Goal: Task Accomplishment & Management: Manage account settings

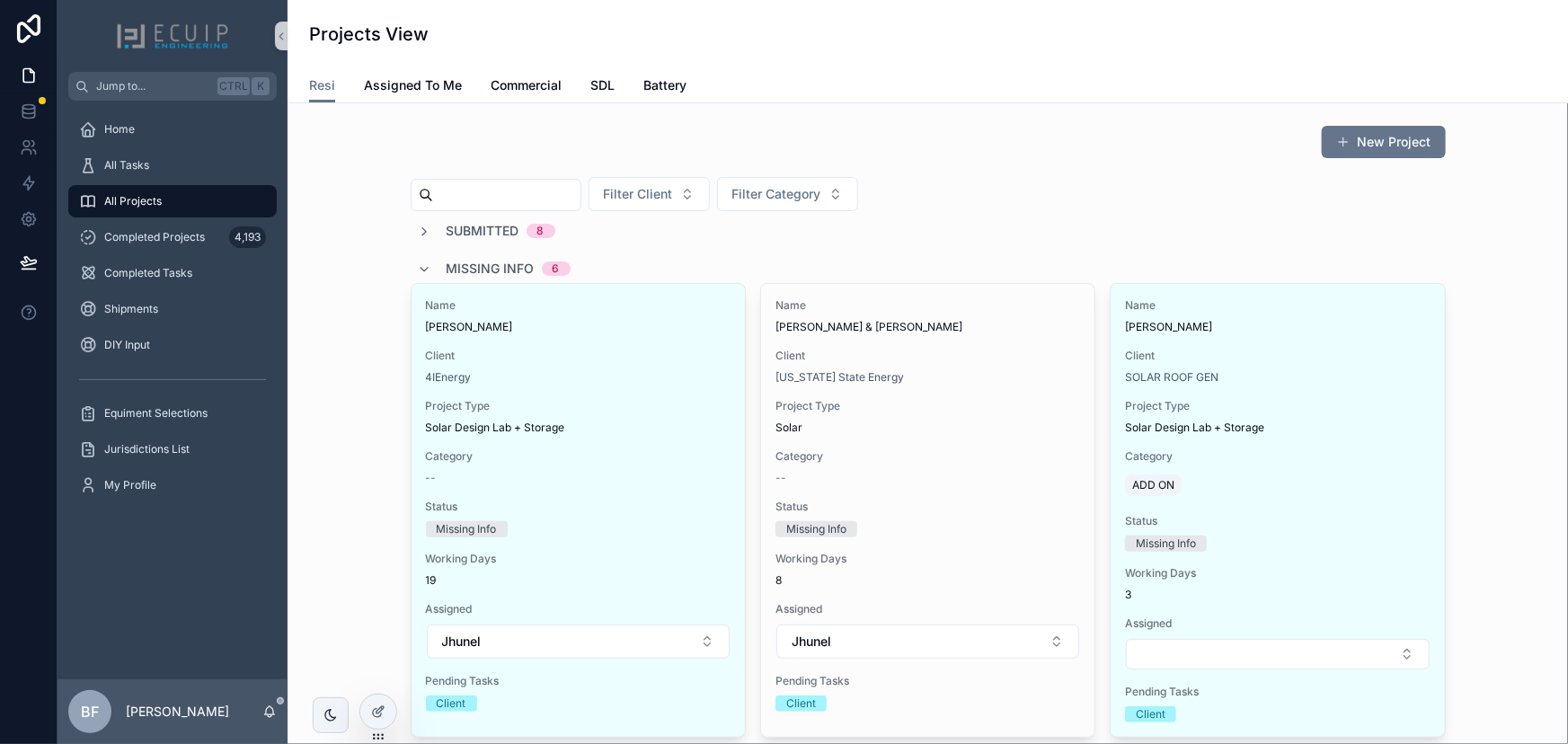
click at [446, 266] on span "Missing Info" at bounding box center [490, 269] width 88 height 18
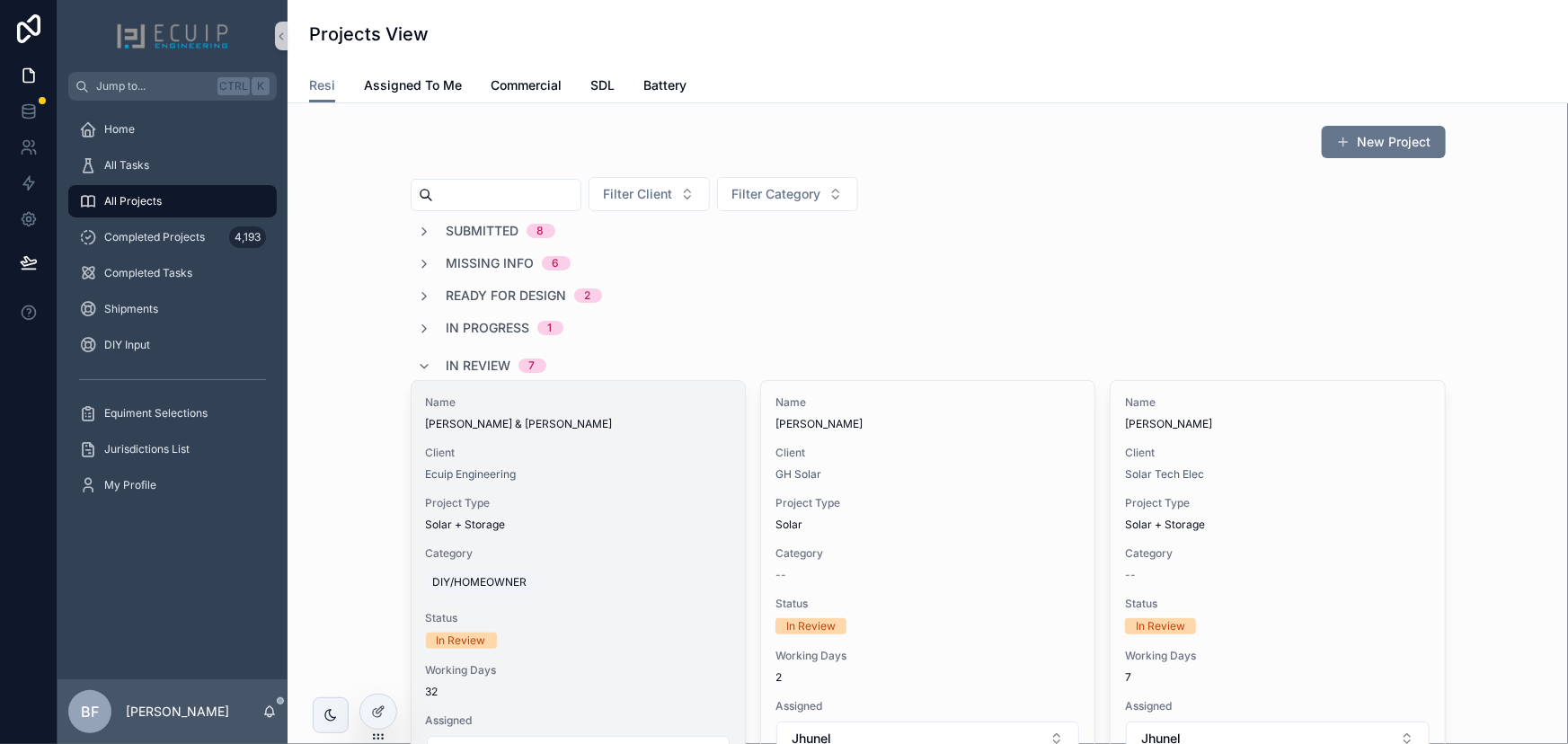
click at [576, 440] on div "Name Eric & Eve Hoskins Client Ecuip Engineering Project Type Solar + Storage C…" at bounding box center [578, 601] width 333 height 440
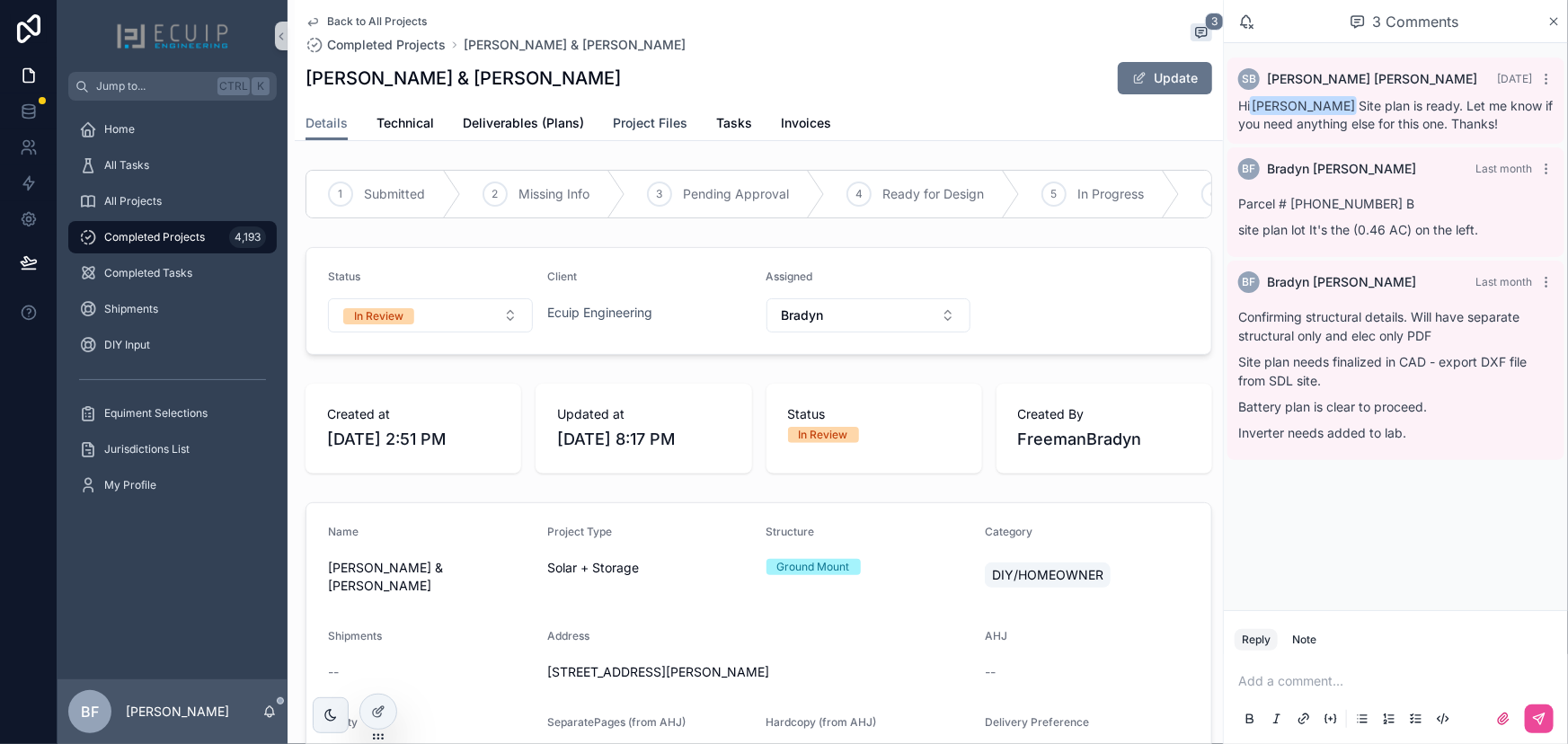
click at [642, 117] on span "Project Files" at bounding box center [650, 123] width 75 height 18
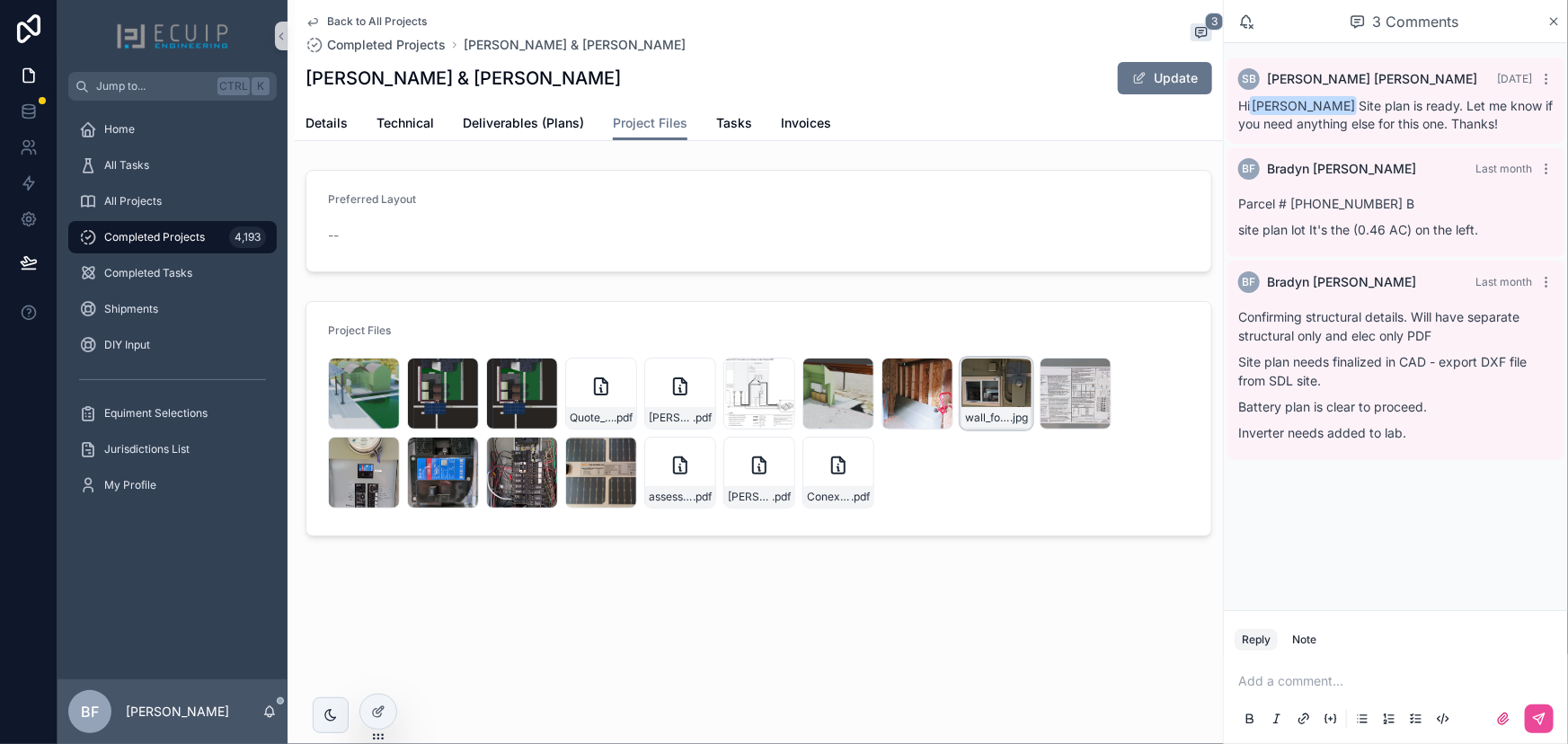
click at [1018, 372] on icon "scrollable content" at bounding box center [1017, 373] width 6 height 3
click at [335, 126] on span "Details" at bounding box center [326, 123] width 42 height 18
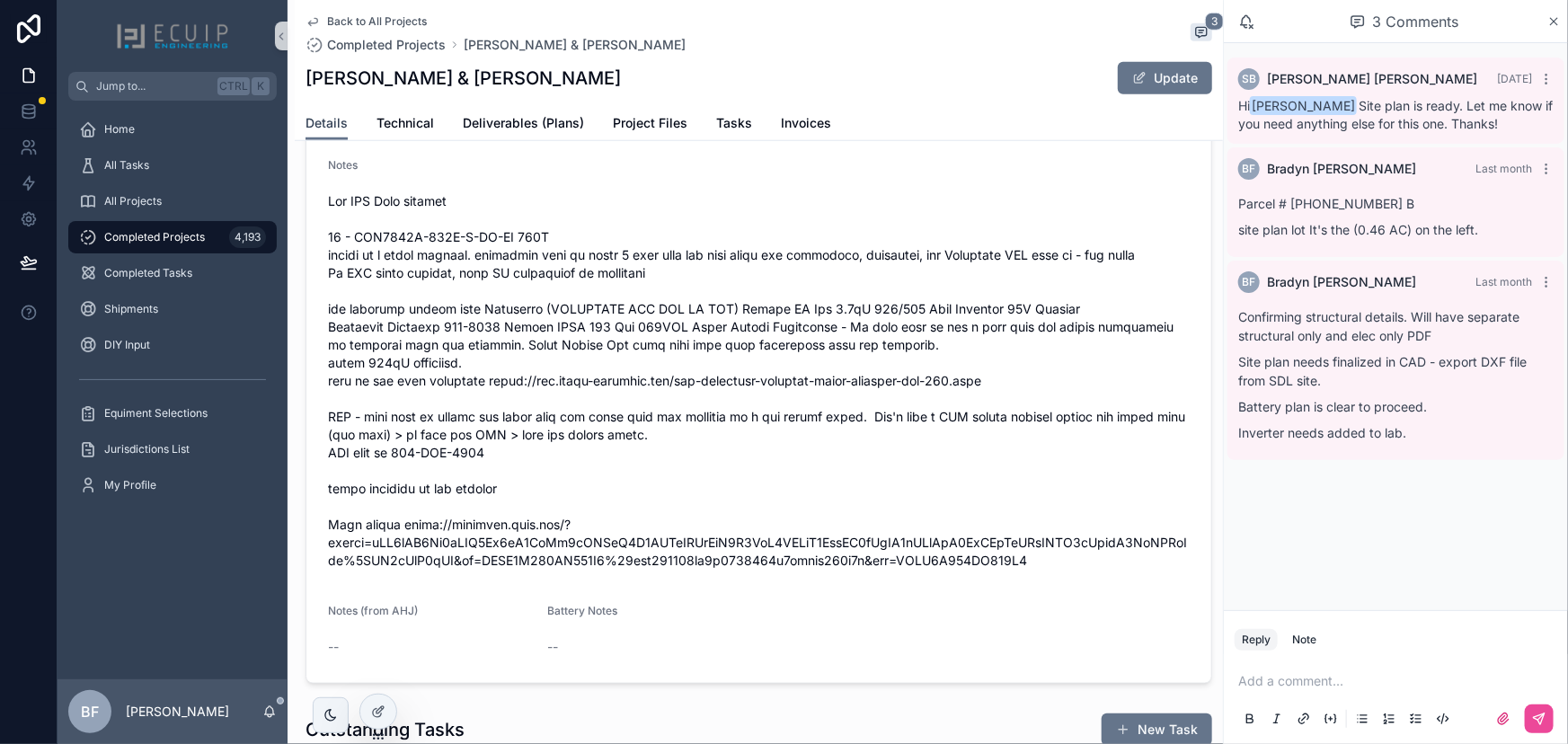
scroll to position [735, 0]
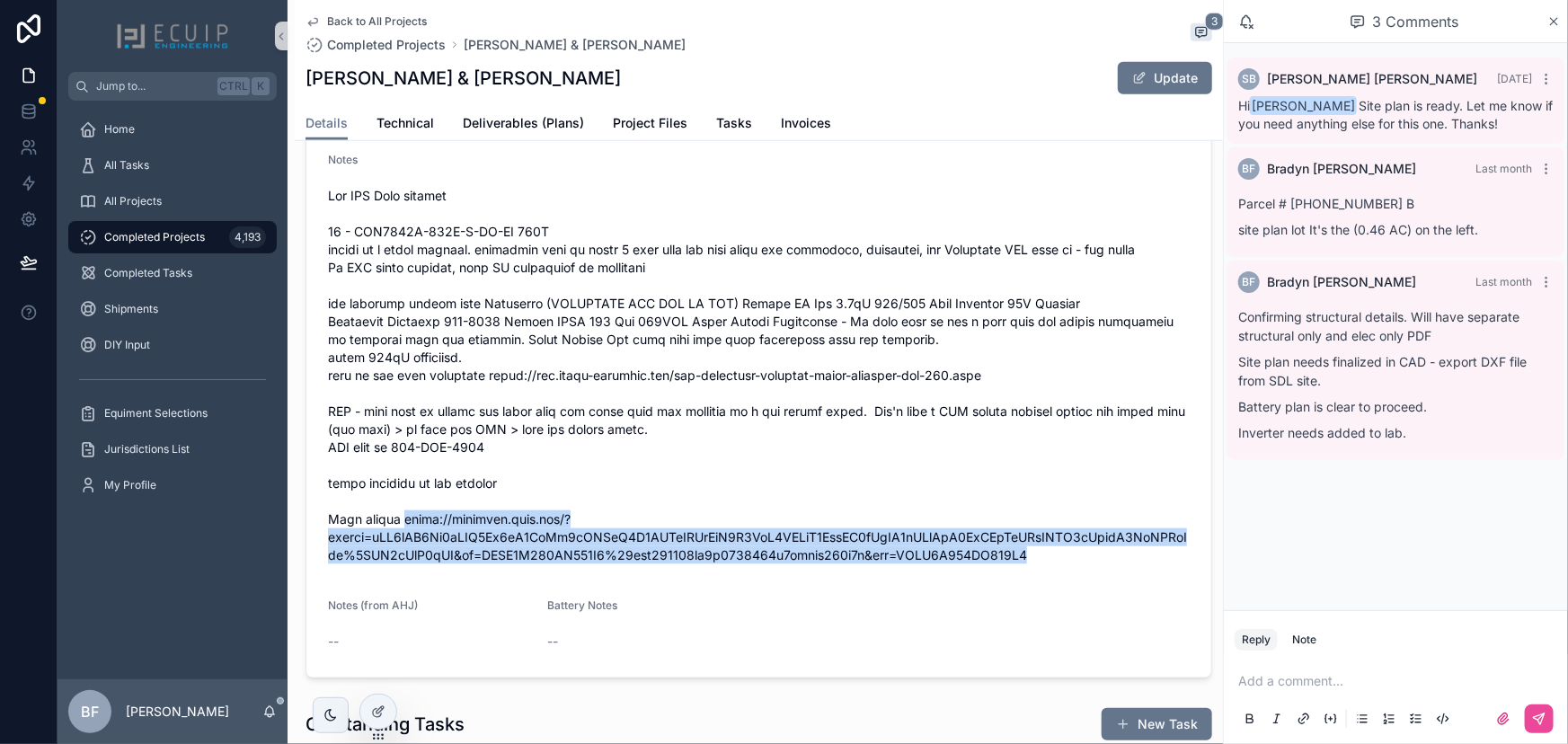
drag, startPoint x: 1121, startPoint y: 561, endPoint x: 399, endPoint y: 530, distance: 722.7
click at [399, 530] on span "scrollable content" at bounding box center [758, 375] width 862 height 377
copy span "https://onedrive.live.com/?redeem=aHR0cHM6Ly8xZHJ2Lm1zL2YvYy9hZWNiM2I2OTVmZTQzM…"
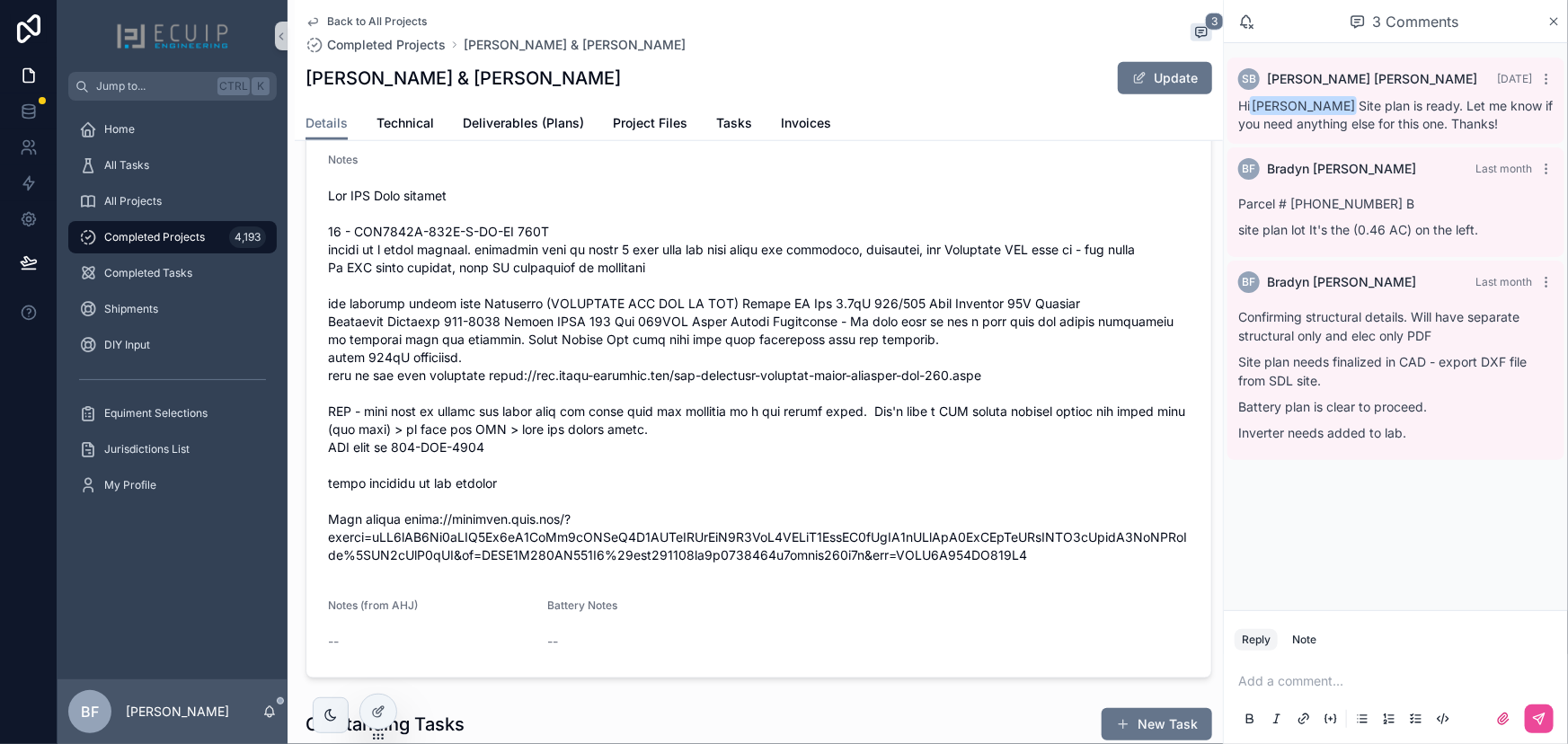
click at [593, 486] on span "scrollable content" at bounding box center [758, 375] width 862 height 377
click at [206, 183] on div "All Projects" at bounding box center [172, 201] width 230 height 35
click at [201, 189] on div "All Projects" at bounding box center [172, 201] width 187 height 29
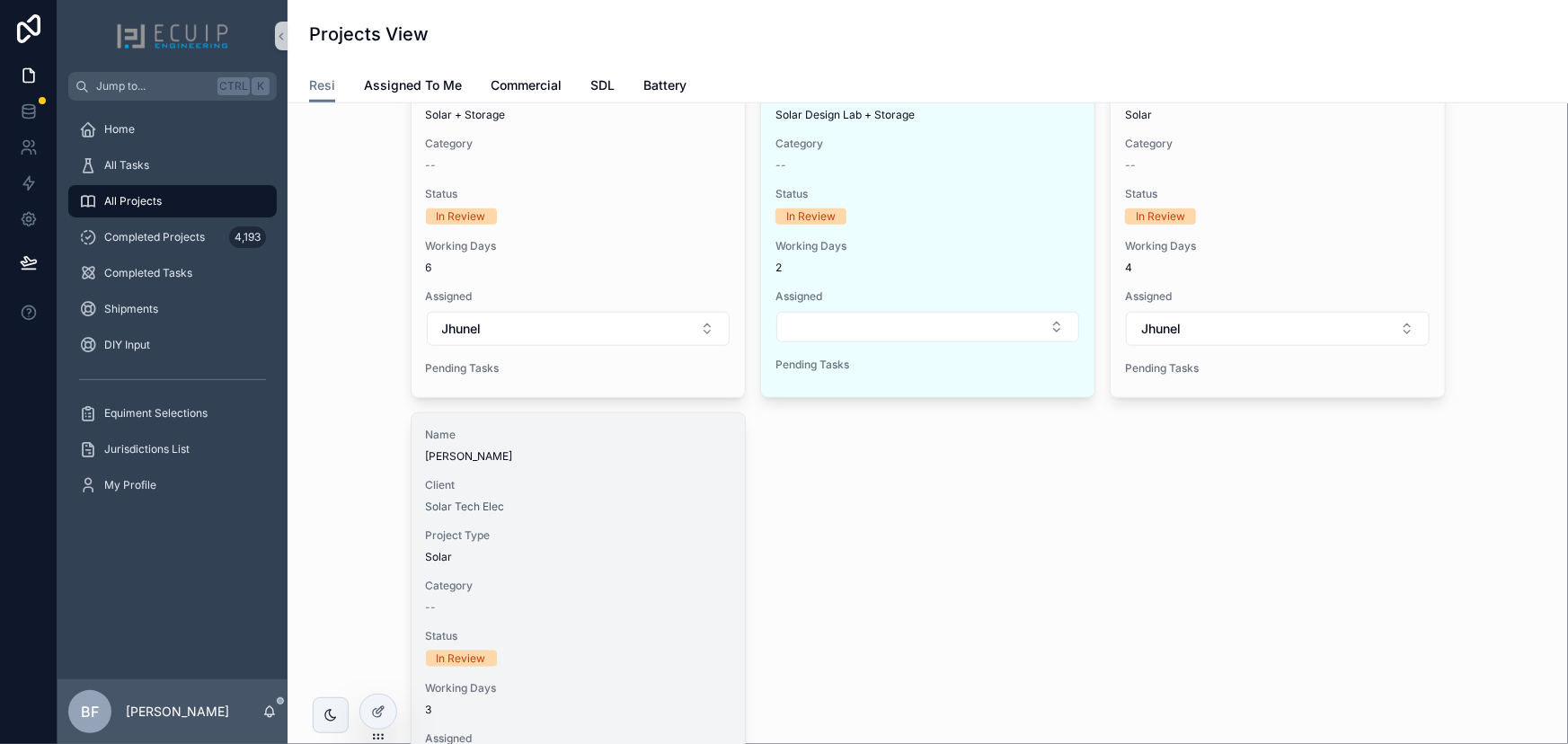
scroll to position [980, 0]
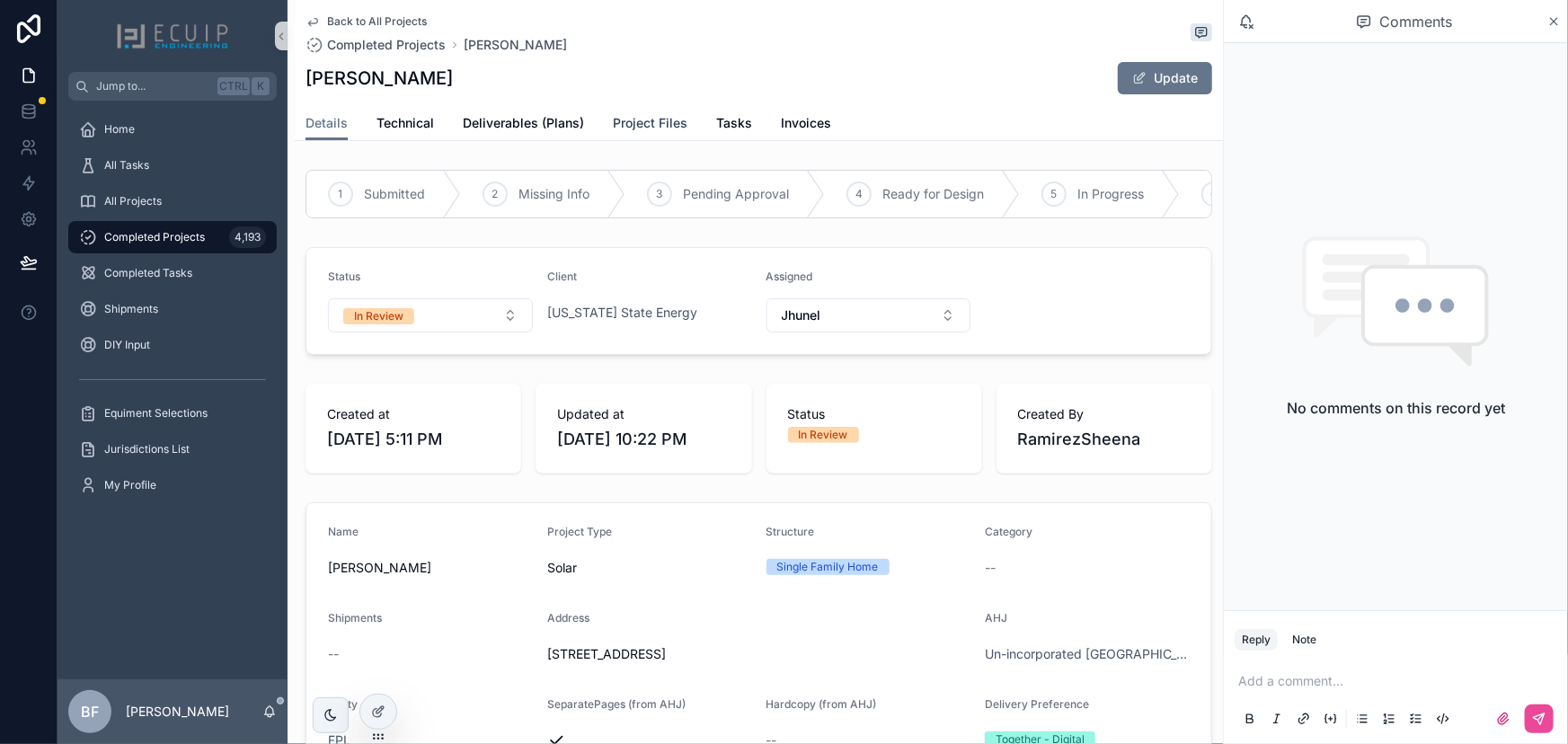
click at [625, 118] on span "Project Files" at bounding box center [650, 123] width 75 height 18
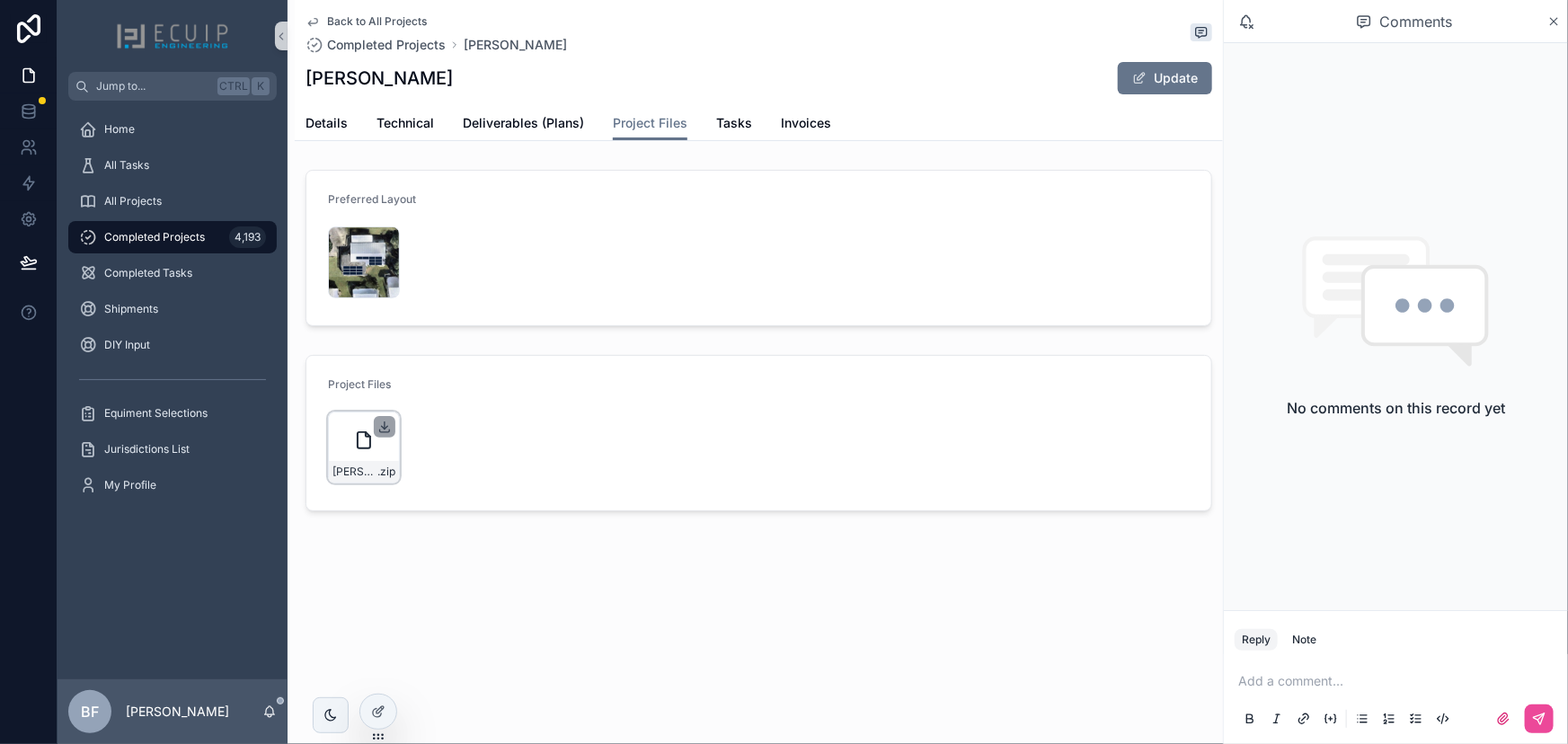
click at [385, 425] on icon "scrollable content" at bounding box center [384, 427] width 15 height 15
click at [322, 128] on span "Details" at bounding box center [326, 123] width 42 height 18
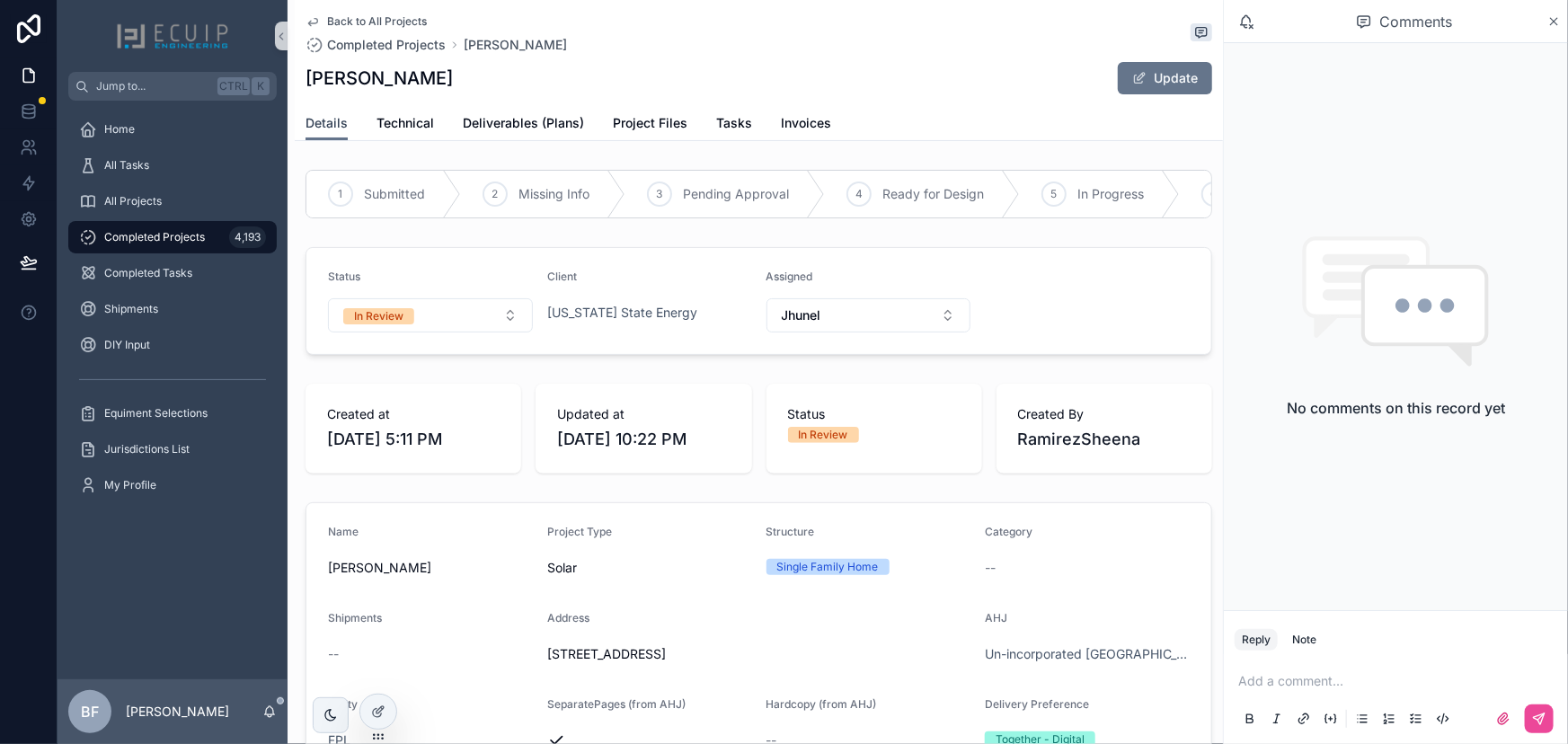
scroll to position [326, 0]
click at [639, 116] on span "Project Files" at bounding box center [650, 123] width 75 height 18
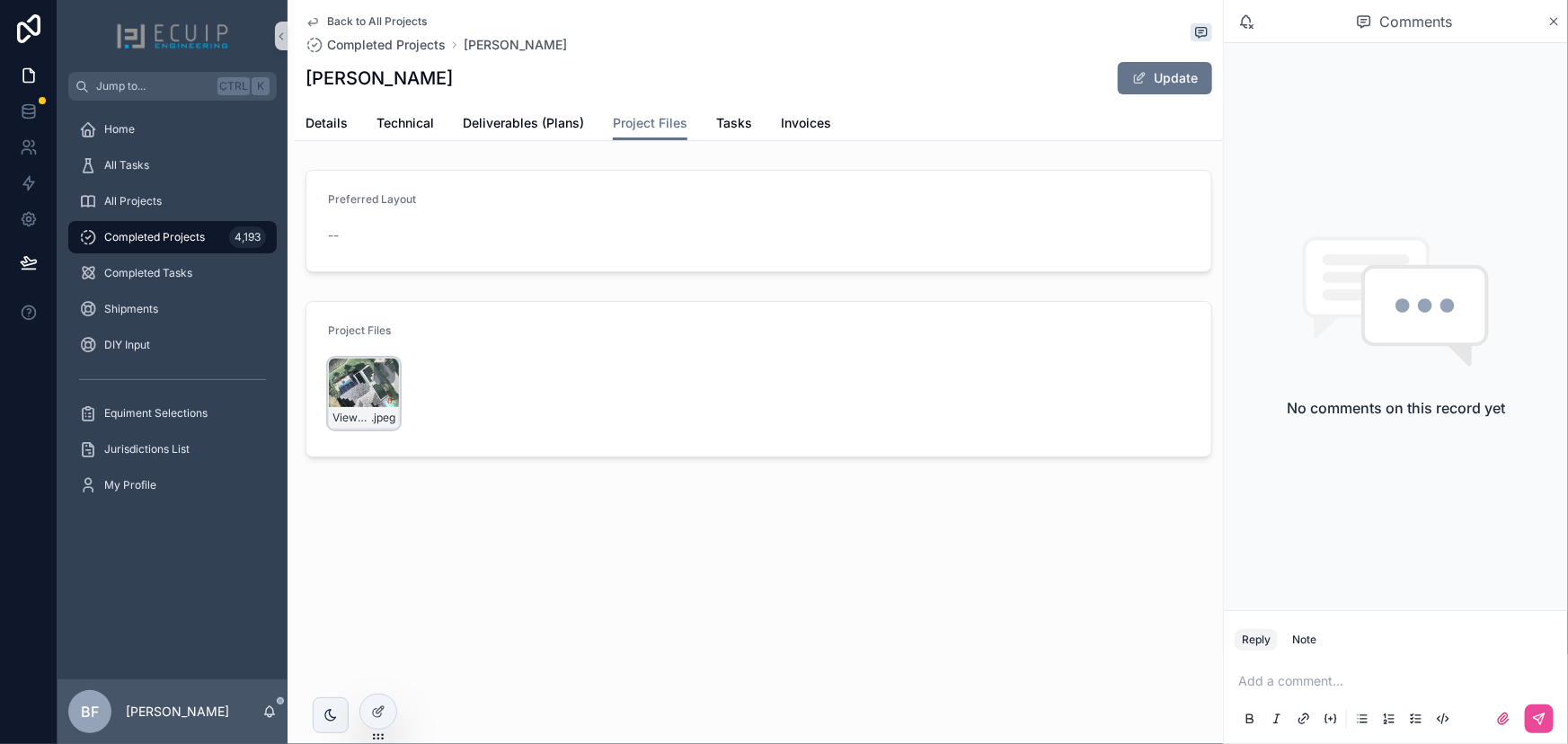
click at [351, 394] on div "View-recent-photos-(1) .jpeg" at bounding box center [363, 393] width 72 height 72
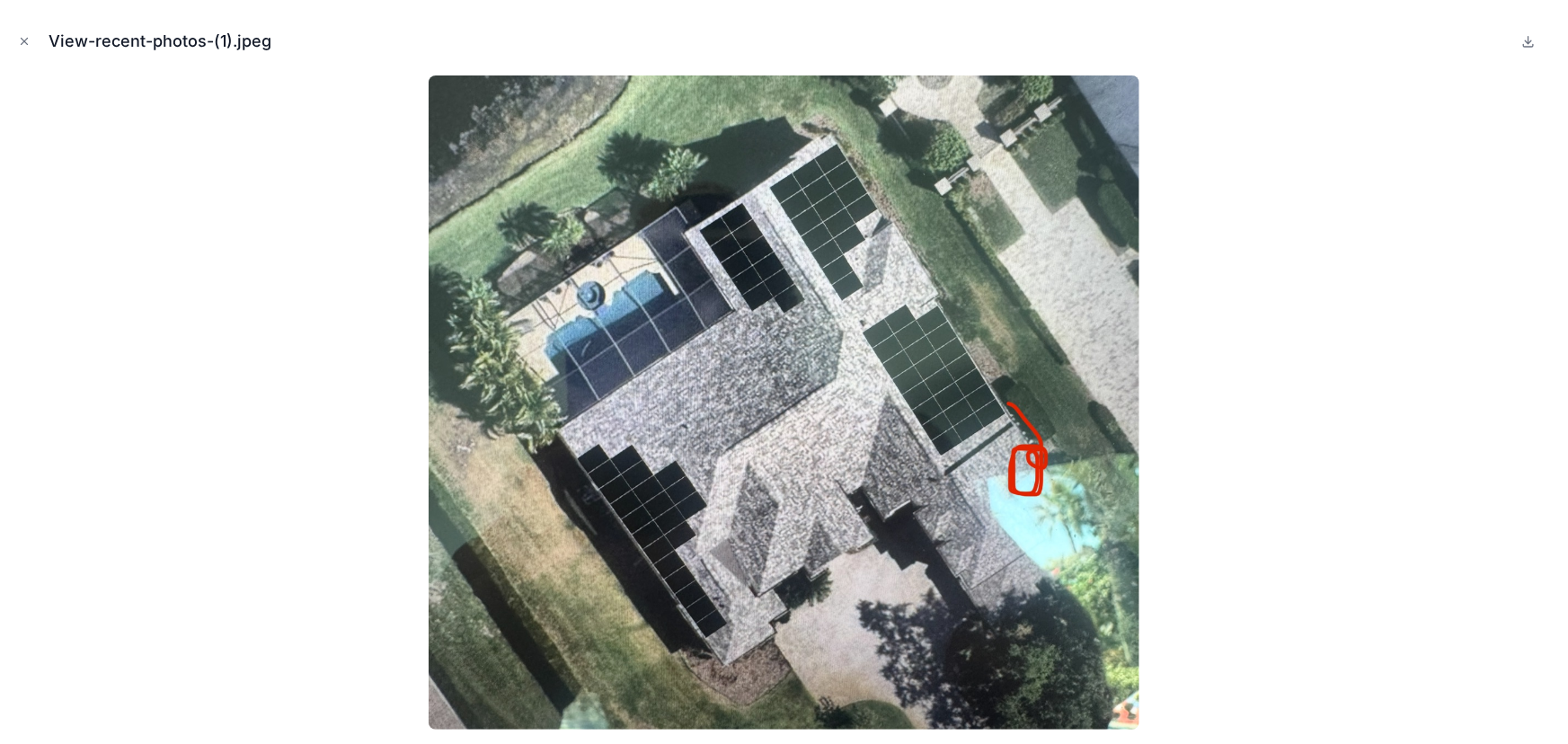
drag, startPoint x: 20, startPoint y: 42, endPoint x: 202, endPoint y: 84, distance: 186.8
click at [29, 44] on icon "Close modal" at bounding box center [24, 41] width 13 height 13
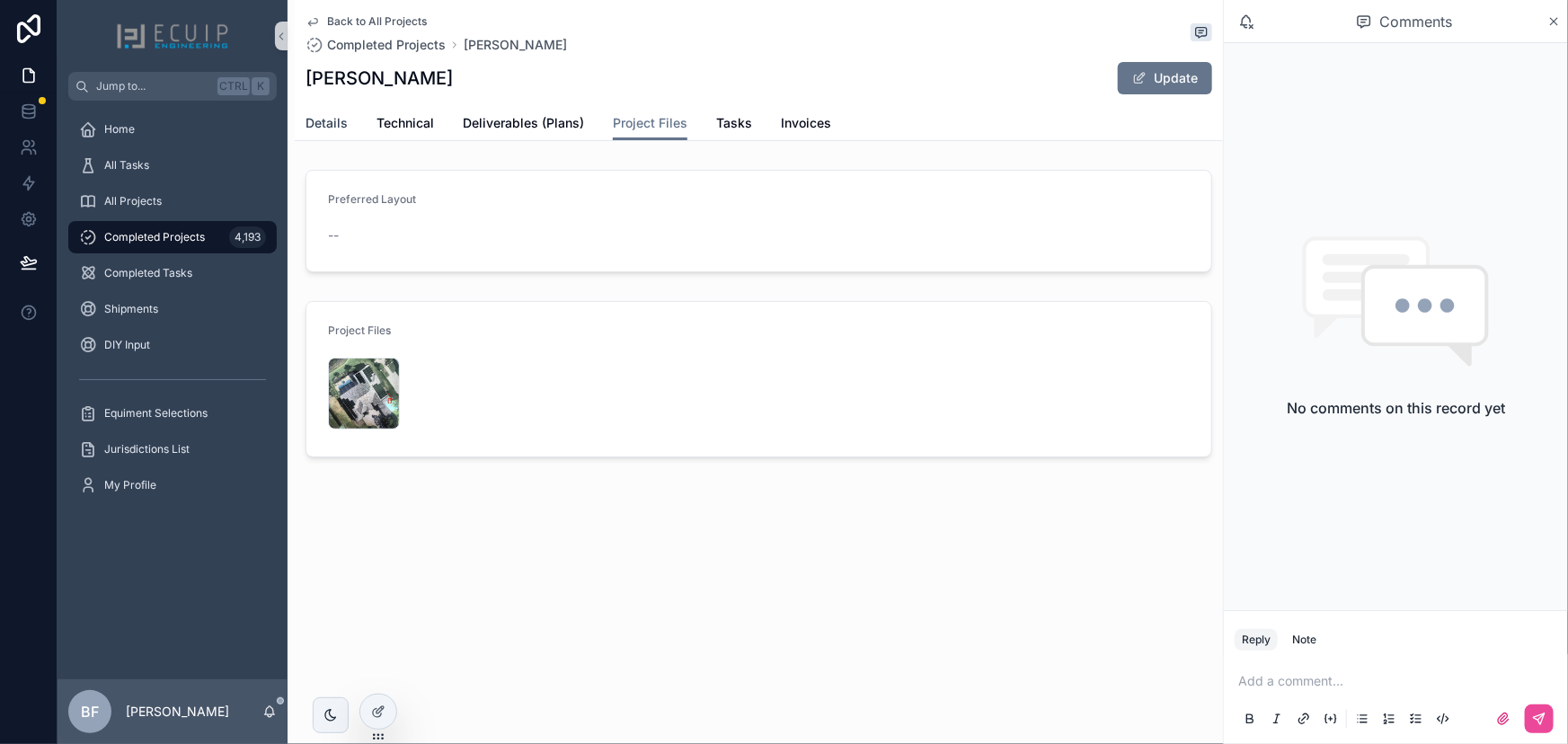
drag, startPoint x: 340, startPoint y: 121, endPoint x: 356, endPoint y: 151, distance: 34.0
click at [340, 121] on span "Details" at bounding box center [326, 123] width 42 height 18
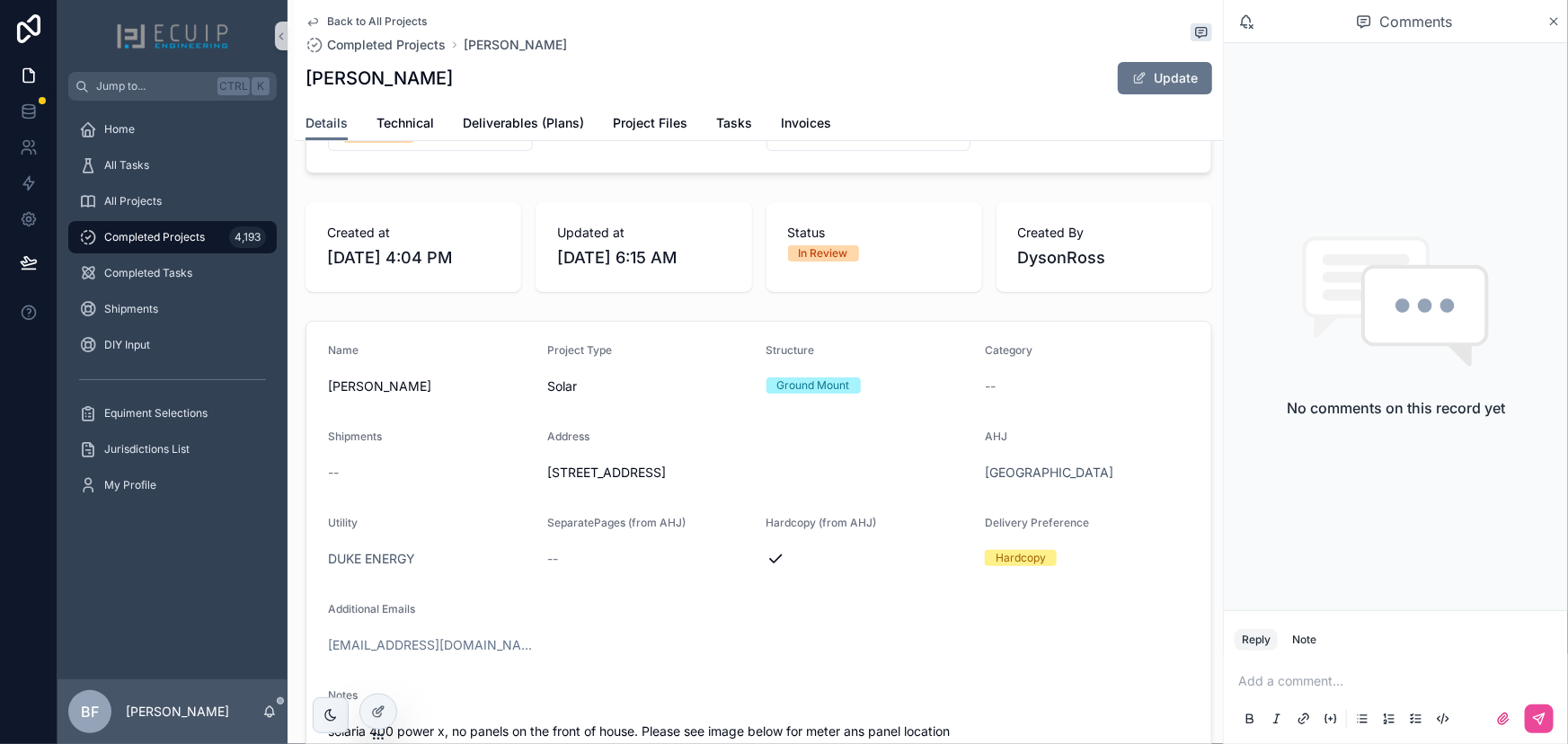
scroll to position [244, 0]
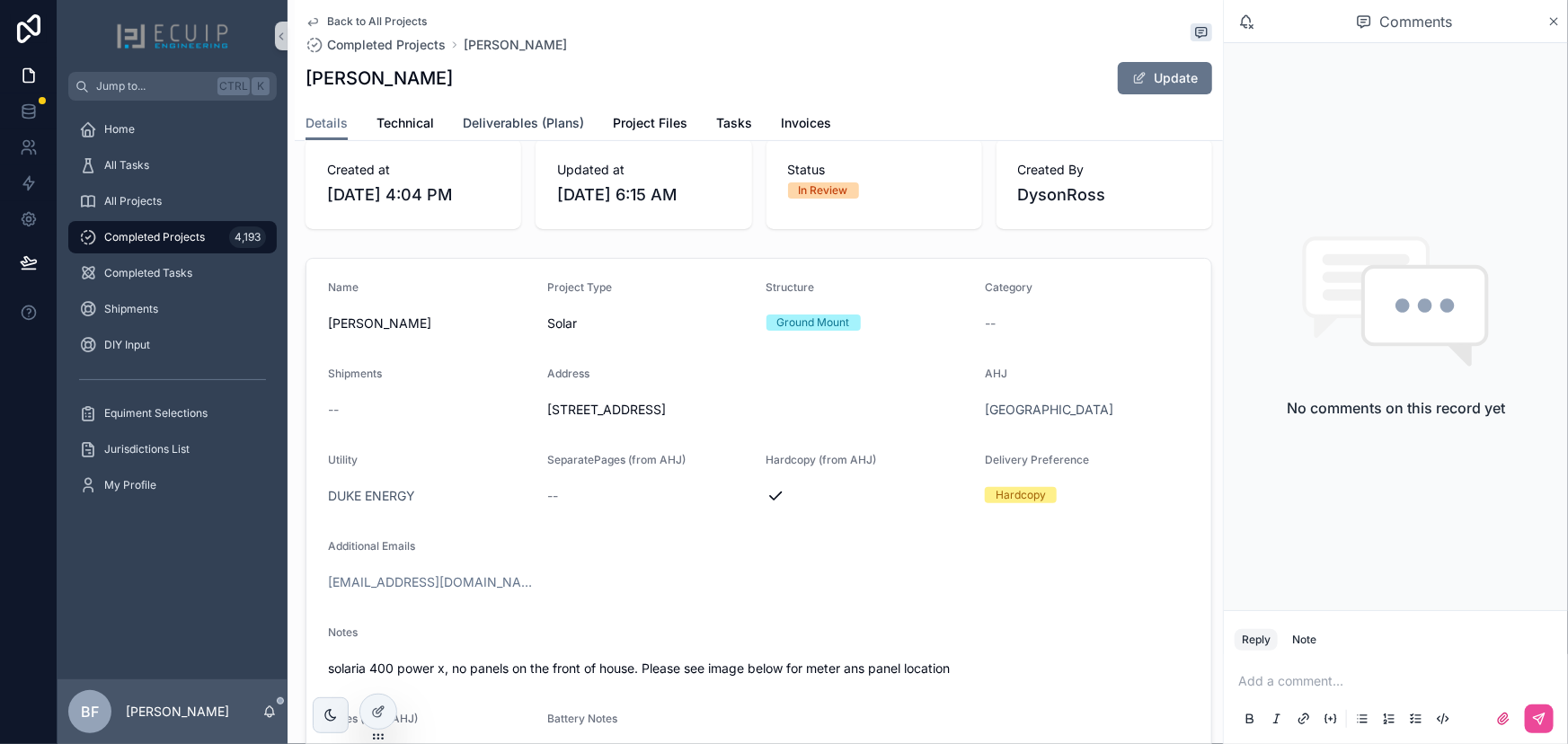
drag, startPoint x: 548, startPoint y: 128, endPoint x: 560, endPoint y: 128, distance: 12.0
click at [548, 128] on span "Deliverables (Plans)" at bounding box center [523, 123] width 121 height 18
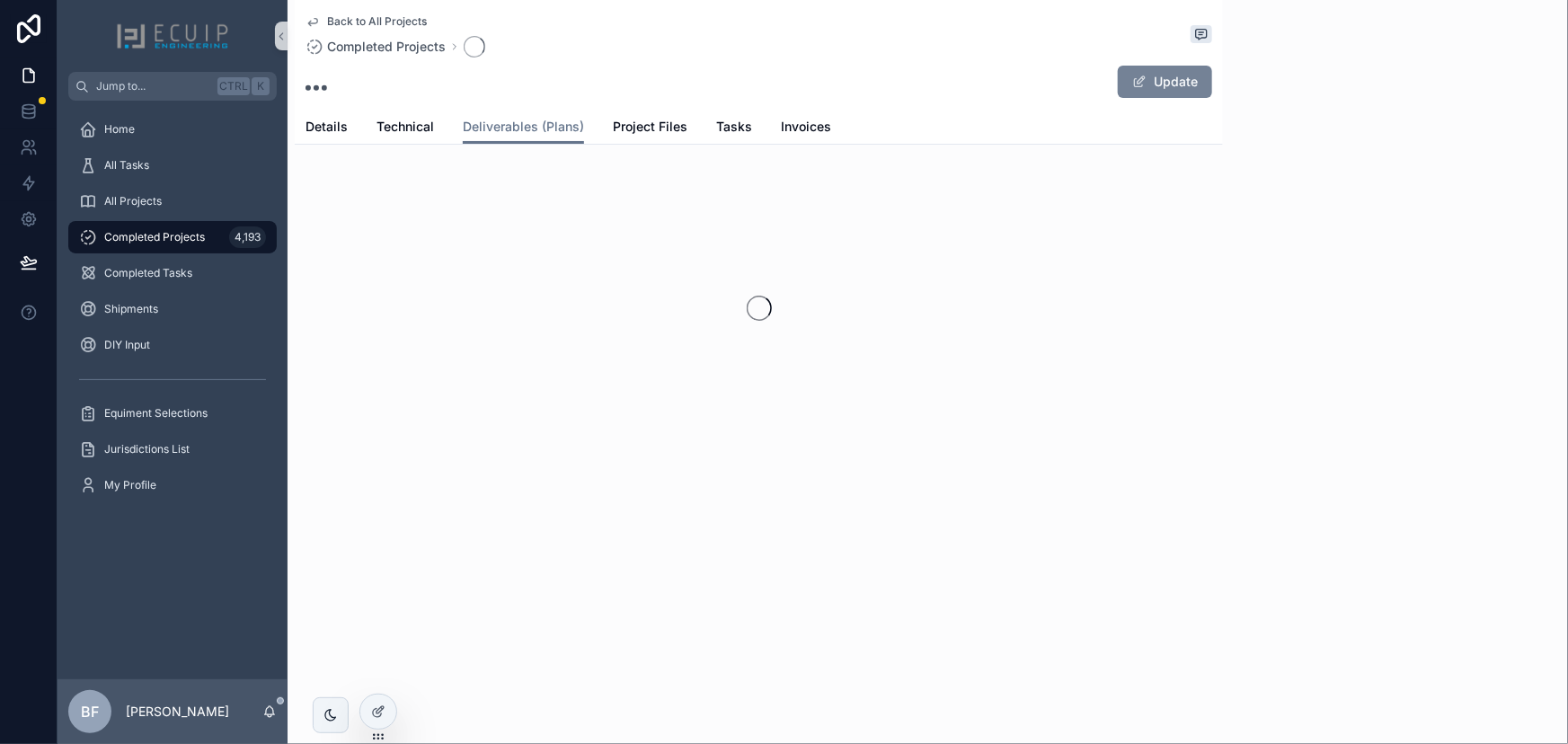
click at [1145, 84] on span "scrollable content" at bounding box center [1139, 82] width 15 height 15
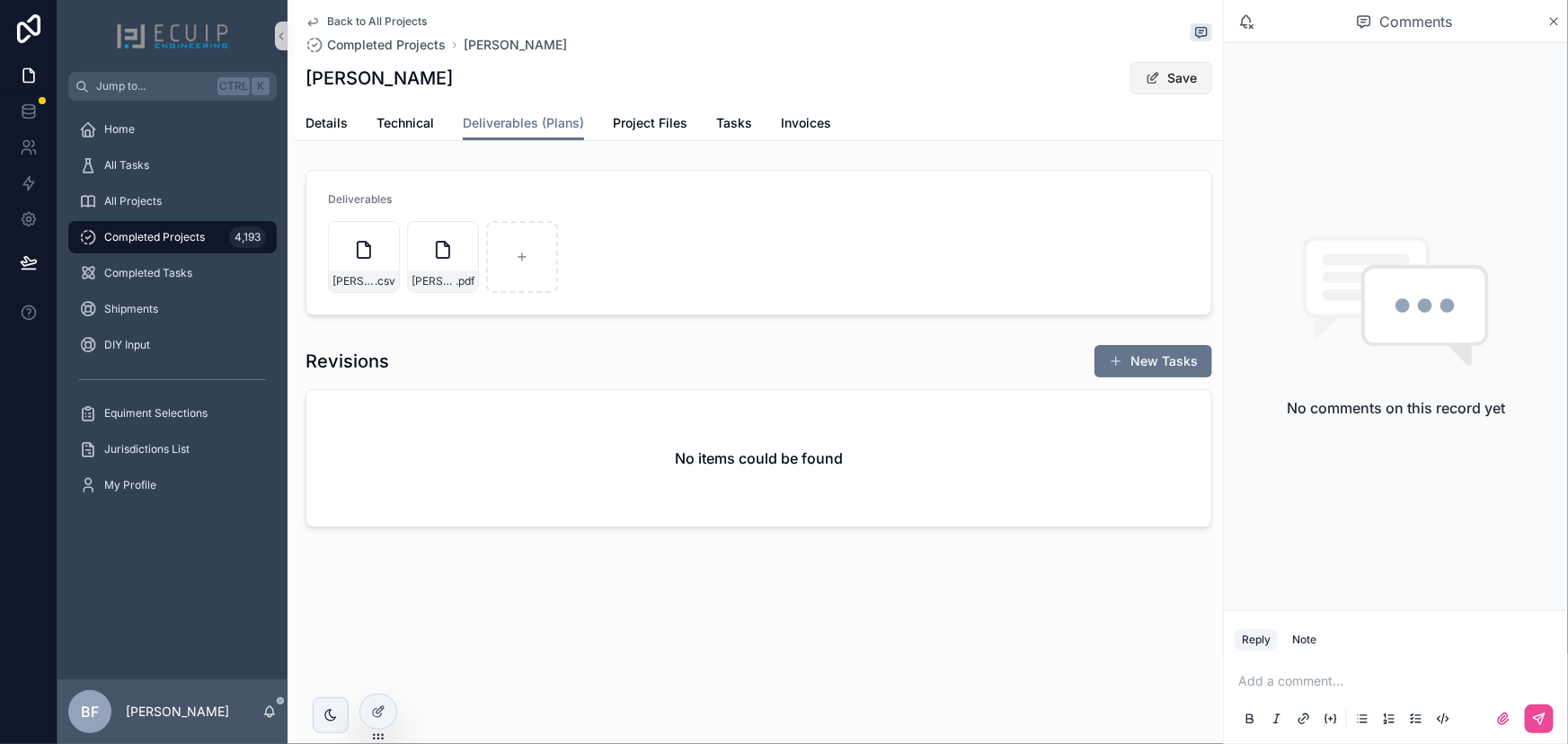
click at [1171, 87] on button "Save" at bounding box center [1171, 78] width 82 height 33
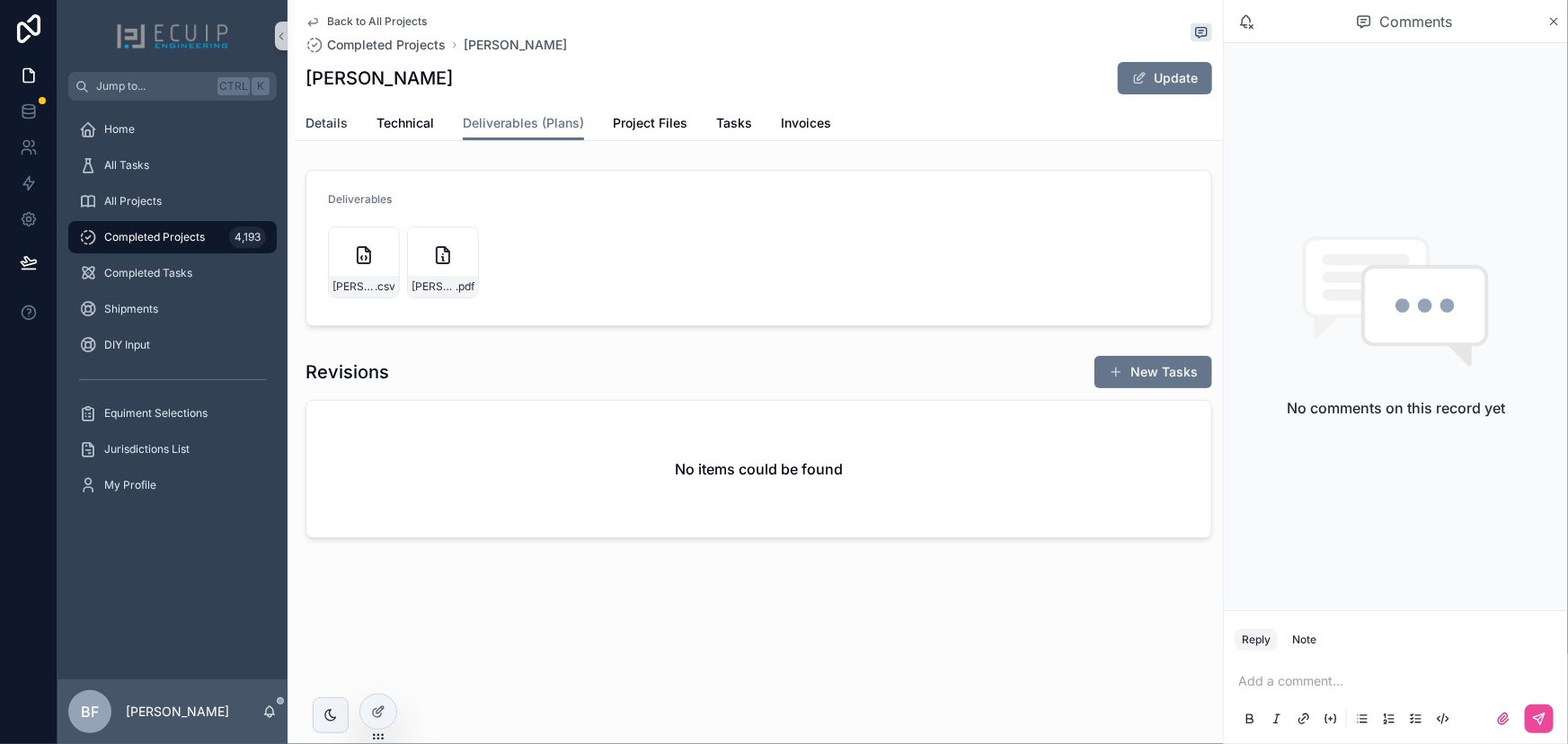
drag, startPoint x: 344, startPoint y: 127, endPoint x: 343, endPoint y: 138, distance: 11.0
click at [344, 127] on span "Details" at bounding box center [326, 123] width 42 height 18
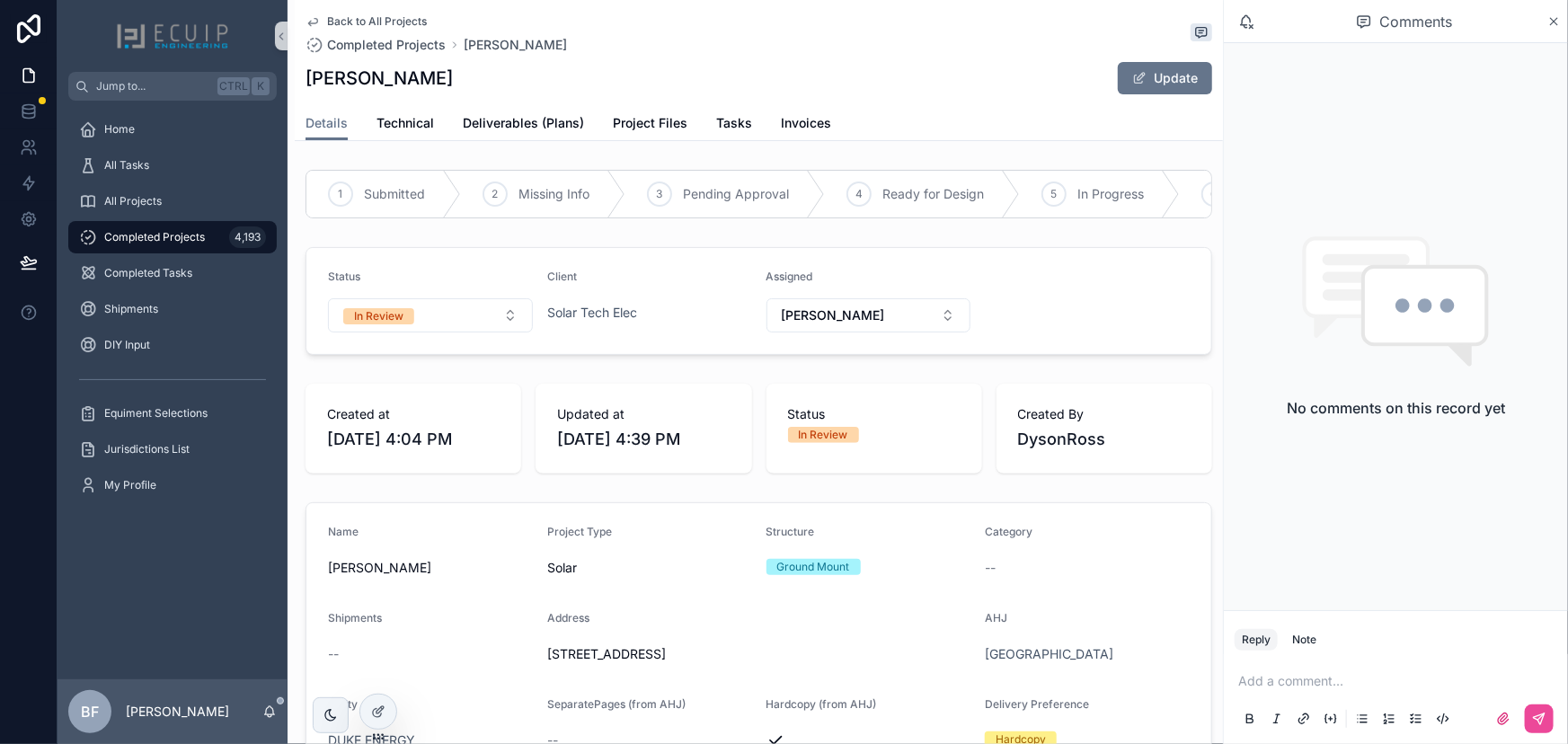
click at [420, 351] on form "Status In Review Client Solar Tech Elec Assigned Sherri" at bounding box center [758, 302] width 905 height 106
click at [438, 333] on button "In Review" at bounding box center [430, 315] width 205 height 34
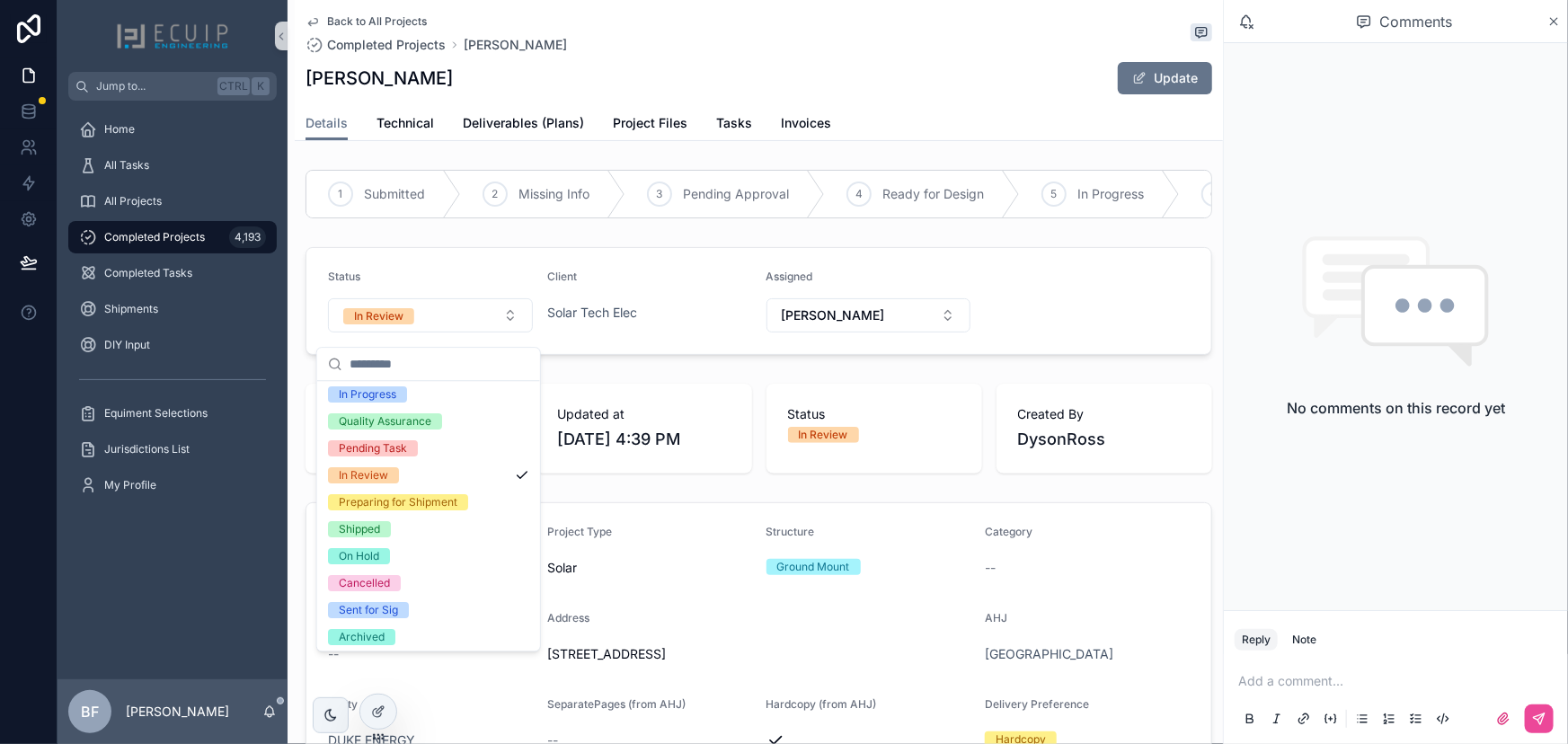
scroll to position [141, 0]
click at [716, 397] on div "Updated at 8/11/2025 4:39 PM" at bounding box center [643, 429] width 216 height 90
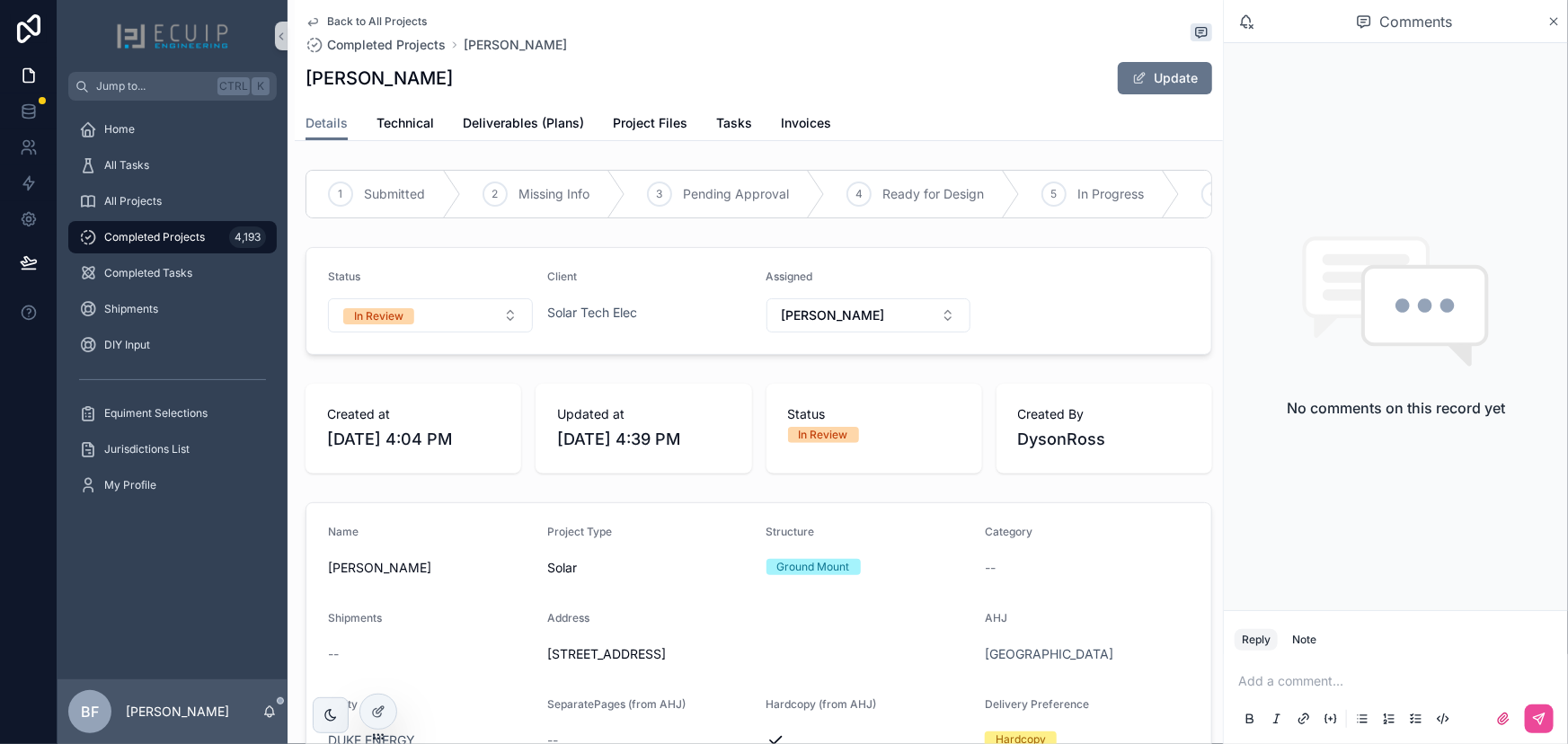
drag, startPoint x: 1184, startPoint y: 93, endPoint x: 1172, endPoint y: 165, distance: 73.0
click at [1184, 93] on button "Update" at bounding box center [1165, 78] width 95 height 33
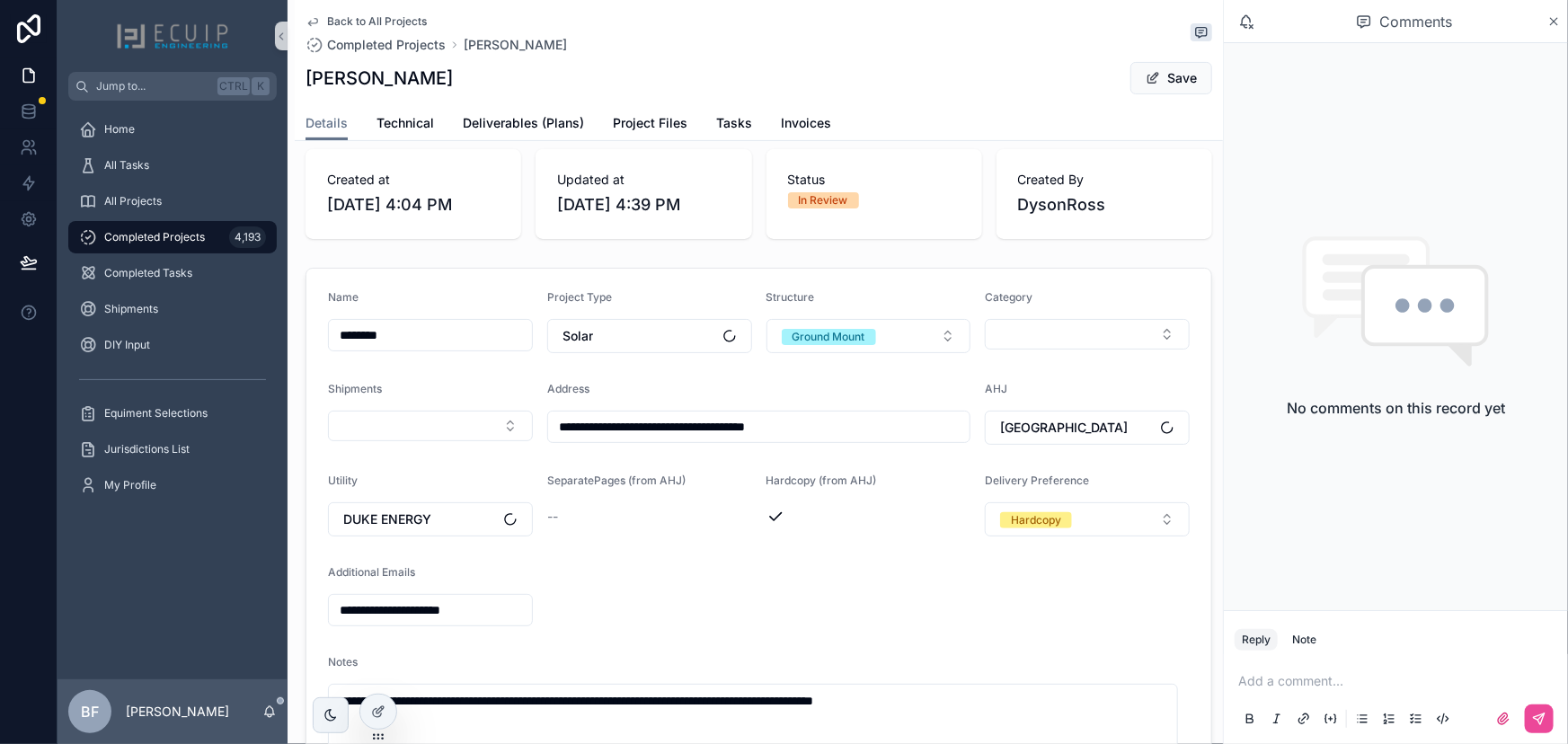
scroll to position [244, 0]
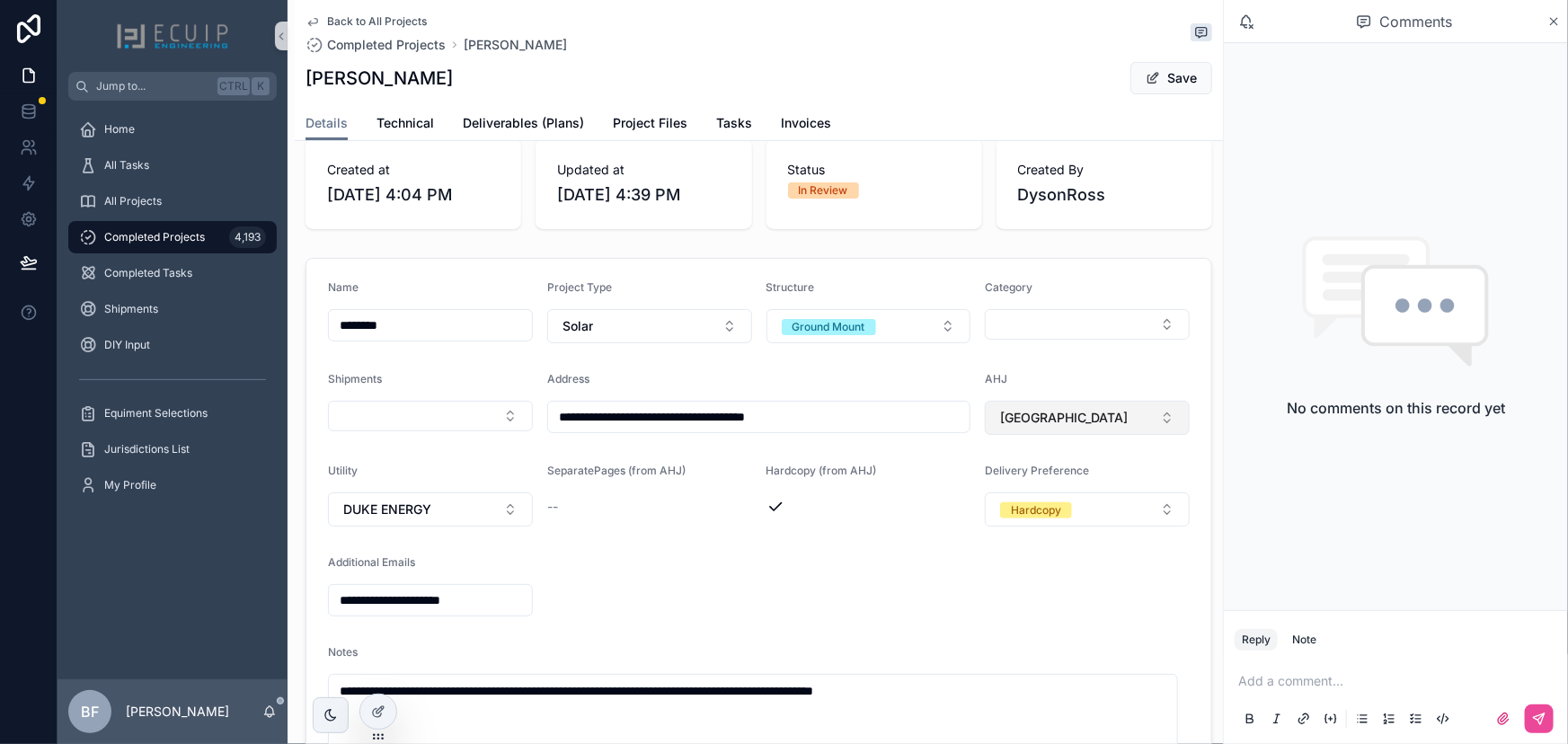
click at [1096, 419] on button "Tarpon Springs" at bounding box center [1087, 418] width 205 height 34
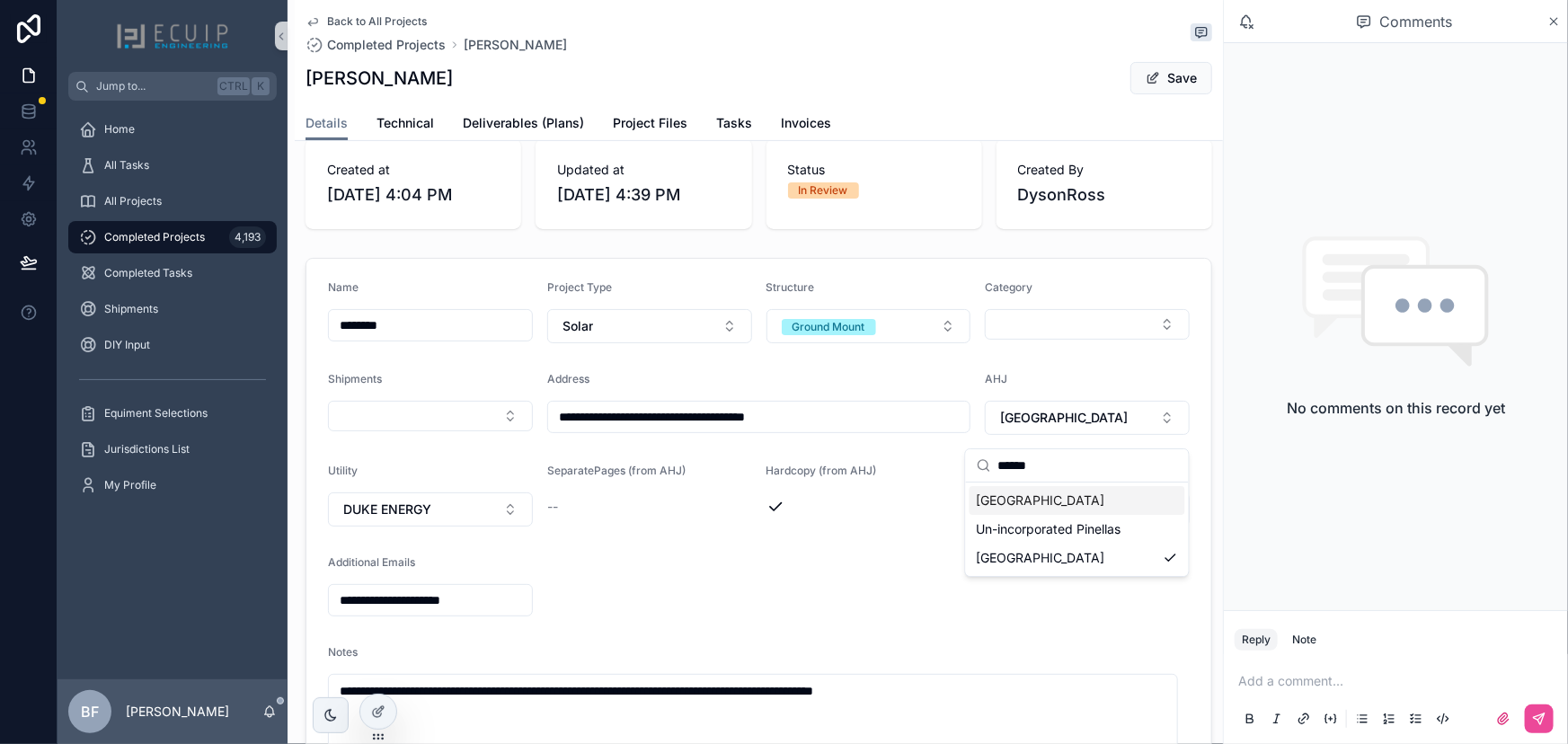
type input "******"
click at [1073, 526] on span "Un-incorporated Pinellas" at bounding box center [1049, 529] width 145 height 18
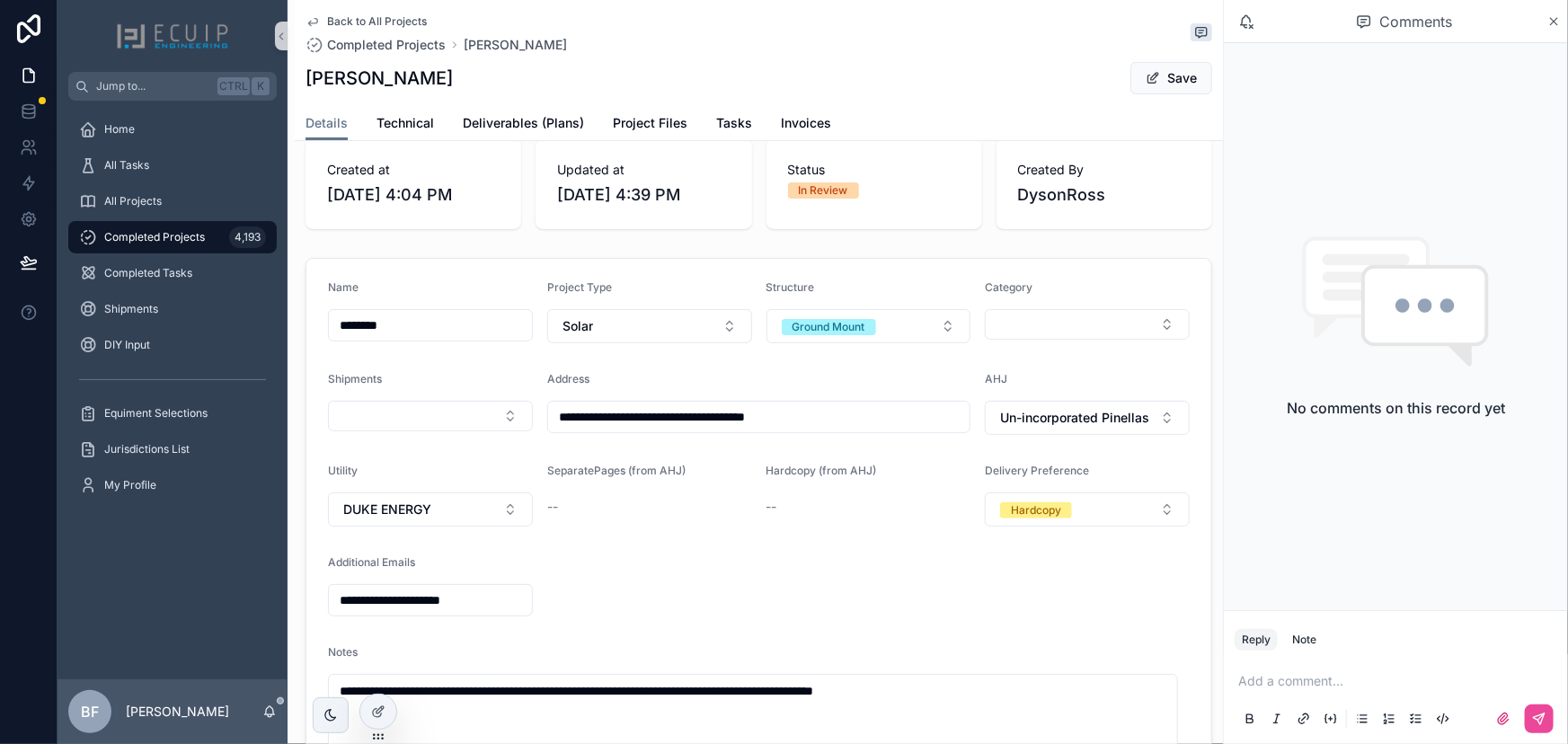
click at [1172, 80] on button "Save" at bounding box center [1171, 78] width 82 height 33
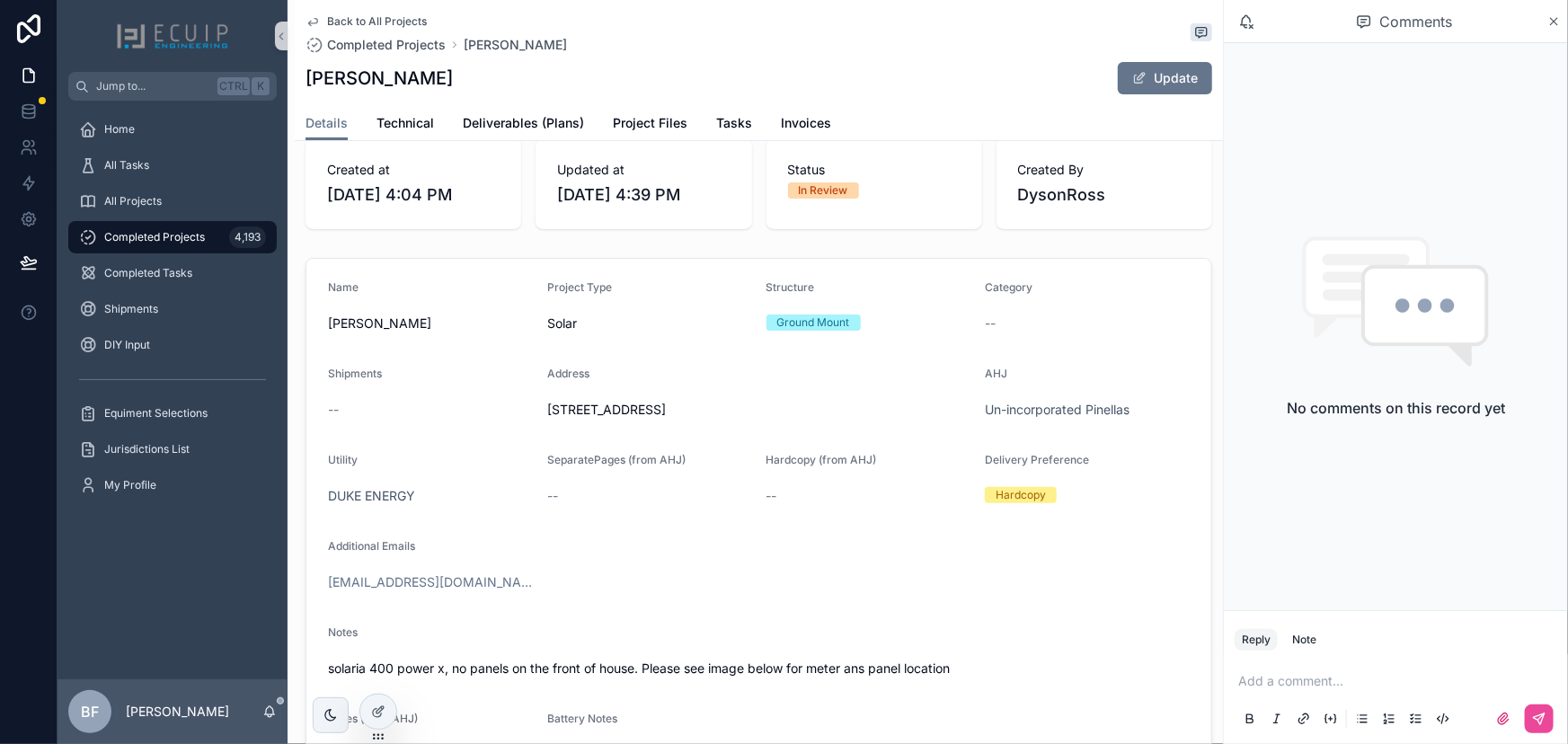
scroll to position [0, 0]
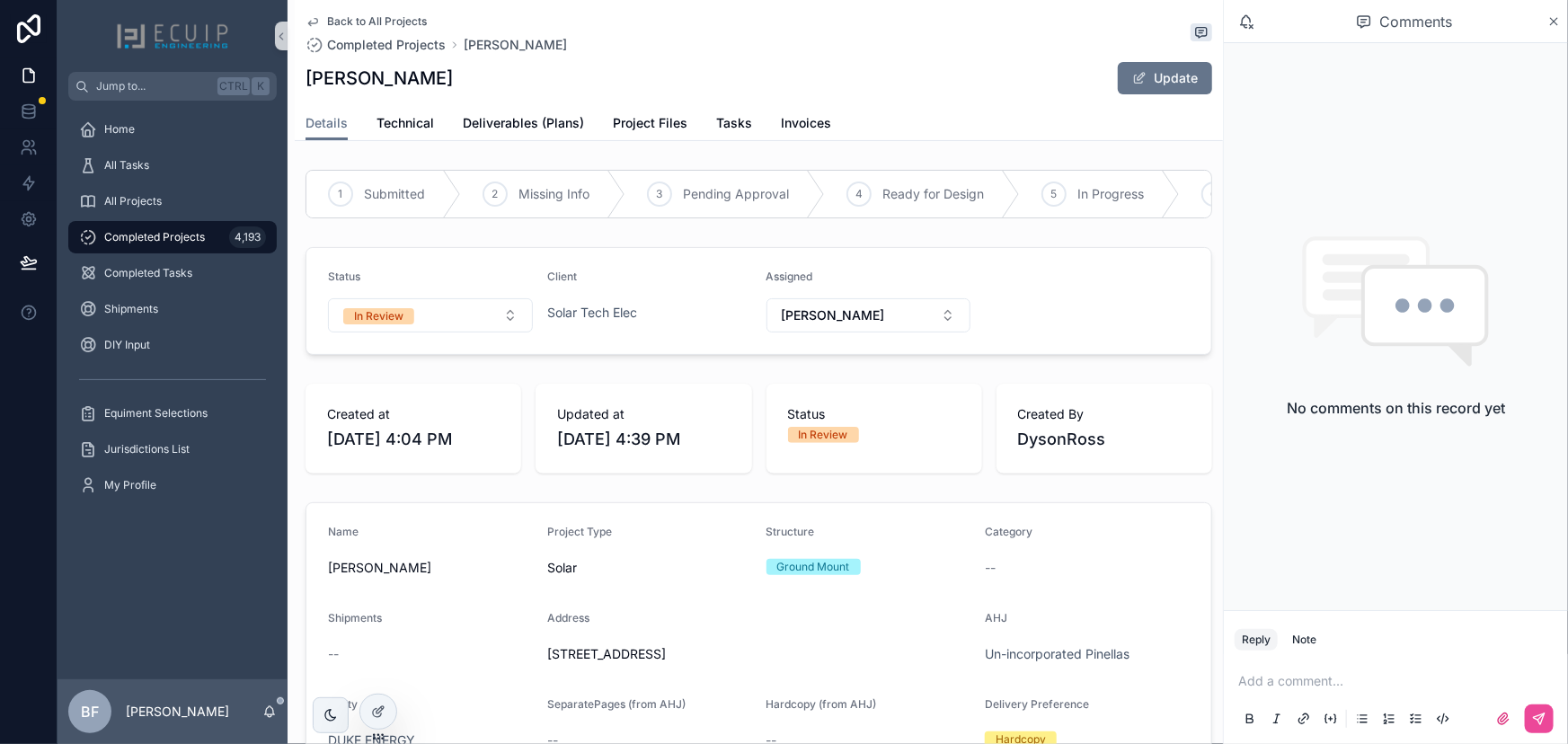
click at [425, 333] on button "In Review" at bounding box center [430, 315] width 205 height 34
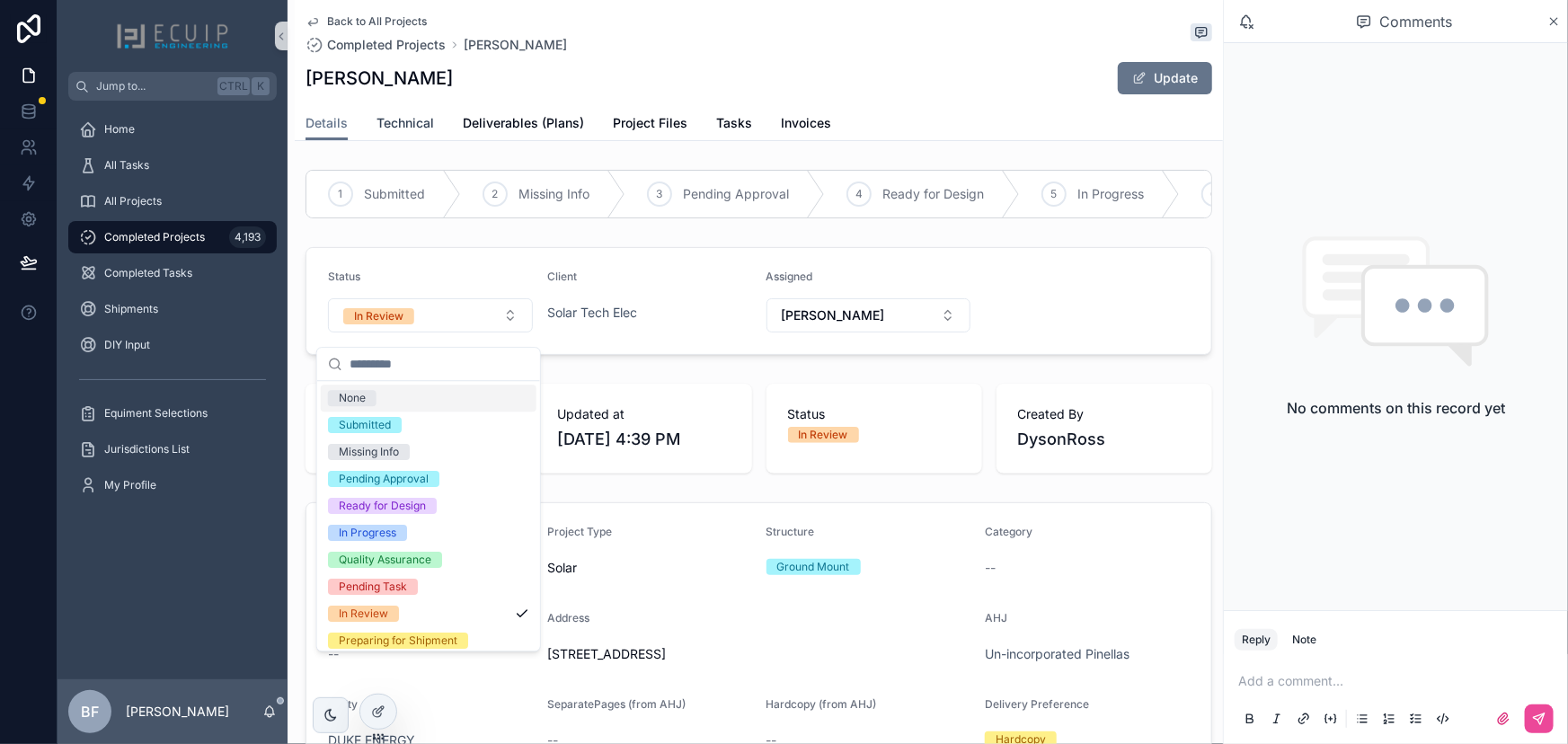
click at [393, 127] on span "Technical" at bounding box center [405, 123] width 57 height 18
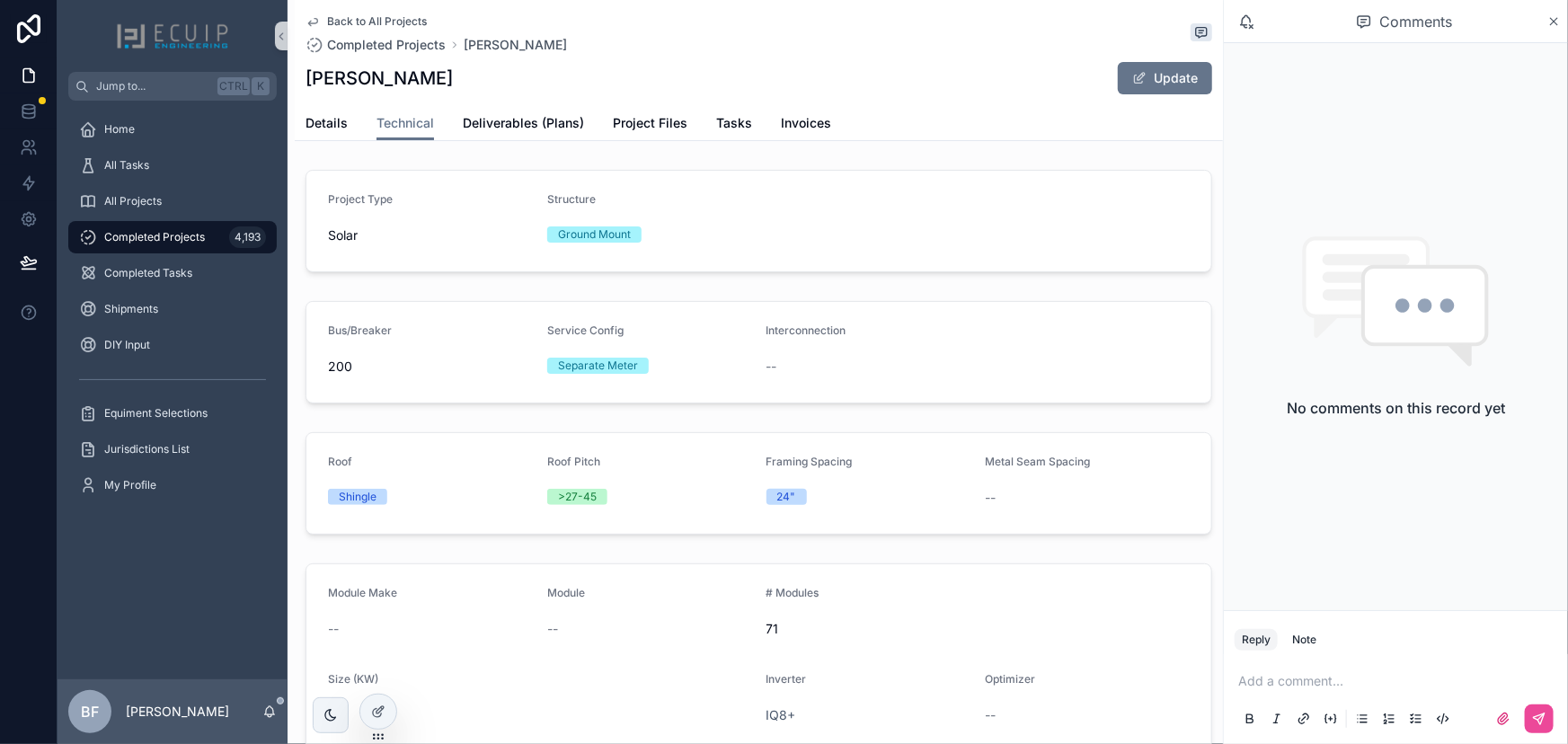
click at [355, 131] on div "Details Technical Deliverables (Plans) Project Files Tasks Invoices" at bounding box center [758, 123] width 906 height 34
click at [344, 129] on span "Details" at bounding box center [326, 123] width 42 height 18
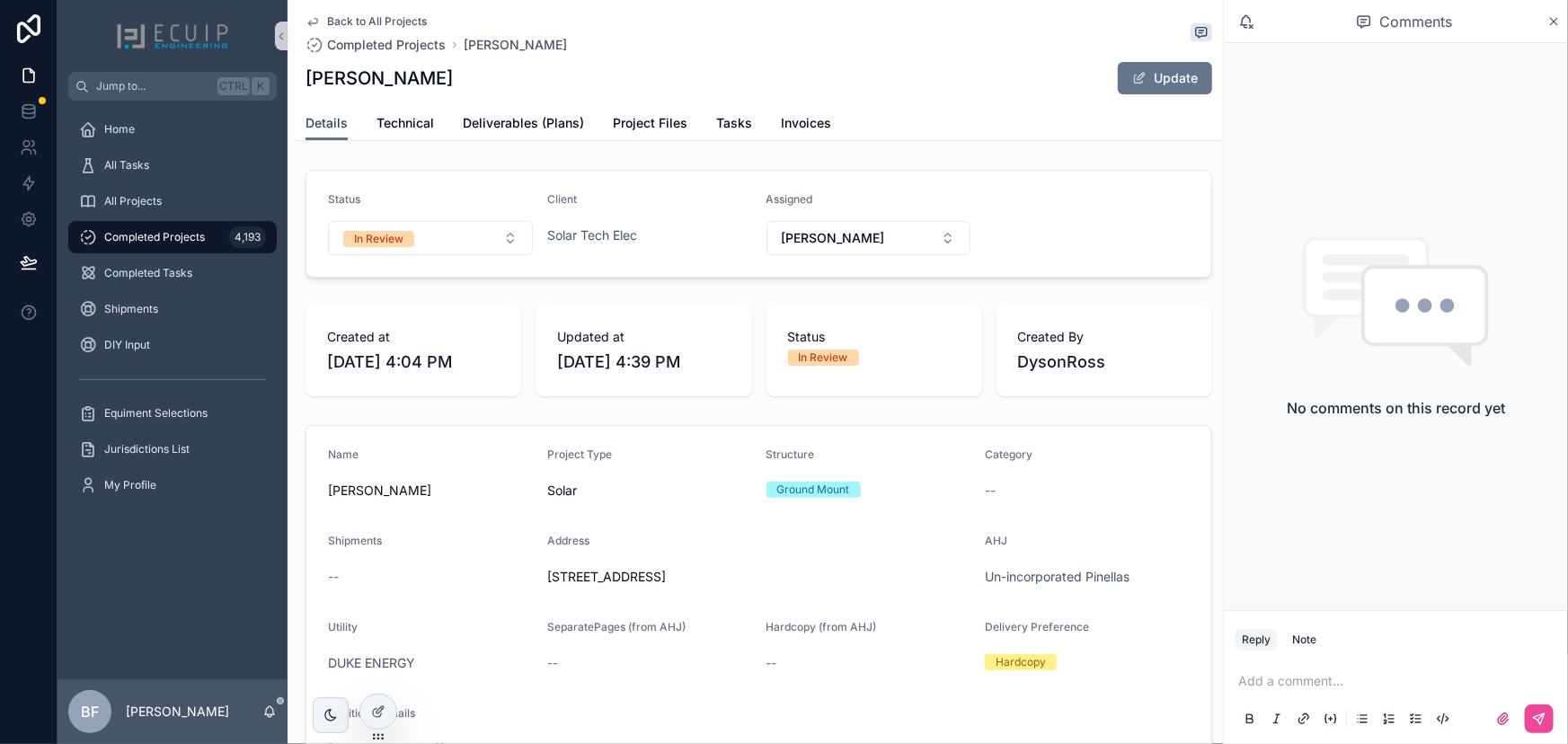
scroll to position [81, 0]
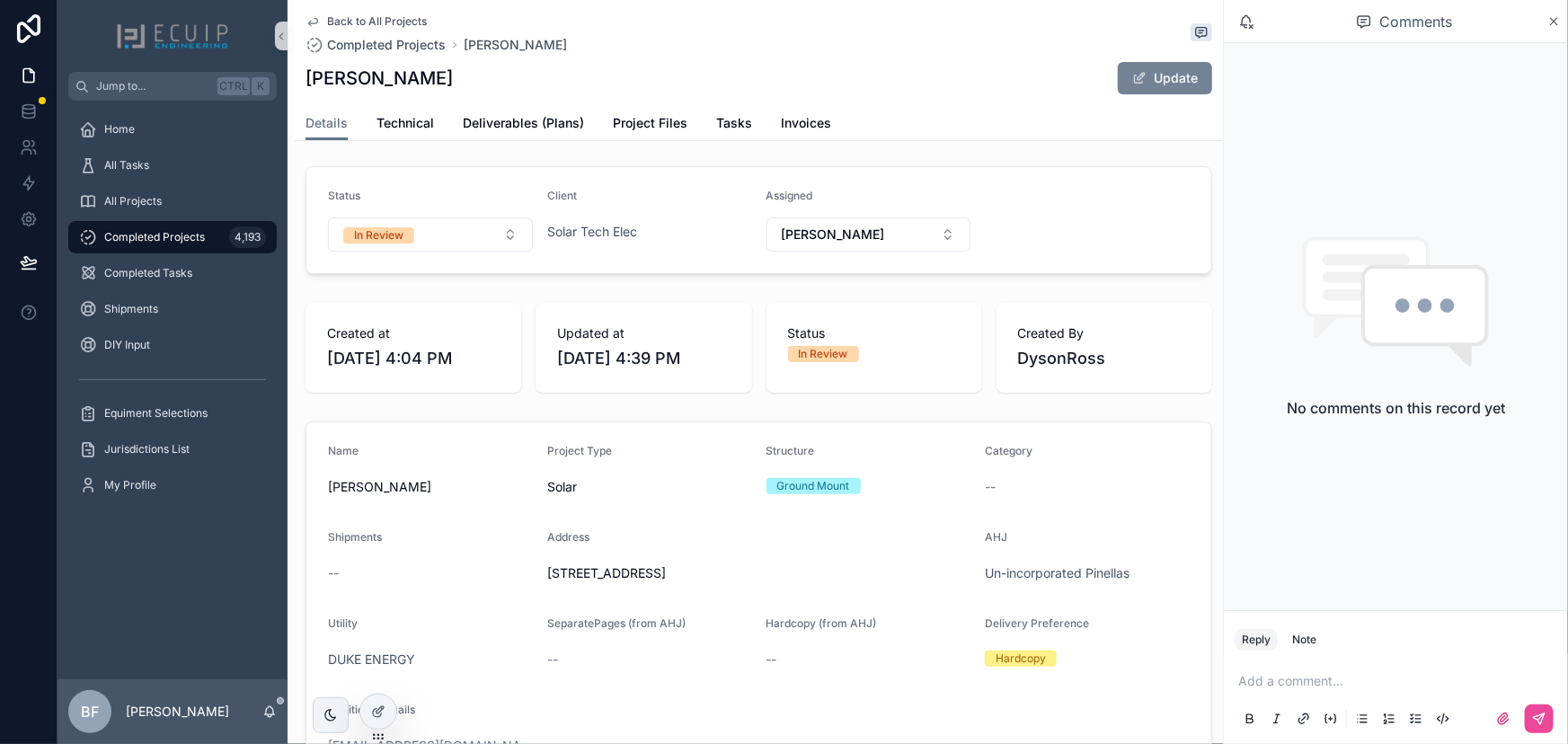
click at [1179, 71] on button "Update" at bounding box center [1165, 78] width 95 height 33
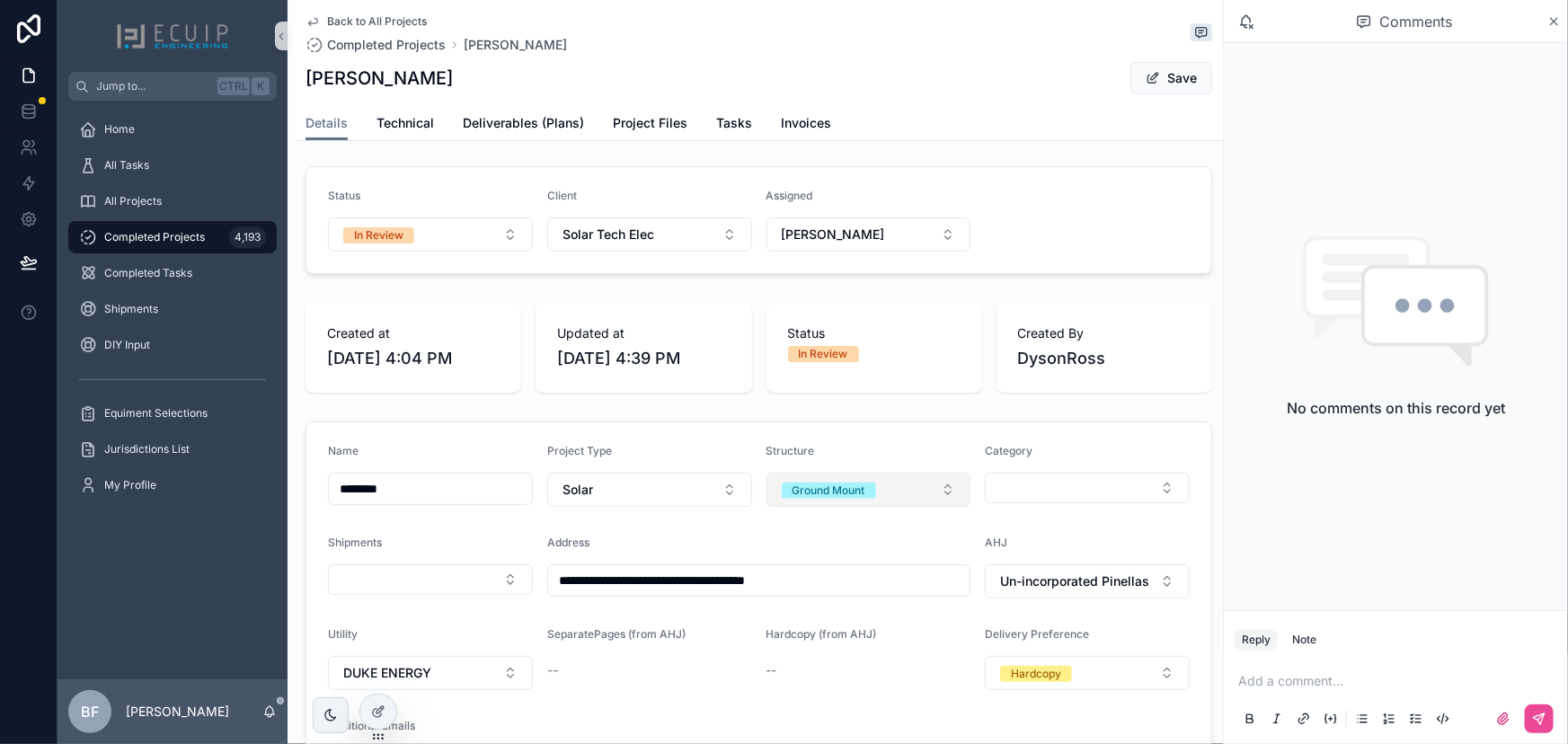
click at [913, 504] on button "Ground Mount" at bounding box center [869, 490] width 205 height 34
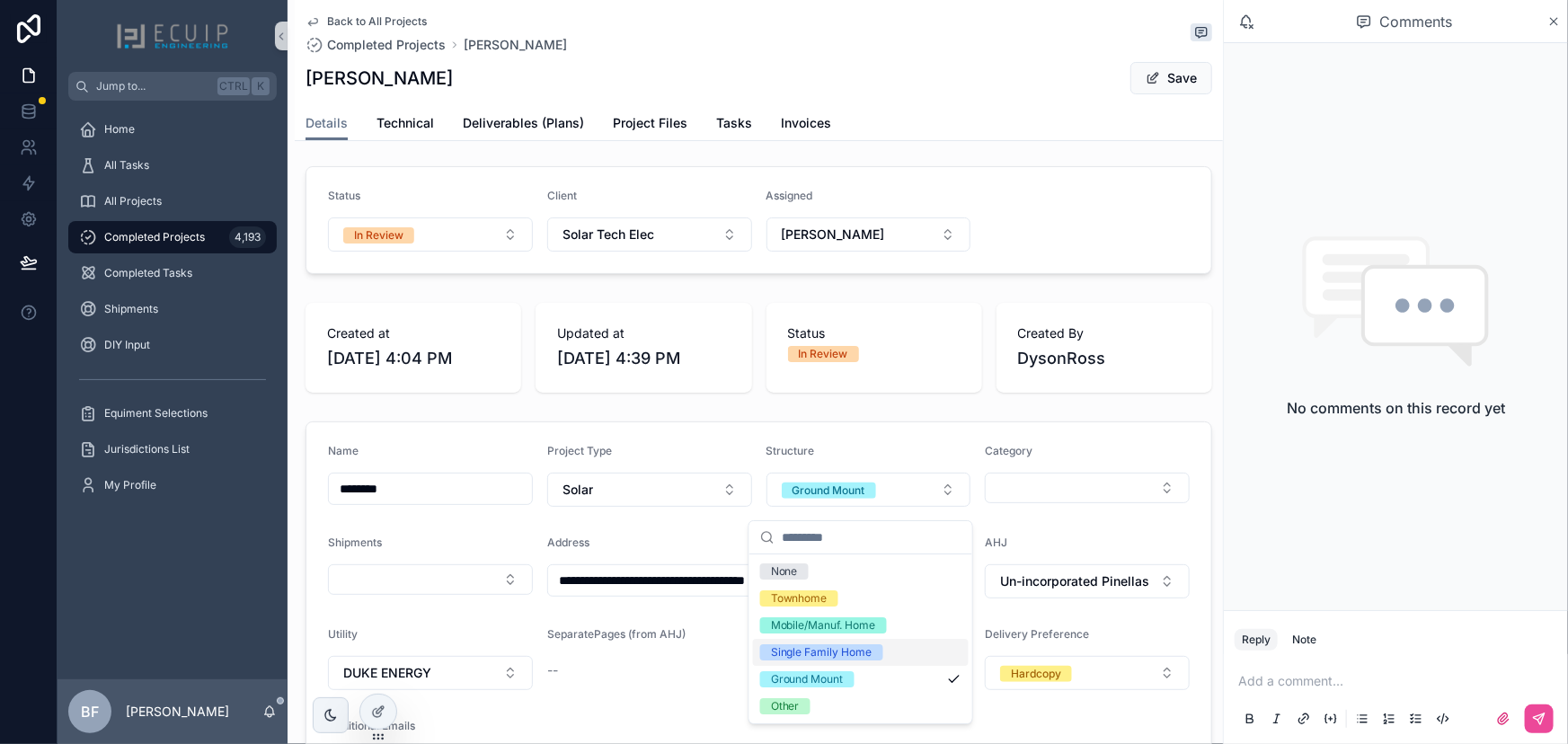
click at [835, 658] on div "Single Family Home" at bounding box center [821, 652] width 101 height 16
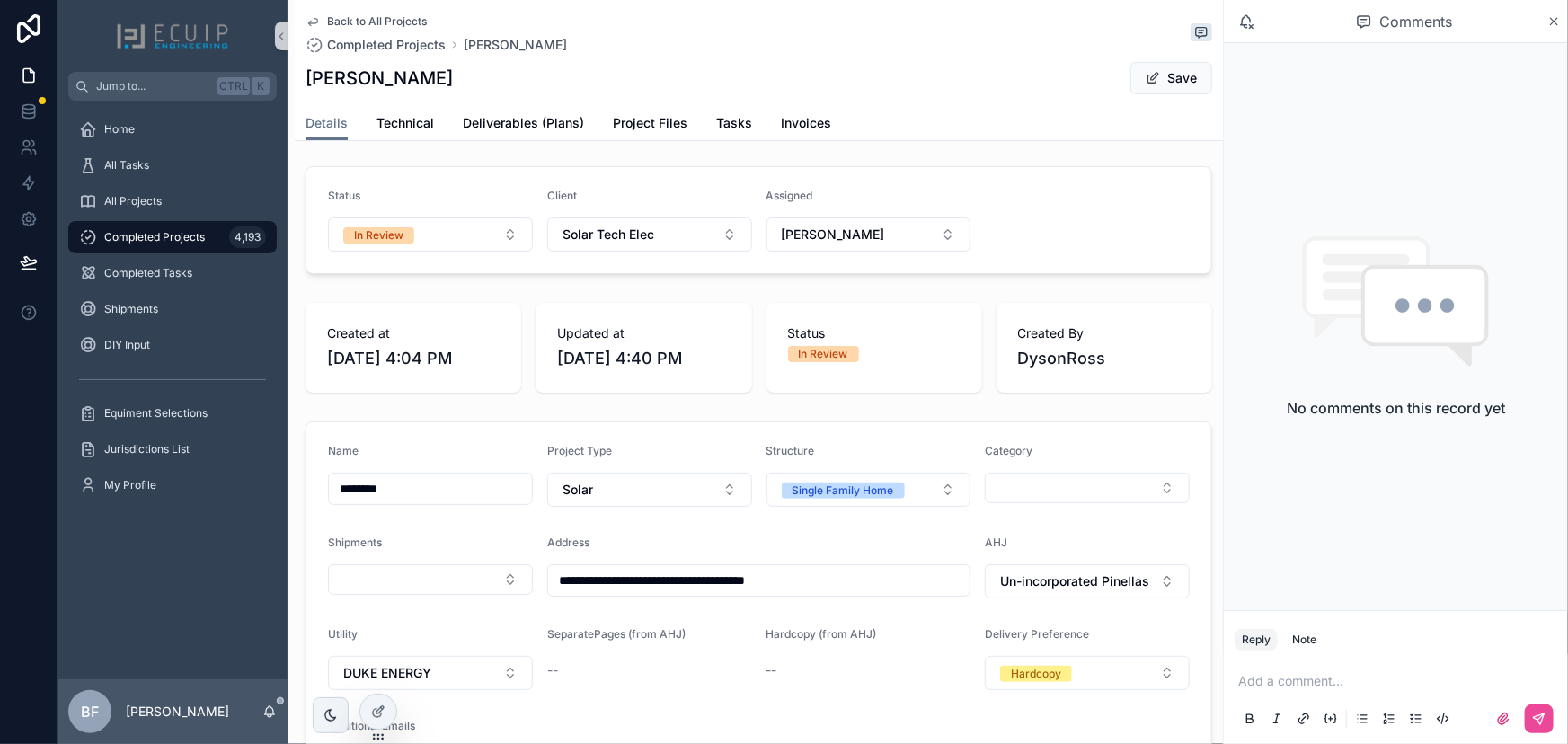
click at [1145, 81] on span "scrollable content" at bounding box center [1152, 78] width 15 height 15
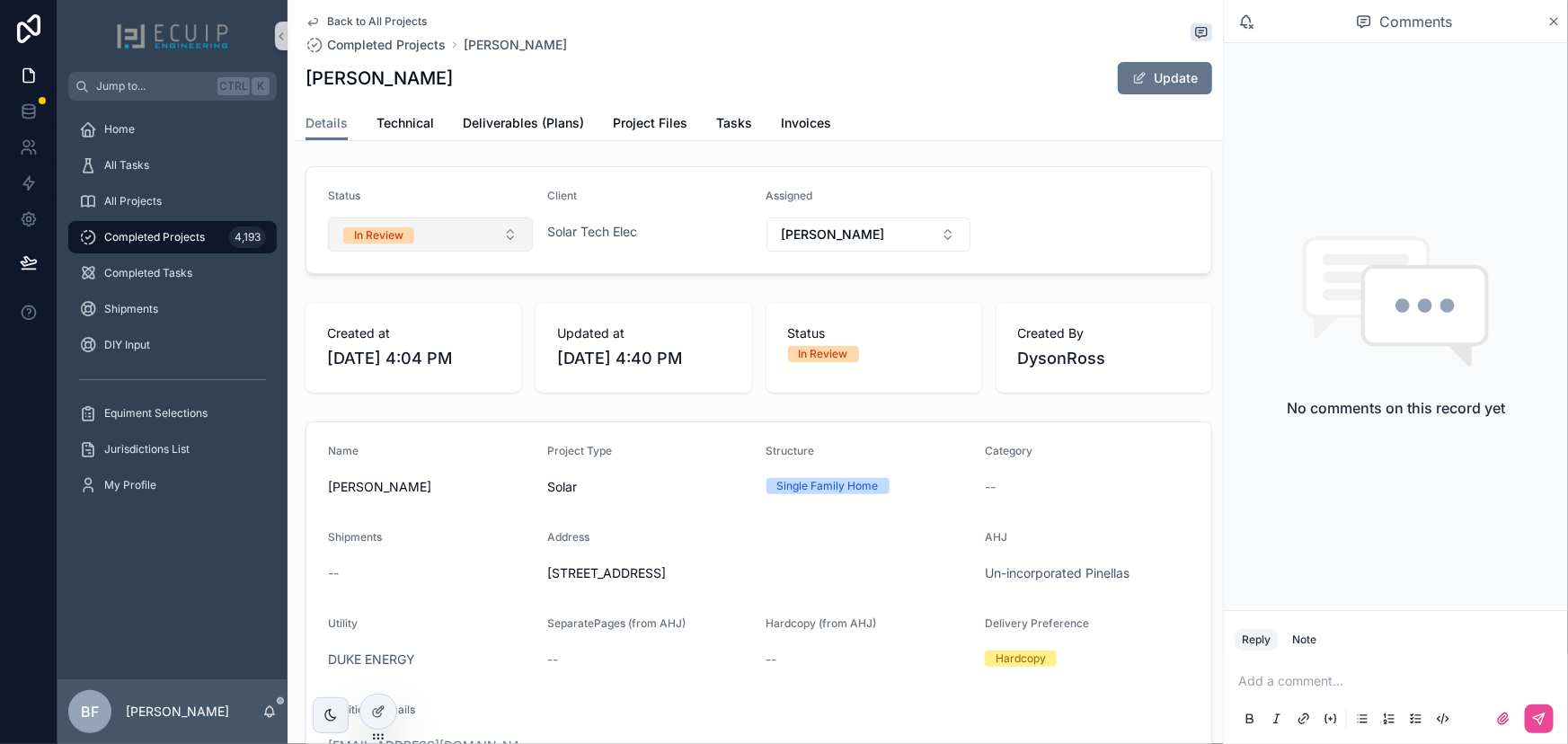
click at [438, 251] on button "In Review" at bounding box center [430, 235] width 205 height 34
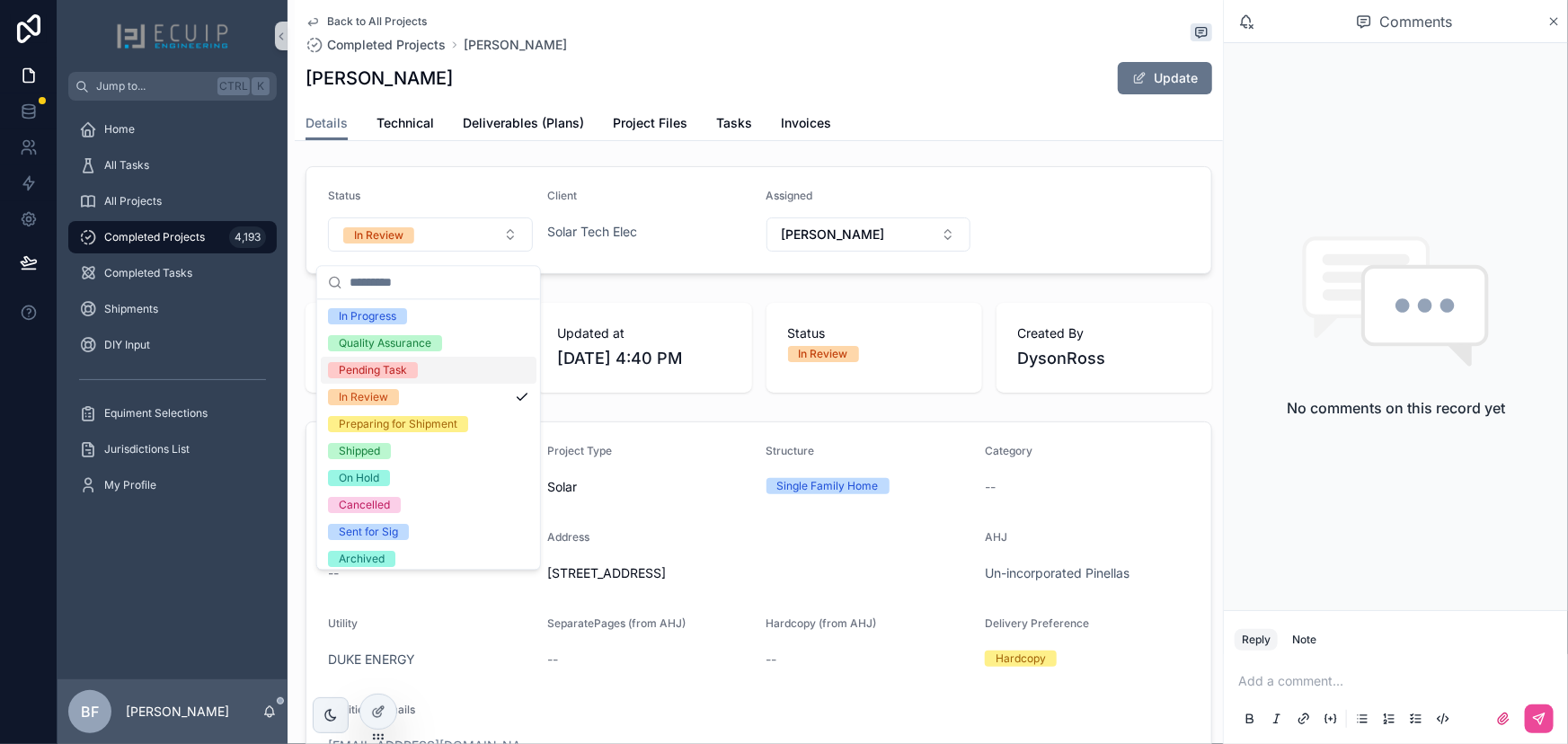
scroll to position [141, 0]
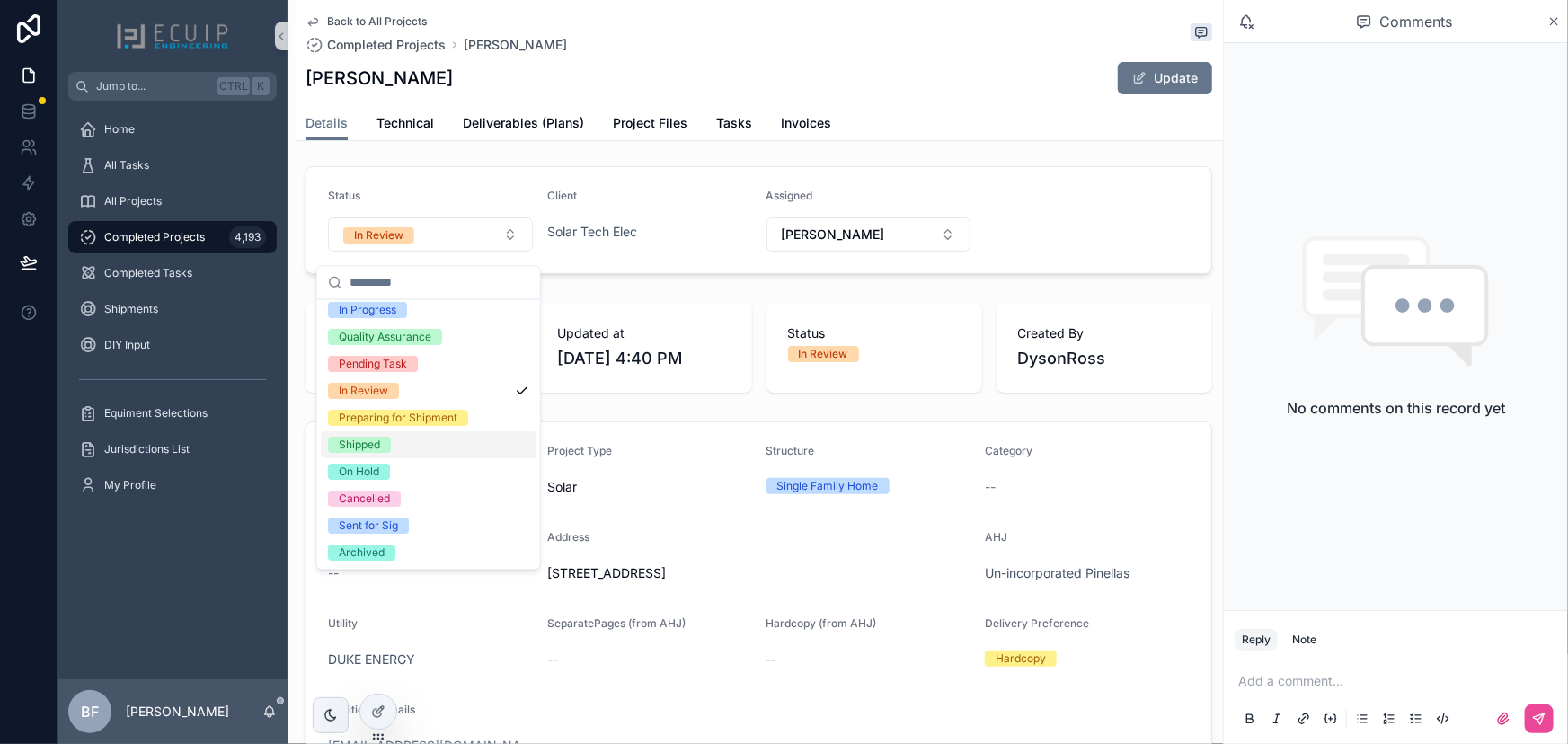
click at [356, 440] on div "Shipped" at bounding box center [359, 444] width 41 height 16
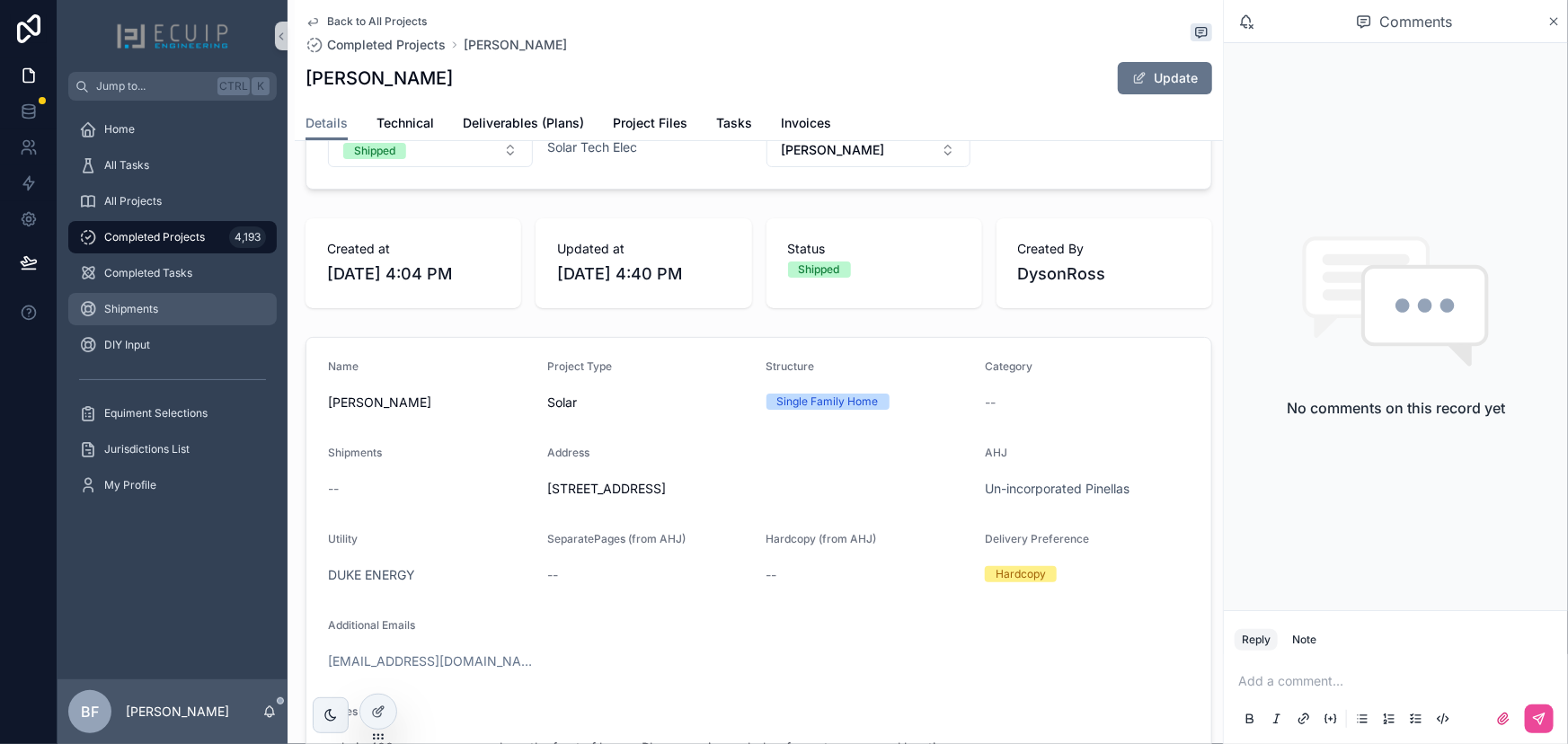
scroll to position [0, 0]
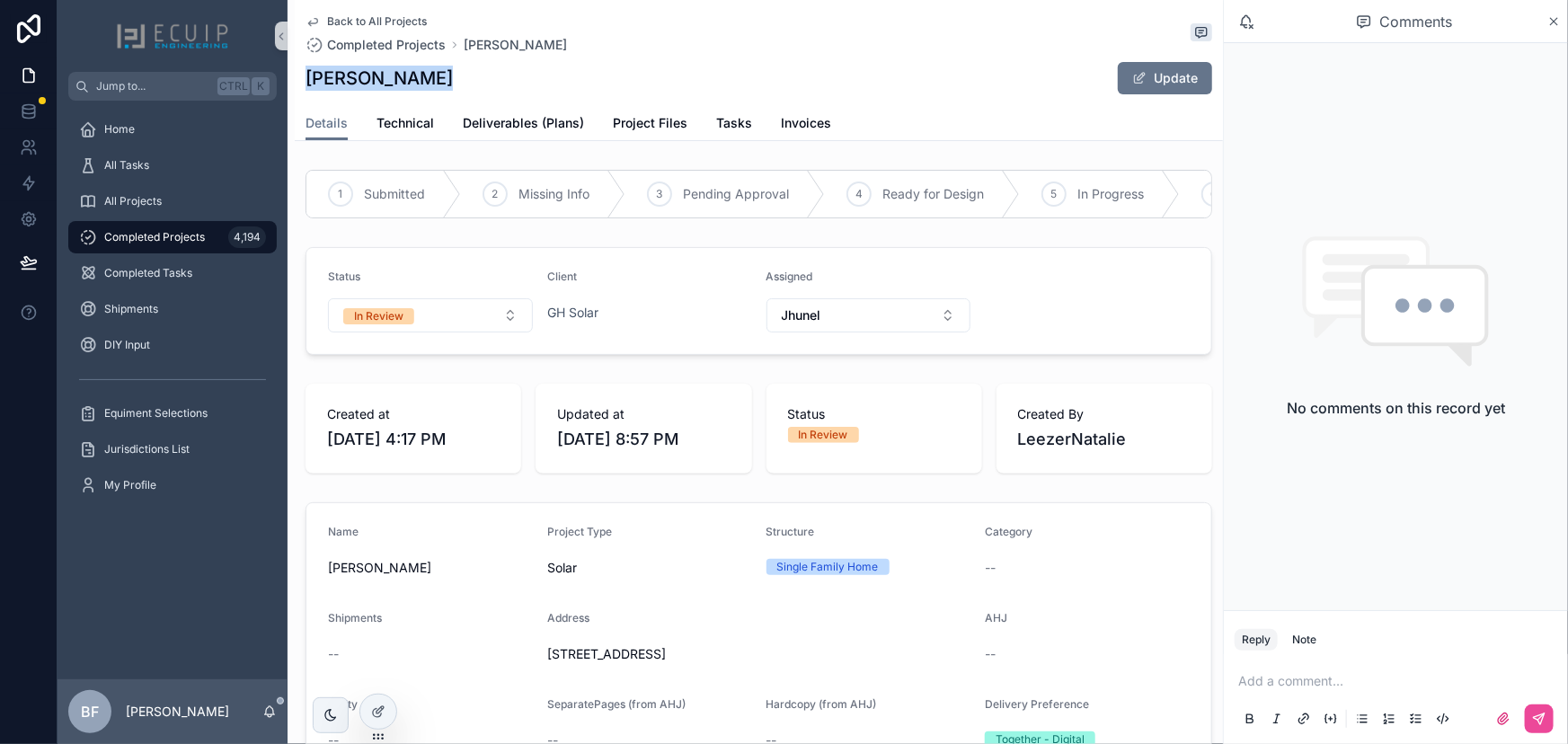
drag, startPoint x: 445, startPoint y: 85, endPoint x: 308, endPoint y: 77, distance: 137.2
click at [308, 77] on div "Bridget Heggs Update" at bounding box center [758, 78] width 906 height 34
click at [654, 128] on span "Project Files" at bounding box center [650, 123] width 75 height 18
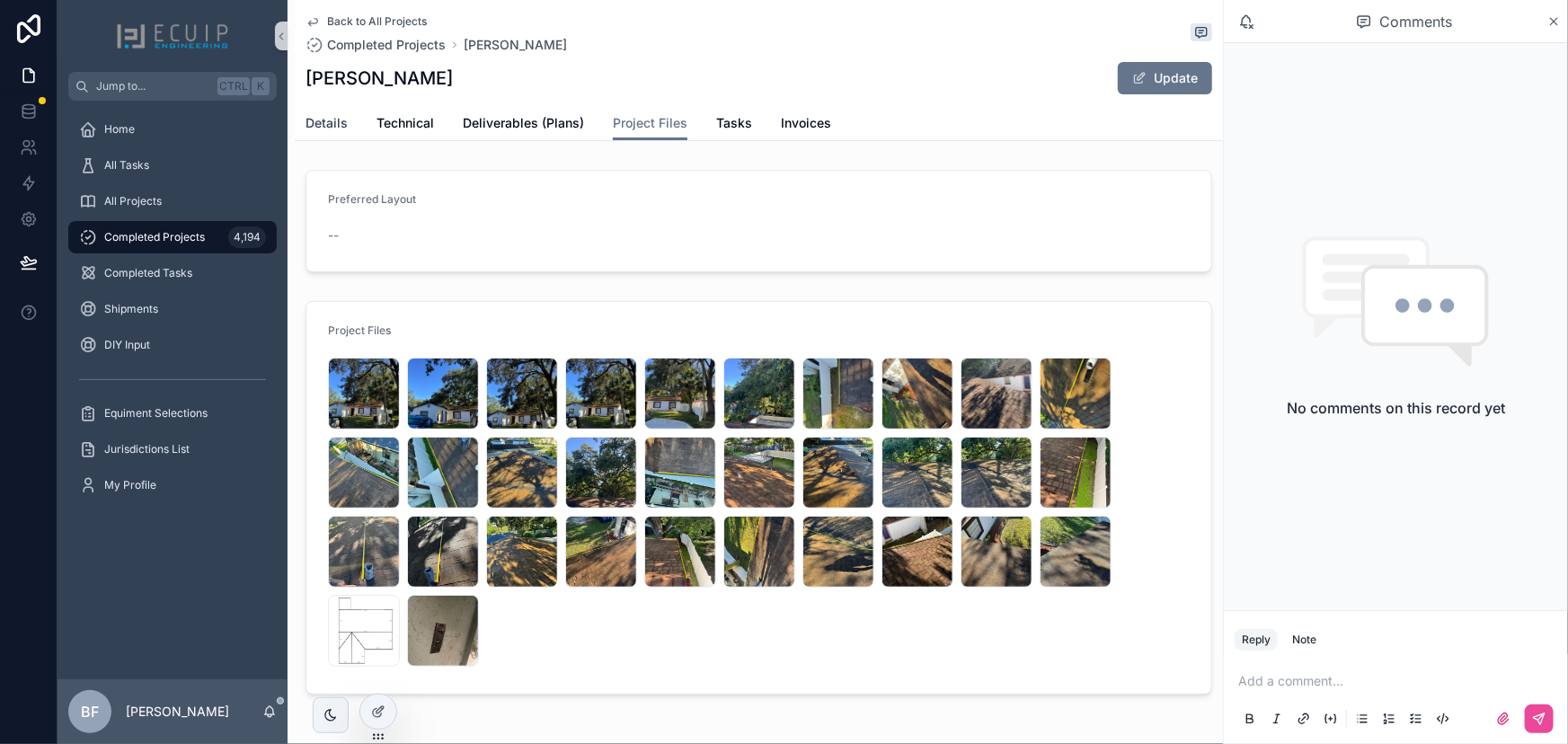
click at [341, 117] on span "Details" at bounding box center [326, 123] width 42 height 18
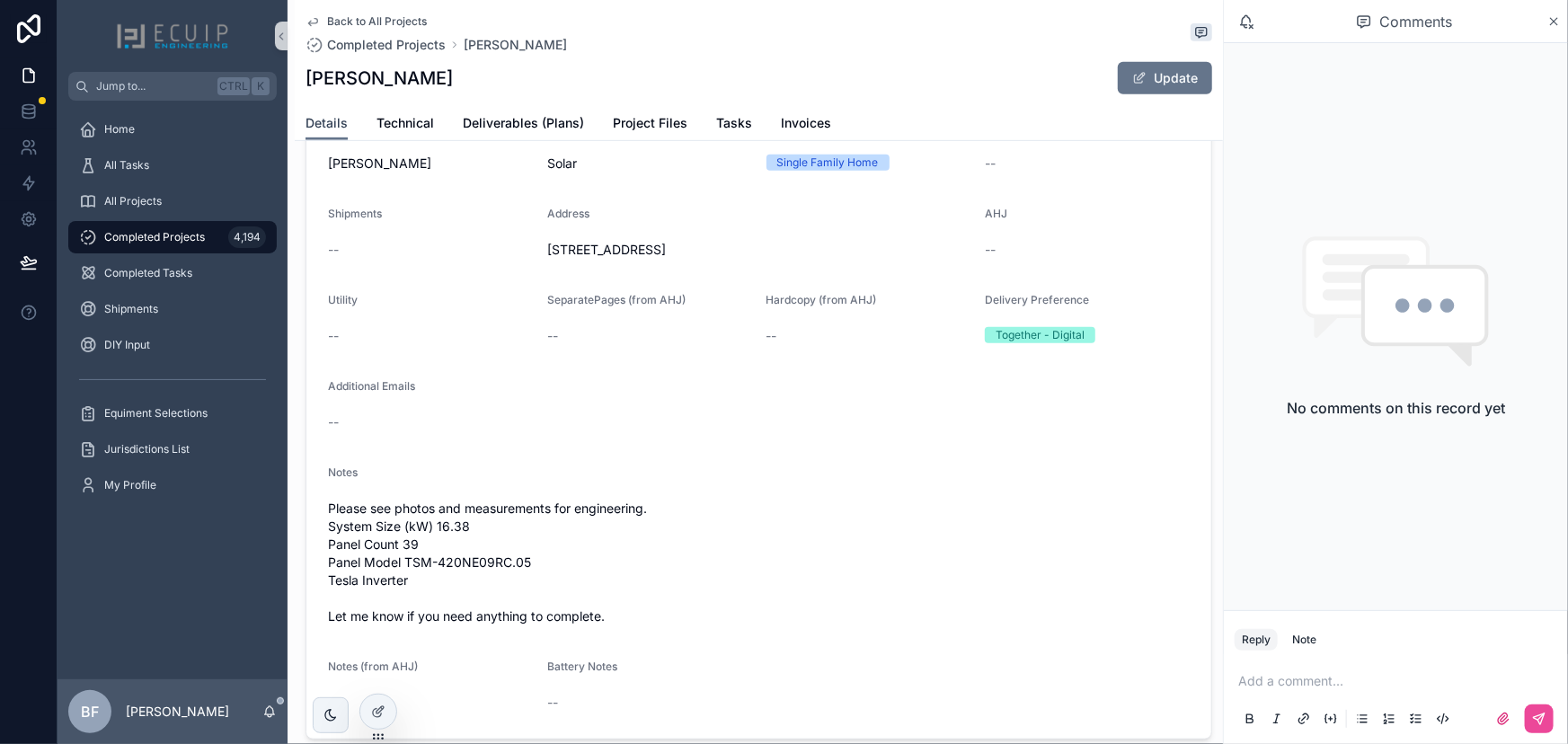
scroll to position [408, 0]
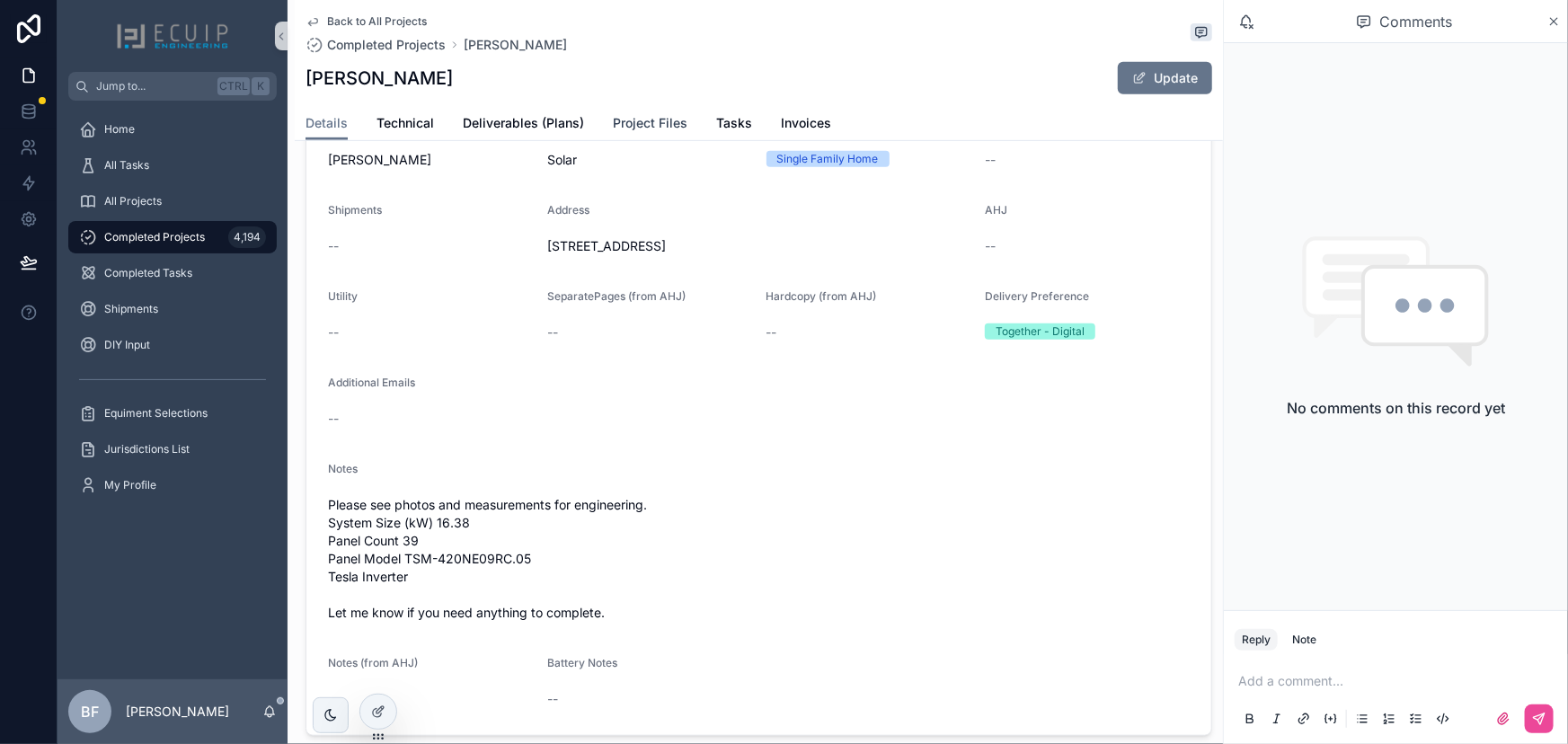
click at [629, 124] on span "Project Files" at bounding box center [650, 123] width 75 height 18
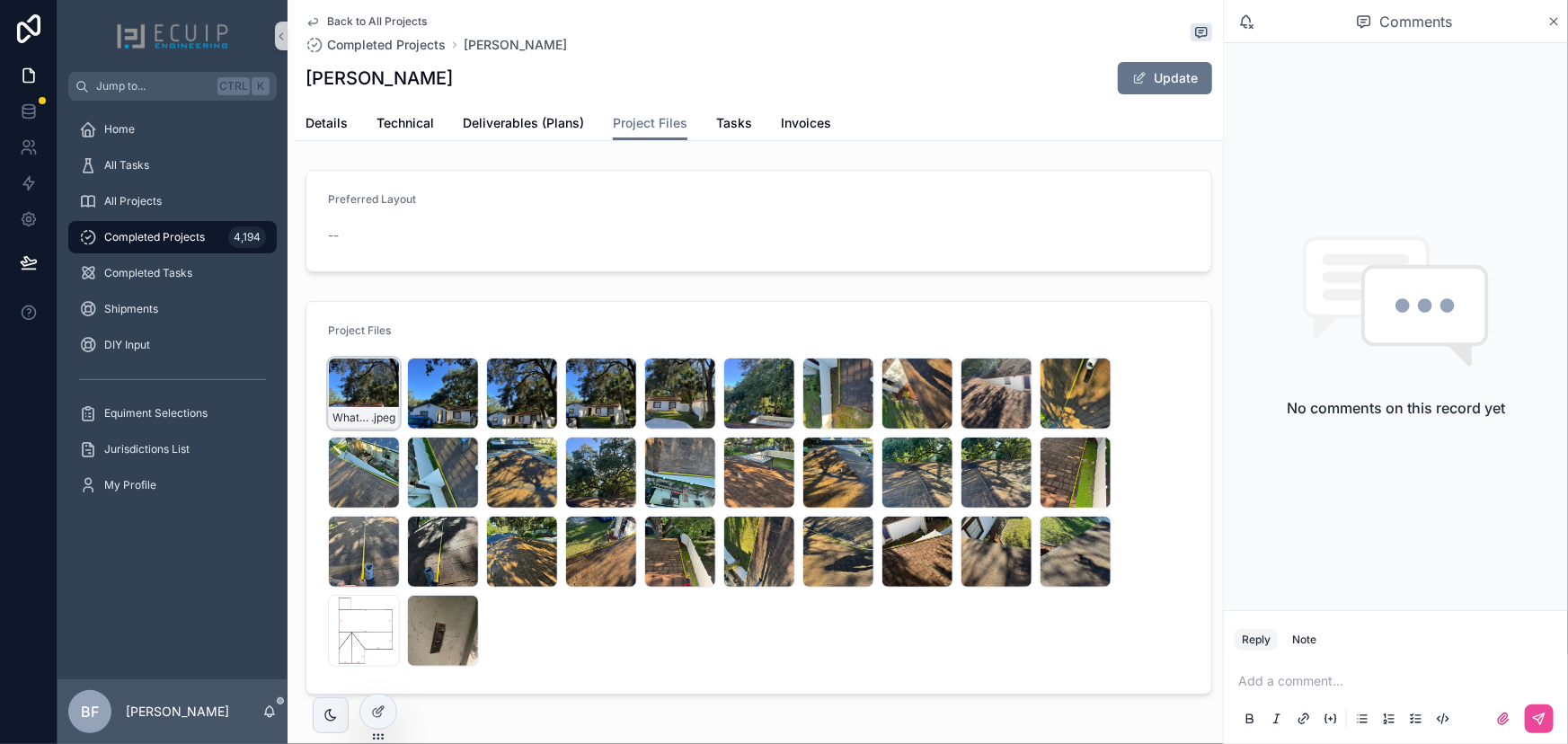
click at [358, 392] on div "WhatsApp-Image-2025-07-24-at-09.19.02-(1) .jpeg" at bounding box center [363, 393] width 72 height 72
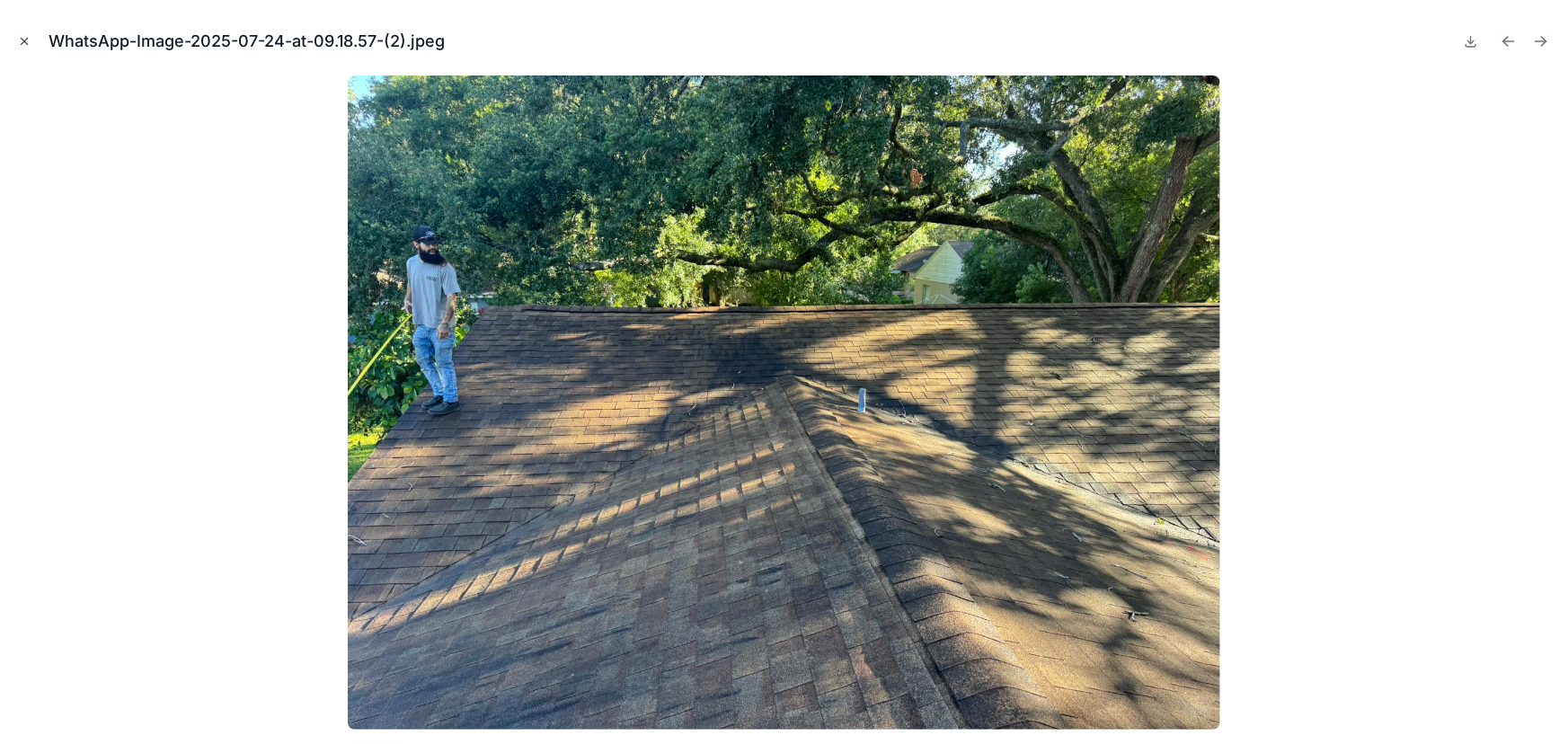
click at [22, 38] on icon "Close modal" at bounding box center [25, 41] width 6 height 6
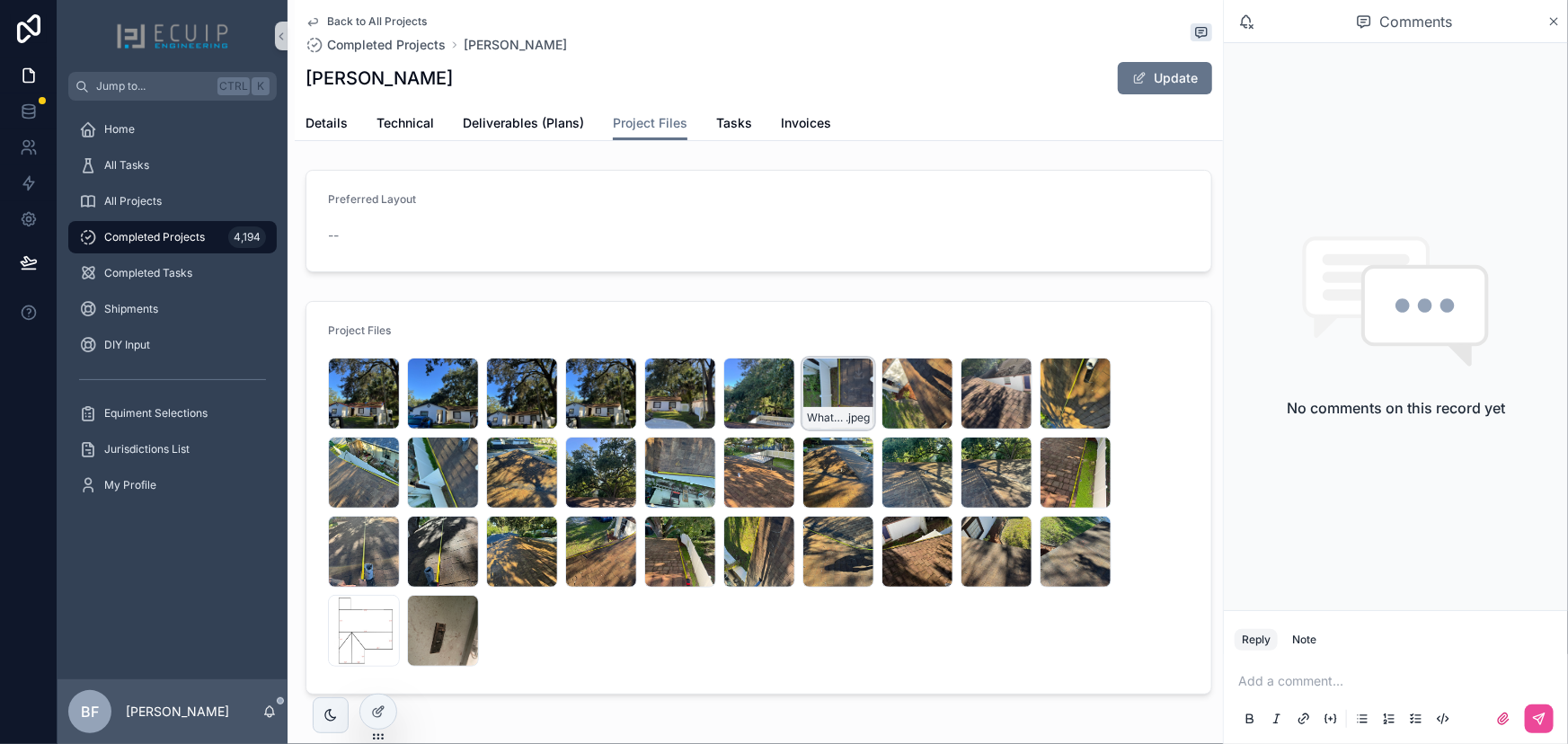
click at [825, 393] on div "WhatsApp-Image-2025-07-24-at-09.18.59 .jpeg" at bounding box center [838, 393] width 72 height 72
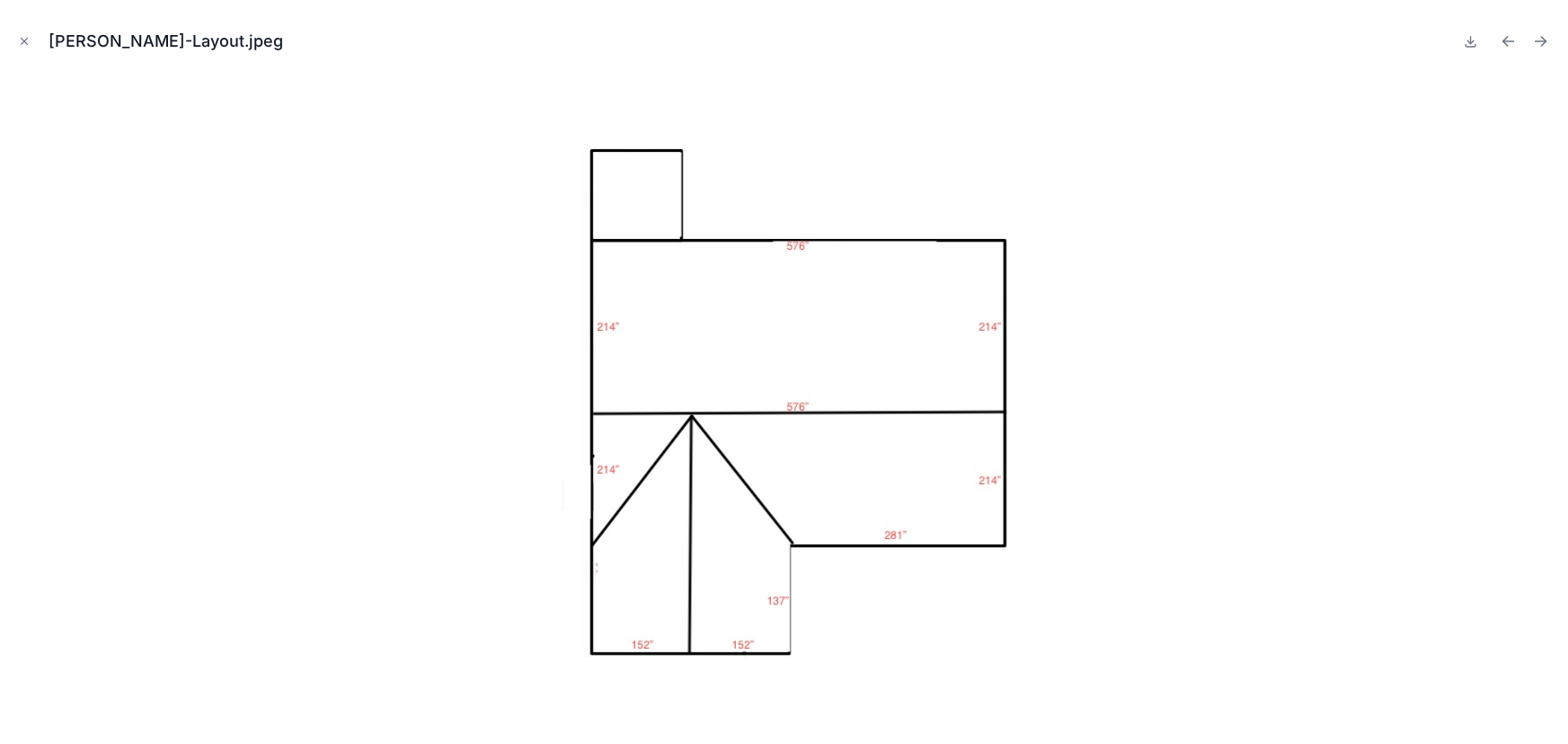
click at [33, 46] on button "Close modal" at bounding box center [25, 41] width 20 height 20
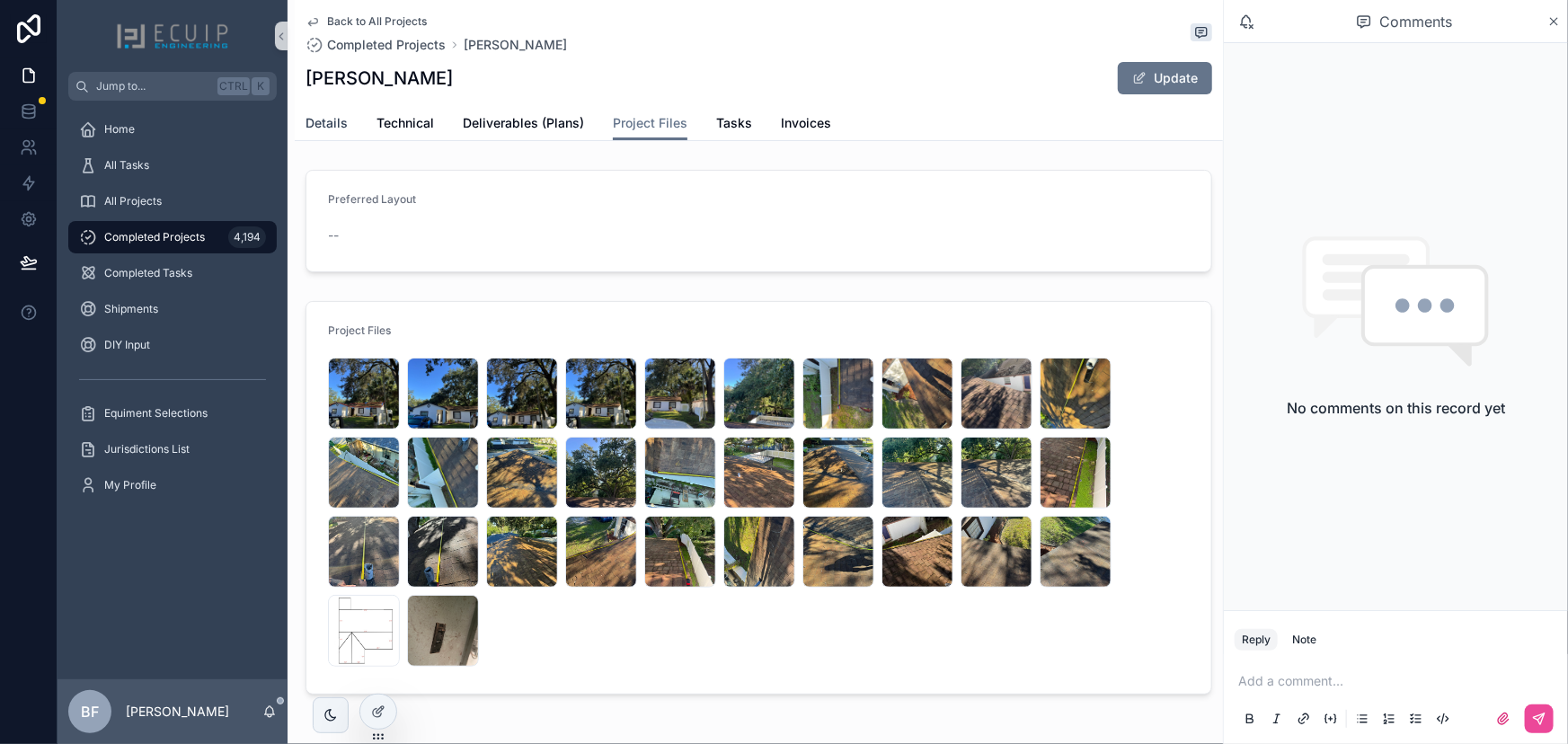
click at [306, 131] on span "Details" at bounding box center [326, 123] width 42 height 18
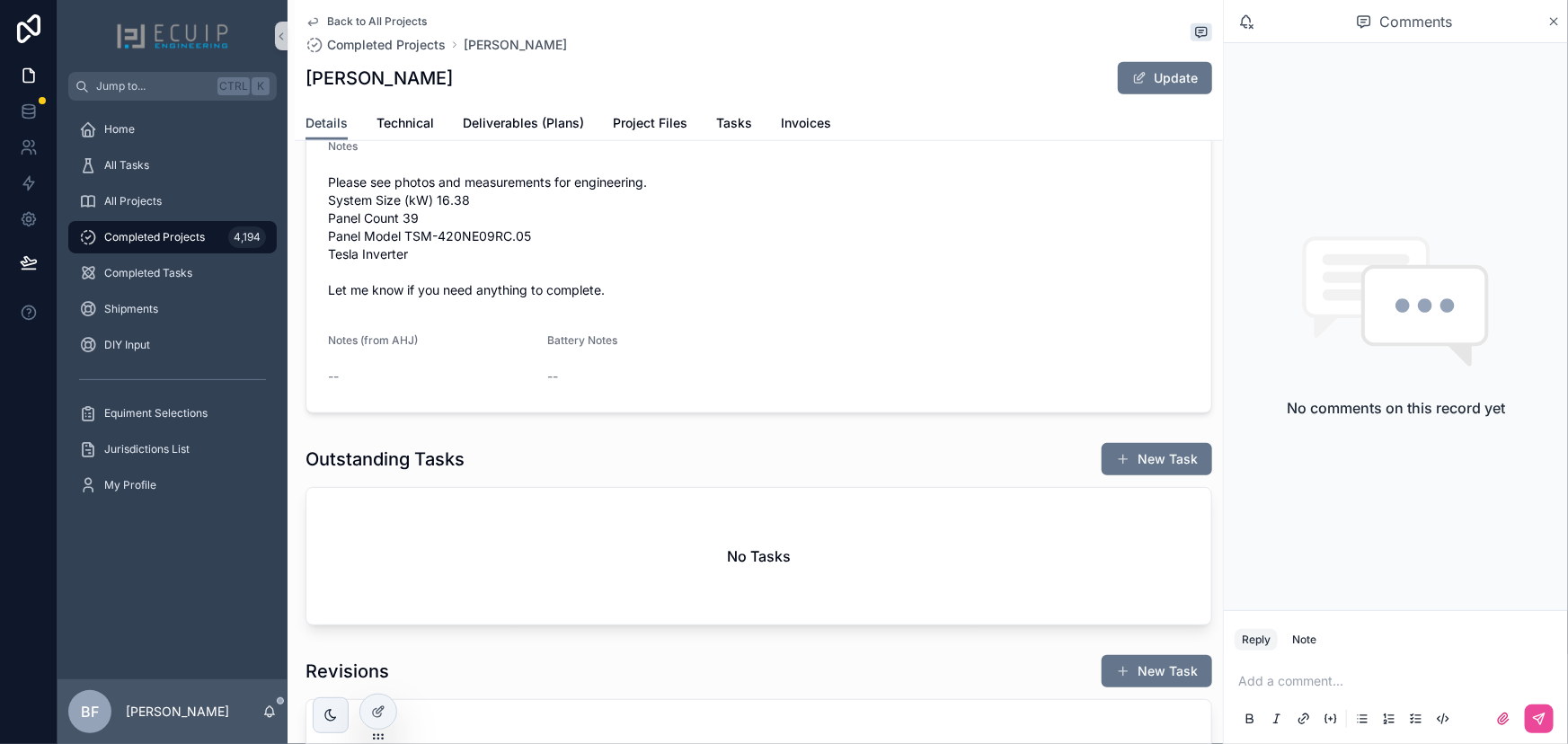
scroll to position [817, 0]
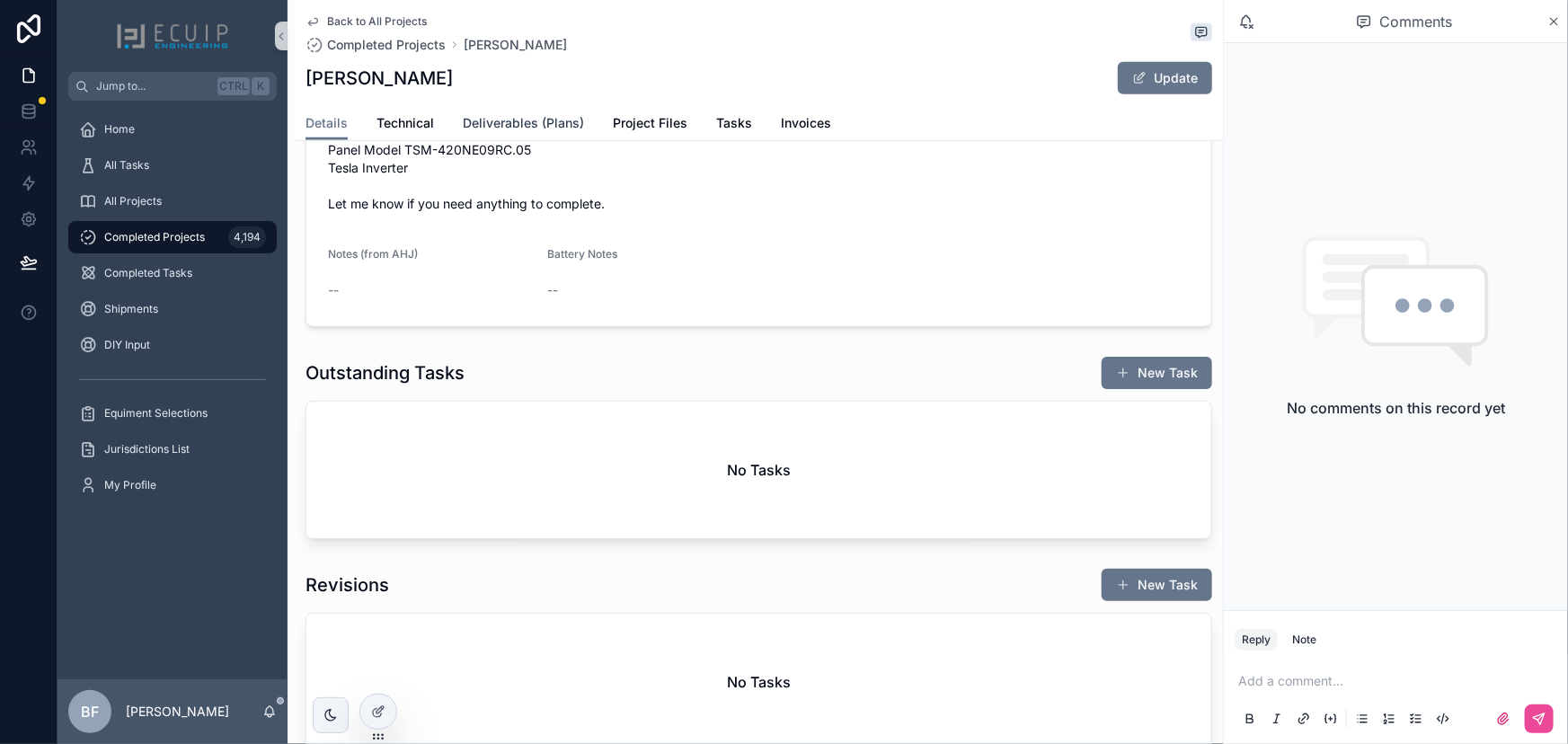
click at [501, 123] on span "Deliverables (Plans)" at bounding box center [523, 123] width 121 height 18
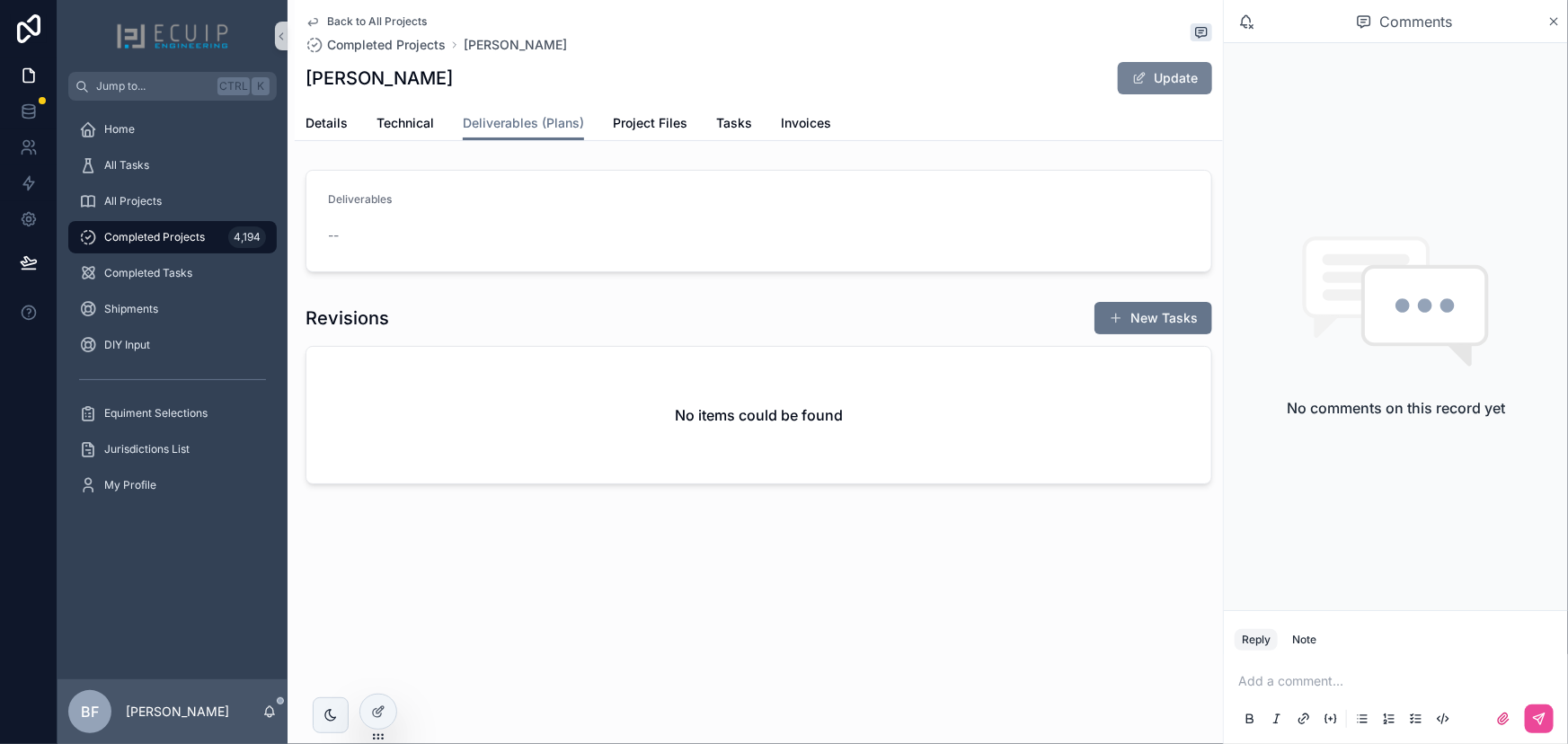
click at [1167, 81] on button "Update" at bounding box center [1165, 78] width 95 height 33
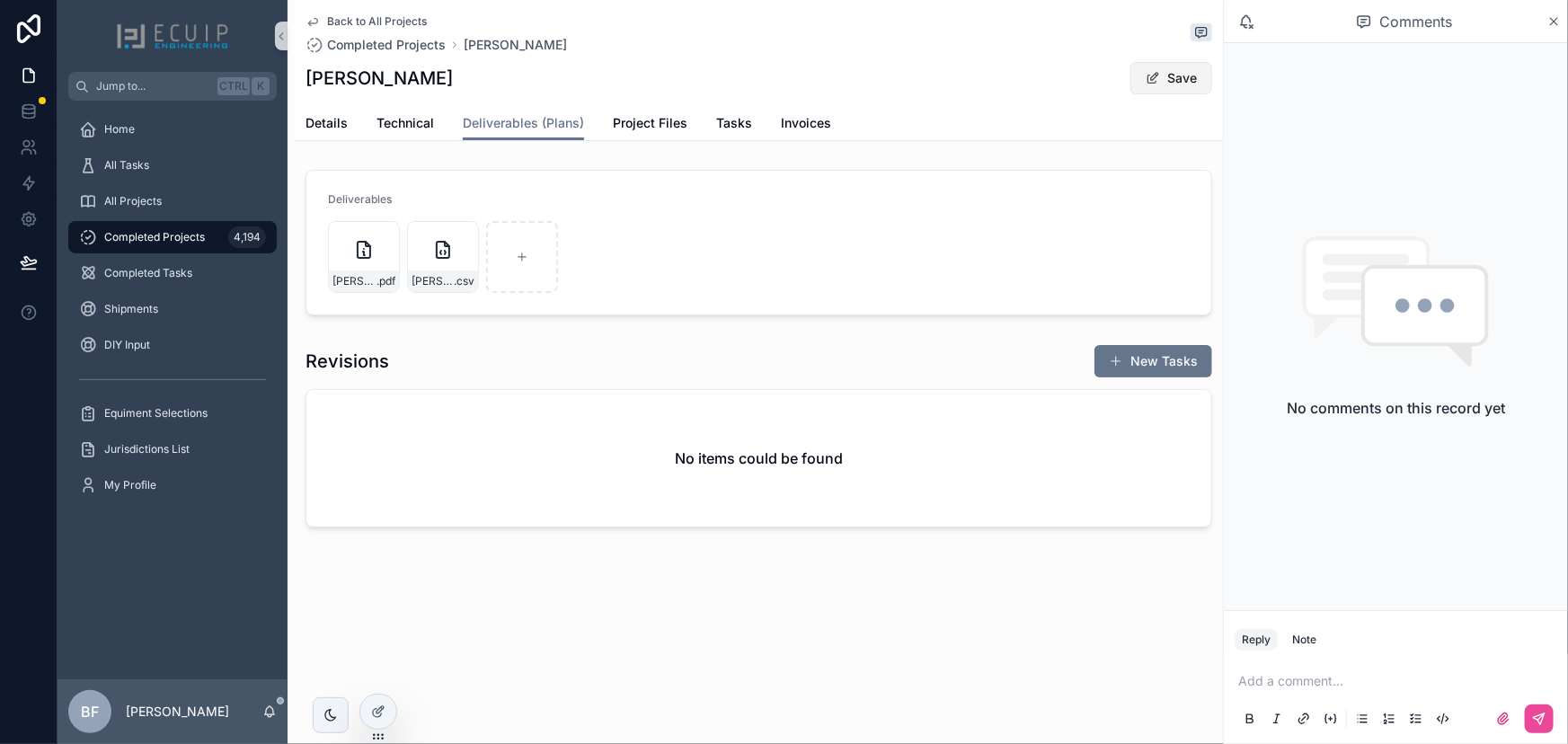
click at [1179, 69] on button "Save" at bounding box center [1171, 78] width 82 height 33
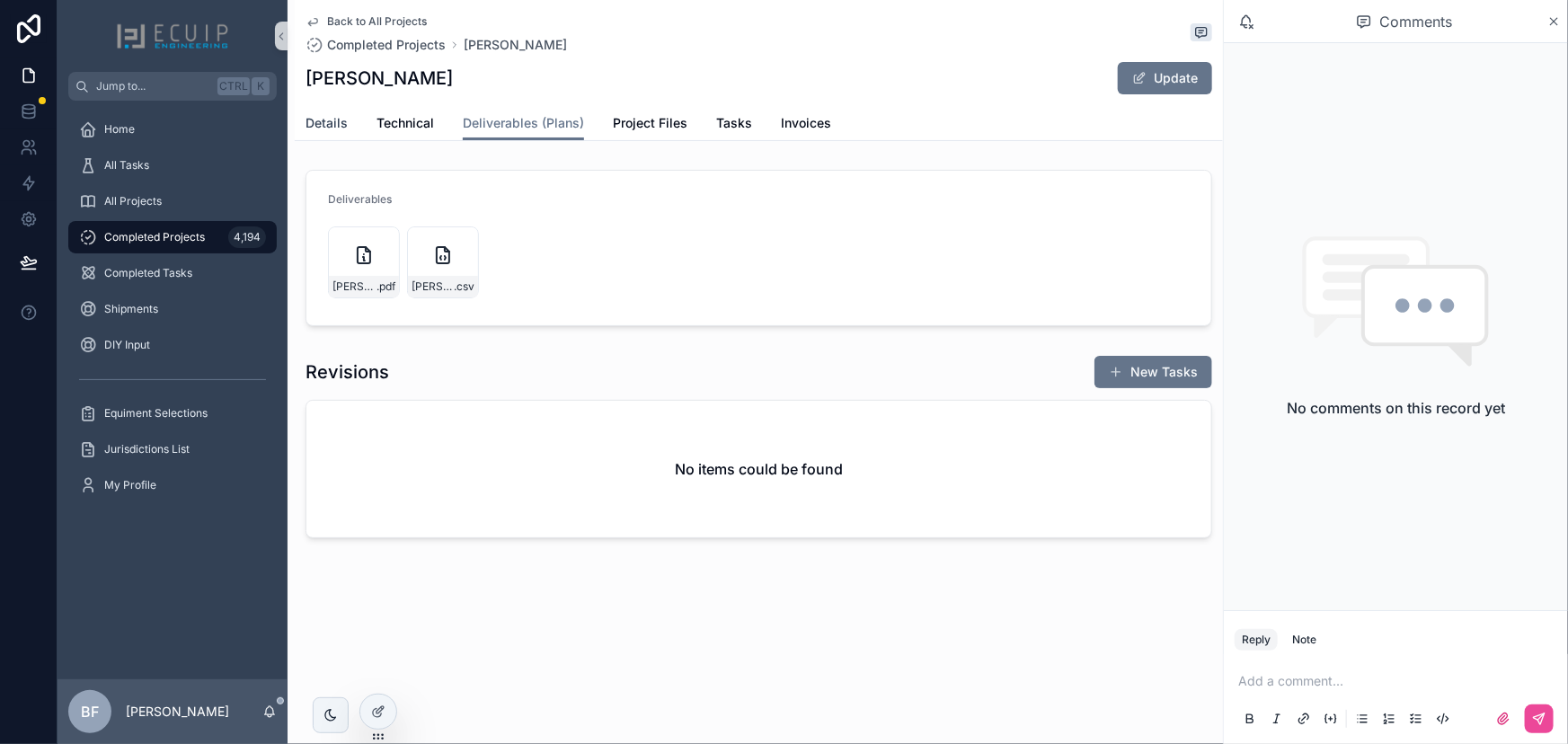
click at [329, 119] on span "Details" at bounding box center [326, 123] width 42 height 18
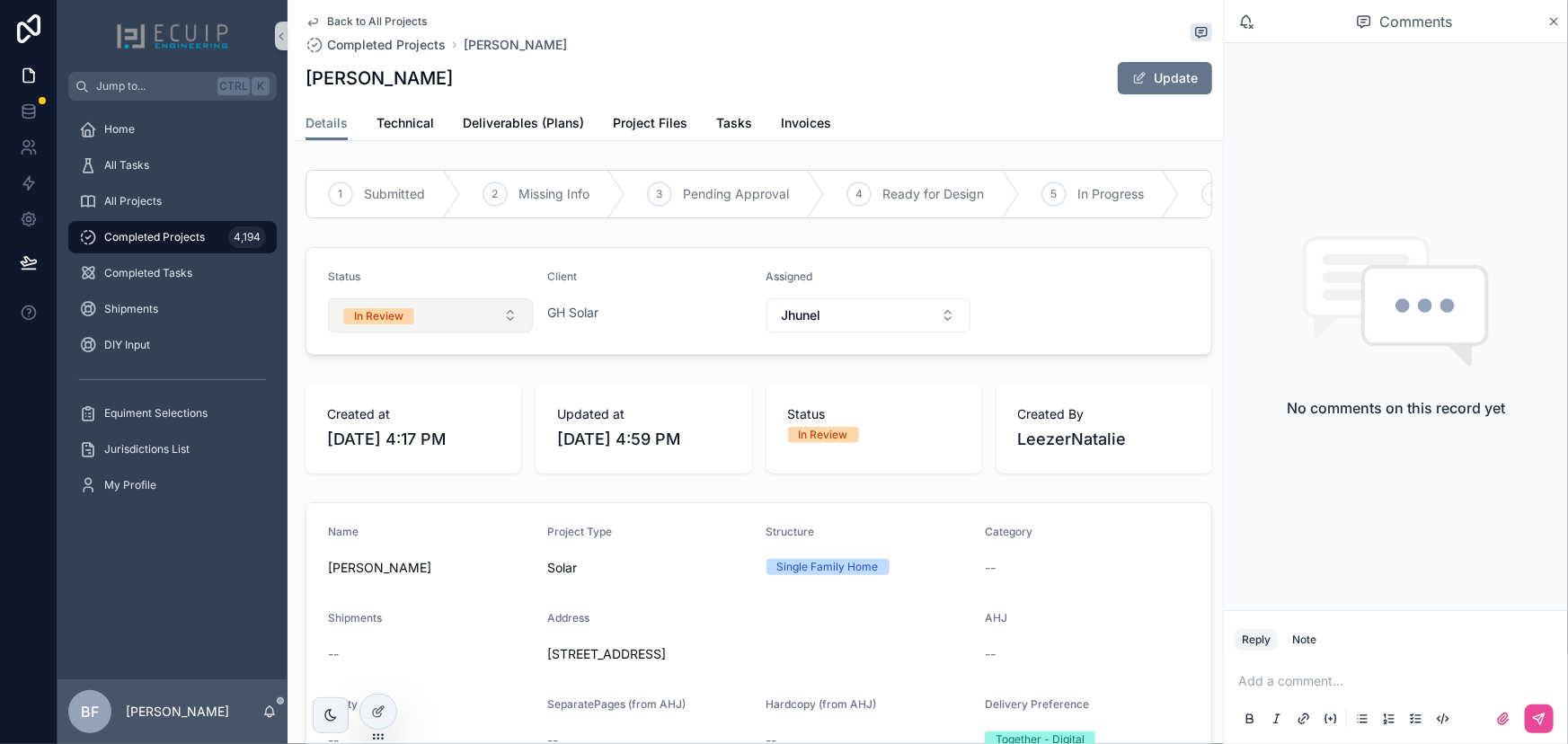
click at [437, 333] on button "In Review" at bounding box center [430, 315] width 205 height 34
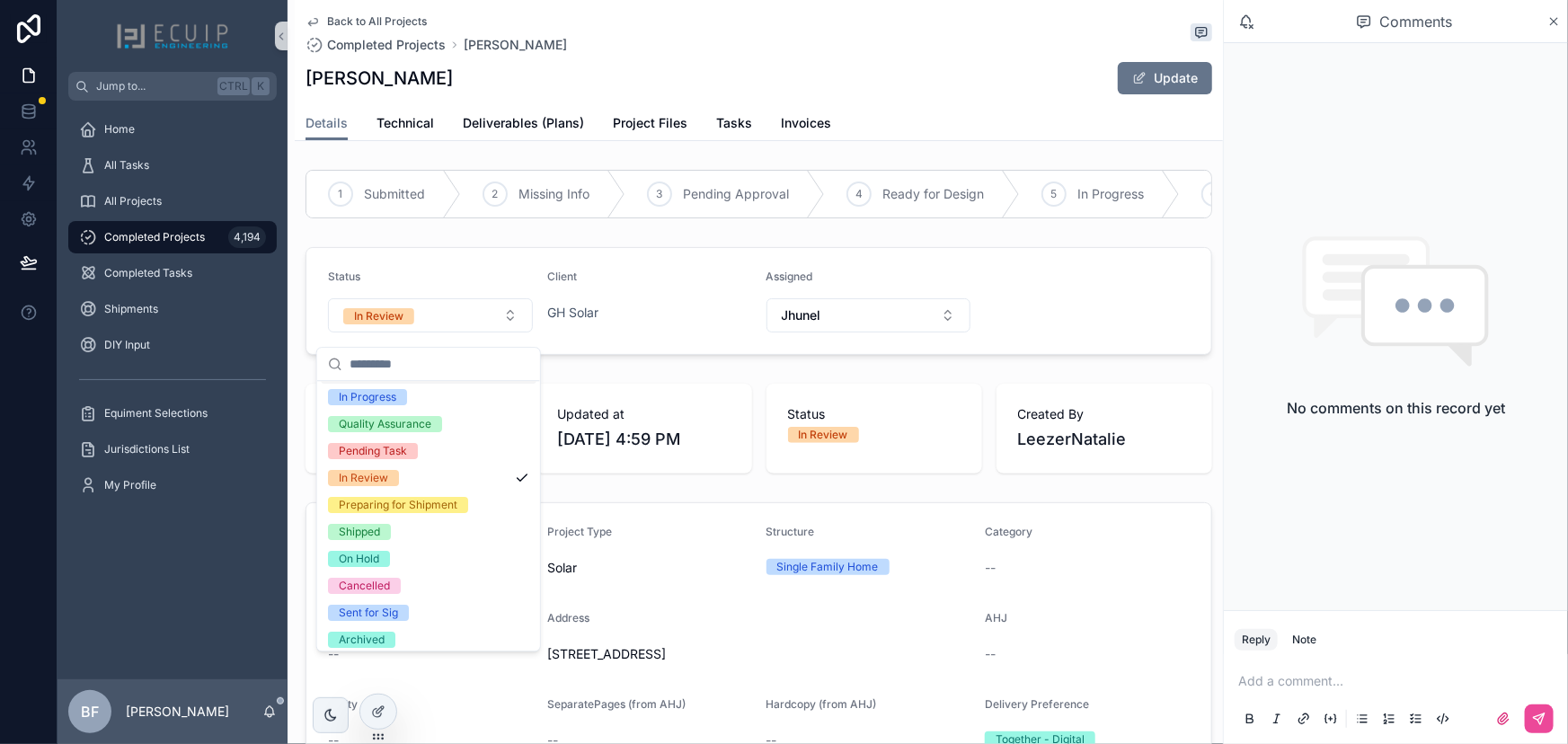
scroll to position [141, 0]
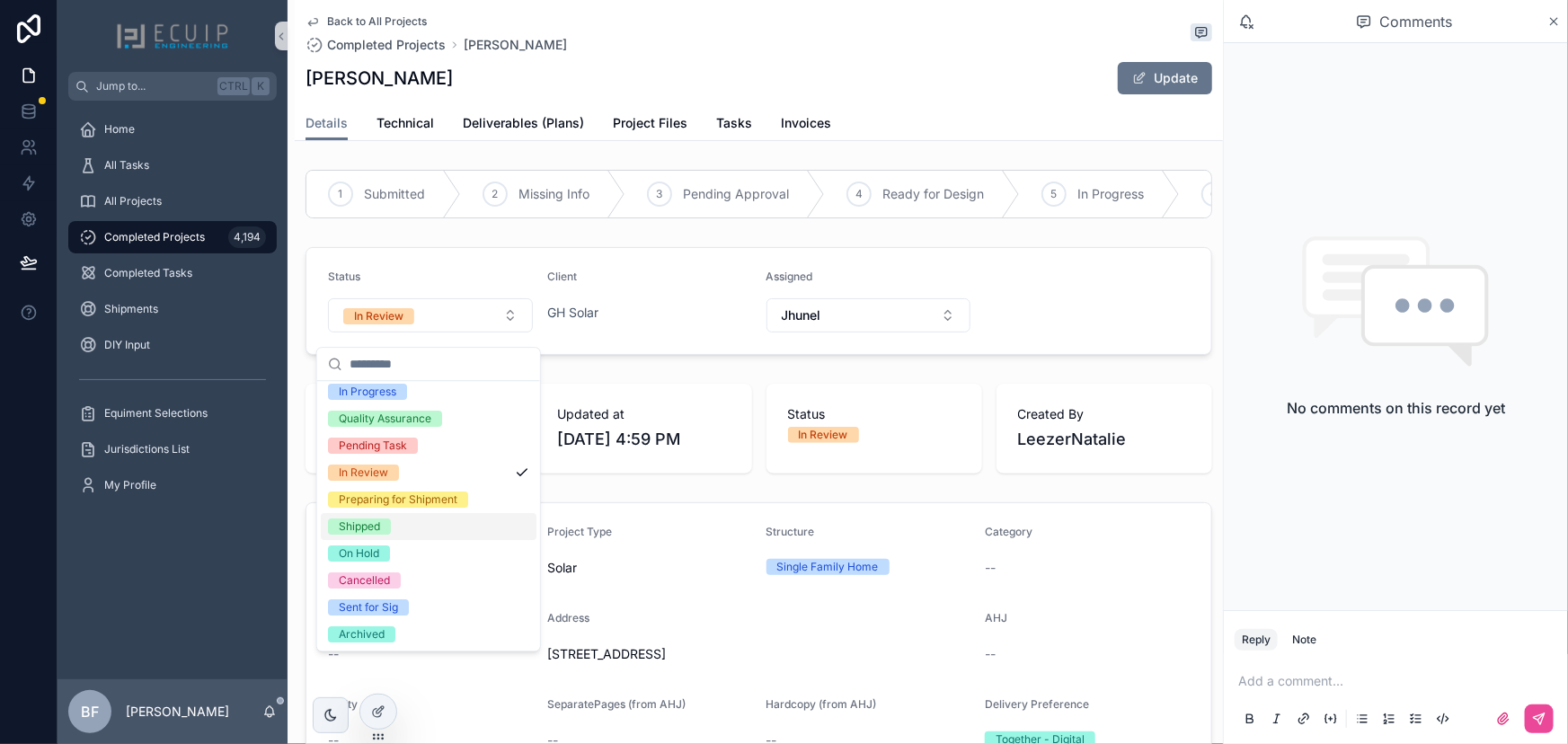
click at [362, 524] on div "Shipped" at bounding box center [359, 526] width 41 height 16
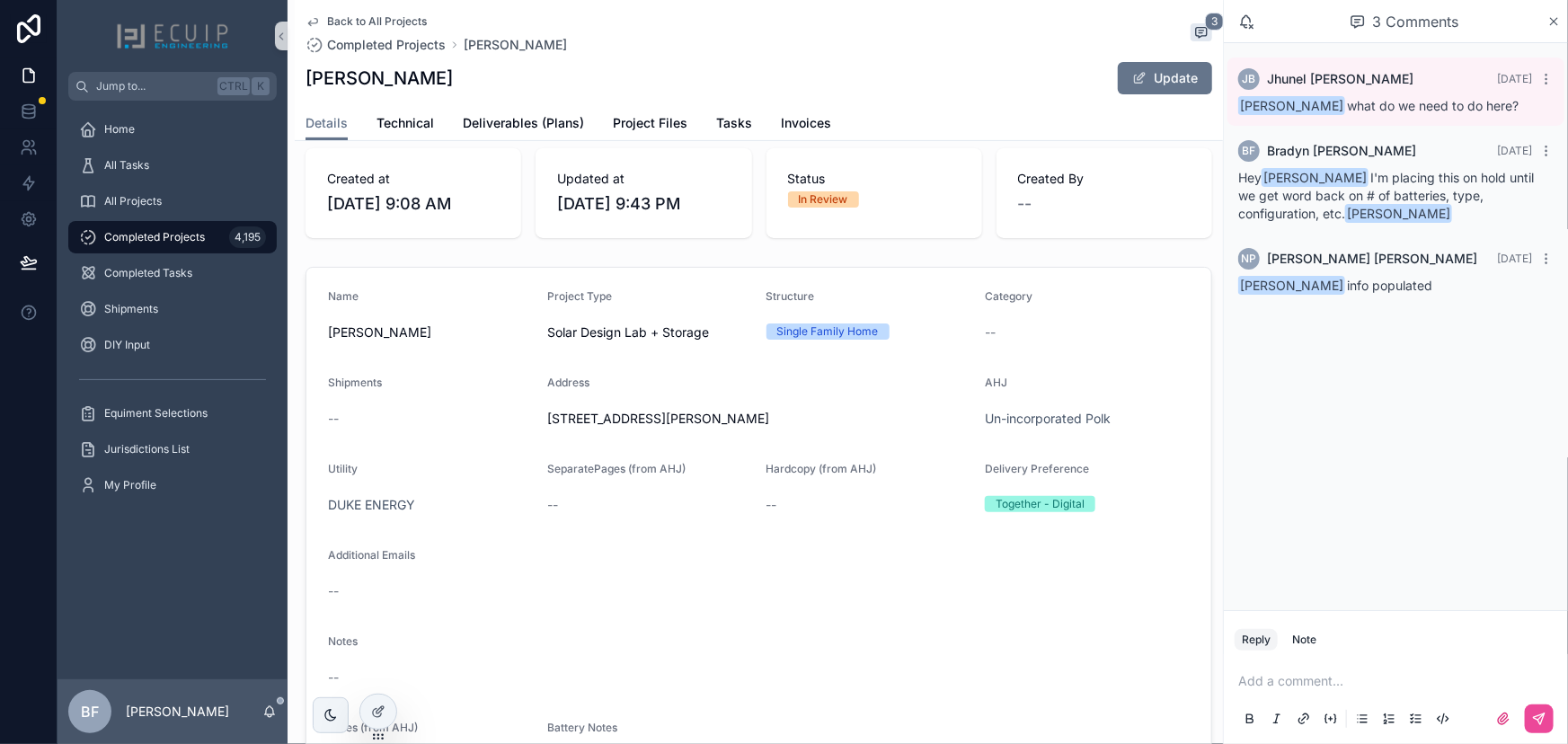
scroll to position [244, 0]
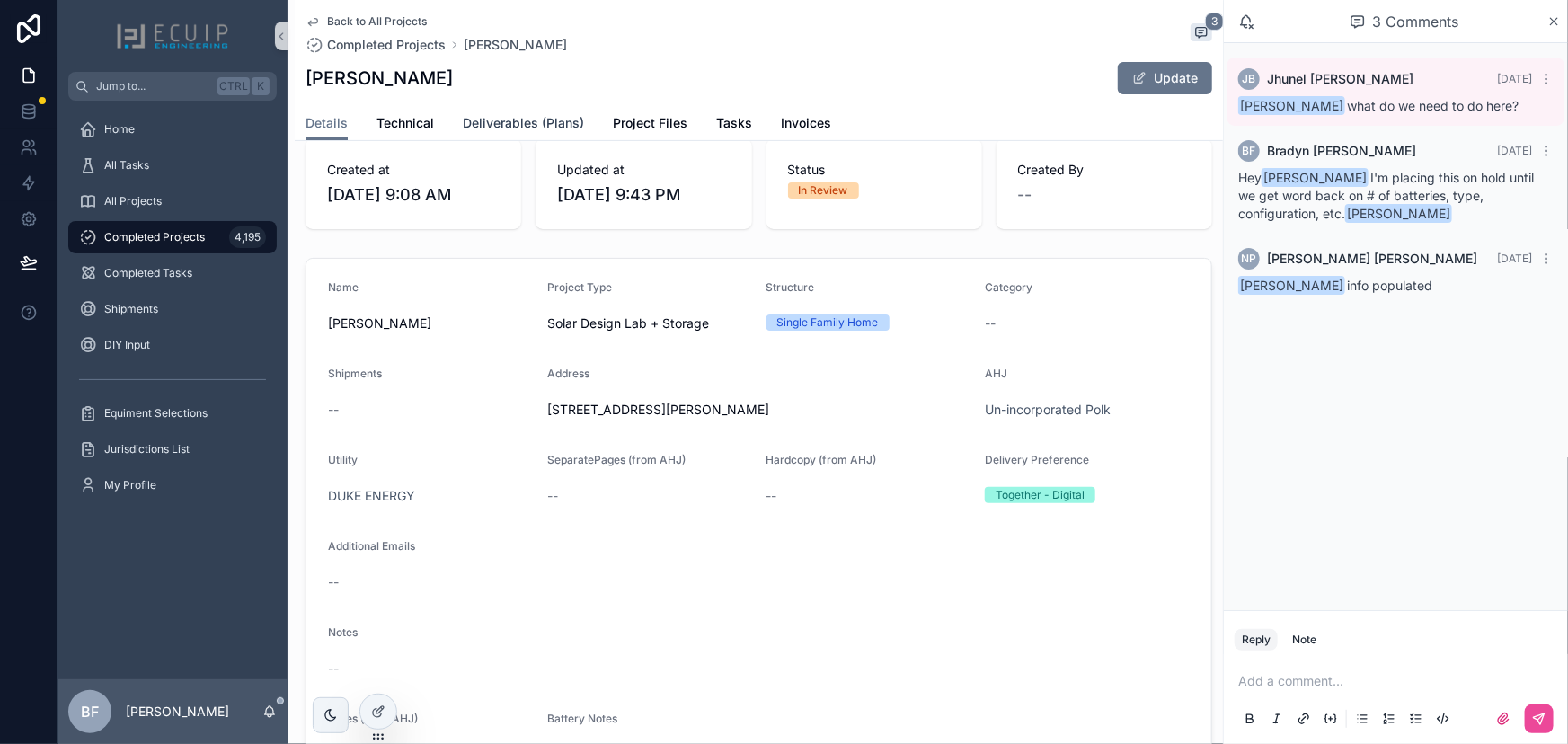
click at [544, 132] on link "Deliverables (Plans)" at bounding box center [523, 125] width 121 height 35
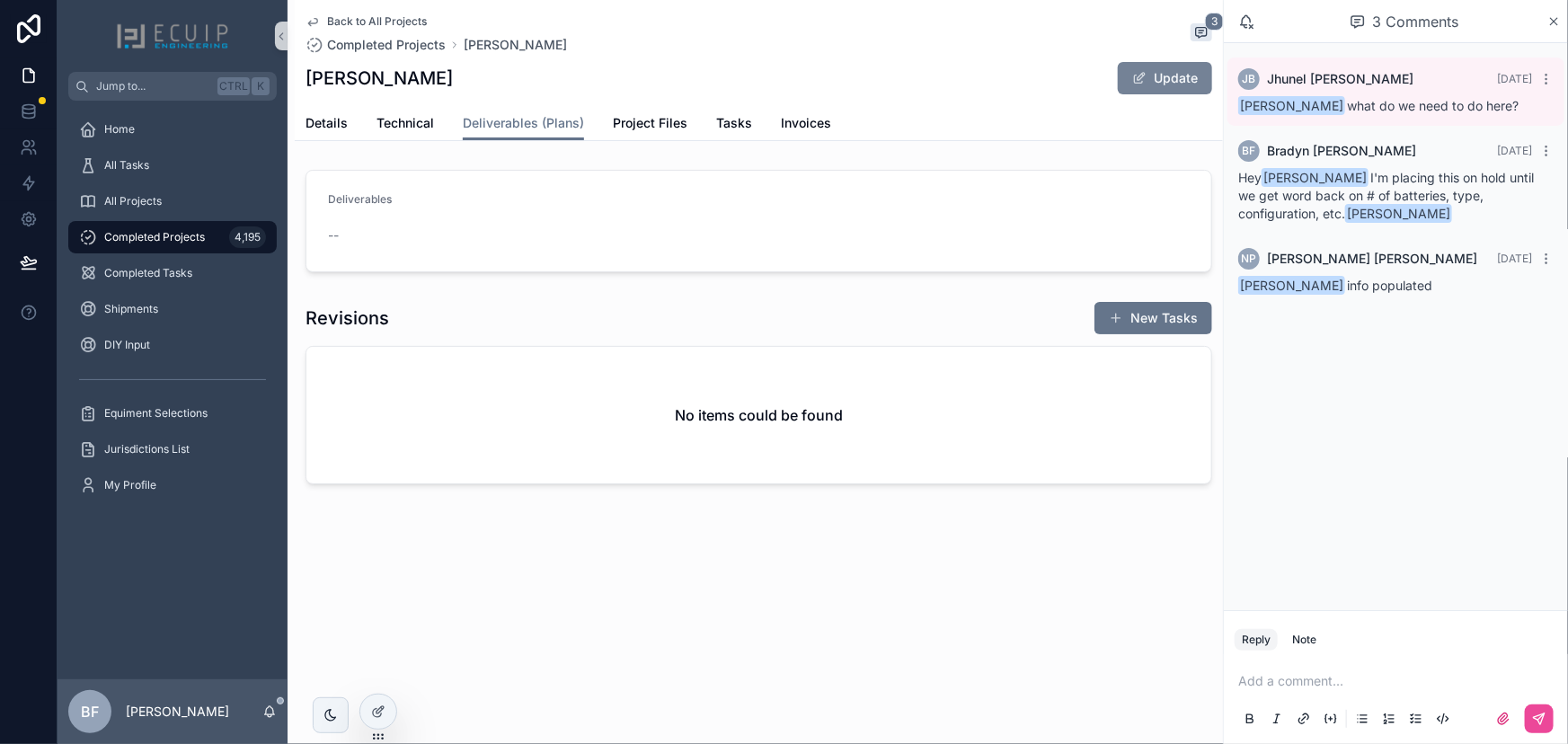
click at [1184, 77] on button "Update" at bounding box center [1165, 78] width 95 height 33
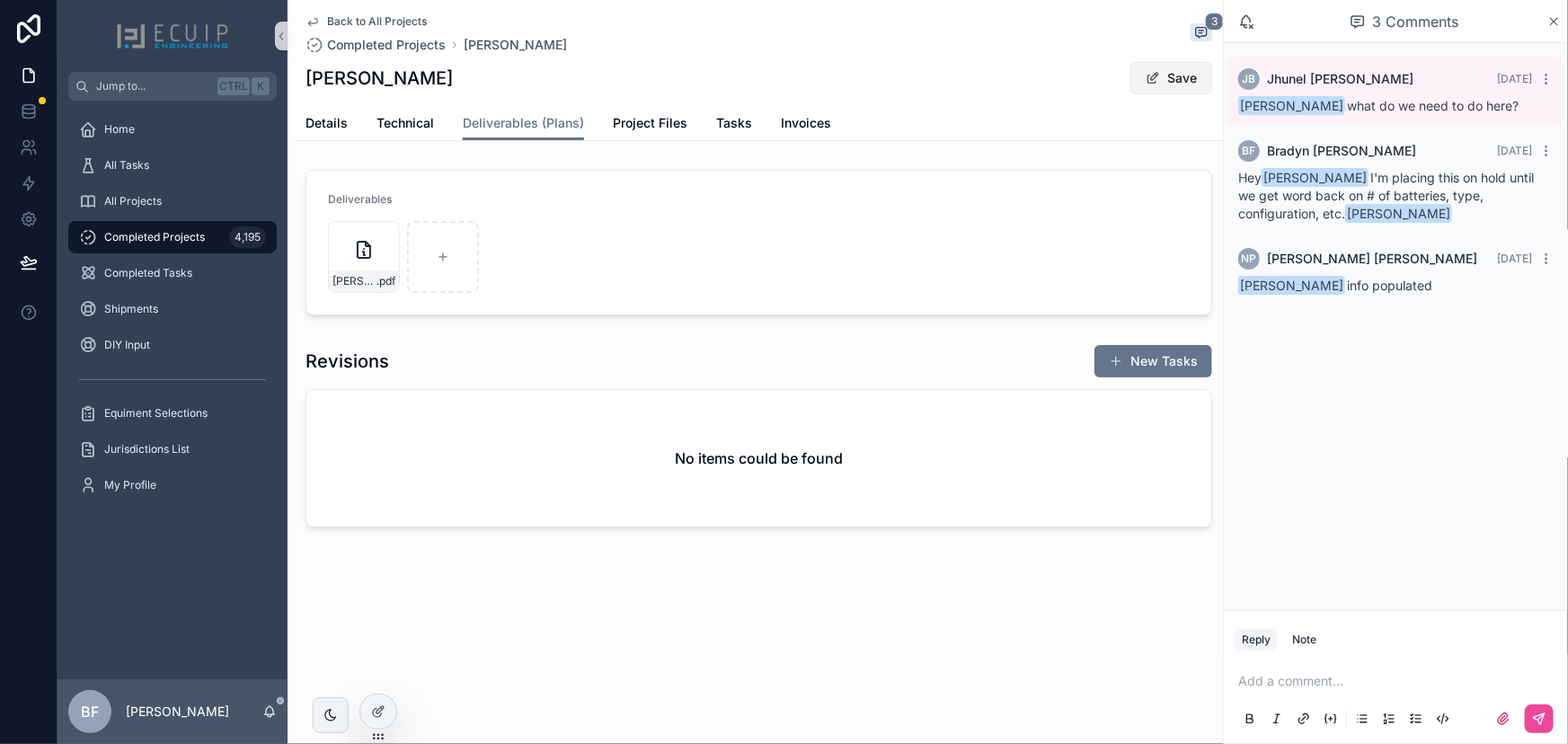
click at [1172, 81] on button "Save" at bounding box center [1171, 78] width 82 height 33
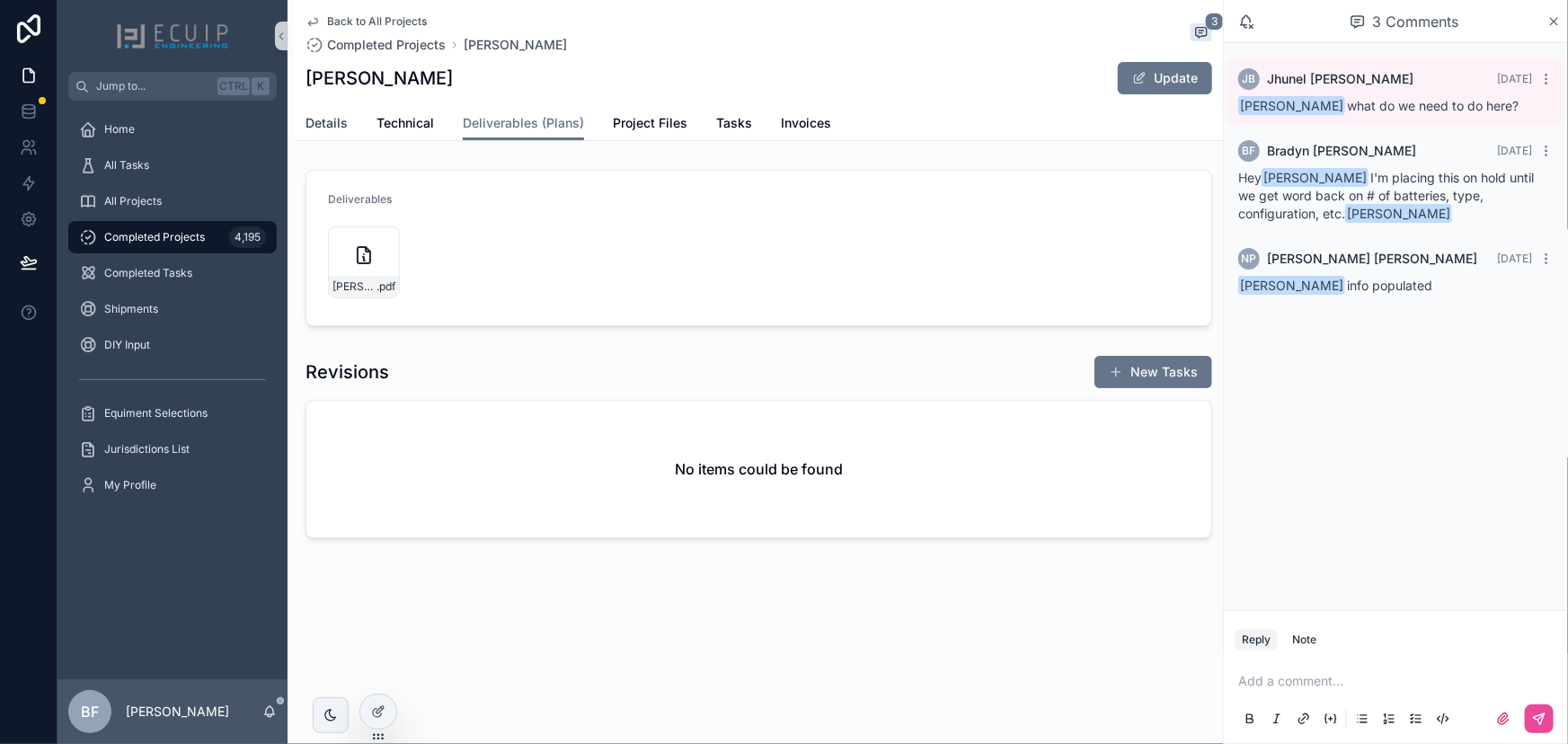
click at [311, 131] on span "Details" at bounding box center [326, 123] width 42 height 18
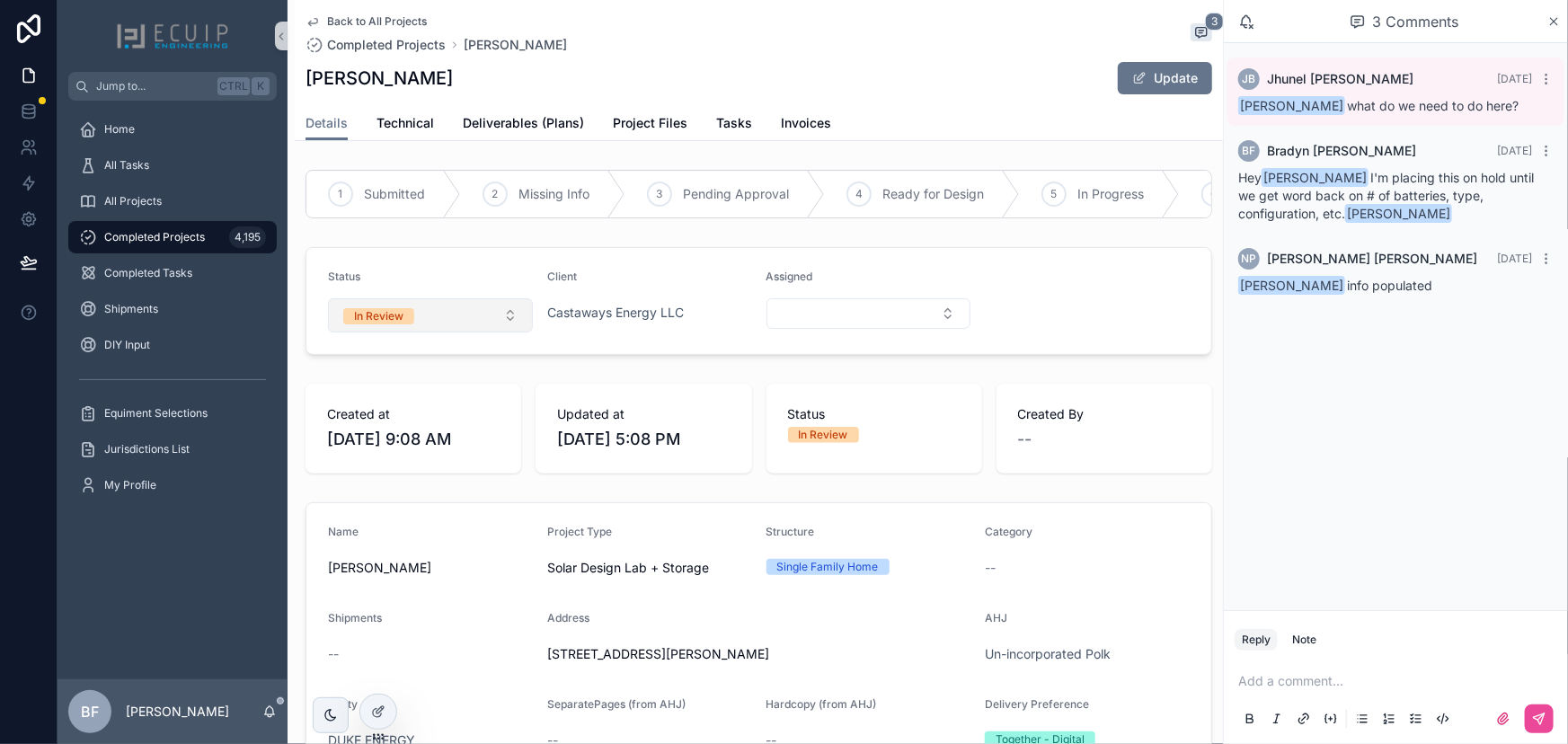
click at [448, 323] on button "In Review" at bounding box center [430, 315] width 205 height 34
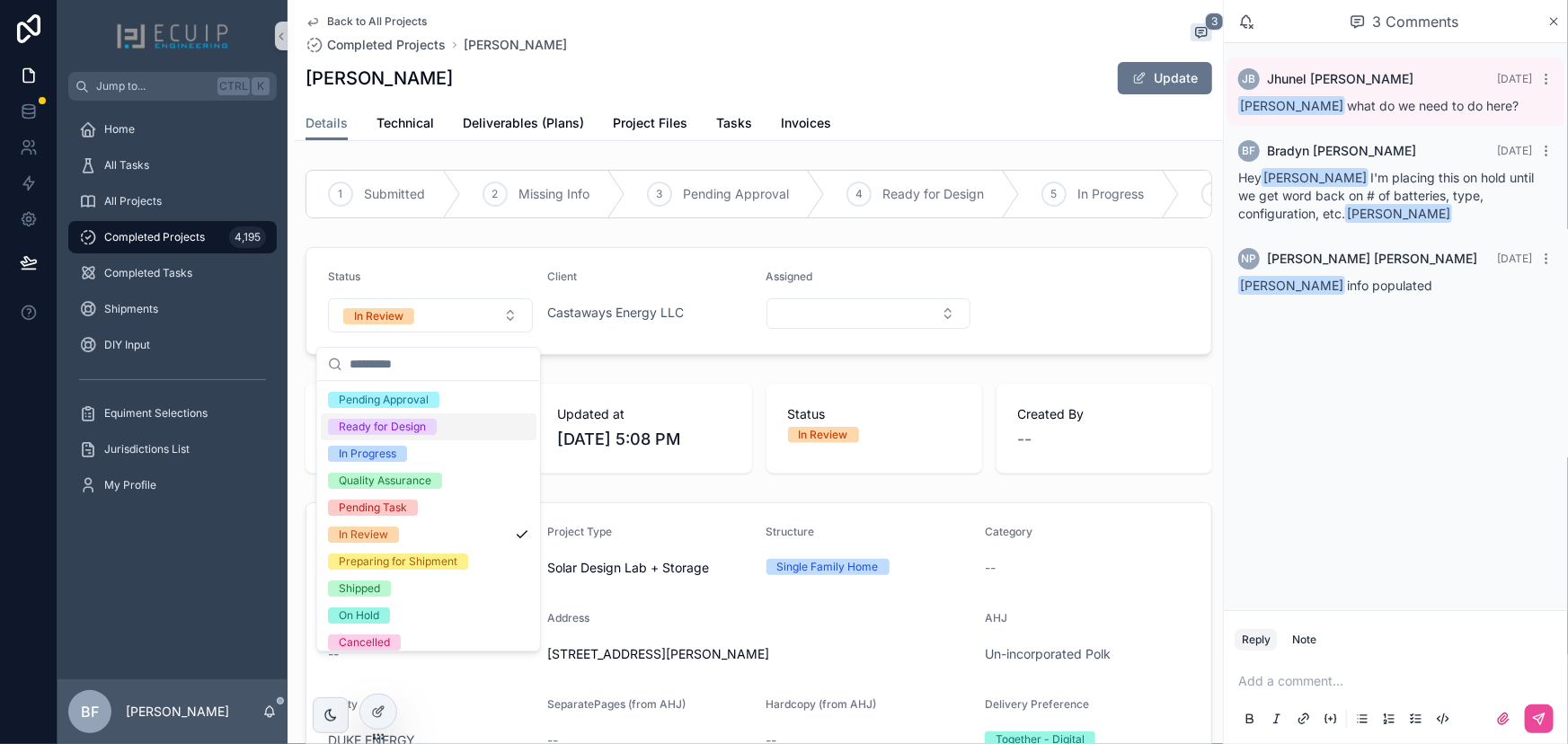
scroll to position [81, 0]
click at [364, 586] on div "Shipped" at bounding box center [359, 586] width 41 height 16
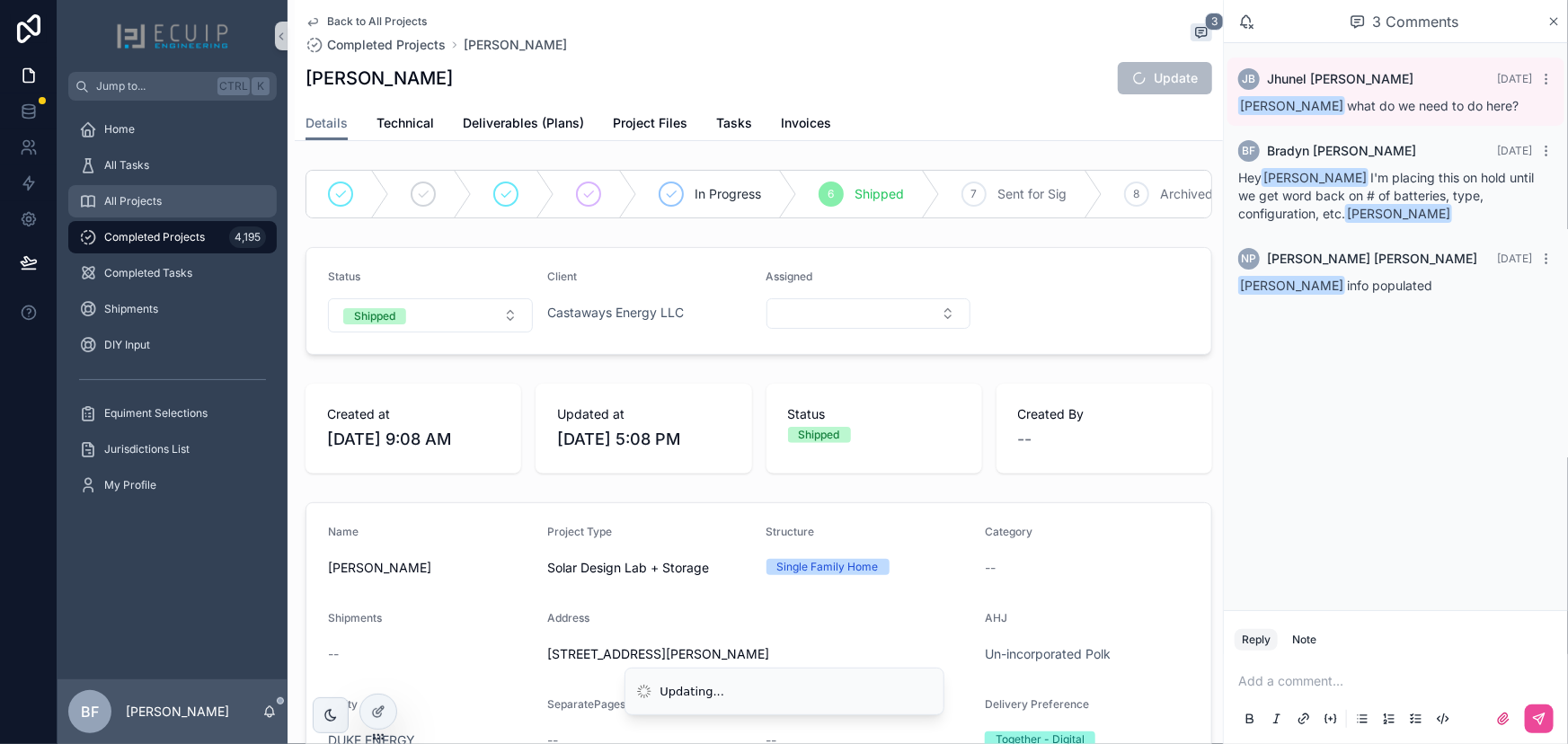
click at [149, 198] on span "All Projects" at bounding box center [133, 201] width 57 height 15
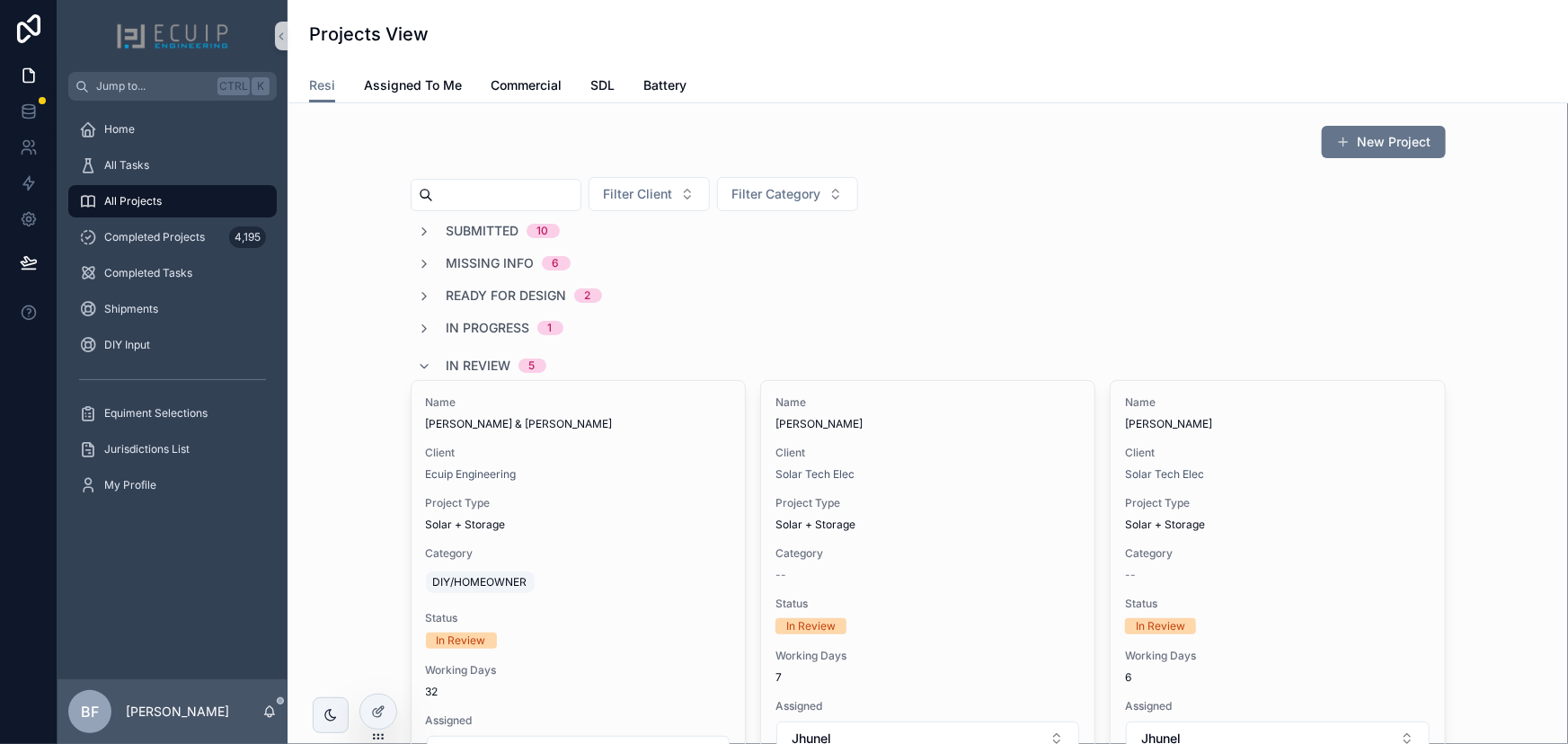
click at [434, 360] on div "In Review 5" at bounding box center [482, 366] width 128 height 29
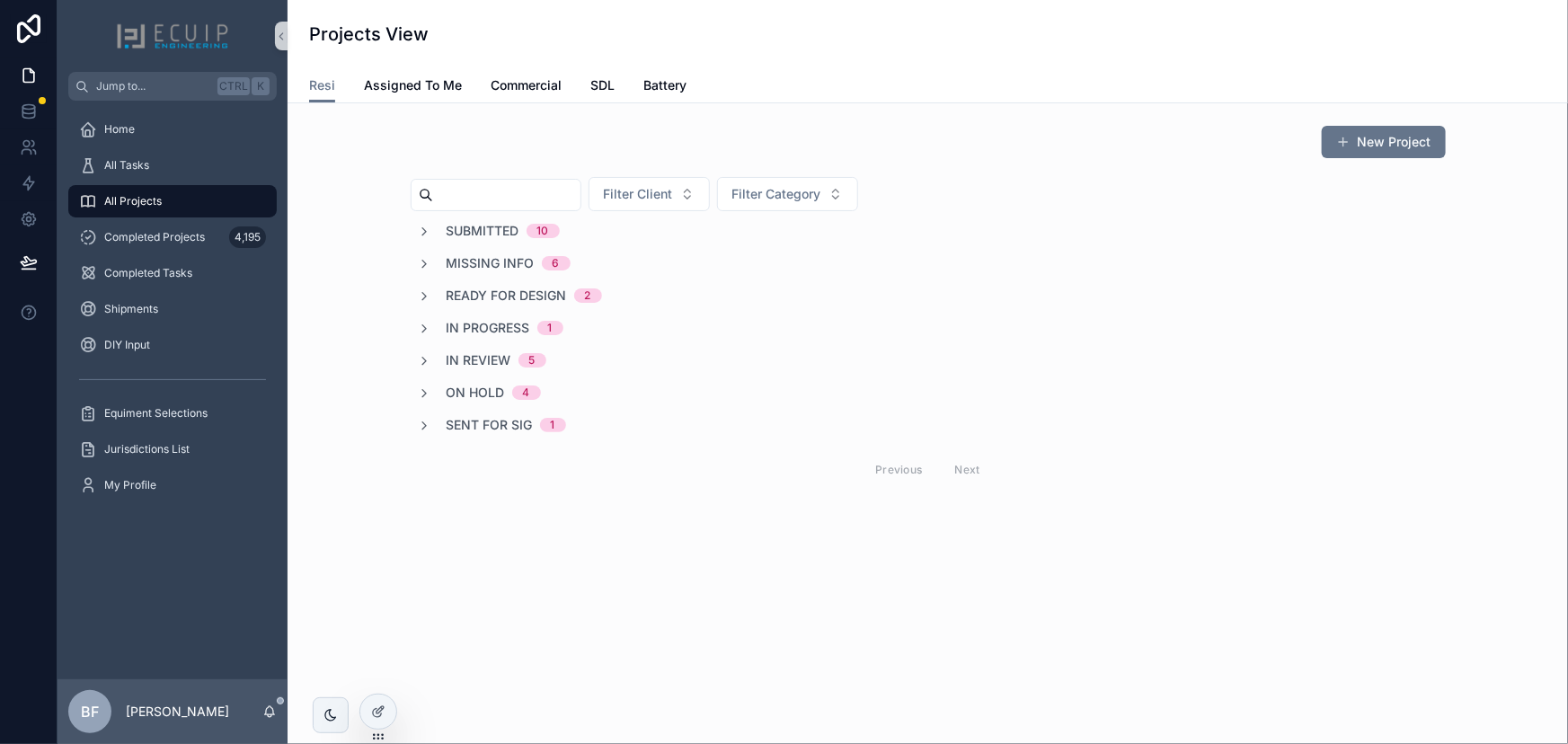
click at [510, 431] on span "Sent for Sig" at bounding box center [490, 425] width 87 height 18
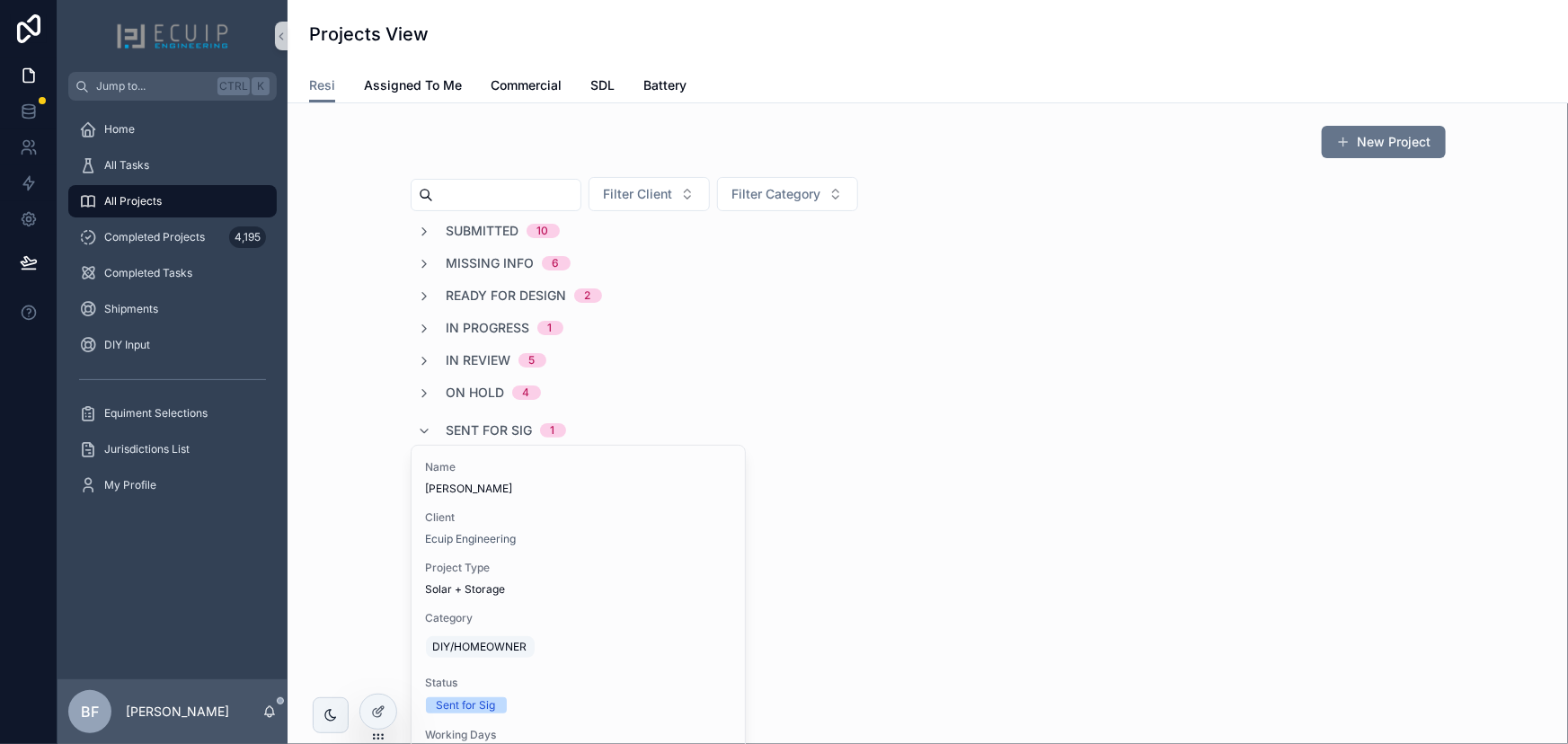
click at [510, 431] on span "Sent for Sig" at bounding box center [490, 431] width 87 height 18
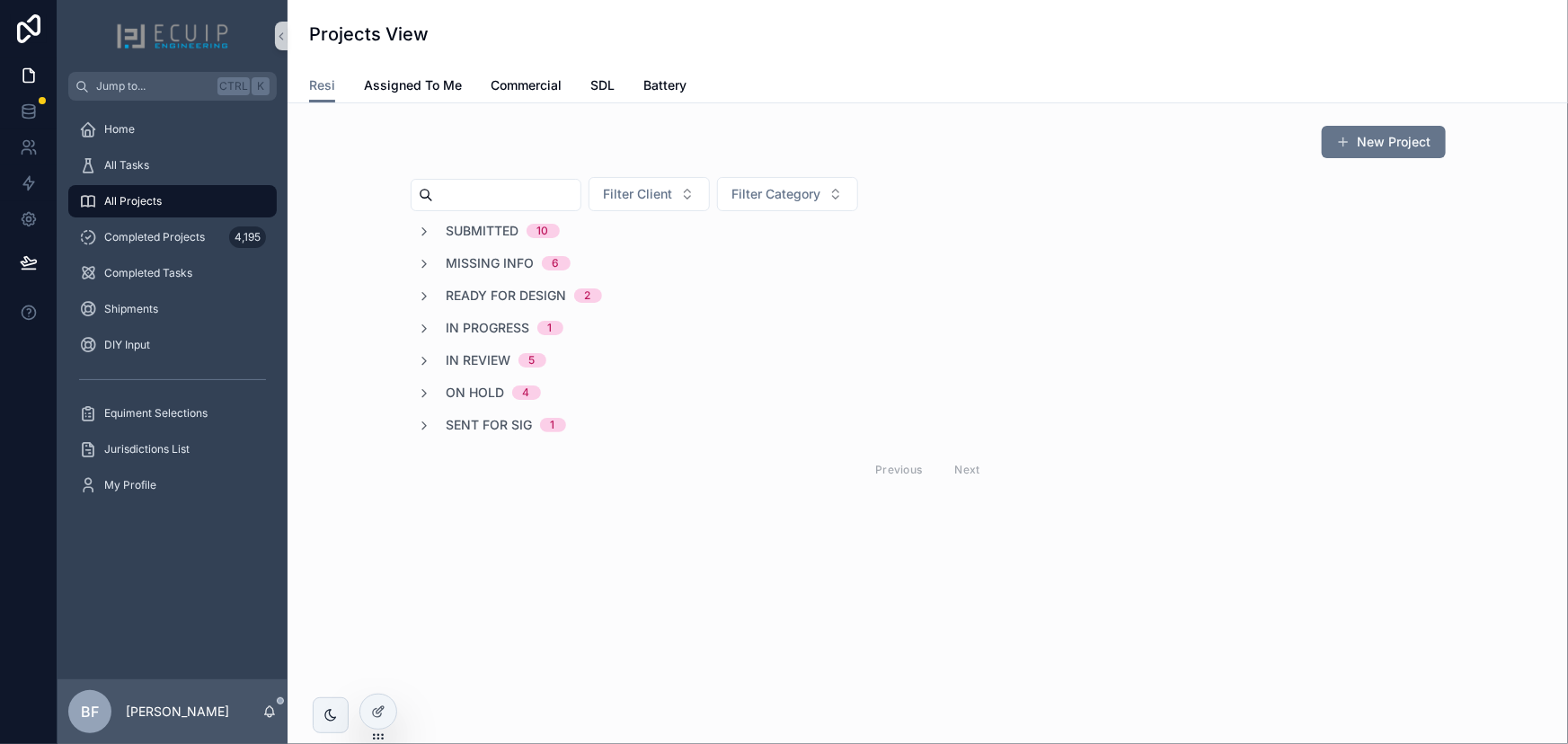
click at [486, 364] on span "In Review" at bounding box center [479, 361] width 65 height 18
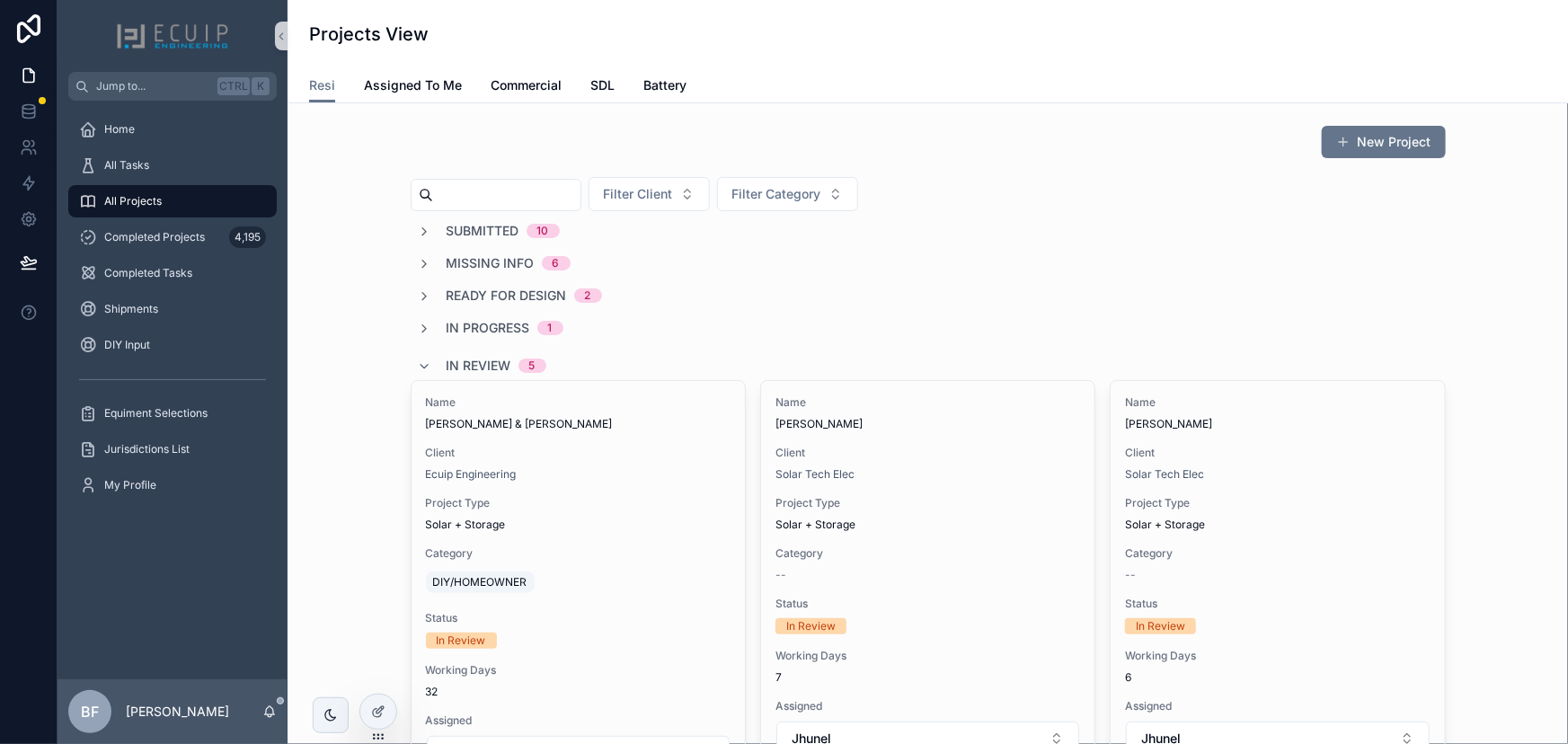
click at [494, 362] on span "In Review" at bounding box center [479, 366] width 65 height 18
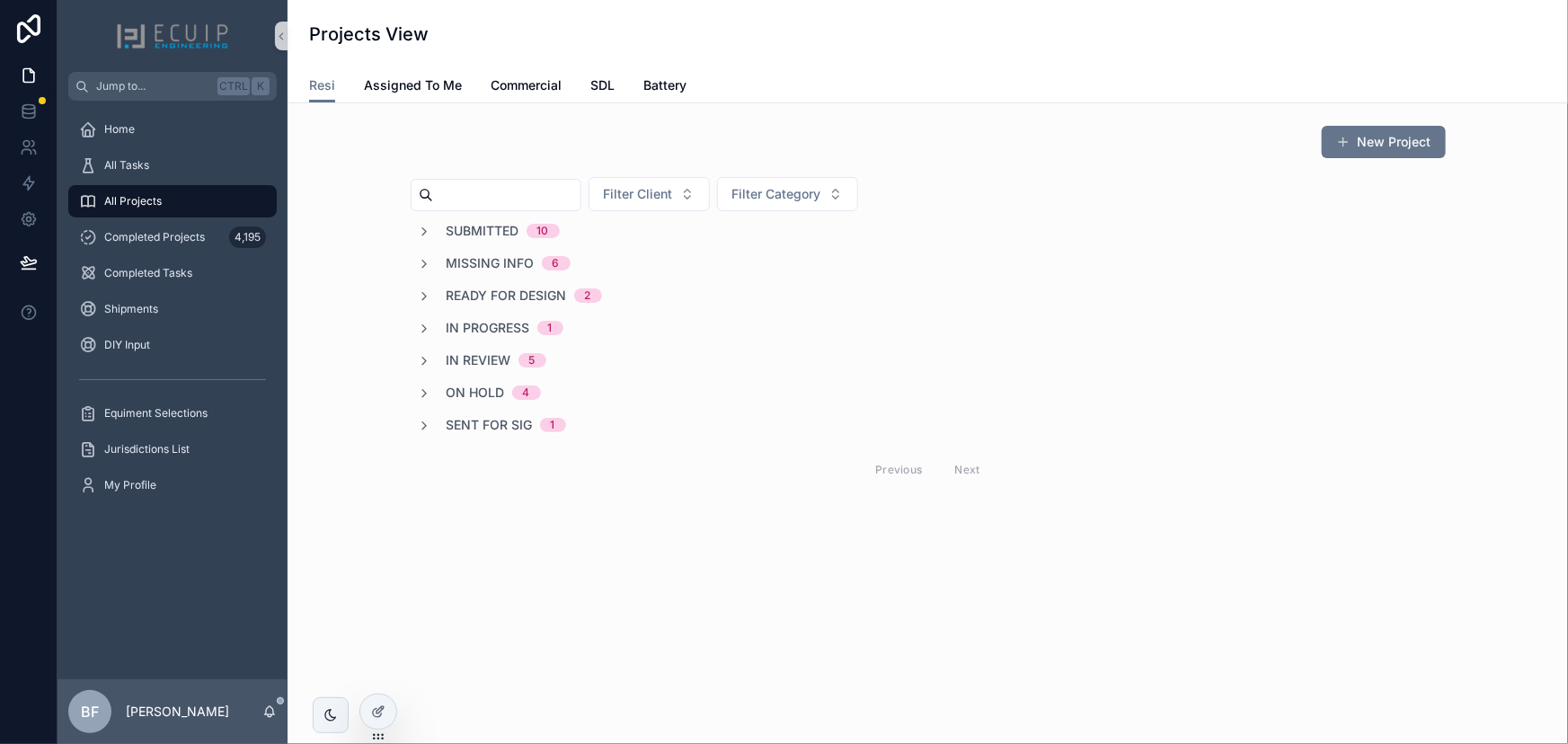
click at [498, 327] on span "In Progress" at bounding box center [488, 328] width 84 height 18
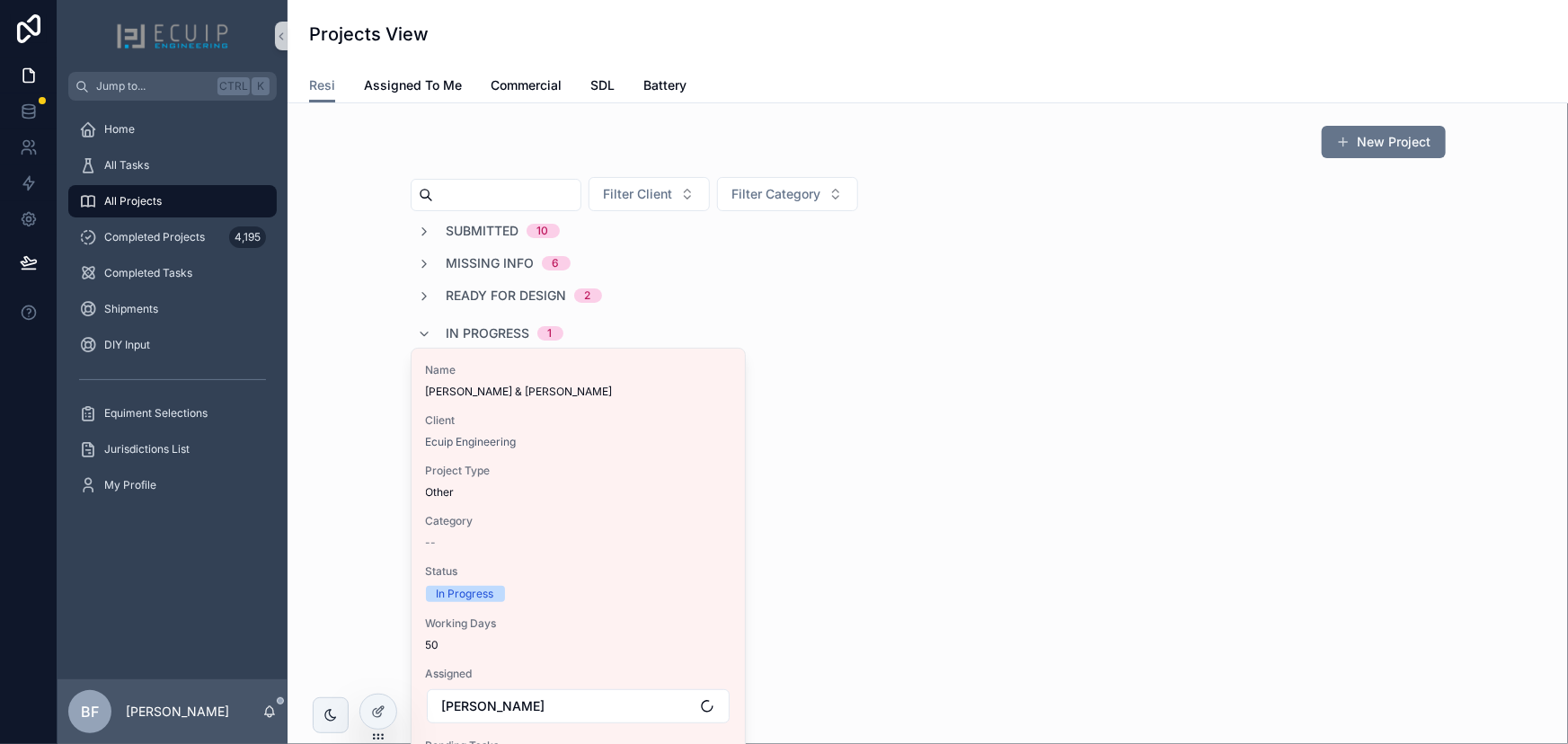
click at [500, 328] on span "In Progress" at bounding box center [488, 333] width 84 height 18
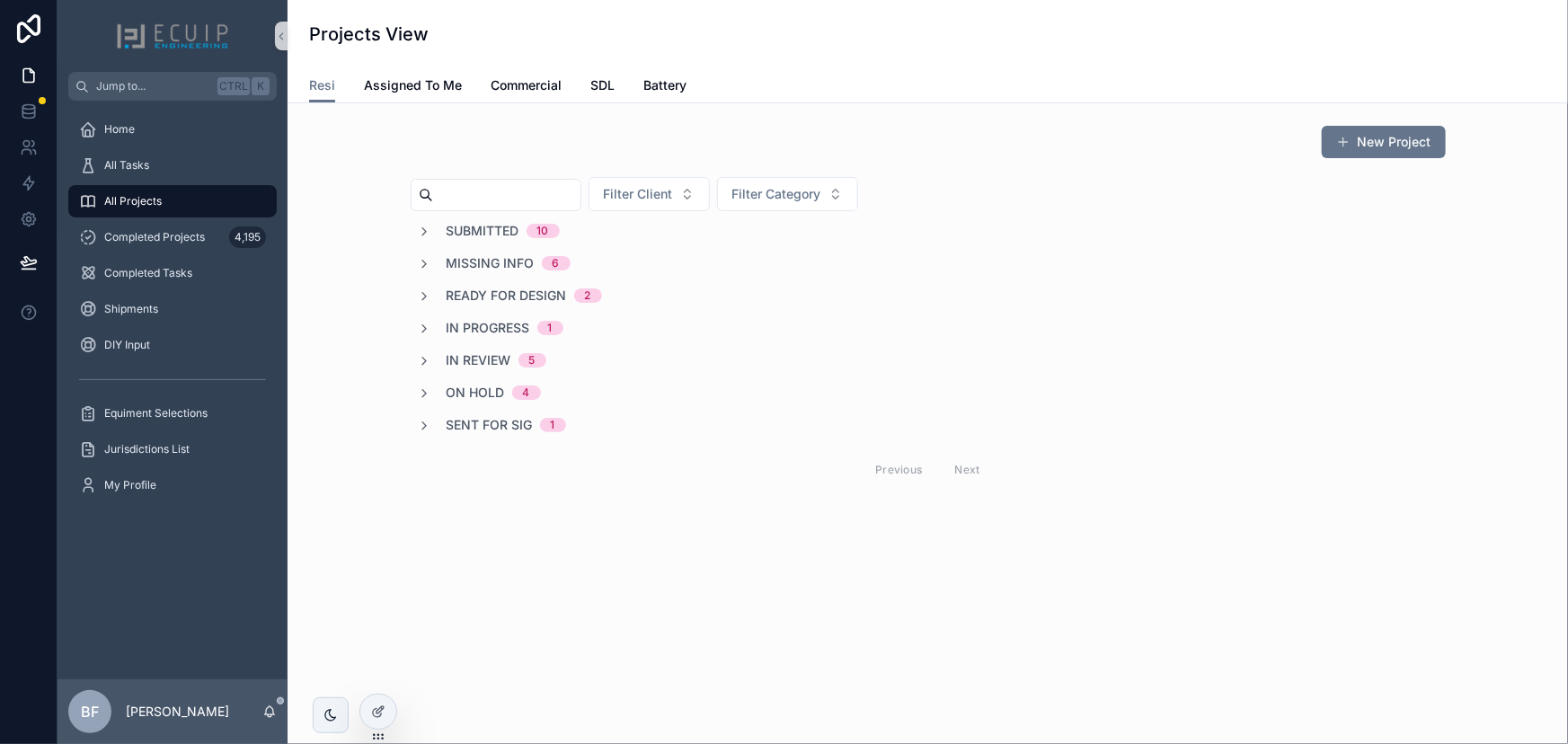
click at [526, 296] on span "Ready for Design" at bounding box center [506, 296] width 120 height 18
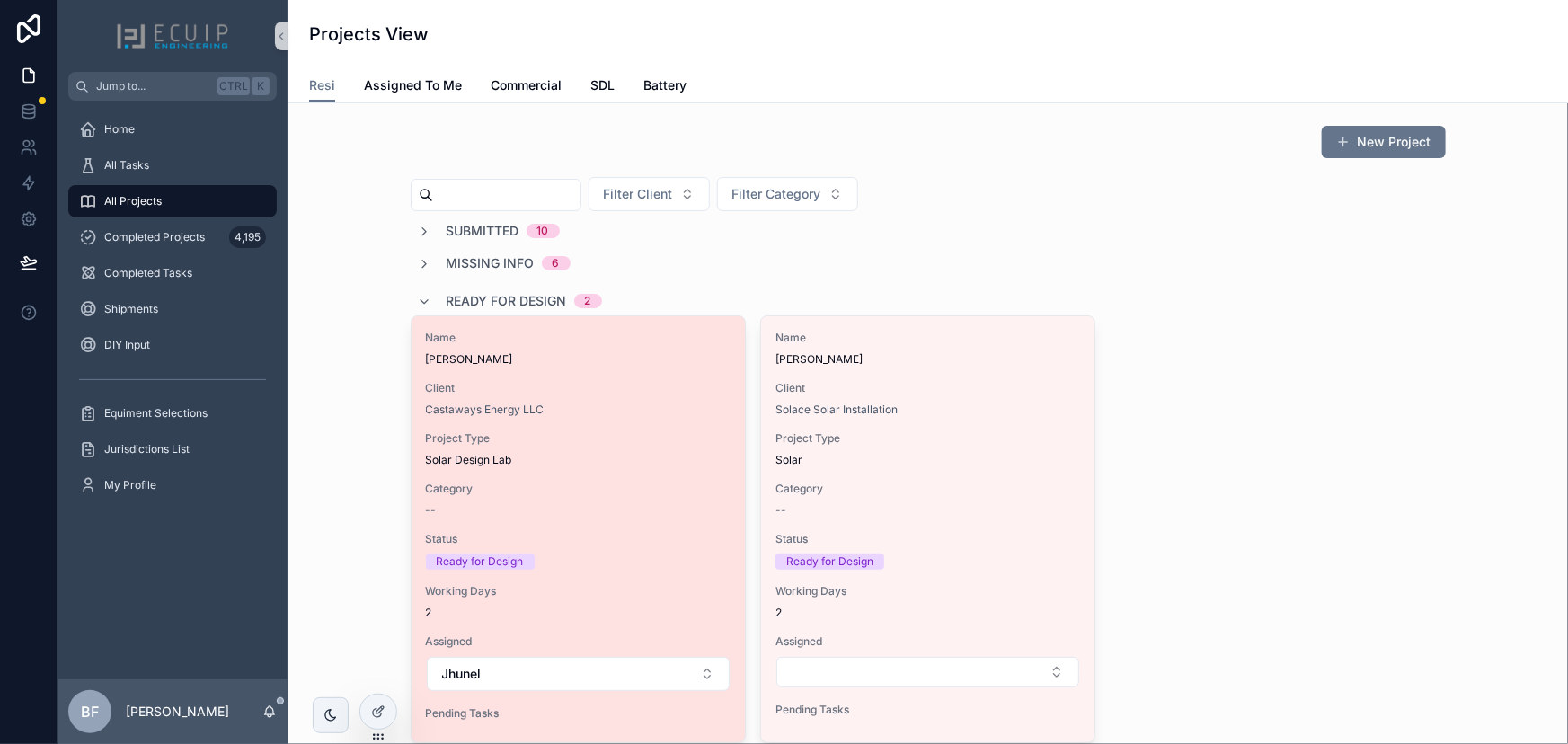
click at [570, 356] on span "[PERSON_NAME]" at bounding box center [577, 360] width 304 height 15
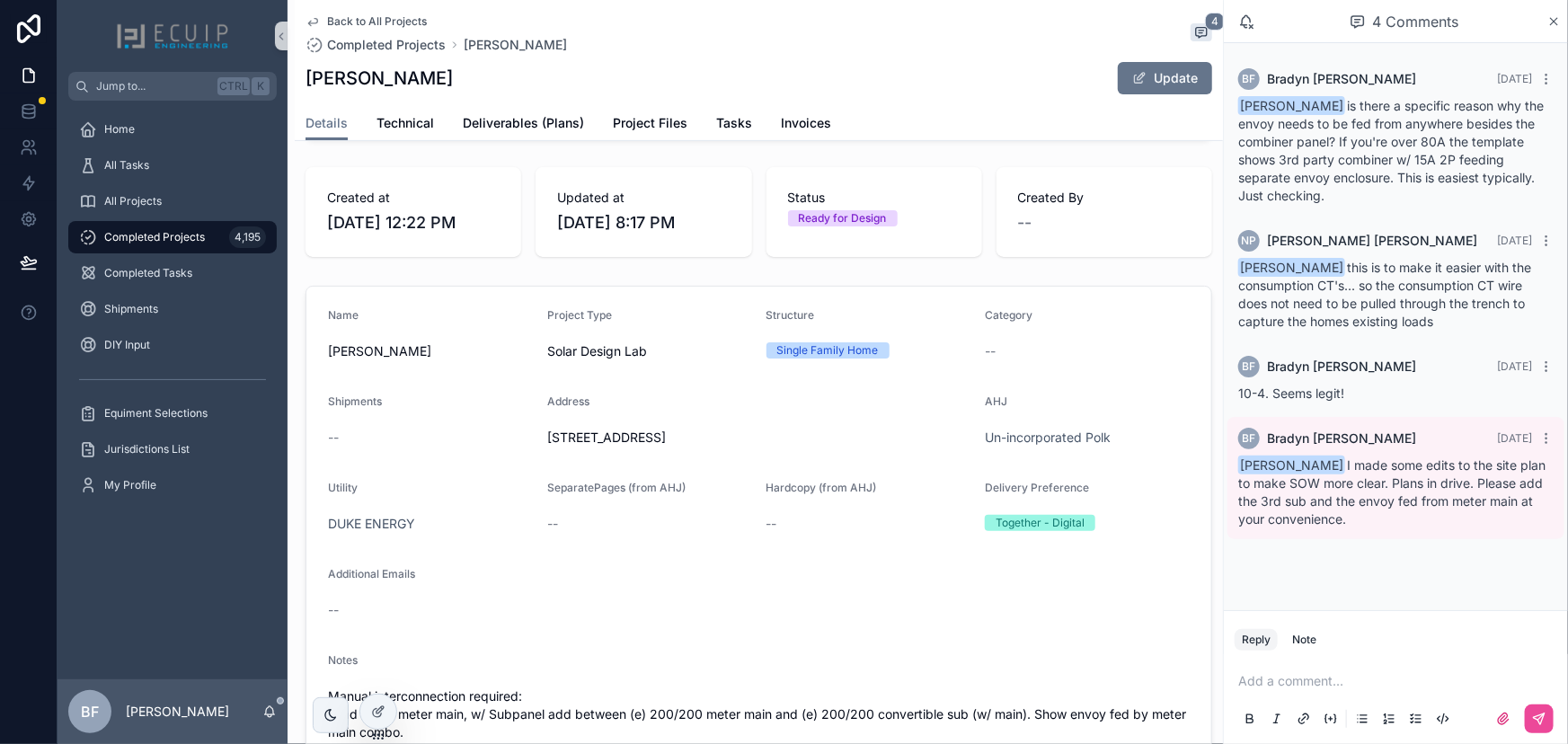
scroll to position [244, 0]
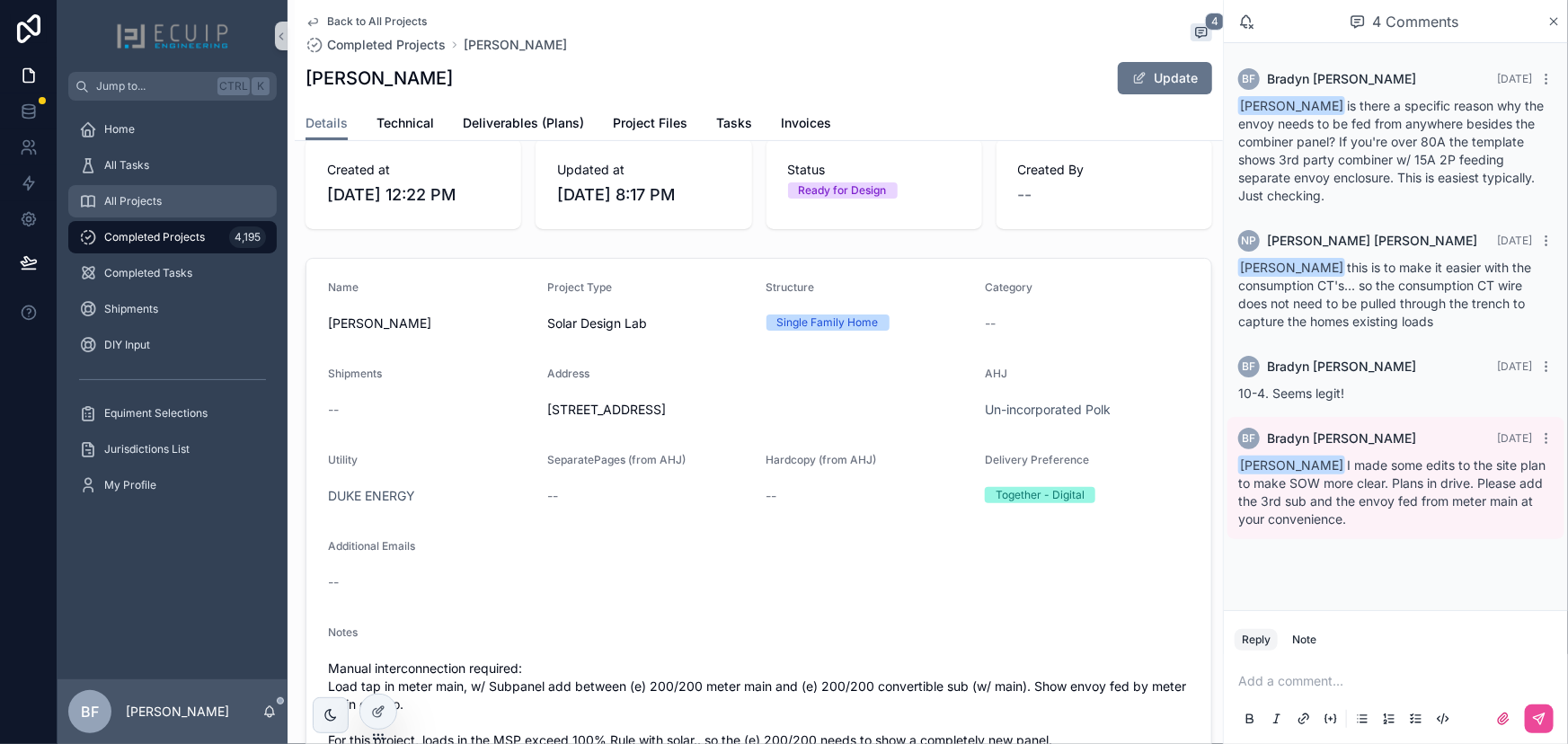
click at [175, 201] on div "All Projects" at bounding box center [172, 201] width 187 height 29
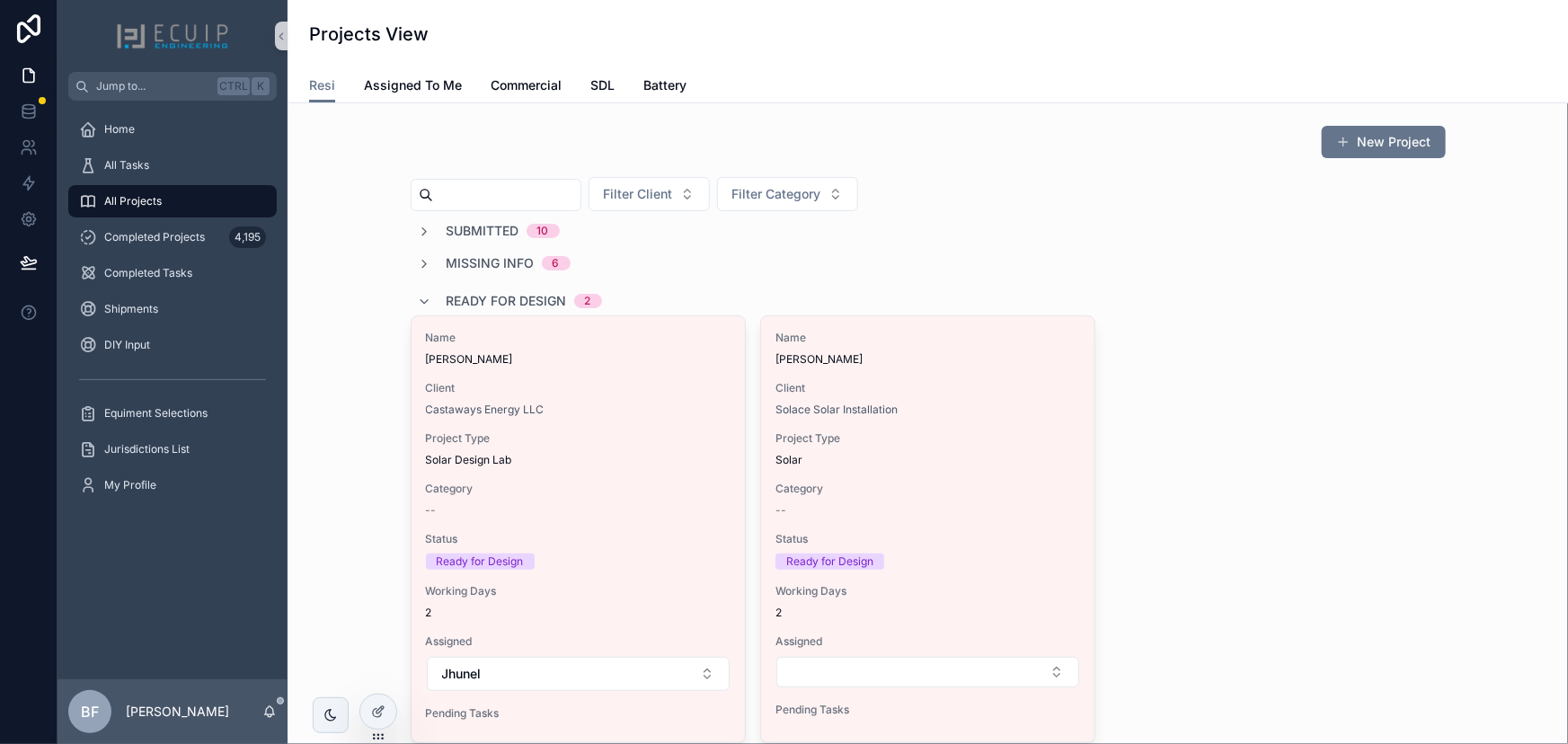
click at [508, 299] on span "Ready for Design" at bounding box center [506, 301] width 120 height 18
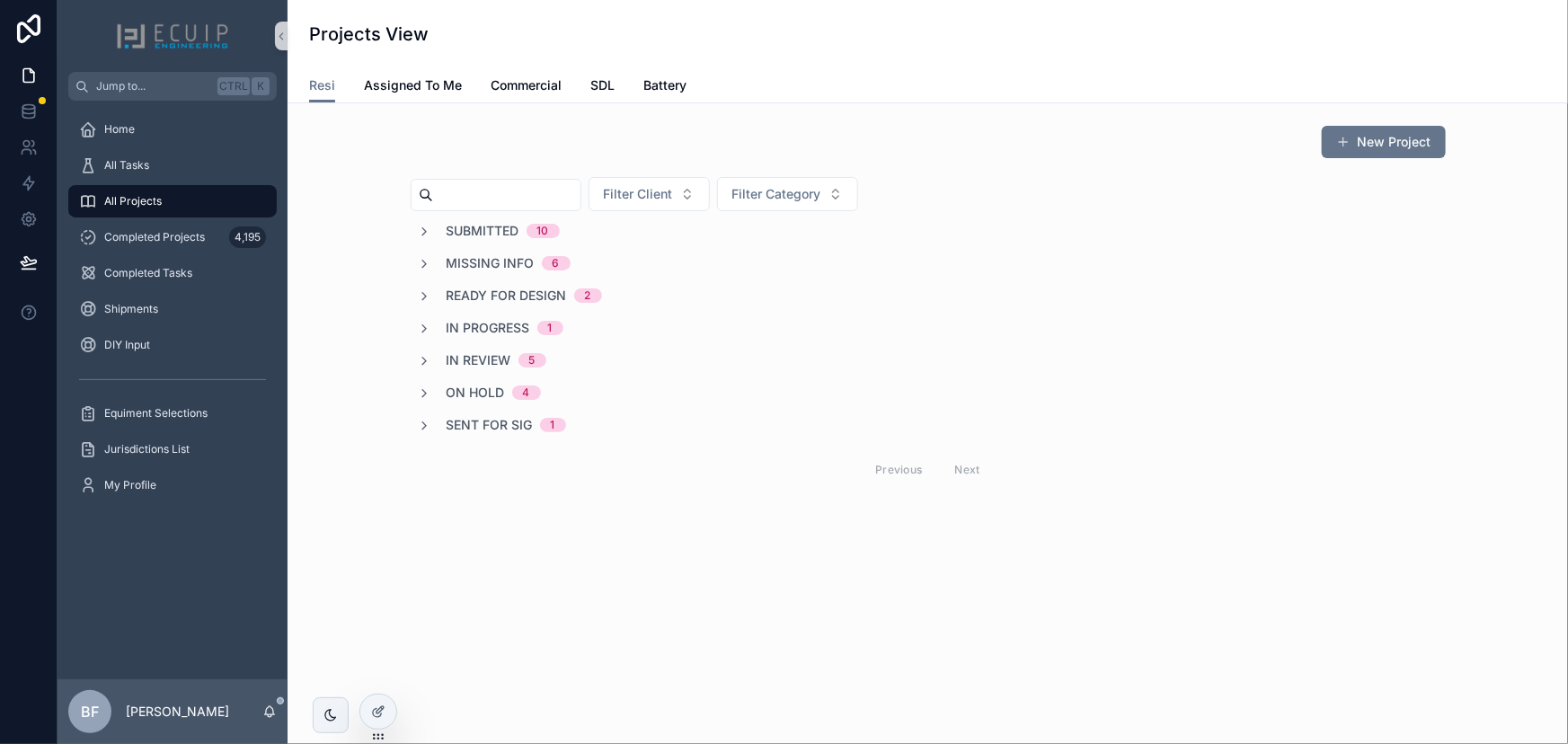
click at [444, 234] on div "Submitted 10" at bounding box center [489, 231] width 142 height 18
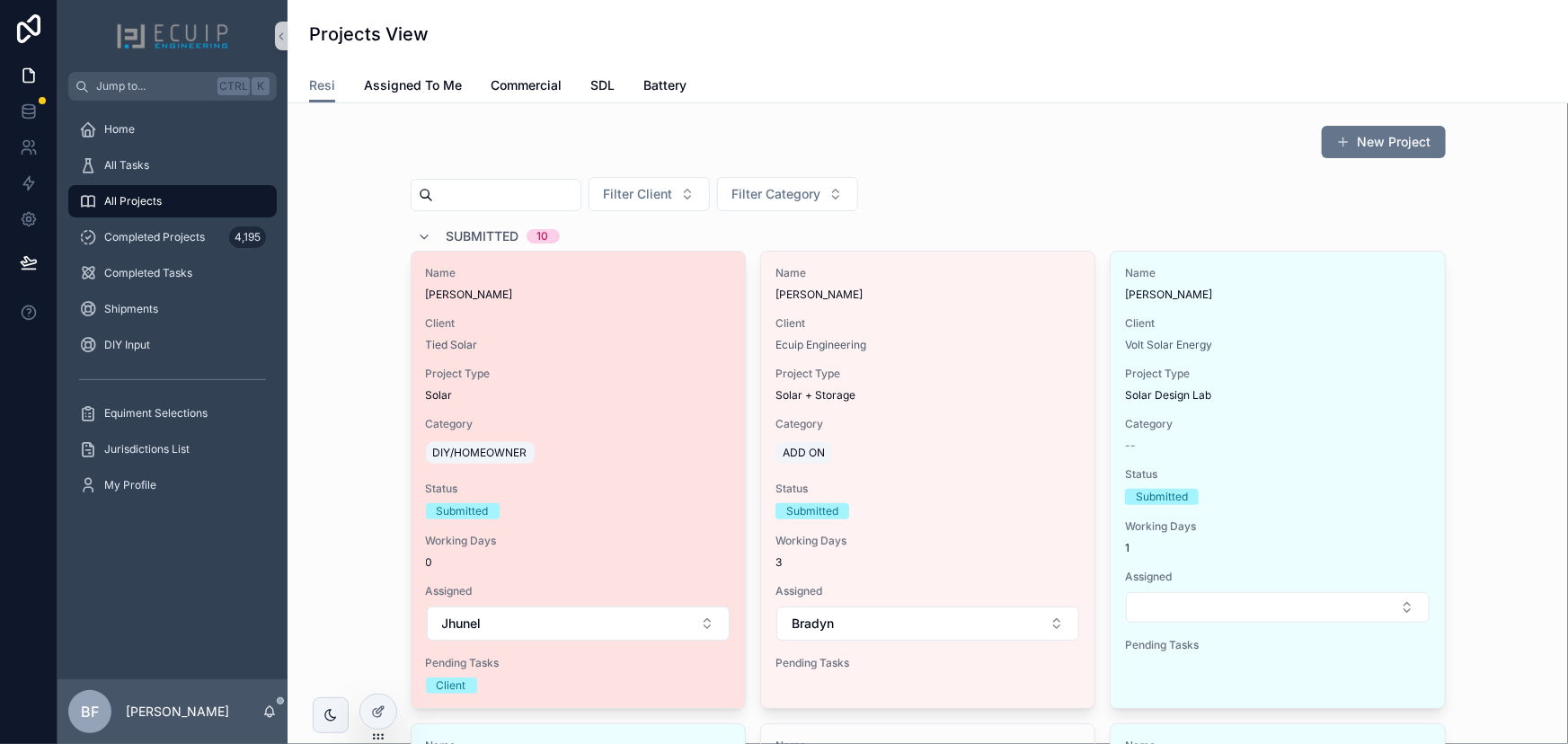
click at [664, 322] on span "Client" at bounding box center [577, 323] width 304 height 15
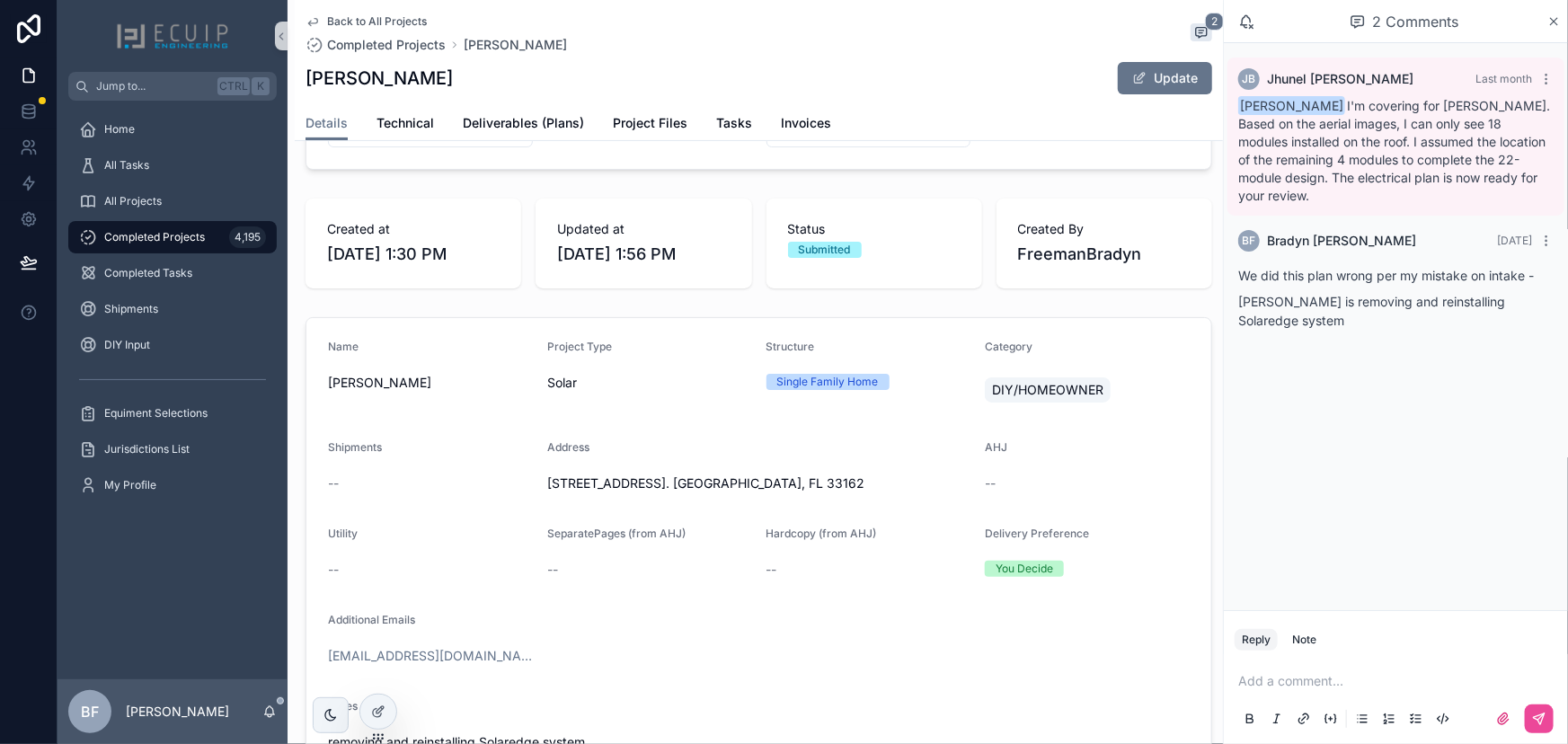
scroll to position [408, 0]
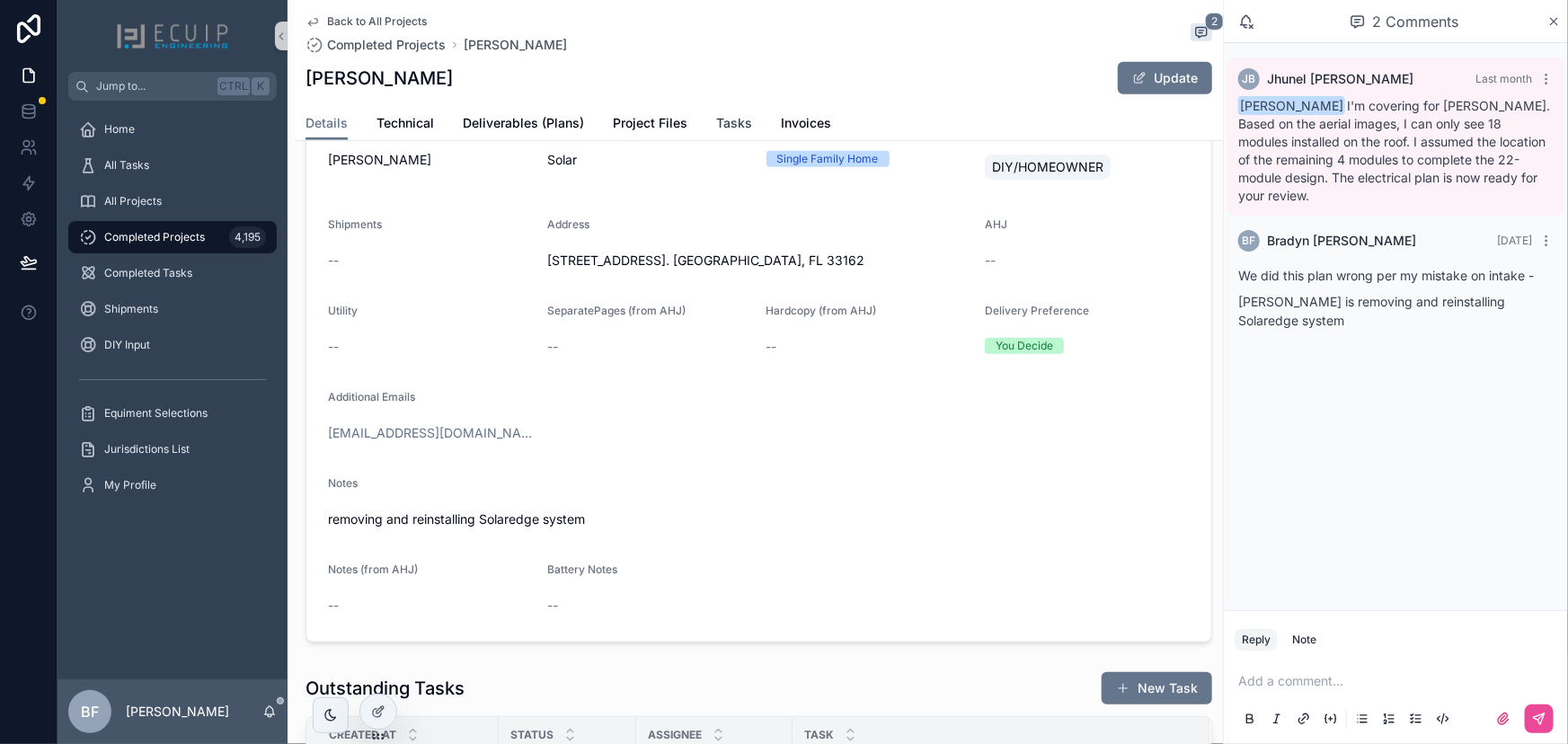
click at [721, 118] on span "Tasks" at bounding box center [734, 123] width 35 height 18
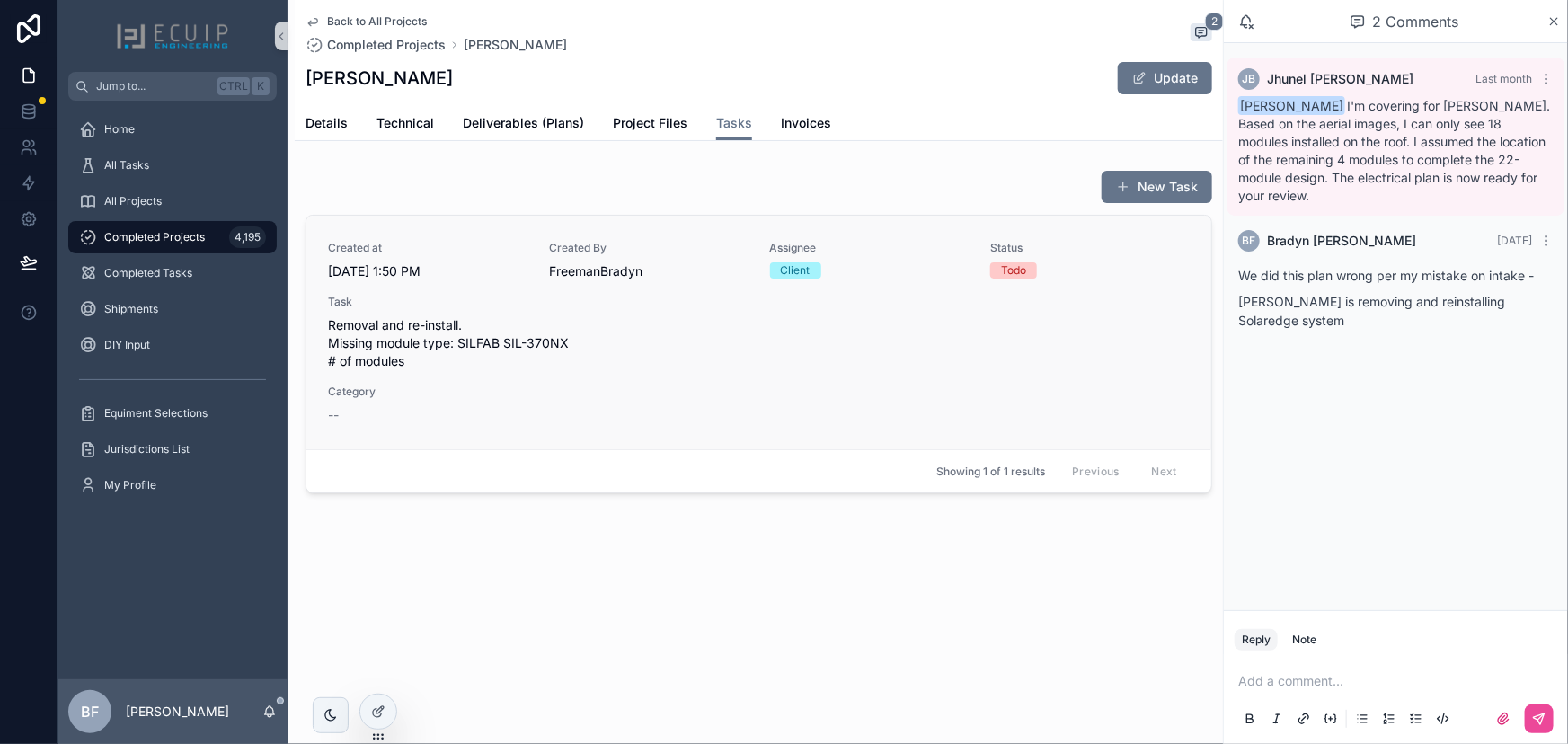
click at [764, 360] on span "Removal and re-install. Missing module type: SILFAB SIL-370NX # of modules" at bounding box center [758, 343] width 862 height 54
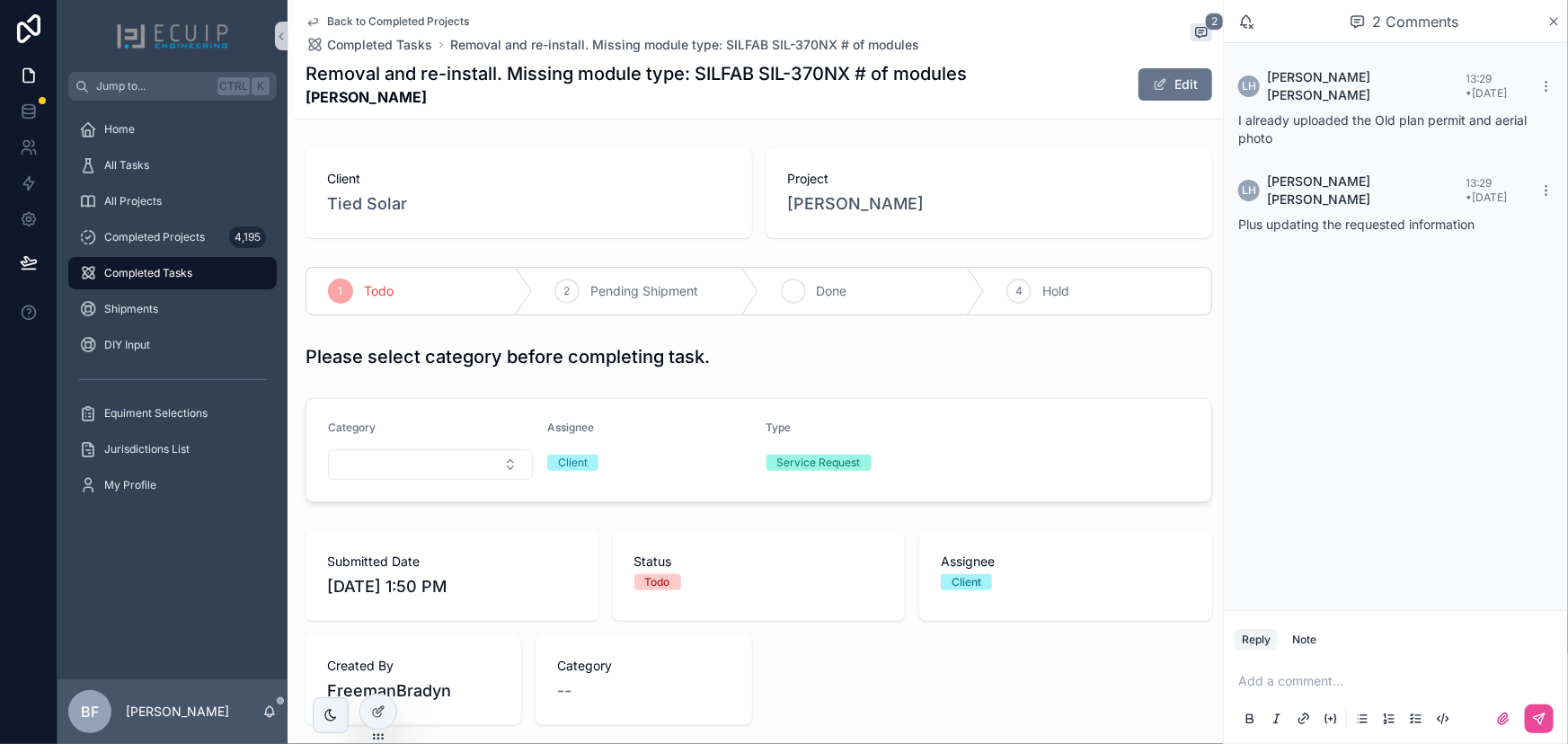
click at [817, 299] on span "Done" at bounding box center [831, 291] width 31 height 18
click at [851, 216] on div "Project Richard Pierre" at bounding box center [989, 193] width 446 height 90
click at [857, 207] on span "Richard Pierre" at bounding box center [856, 204] width 137 height 26
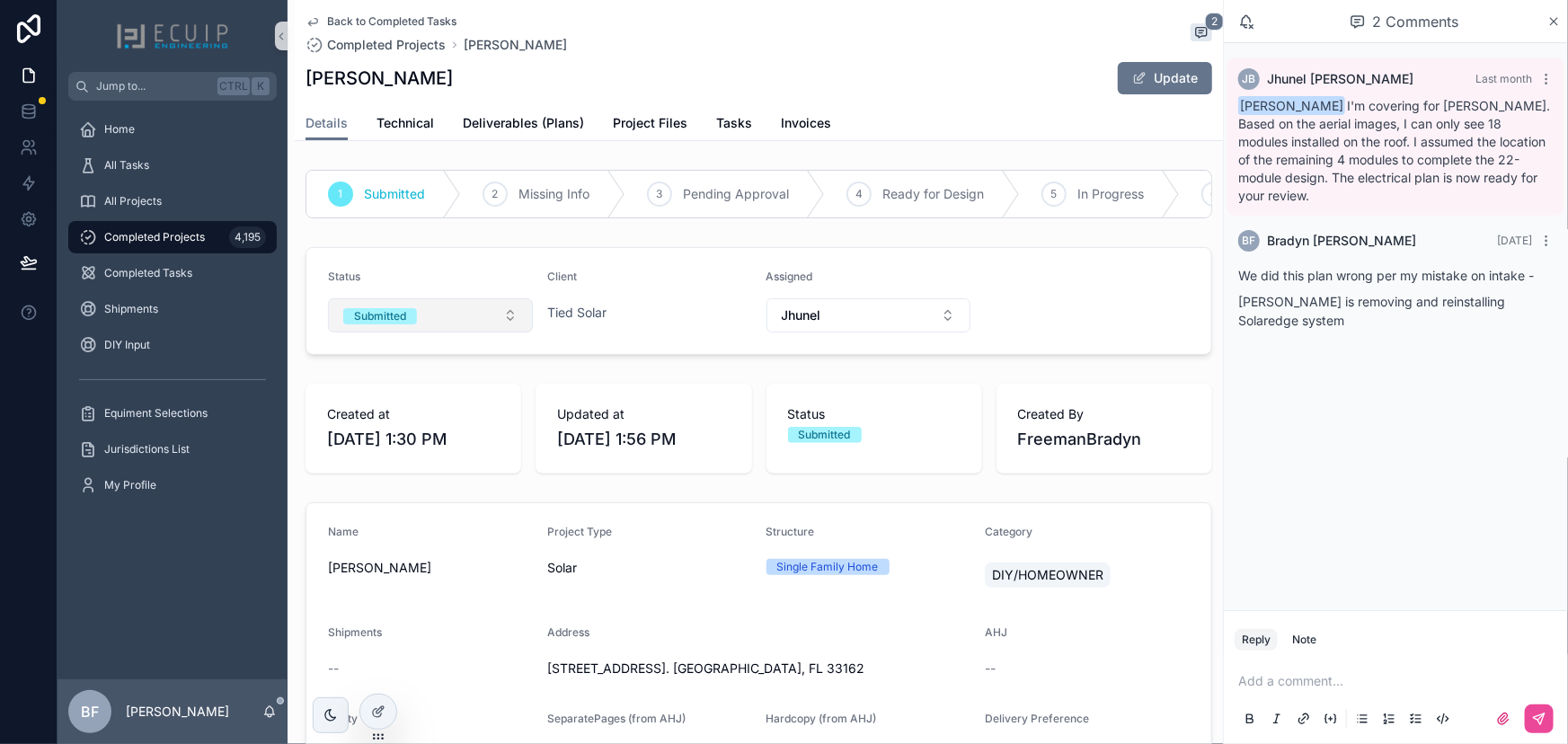
click at [464, 333] on button "Submitted" at bounding box center [430, 315] width 205 height 34
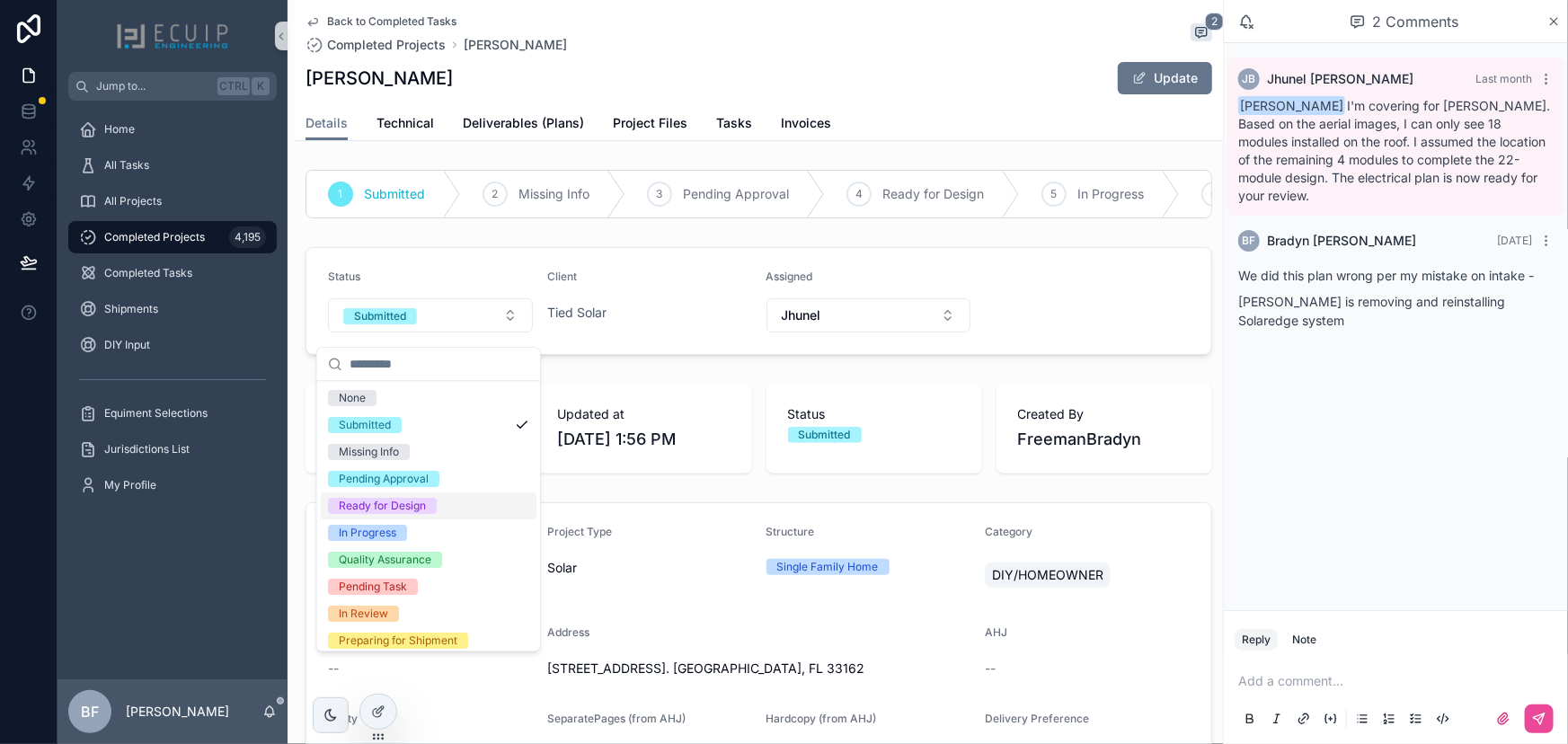
click at [407, 502] on div "Ready for Design" at bounding box center [382, 506] width 87 height 16
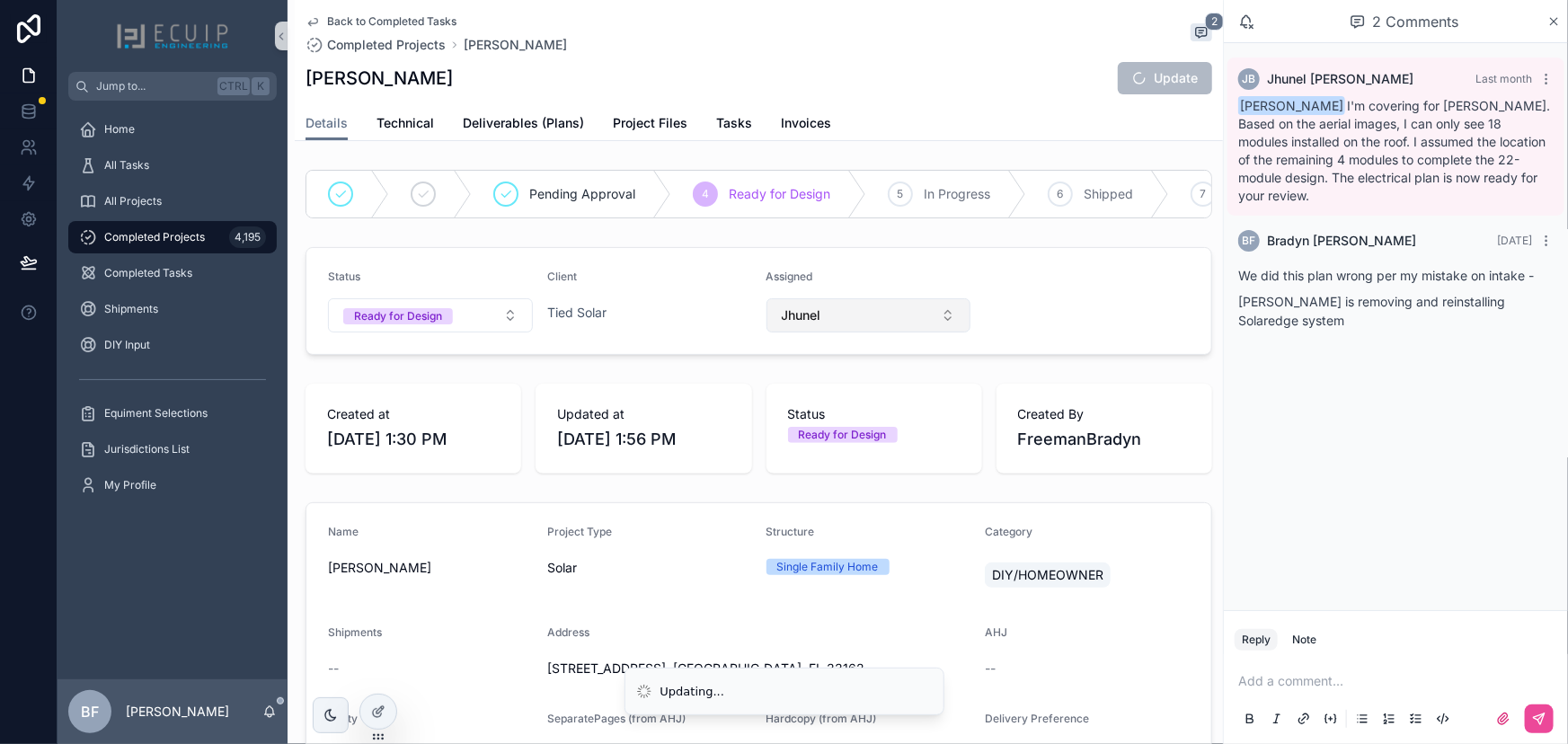
click at [892, 343] on form "Status Ready for Design Client Tied Solar Assigned Jhunel" at bounding box center [758, 302] width 905 height 106
click at [905, 333] on button "Jhunel" at bounding box center [869, 315] width 205 height 34
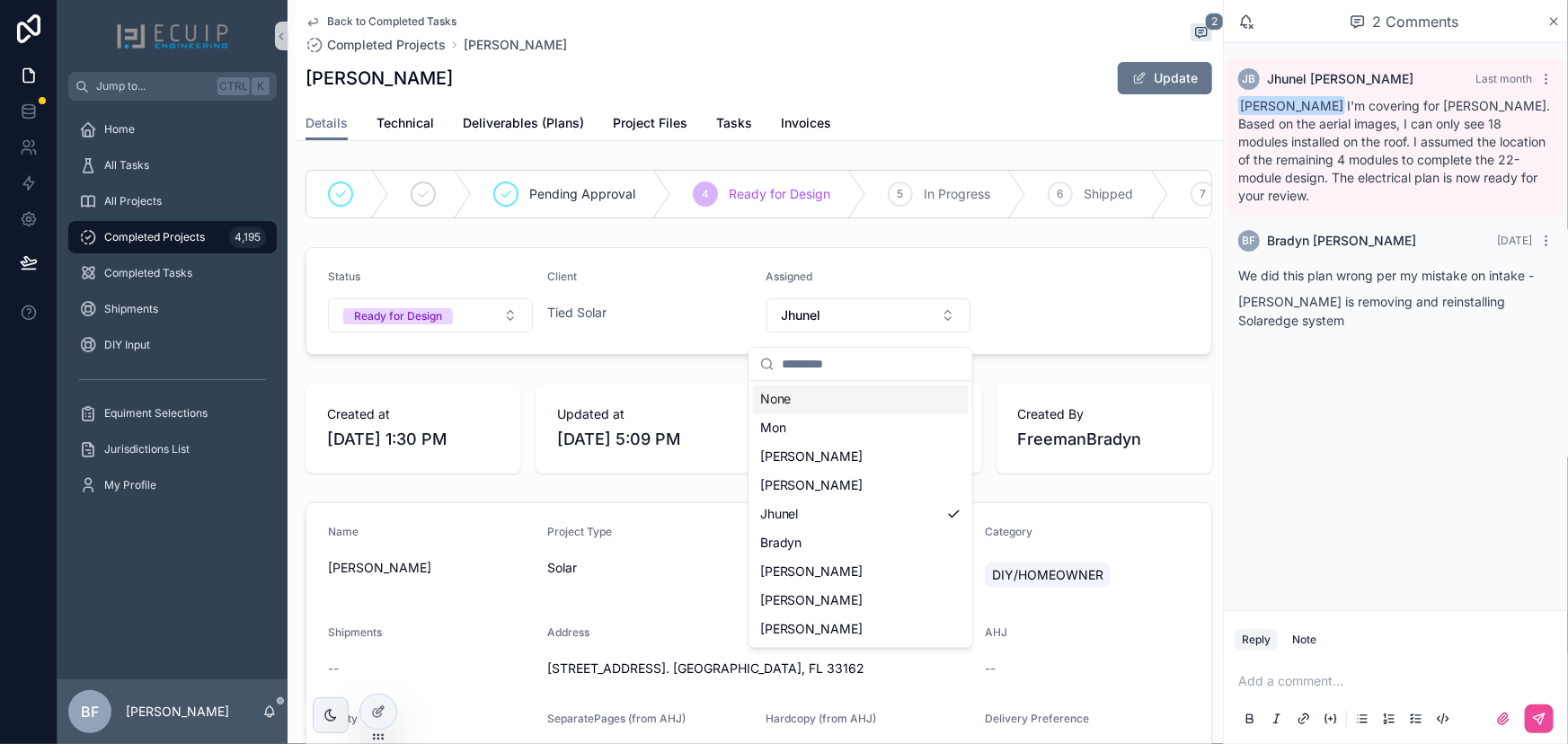
click at [794, 401] on div "None" at bounding box center [860, 398] width 216 height 29
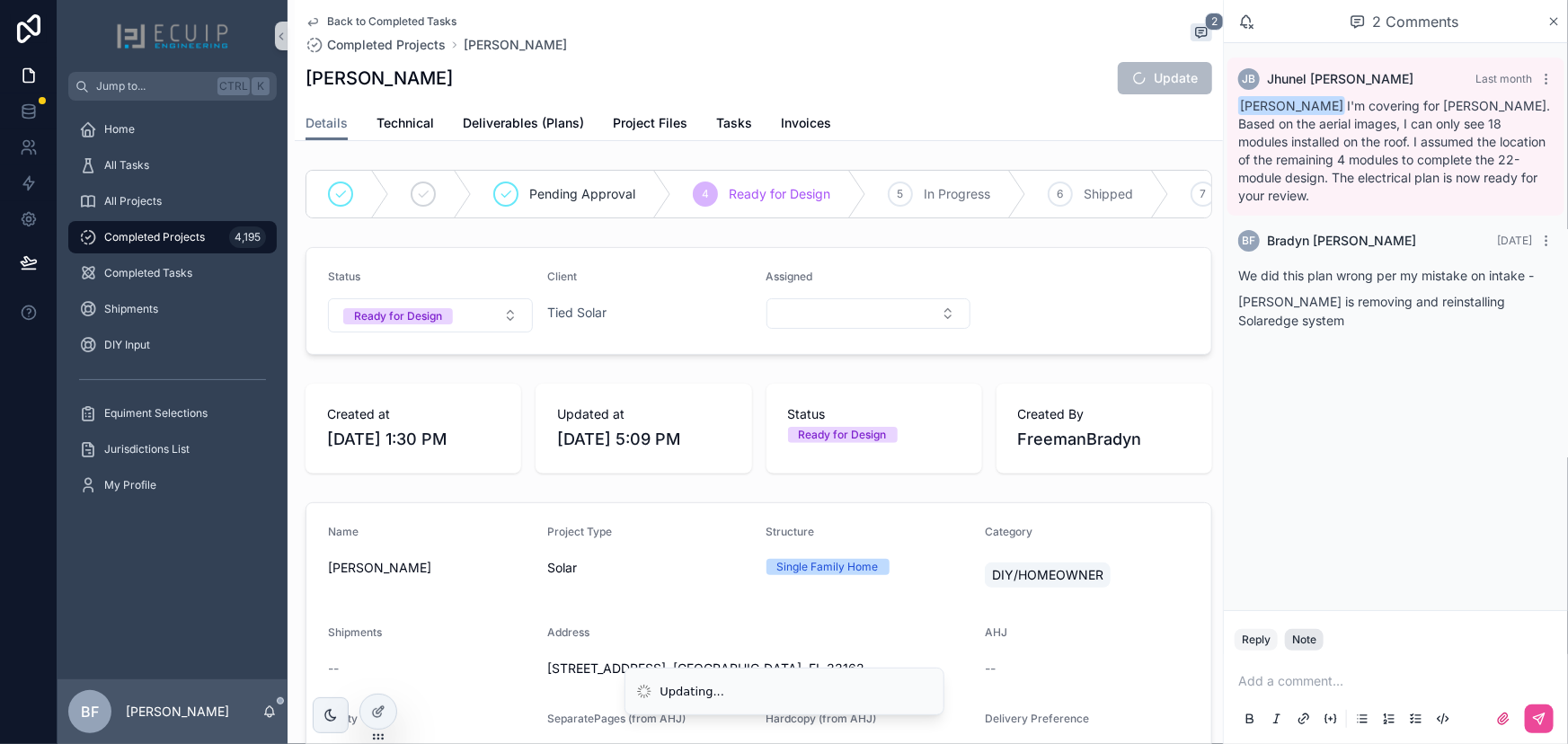
click at [1305, 638] on div "Note" at bounding box center [1304, 640] width 25 height 15
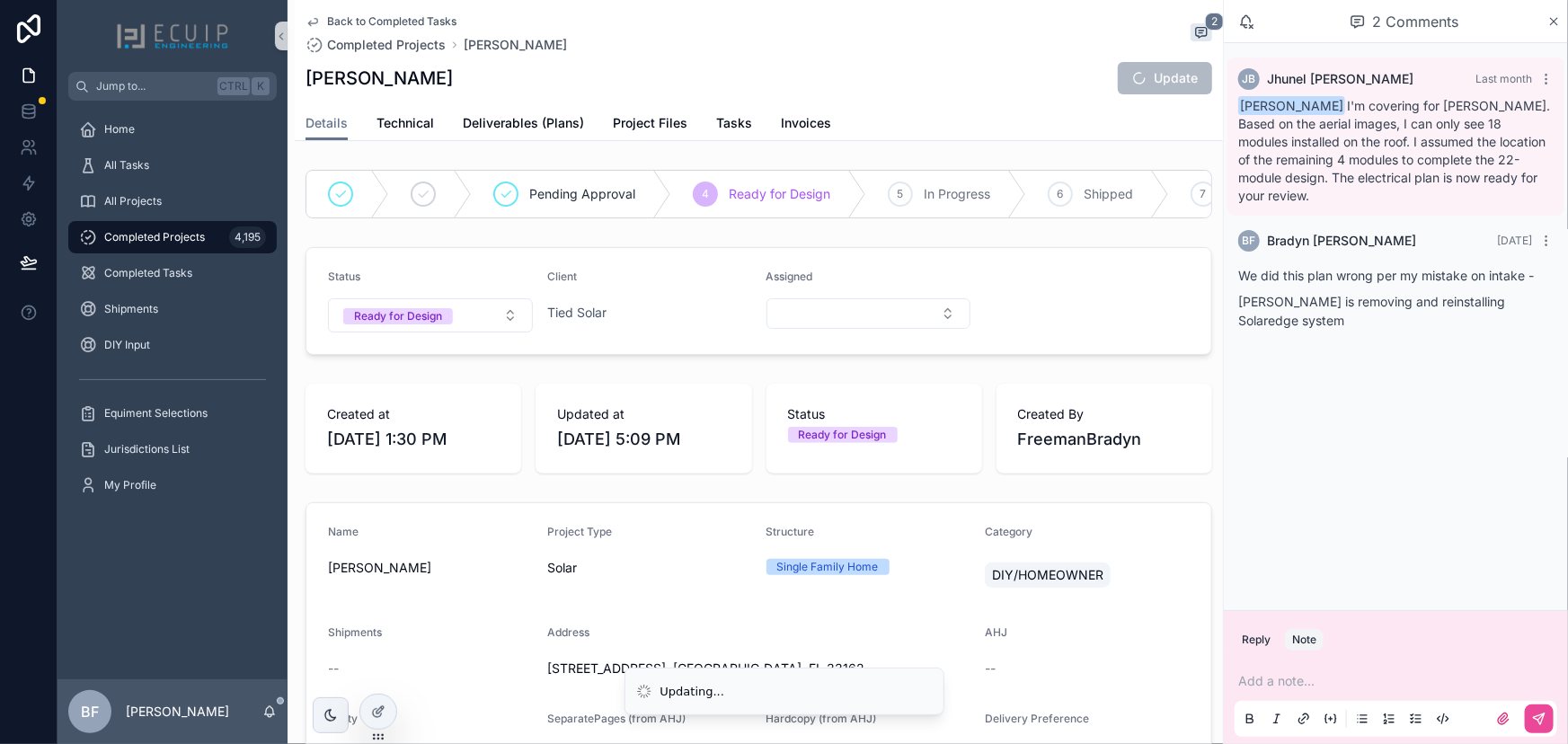
click at [1304, 683] on p "scrollable content" at bounding box center [1399, 681] width 322 height 18
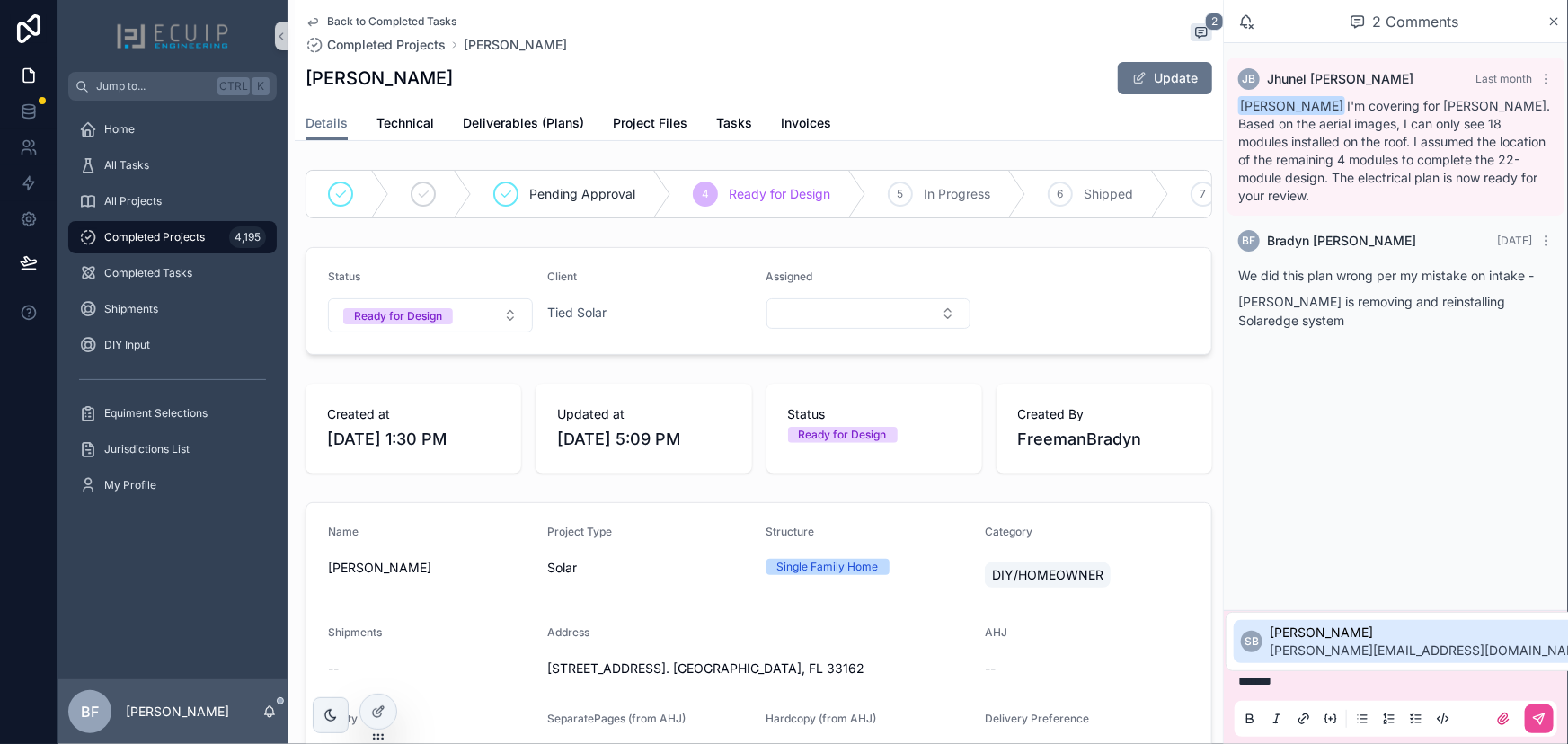
click at [1292, 639] on span "Sherri Bernales" at bounding box center [1429, 633] width 320 height 18
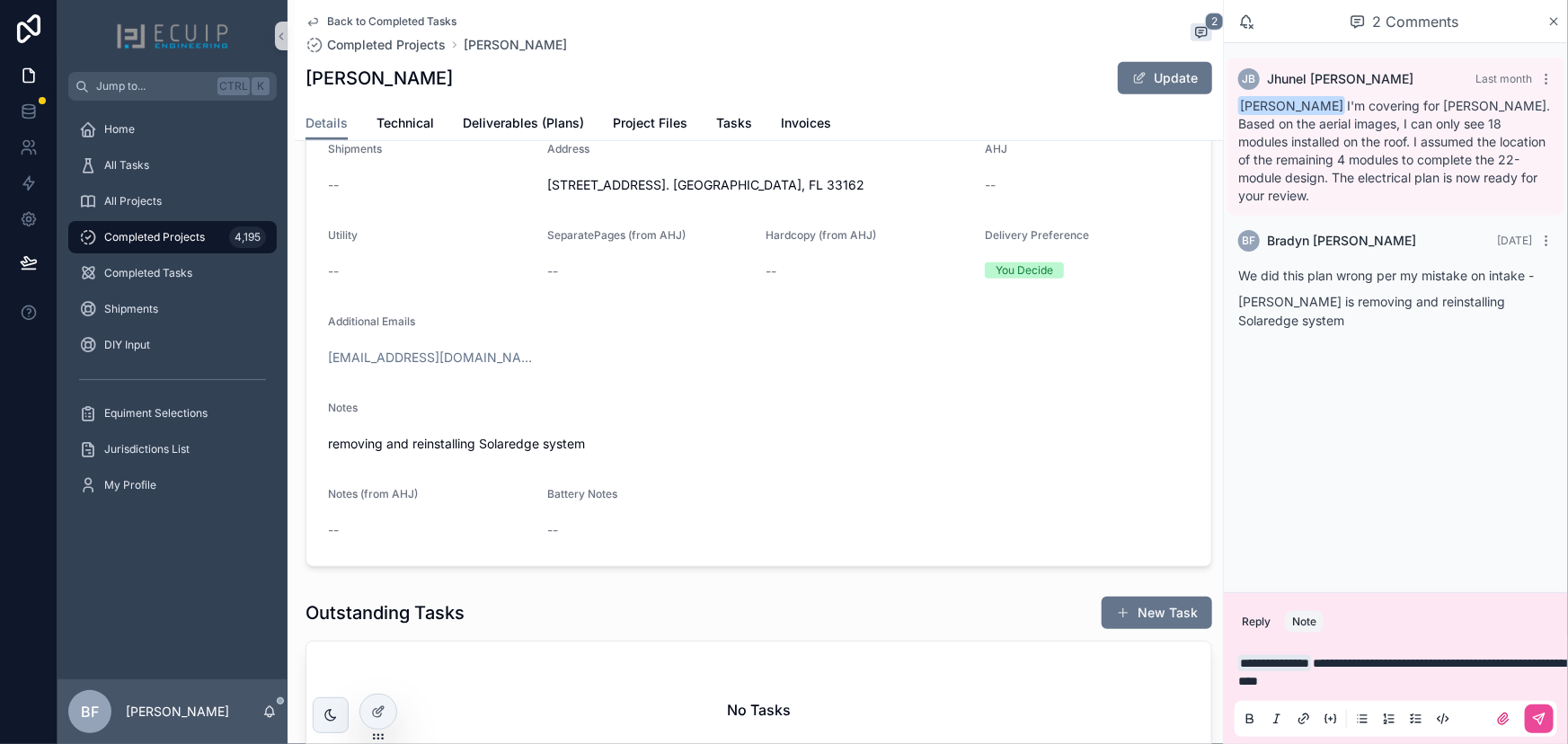
scroll to position [326, 0]
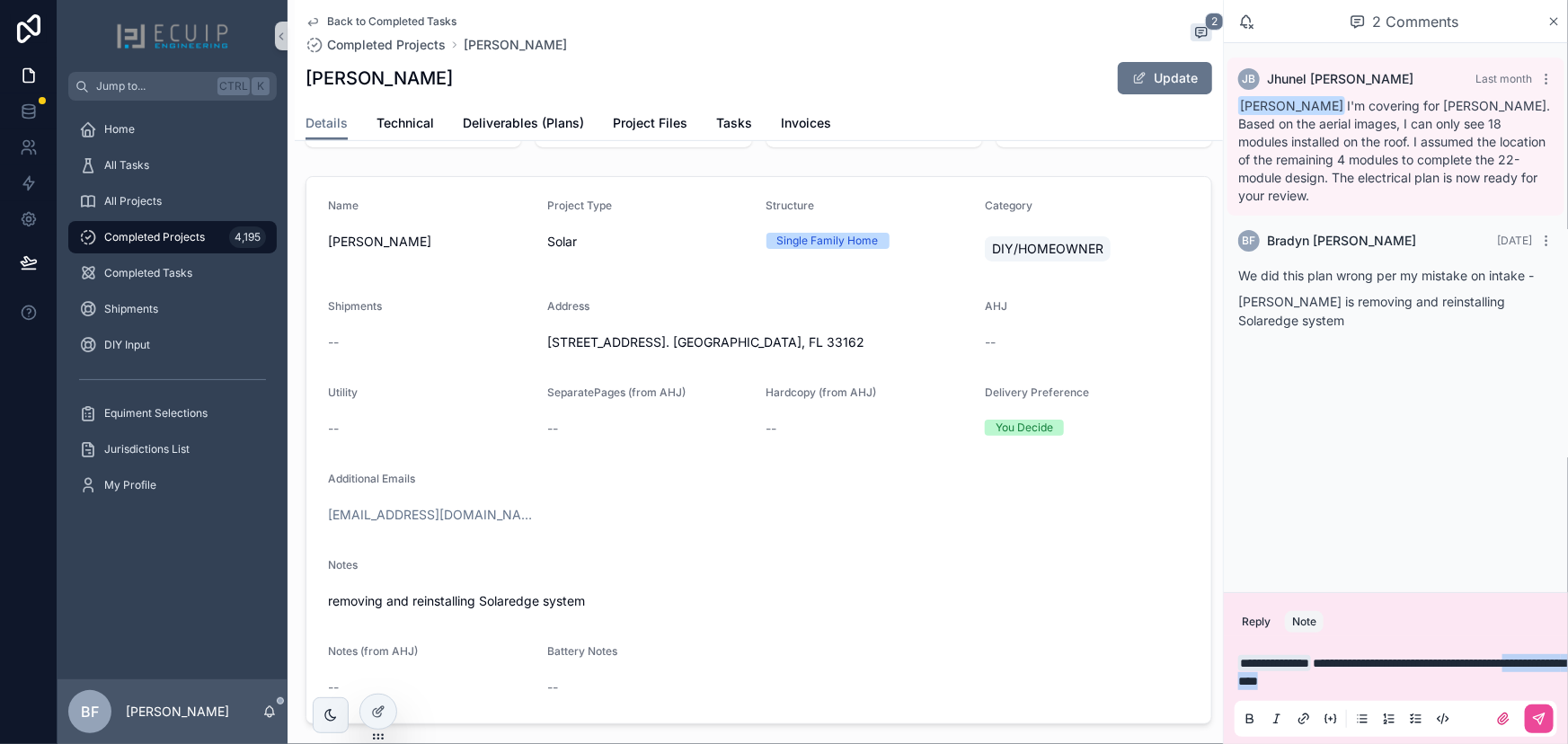
drag, startPoint x: 1305, startPoint y: 673, endPoint x: 1274, endPoint y: 674, distance: 31.0
click at [1274, 674] on p "**********" at bounding box center [1399, 672] width 322 height 35
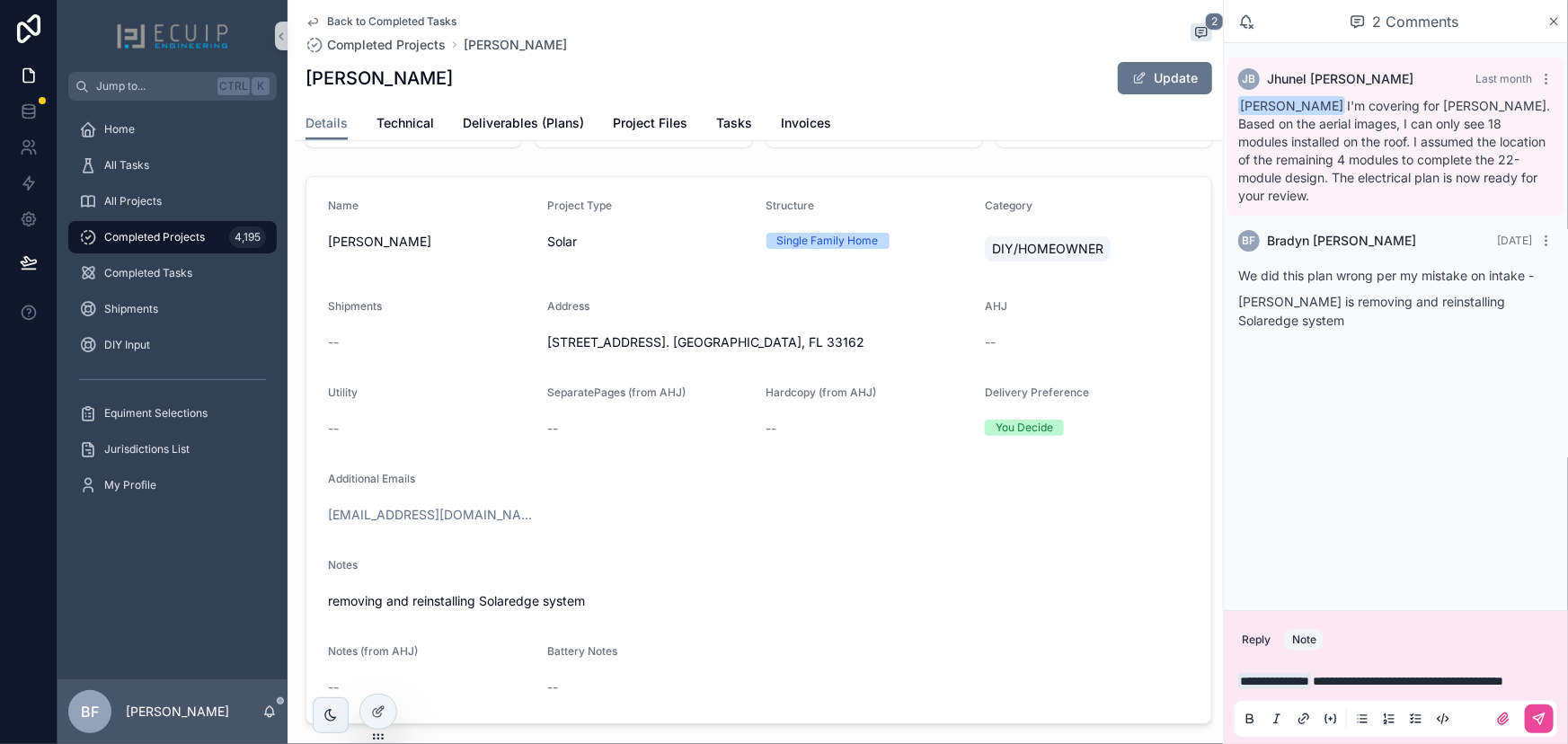
drag, startPoint x: 1534, startPoint y: 713, endPoint x: 1356, endPoint y: 469, distance: 302.0
click at [1534, 714] on icon "scrollable content" at bounding box center [1538, 718] width 15 height 15
click at [1182, 95] on div "Update" at bounding box center [1144, 78] width 135 height 34
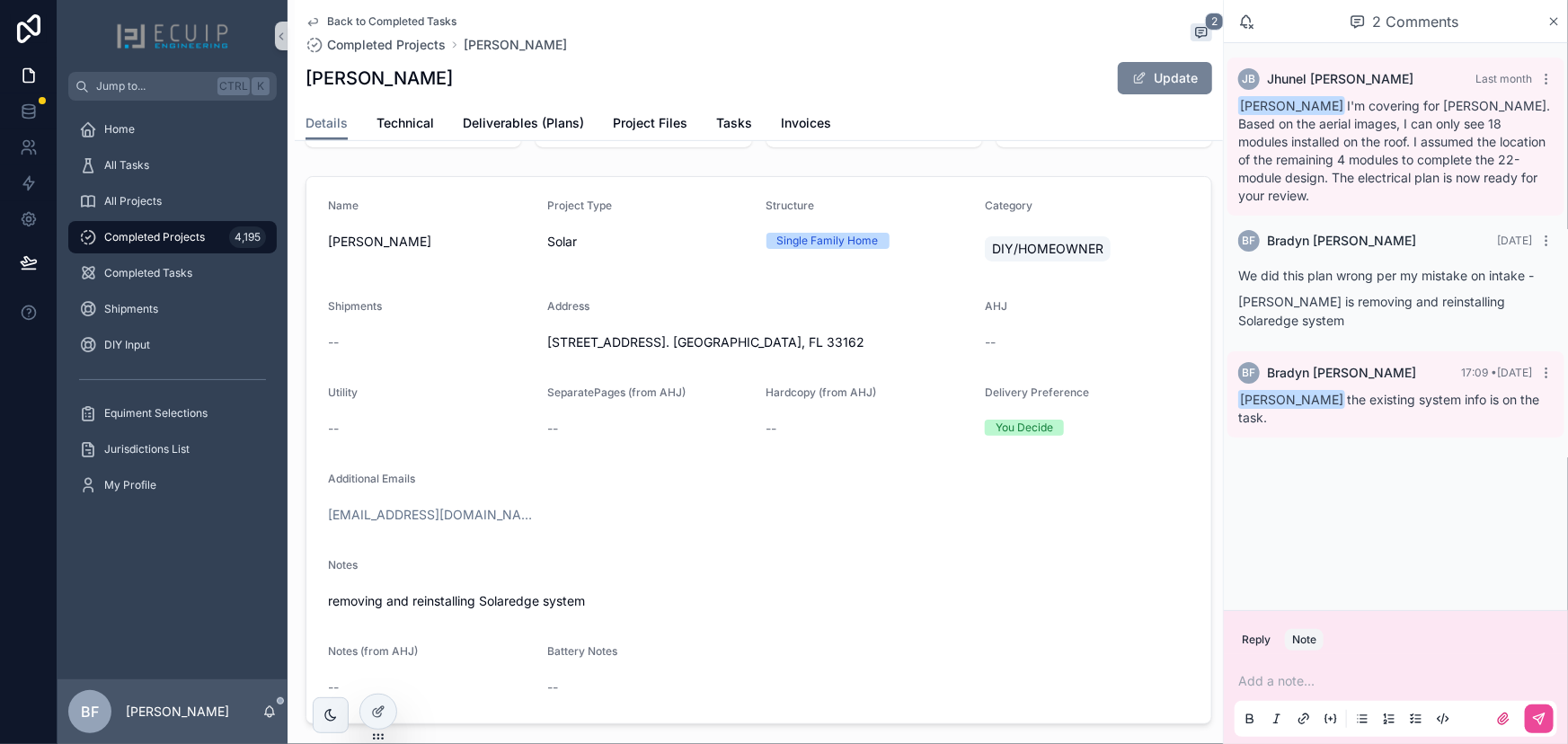
click at [1179, 85] on button "Update" at bounding box center [1165, 78] width 95 height 33
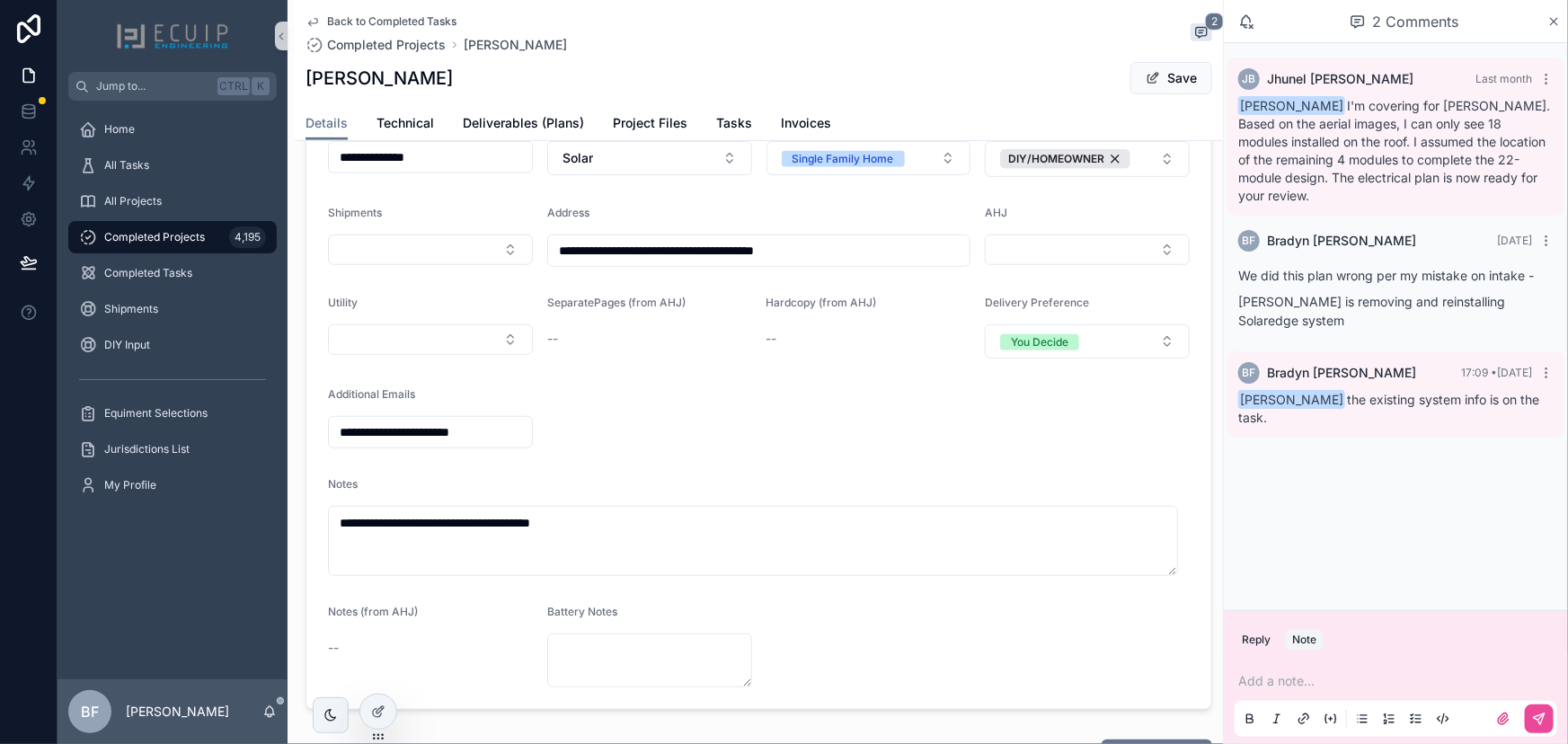
scroll to position [408, 0]
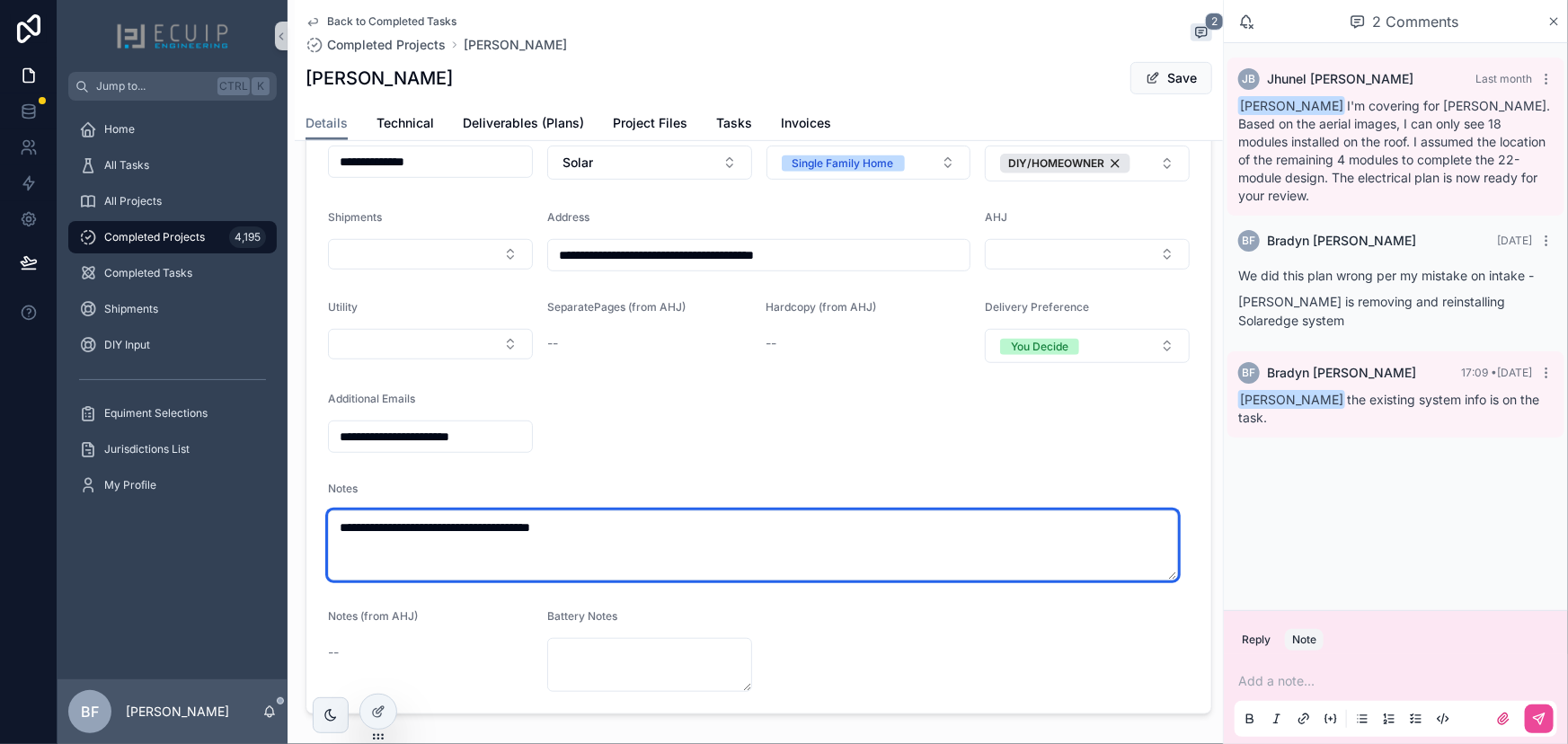
click at [611, 544] on textarea "**********" at bounding box center [752, 545] width 850 height 70
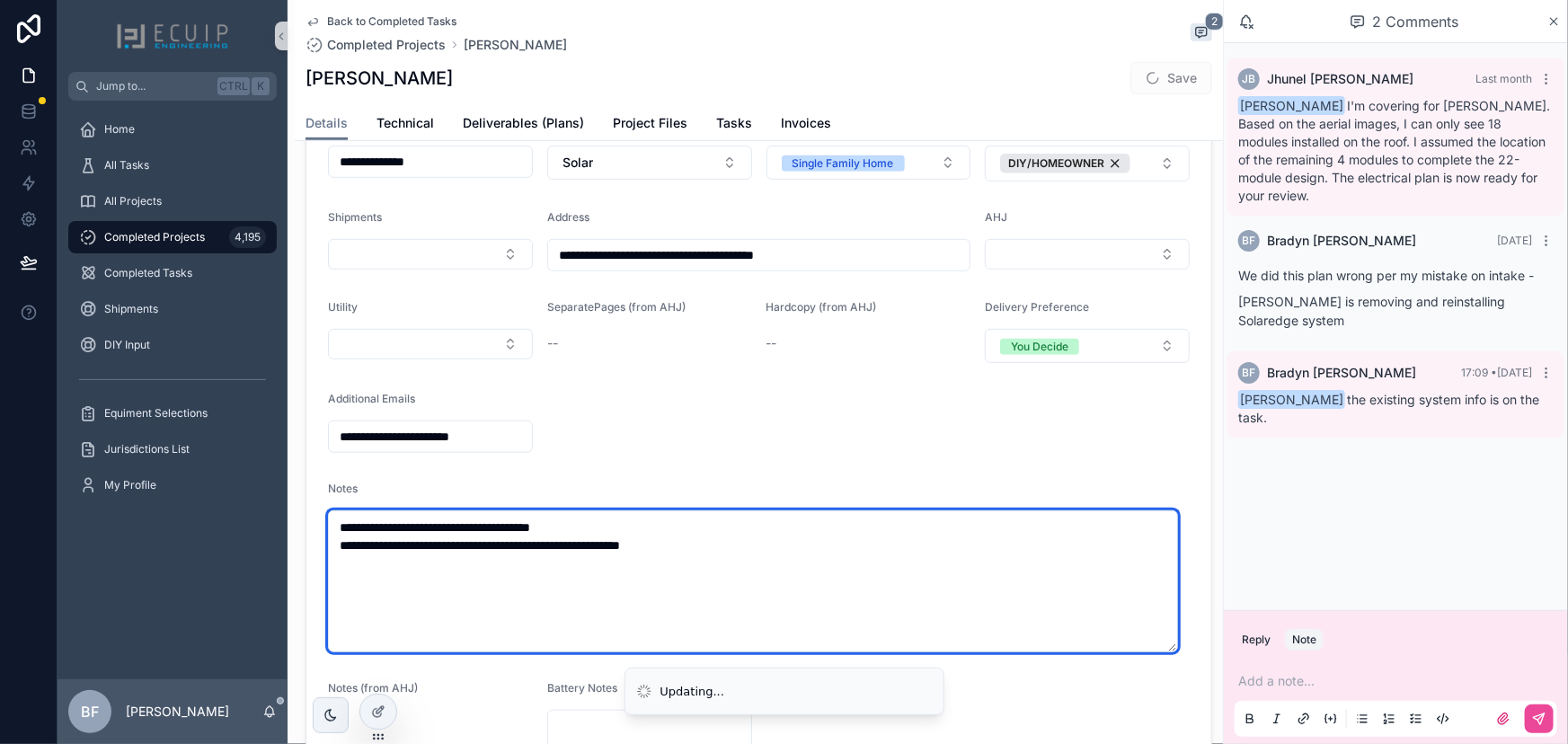
click at [602, 555] on textarea "**********" at bounding box center [752, 581] width 850 height 142
click at [516, 558] on textarea "**********" at bounding box center [752, 581] width 850 height 142
click at [568, 552] on textarea "**********" at bounding box center [752, 581] width 850 height 142
type textarea "**********"
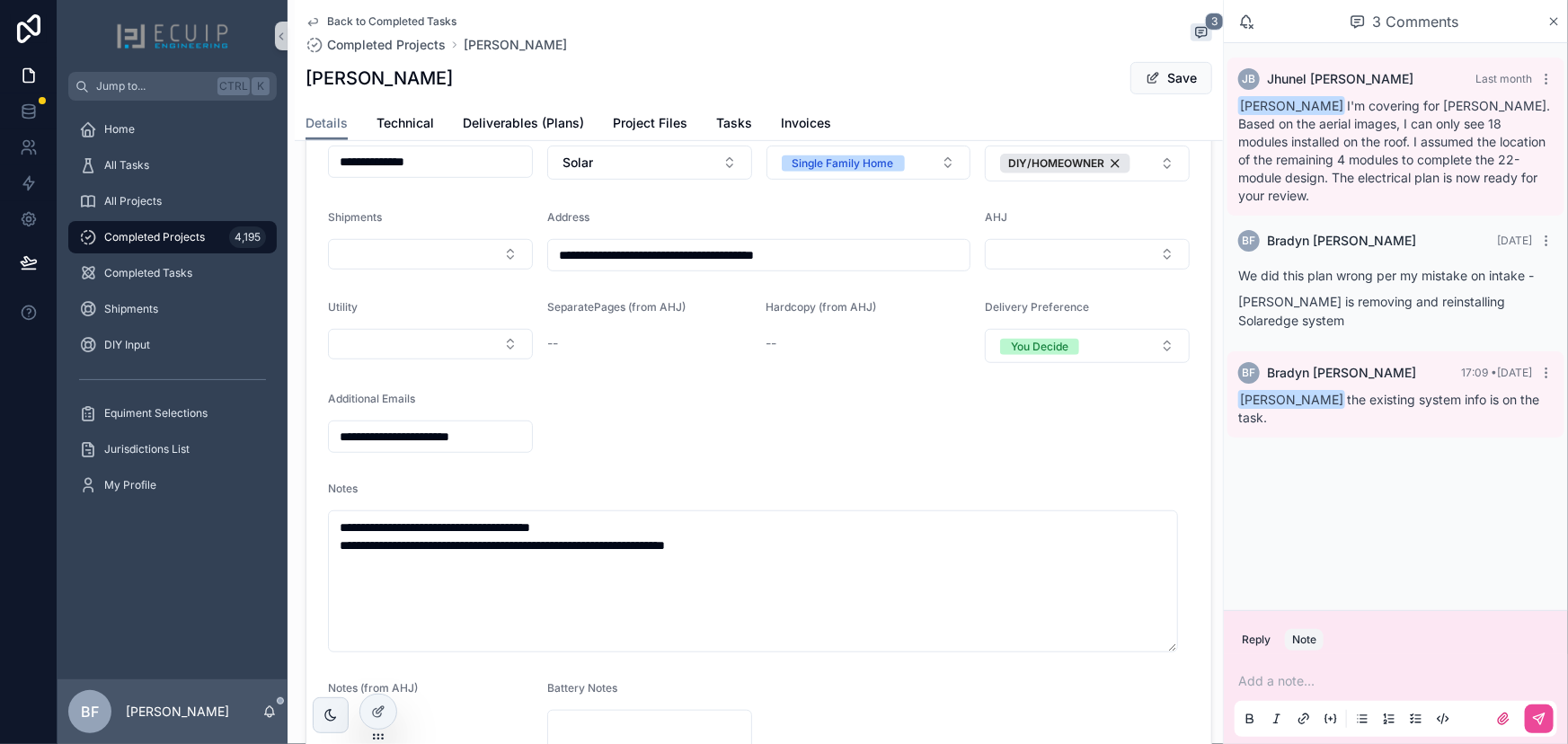
click at [1143, 98] on div "Back to Completed Tasks Completed Projects Richard Pierre 3 Richard Pierre Save" at bounding box center [758, 53] width 906 height 106
click at [1146, 87] on button "Save" at bounding box center [1171, 78] width 82 height 33
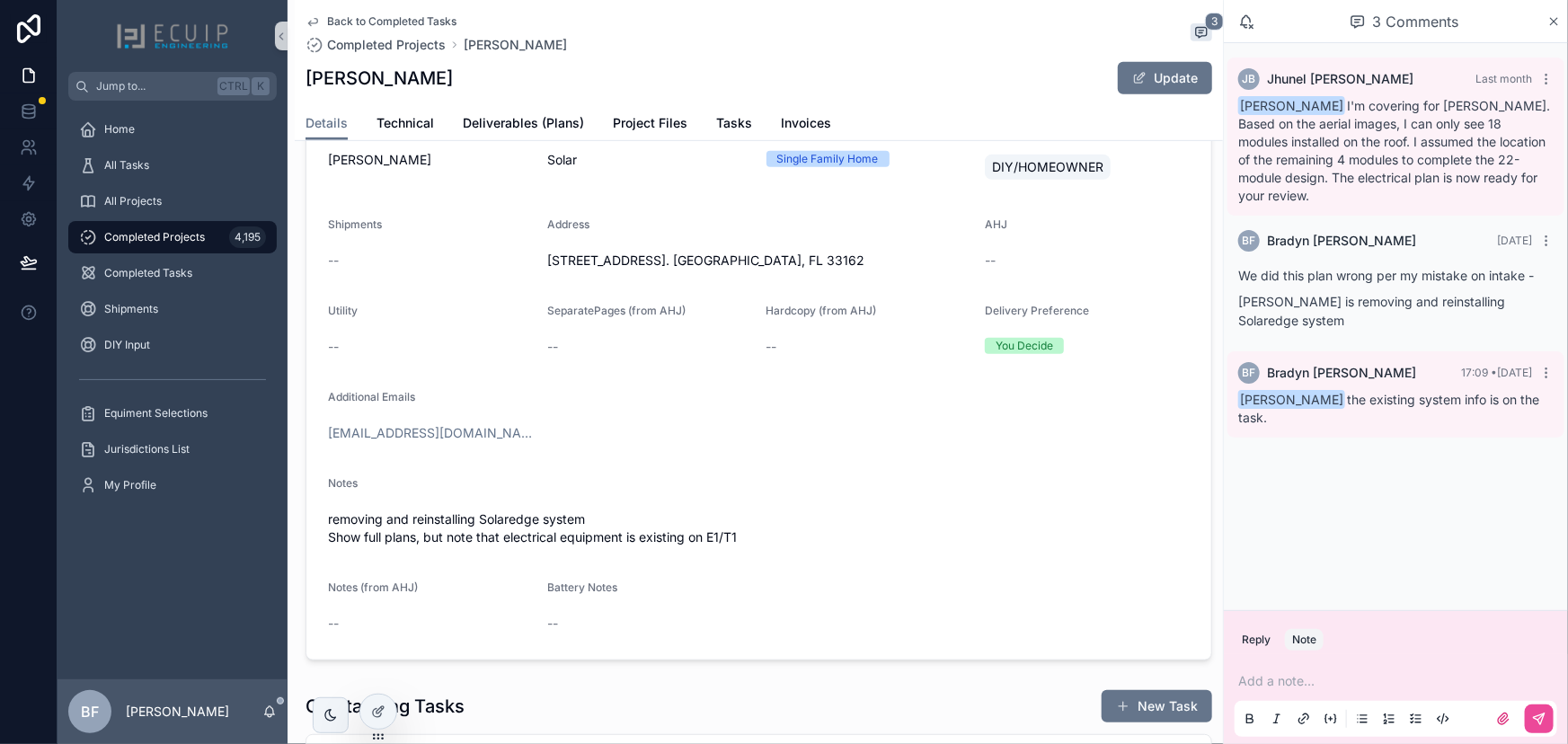
scroll to position [0, 0]
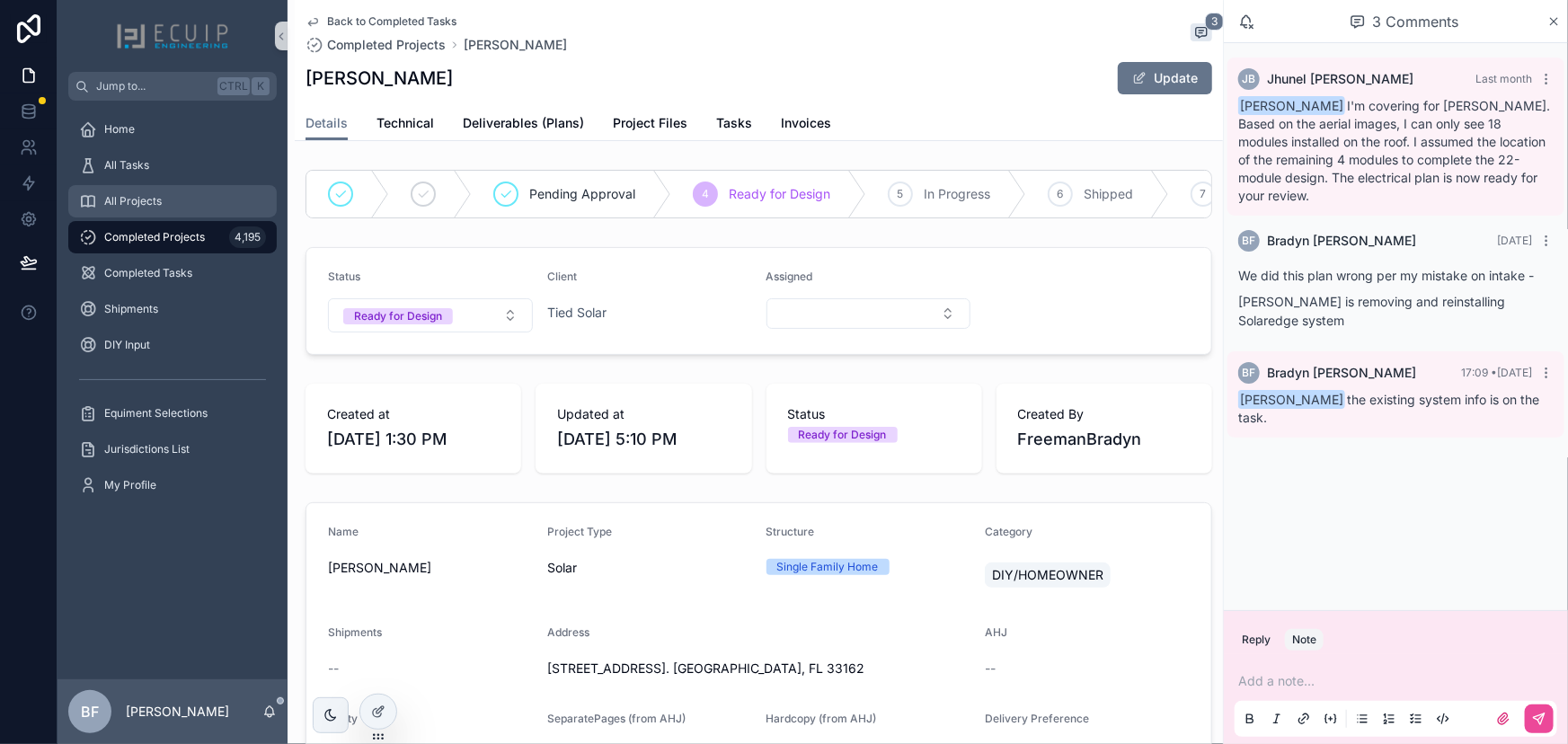
click at [191, 206] on div "All Projects" at bounding box center [172, 201] width 187 height 29
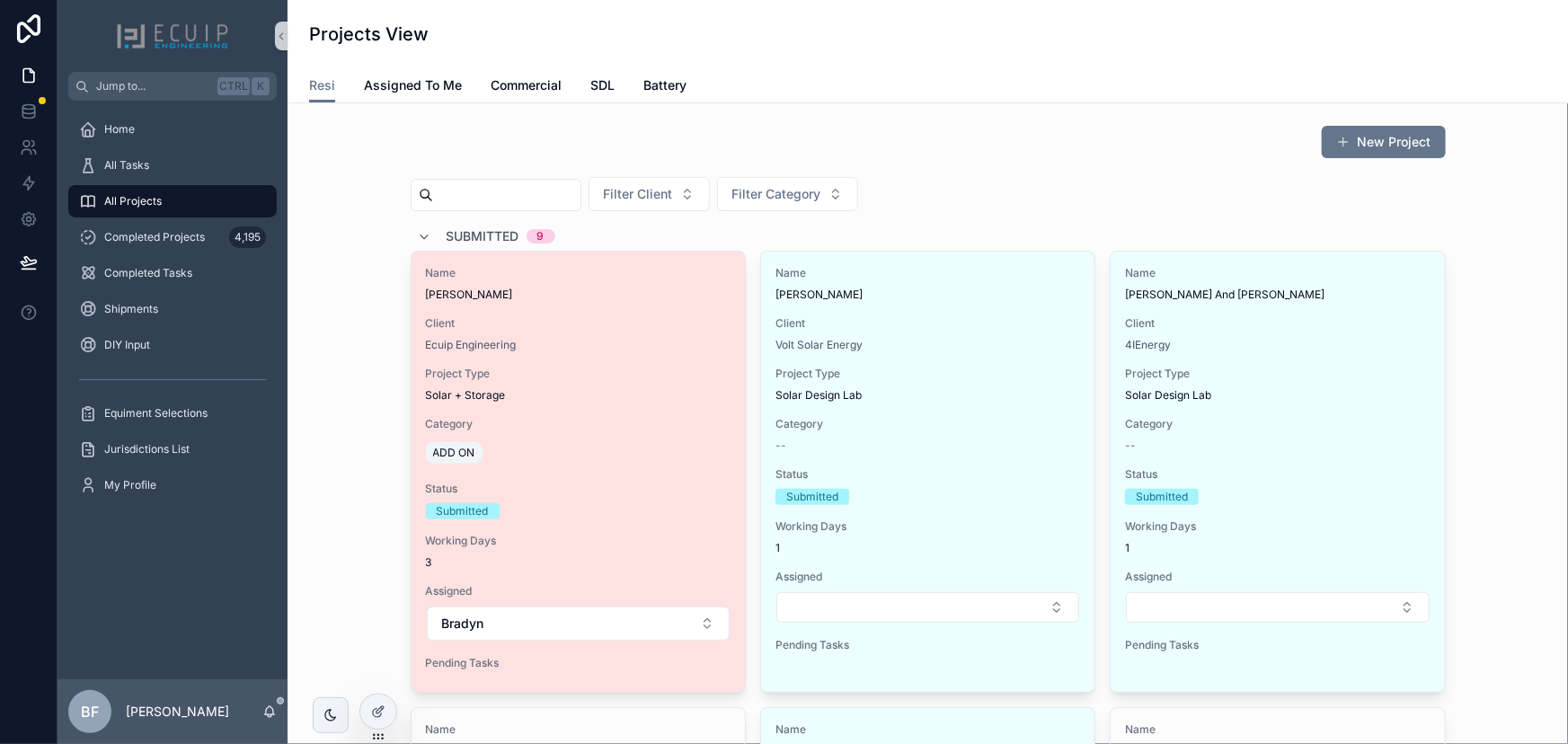
scroll to position [572, 0]
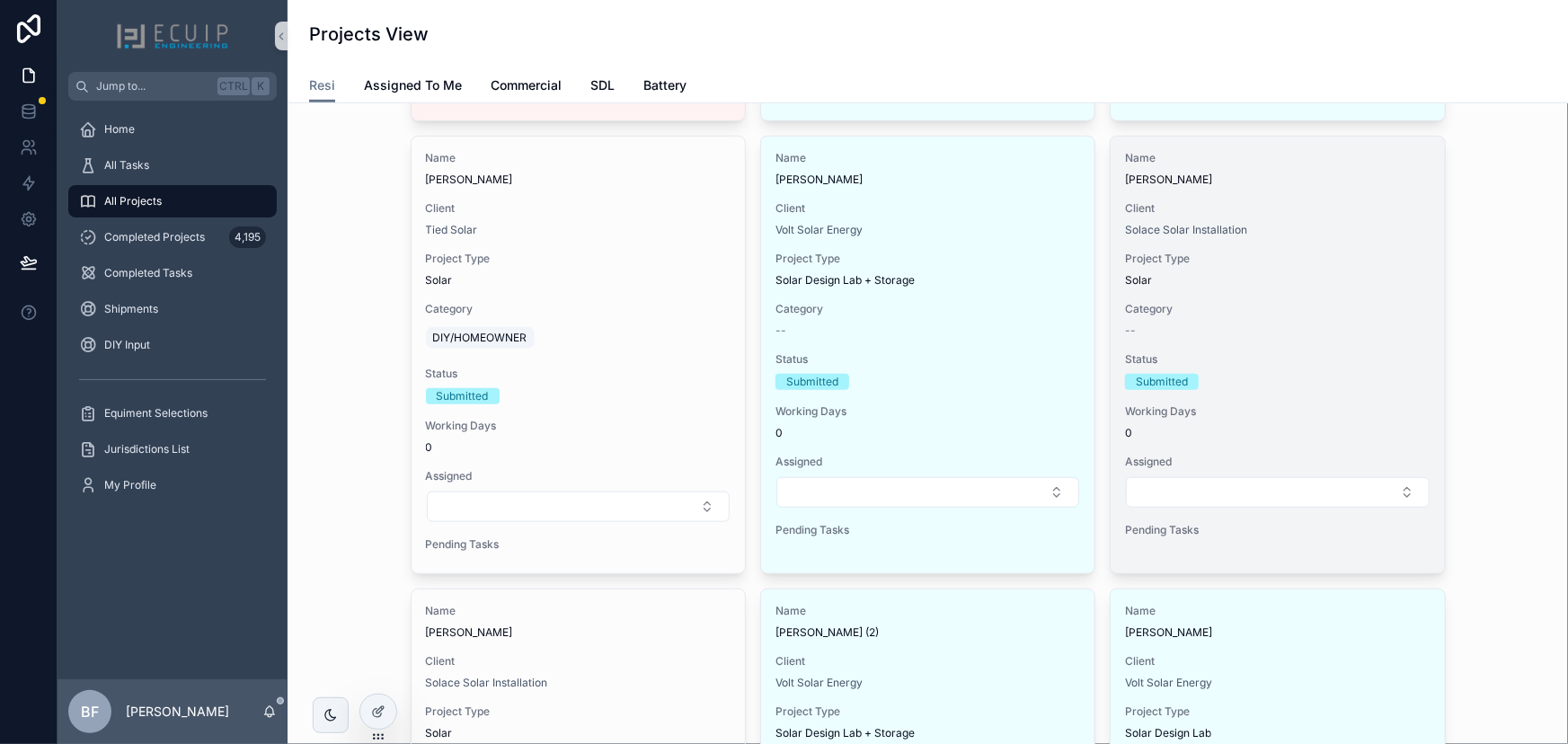
click at [1329, 206] on span "Client" at bounding box center [1276, 208] width 304 height 15
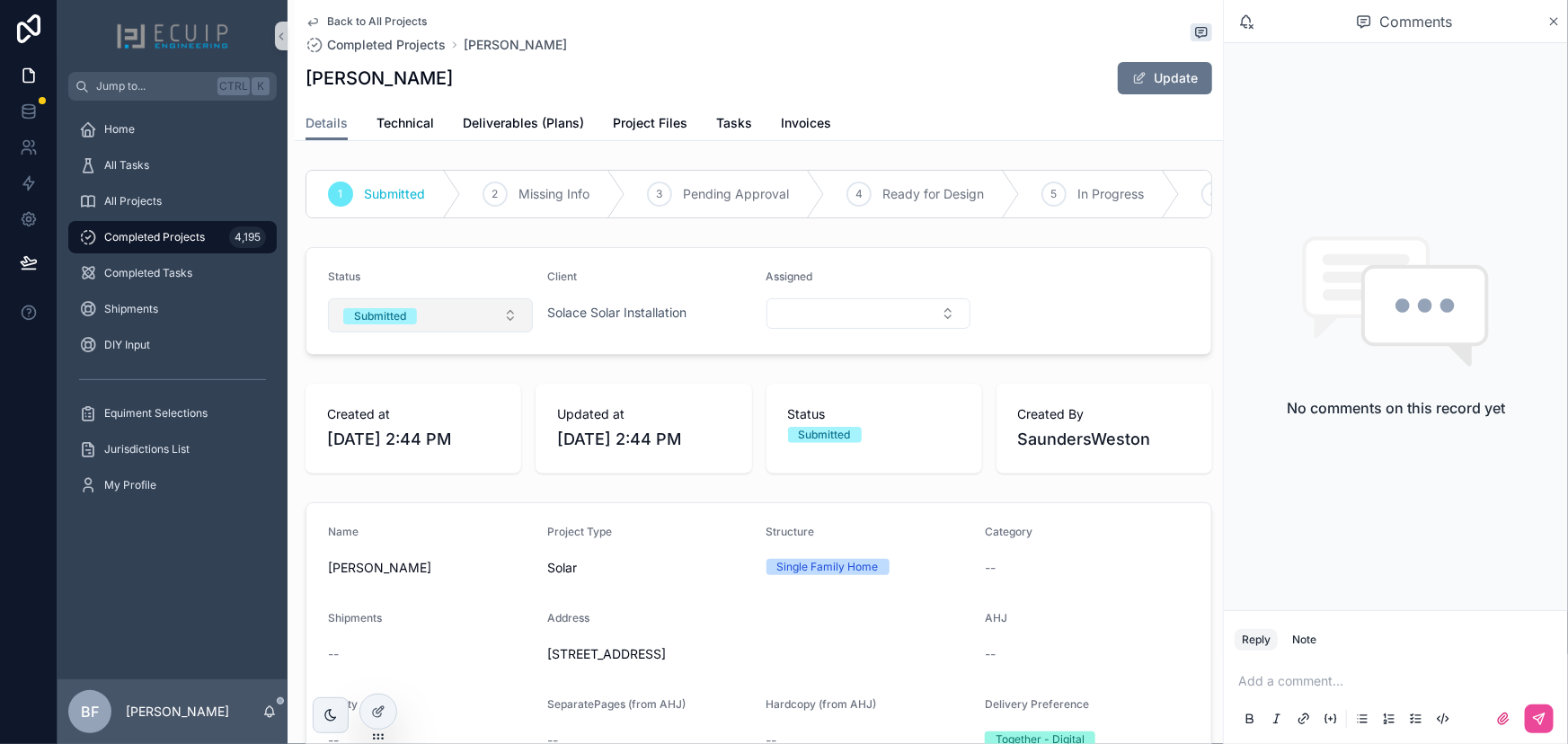
click at [463, 328] on button "Submitted" at bounding box center [430, 315] width 205 height 34
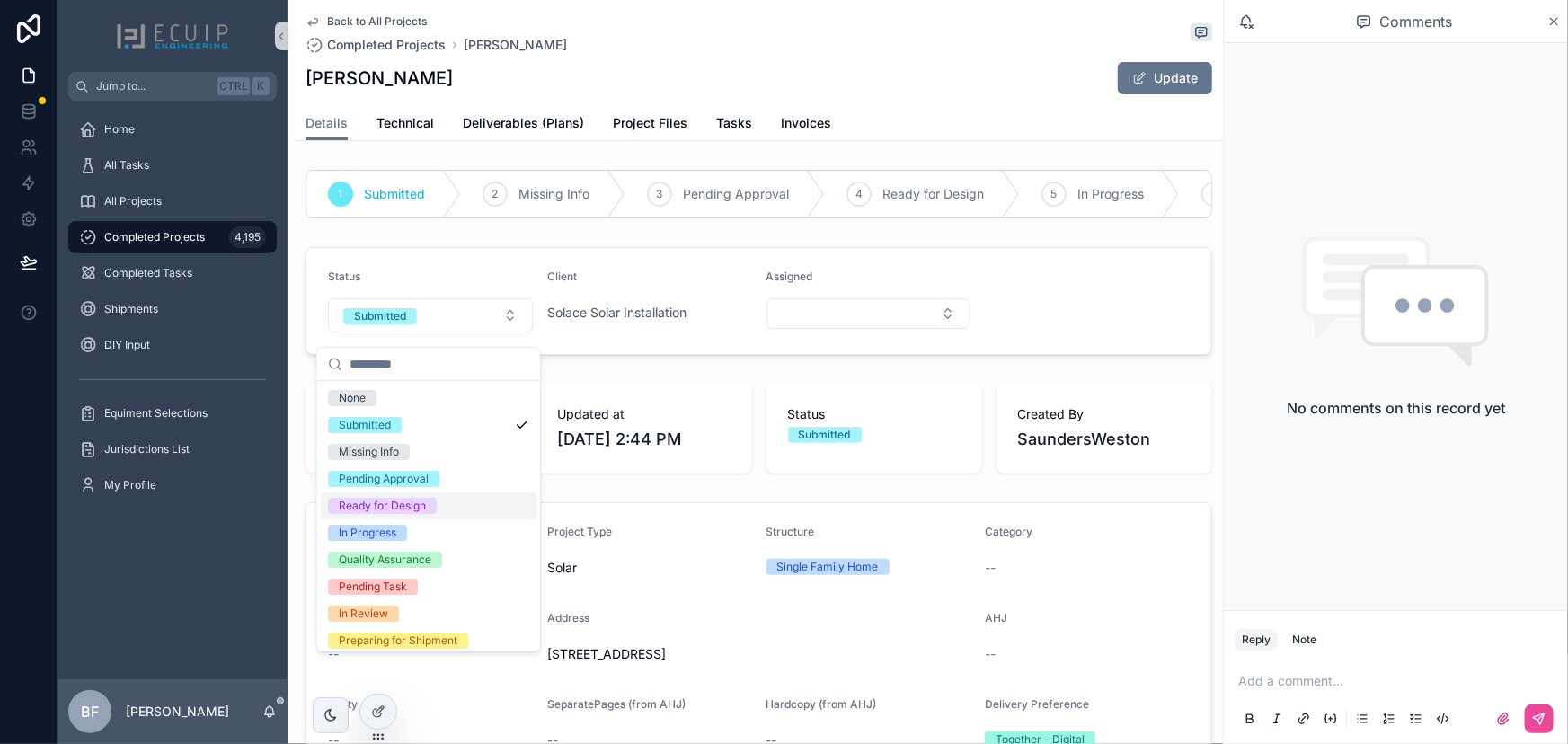
click at [396, 509] on div "Ready for Design" at bounding box center [382, 506] width 87 height 16
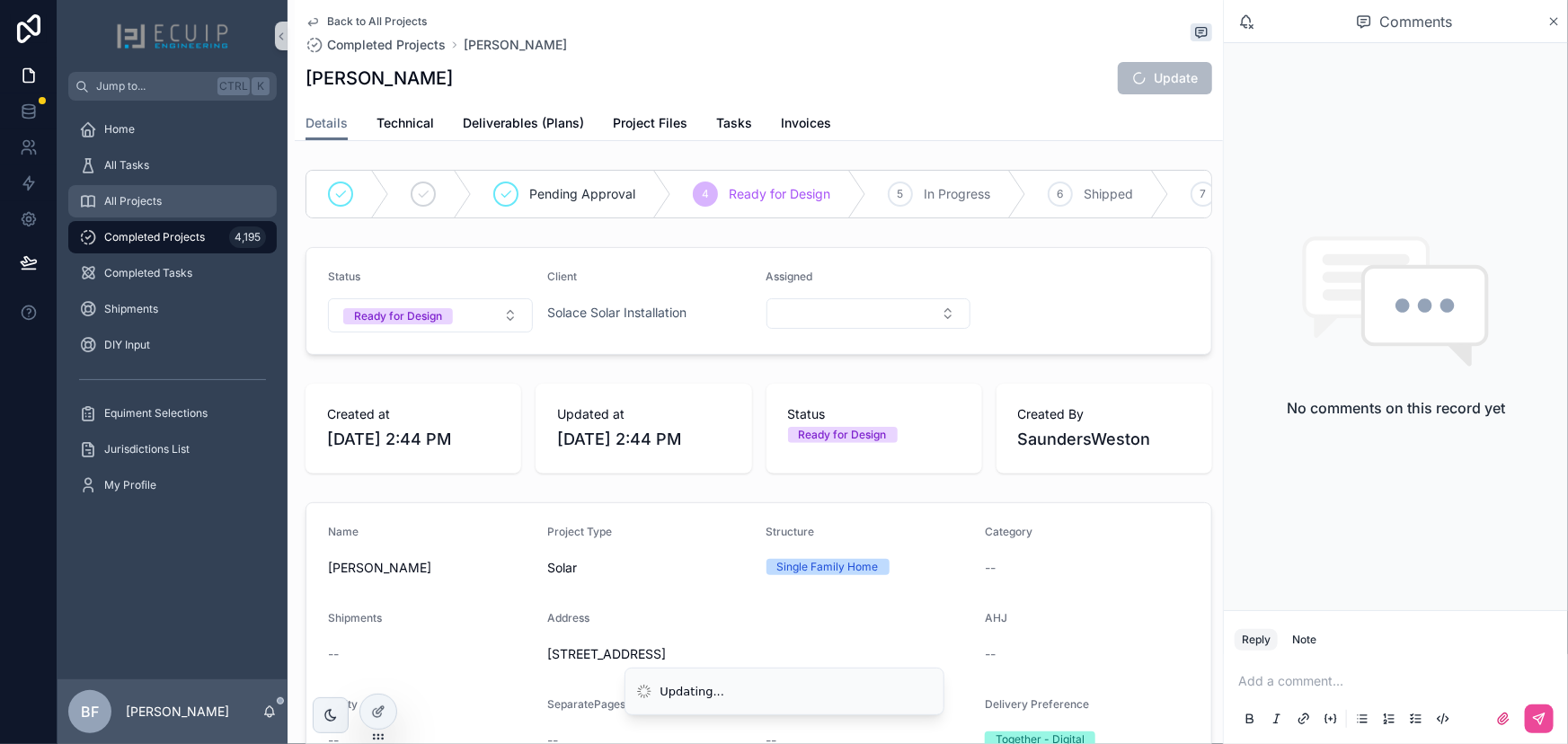
click at [179, 199] on div "All Projects" at bounding box center [172, 201] width 187 height 29
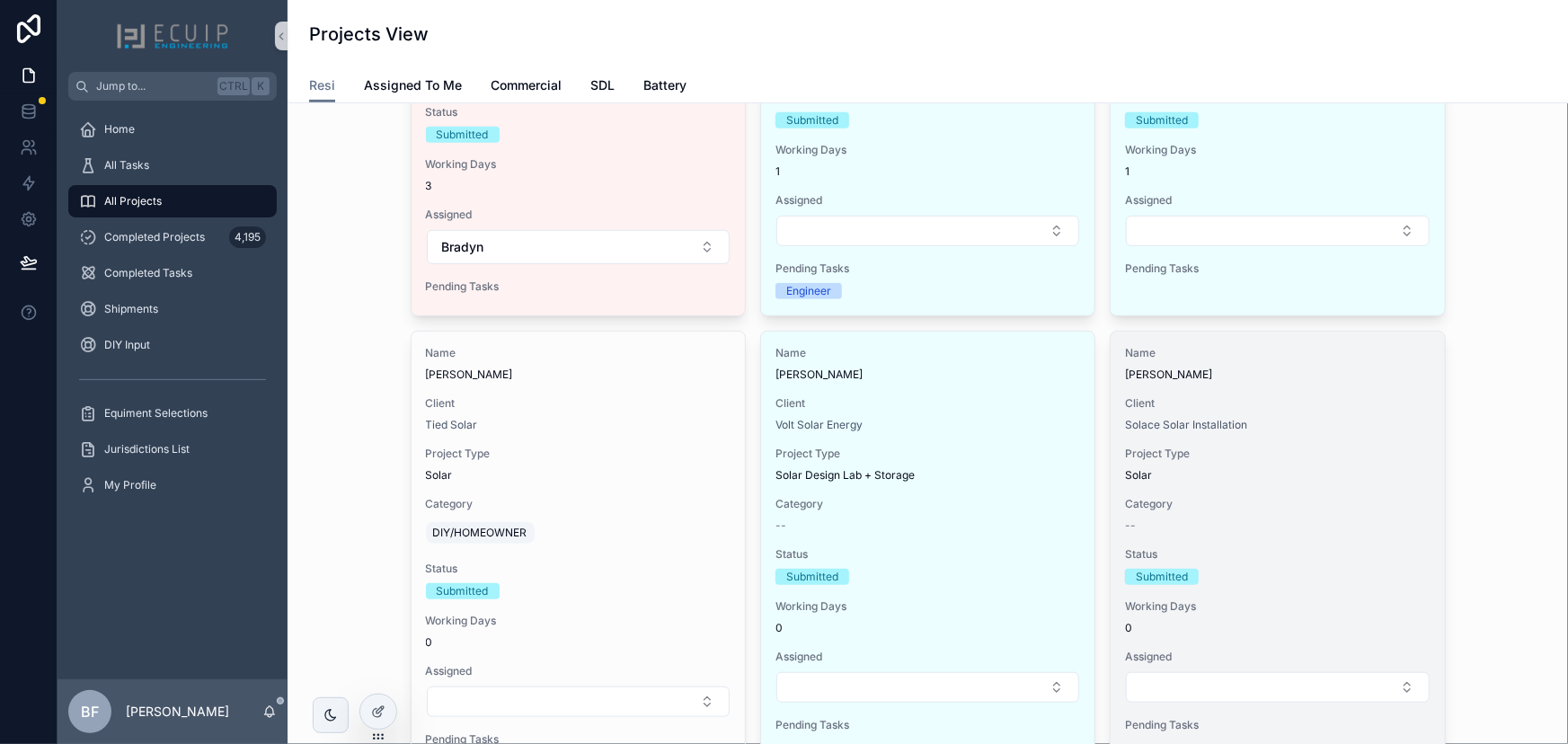
scroll to position [490, 0]
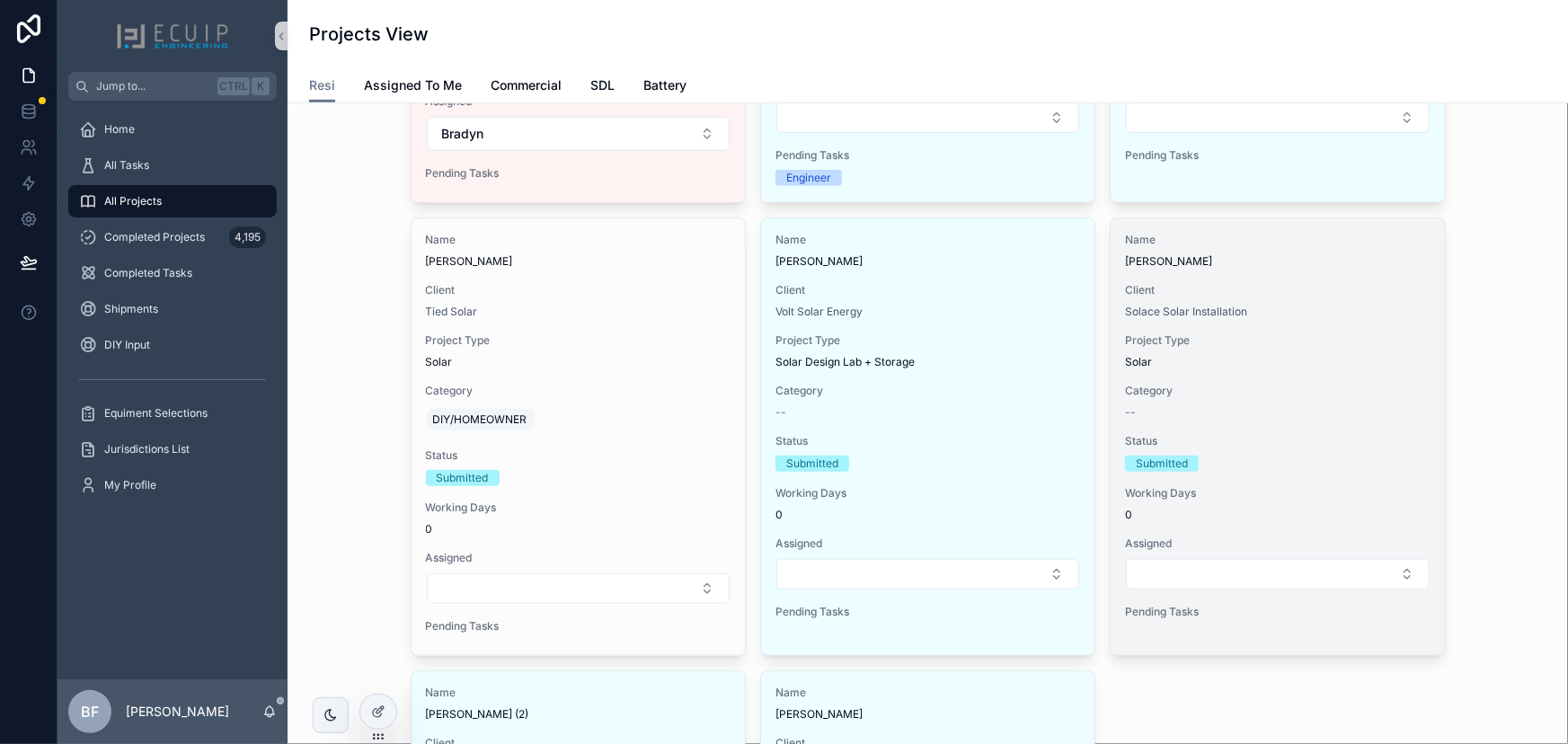
click at [1347, 287] on span "Client" at bounding box center [1276, 290] width 304 height 15
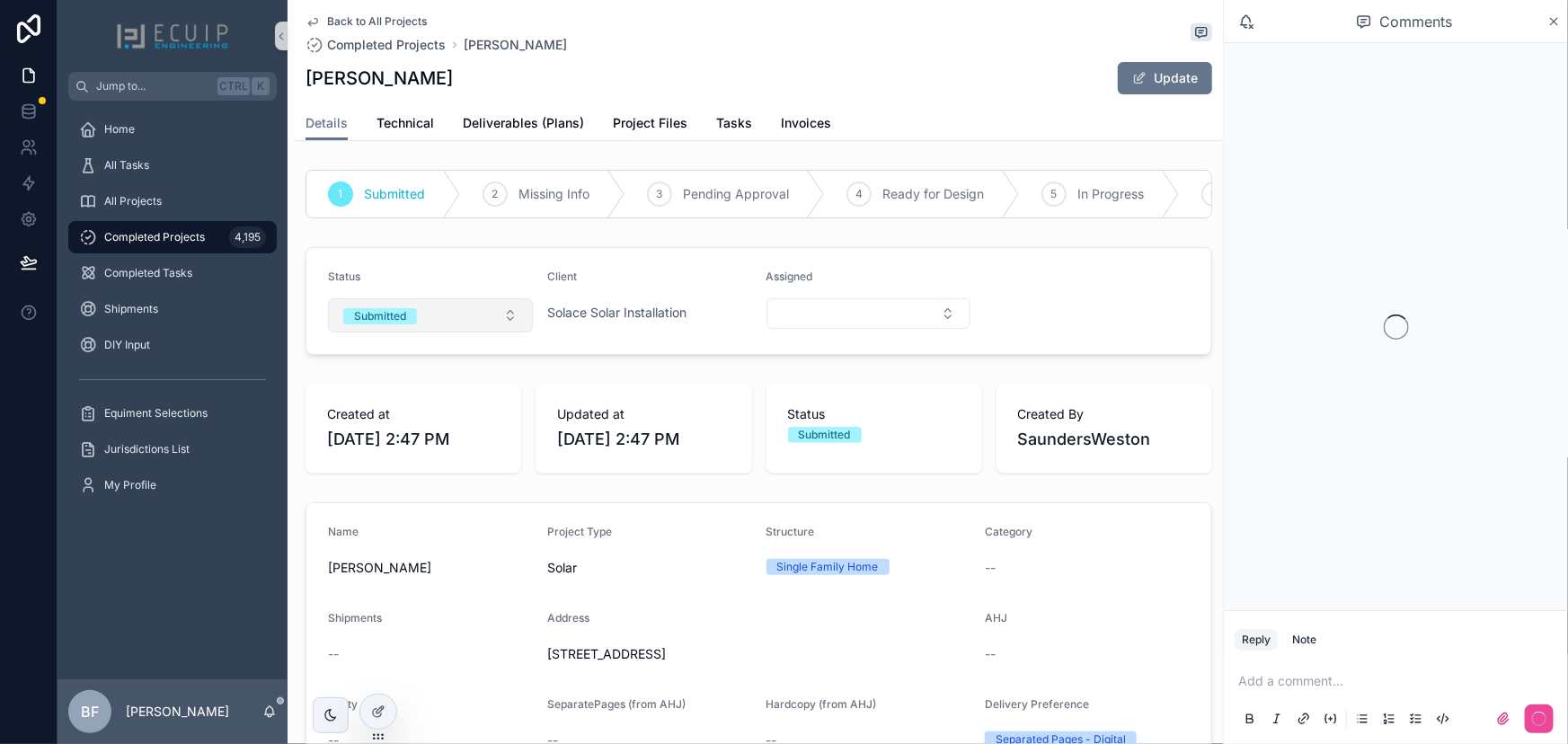
click at [420, 333] on button "Submitted" at bounding box center [430, 315] width 205 height 34
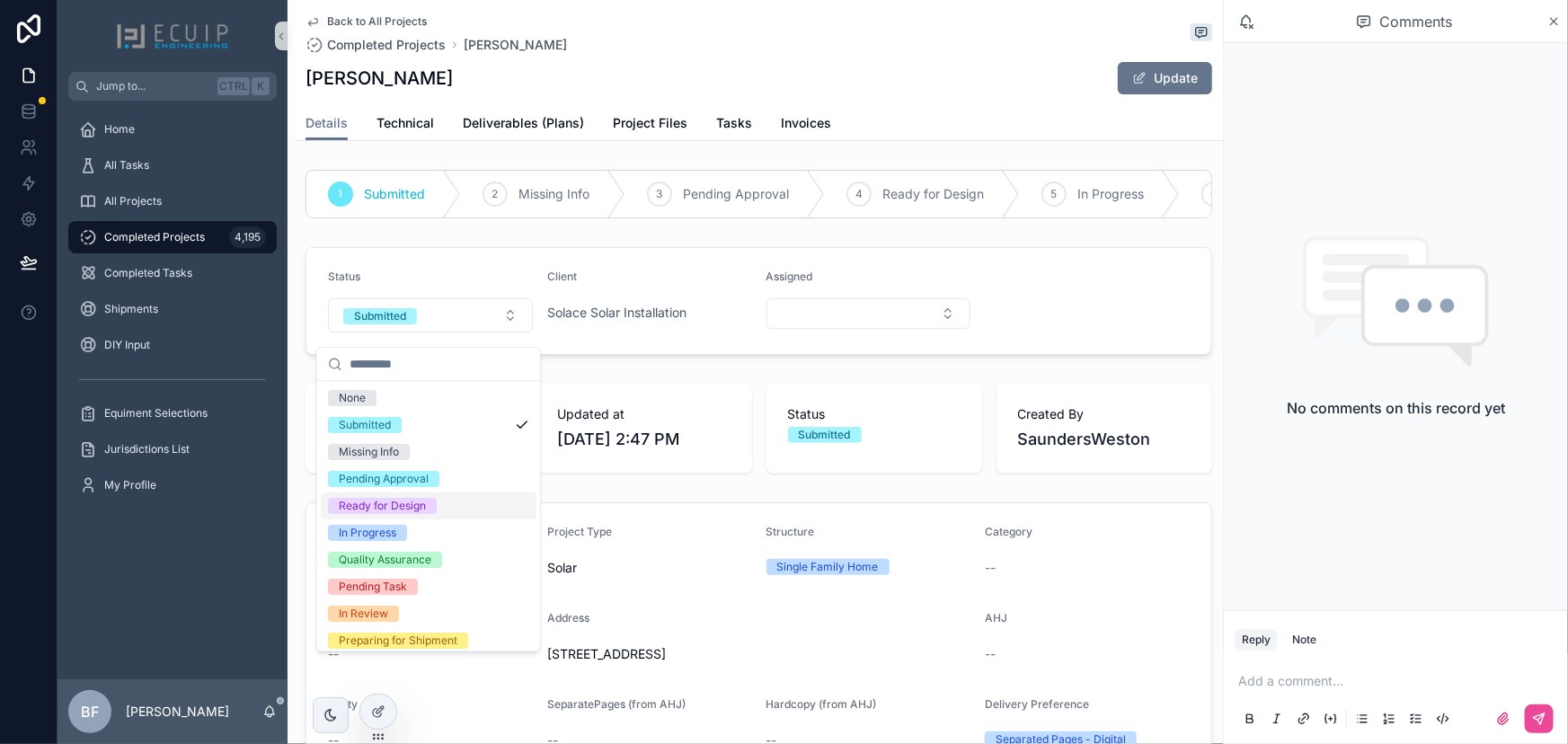
click at [412, 502] on div "Ready for Design" at bounding box center [382, 506] width 87 height 16
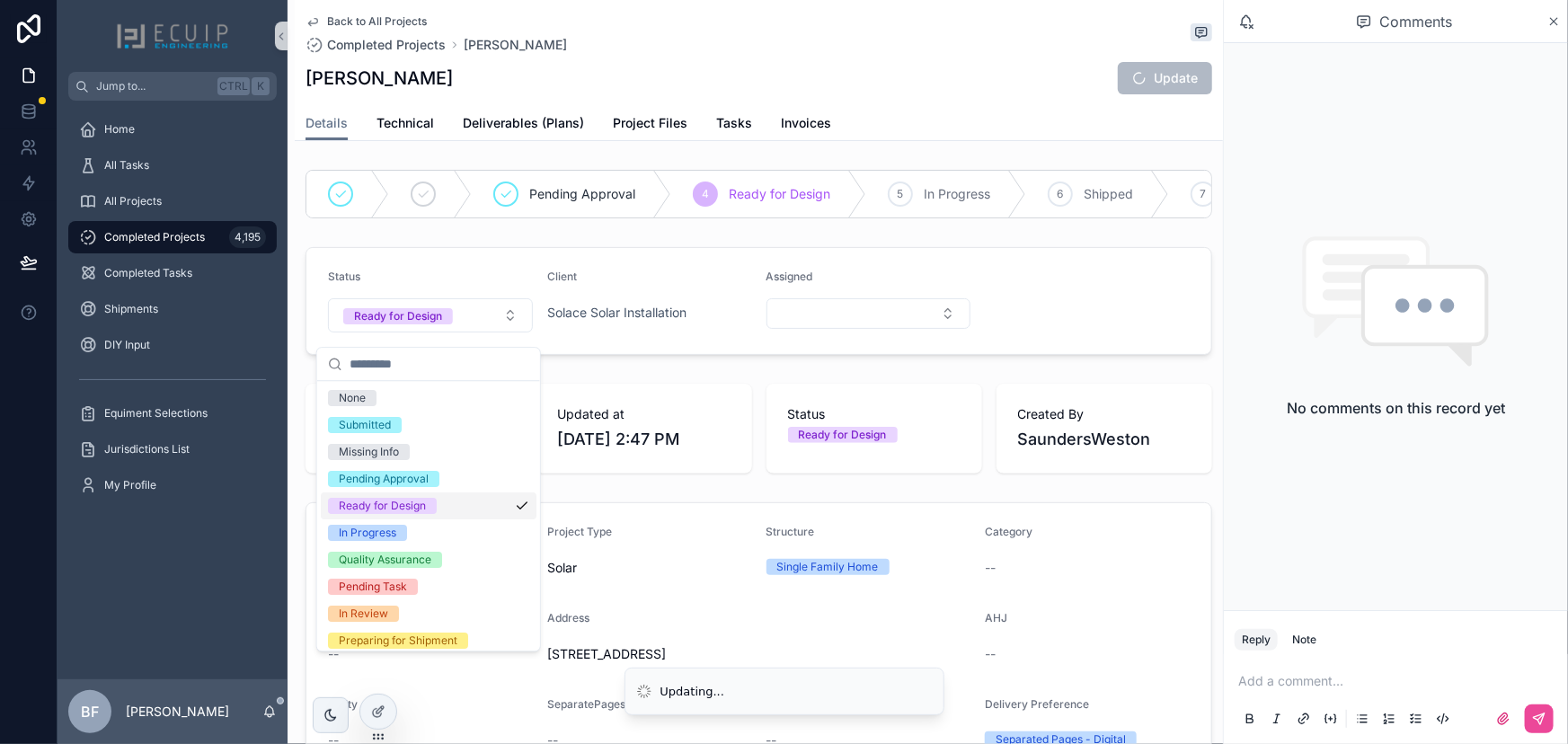
scroll to position [326, 0]
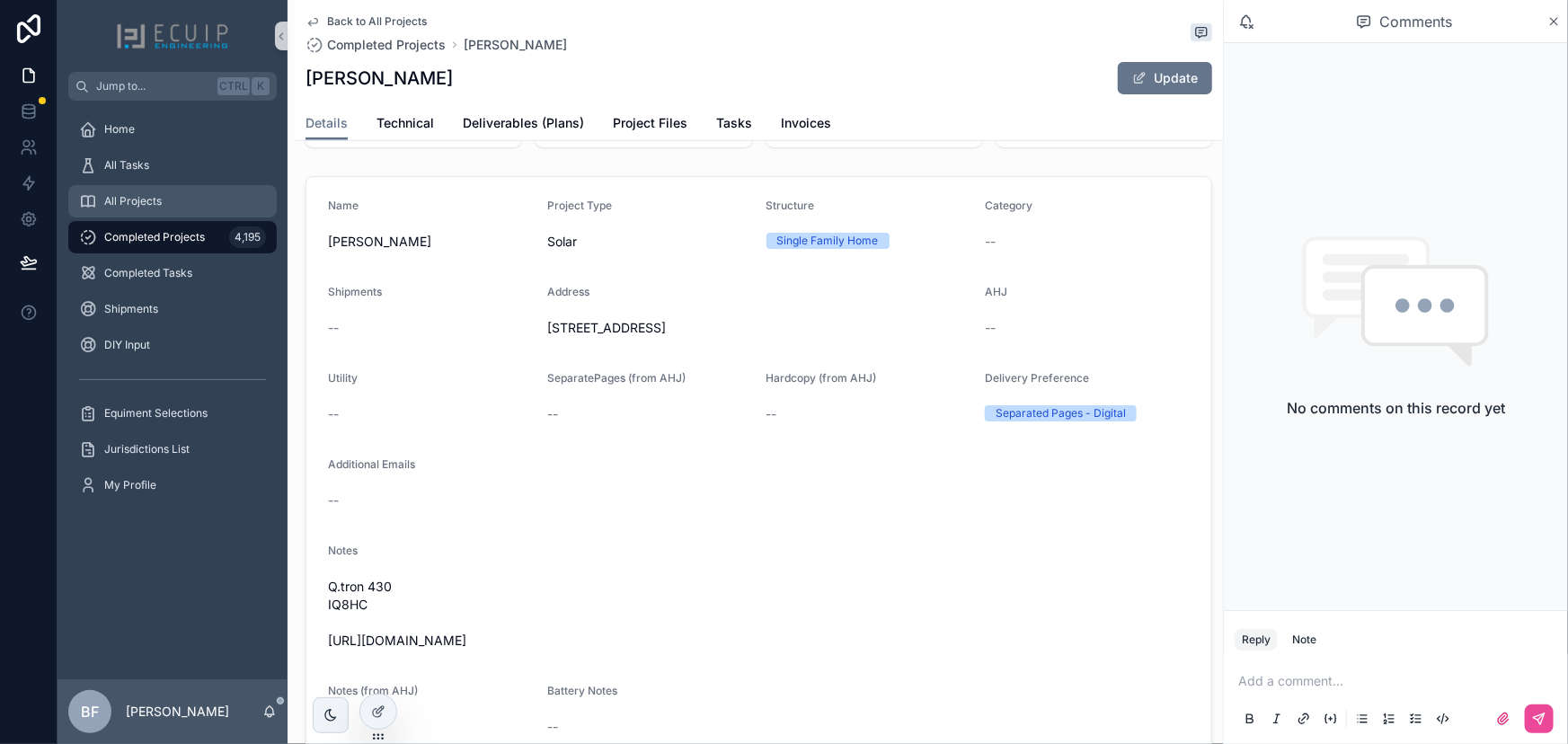
click at [227, 193] on div "All Projects" at bounding box center [172, 201] width 187 height 29
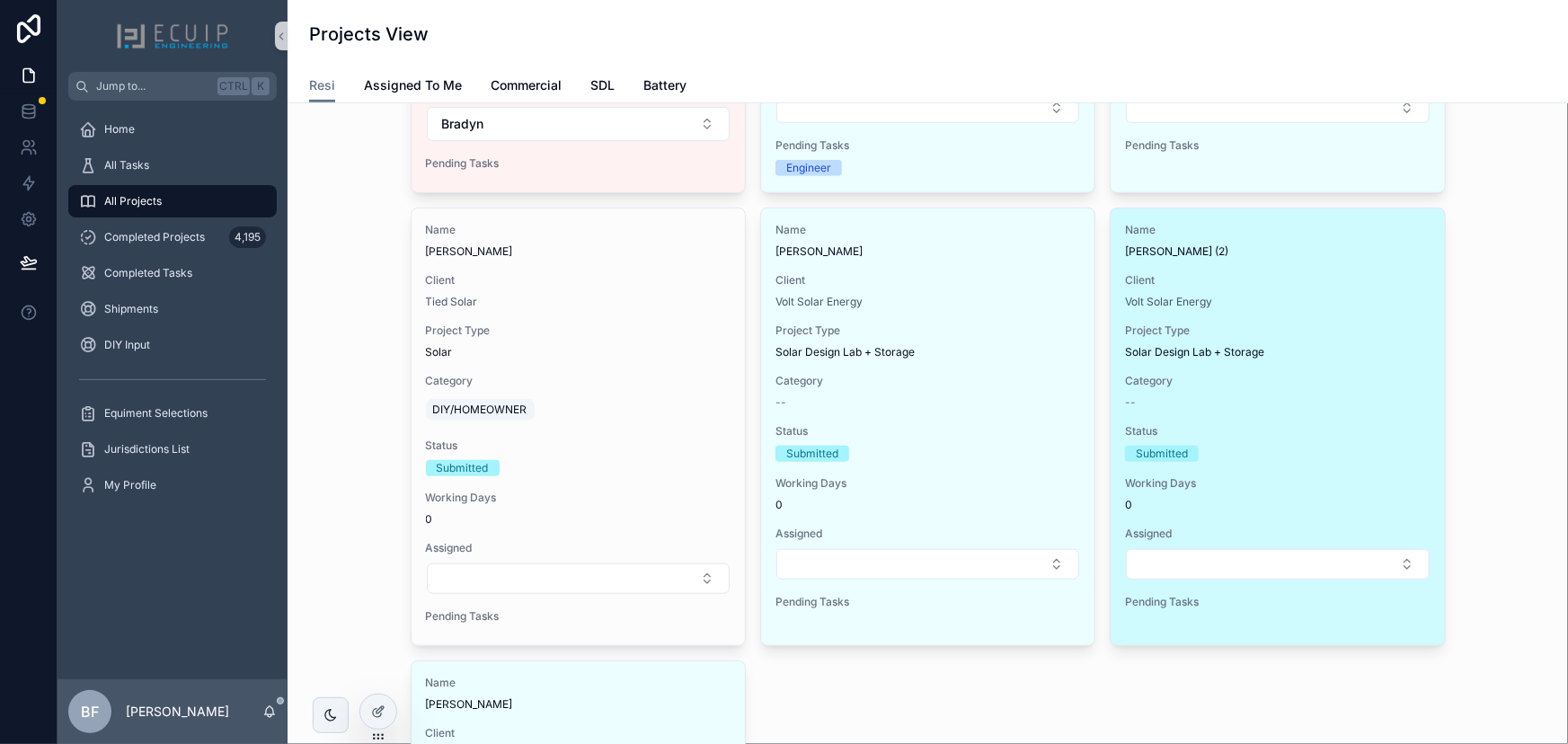
scroll to position [490, 0]
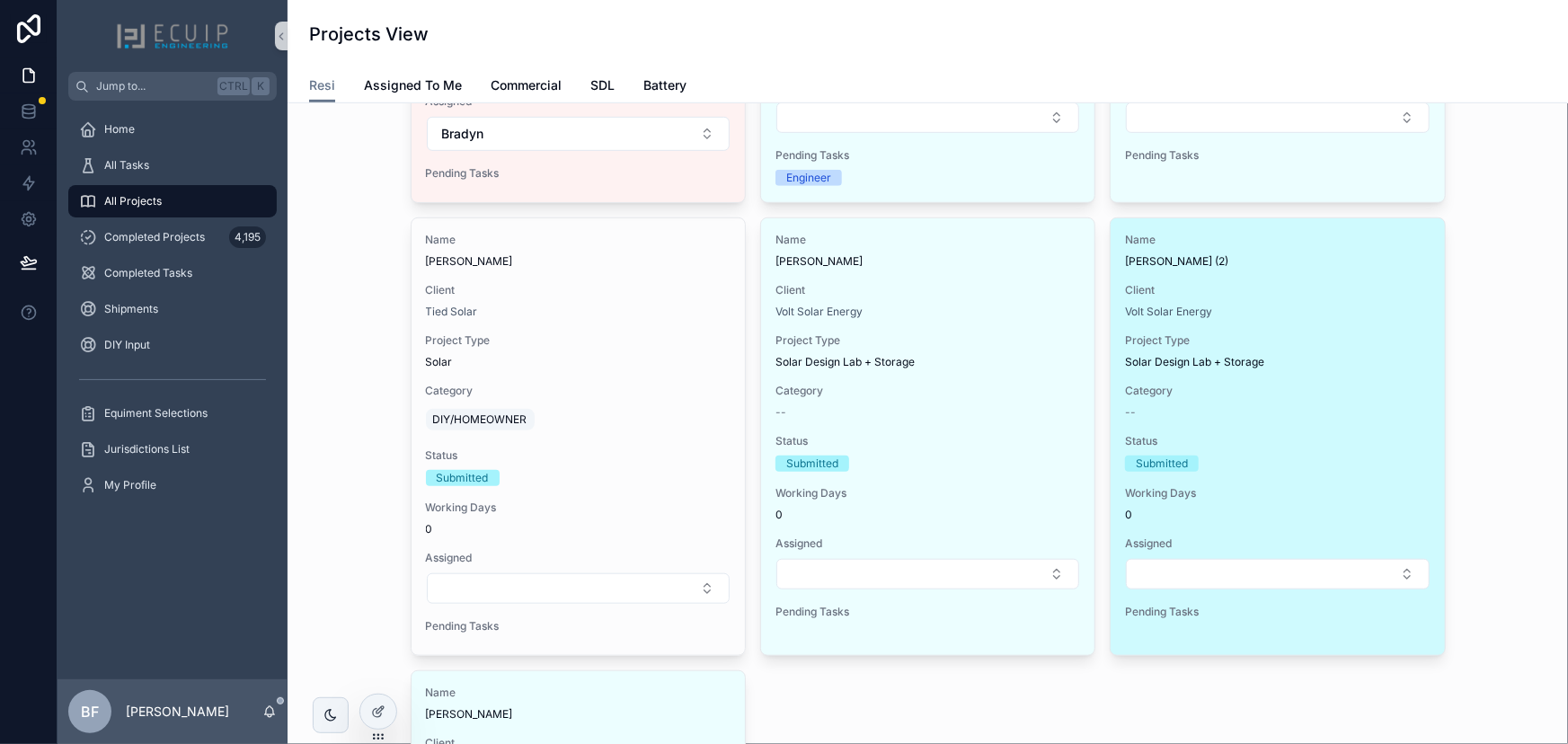
click at [1365, 307] on div "Volt Solar Energy" at bounding box center [1276, 311] width 304 height 15
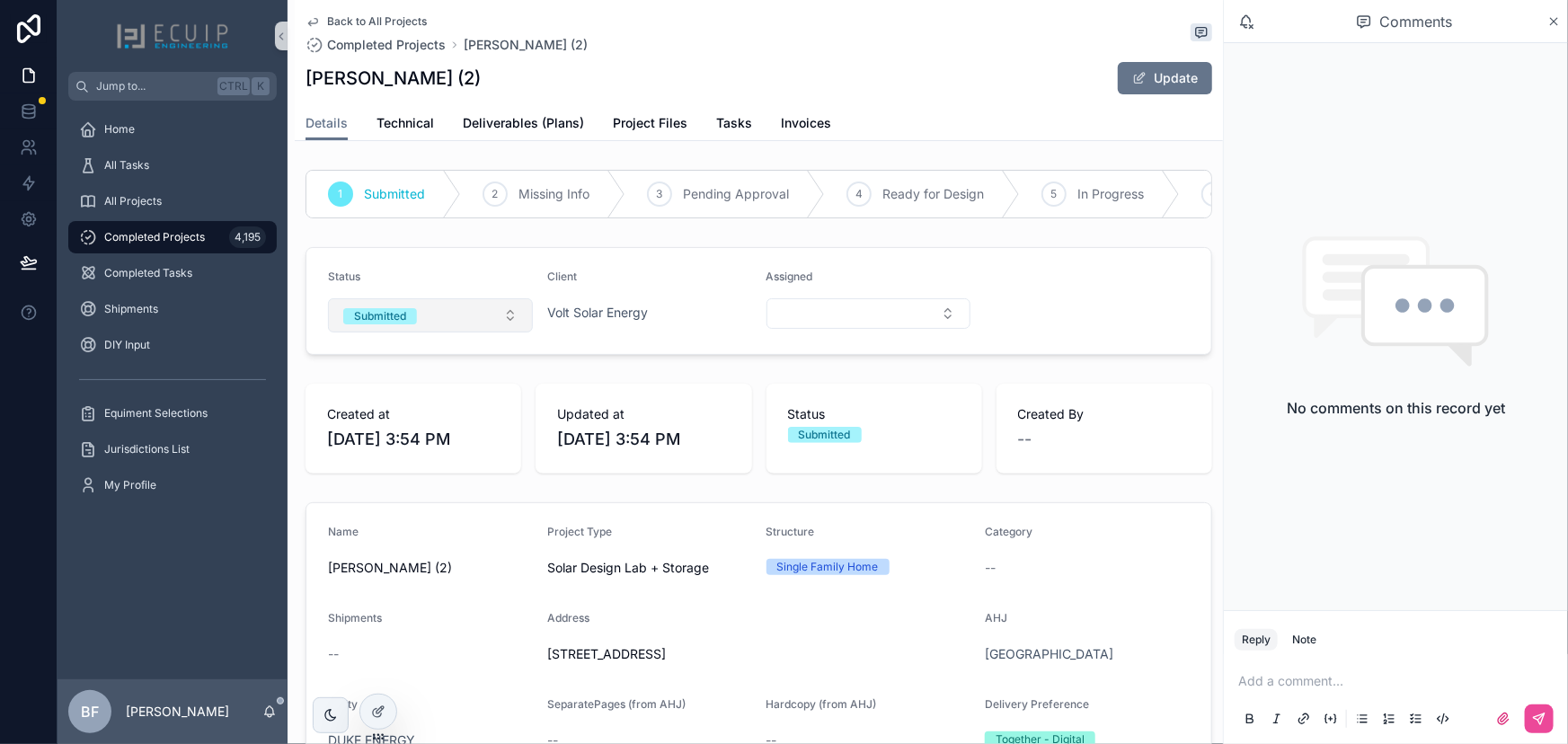
click at [437, 326] on button "Submitted" at bounding box center [430, 315] width 205 height 34
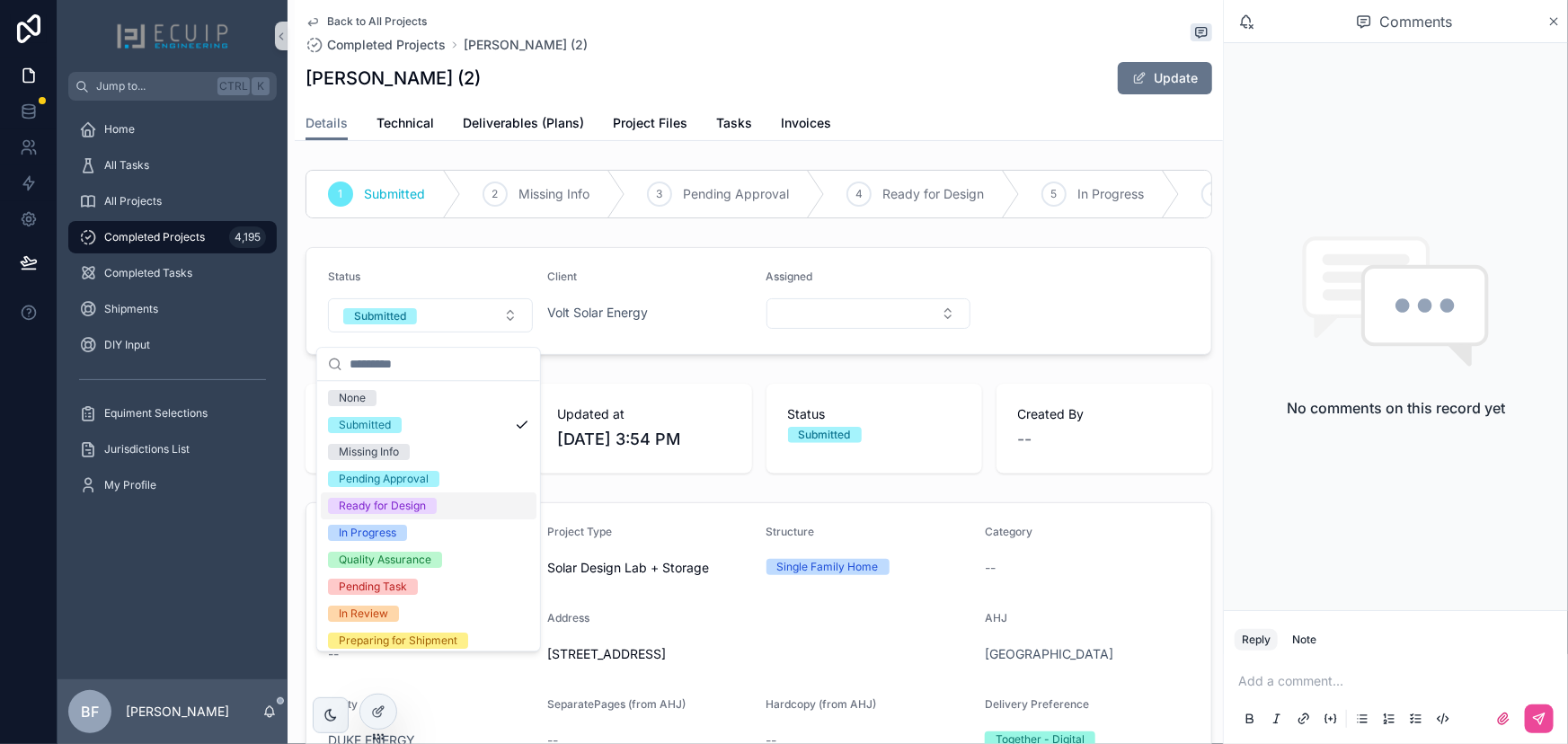
click at [397, 498] on div "Ready for Design" at bounding box center [382, 506] width 87 height 16
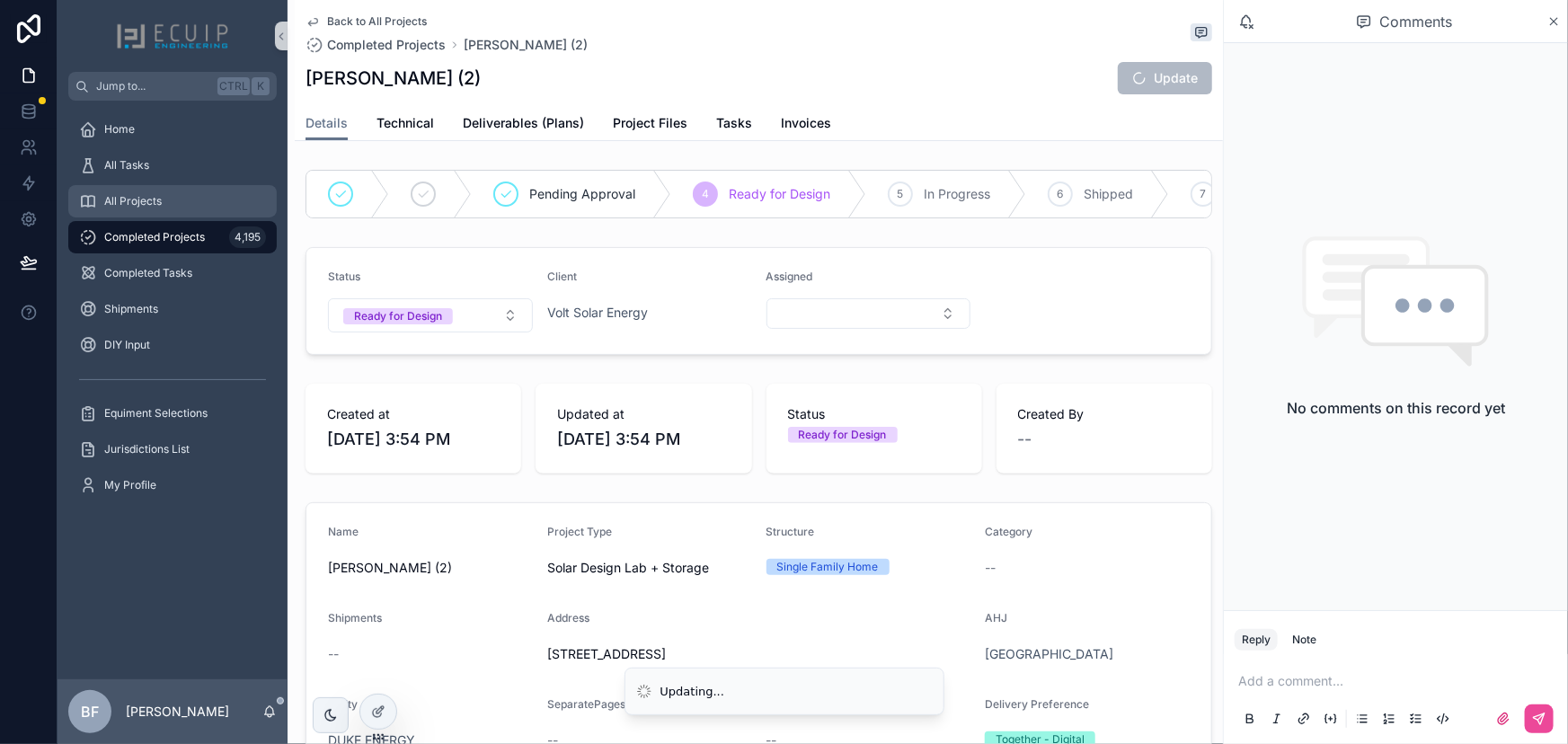
click at [127, 195] on span "All Projects" at bounding box center [133, 201] width 57 height 15
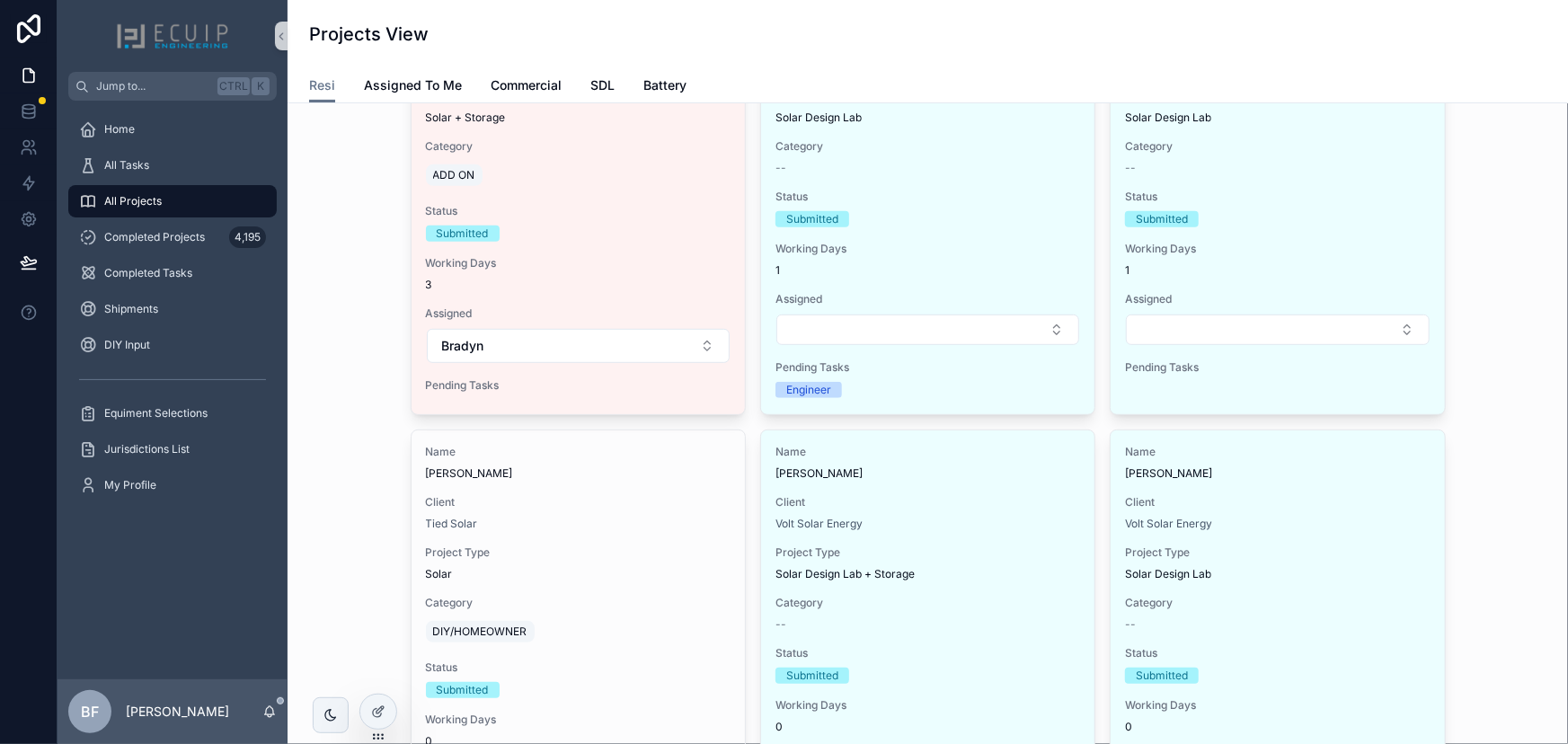
scroll to position [490, 0]
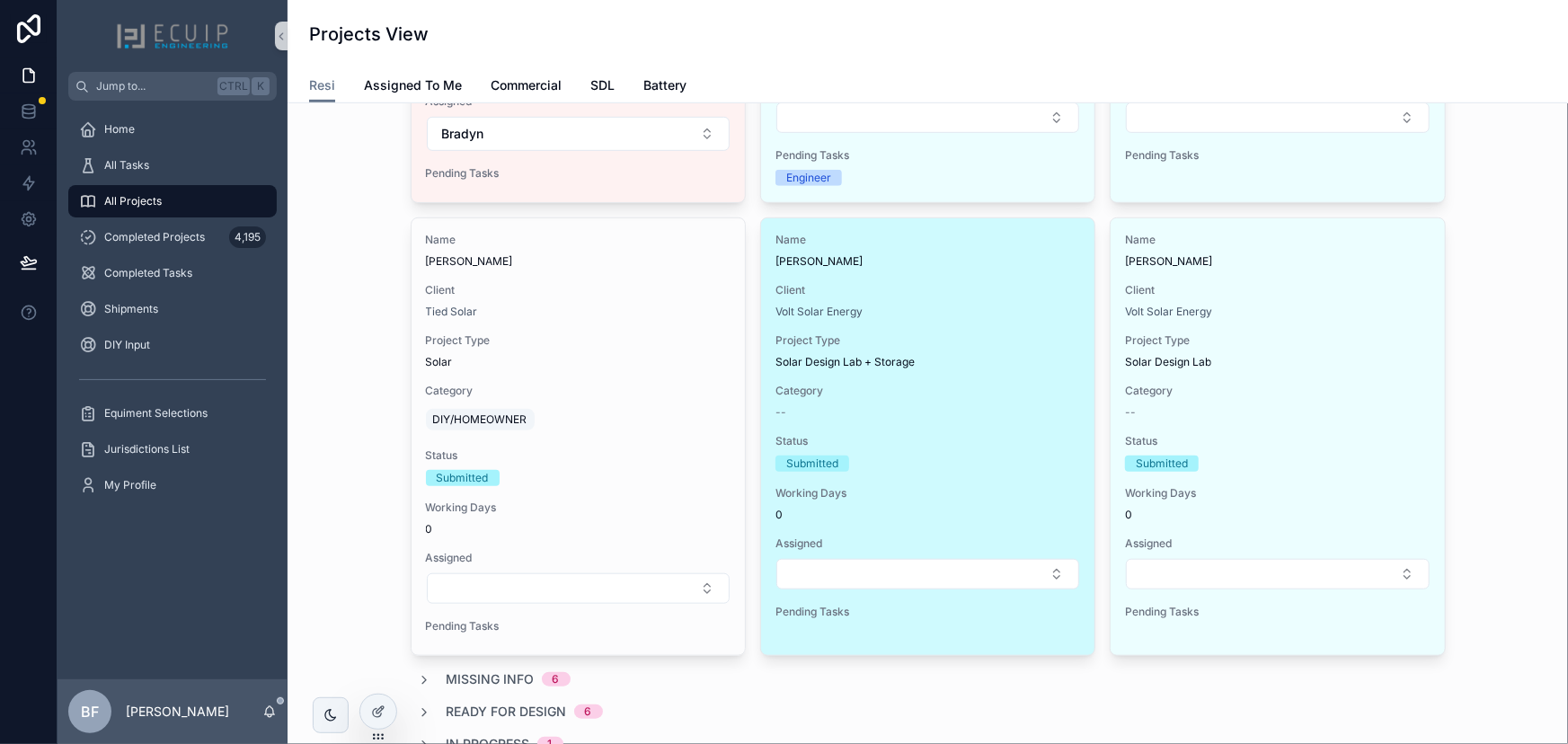
click at [981, 336] on span "Project Type" at bounding box center [927, 340] width 304 height 15
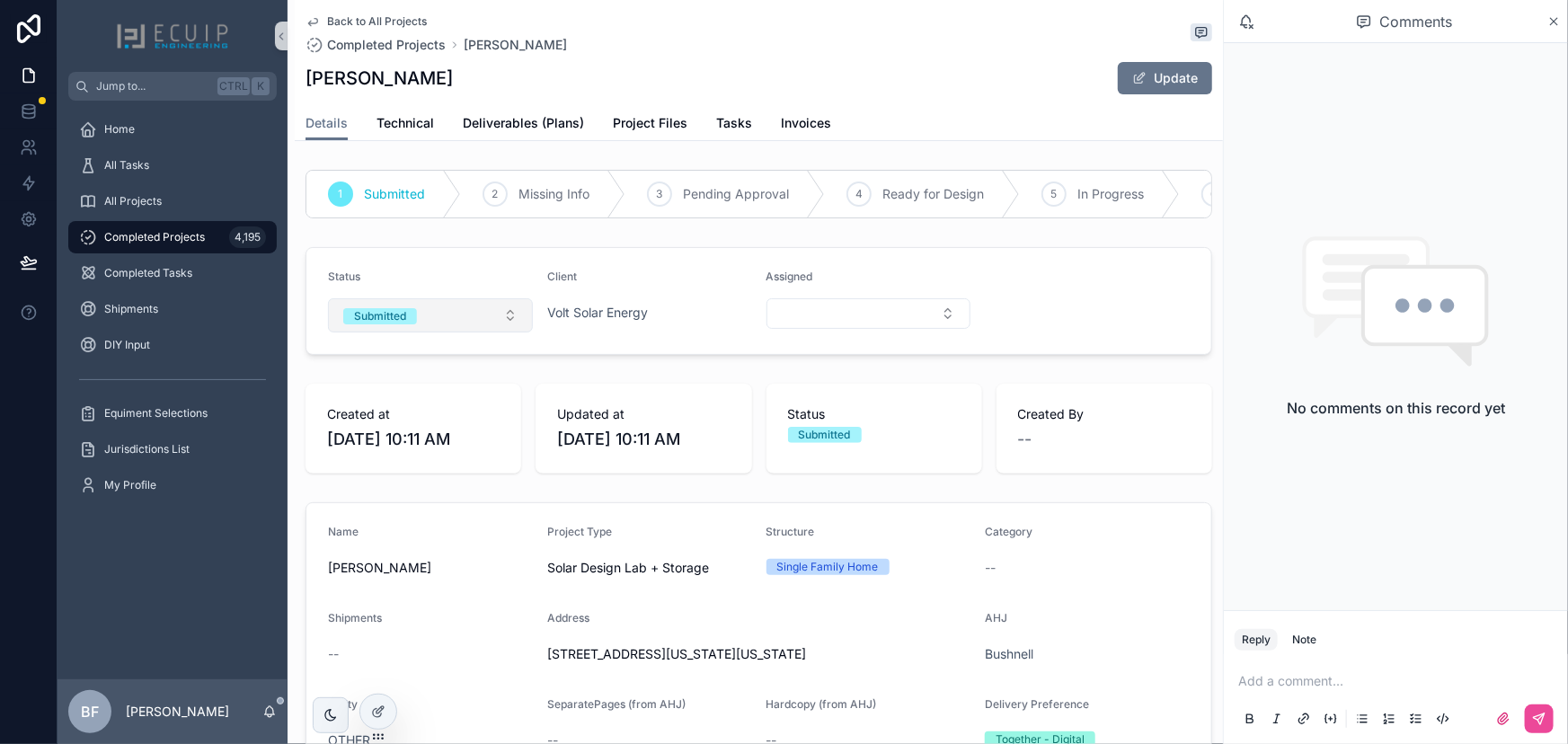
click at [446, 348] on form "Status Submitted Client Volt Solar Energy Assigned" at bounding box center [758, 302] width 905 height 106
click at [443, 331] on button "Submitted" at bounding box center [430, 315] width 205 height 34
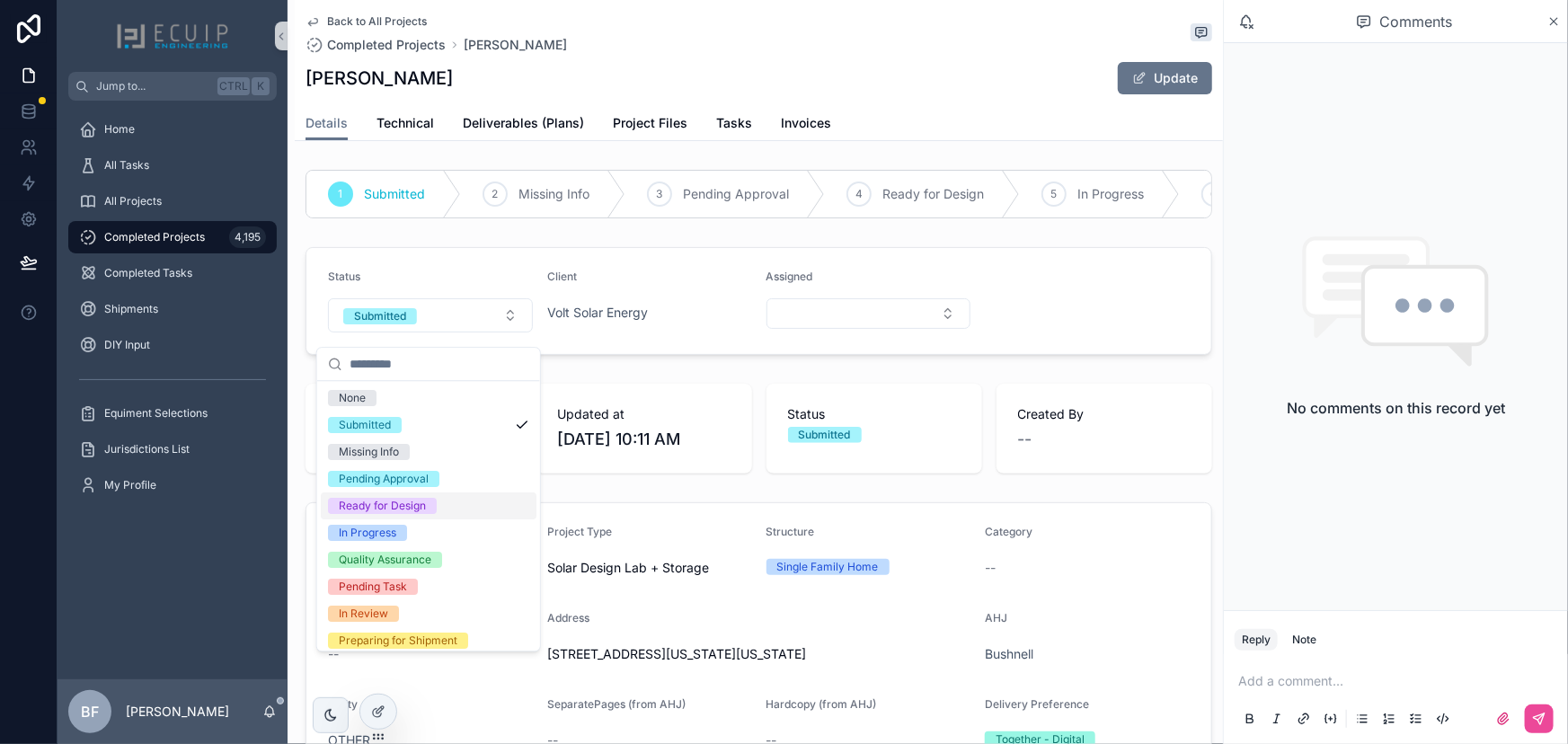
drag, startPoint x: 387, startPoint y: 503, endPoint x: 383, endPoint y: 495, distance: 8.9
click at [387, 504] on div "Ready for Design" at bounding box center [382, 506] width 87 height 16
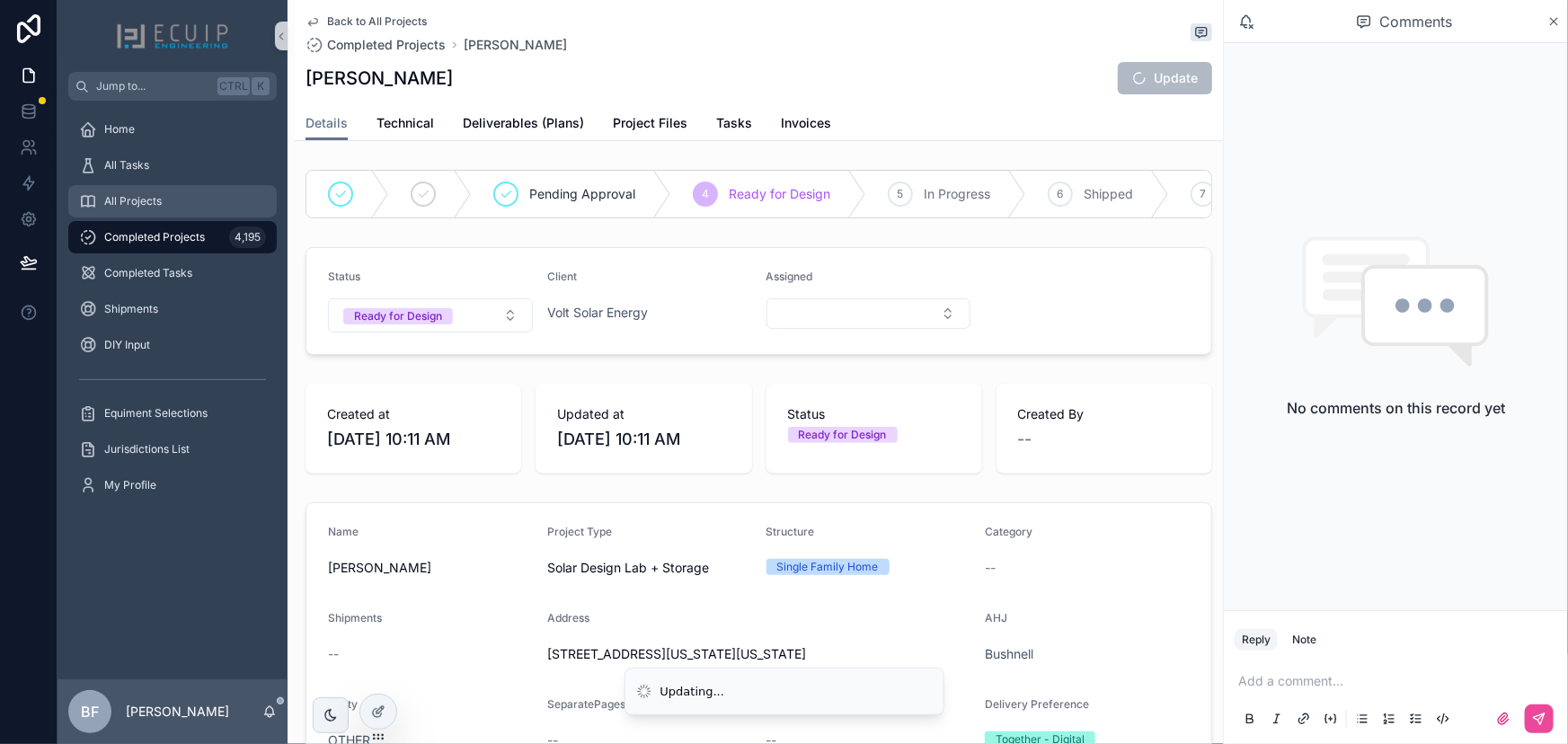
click at [170, 200] on div "All Projects" at bounding box center [172, 201] width 187 height 29
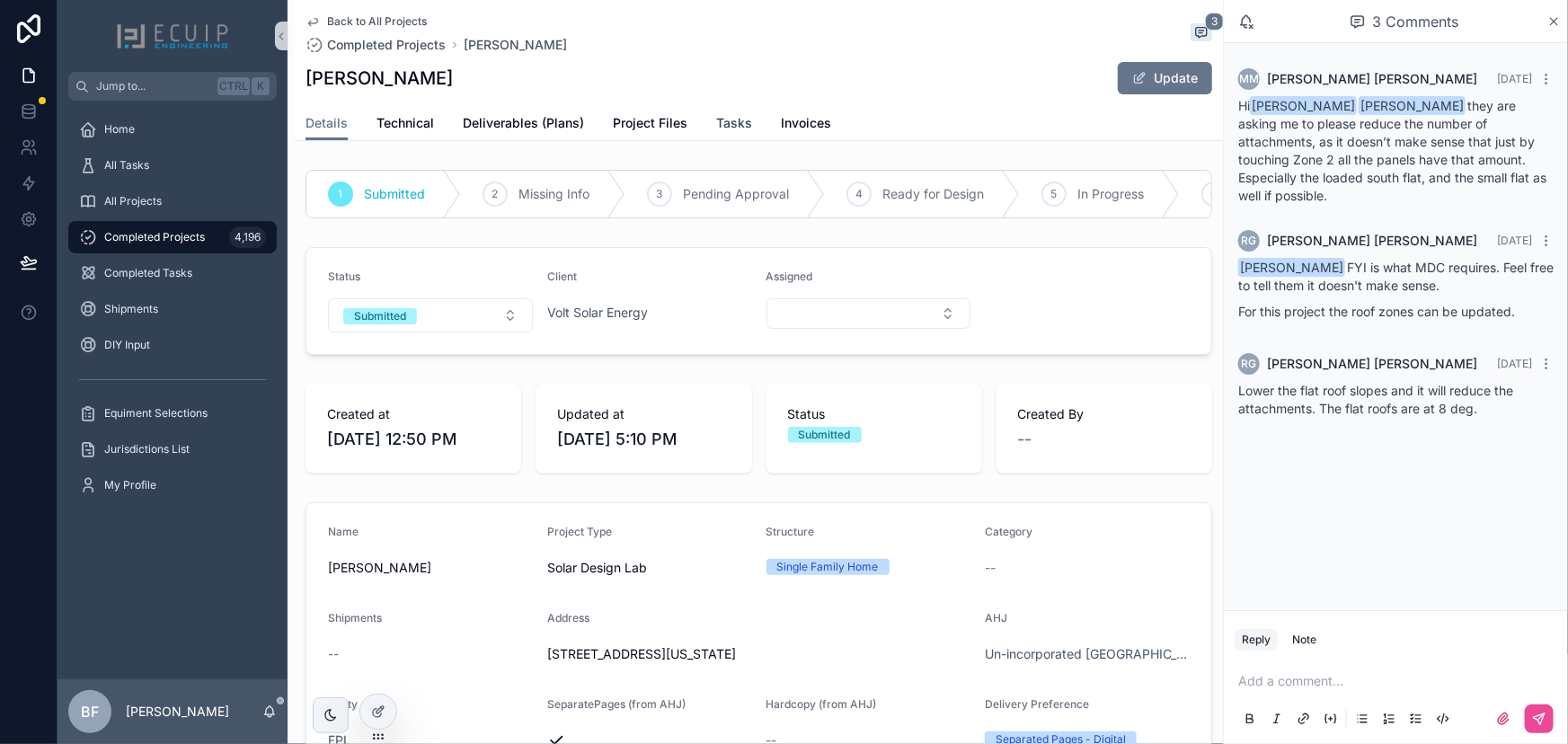
click at [720, 128] on span "Tasks" at bounding box center [734, 123] width 35 height 18
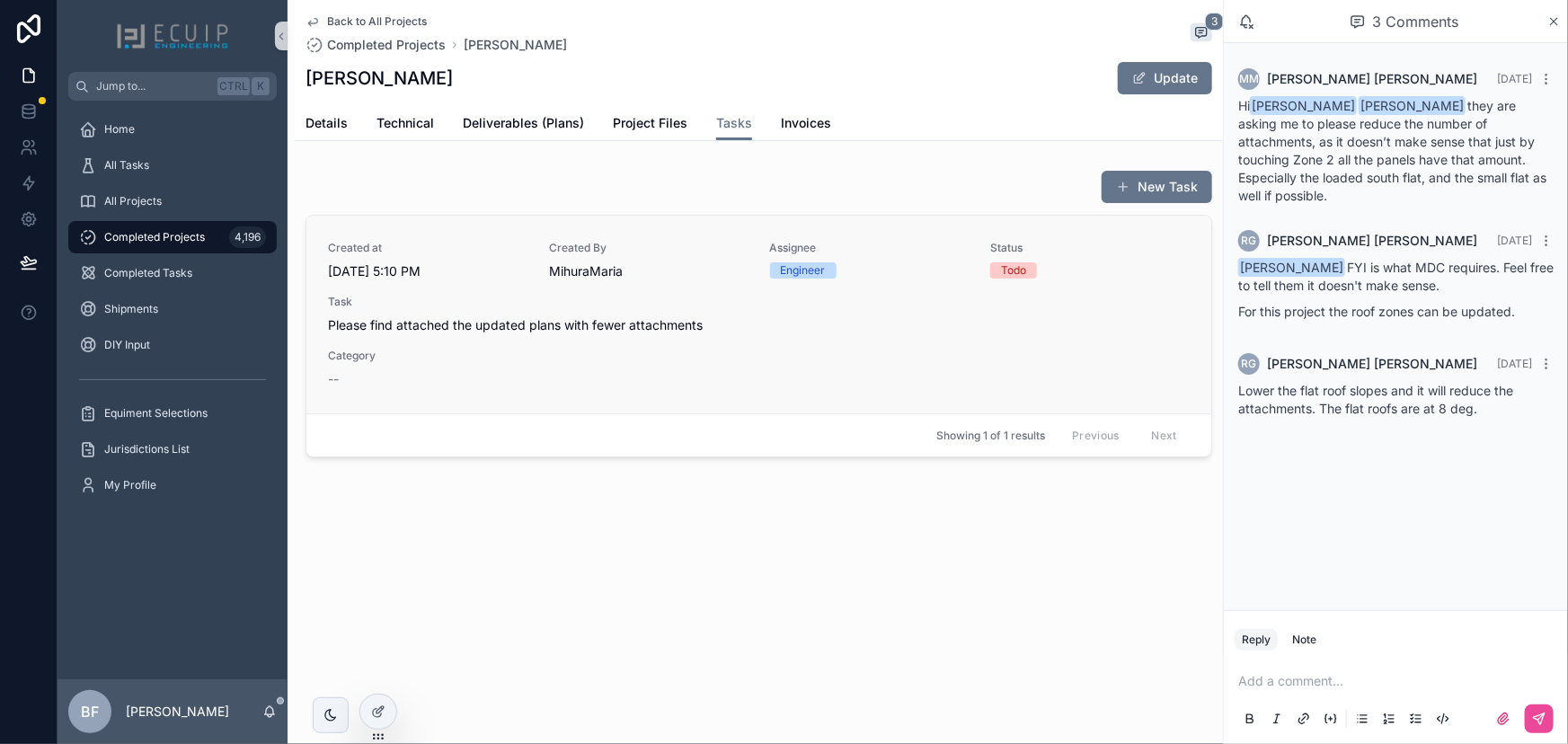
click at [711, 355] on div "Created at 8/11/2025 5:10 PM Created By MihuraMaria Assignee Engineer Status To…" at bounding box center [758, 314] width 862 height 148
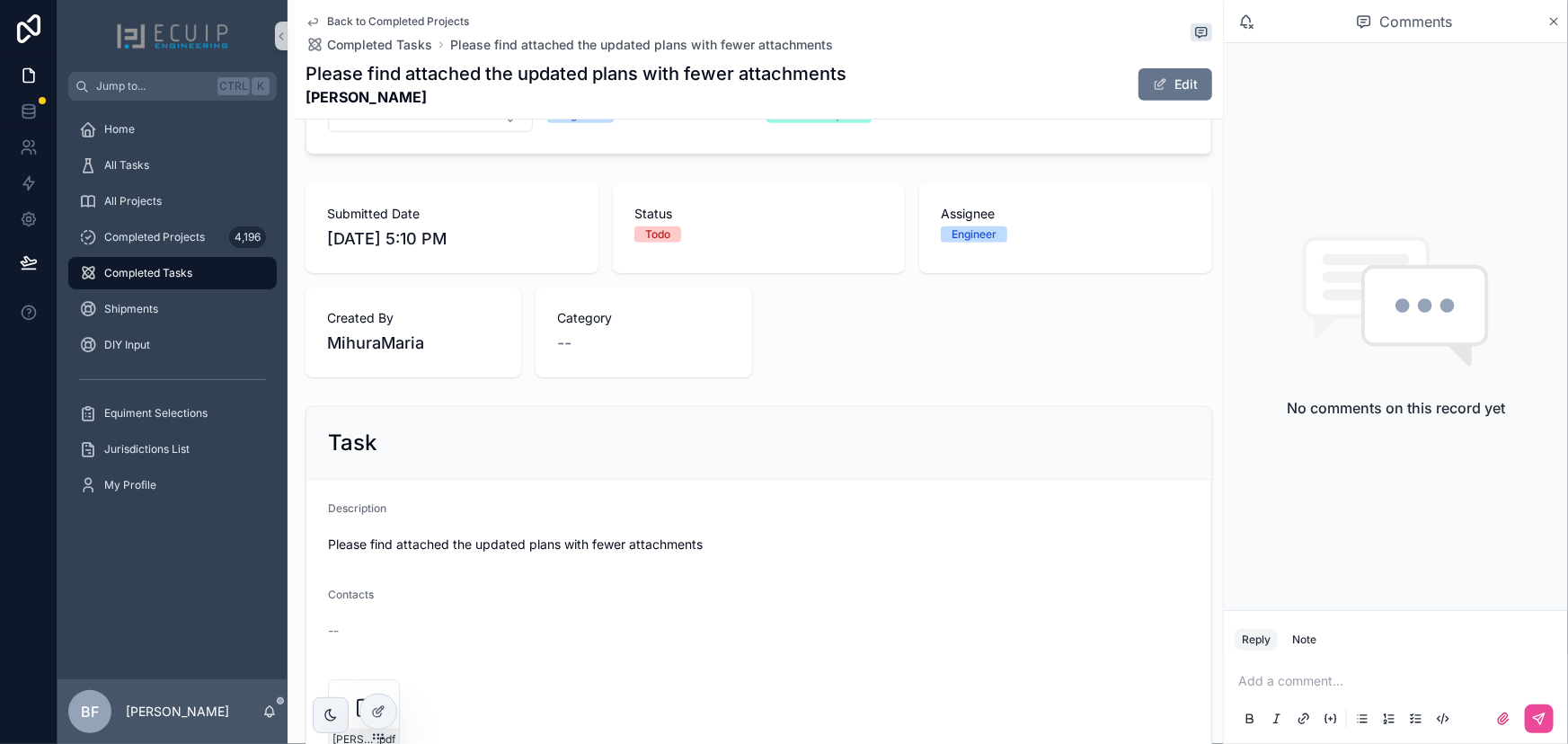
scroll to position [490, 0]
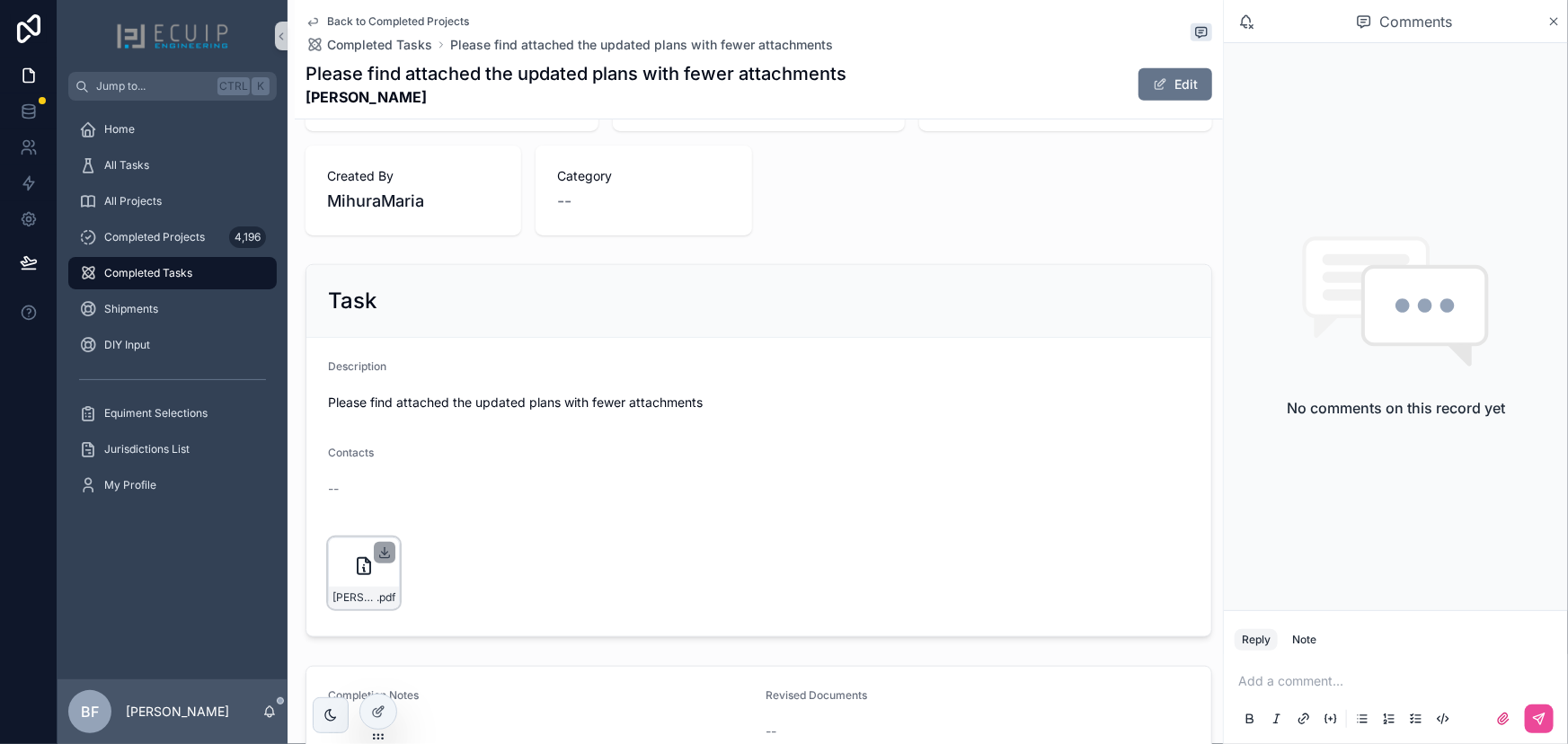
click at [379, 548] on icon "scrollable content" at bounding box center [384, 553] width 15 height 15
drag, startPoint x: 455, startPoint y: 114, endPoint x: 302, endPoint y: 97, distance: 153.9
click at [302, 97] on div "Back to Completed Projects Completed Tasks Please find attached the updated pla…" at bounding box center [758, 59] width 928 height 119
copy strong "Eduardo Ansorena"
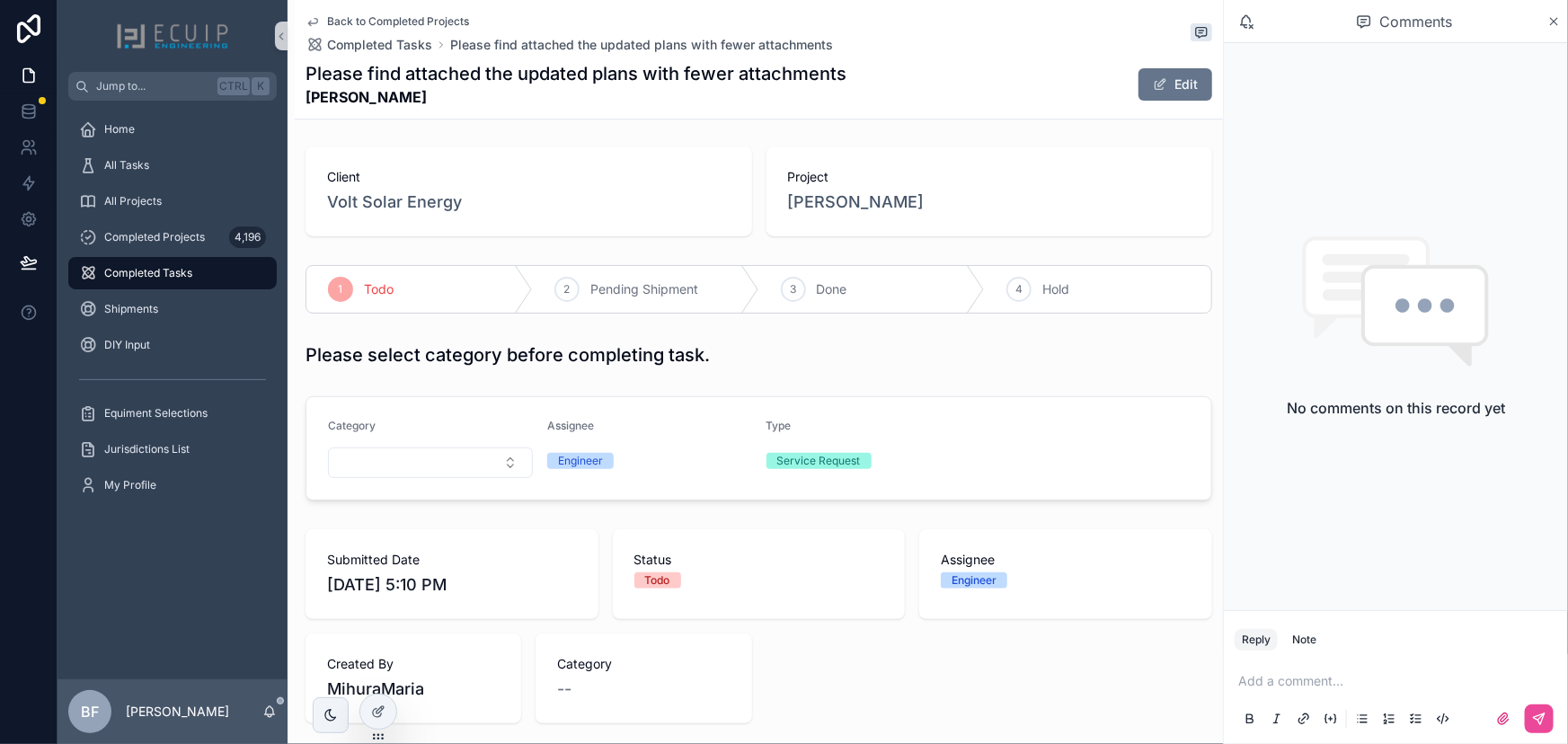
scroll to position [0, 0]
click at [833, 197] on span "Eduardo Ansorena" at bounding box center [856, 204] width 137 height 26
click at [817, 289] on span "Done" at bounding box center [831, 291] width 31 height 18
click at [856, 206] on span "Eduardo Ansorena" at bounding box center [856, 204] width 137 height 26
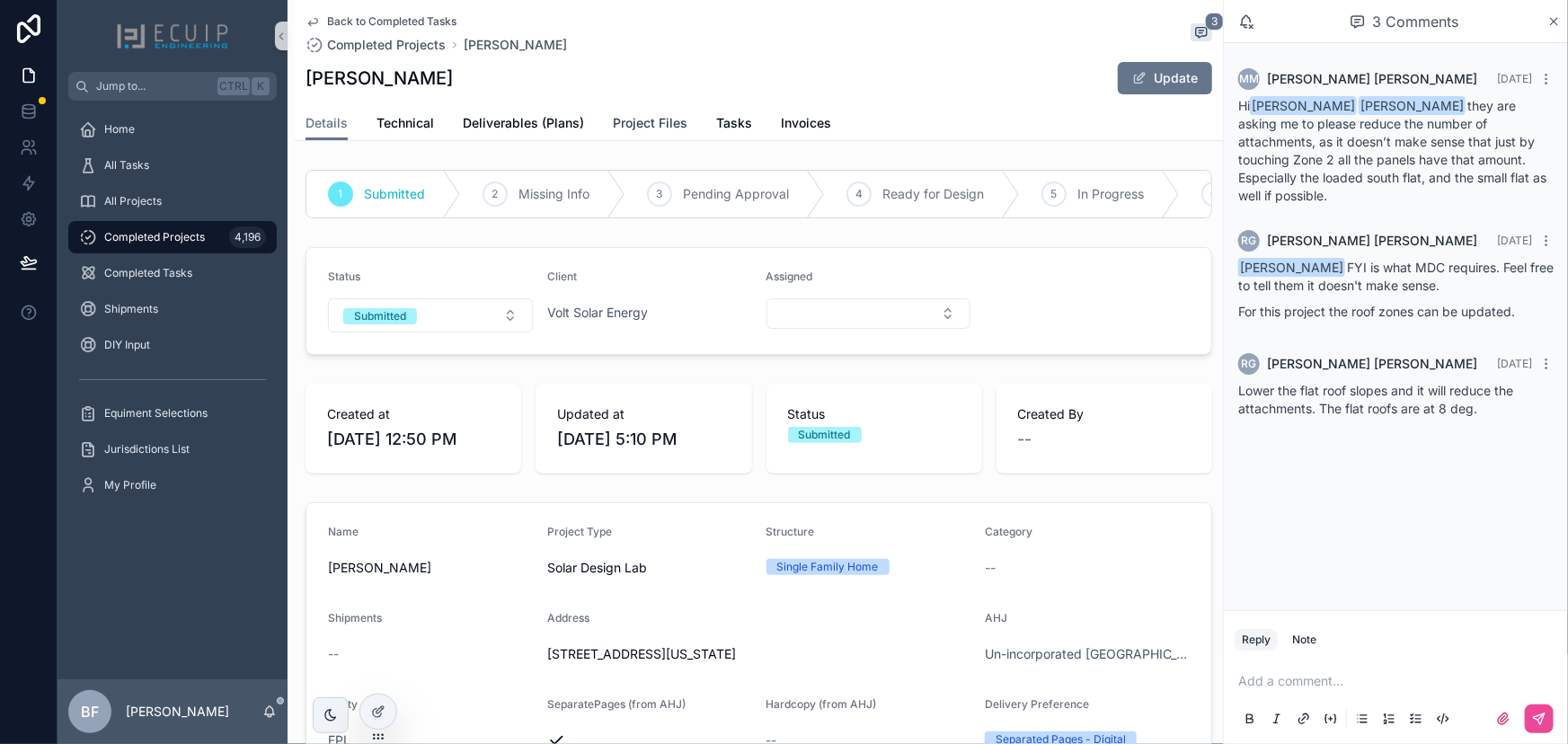
click at [646, 119] on span "Project Files" at bounding box center [650, 123] width 75 height 18
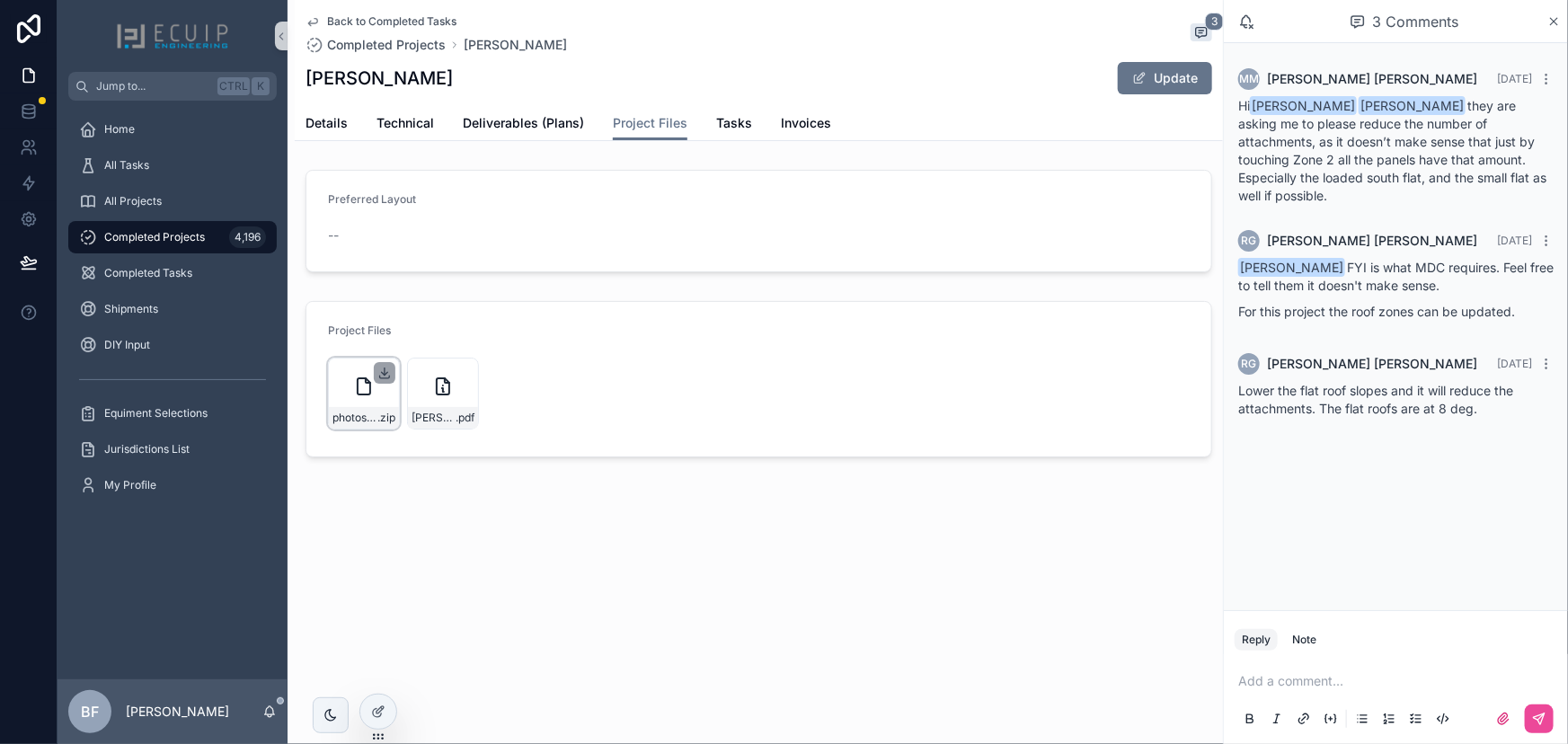
click at [379, 377] on icon "scrollable content" at bounding box center [384, 372] width 15 height 15
click at [336, 126] on span "Details" at bounding box center [326, 123] width 42 height 18
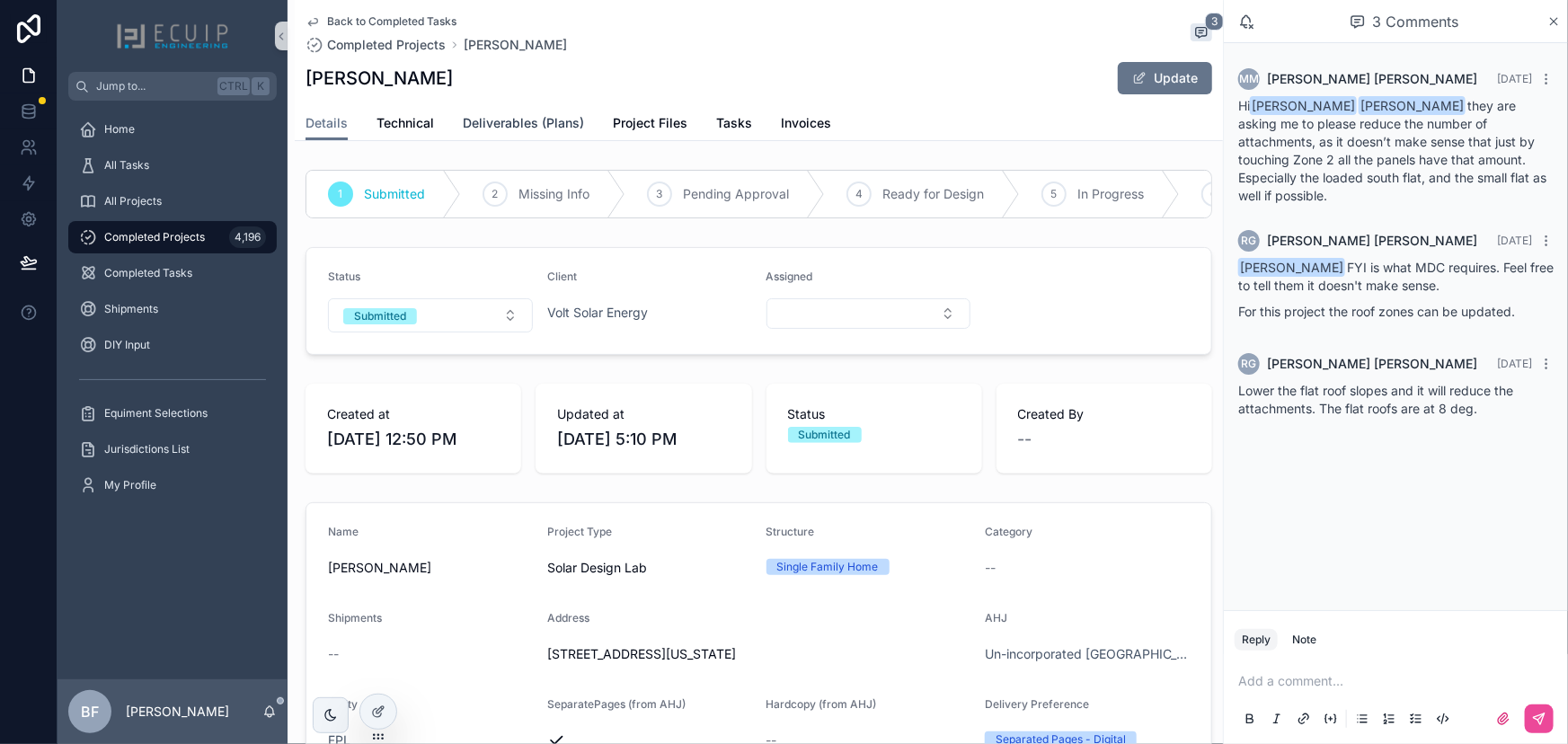
click at [517, 117] on span "Deliverables (Plans)" at bounding box center [523, 123] width 121 height 18
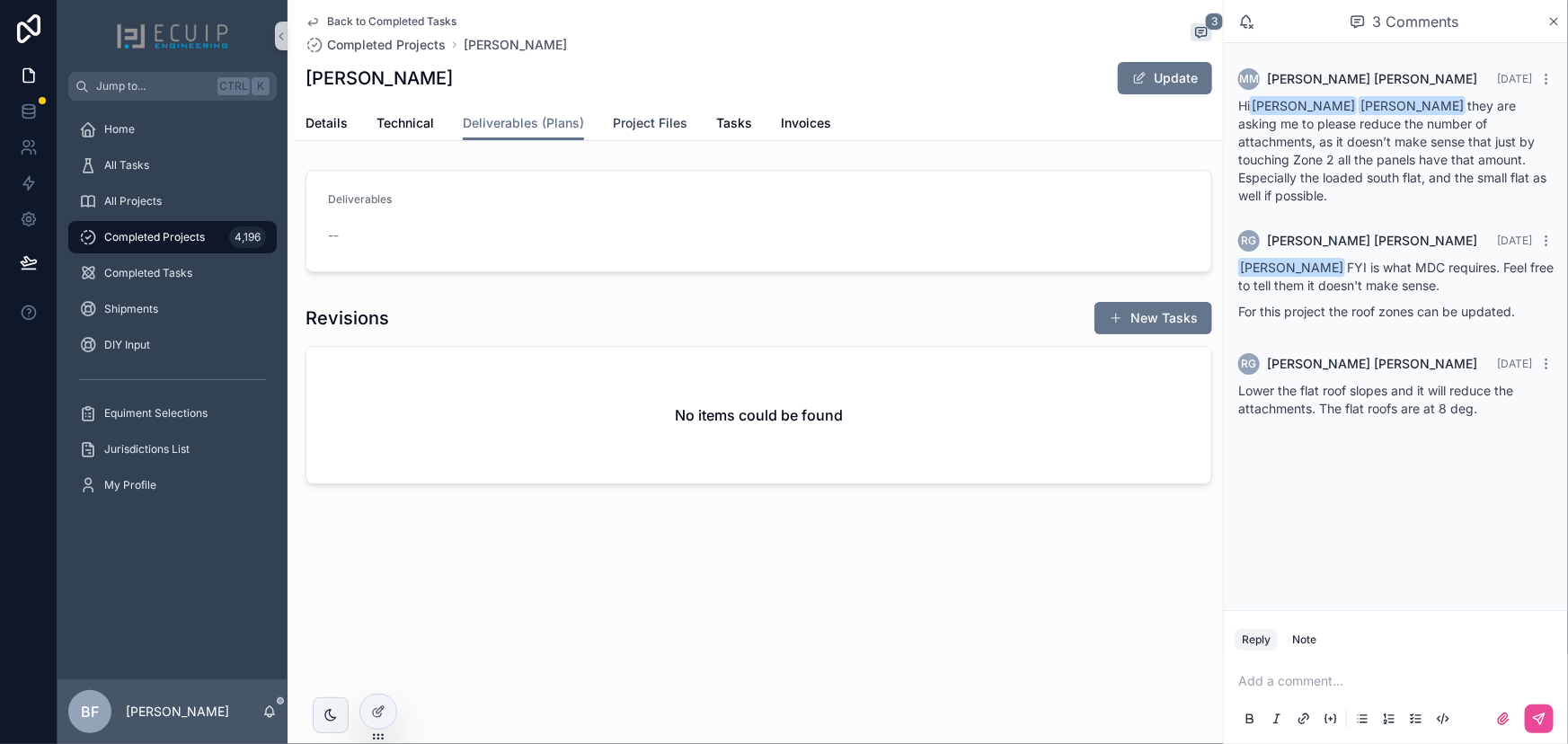
click at [625, 114] on span "Project Files" at bounding box center [650, 123] width 75 height 18
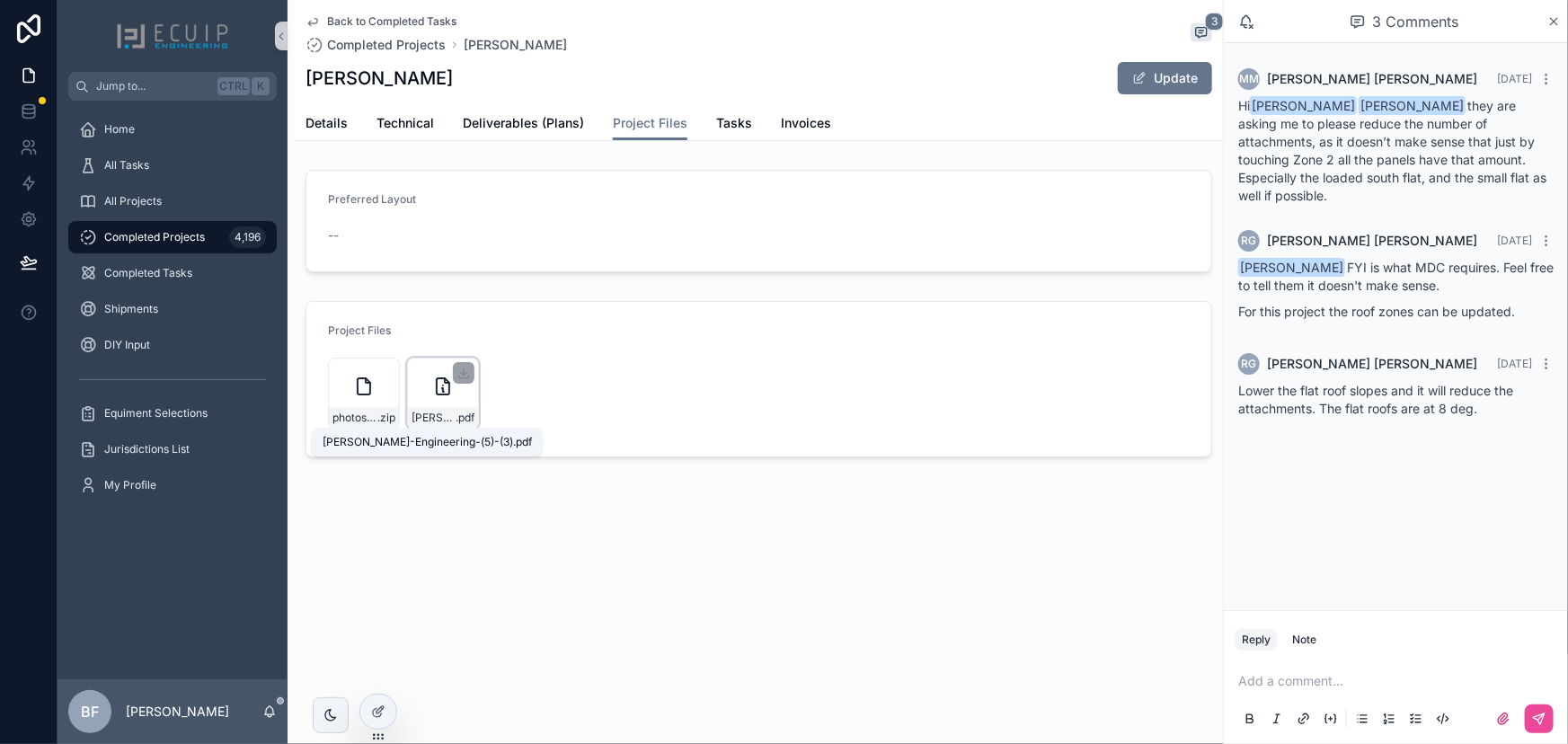
click at [435, 423] on span "EDUARDO-ANSORENA-Engineering-(5)-(3)" at bounding box center [433, 418] width 44 height 15
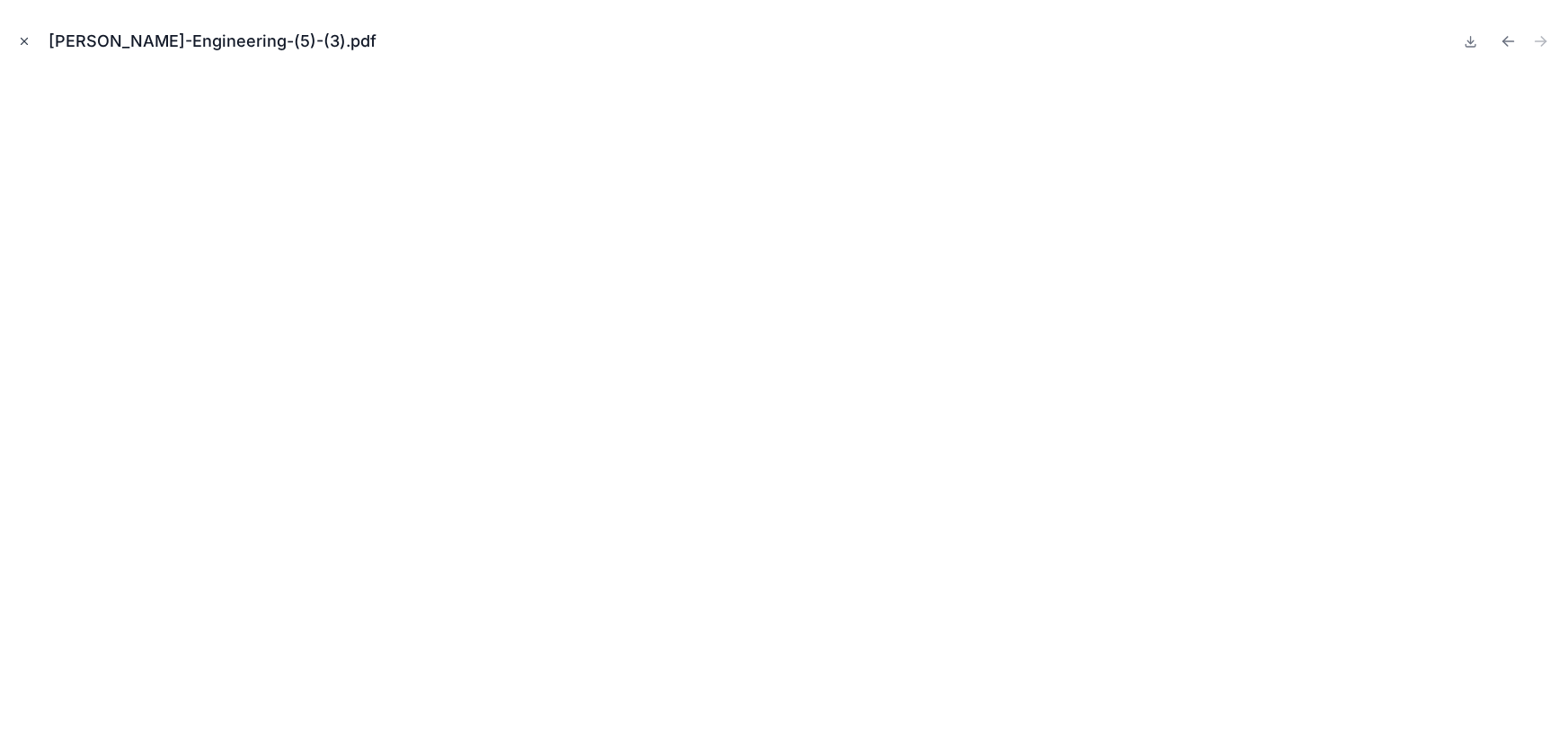
click at [33, 45] on div "EDUARDO-ANSORENA-Engineering-(5)-(3).pdf" at bounding box center [784, 41] width 1539 height 54
click at [31, 44] on button "Close modal" at bounding box center [25, 41] width 20 height 20
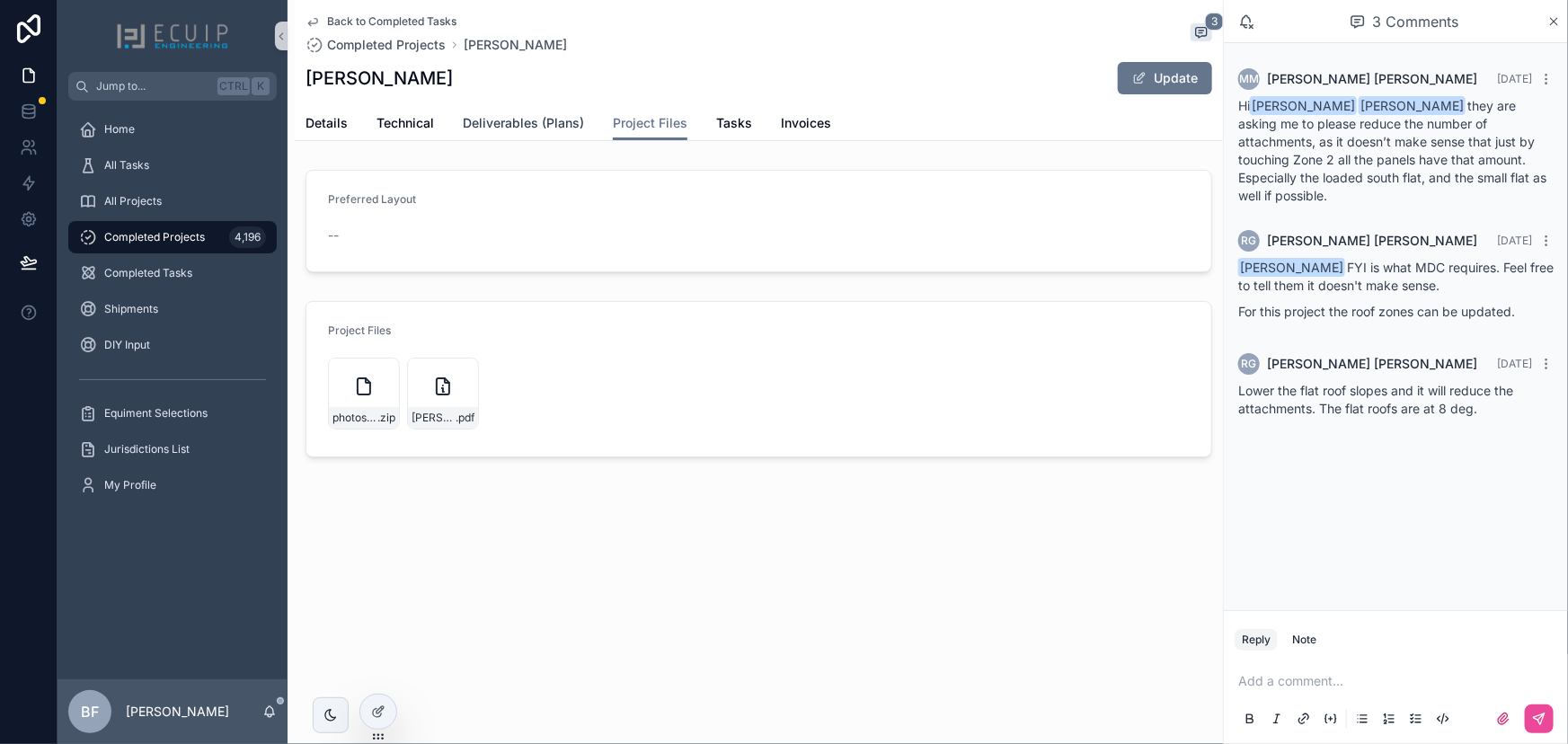
click at [526, 125] on span "Deliverables (Plans)" at bounding box center [523, 123] width 121 height 18
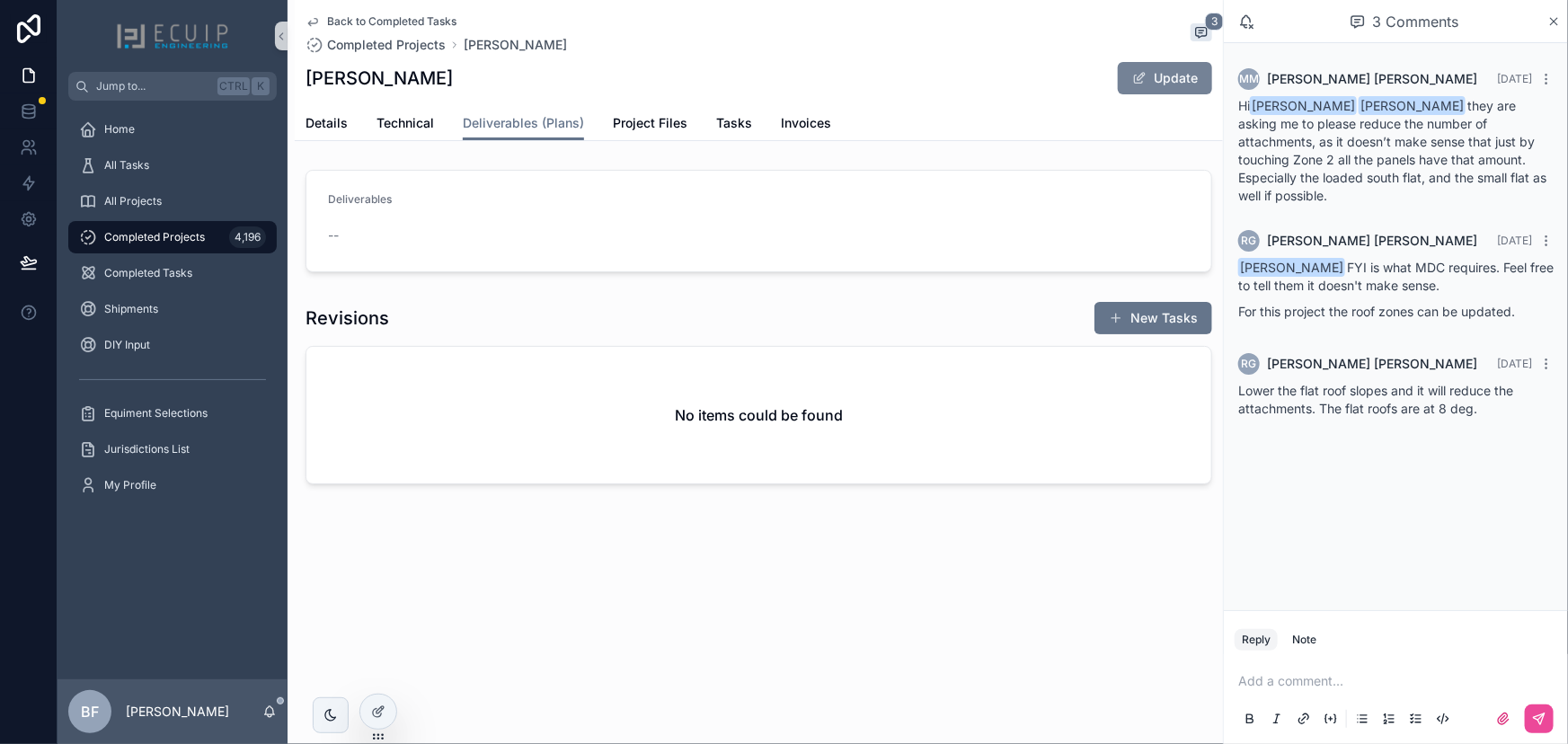
click at [1143, 75] on span "scrollable content" at bounding box center [1139, 78] width 15 height 15
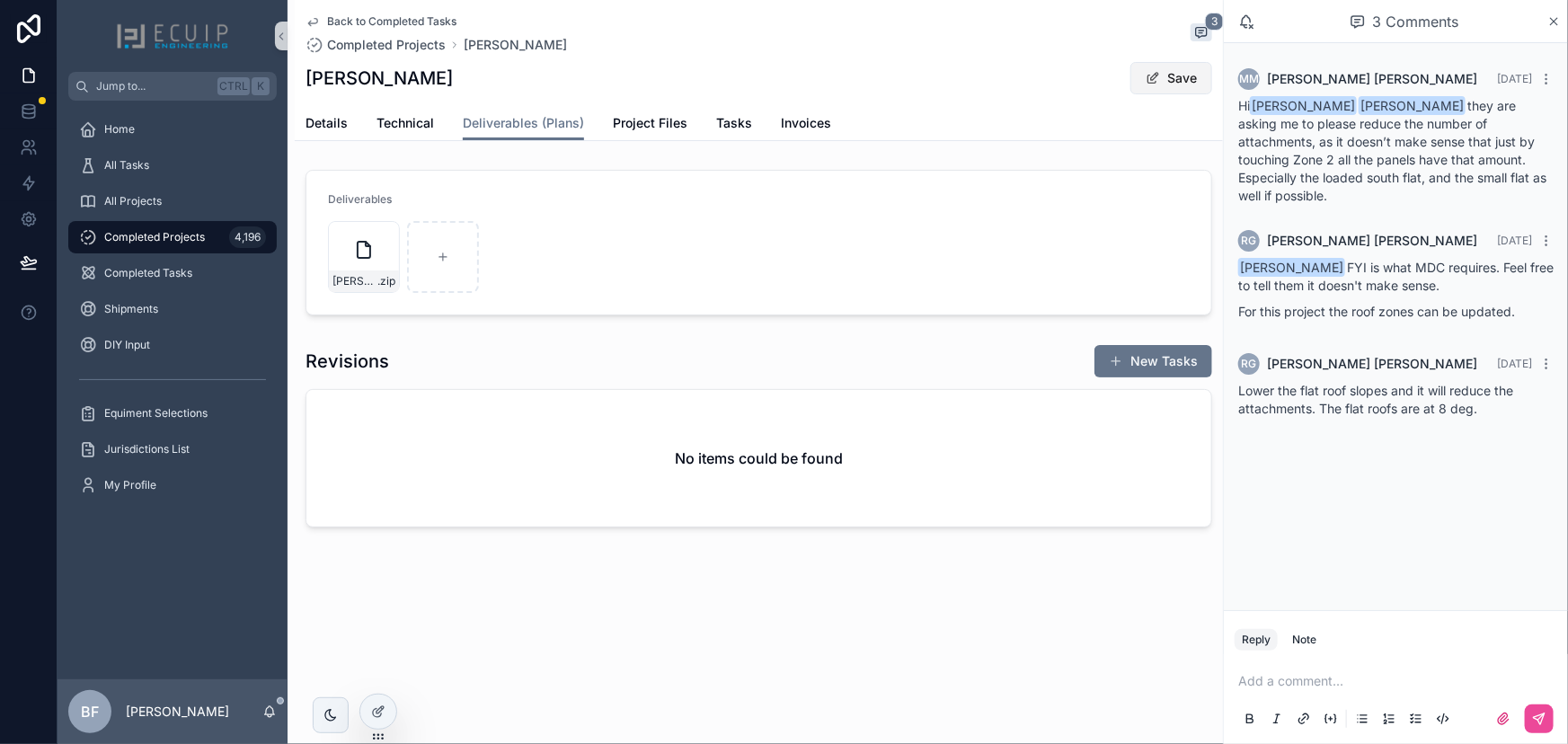
click at [1171, 86] on button "Save" at bounding box center [1171, 78] width 82 height 33
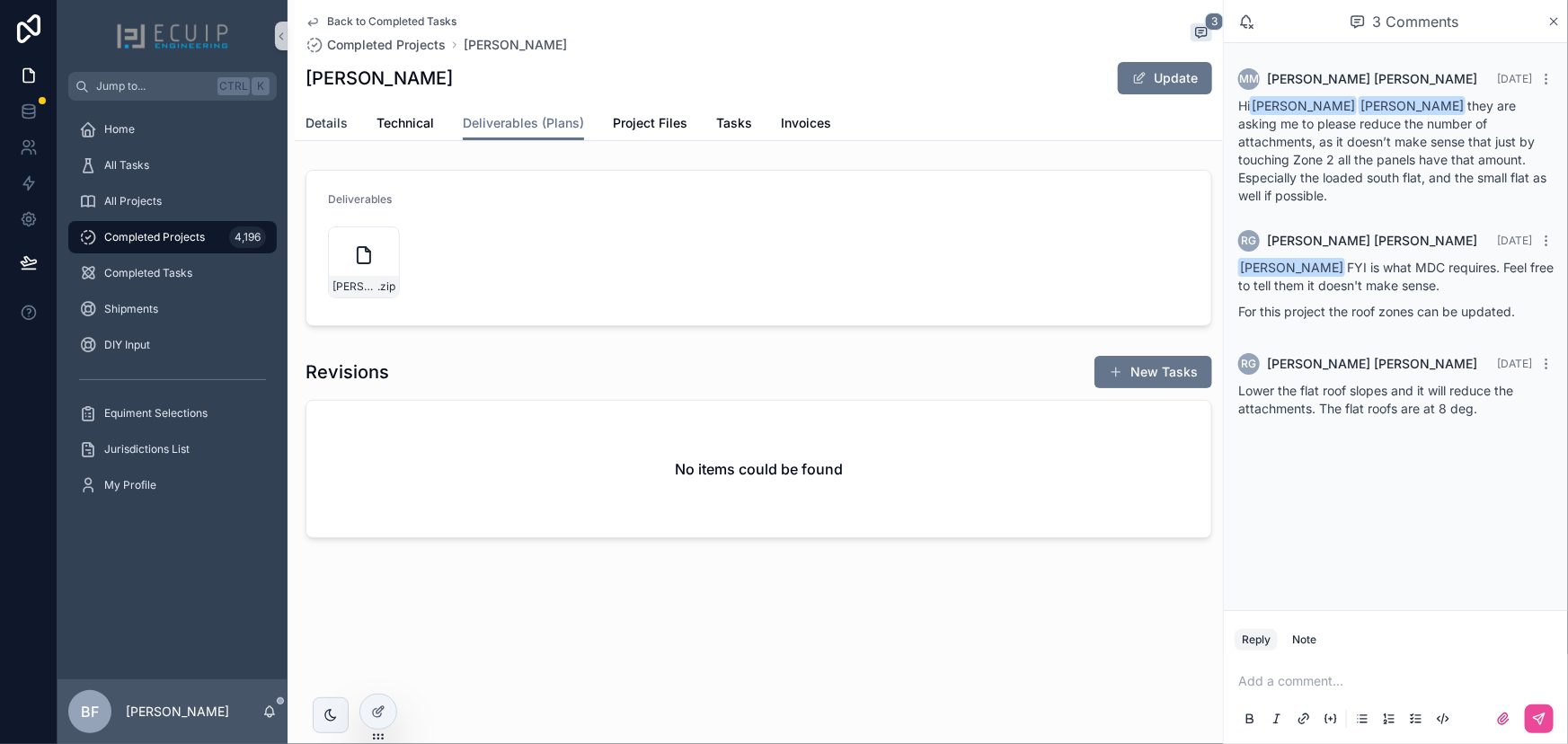
click at [310, 116] on span "Details" at bounding box center [326, 123] width 42 height 18
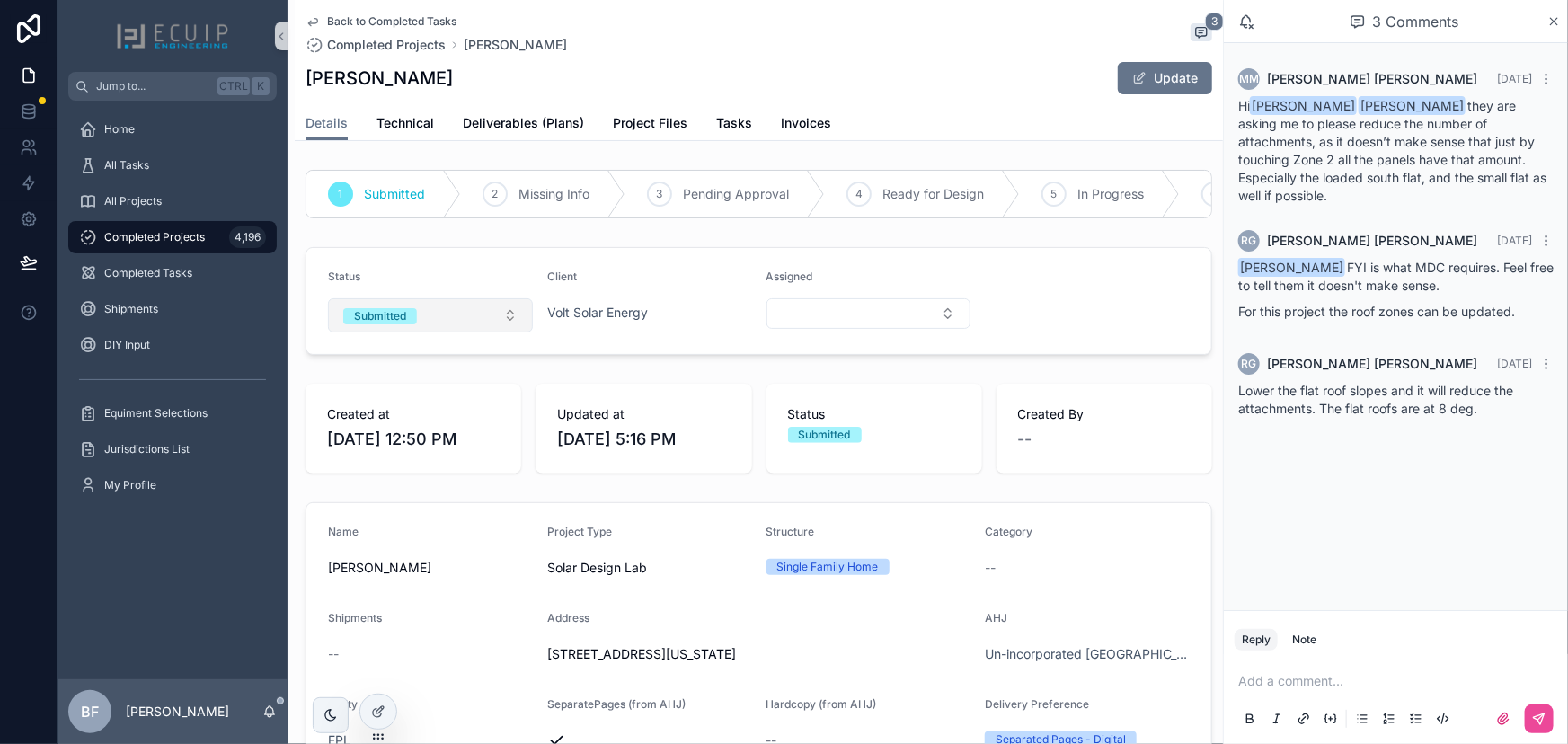
click at [467, 331] on button "Submitted" at bounding box center [430, 315] width 205 height 34
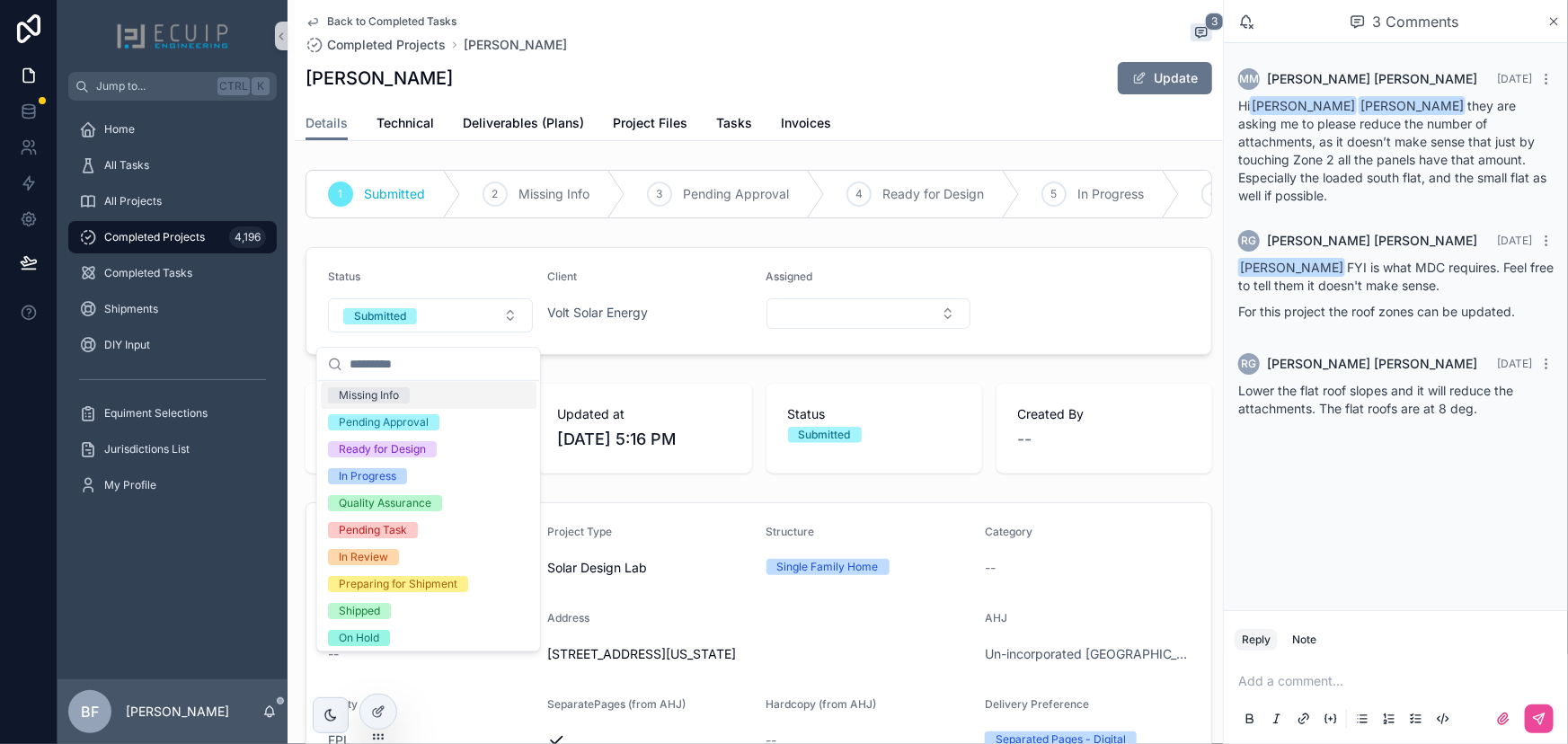
scroll to position [141, 0]
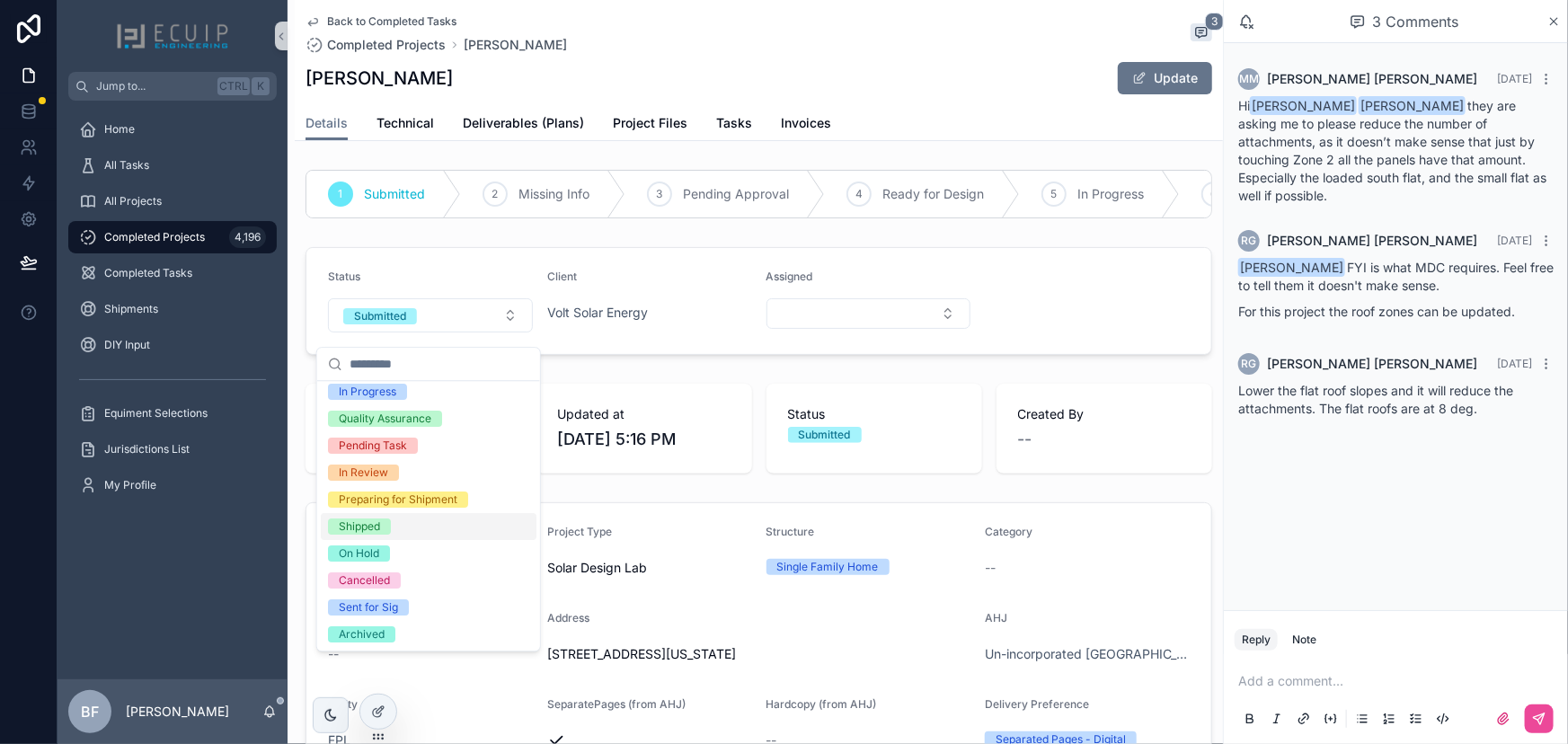
click at [368, 534] on div "Shipped" at bounding box center [359, 526] width 41 height 16
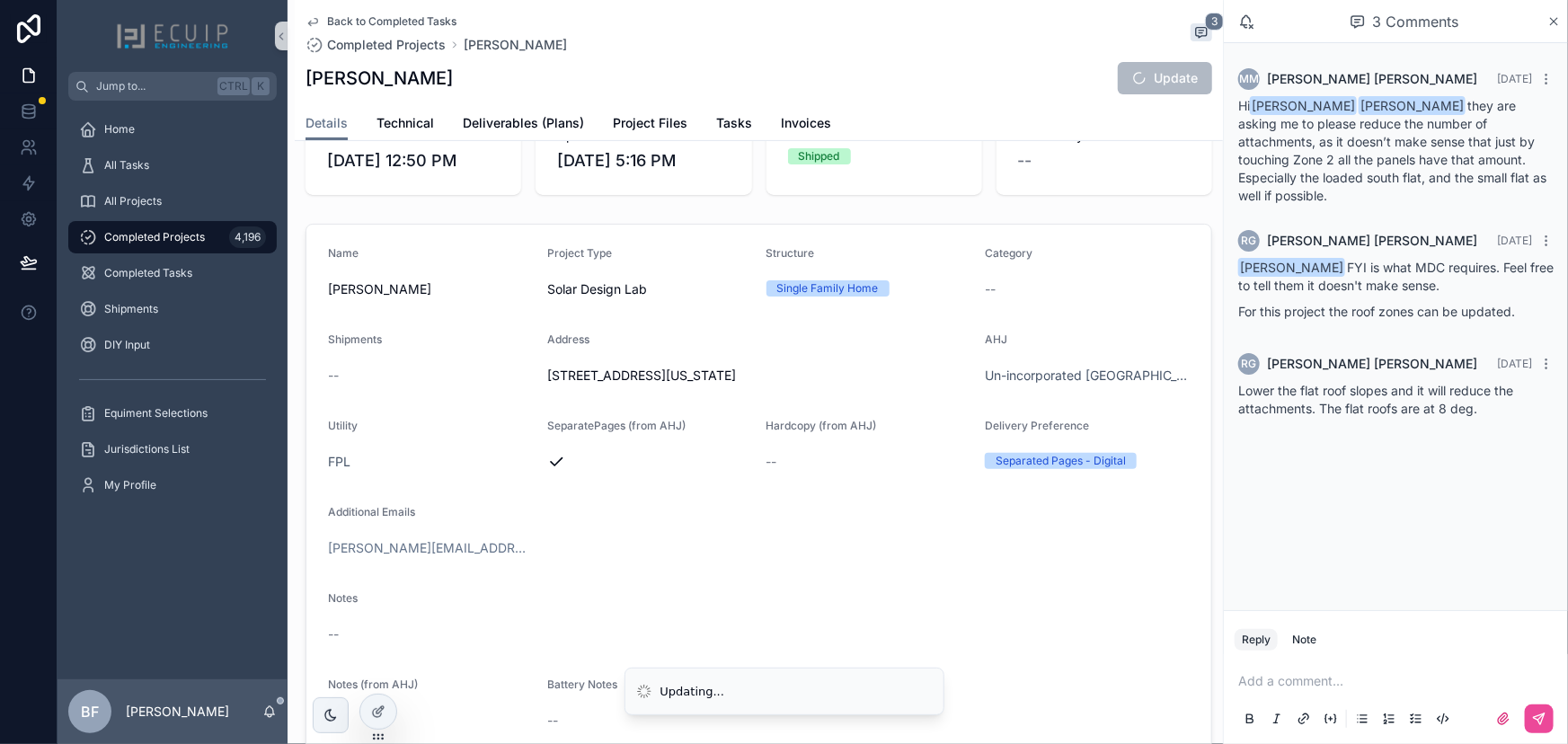
scroll to position [490, 0]
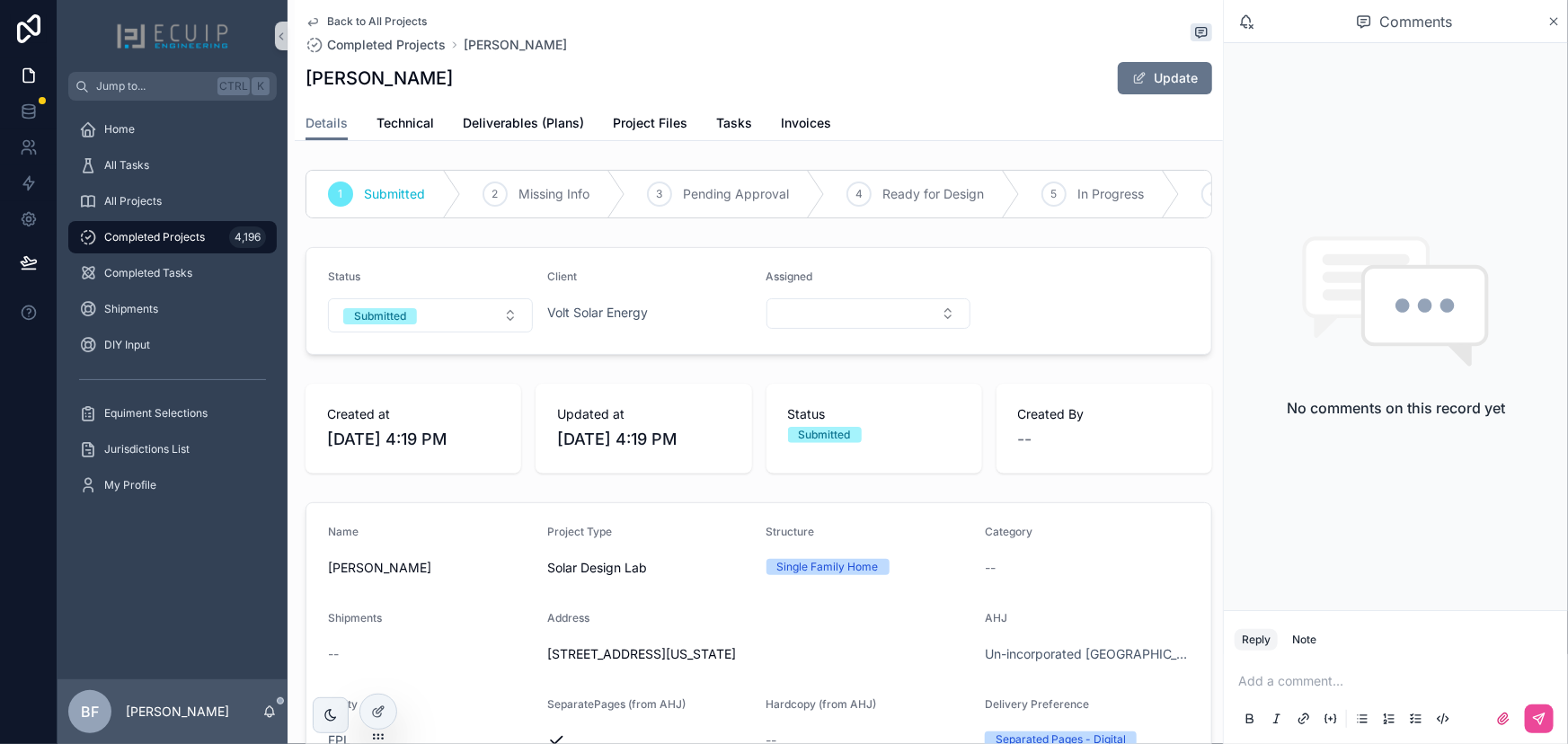
drag, startPoint x: 476, startPoint y: 74, endPoint x: 294, endPoint y: 81, distance: 182.1
click at [294, 81] on div "Back to All Projects Completed Projects [PERSON_NAME] [PERSON_NAME] Update Deta…" at bounding box center [758, 70] width 928 height 141
copy h1 "[PERSON_NAME]"
click at [644, 129] on span "Project Files" at bounding box center [650, 123] width 75 height 18
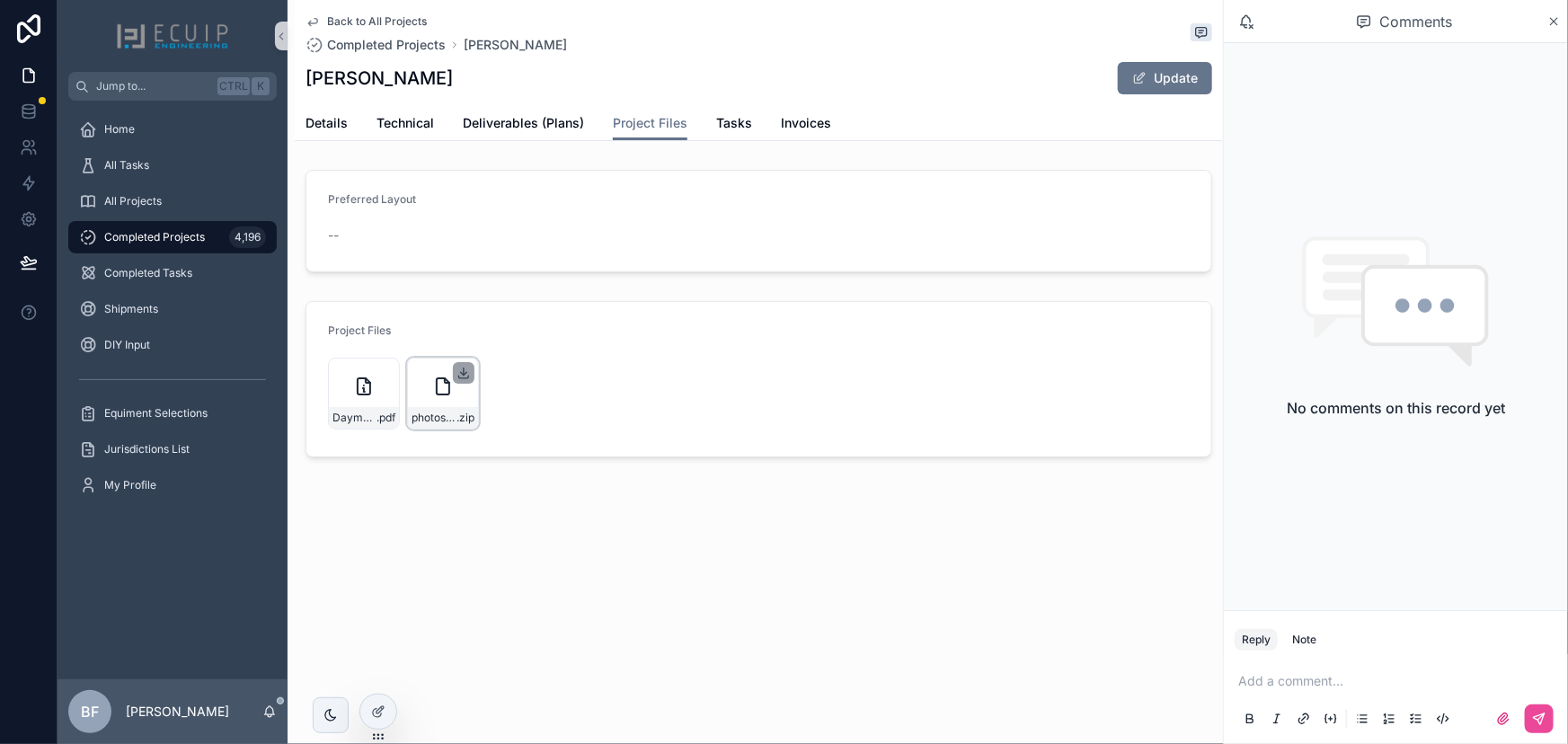
click at [468, 373] on icon "scrollable content" at bounding box center [463, 372] width 15 height 15
click at [380, 371] on icon "scrollable content" at bounding box center [384, 372] width 15 height 15
click at [315, 124] on span "Details" at bounding box center [326, 123] width 42 height 18
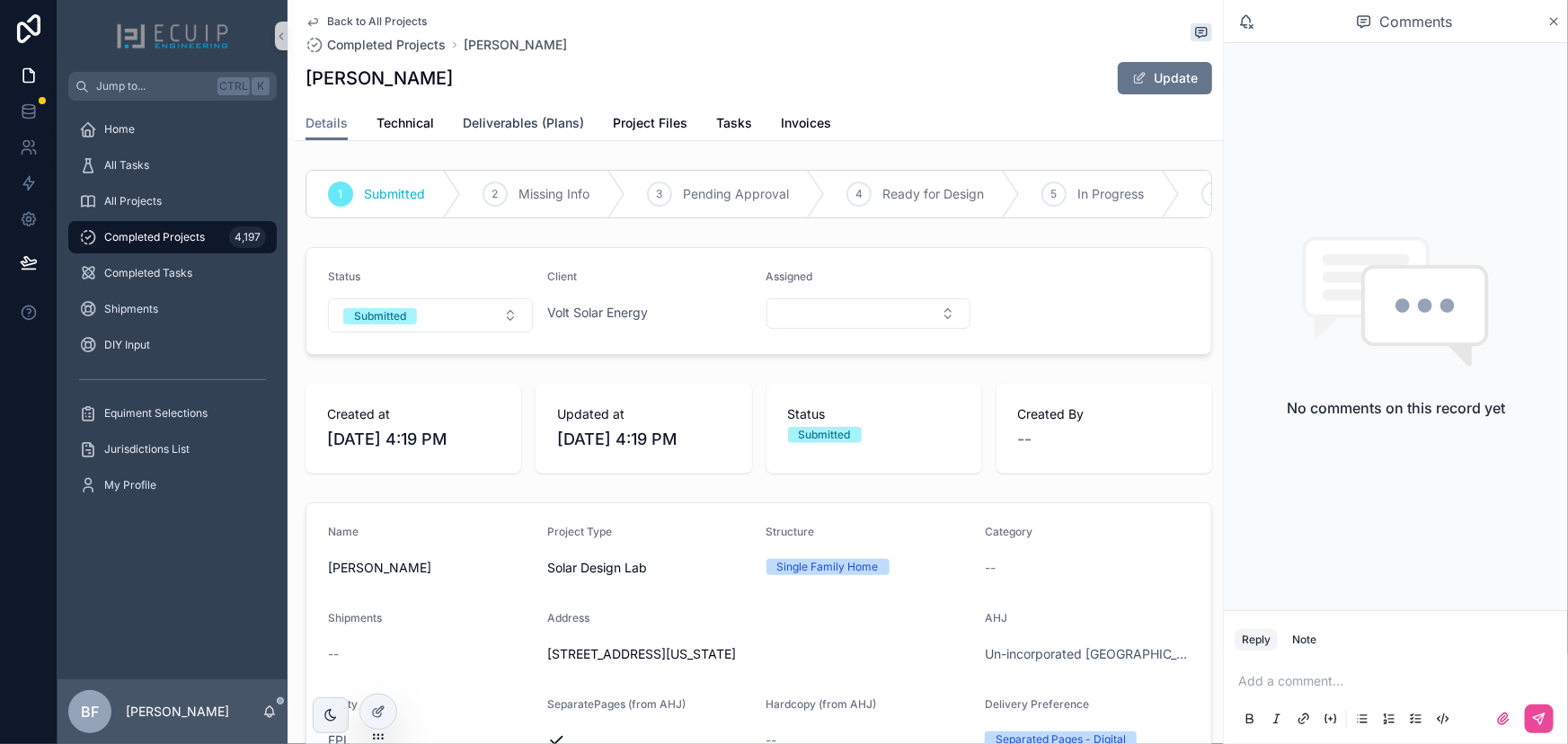
click at [548, 107] on link "Deliverables (Plans)" at bounding box center [523, 125] width 121 height 35
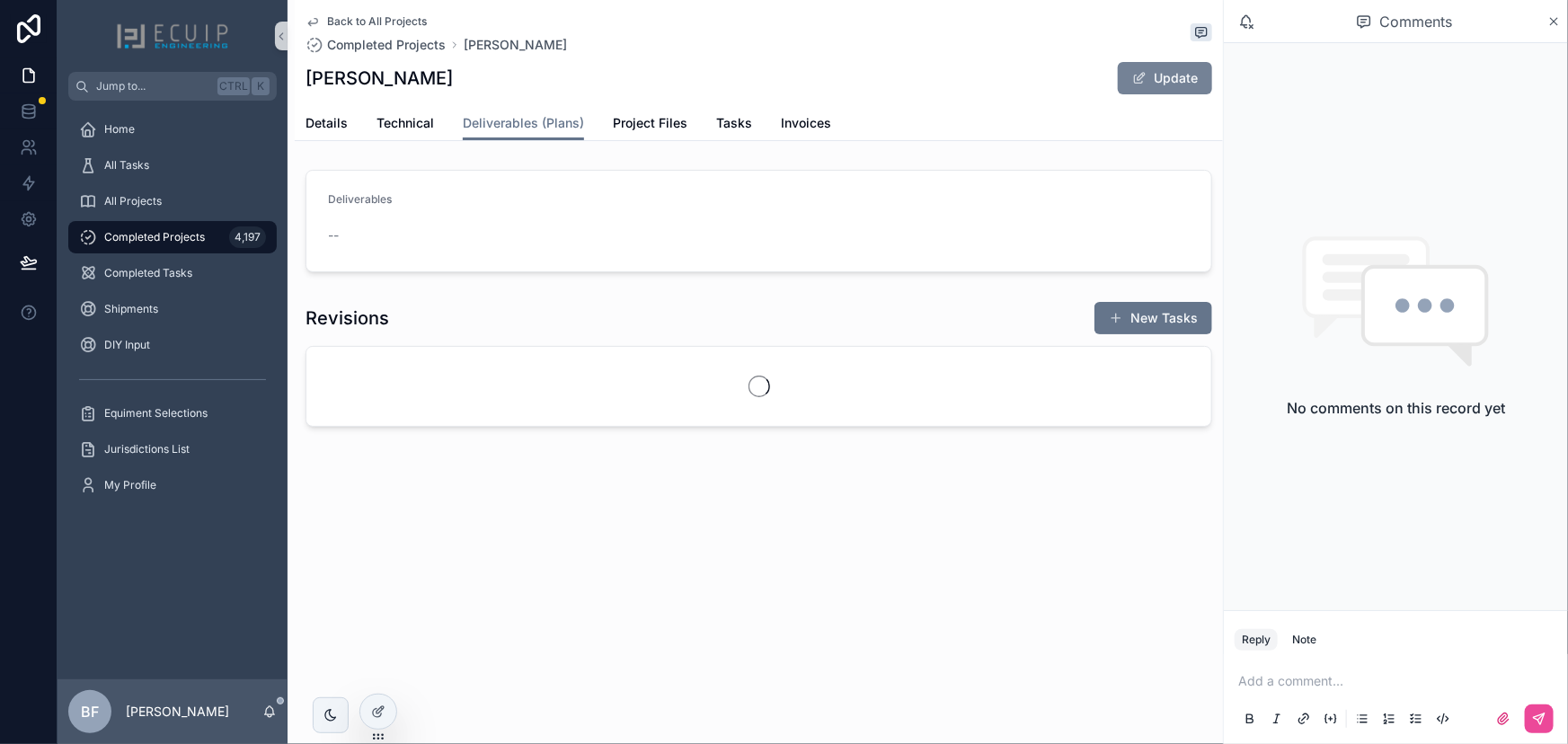
click at [1132, 67] on button "Update" at bounding box center [1165, 78] width 95 height 33
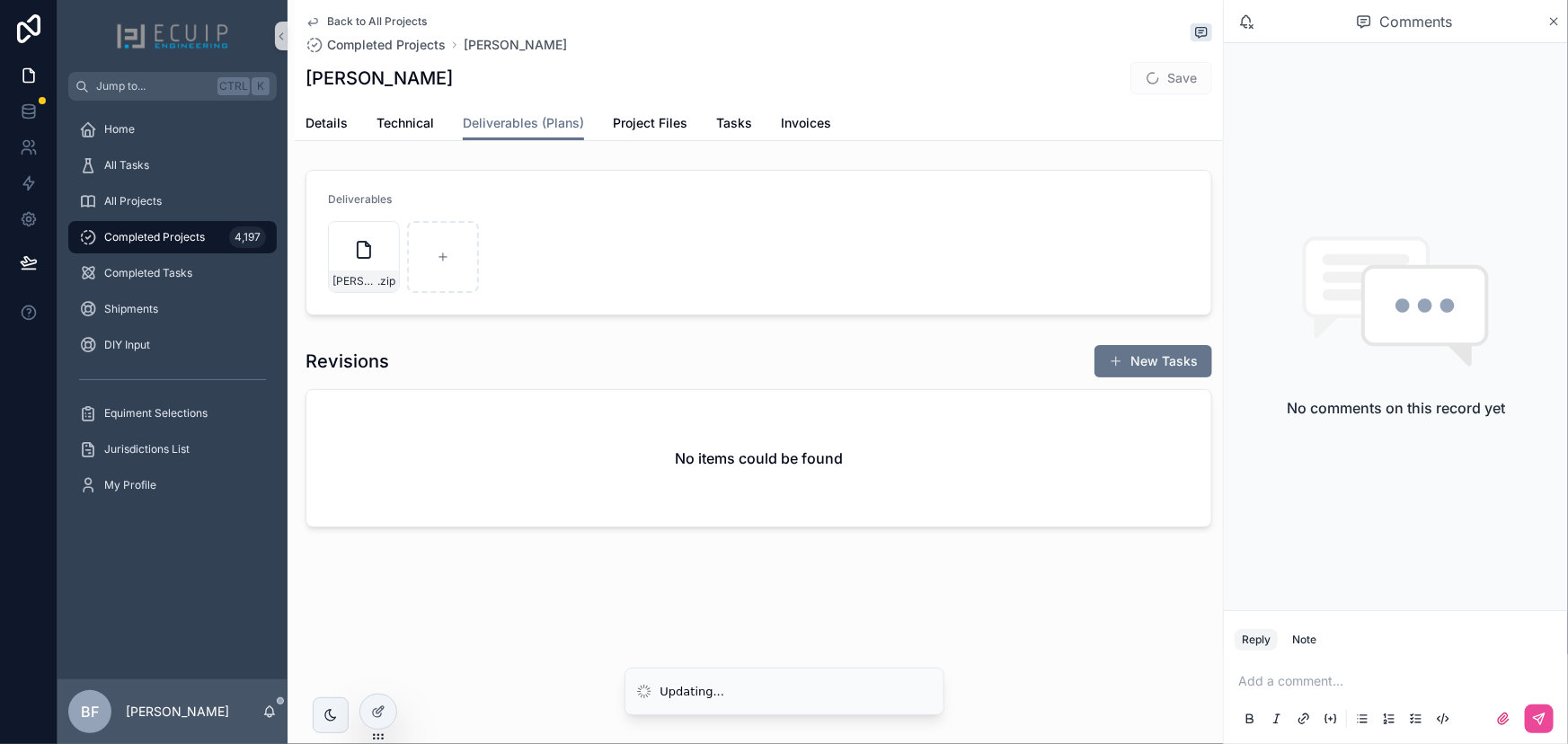
click at [1393, 673] on p "scrollable content" at bounding box center [1399, 681] width 322 height 18
click at [1384, 652] on span "[EMAIL_ADDRESS][DOMAIN_NAME]" at bounding box center [1378, 650] width 217 height 18
click at [1554, 733] on div "scrollable content" at bounding box center [1395, 719] width 322 height 35
click at [1545, 722] on icon "scrollable content" at bounding box center [1538, 718] width 15 height 15
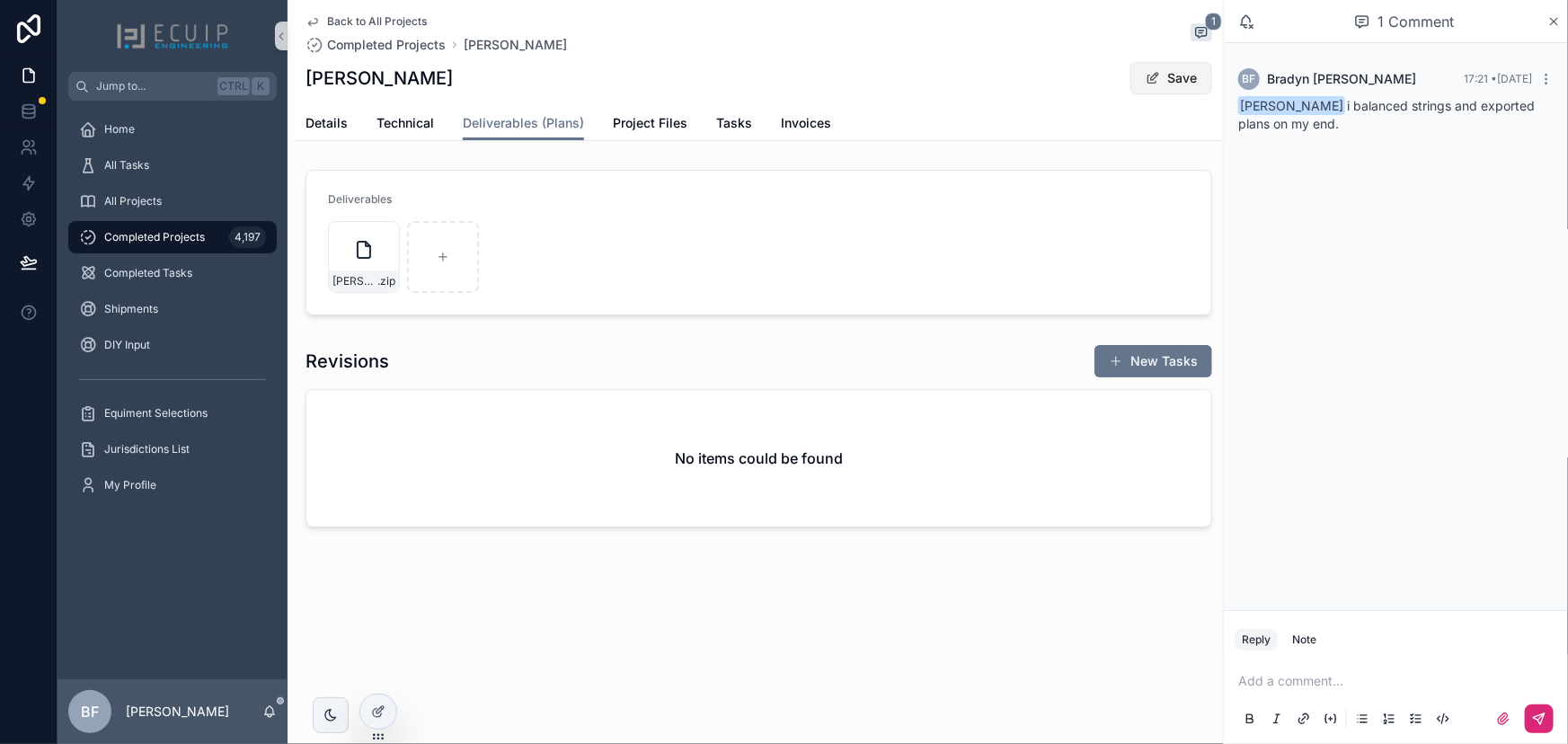
click at [1165, 91] on button "Save" at bounding box center [1171, 78] width 82 height 33
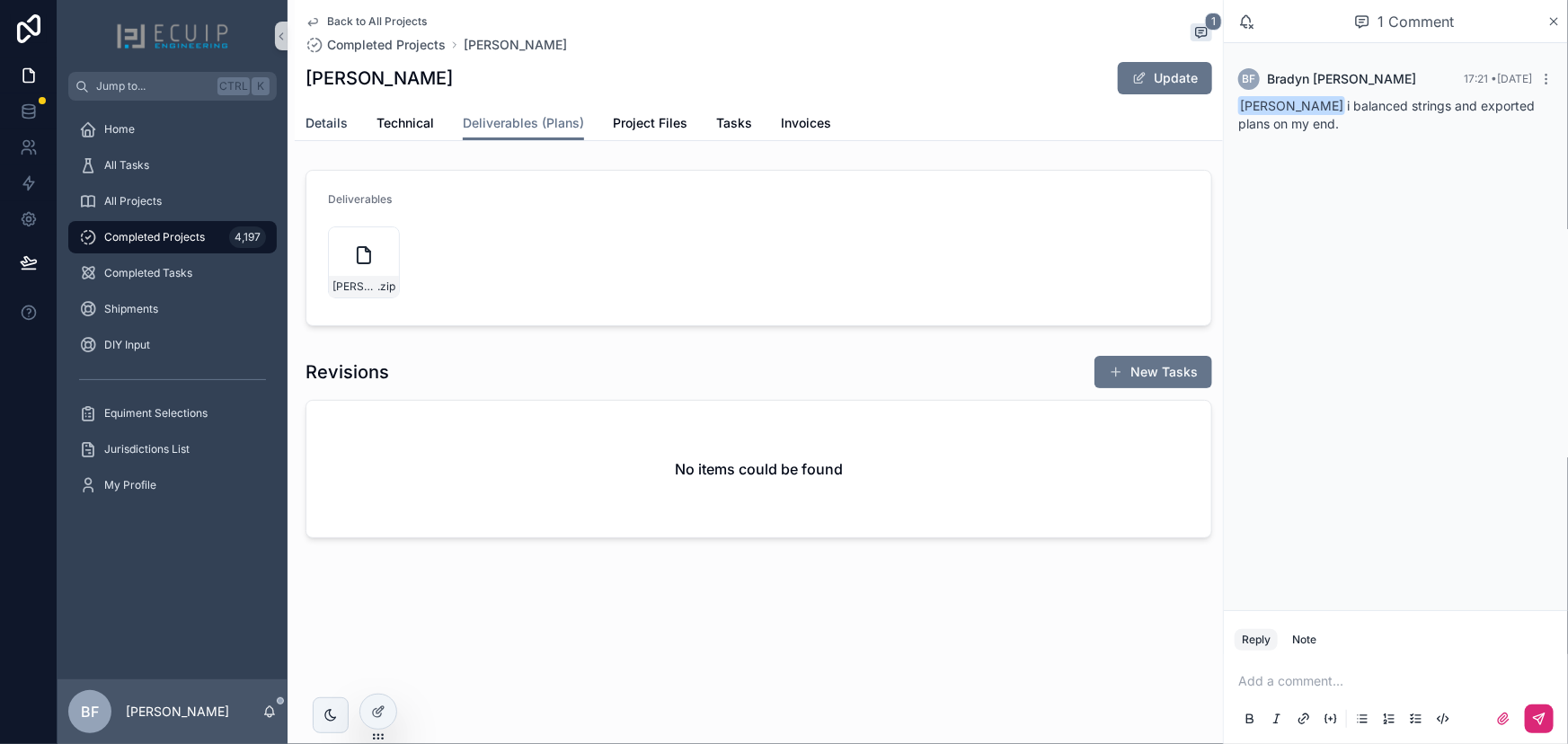
click at [336, 123] on span "Details" at bounding box center [326, 123] width 42 height 18
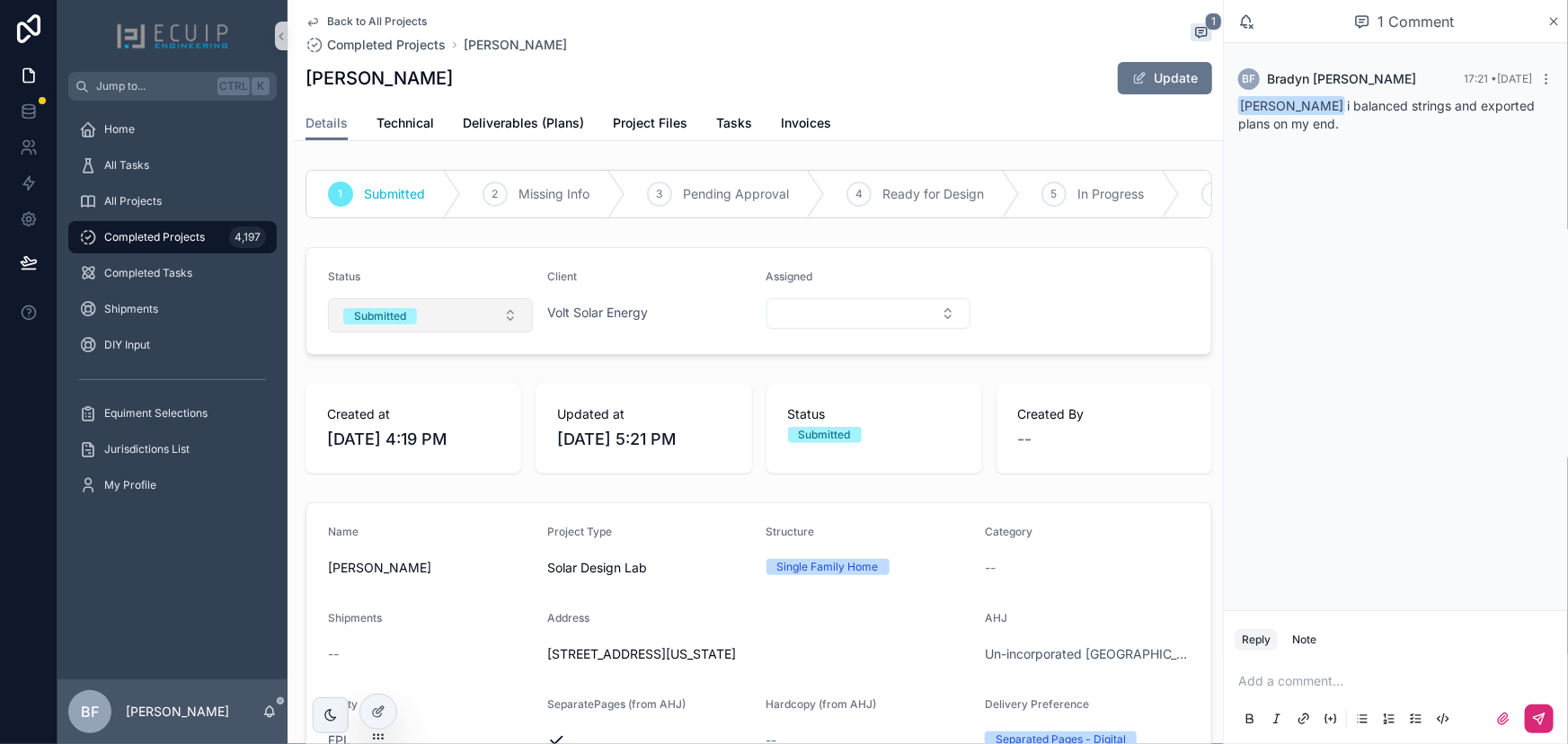
click at [437, 330] on button "Submitted" at bounding box center [430, 315] width 205 height 34
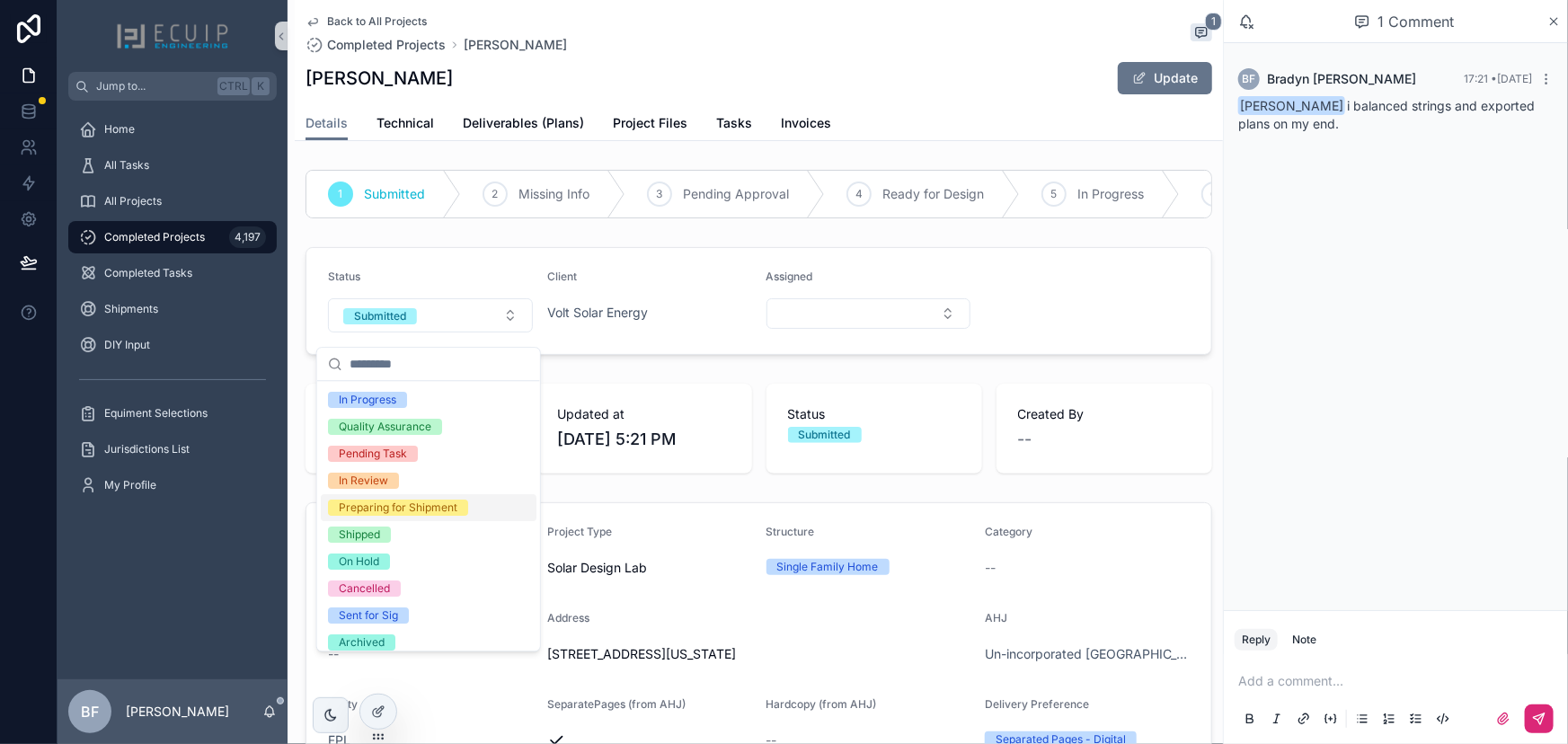
scroll to position [141, 0]
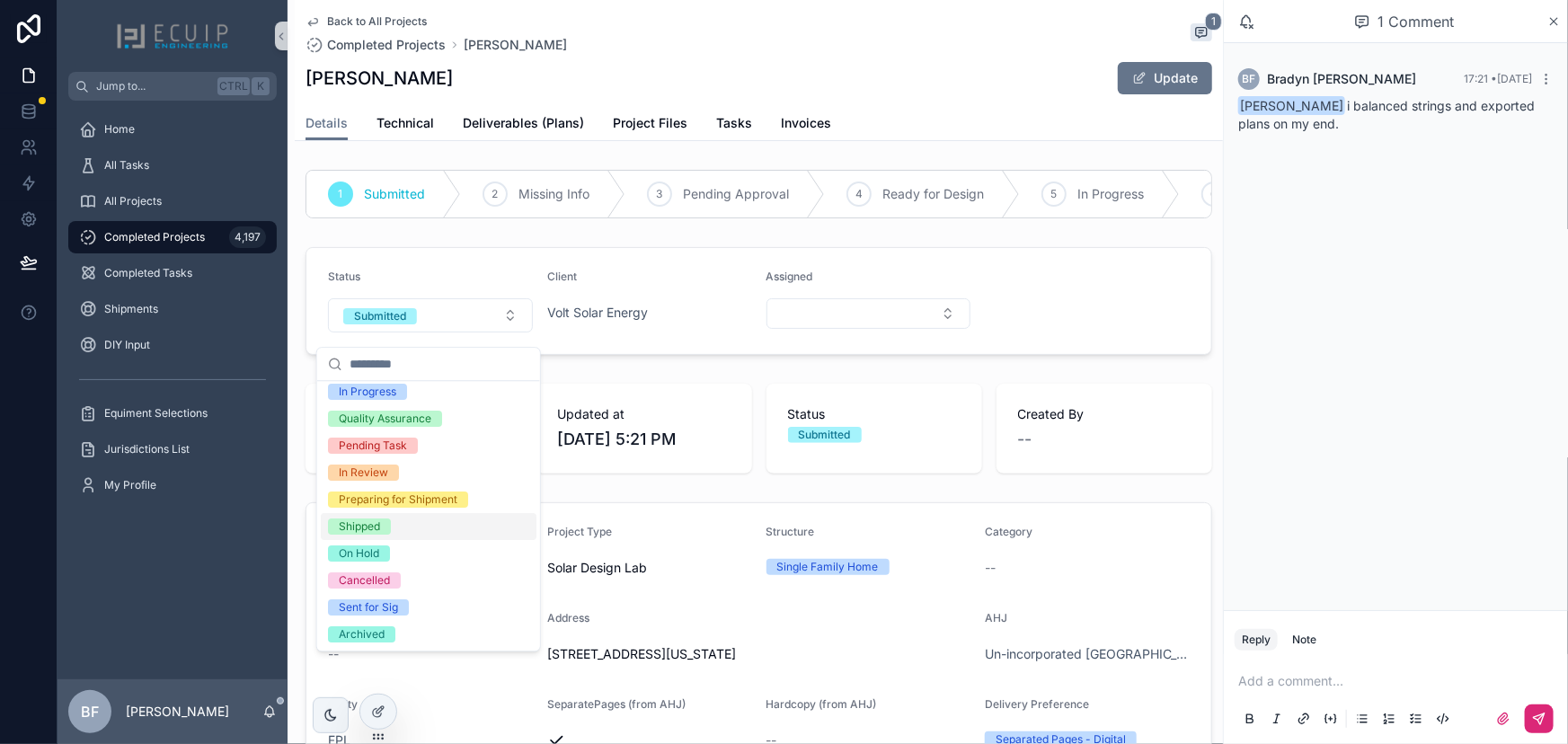
click at [362, 531] on div "Shipped" at bounding box center [359, 526] width 41 height 16
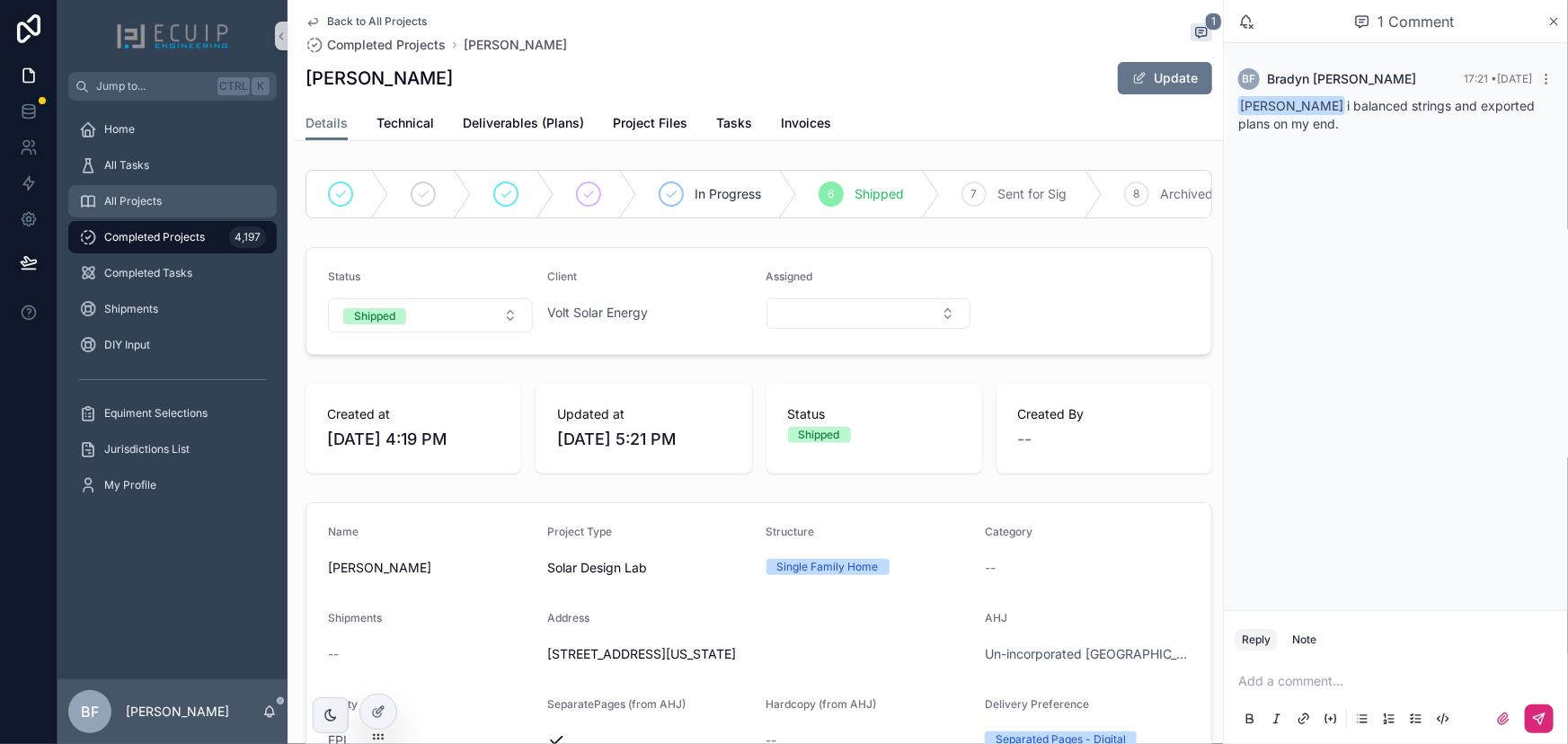
click at [148, 200] on span "All Projects" at bounding box center [133, 201] width 57 height 15
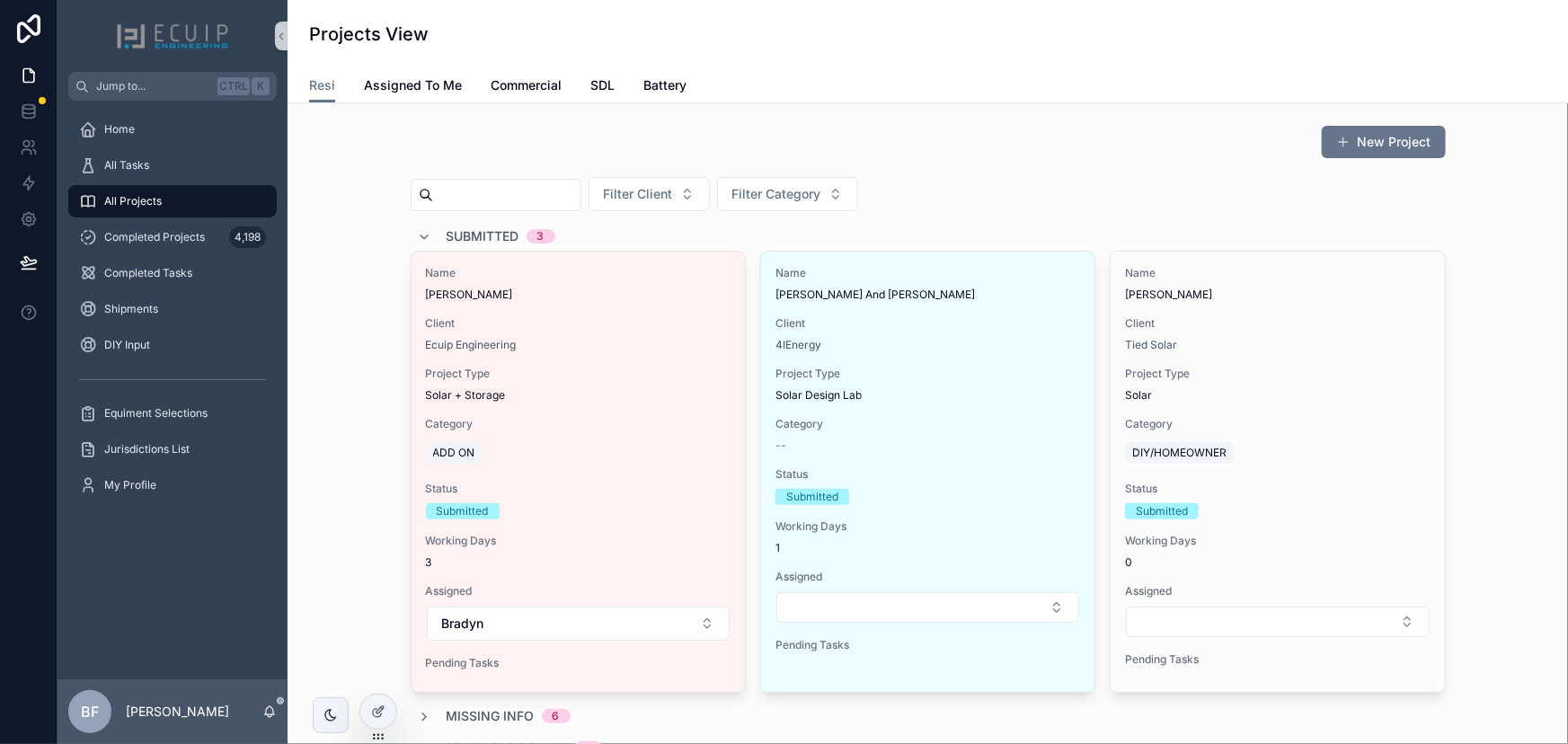
click at [475, 235] on span "Submitted" at bounding box center [483, 237] width 73 height 18
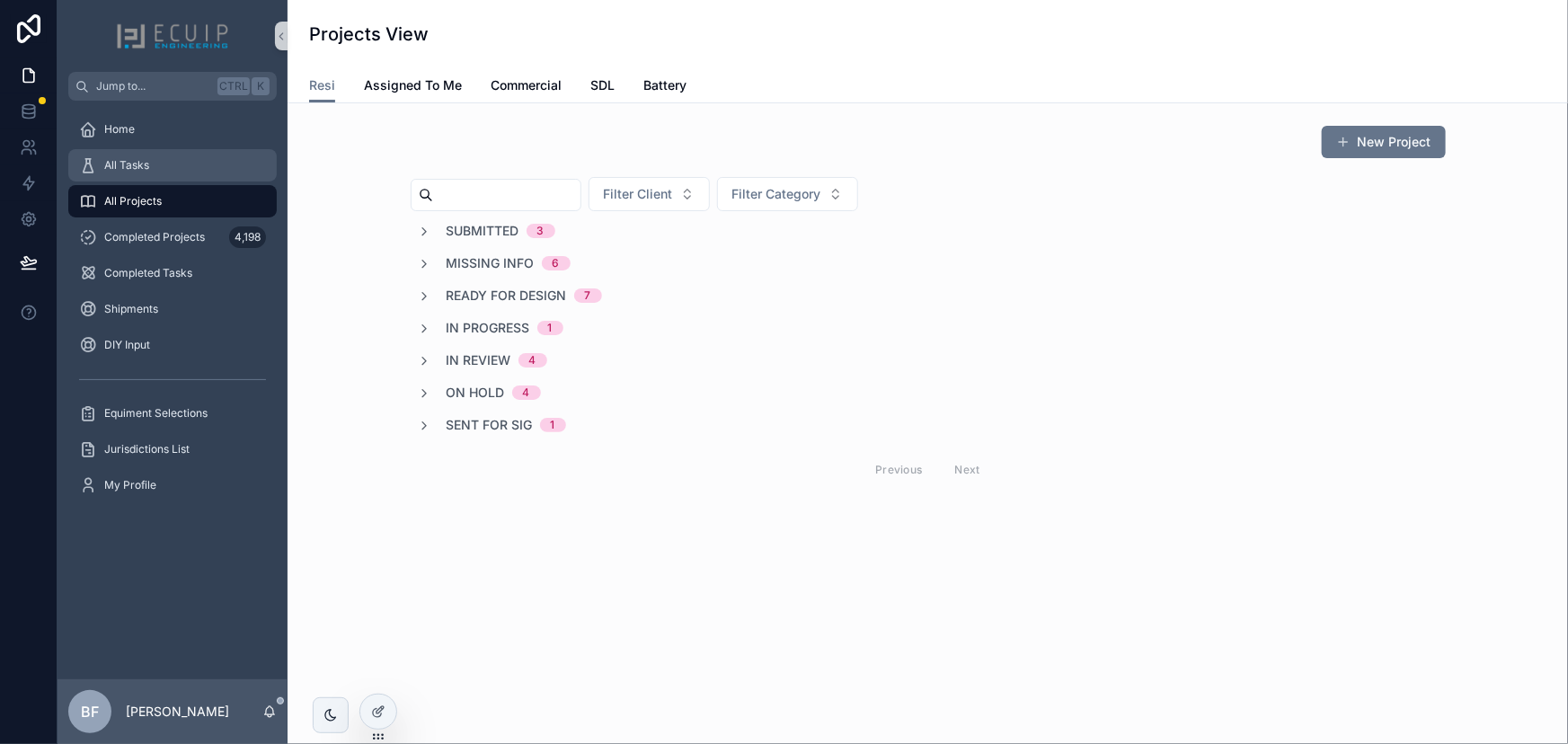
click at [162, 179] on div "All Tasks" at bounding box center [172, 165] width 187 height 29
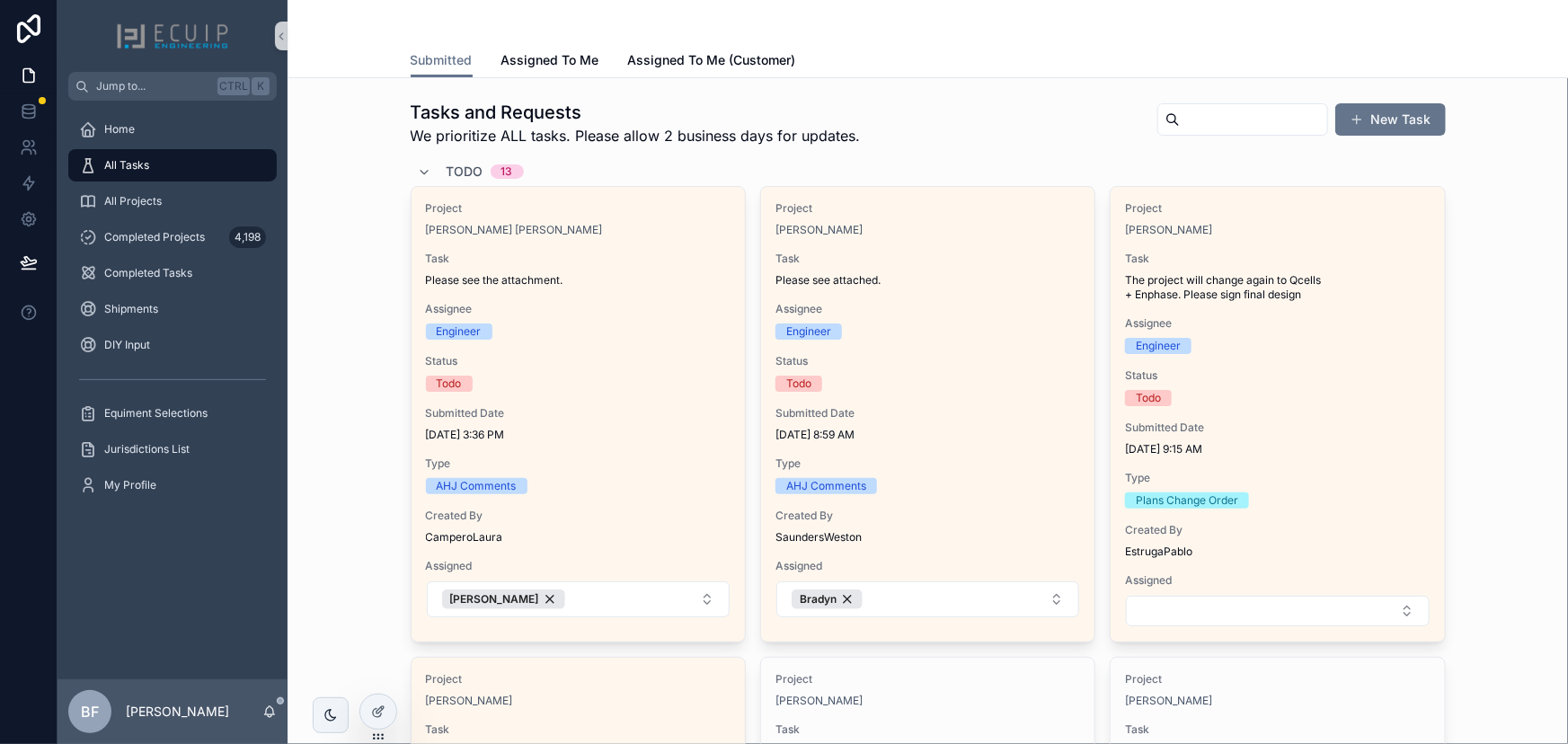
click at [146, 183] on div "All Projects" at bounding box center [172, 201] width 230 height 35
drag, startPoint x: 151, startPoint y: 190, endPoint x: 174, endPoint y: 190, distance: 23.0
click at [153, 190] on div "All Projects" at bounding box center [172, 201] width 187 height 29
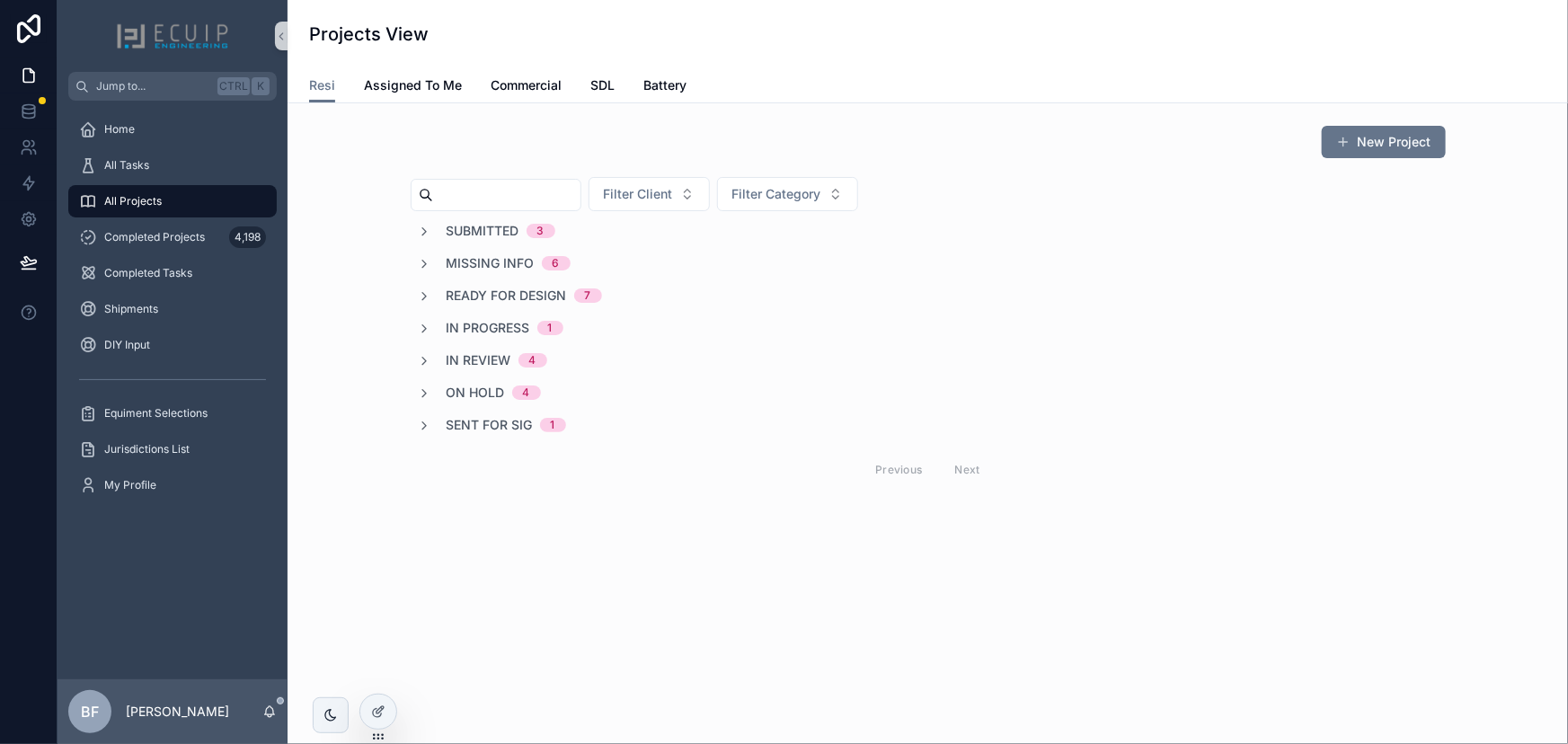
click at [545, 201] on input "scrollable content" at bounding box center [507, 195] width 148 height 26
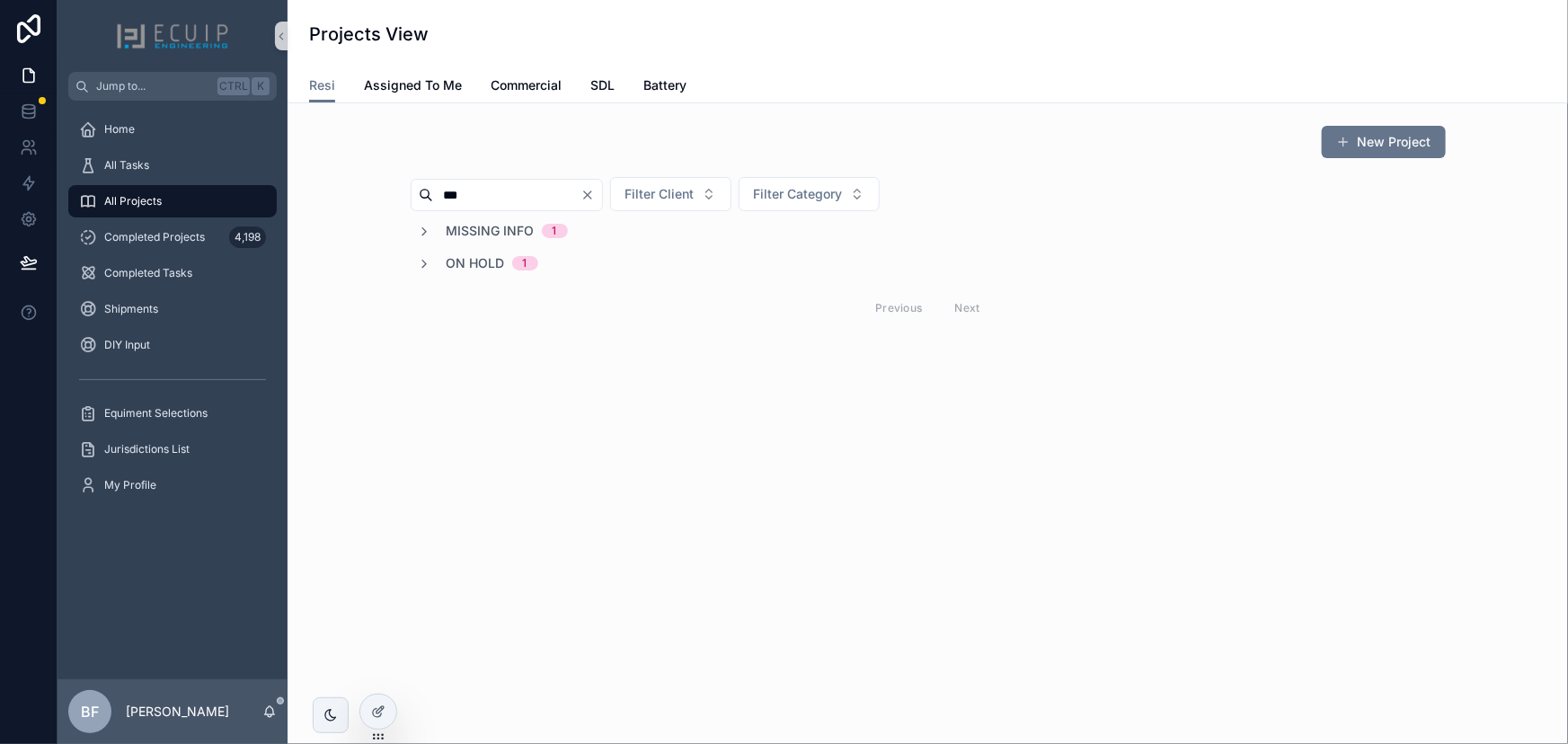
type input "***"
click at [494, 226] on span "Missing Info" at bounding box center [490, 231] width 88 height 18
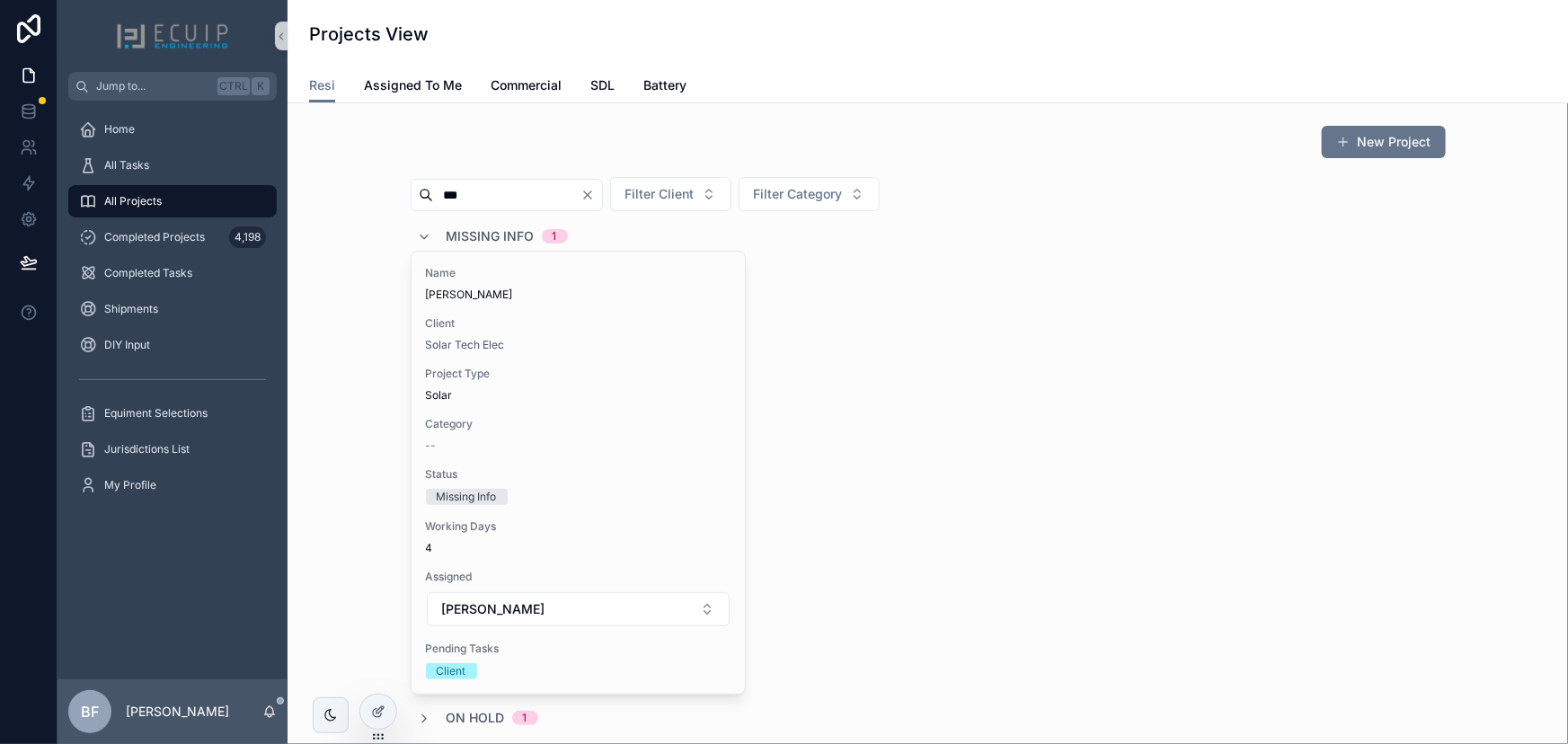
click at [494, 228] on span "Missing Info" at bounding box center [490, 237] width 88 height 18
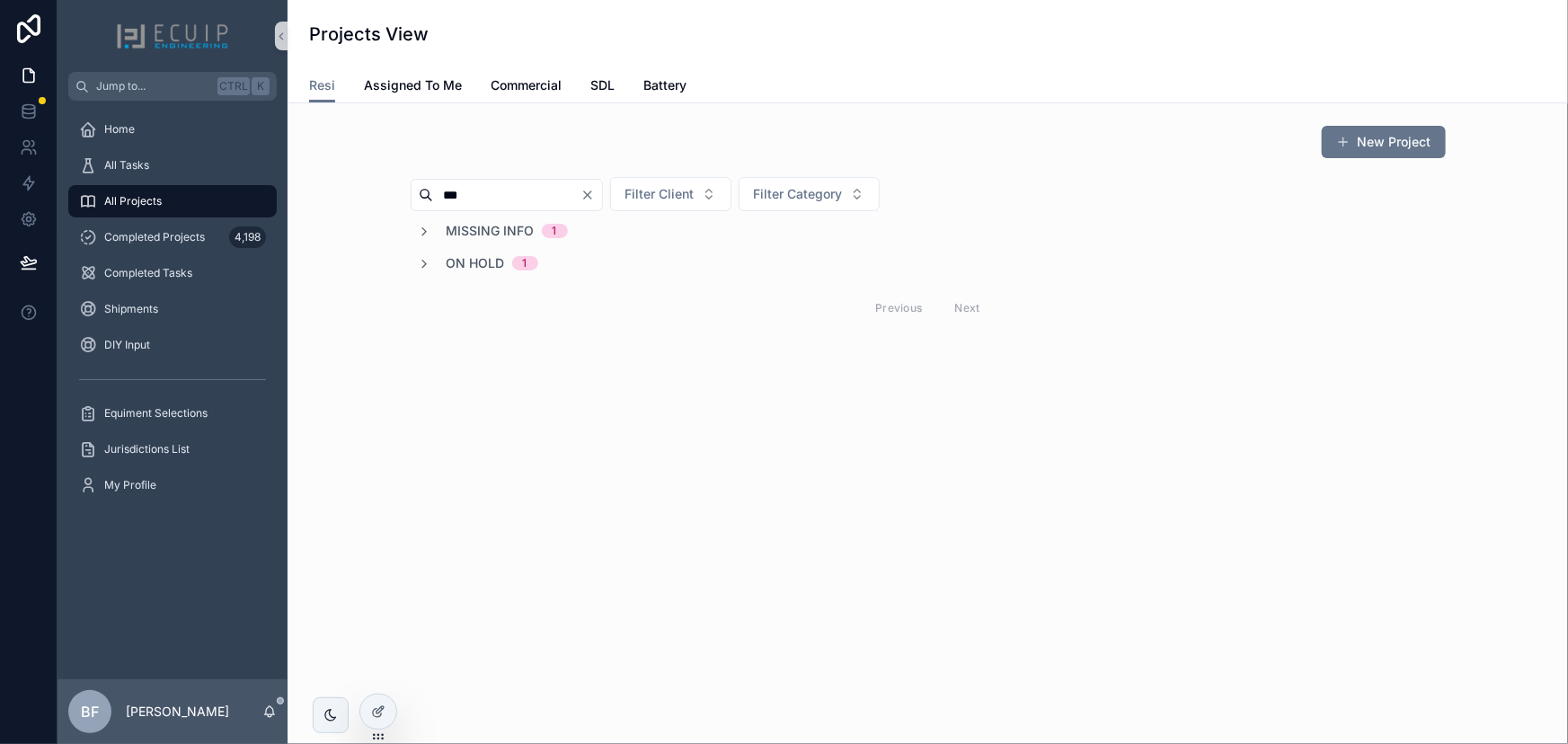
click at [483, 261] on span "On Hold" at bounding box center [475, 263] width 58 height 18
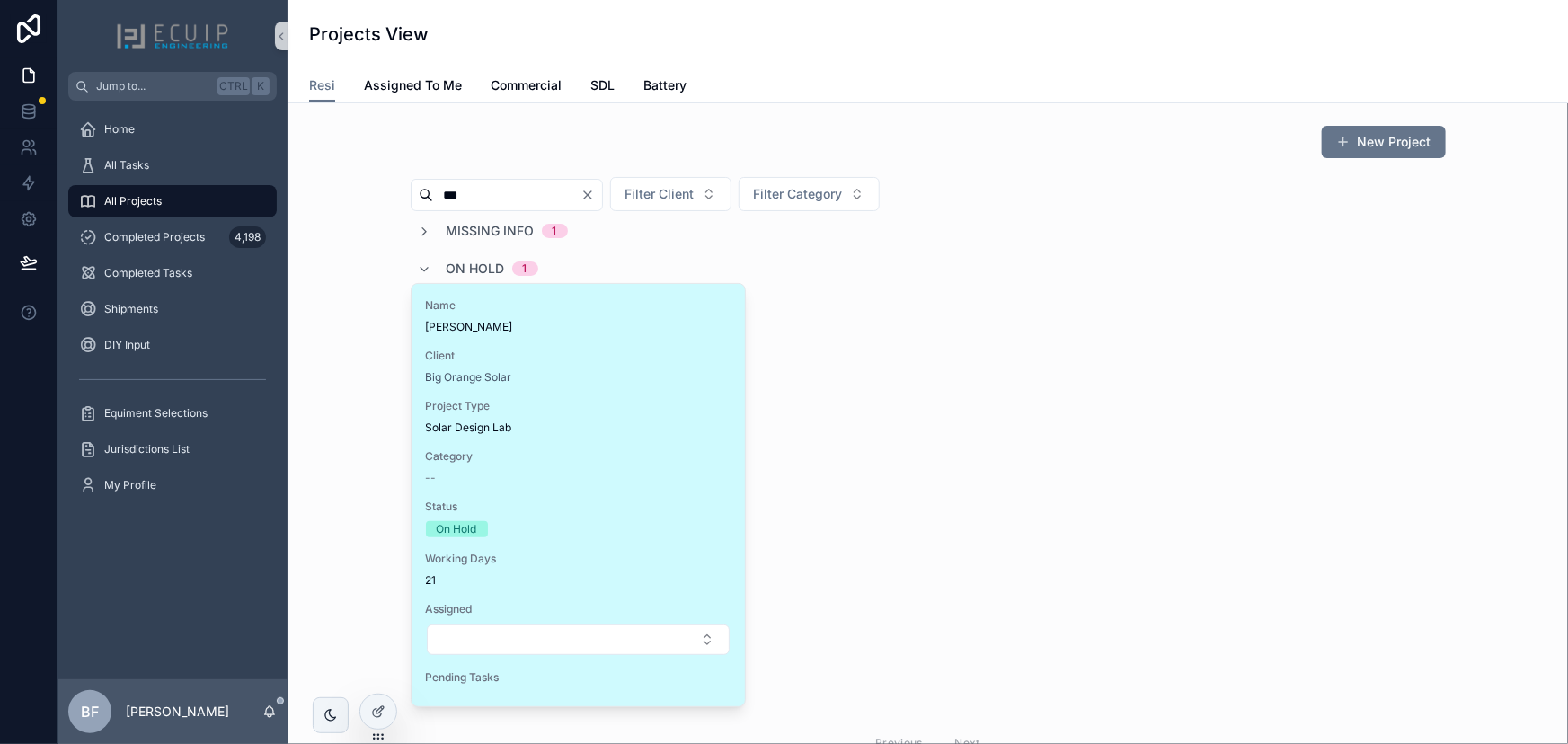
click at [628, 342] on div "Name EDUARDO GONZALEZ CHI Client Big Orange Solar Project Type Solar Design Lab…" at bounding box center [578, 495] width 333 height 423
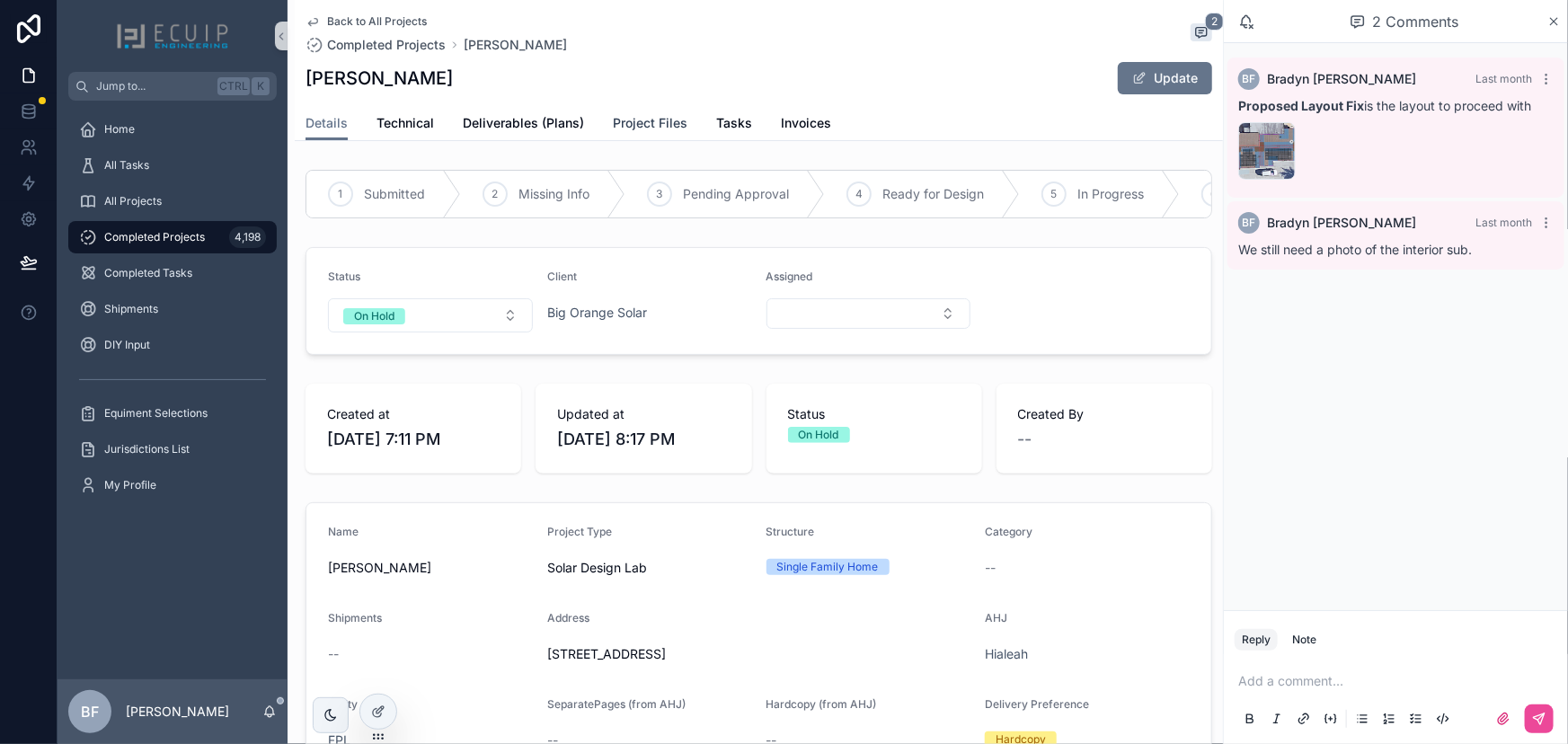
click at [656, 133] on link "Project Files" at bounding box center [650, 125] width 75 height 35
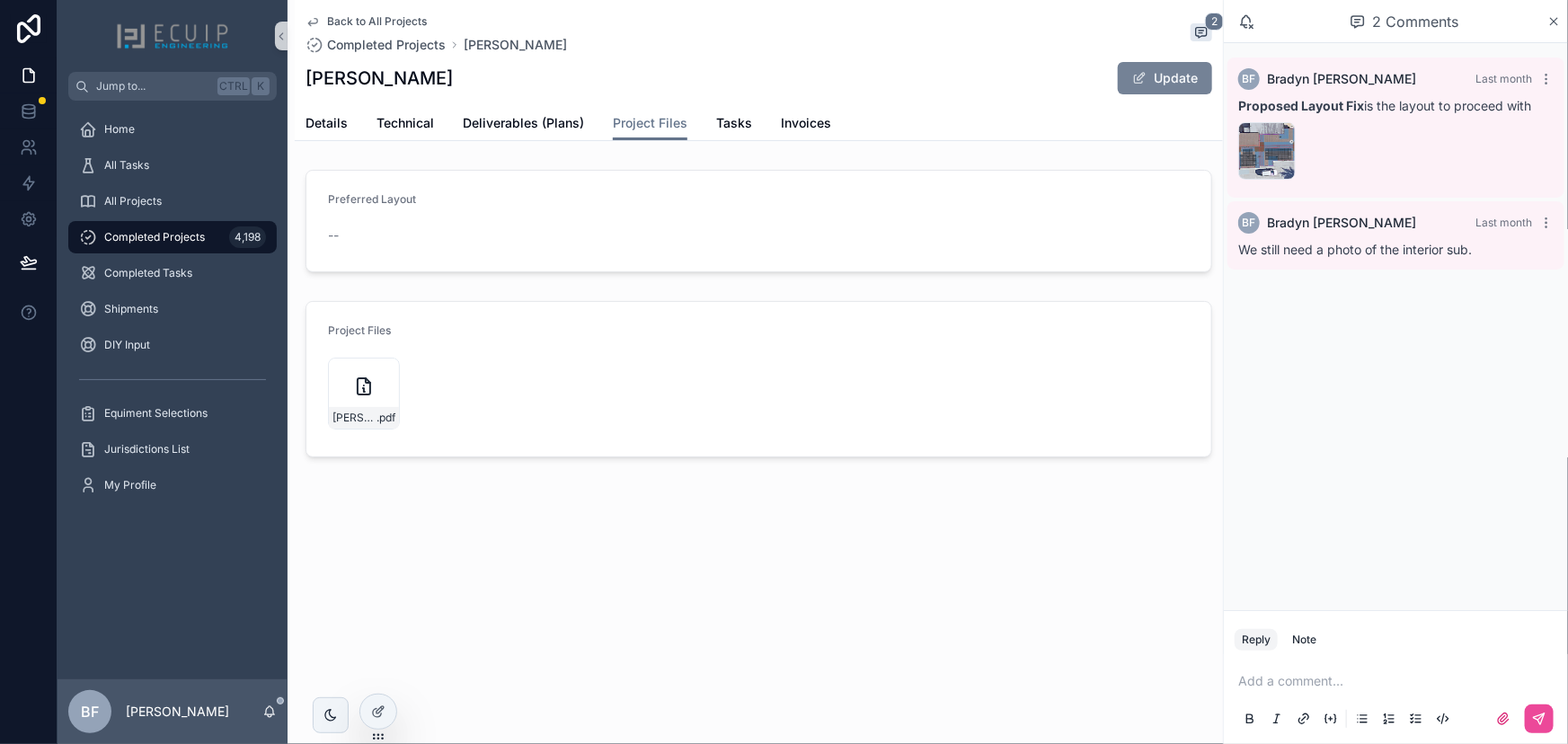
click at [1152, 80] on button "Update" at bounding box center [1165, 78] width 95 height 33
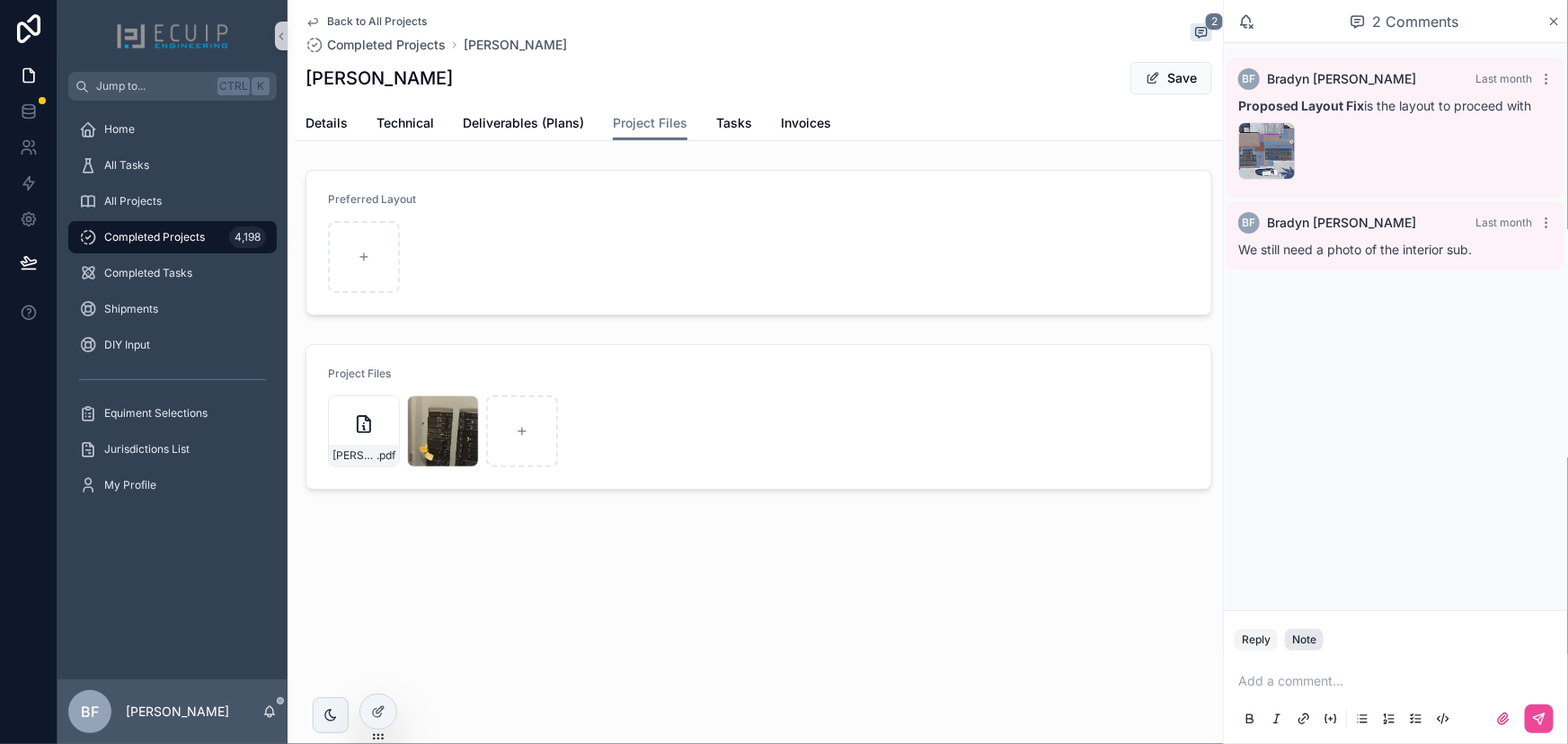
click at [1310, 634] on div "Note" at bounding box center [1304, 640] width 25 height 15
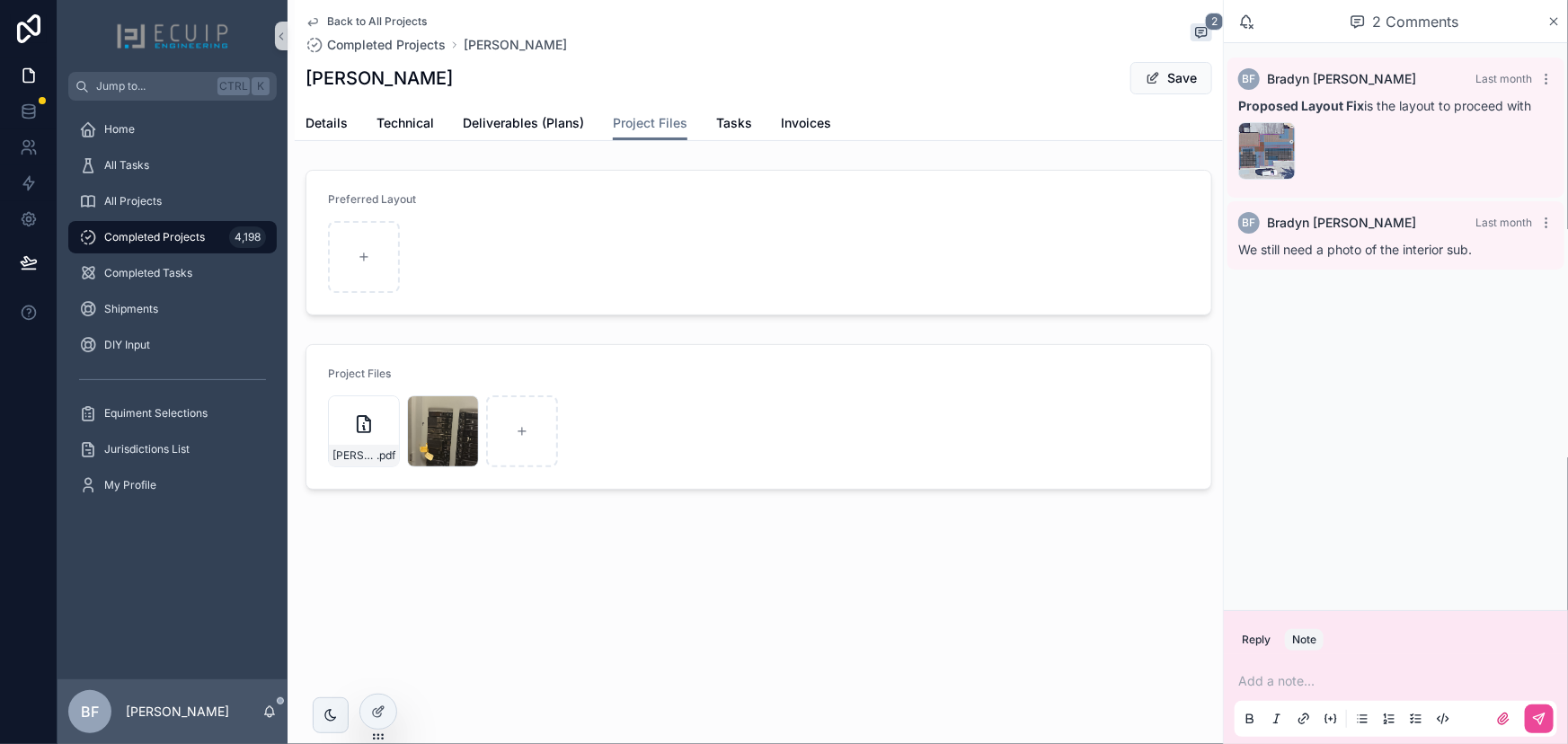
click at [1321, 688] on p "scrollable content" at bounding box center [1399, 681] width 322 height 18
click at [1537, 716] on icon "scrollable content" at bounding box center [1538, 718] width 11 height 11
click at [1149, 82] on span "scrollable content" at bounding box center [1152, 78] width 15 height 15
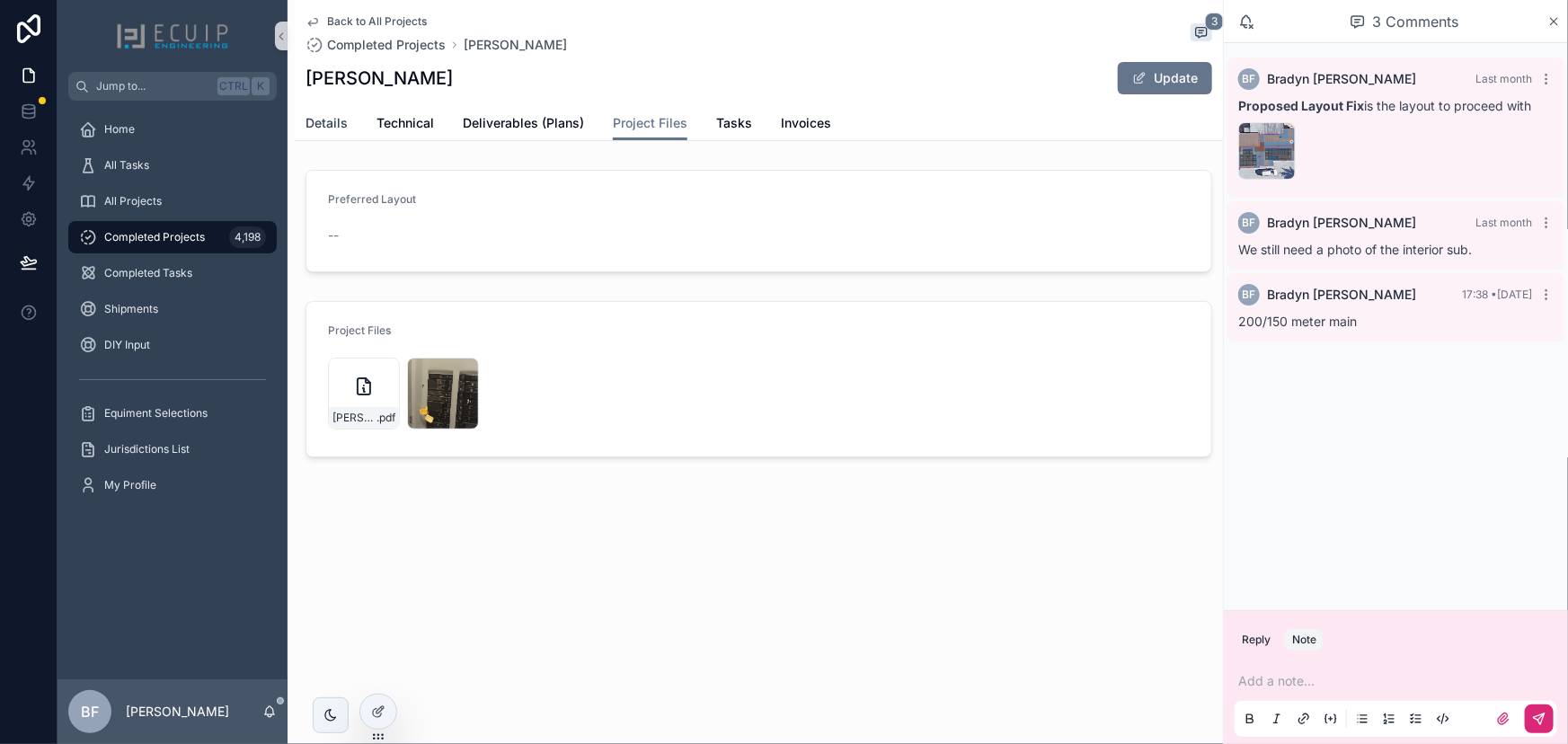
click at [314, 137] on link "Details" at bounding box center [326, 125] width 42 height 35
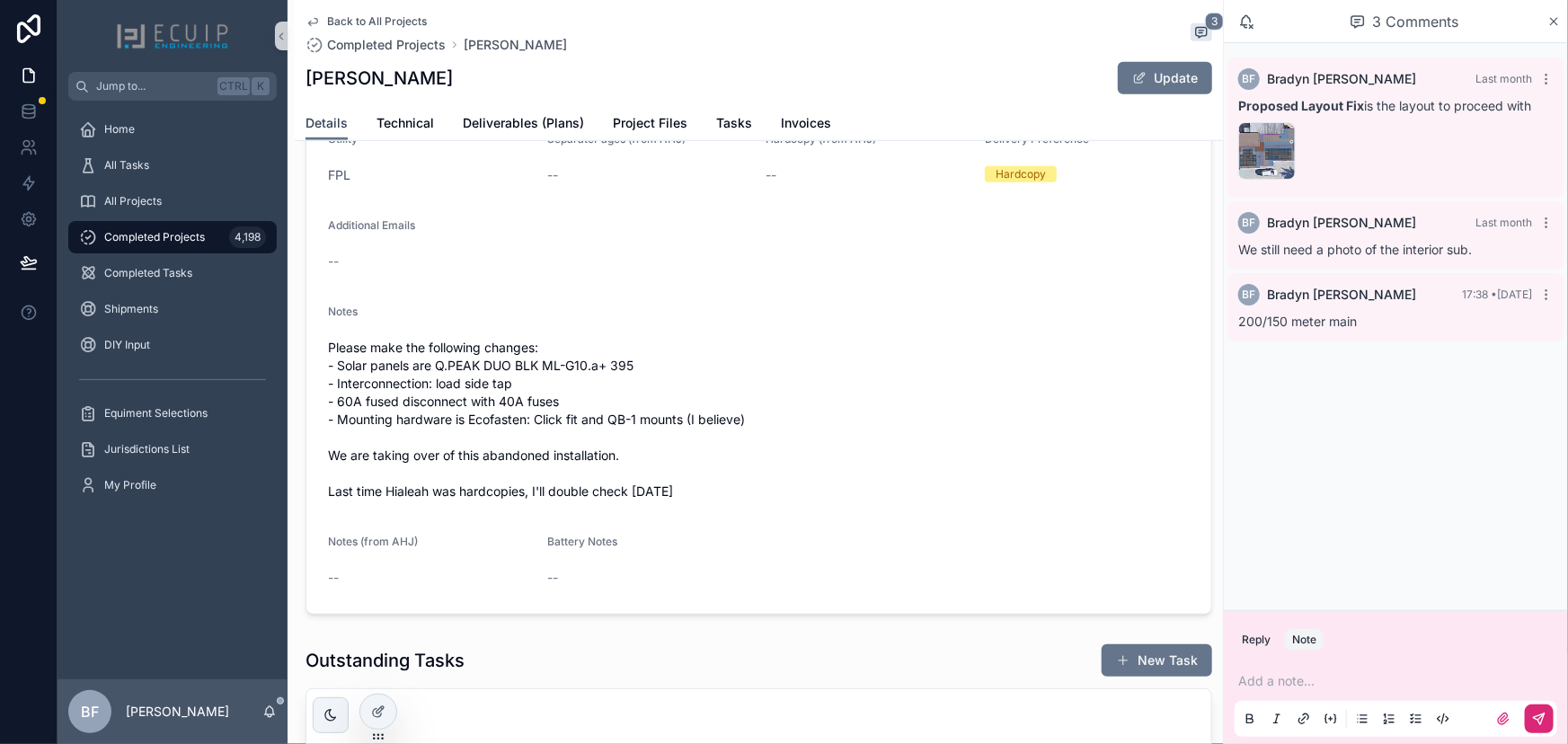
scroll to position [572, 0]
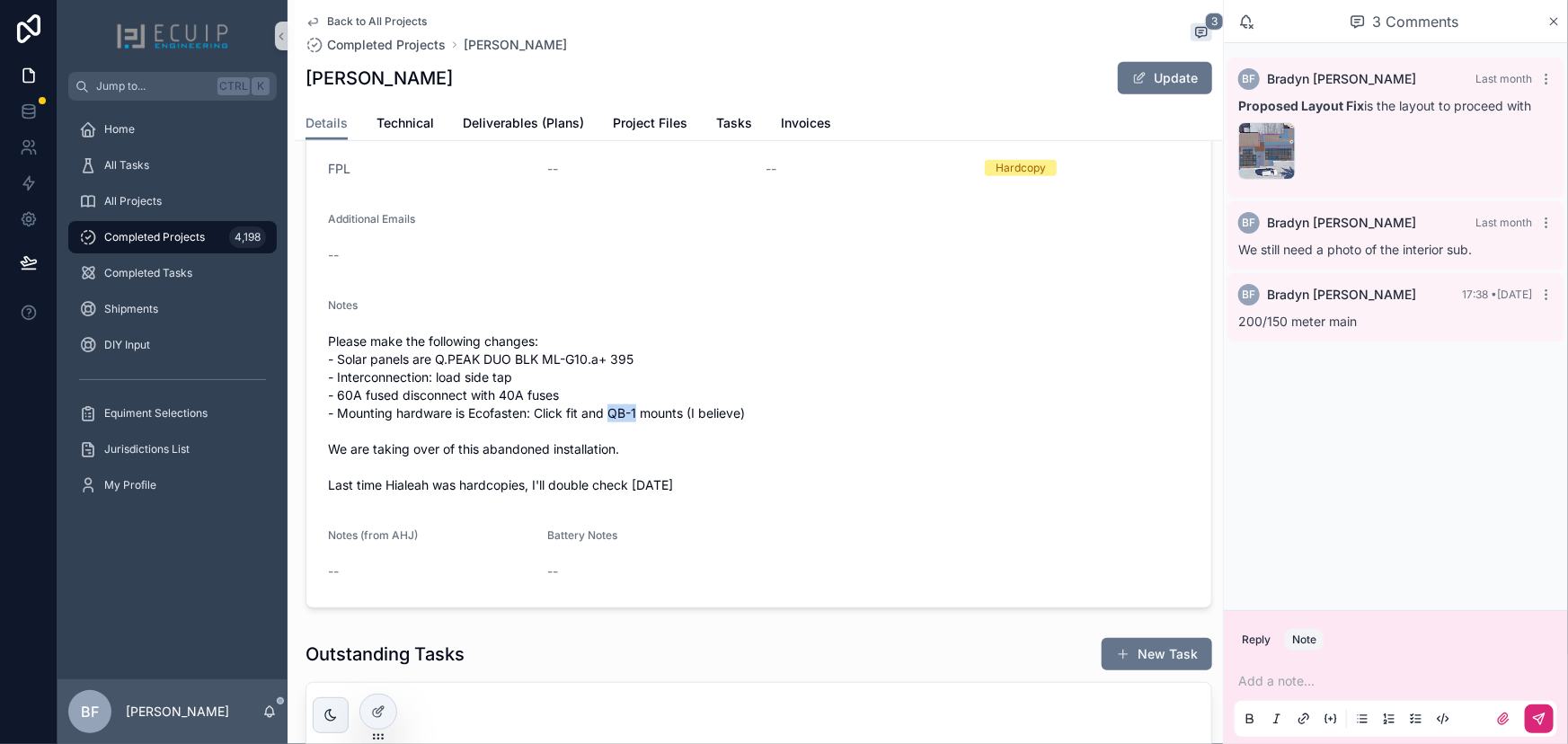
drag, startPoint x: 611, startPoint y: 424, endPoint x: 638, endPoint y: 416, distance: 28.2
click at [638, 416] on span "Please make the following changes: - Solar panels are Q.PEAK DUO BLK ML-G10.a+ …" at bounding box center [758, 414] width 862 height 162
copy span "QB-1"
click at [857, 451] on span "Please make the following changes: - Solar panels are Q.PEAK DUO BLK ML-G10.a+ …" at bounding box center [758, 414] width 862 height 162
drag, startPoint x: 539, startPoint y: 85, endPoint x: 301, endPoint y: 85, distance: 238.0
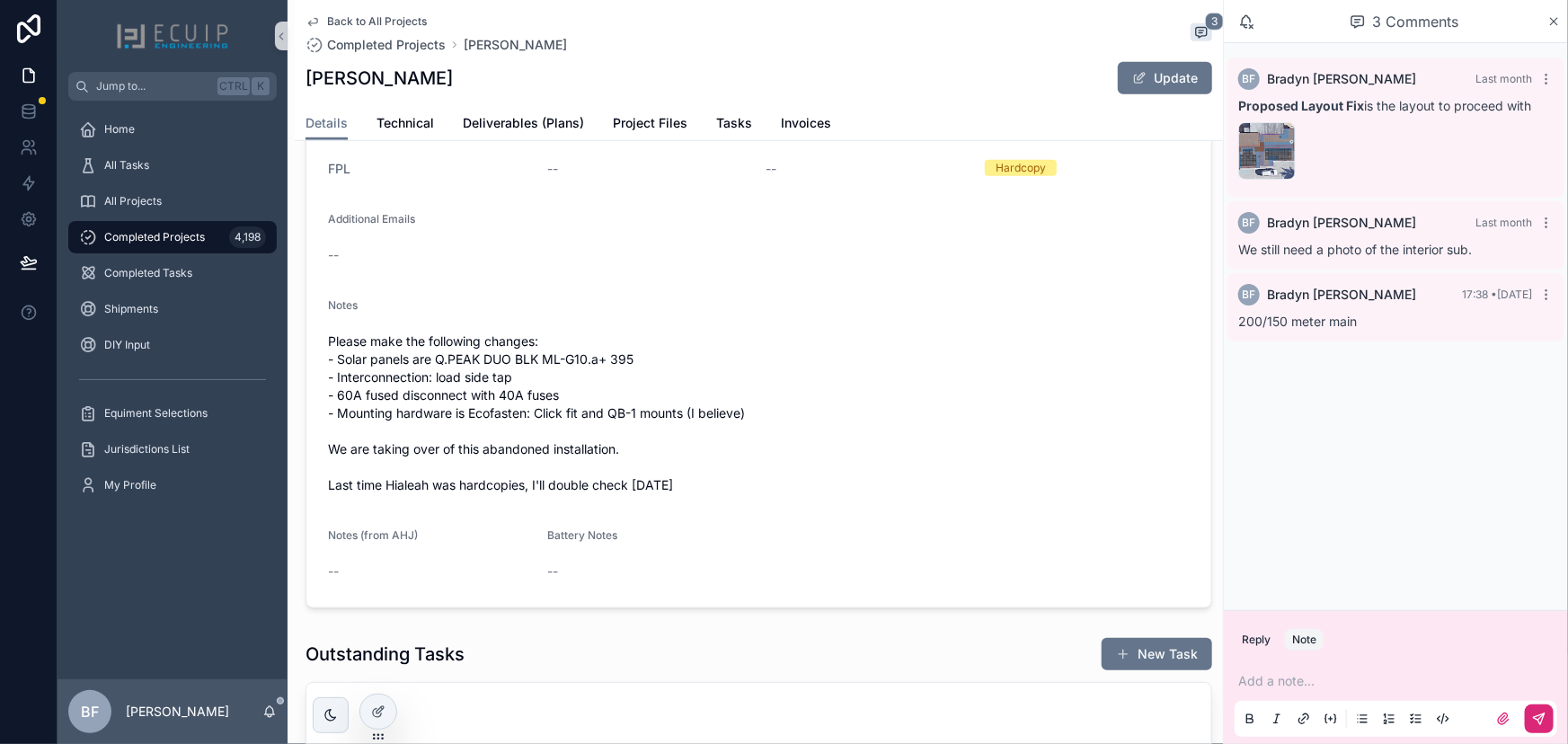
click at [301, 85] on div "Back to All Projects Completed Projects EDUARDO GONZALEZ CHI 3 EDUARDO GONZALEZ…" at bounding box center [758, 70] width 928 height 141
copy h1 "EDUARDO GONZALEZ CHI"
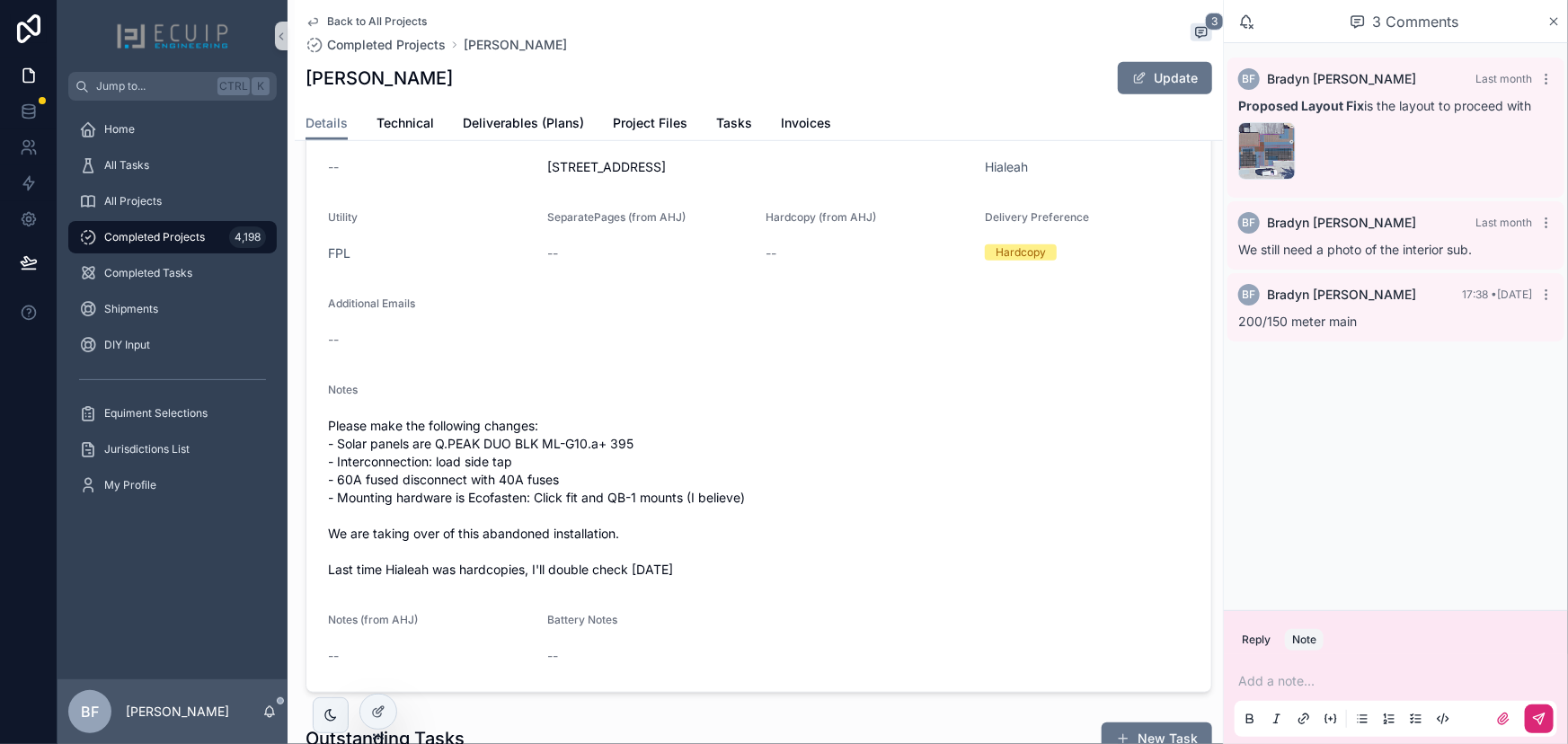
scroll to position [490, 0]
click at [614, 114] on span "Project Files" at bounding box center [650, 123] width 75 height 18
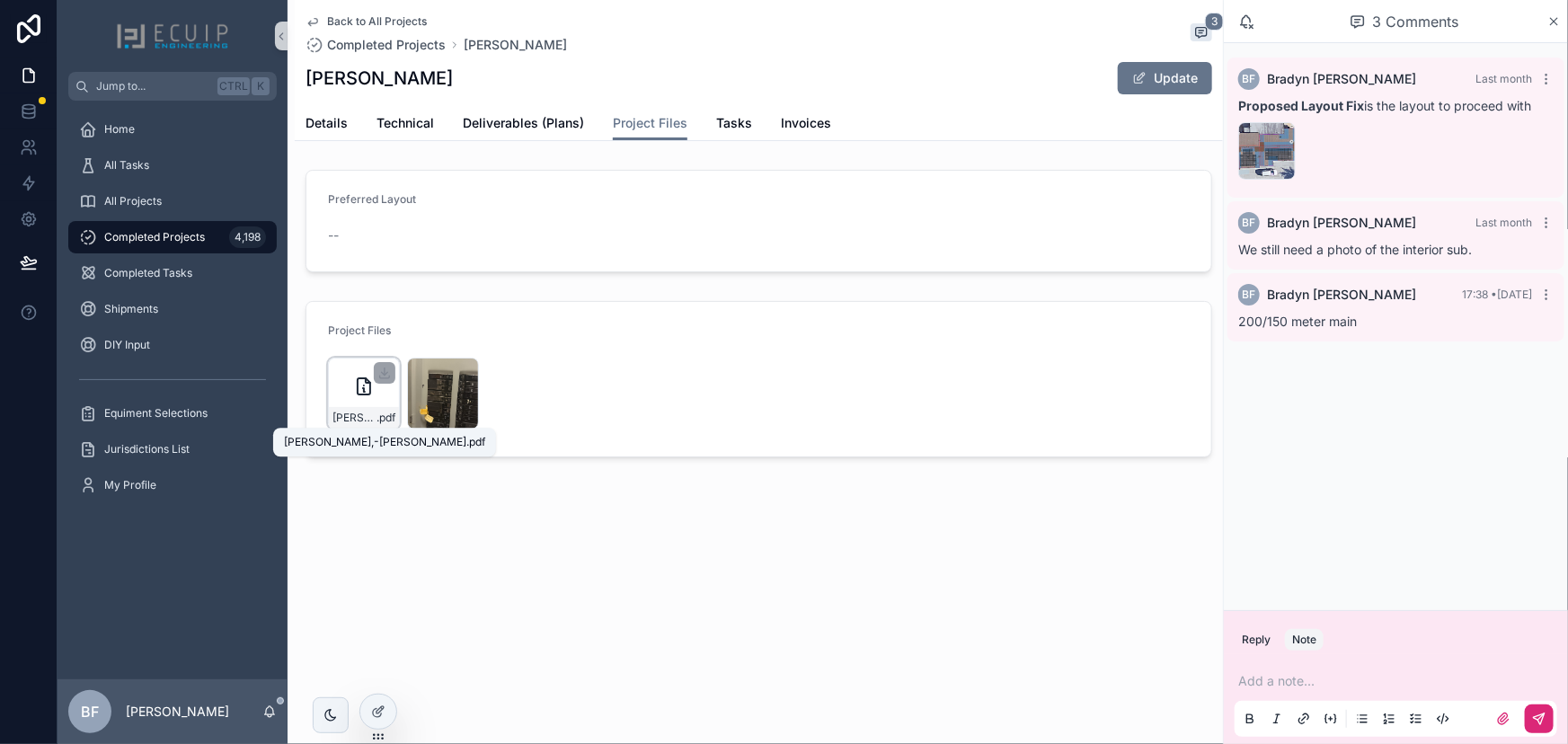
click at [349, 412] on span "Gonzalez-Chi,-Eduardo-SS" at bounding box center [355, 418] width 44 height 15
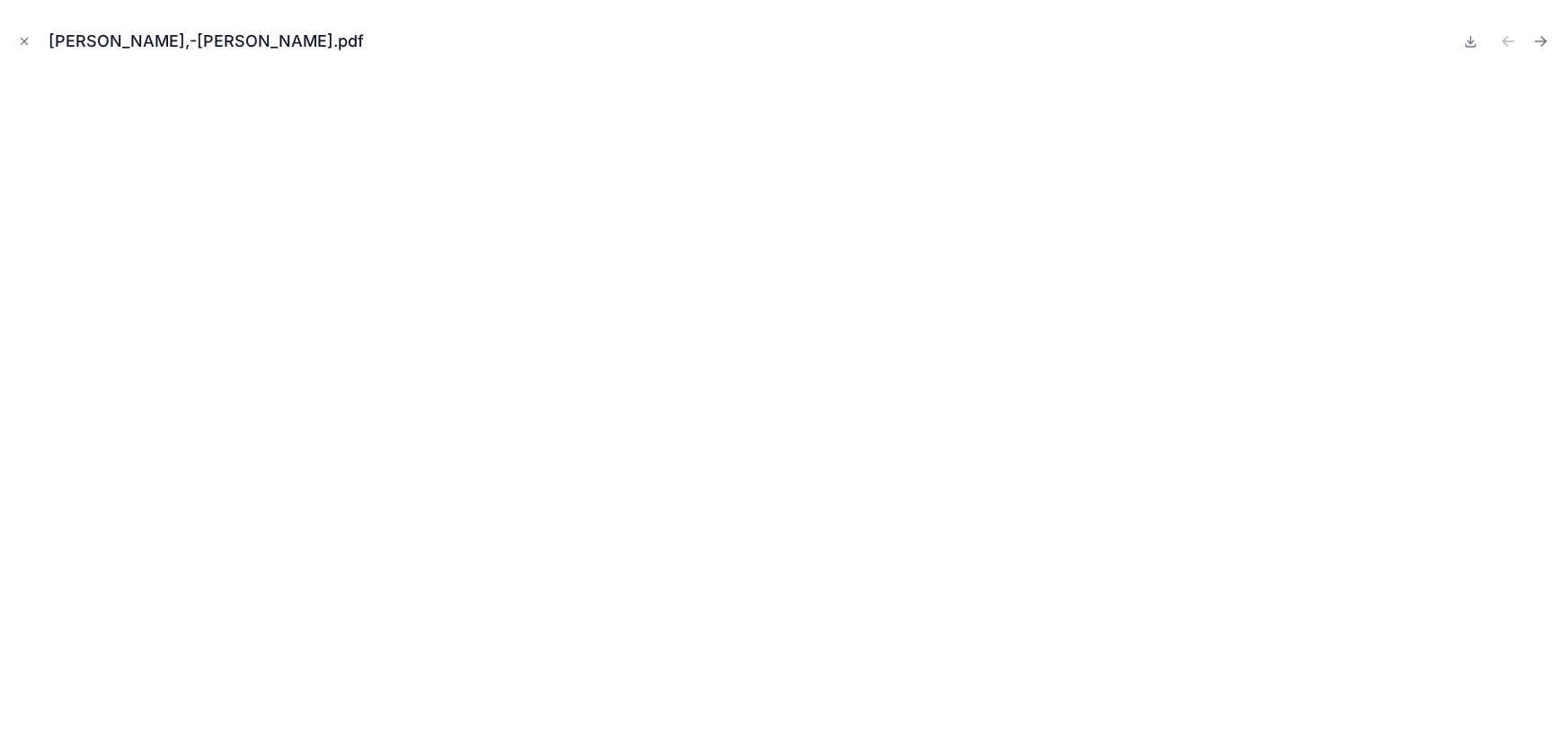
click at [1471, 49] on button at bounding box center [1470, 41] width 22 height 26
click at [24, 48] on button "Close modal" at bounding box center [25, 41] width 20 height 20
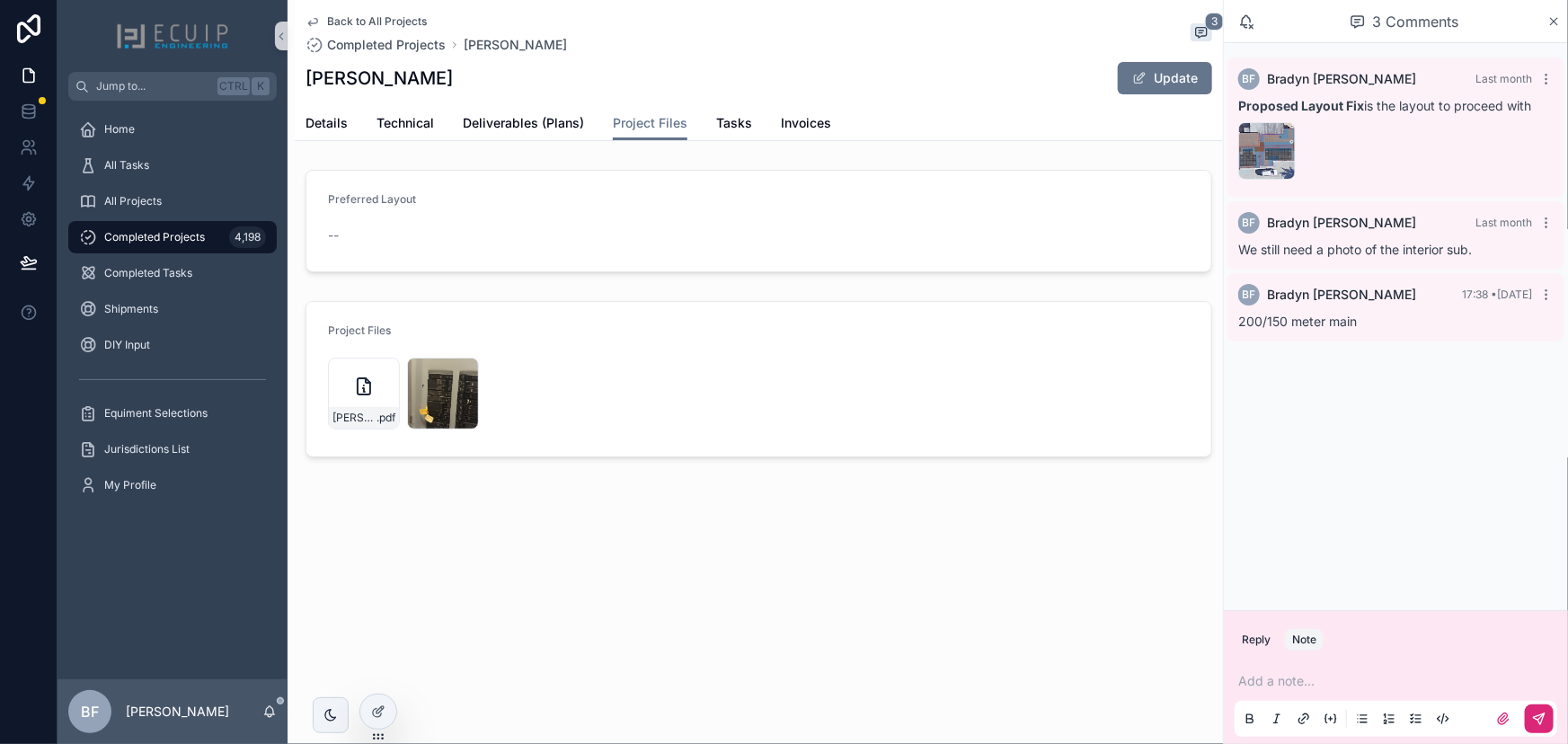
click at [715, 533] on div "Back to All Projects Completed Projects EDUARDO GONZALEZ CHI 3 EDUARDO GONZALEZ…" at bounding box center [758, 290] width 928 height 579
click at [328, 126] on span "Details" at bounding box center [326, 123] width 42 height 18
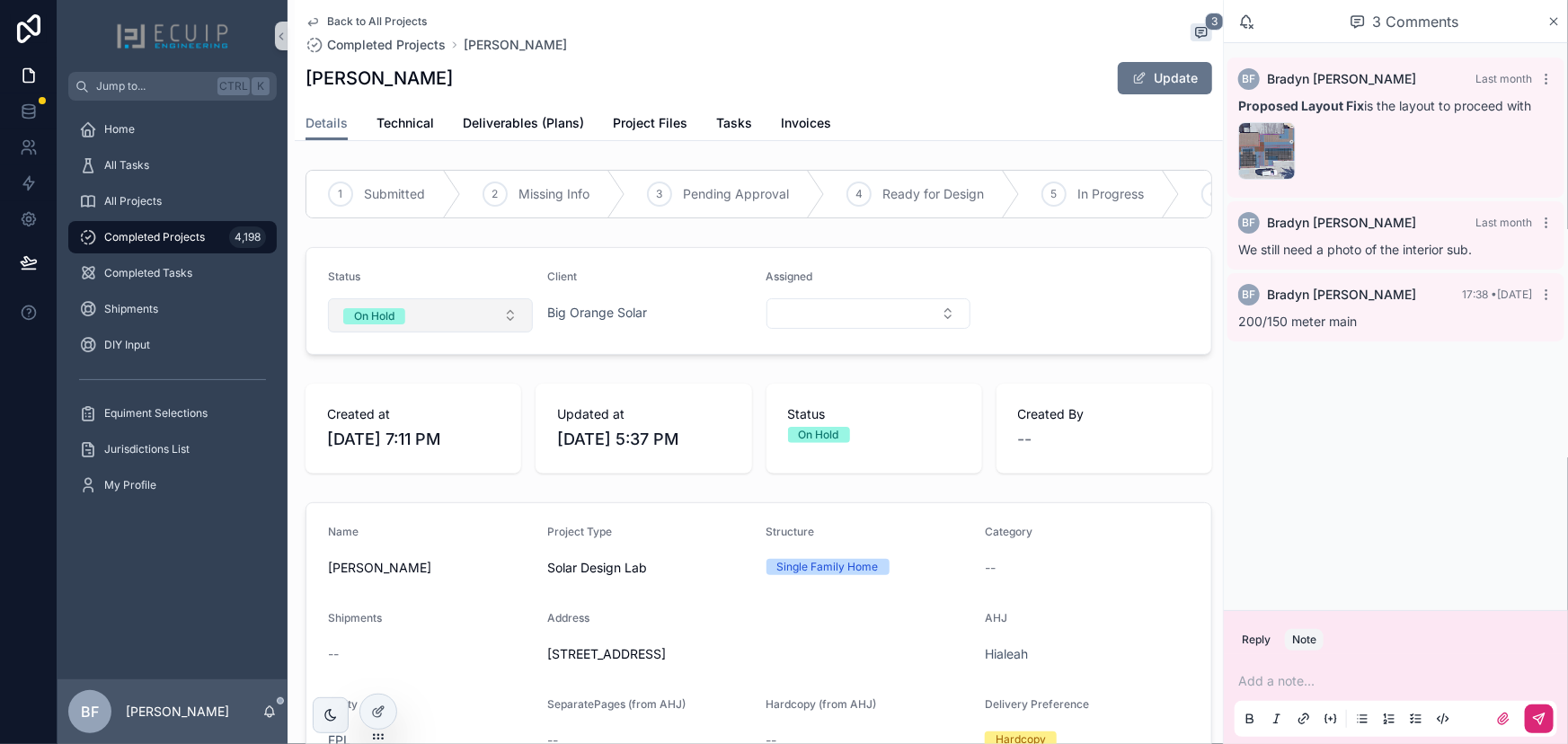
click at [431, 326] on button "On Hold" at bounding box center [430, 315] width 205 height 34
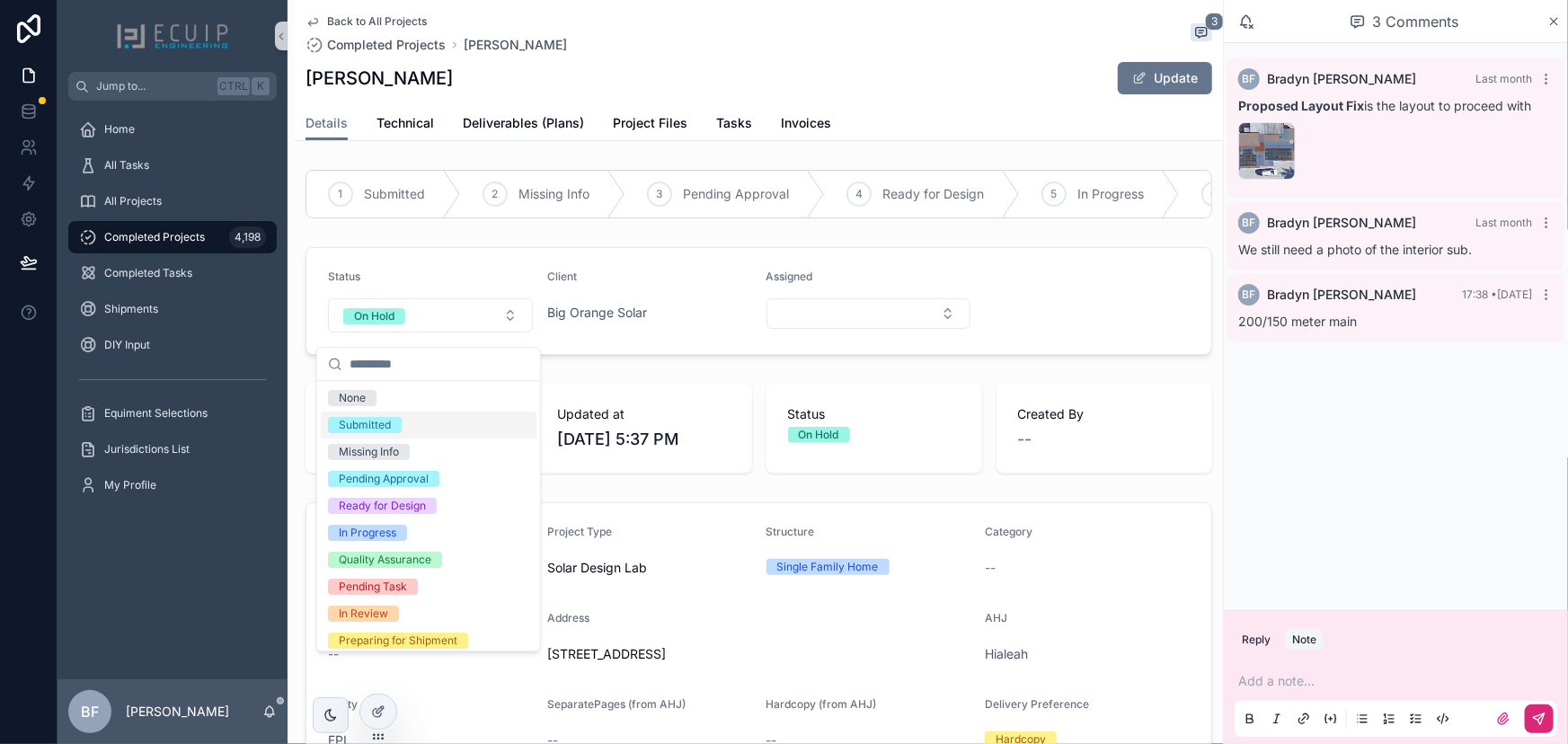
click at [383, 430] on div "Submitted" at bounding box center [364, 425] width 52 height 16
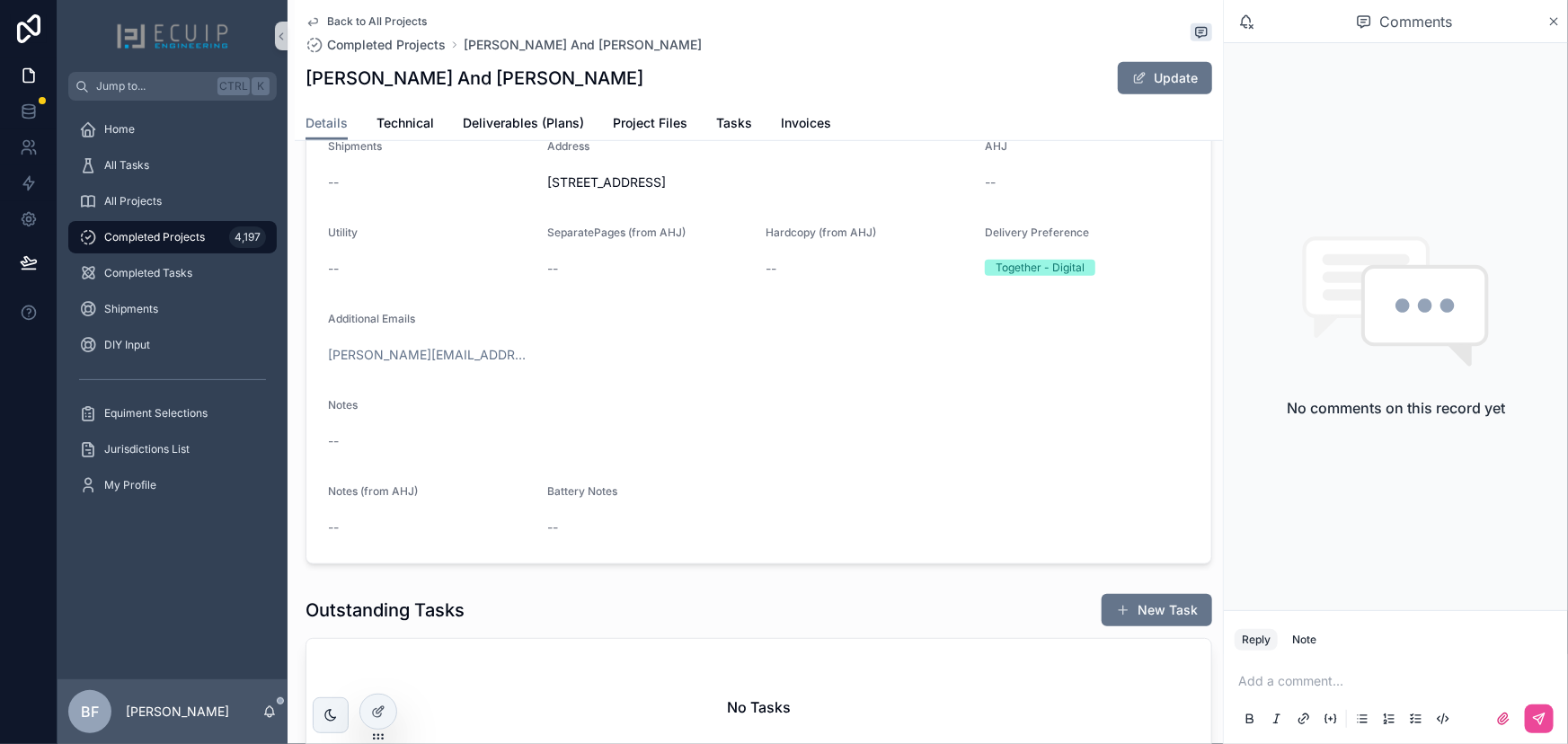
scroll to position [81, 0]
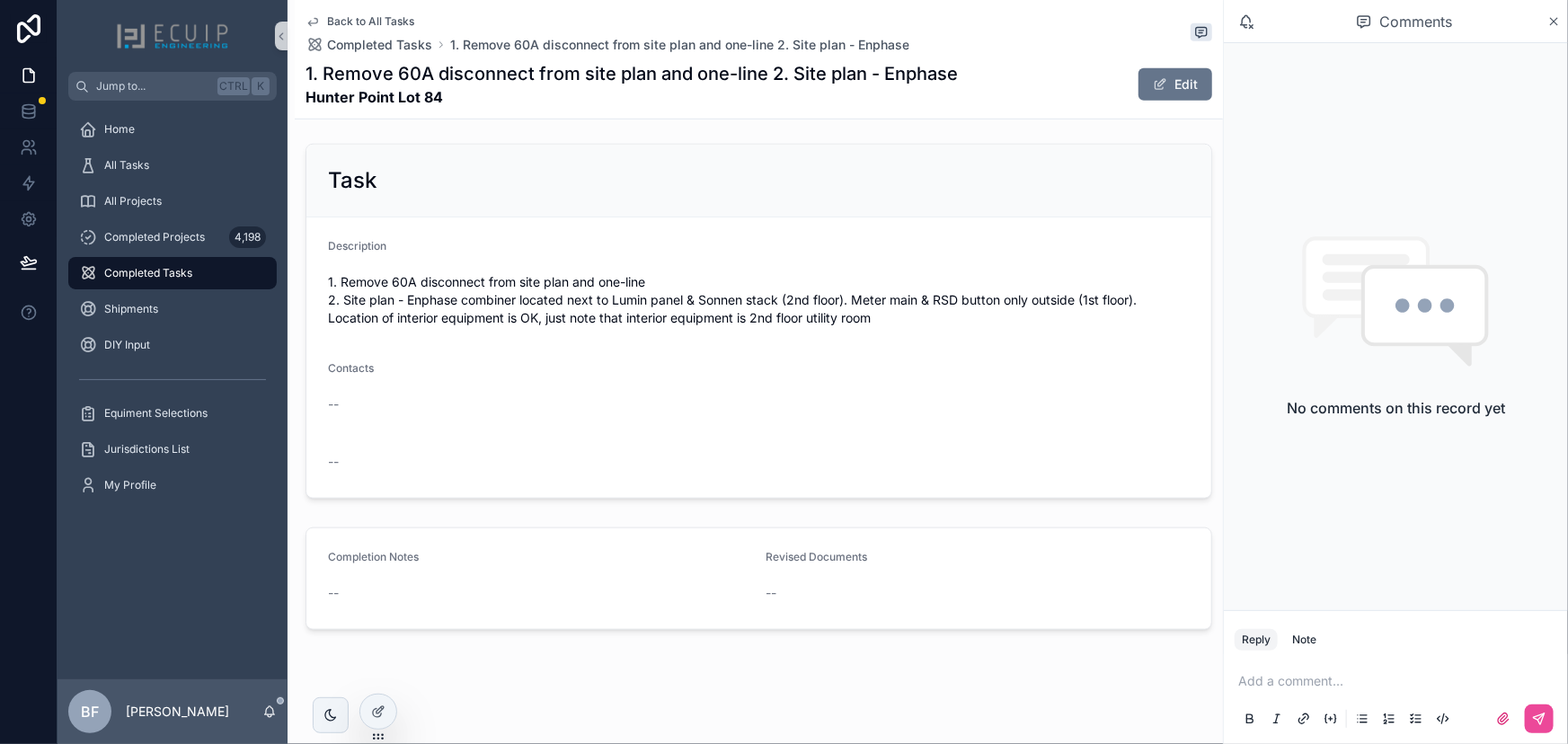
scroll to position [617, 0]
drag, startPoint x: 1161, startPoint y: 85, endPoint x: 1182, endPoint y: 89, distance: 21.4
click at [1161, 85] on button "Edit" at bounding box center [1175, 84] width 74 height 33
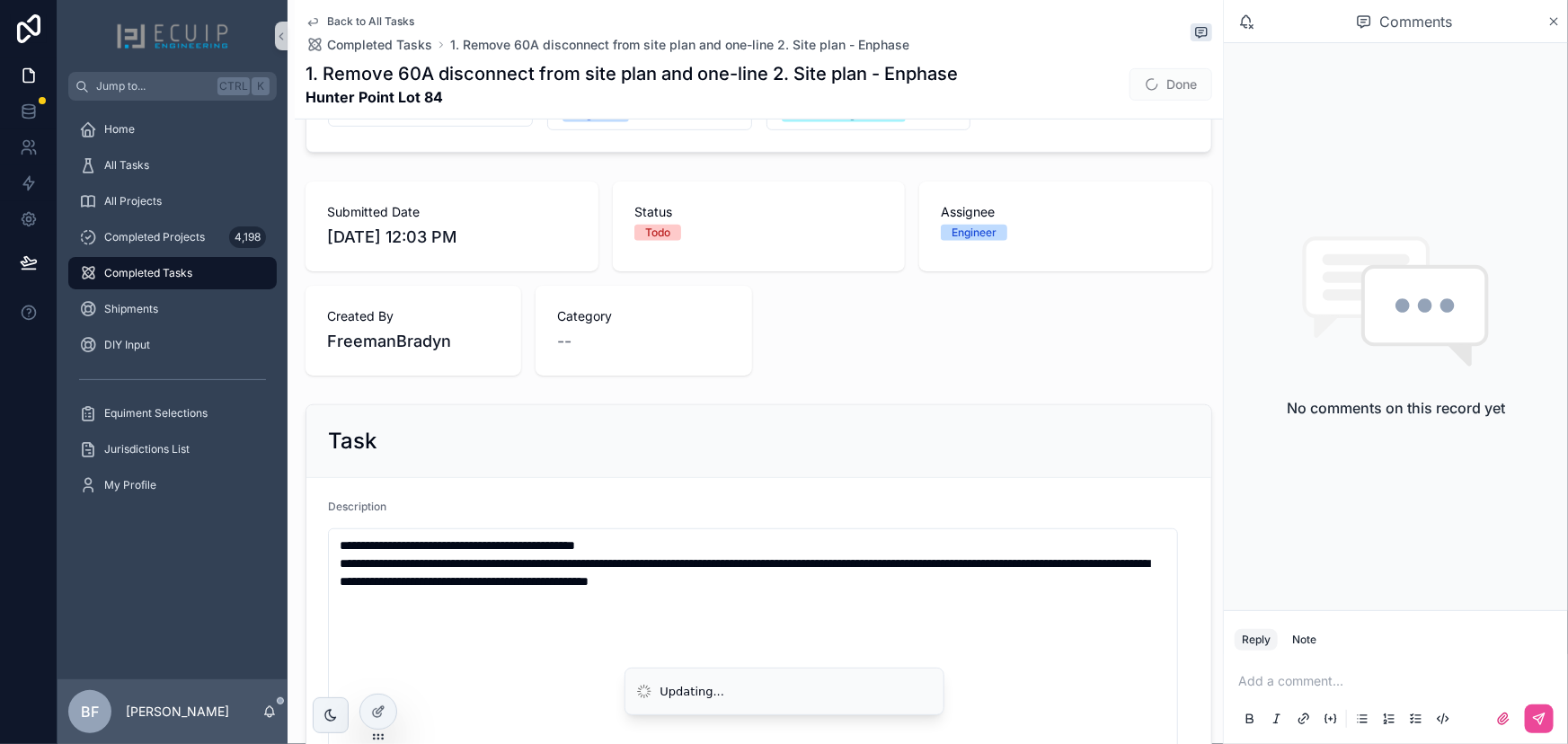
scroll to position [490, 0]
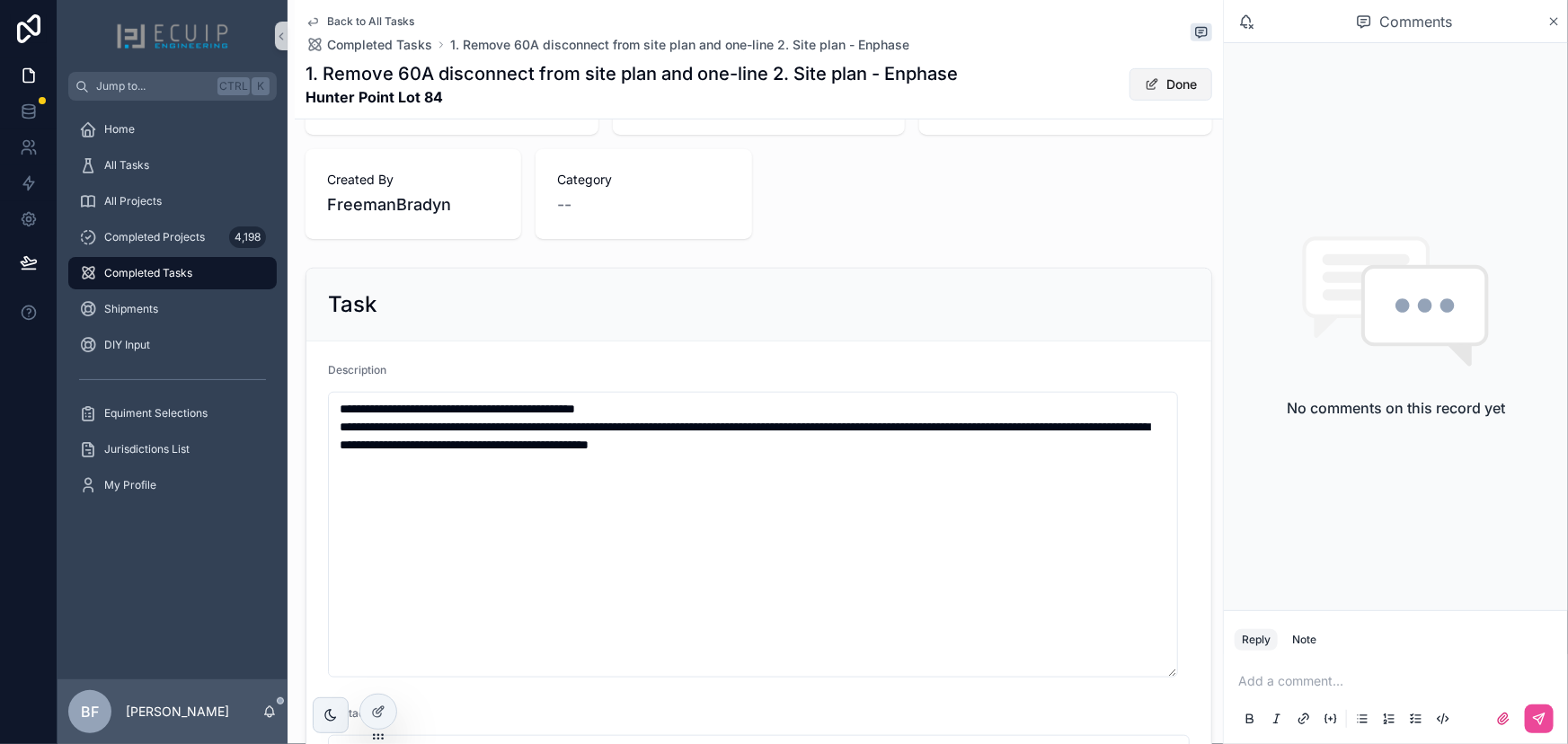
click at [1161, 90] on button "Done" at bounding box center [1171, 84] width 83 height 33
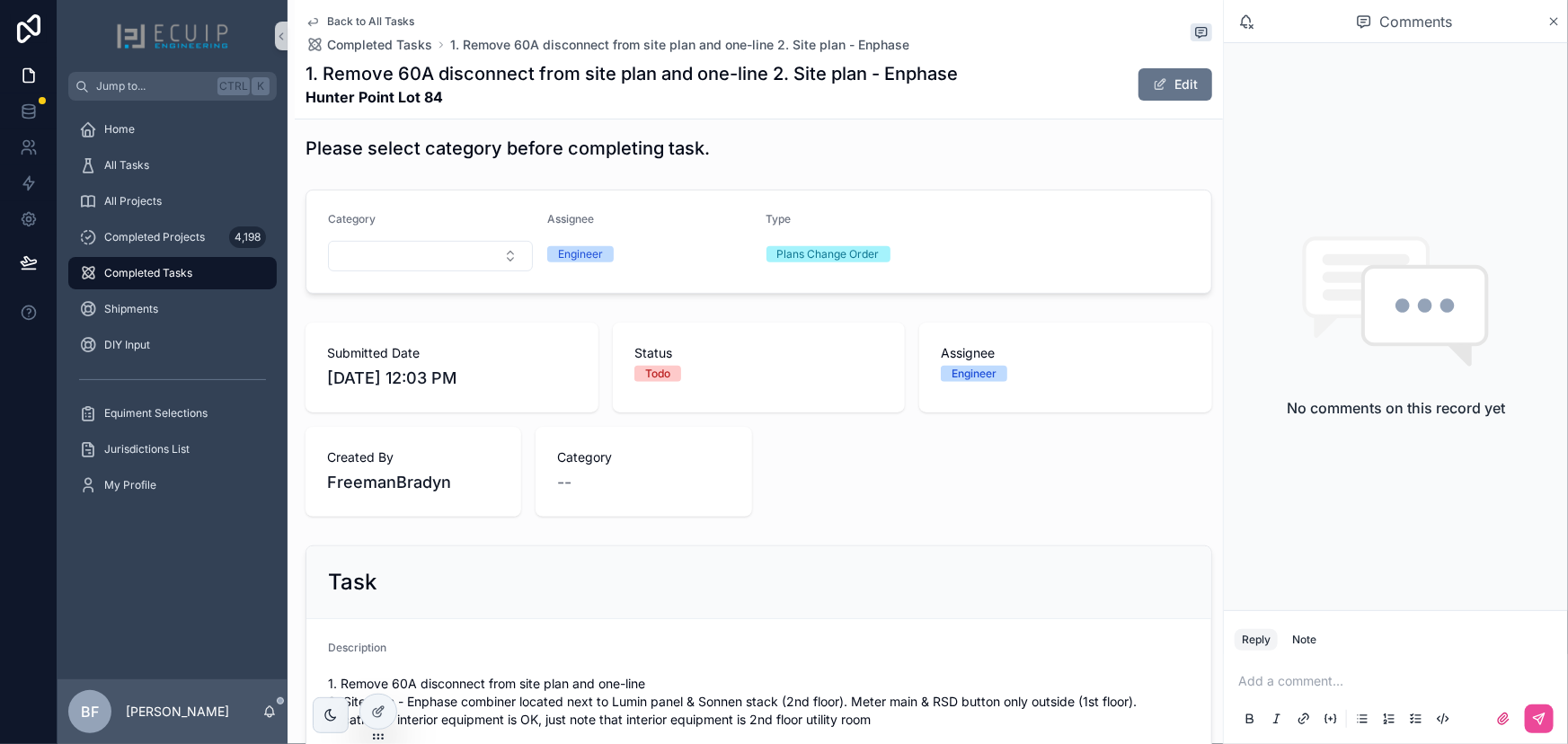
scroll to position [0, 0]
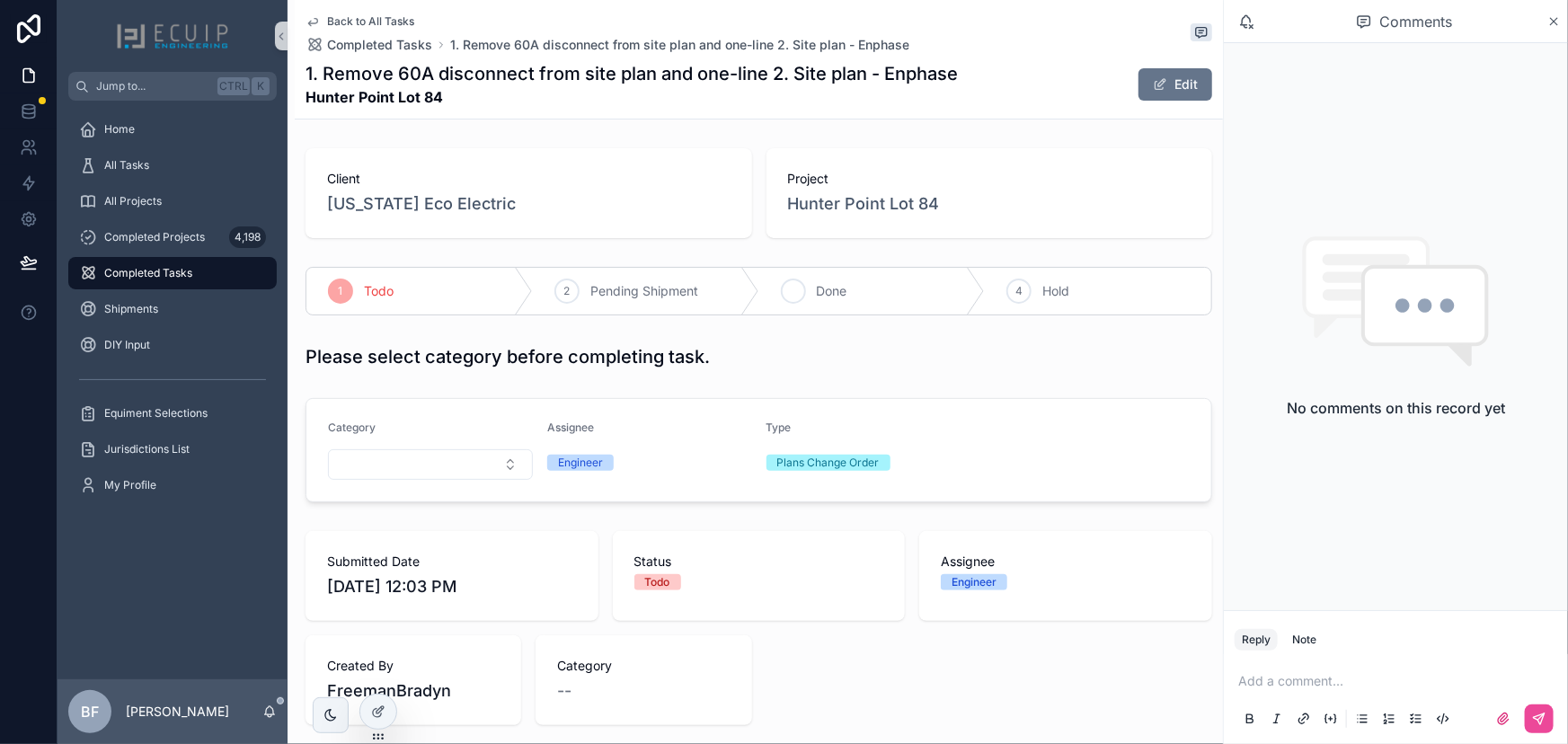
click at [824, 292] on span "Done" at bounding box center [831, 291] width 31 height 18
drag, startPoint x: 465, startPoint y: 110, endPoint x: 310, endPoint y: 99, distance: 155.4
click at [310, 99] on div "Back to All Tasks Completed Tasks Hi could you please send the engineer letter …" at bounding box center [758, 59] width 906 height 118
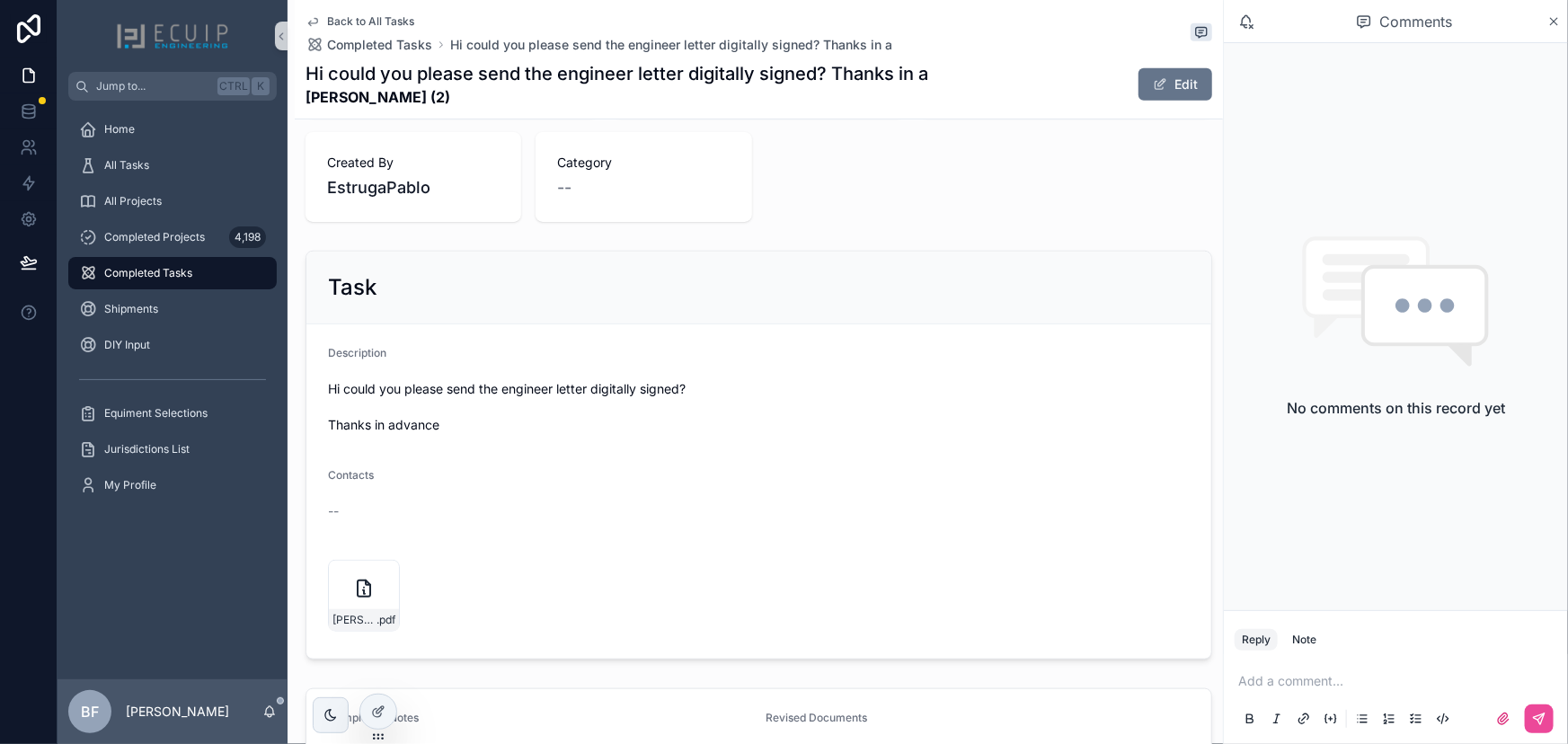
scroll to position [671, 0]
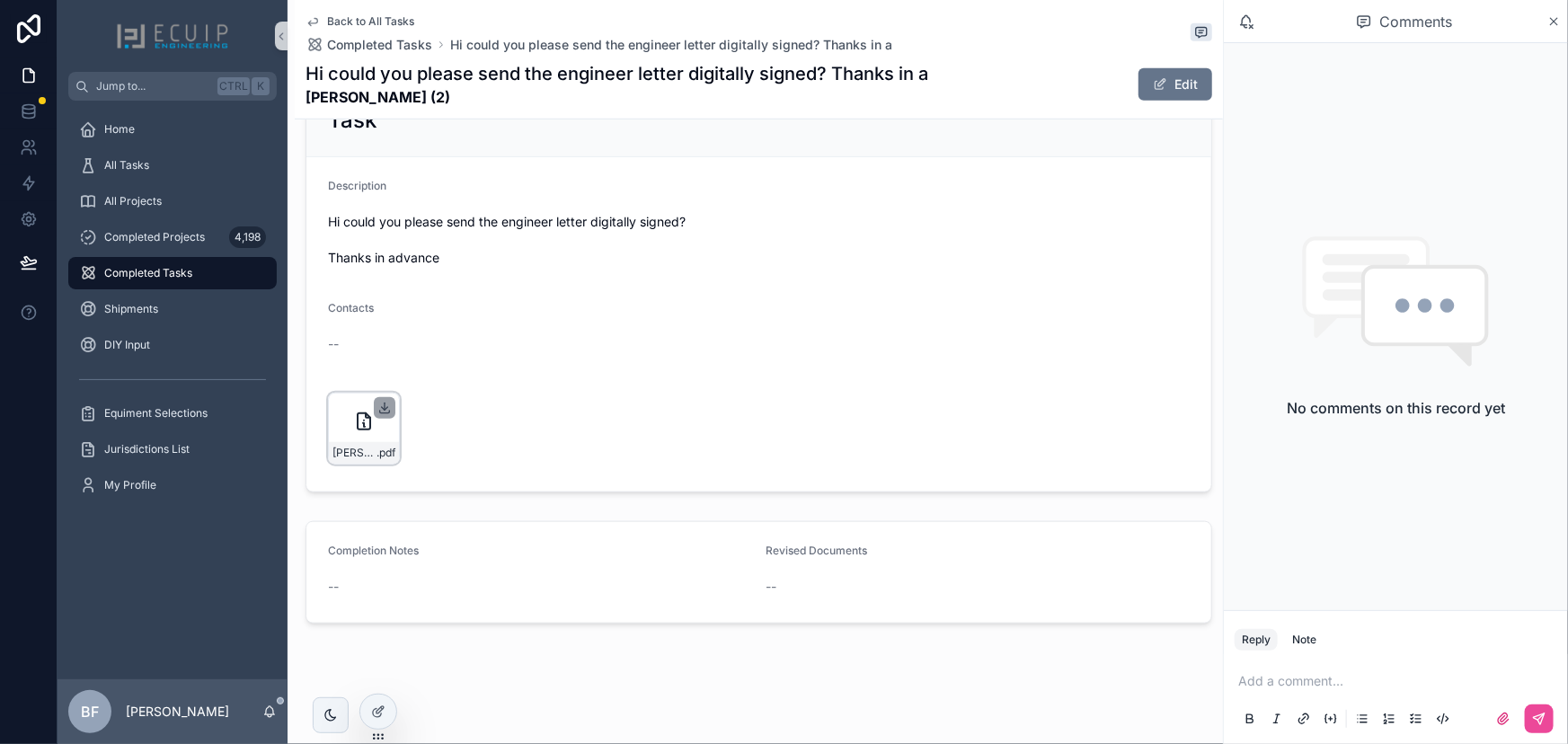
click at [384, 403] on icon "scrollable content" at bounding box center [384, 408] width 15 height 15
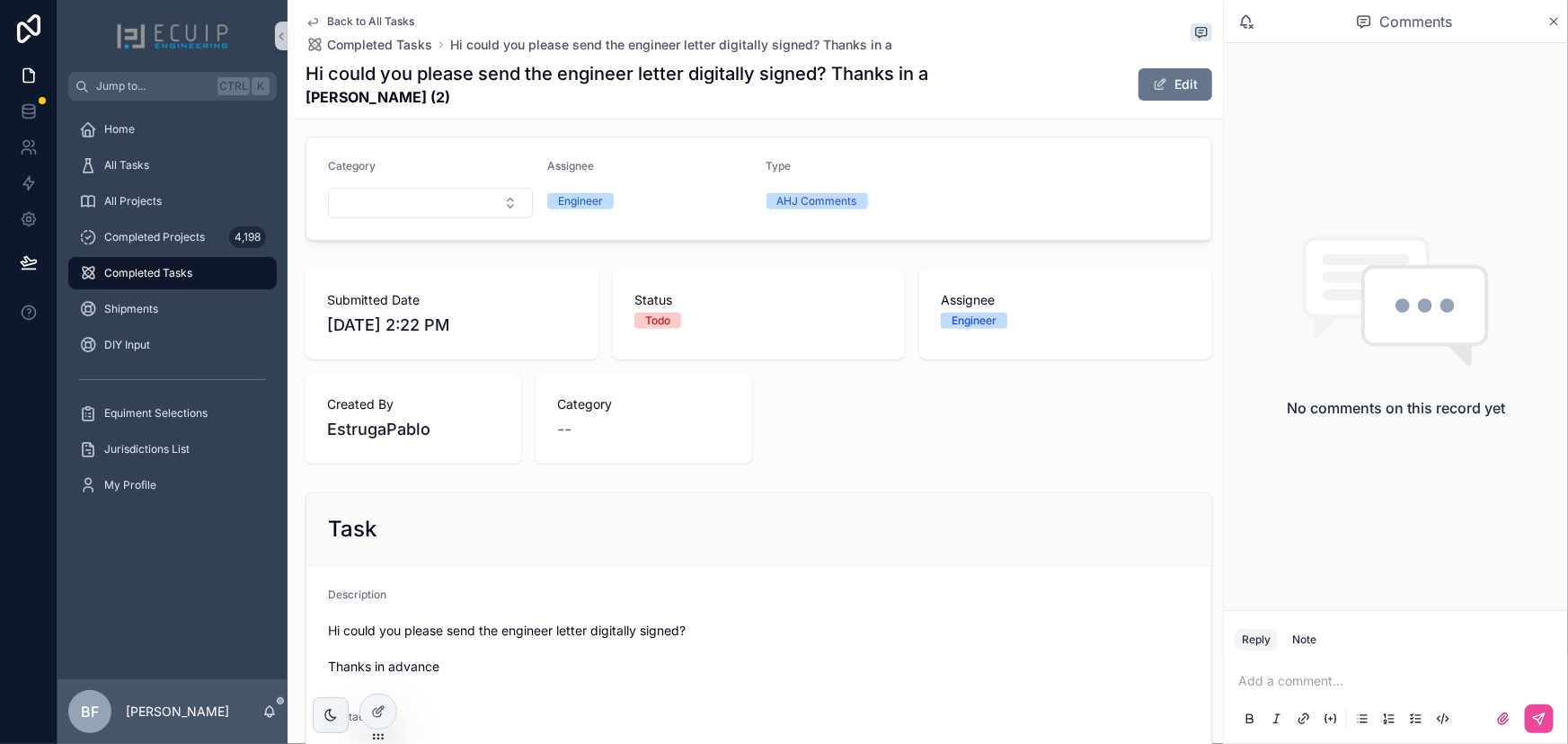
scroll to position [0, 0]
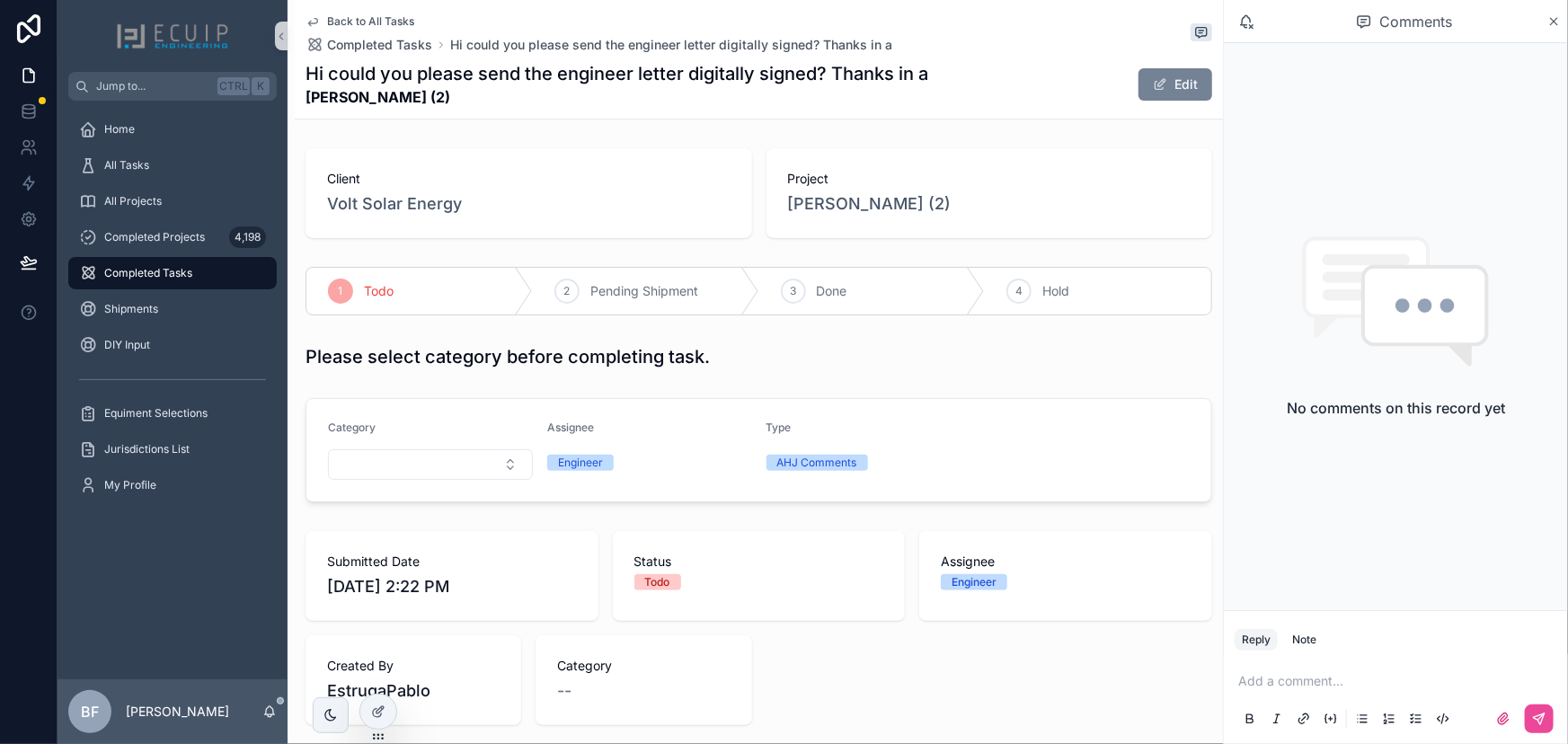
click at [1151, 93] on button "Edit" at bounding box center [1175, 84] width 74 height 33
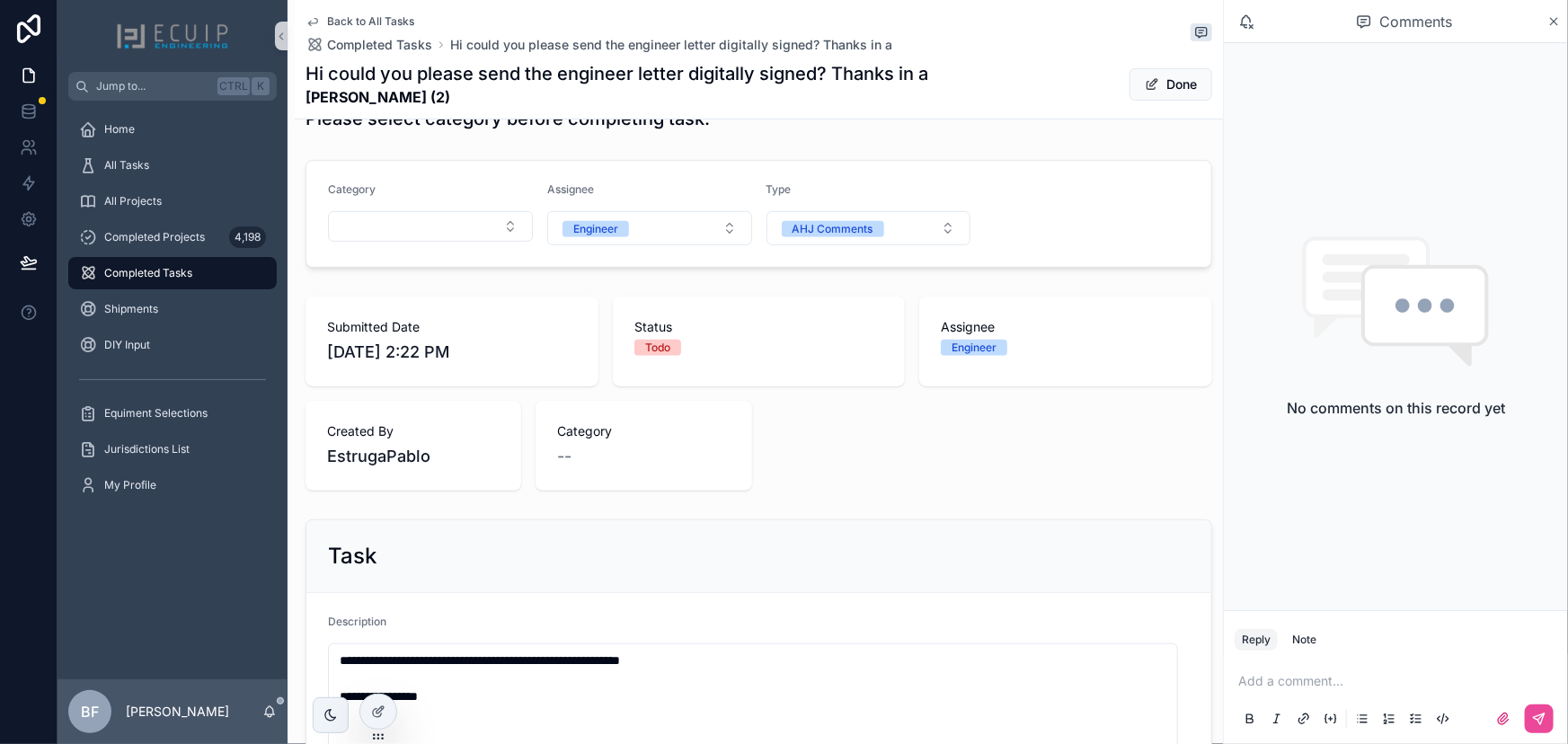
scroll to position [244, 0]
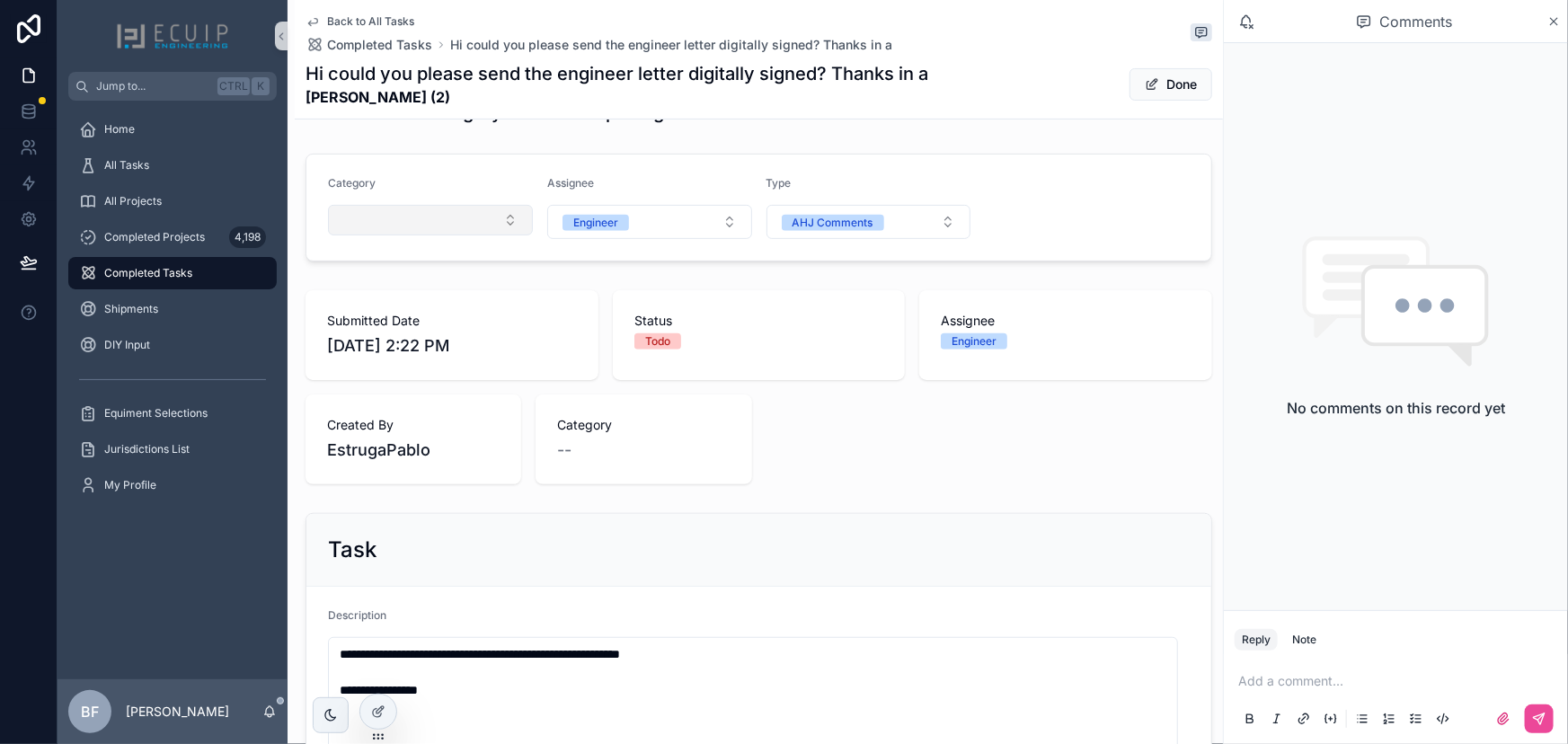
click at [467, 226] on button "Select Button" at bounding box center [430, 220] width 205 height 31
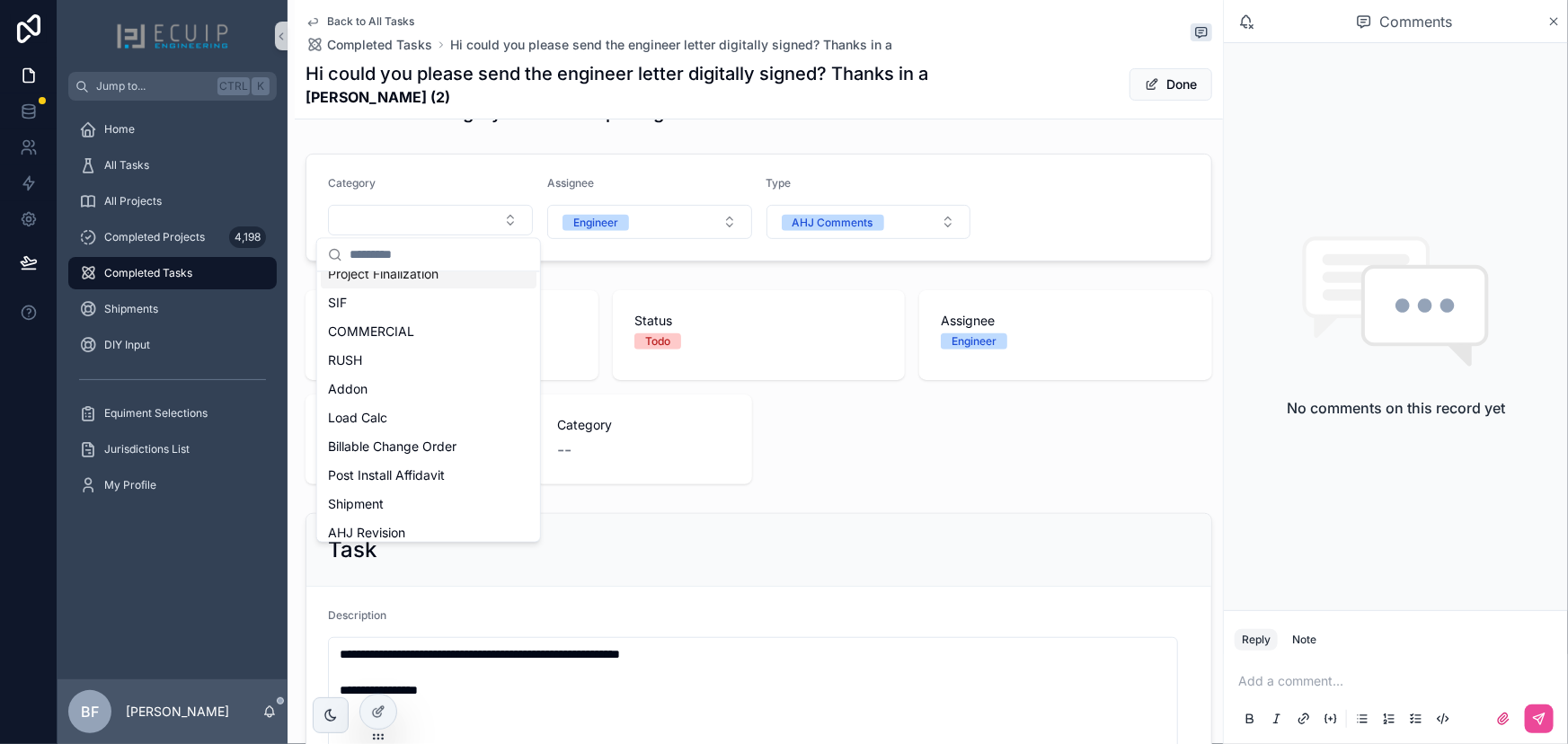
scroll to position [163, 0]
click at [397, 471] on span "Post Install Affidavit" at bounding box center [386, 473] width 117 height 18
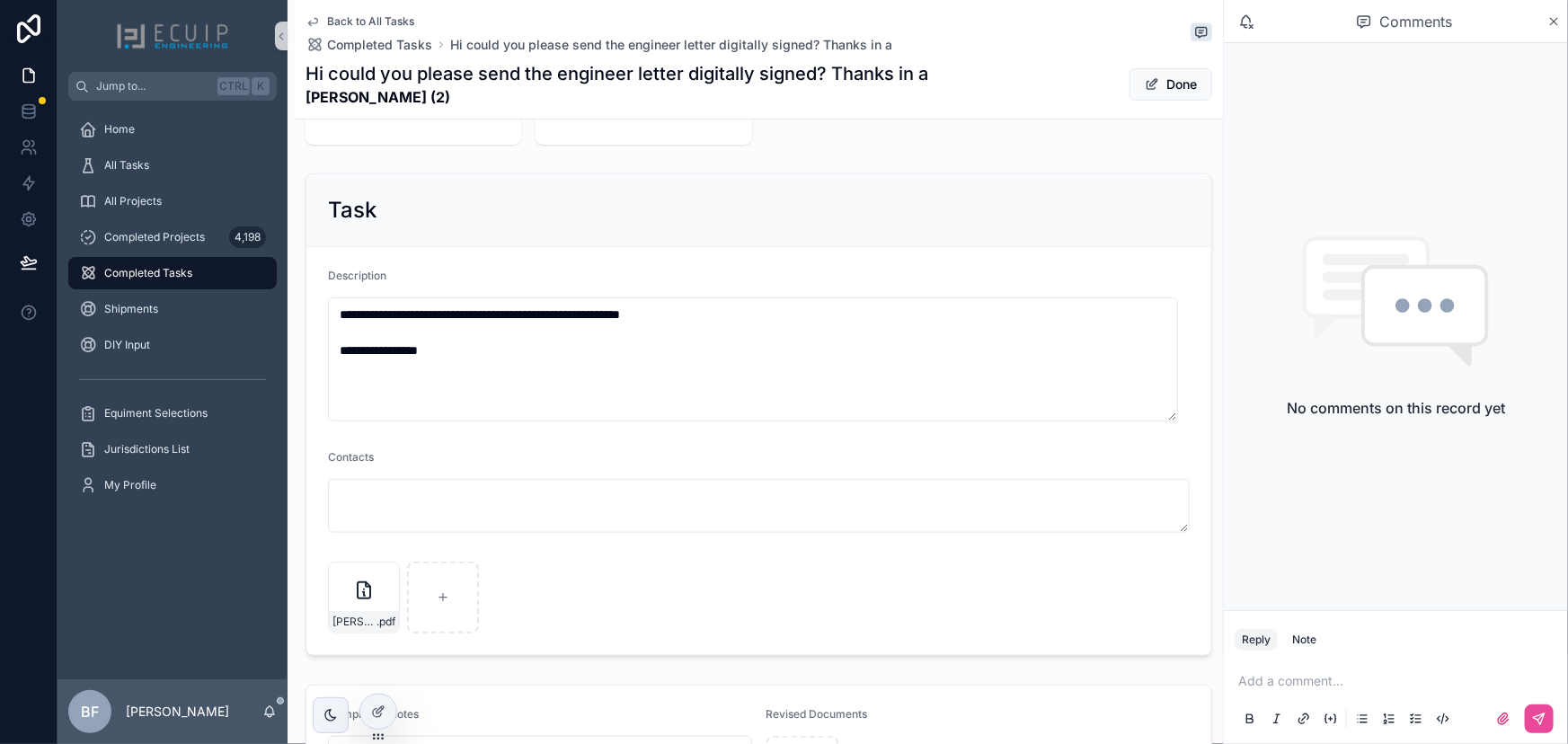
scroll to position [791, 0]
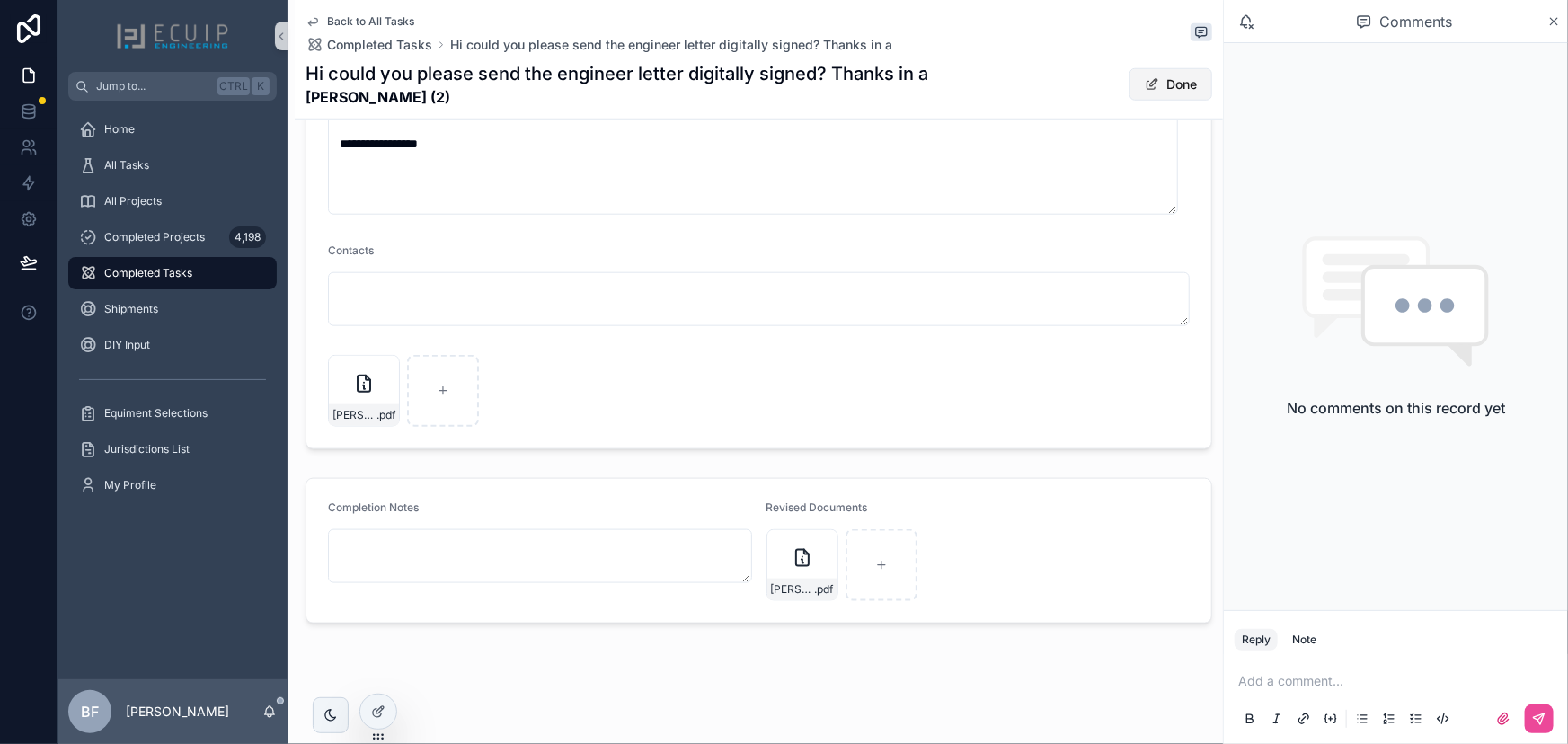
click at [1151, 86] on button "Done" at bounding box center [1171, 84] width 83 height 33
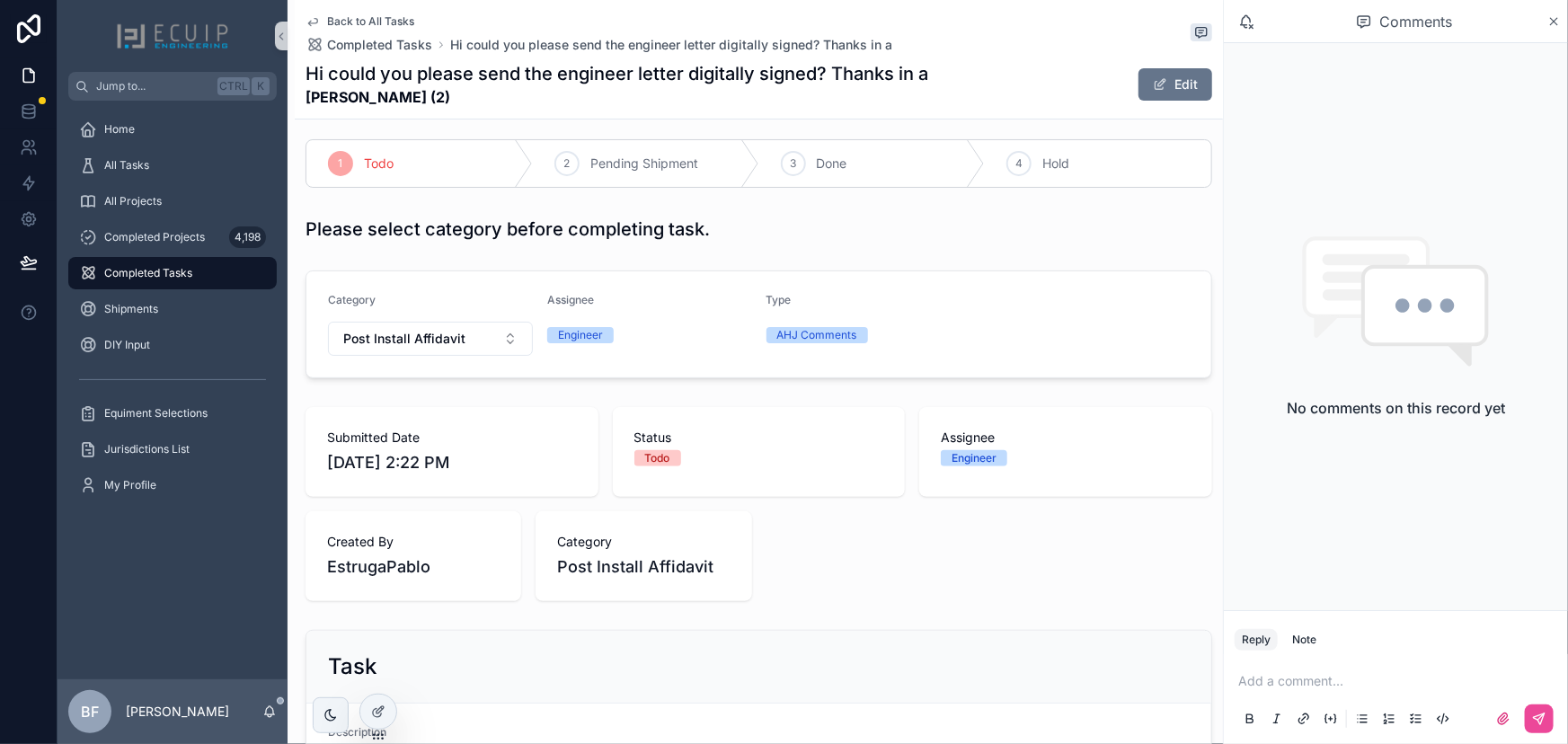
scroll to position [0, 0]
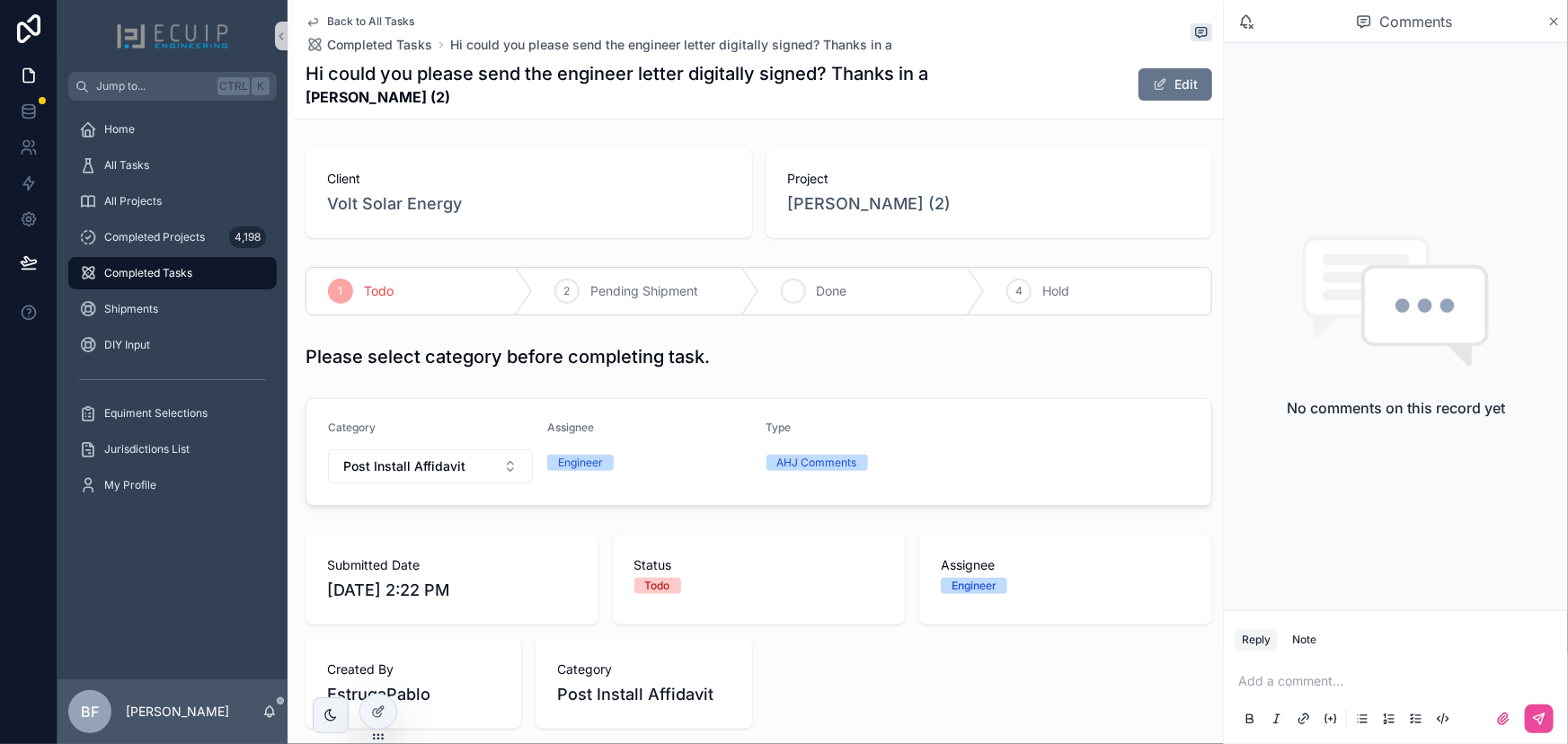
click at [828, 277] on div "3 Done" at bounding box center [873, 291] width 227 height 46
drag, startPoint x: 149, startPoint y: 170, endPoint x: 205, endPoint y: 163, distance: 56.4
click at [149, 170] on div "All Tasks" at bounding box center [172, 165] width 187 height 29
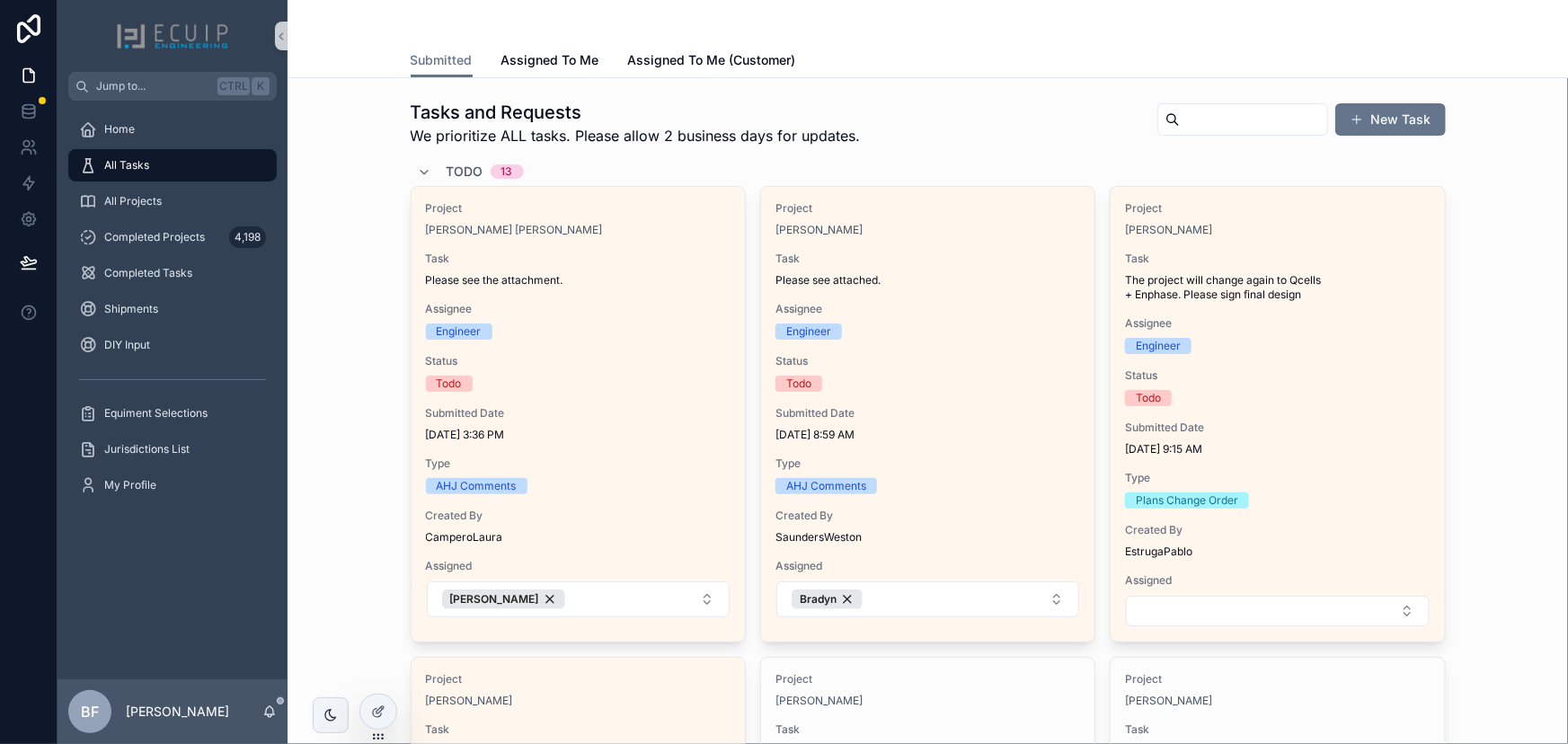
click at [988, 133] on div "Tasks and Requests We prioritize ALL tasks. Please allow 2 business days for up…" at bounding box center [928, 122] width 1035 height 46
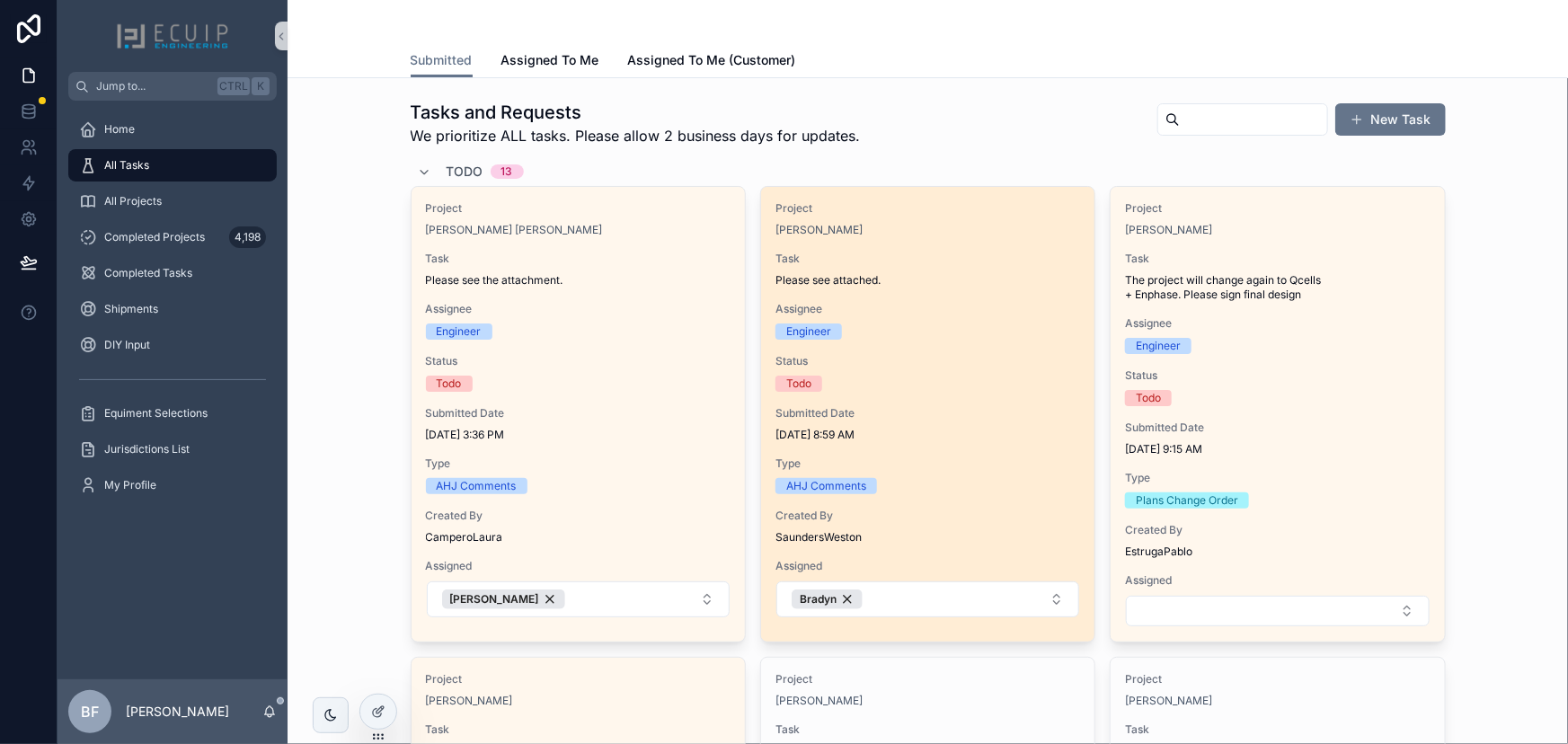
click at [1064, 368] on span "Status" at bounding box center [927, 361] width 304 height 15
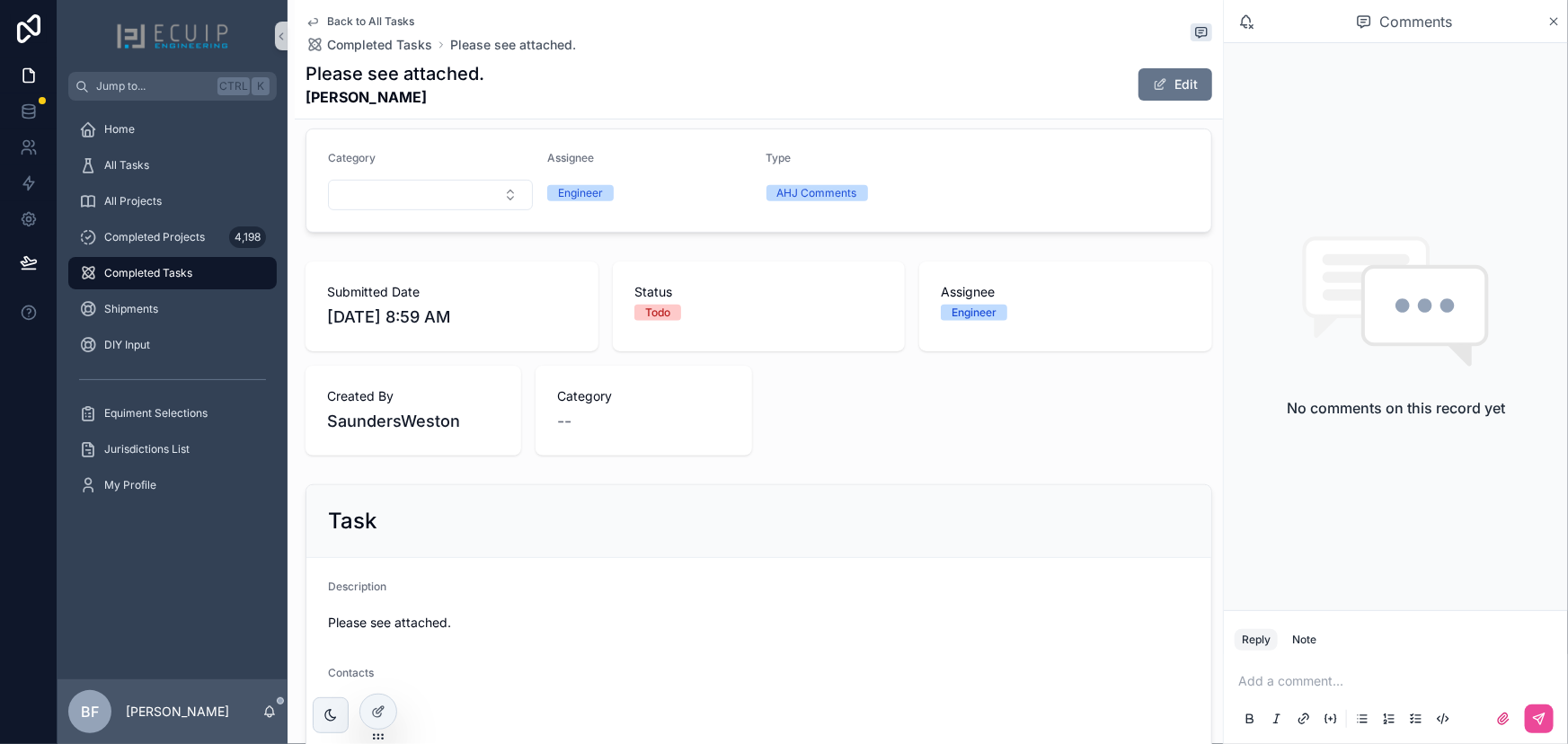
scroll to position [490, 0]
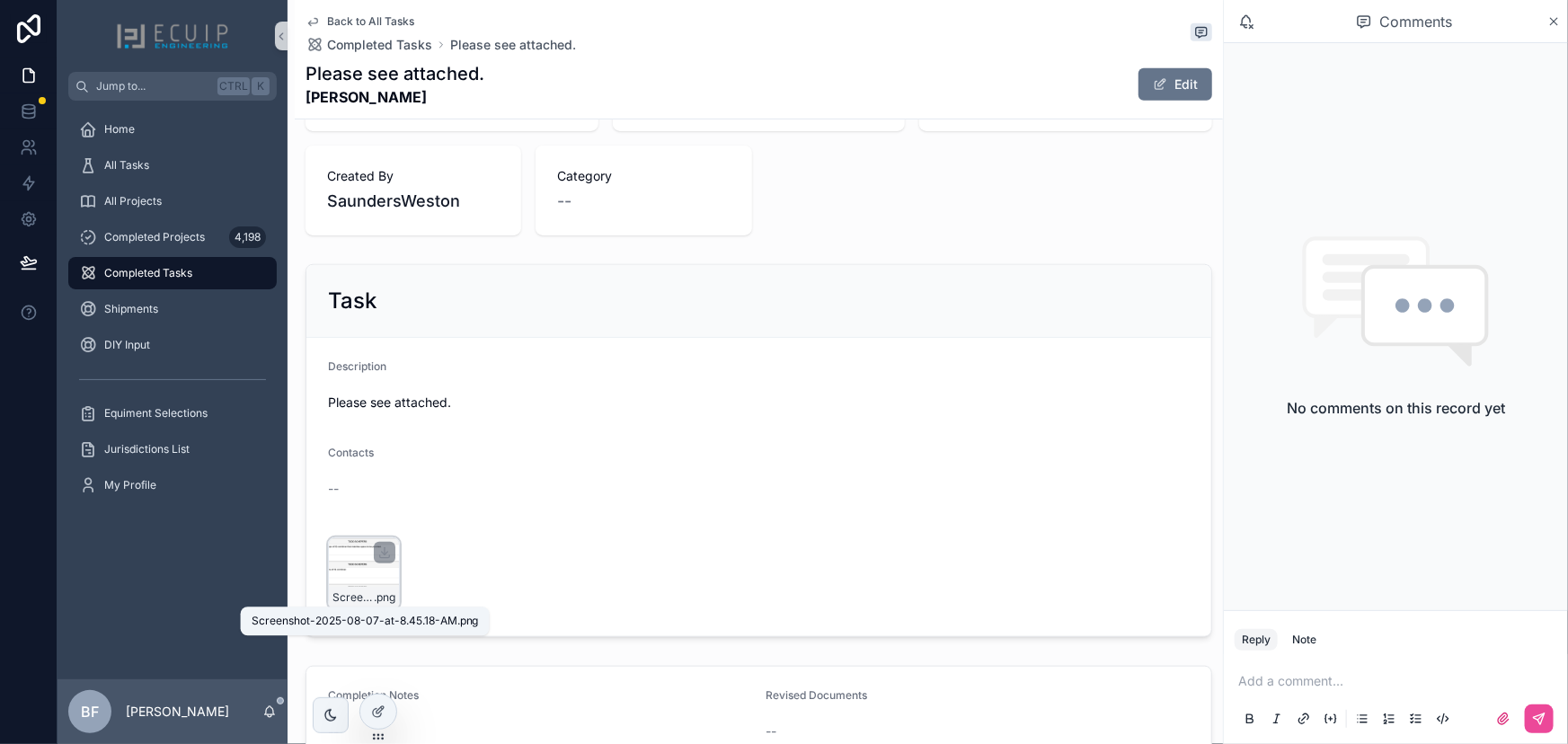
click at [345, 590] on span "Screenshot-2025-08-07-at-8.45.18-AM" at bounding box center [354, 597] width 41 height 15
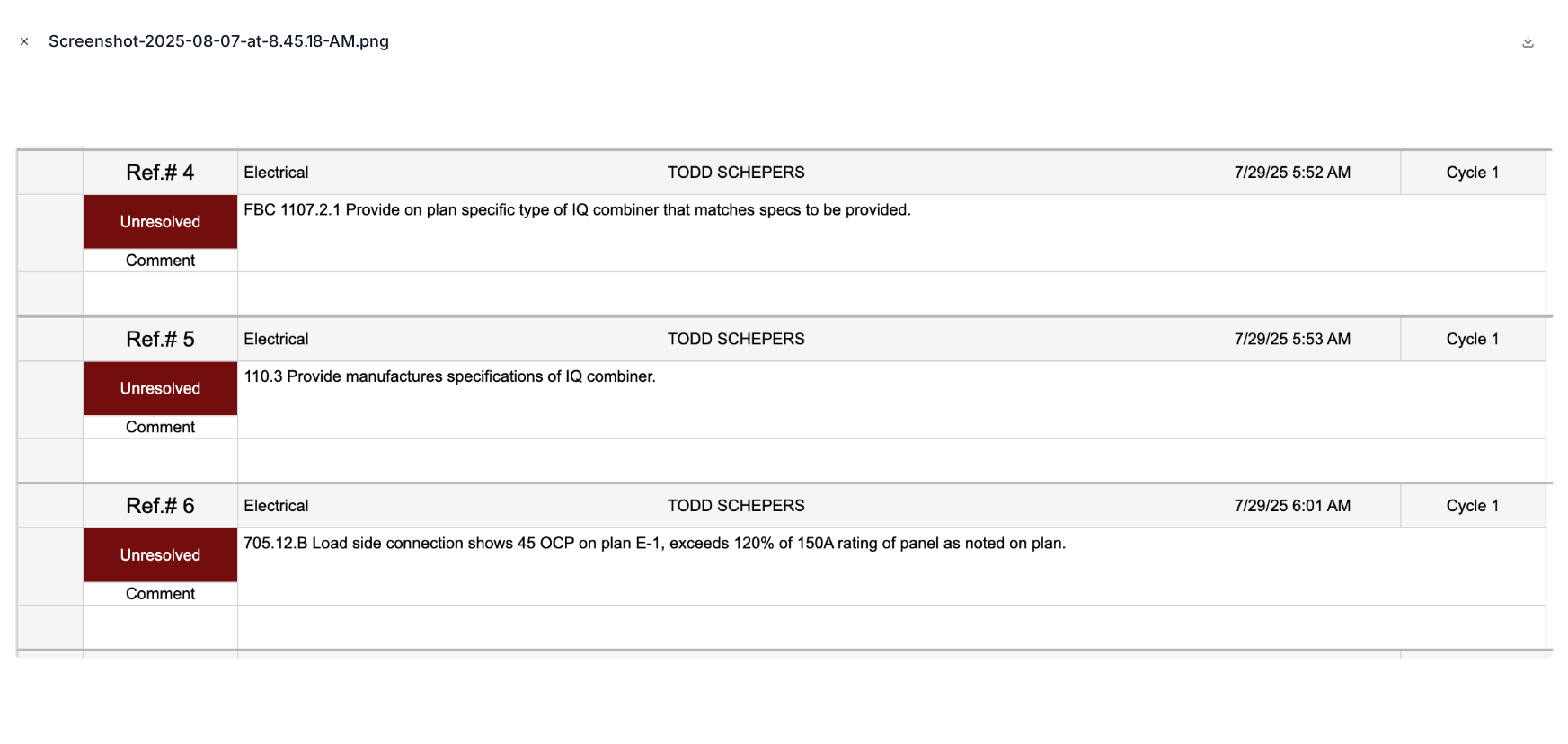
click at [24, 35] on icon "Close modal" at bounding box center [24, 41] width 13 height 13
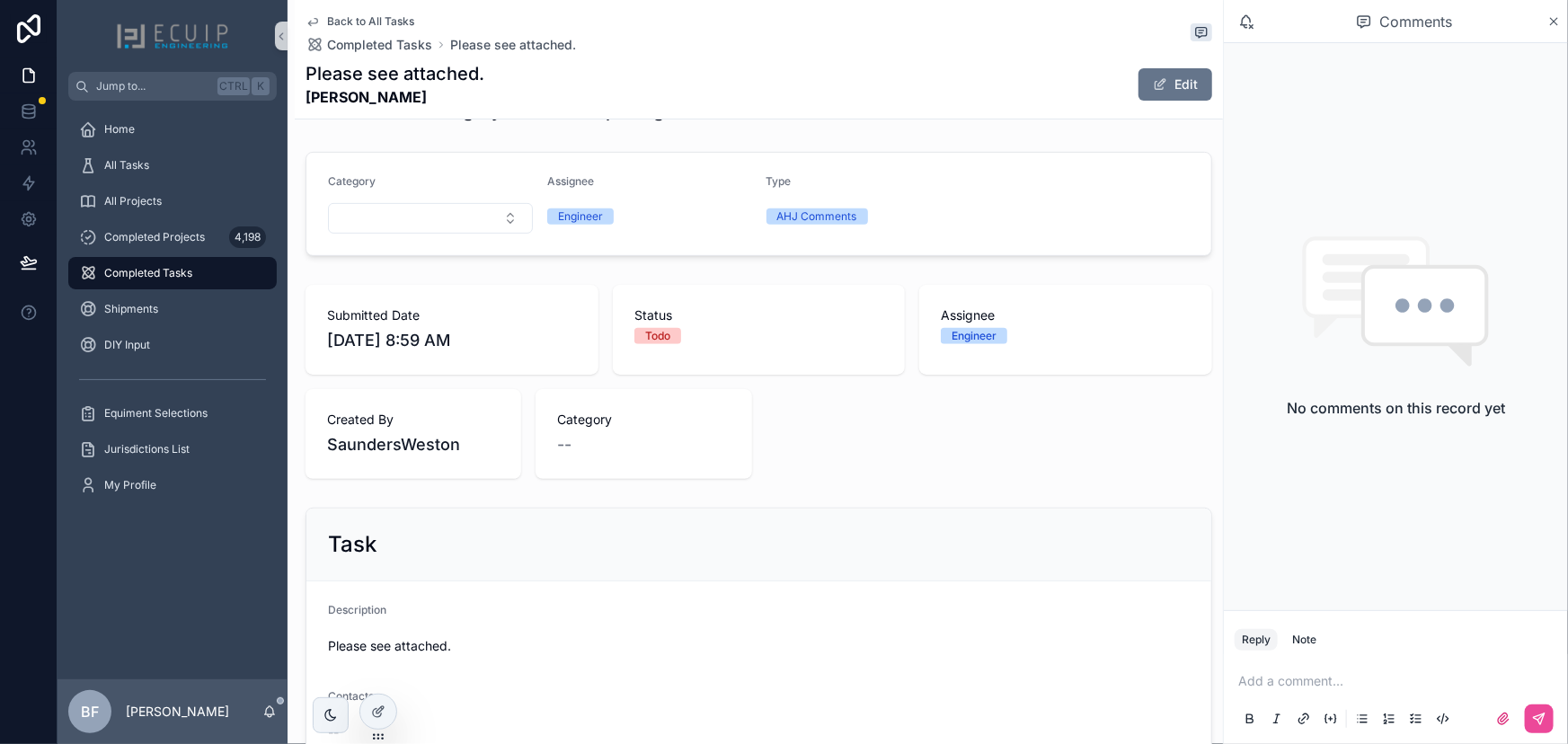
scroll to position [81, 0]
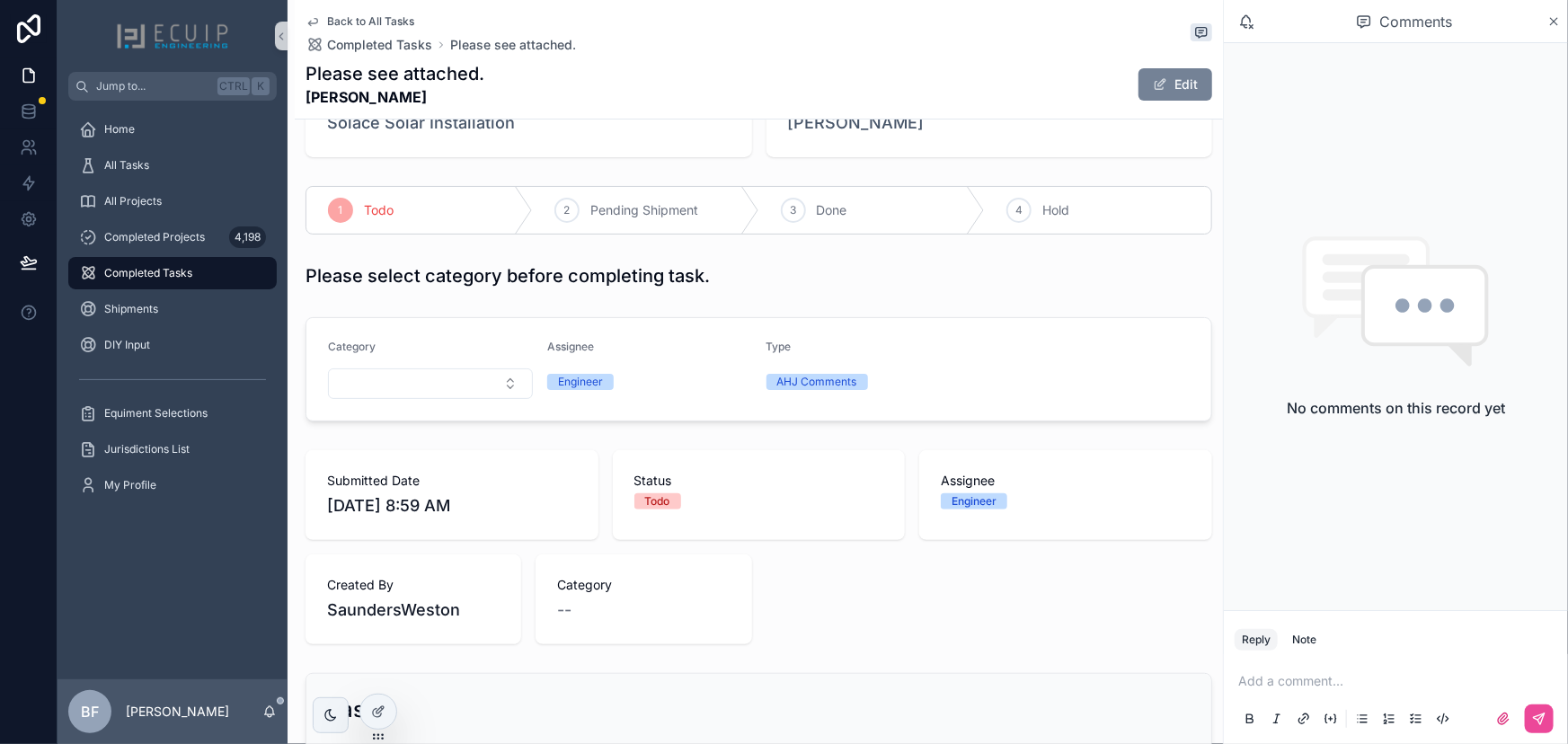
click at [1173, 81] on button "Edit" at bounding box center [1175, 84] width 74 height 33
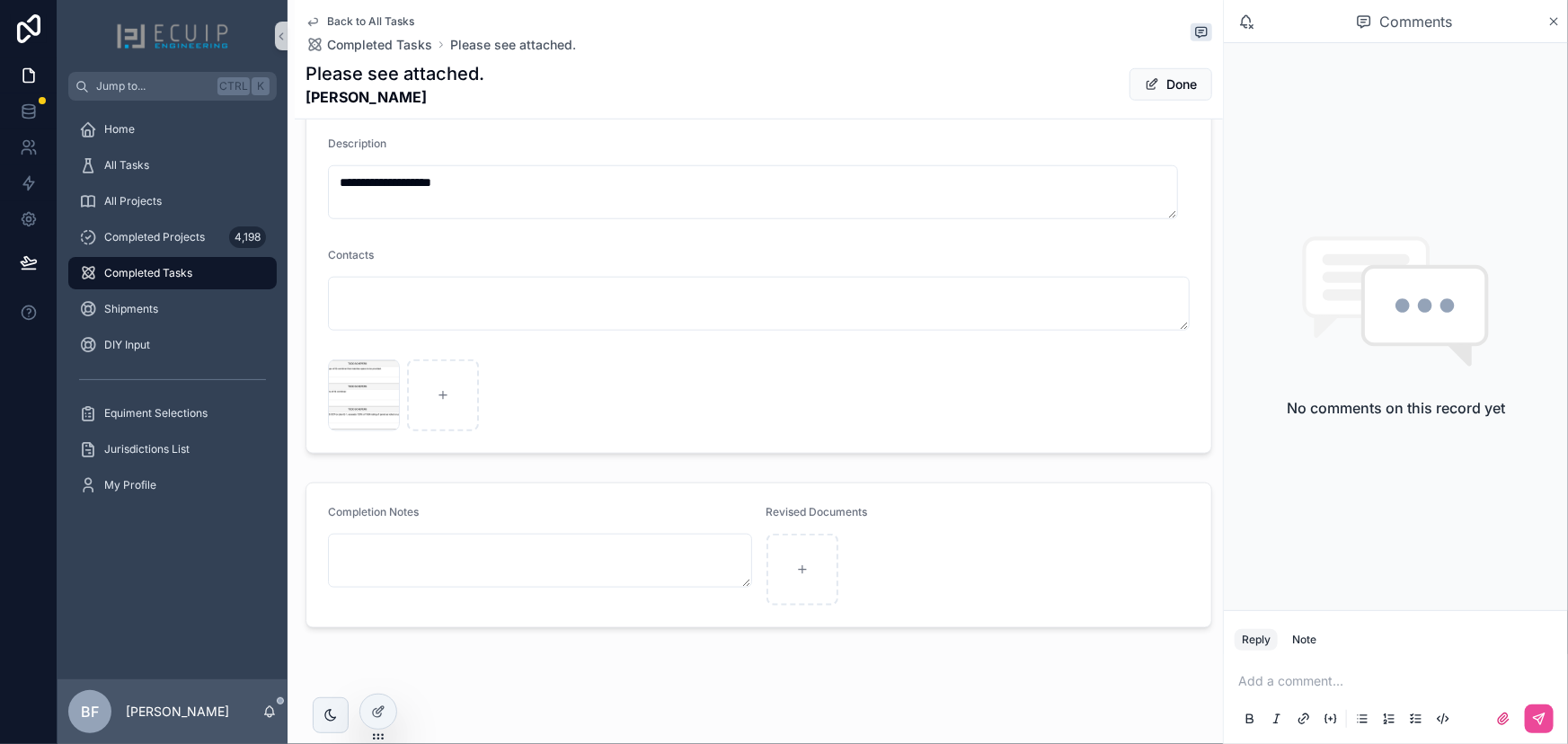
scroll to position [721, 0]
click at [1130, 74] on button "Done" at bounding box center [1171, 84] width 83 height 33
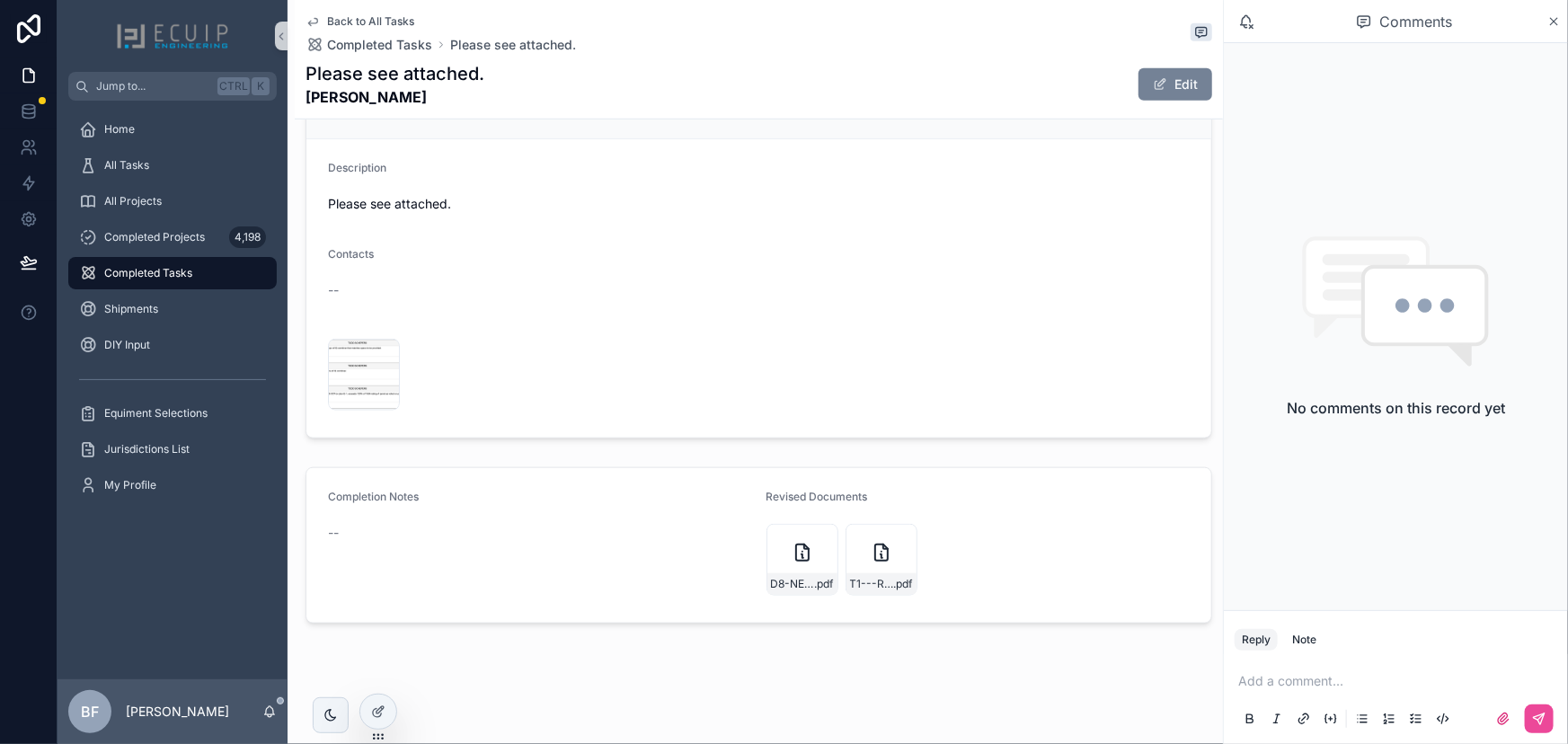
click at [1139, 77] on button "Edit" at bounding box center [1175, 84] width 74 height 33
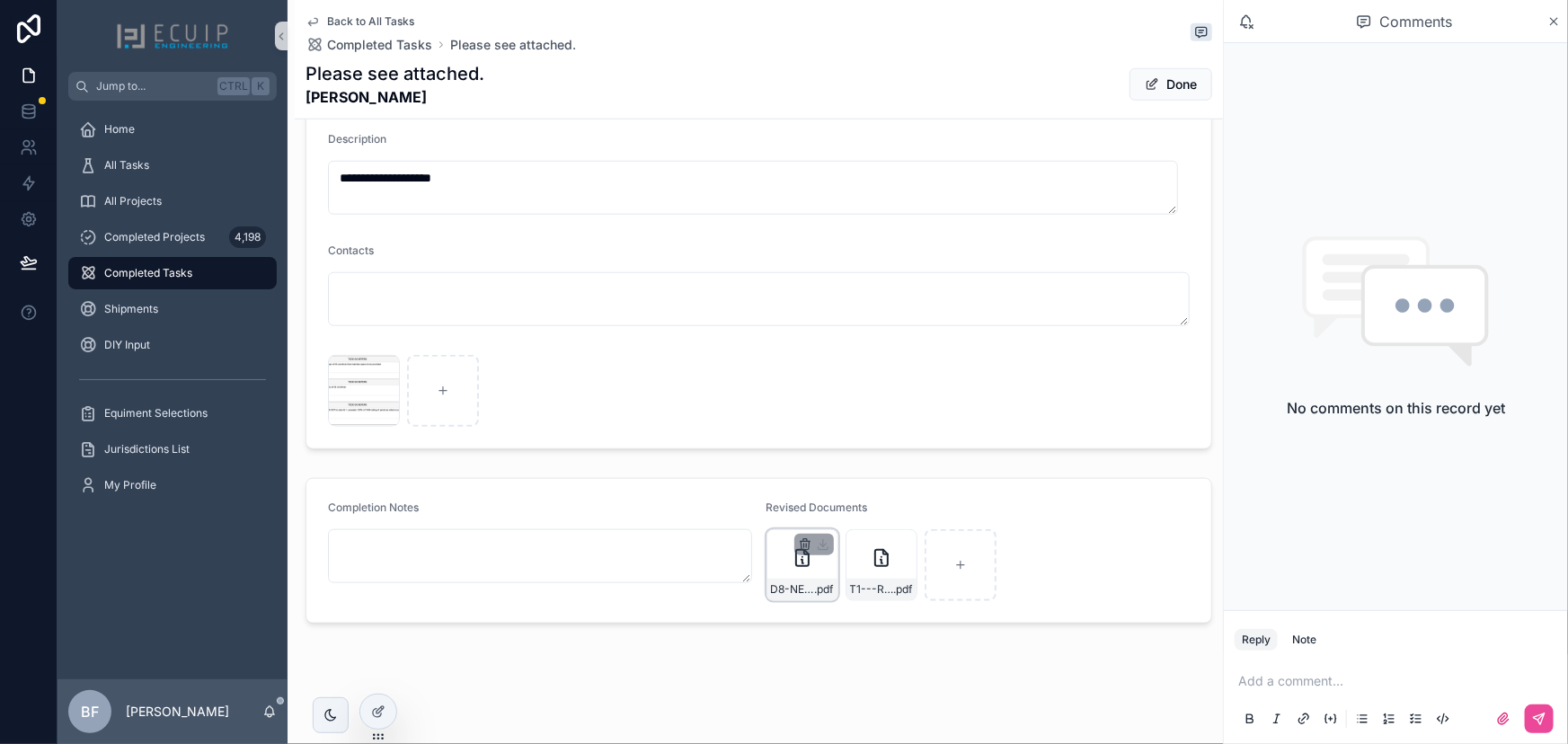
click at [798, 545] on icon "scrollable content" at bounding box center [805, 545] width 15 height 15
click at [826, 514] on div "Confirm delete?" at bounding box center [790, 510] width 144 height 22
click at [831, 514] on icon "scrollable content" at bounding box center [836, 510] width 15 height 15
click at [1155, 89] on button "Done" at bounding box center [1171, 84] width 83 height 33
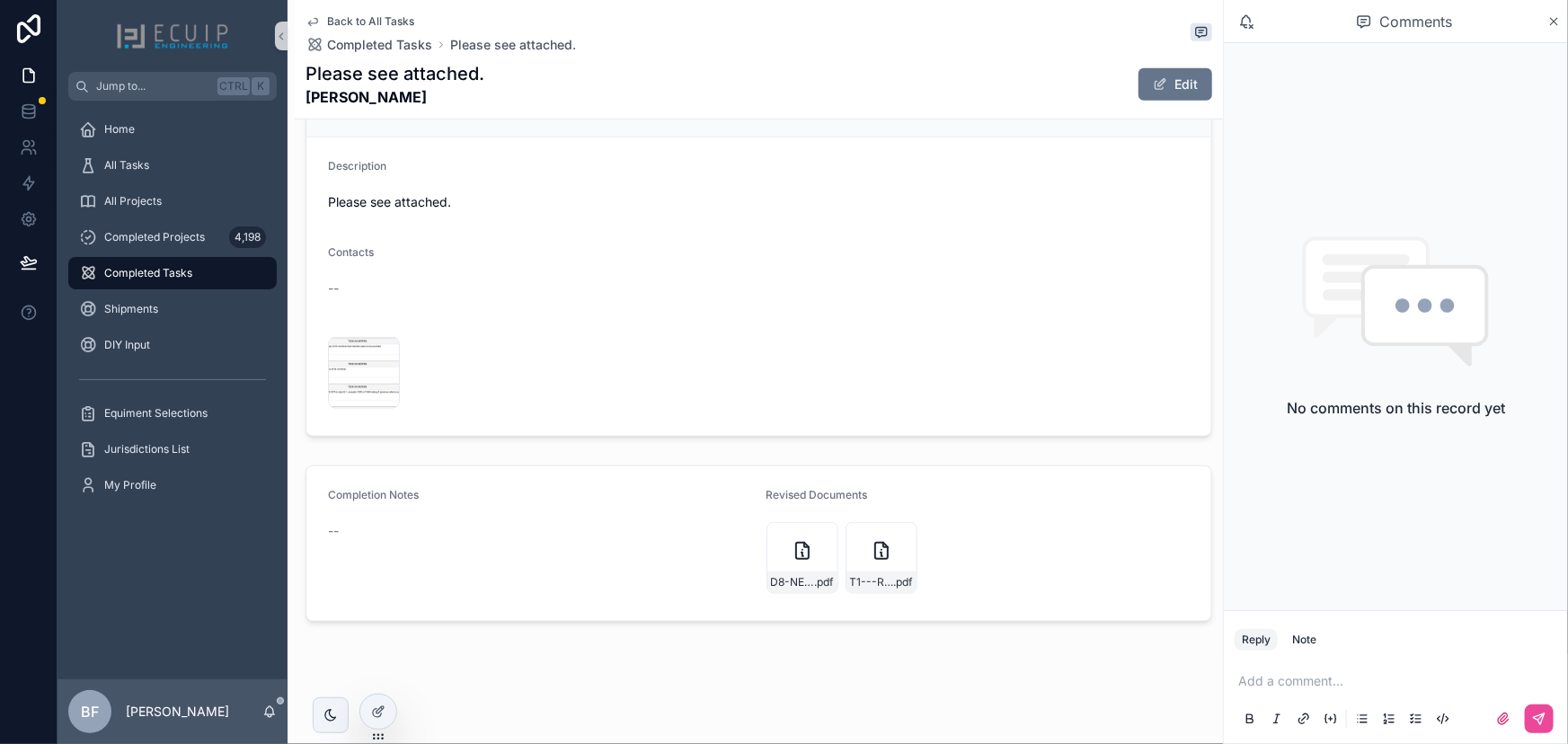
scroll to position [689, 0]
click at [1185, 84] on button "Edit" at bounding box center [1175, 84] width 74 height 33
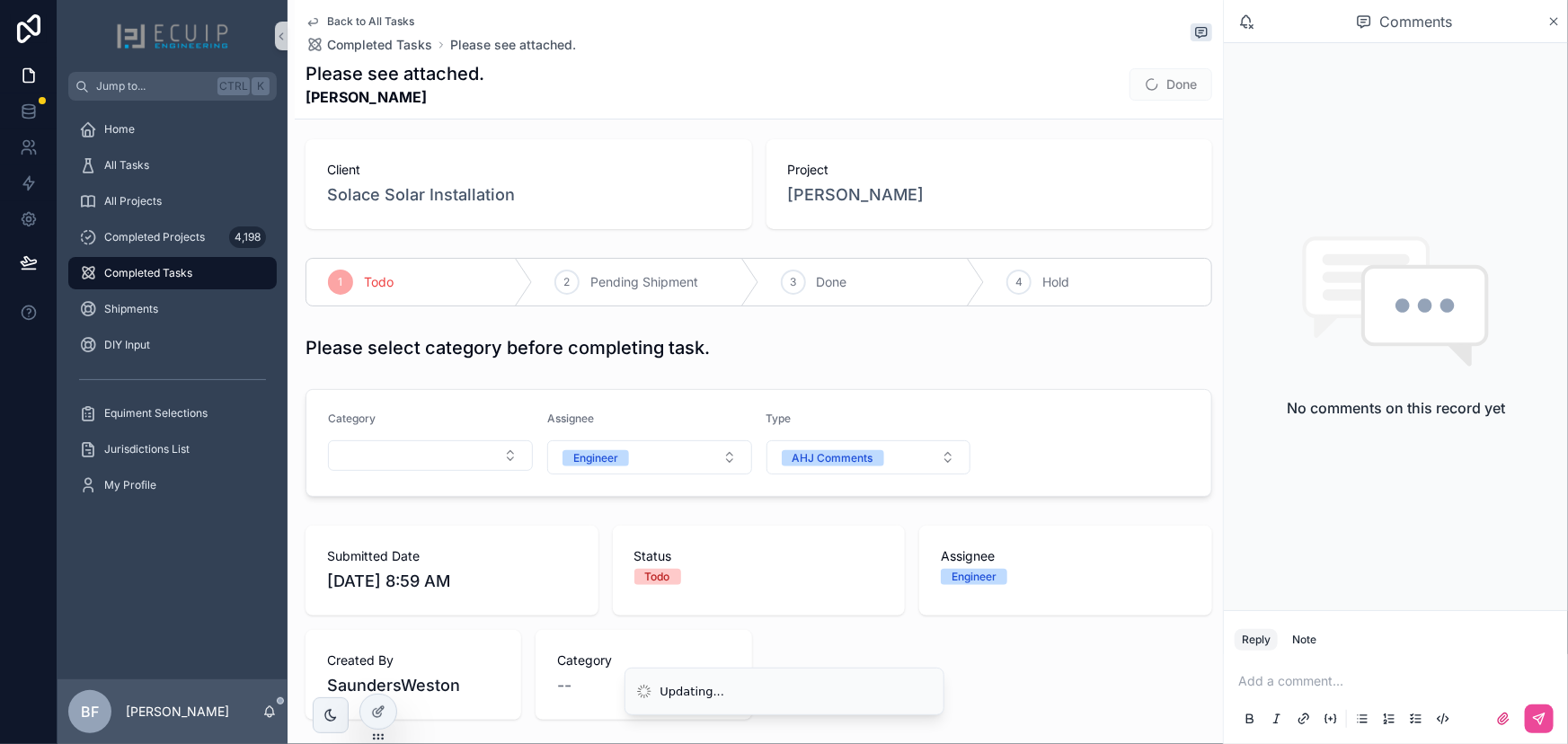
scroll to position [0, 0]
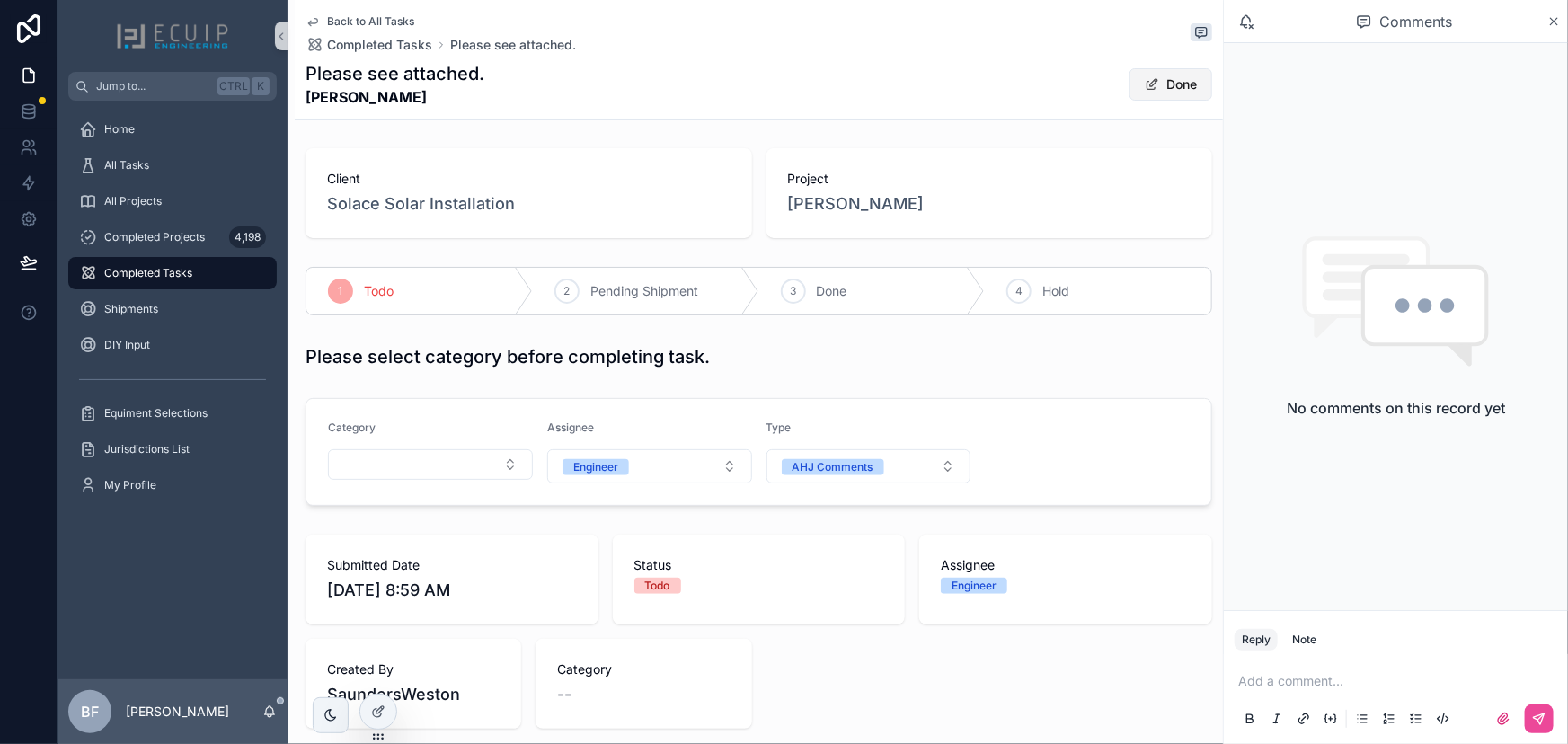
click at [1151, 90] on button "Done" at bounding box center [1171, 84] width 83 height 33
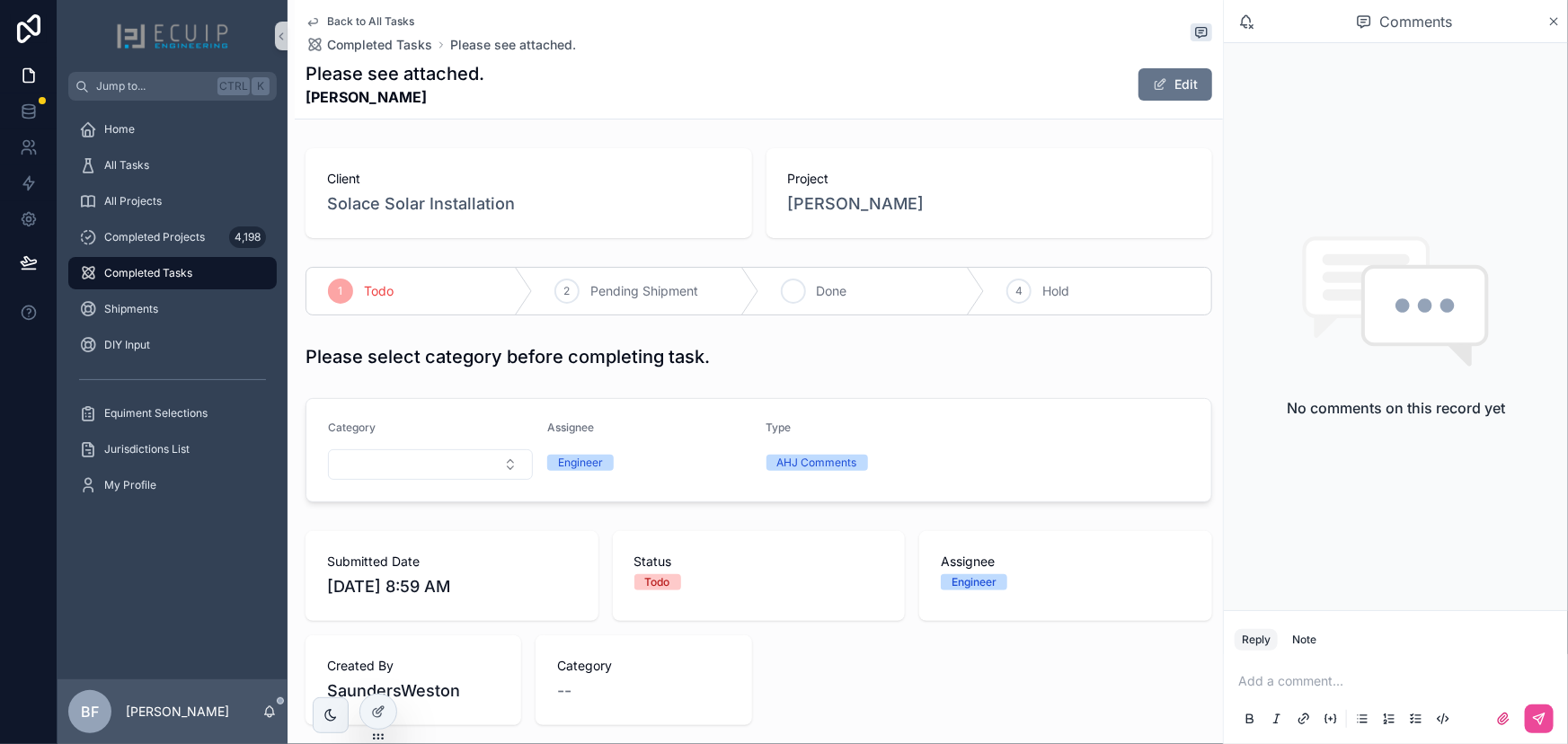
click at [815, 276] on div "3 Done" at bounding box center [873, 291] width 227 height 46
click at [226, 155] on div "All Tasks" at bounding box center [172, 165] width 187 height 29
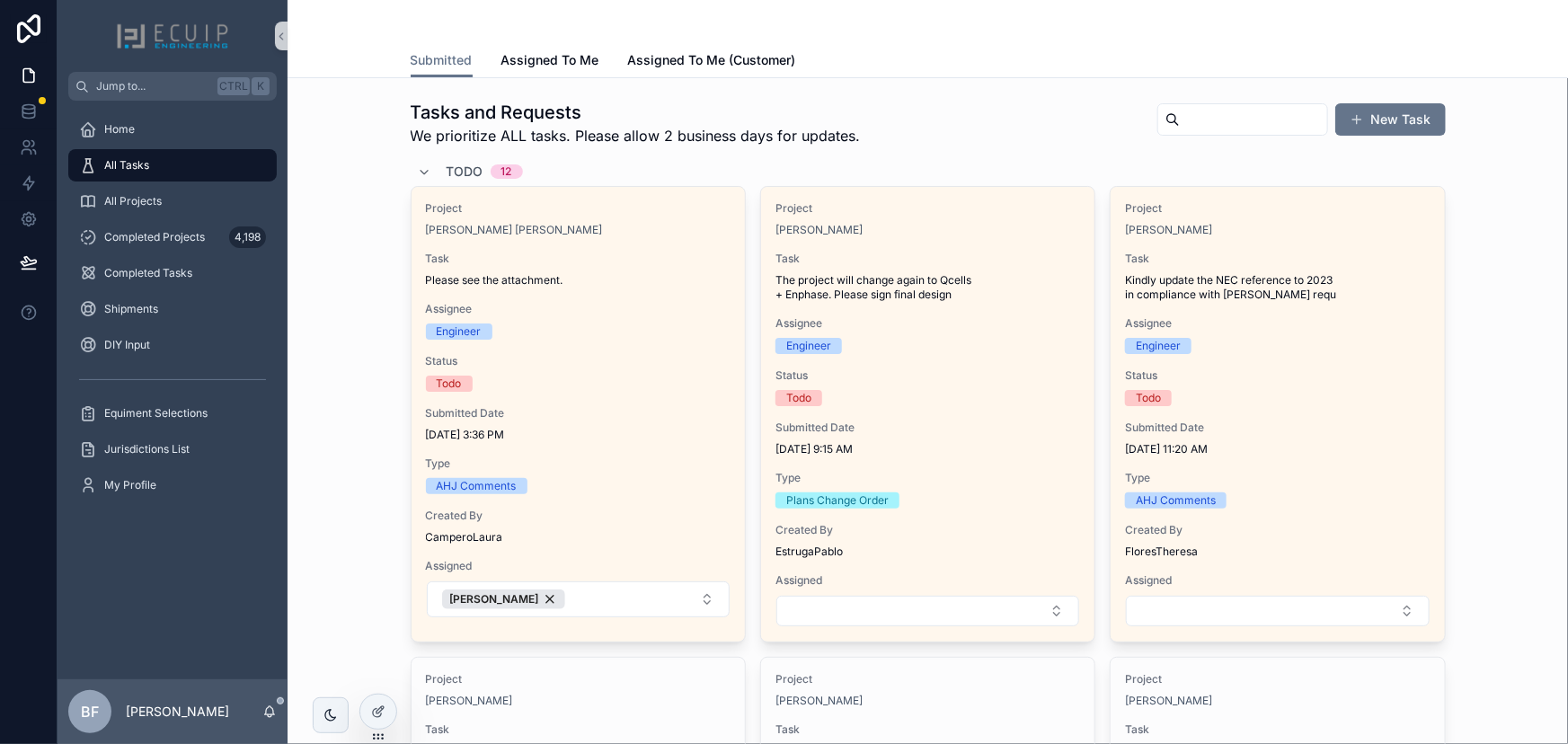
drag, startPoint x: 128, startPoint y: 202, endPoint x: 251, endPoint y: 188, distance: 123.8
click at [128, 202] on span "All Projects" at bounding box center [133, 201] width 57 height 15
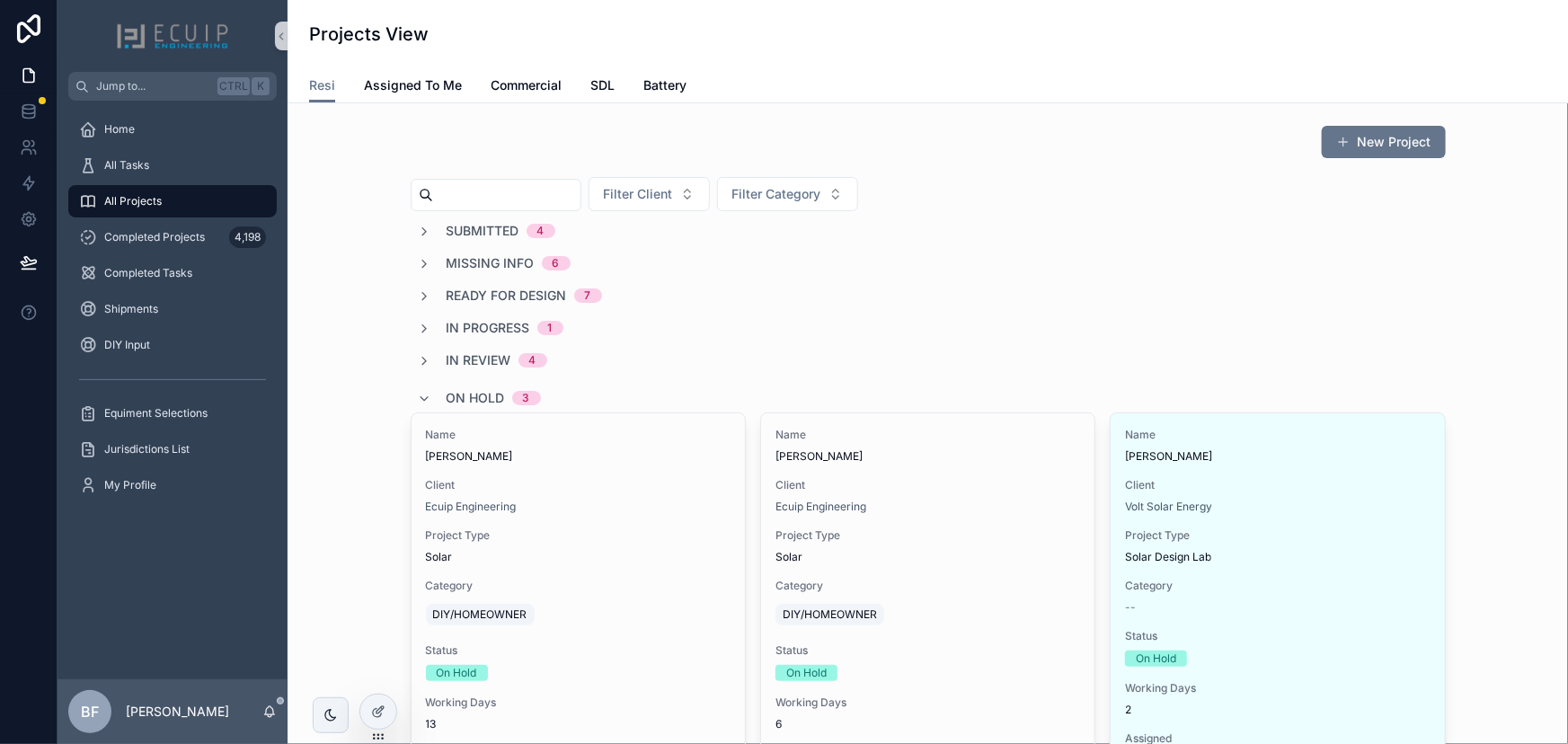
click at [502, 297] on span "Ready for Design" at bounding box center [506, 296] width 120 height 18
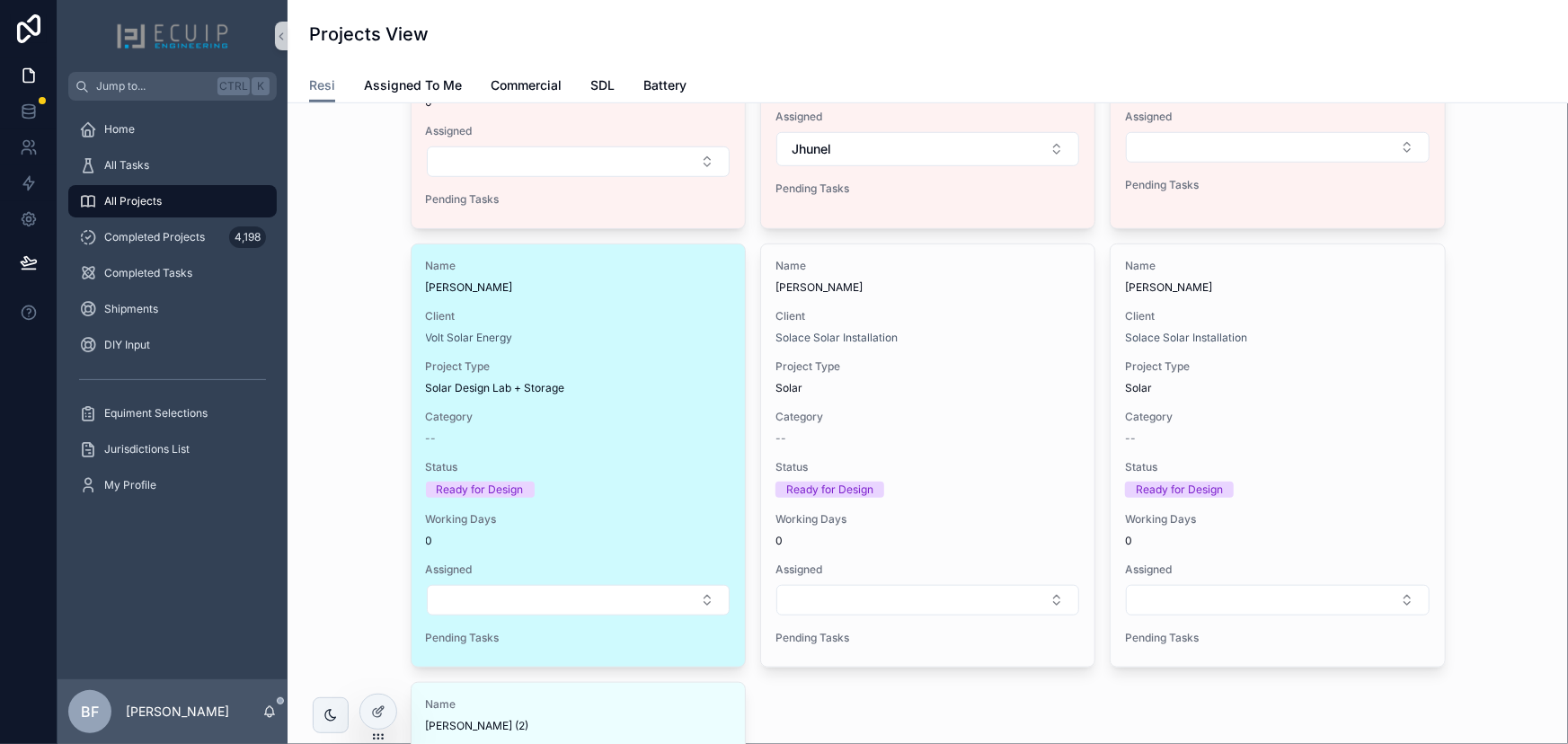
scroll to position [572, 0]
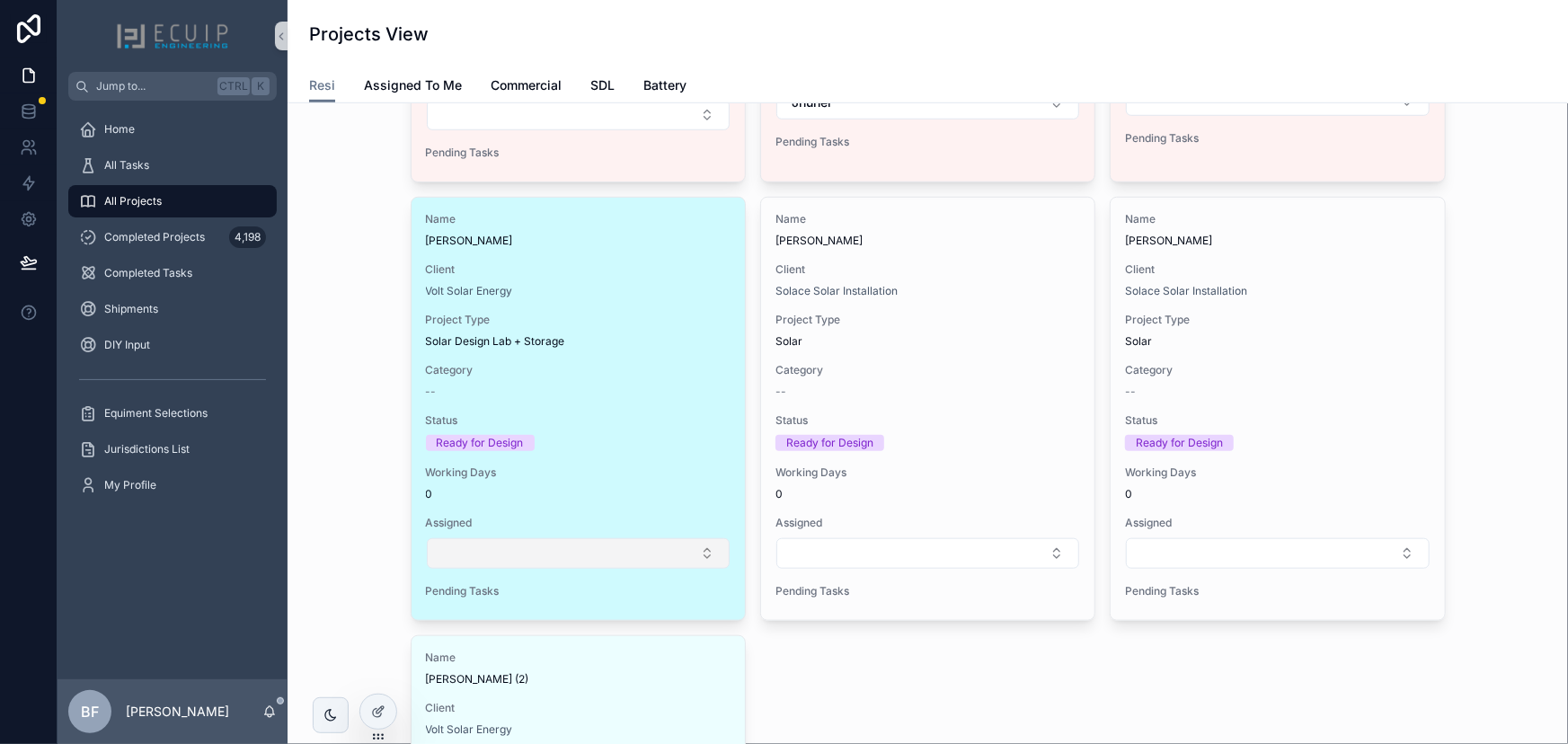
click at [691, 550] on button "Select Button" at bounding box center [577, 553] width 302 height 31
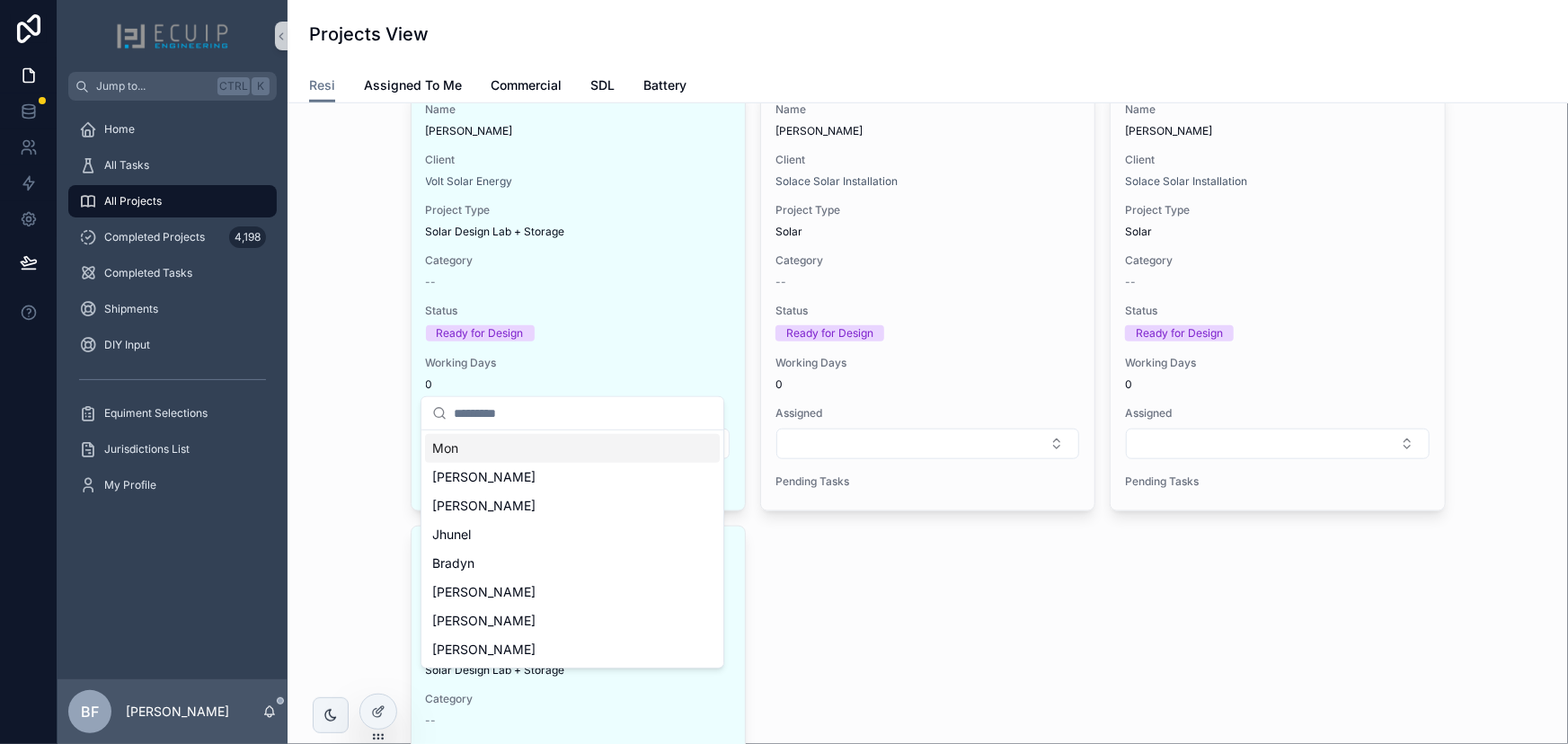
scroll to position [817, 0]
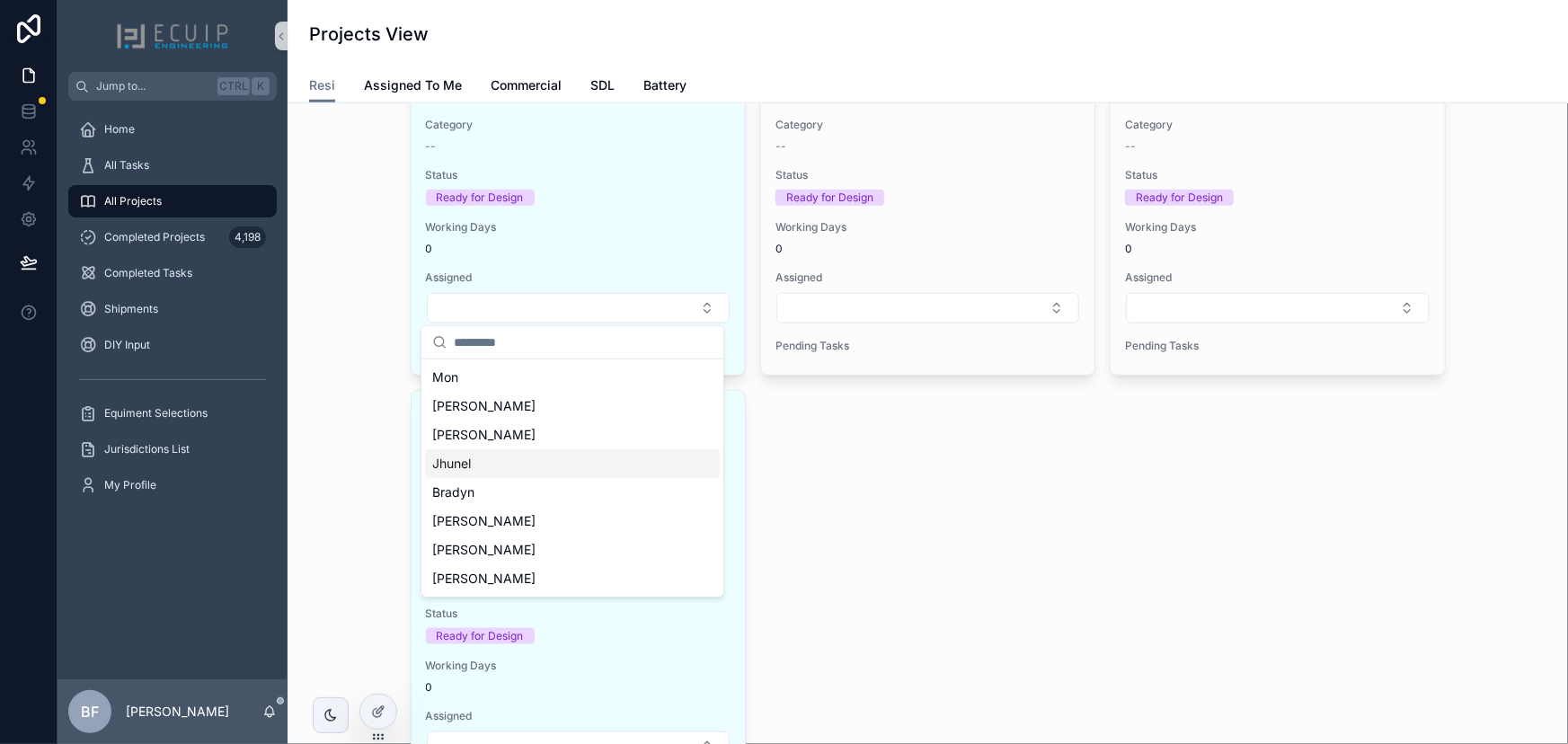
click at [469, 470] on span "Jhunel" at bounding box center [451, 464] width 38 height 18
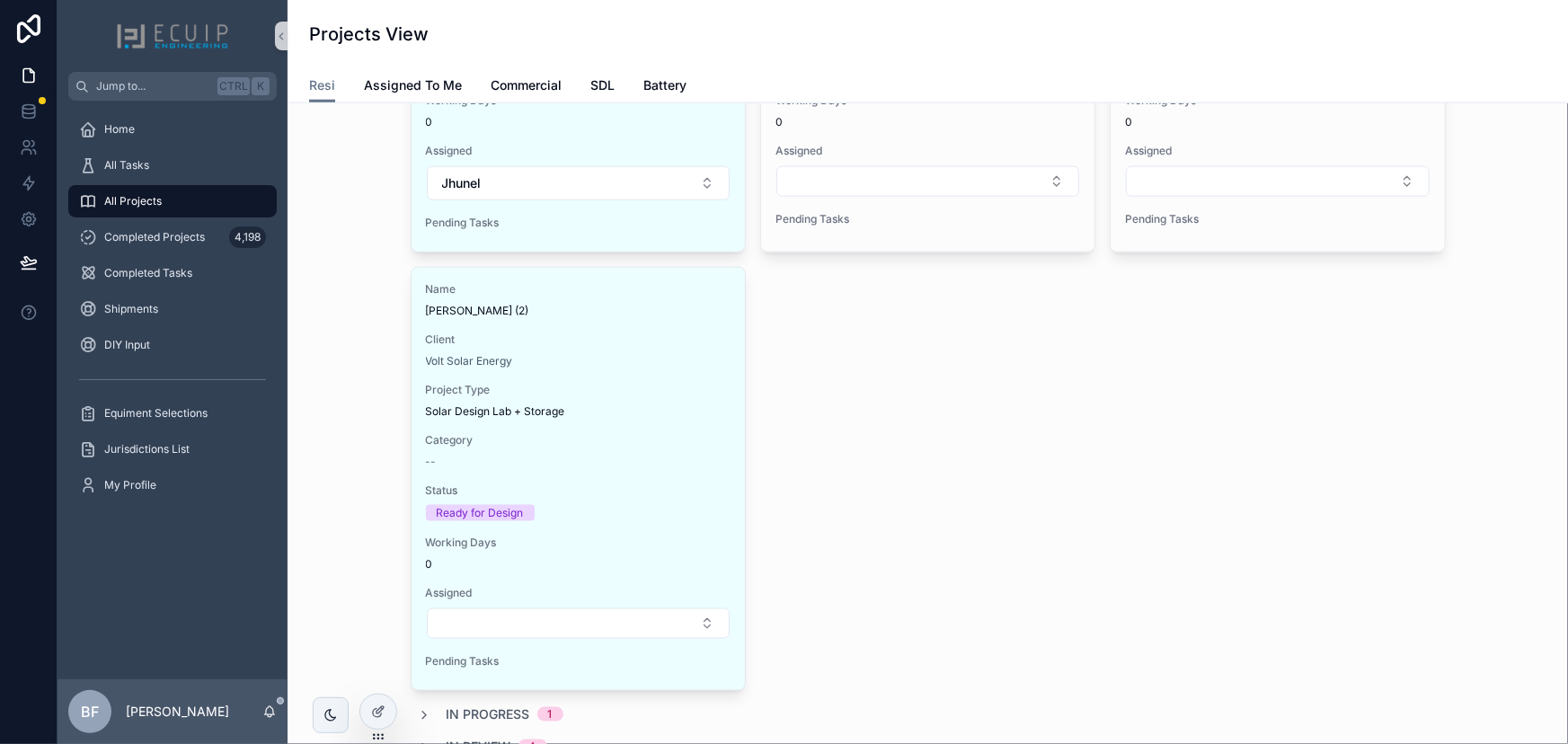
scroll to position [980, 0]
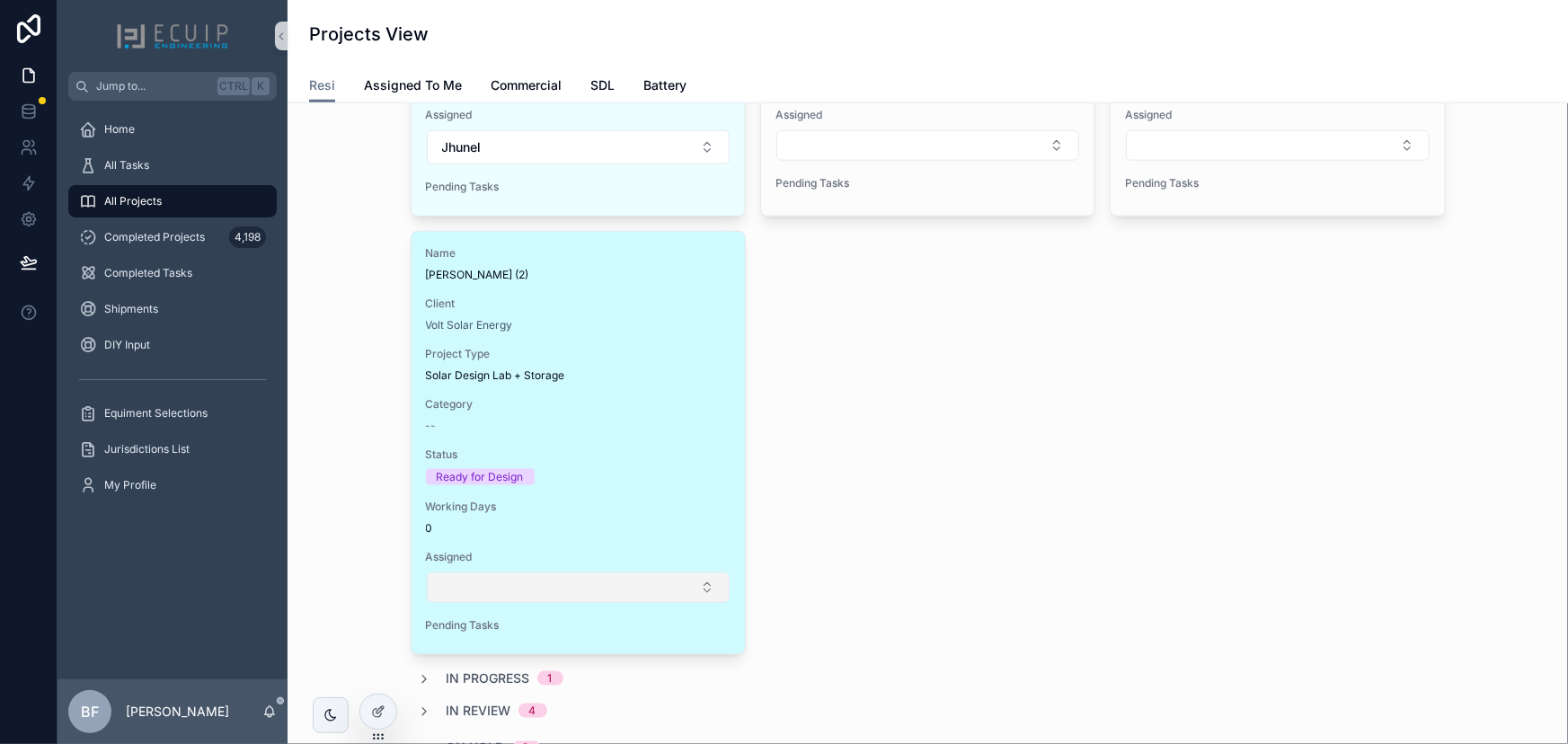
click at [670, 587] on button "Select Button" at bounding box center [577, 587] width 302 height 31
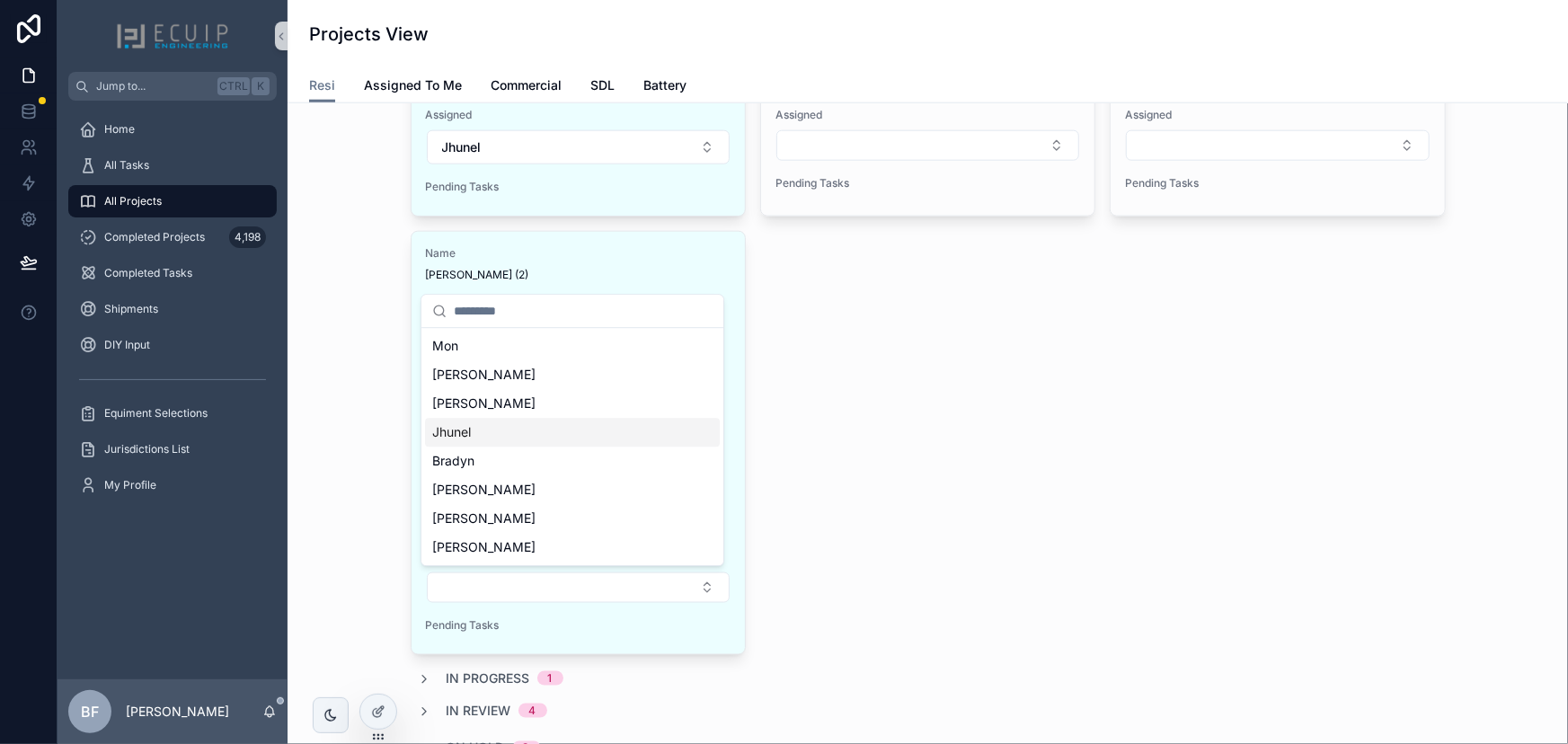
click at [564, 440] on div "Jhunel" at bounding box center [571, 432] width 294 height 29
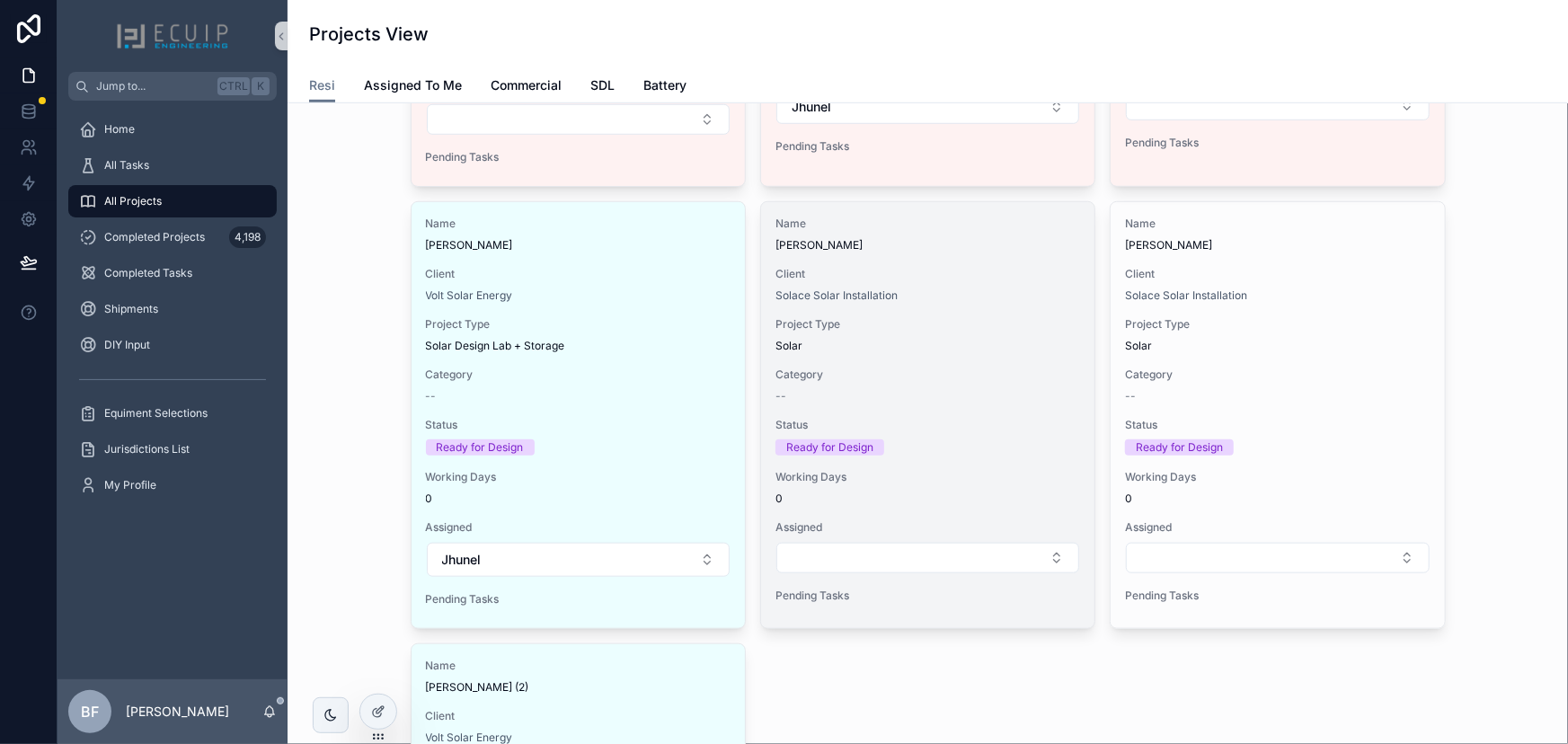
scroll to position [572, 0]
click at [947, 542] on button "Select Button" at bounding box center [927, 553] width 302 height 31
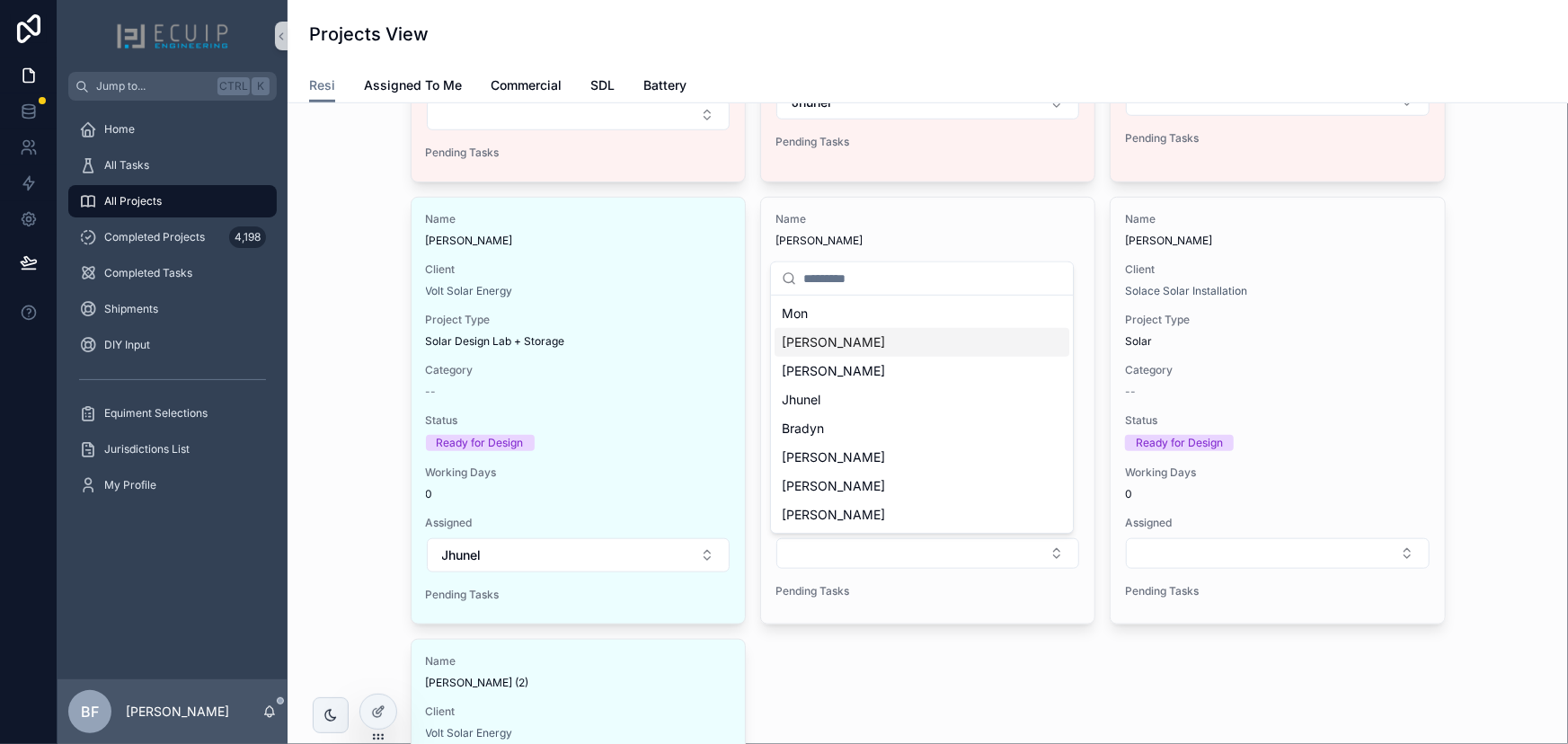
click at [885, 348] on div "Sherri" at bounding box center [921, 342] width 294 height 29
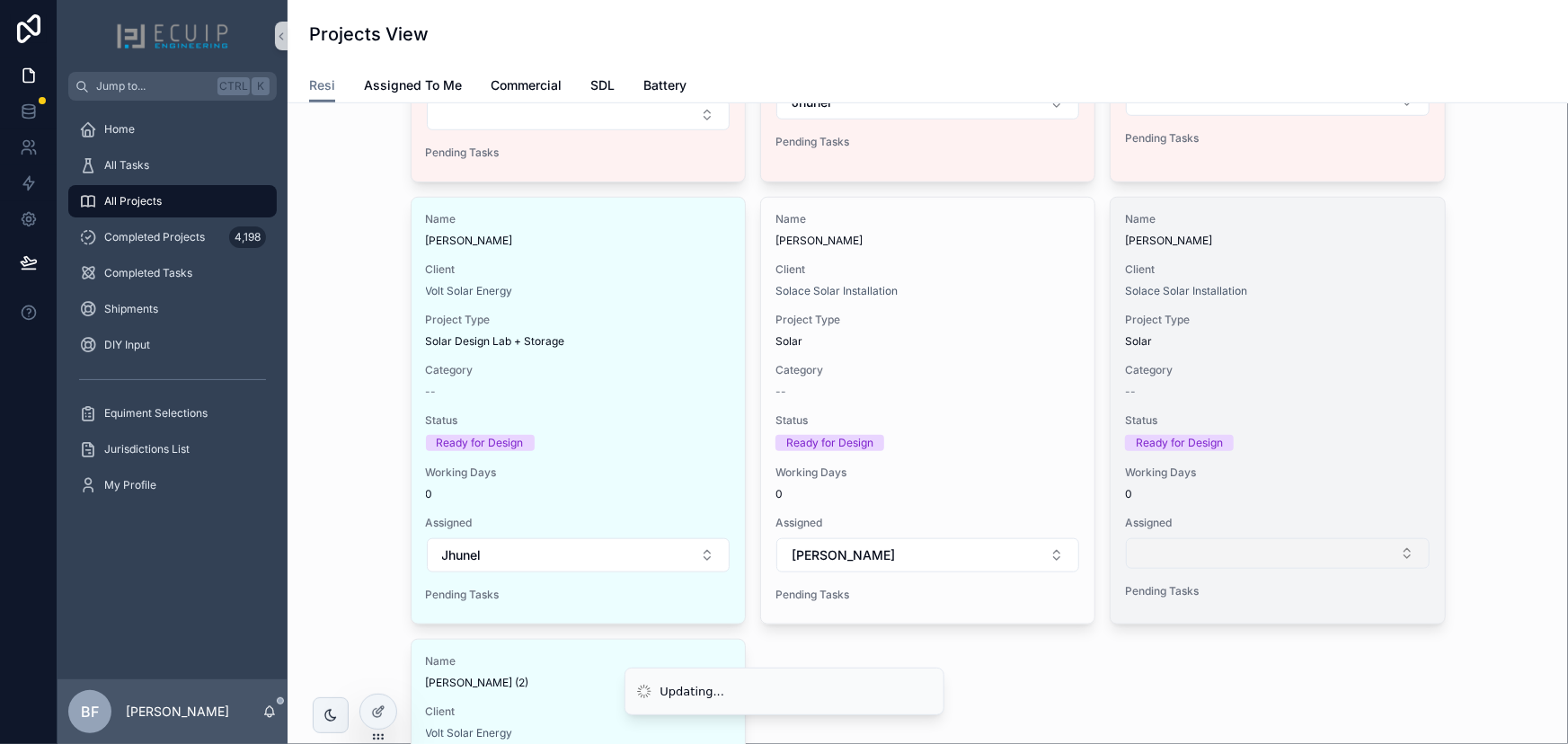
click at [1191, 545] on button "Select Button" at bounding box center [1276, 553] width 302 height 31
click at [1209, 556] on button "Select Button" at bounding box center [1276, 553] width 302 height 31
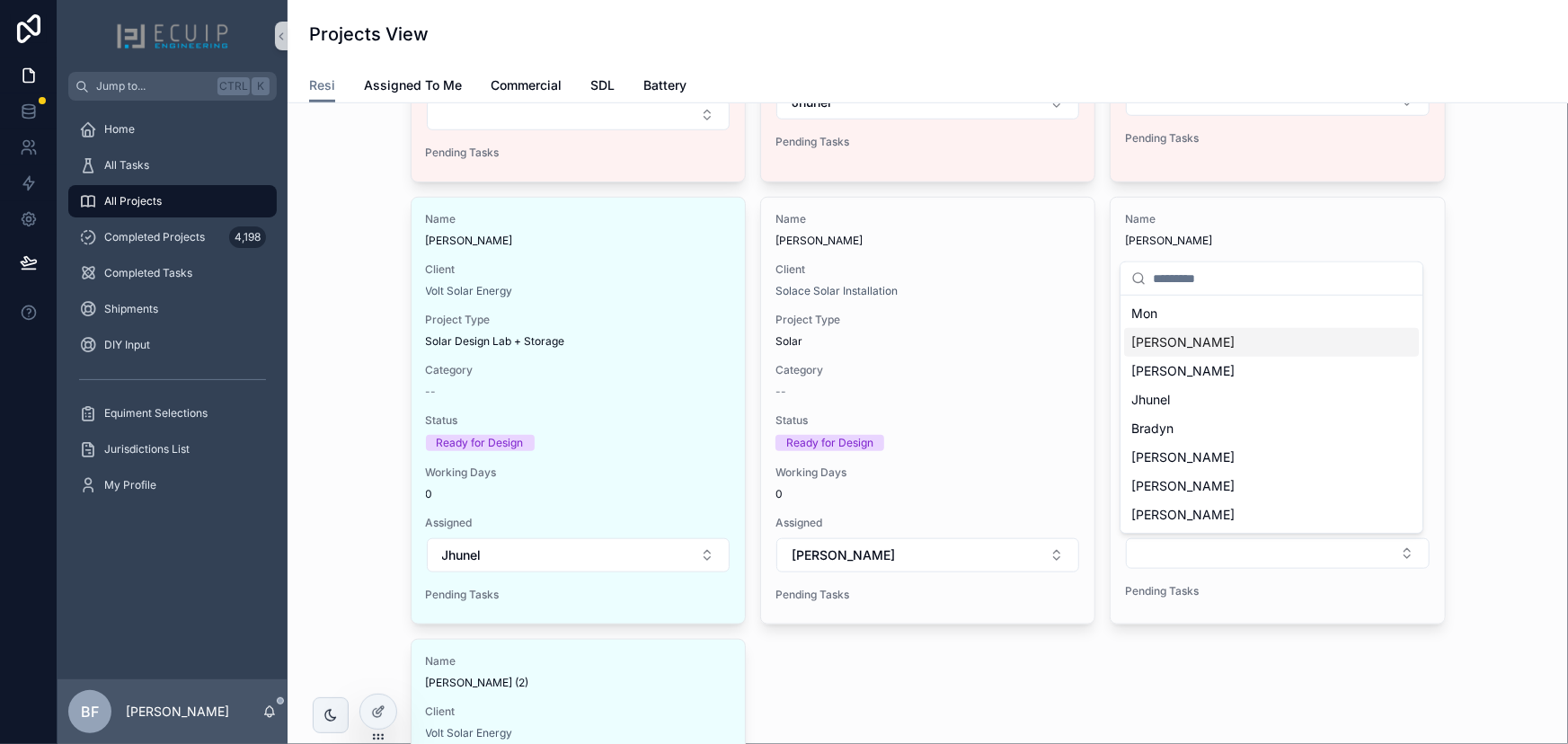
click at [1177, 345] on div "Sherri" at bounding box center [1271, 342] width 294 height 29
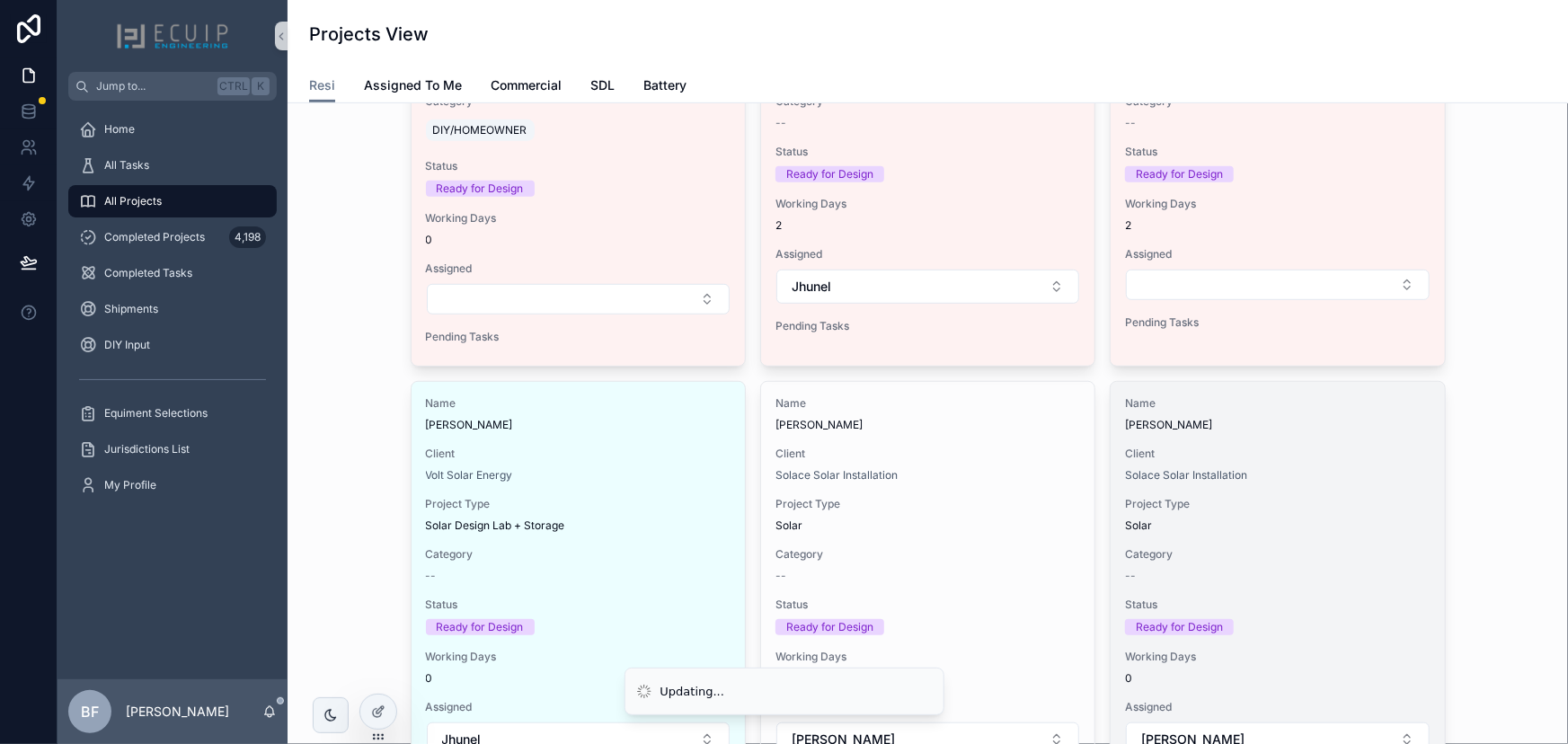
scroll to position [163, 0]
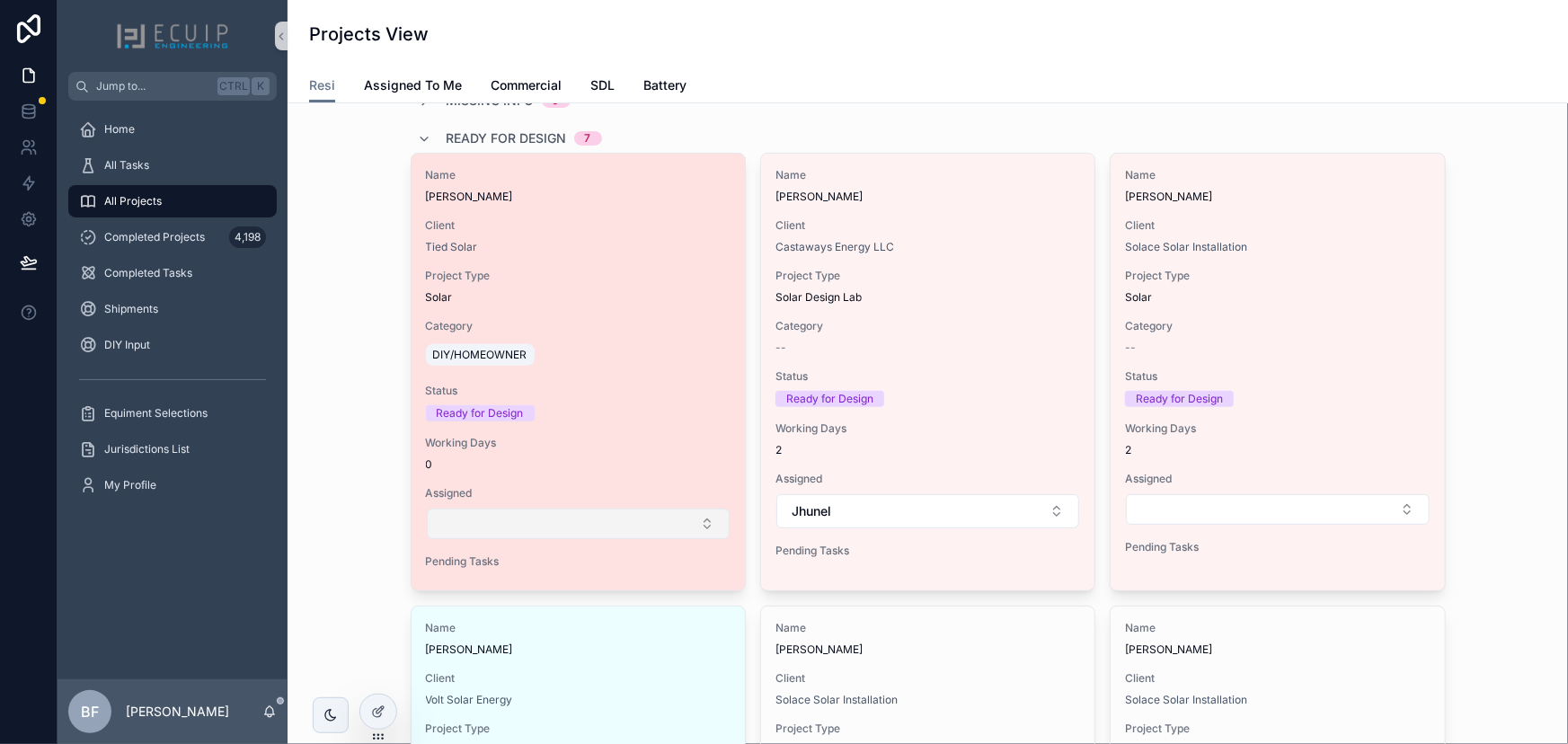
click at [656, 529] on button "Select Button" at bounding box center [577, 523] width 302 height 31
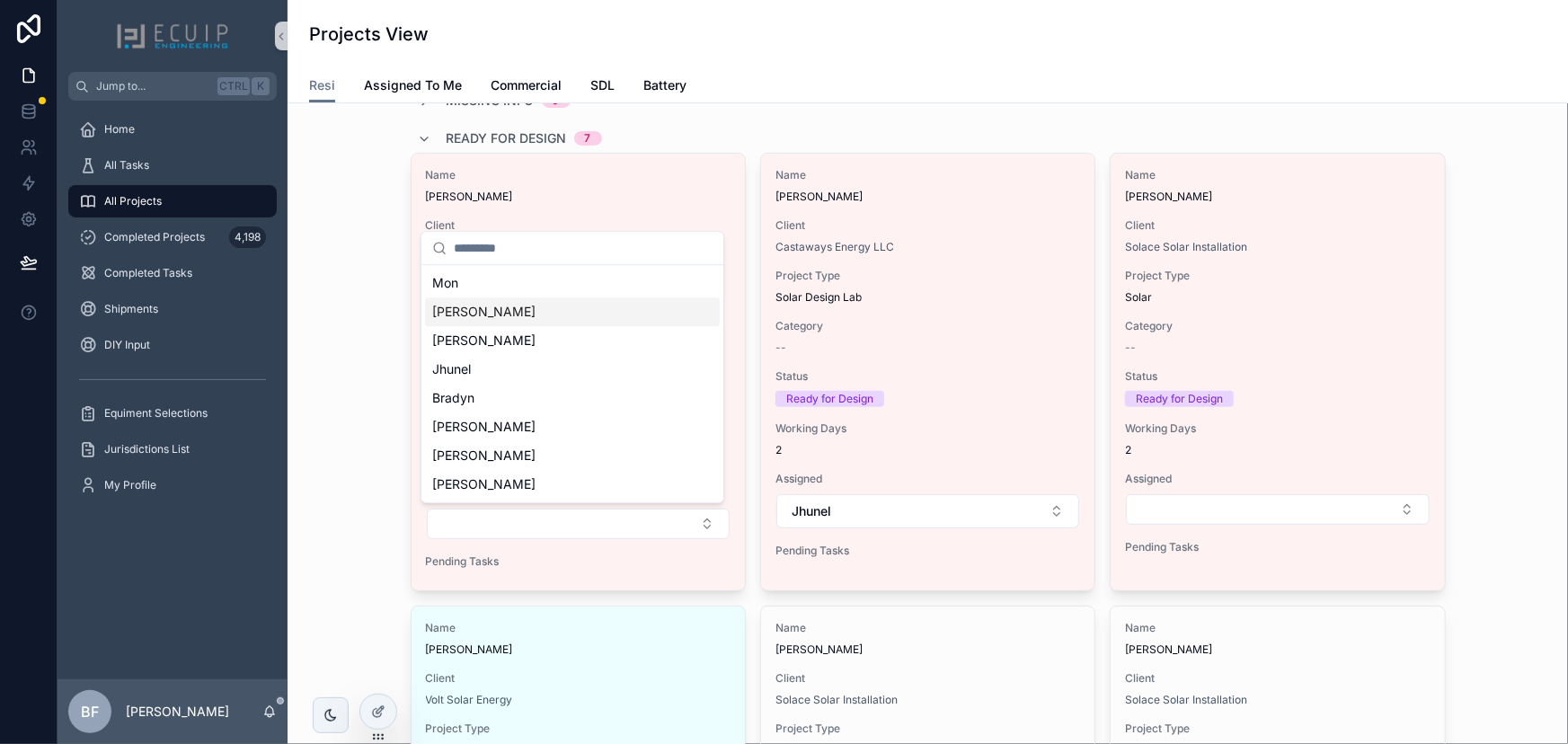
click at [576, 322] on div "Sherri" at bounding box center [571, 311] width 294 height 29
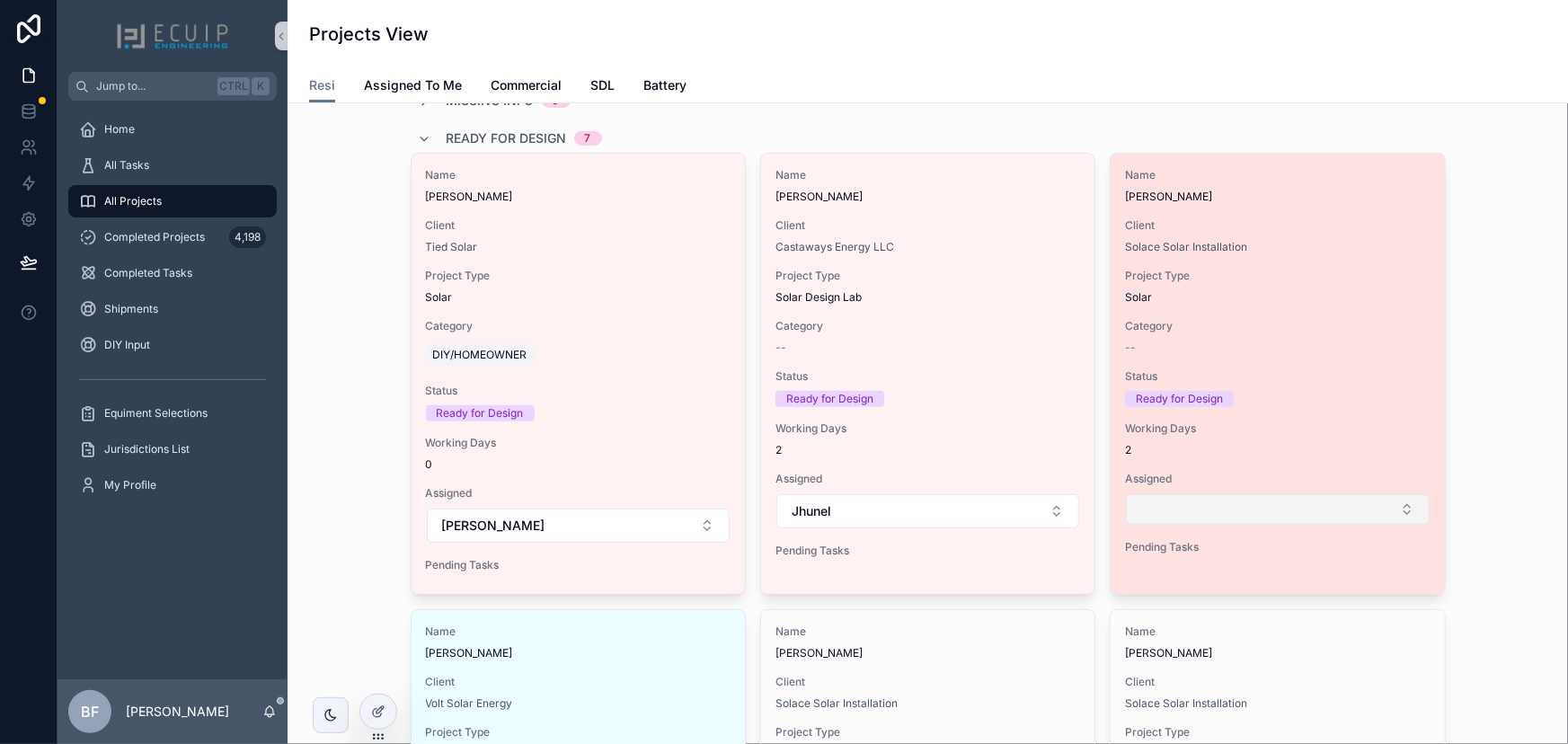
click at [1240, 498] on button "Select Button" at bounding box center [1276, 509] width 302 height 31
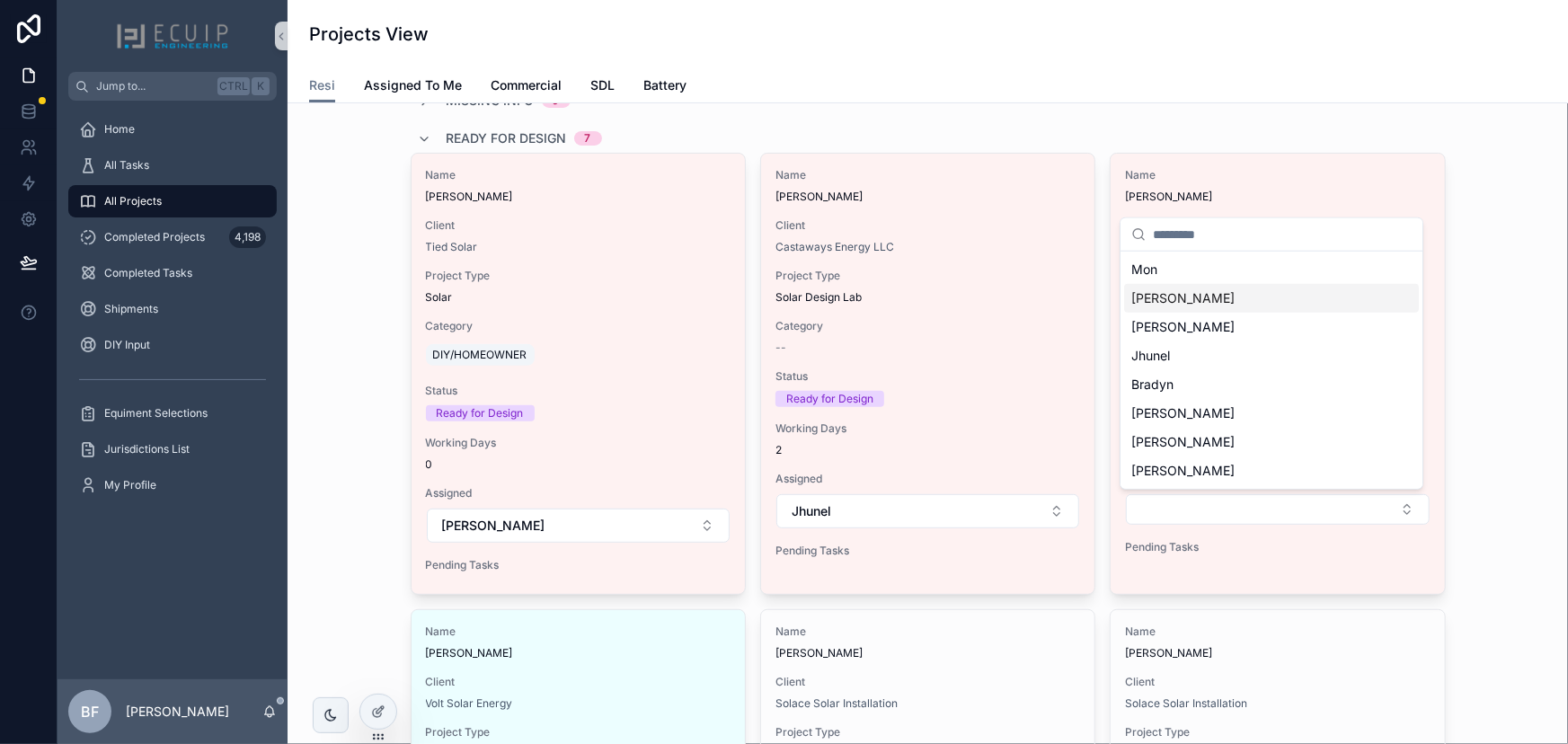
click at [1234, 300] on div "Sherri" at bounding box center [1271, 298] width 294 height 29
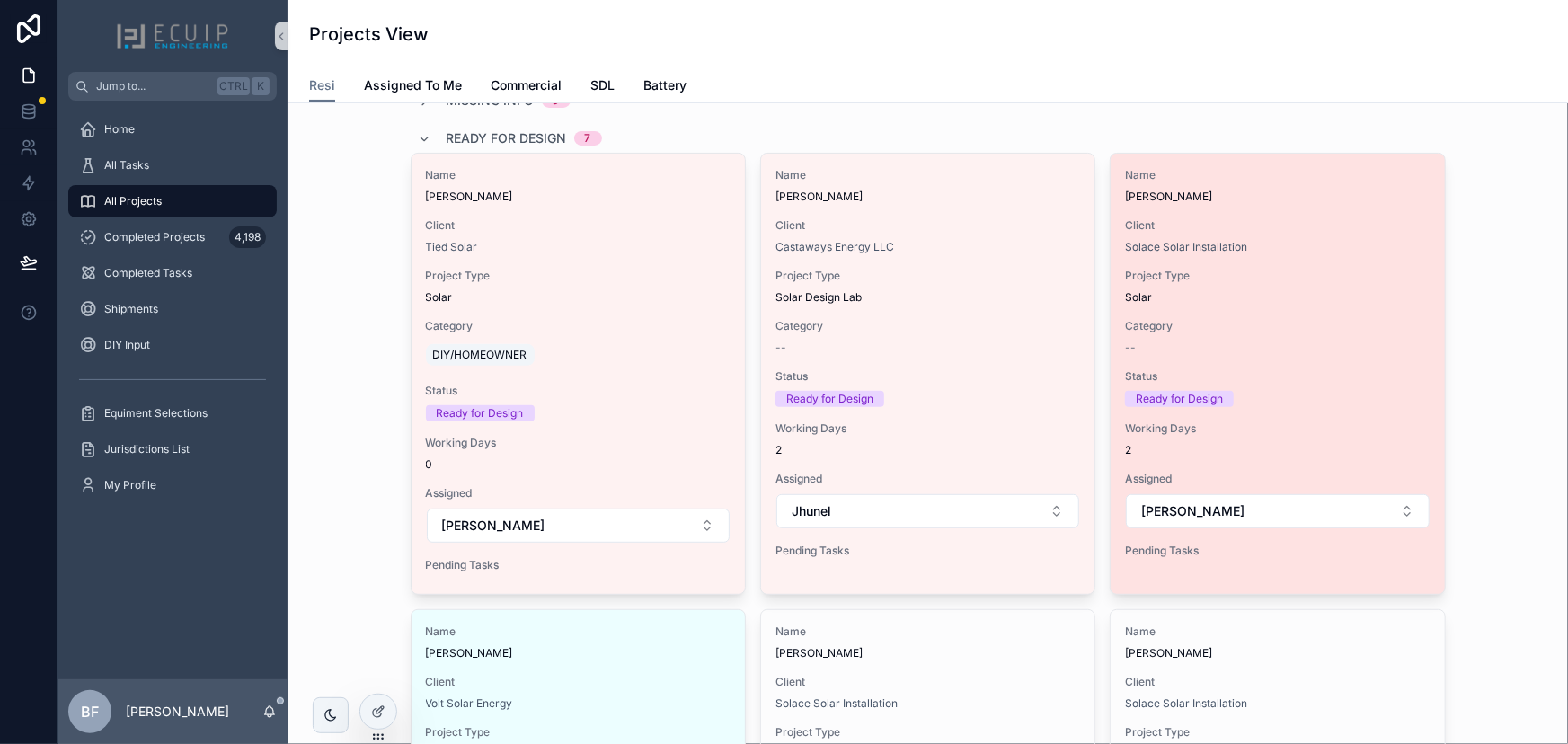
click at [1336, 219] on span "Client" at bounding box center [1276, 226] width 304 height 15
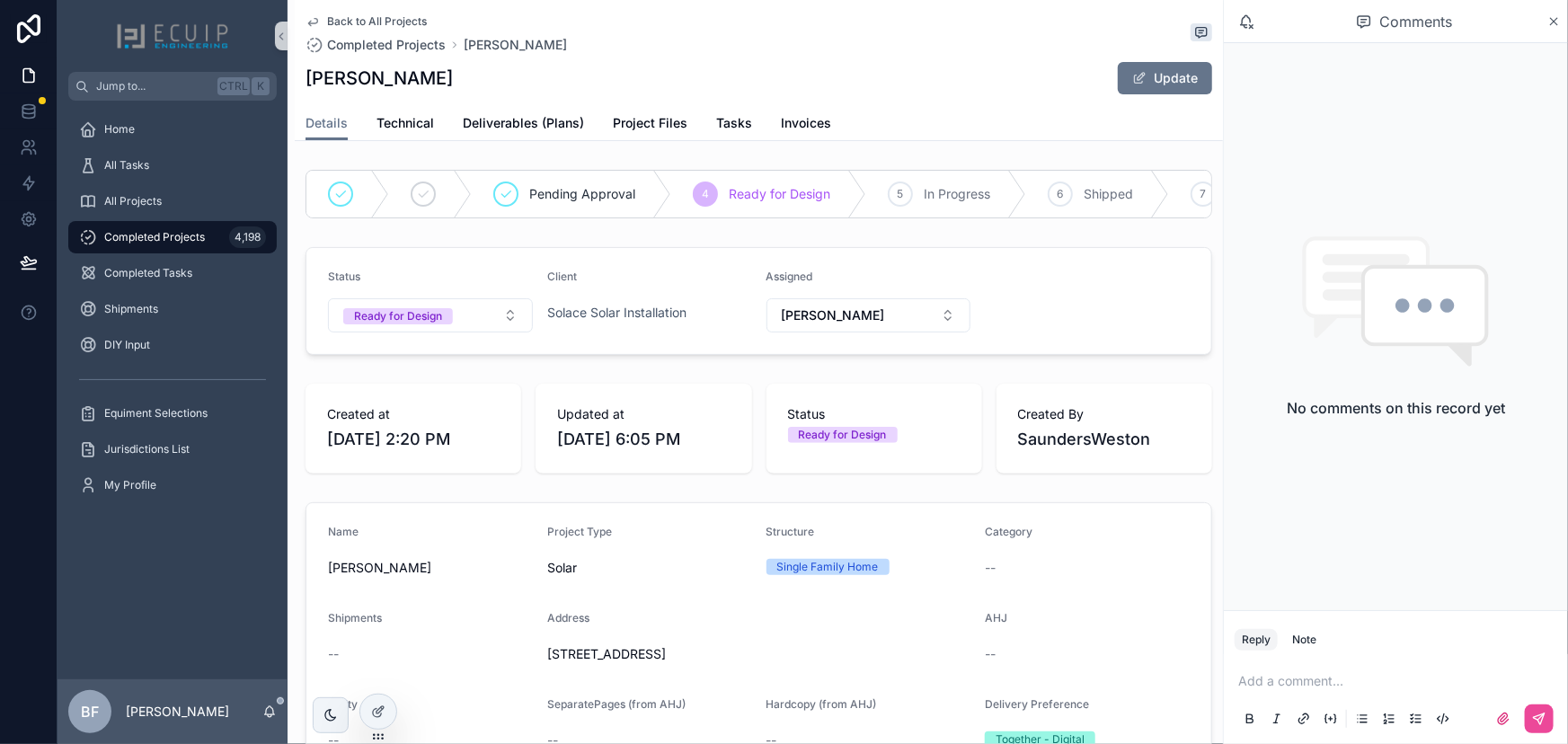
click at [1131, 354] on form "Status Ready for Design Client Solace Solar Installation Assigned Sherri" at bounding box center [758, 302] width 905 height 106
click at [1308, 648] on button "Note" at bounding box center [1303, 641] width 38 height 22
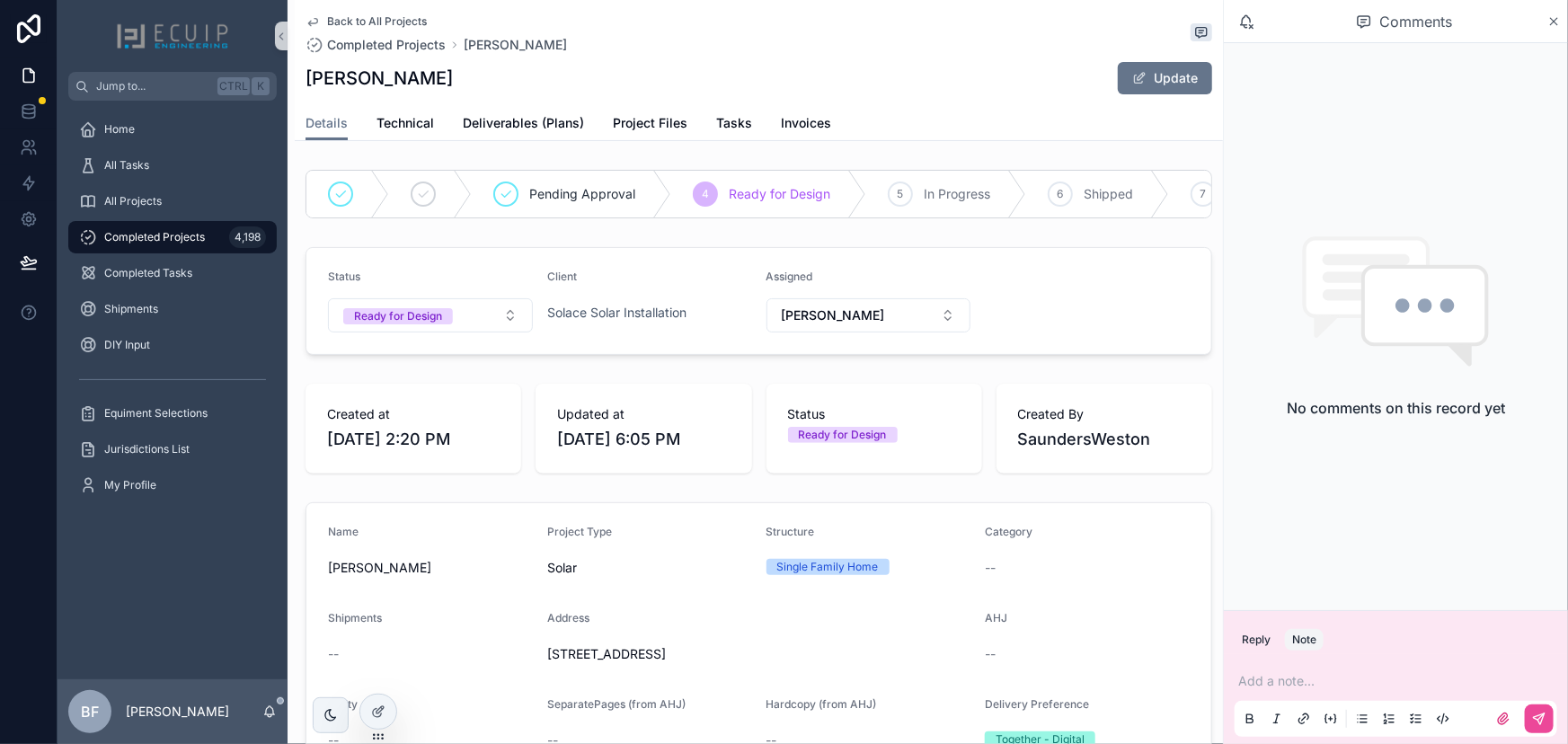
click at [1309, 665] on div "Add a note..." at bounding box center [1395, 699] width 322 height 76
click at [1315, 681] on p "scrollable content" at bounding box center [1399, 681] width 322 height 18
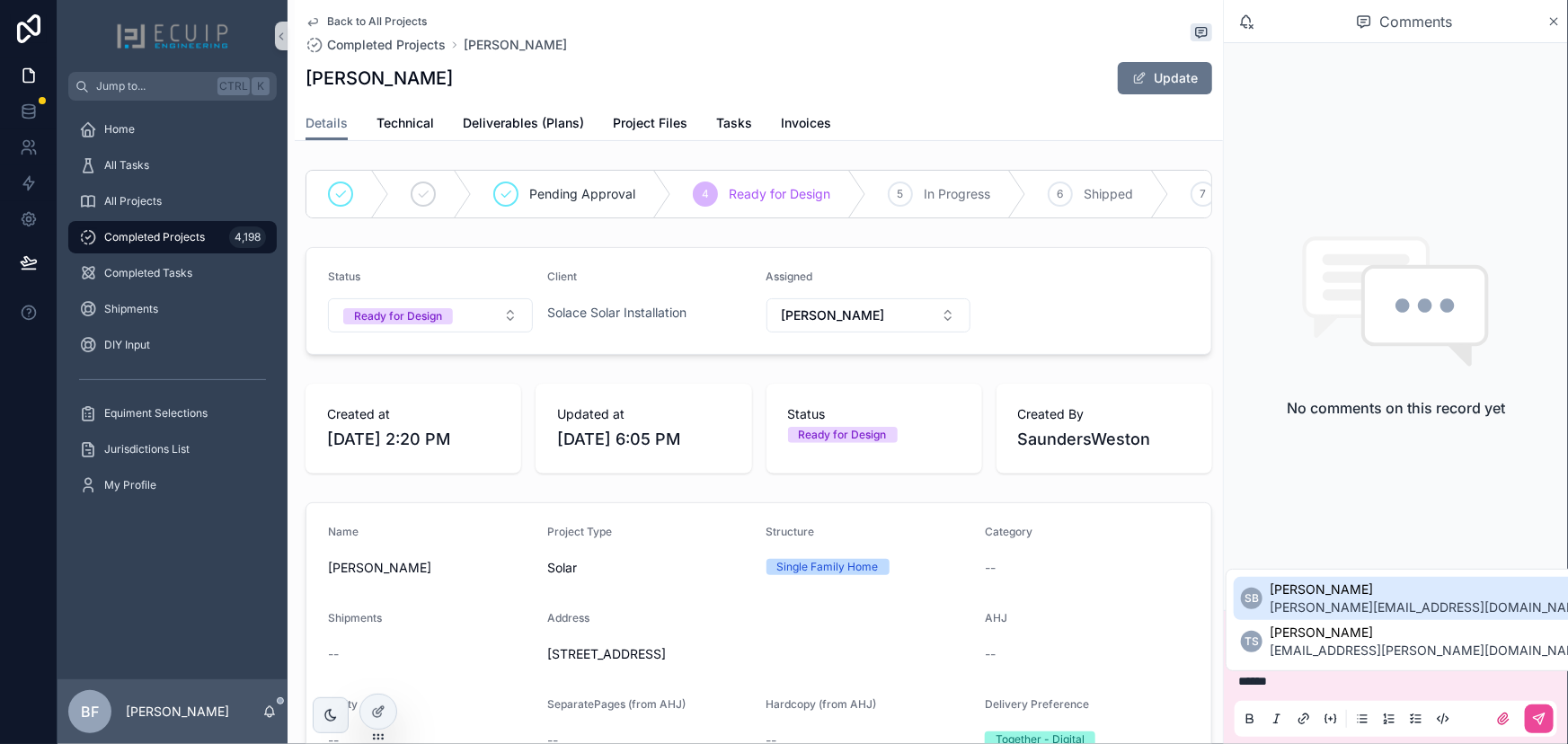
click at [1324, 607] on span "sherri@ecuip.com" at bounding box center [1429, 608] width 320 height 18
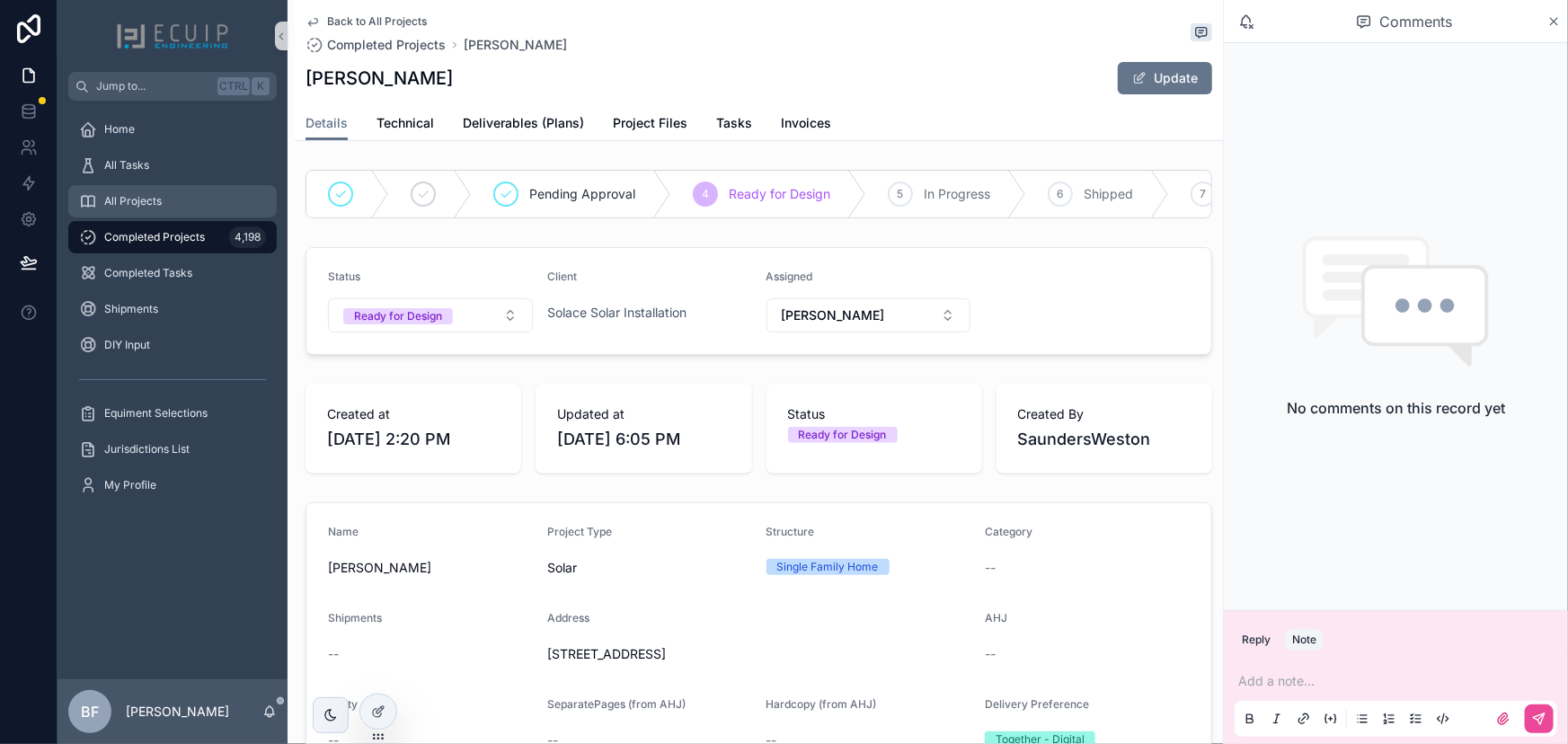
click at [143, 212] on div "All Projects" at bounding box center [172, 201] width 187 height 29
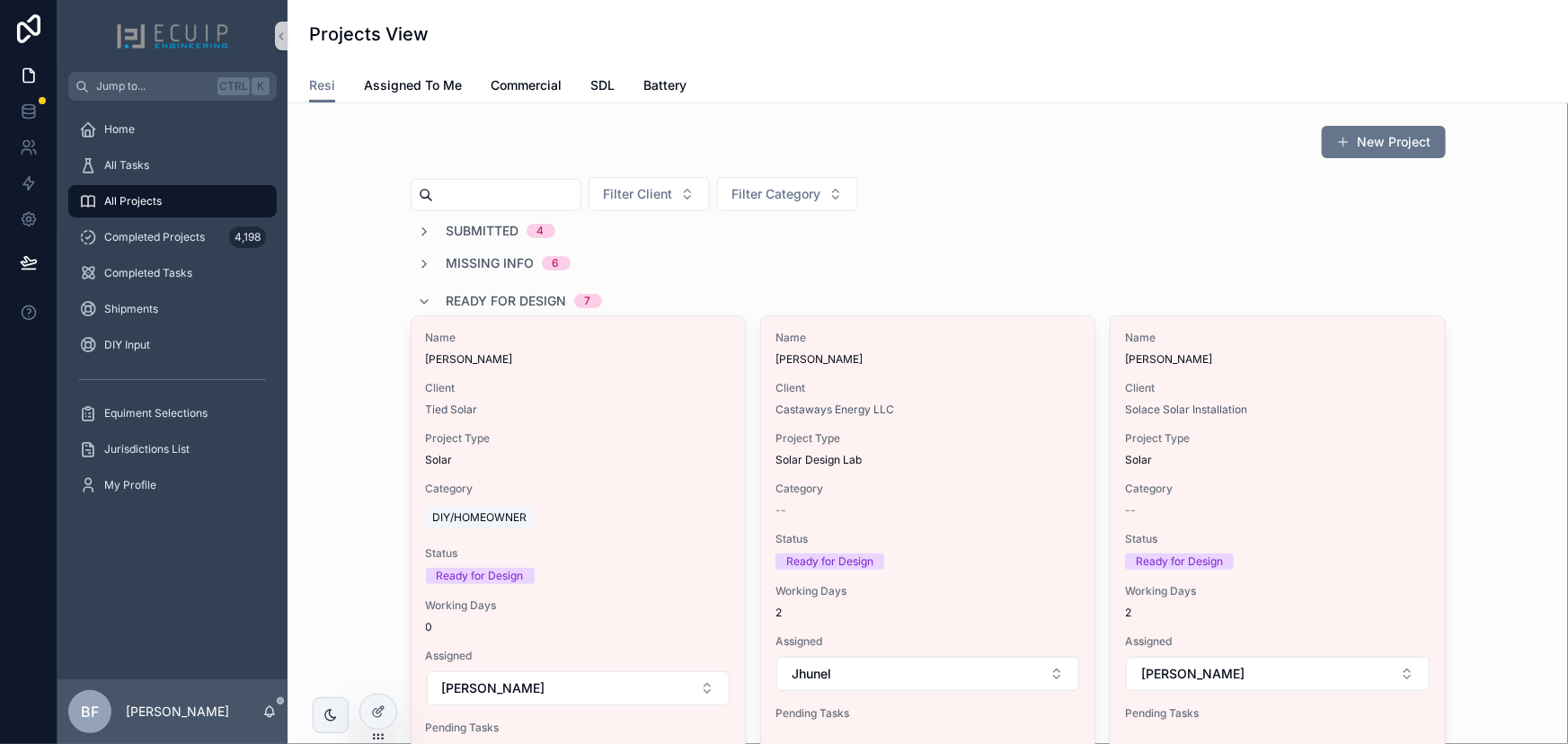
click at [446, 297] on span "Ready for Design" at bounding box center [506, 301] width 120 height 18
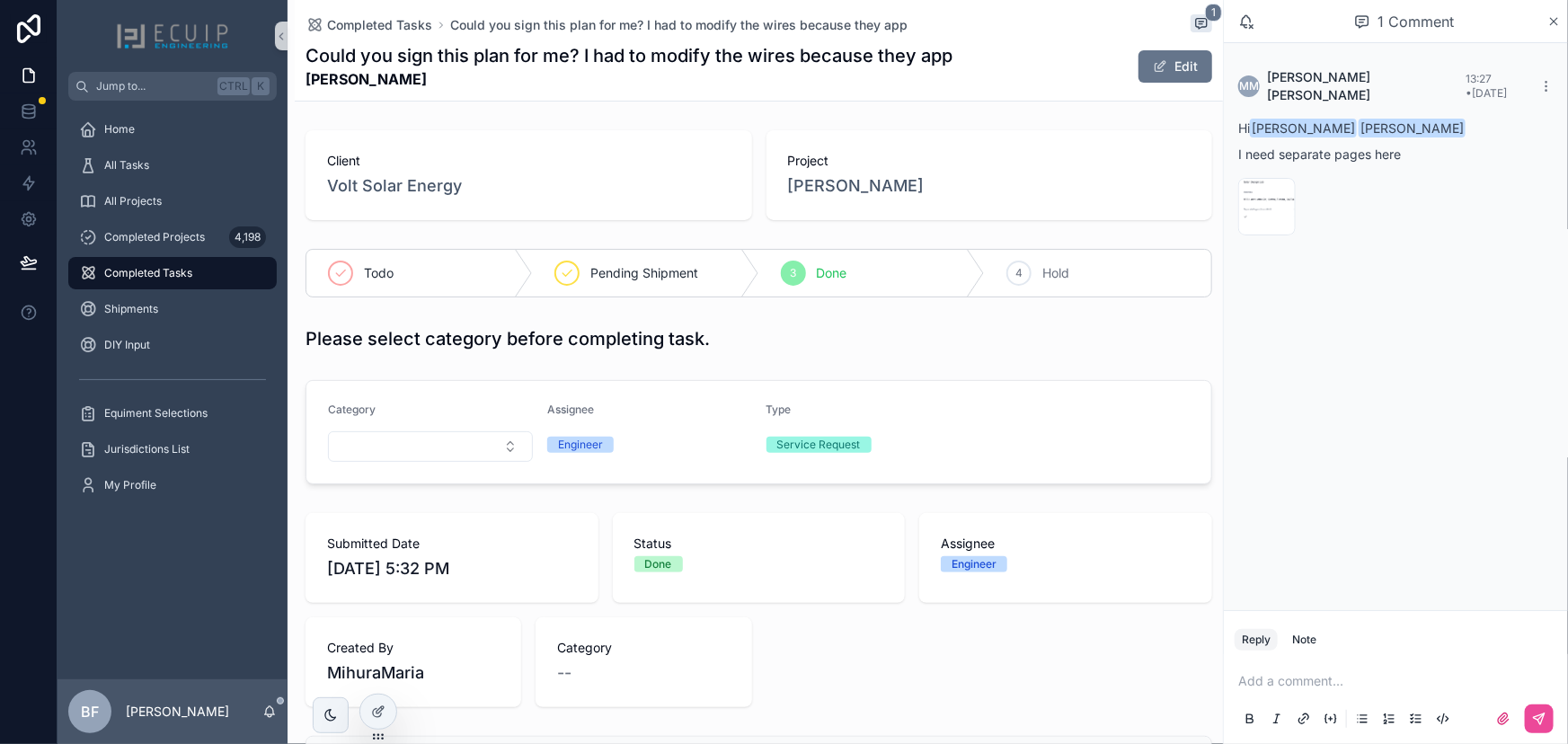
click at [409, 88] on strong "[PERSON_NAME]" at bounding box center [628, 79] width 647 height 22
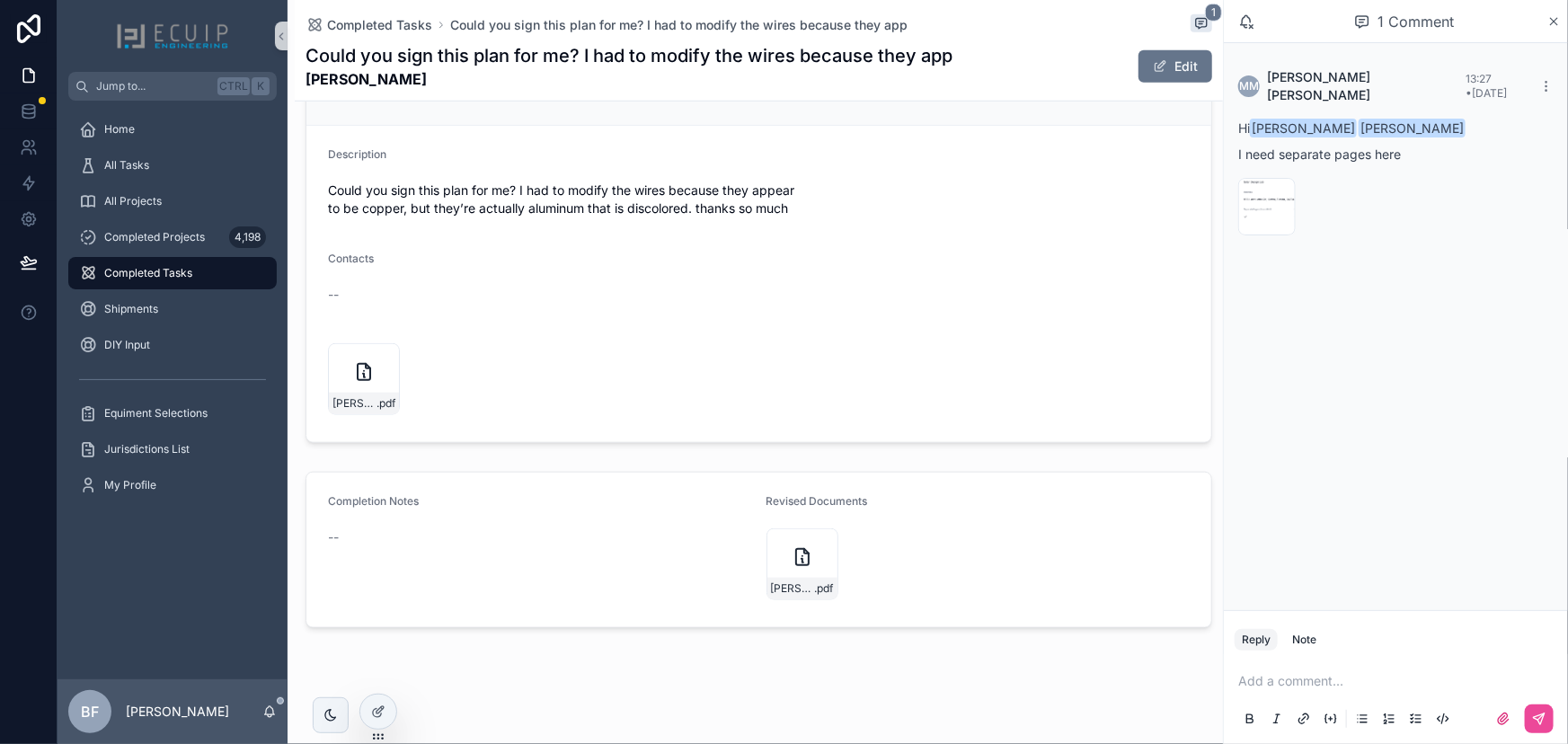
scroll to position [690, 0]
click at [384, 354] on icon "scrollable content" at bounding box center [384, 352] width 0 height 7
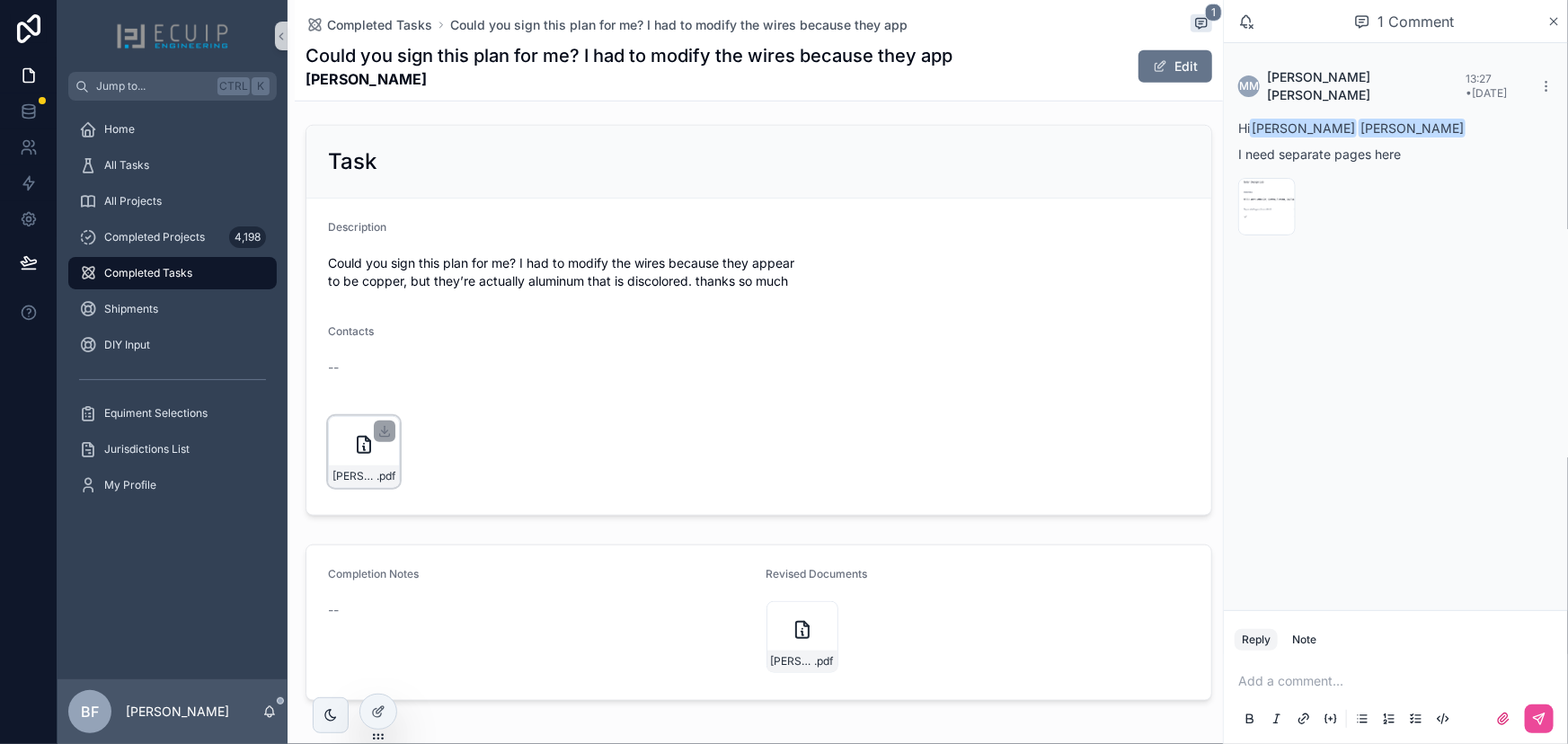
scroll to position [608, 0]
drag, startPoint x: 1160, startPoint y: 70, endPoint x: 1174, endPoint y: 192, distance: 122.8
click at [1160, 70] on button "Edit" at bounding box center [1175, 66] width 74 height 33
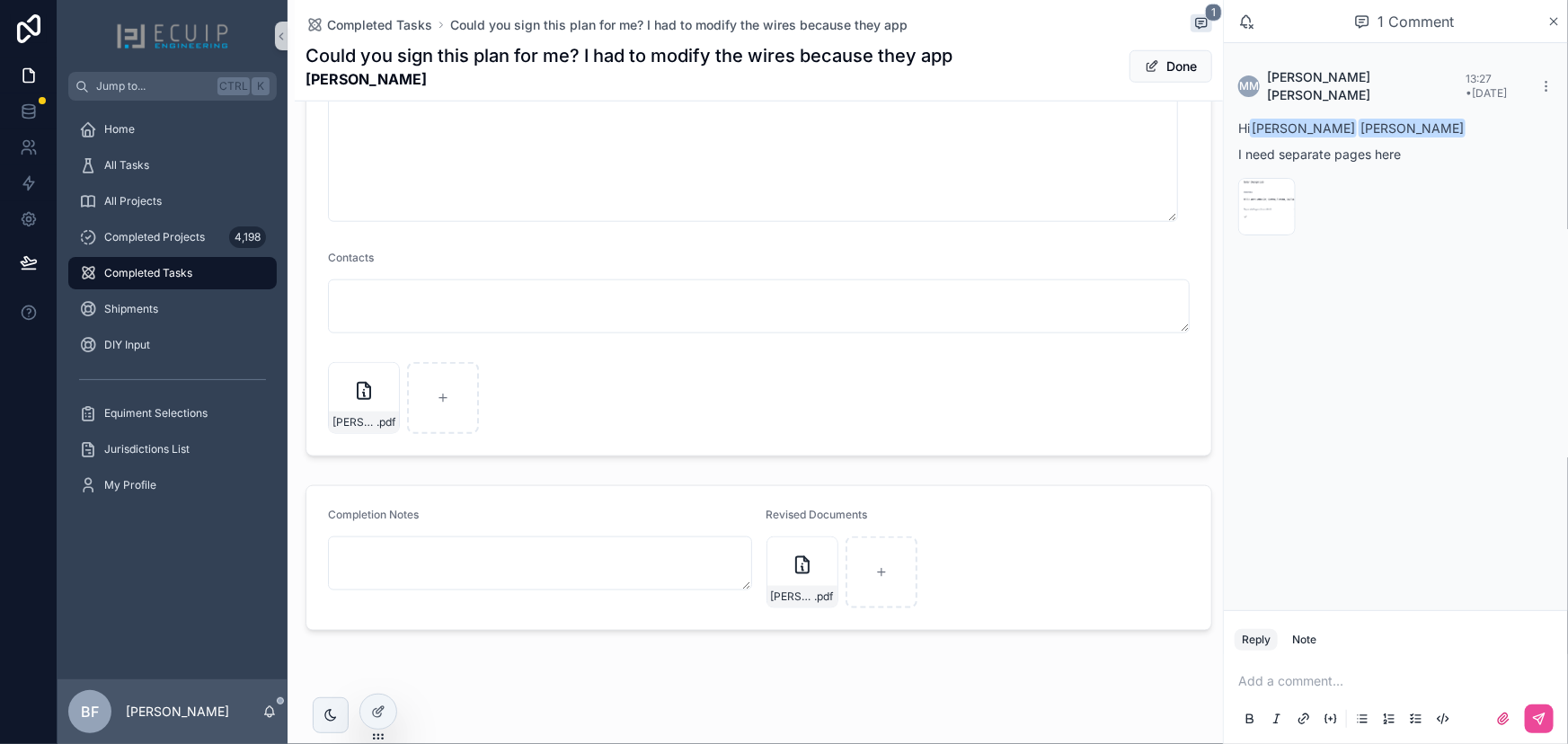
scroll to position [809, 0]
click at [1294, 683] on p "scrollable content" at bounding box center [1399, 681] width 322 height 18
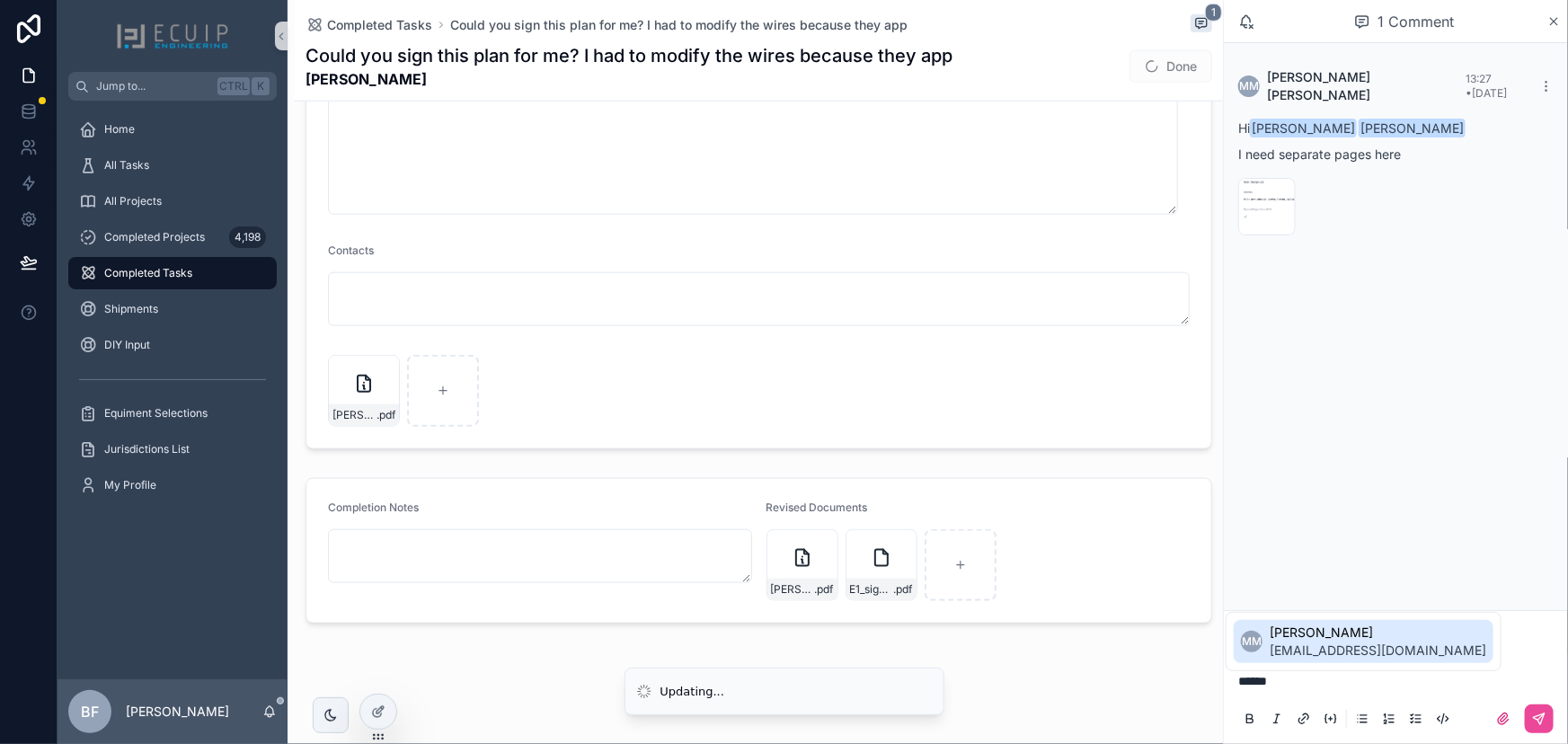
click at [1304, 648] on span "[EMAIL_ADDRESS][DOMAIN_NAME]" at bounding box center [1378, 650] width 217 height 18
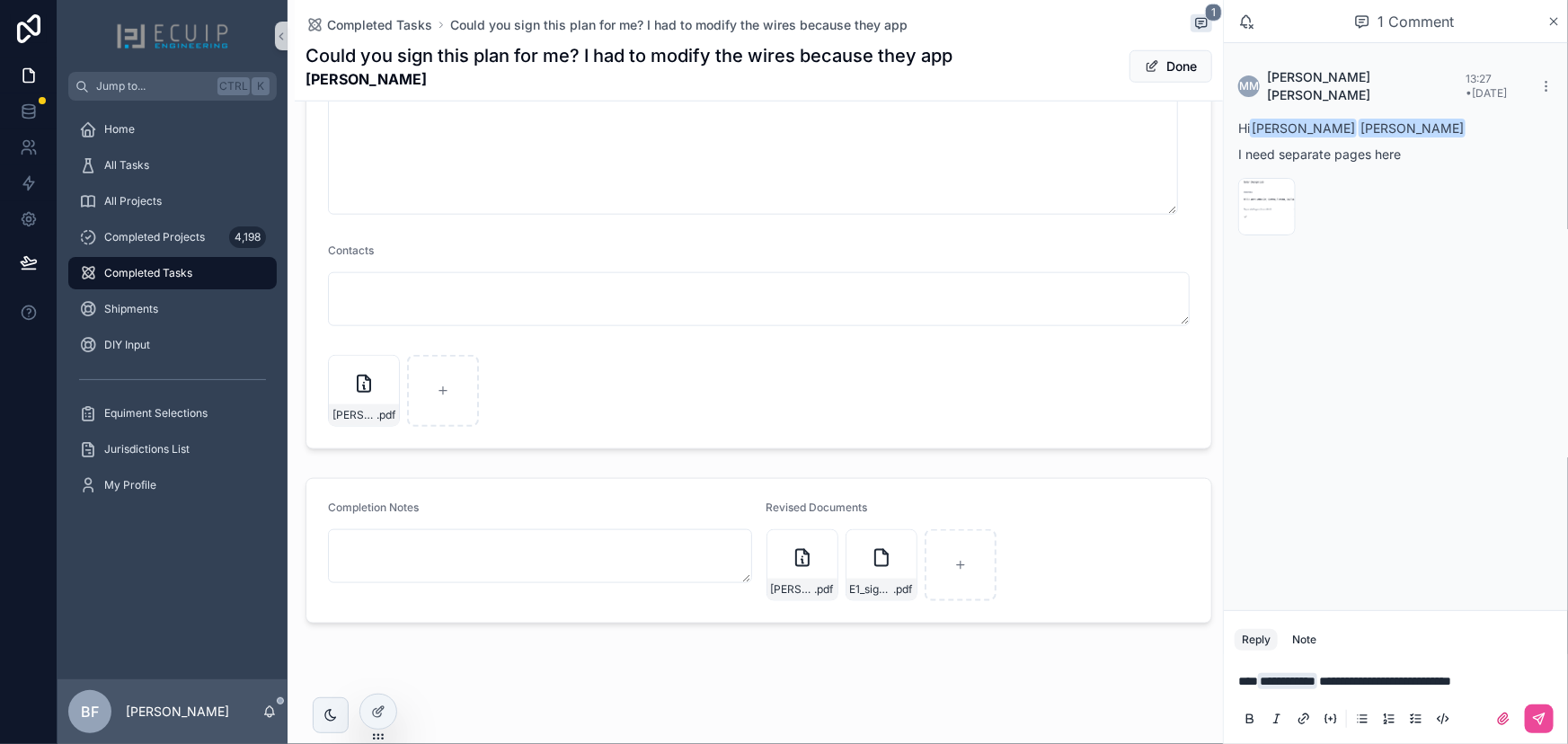
click at [1144, 70] on span "scrollable content" at bounding box center [1151, 66] width 15 height 15
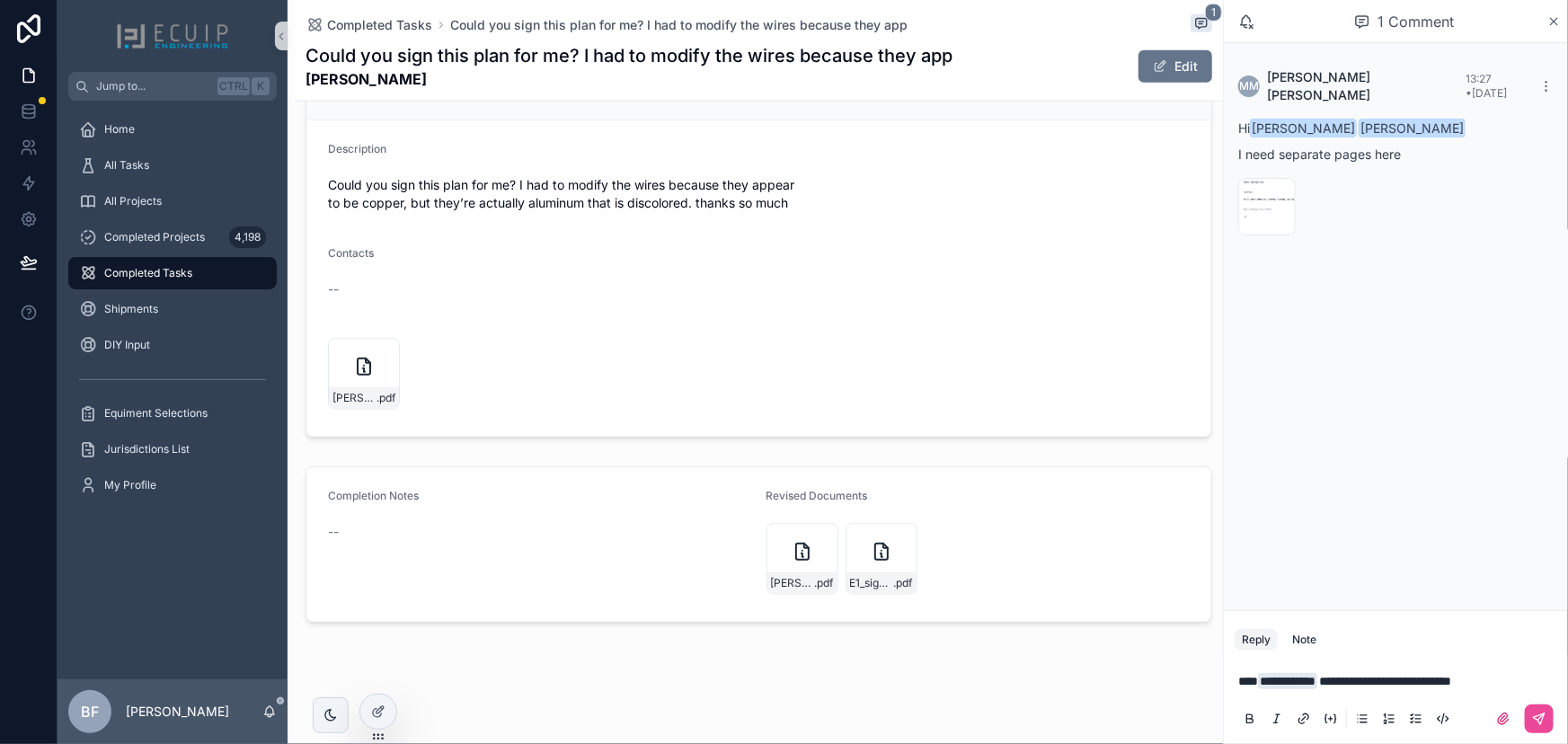
click at [1348, 680] on span "**********" at bounding box center [1385, 681] width 132 height 13
click at [1425, 682] on span "**********" at bounding box center [1392, 681] width 146 height 13
click at [1549, 722] on button "scrollable content" at bounding box center [1538, 718] width 29 height 29
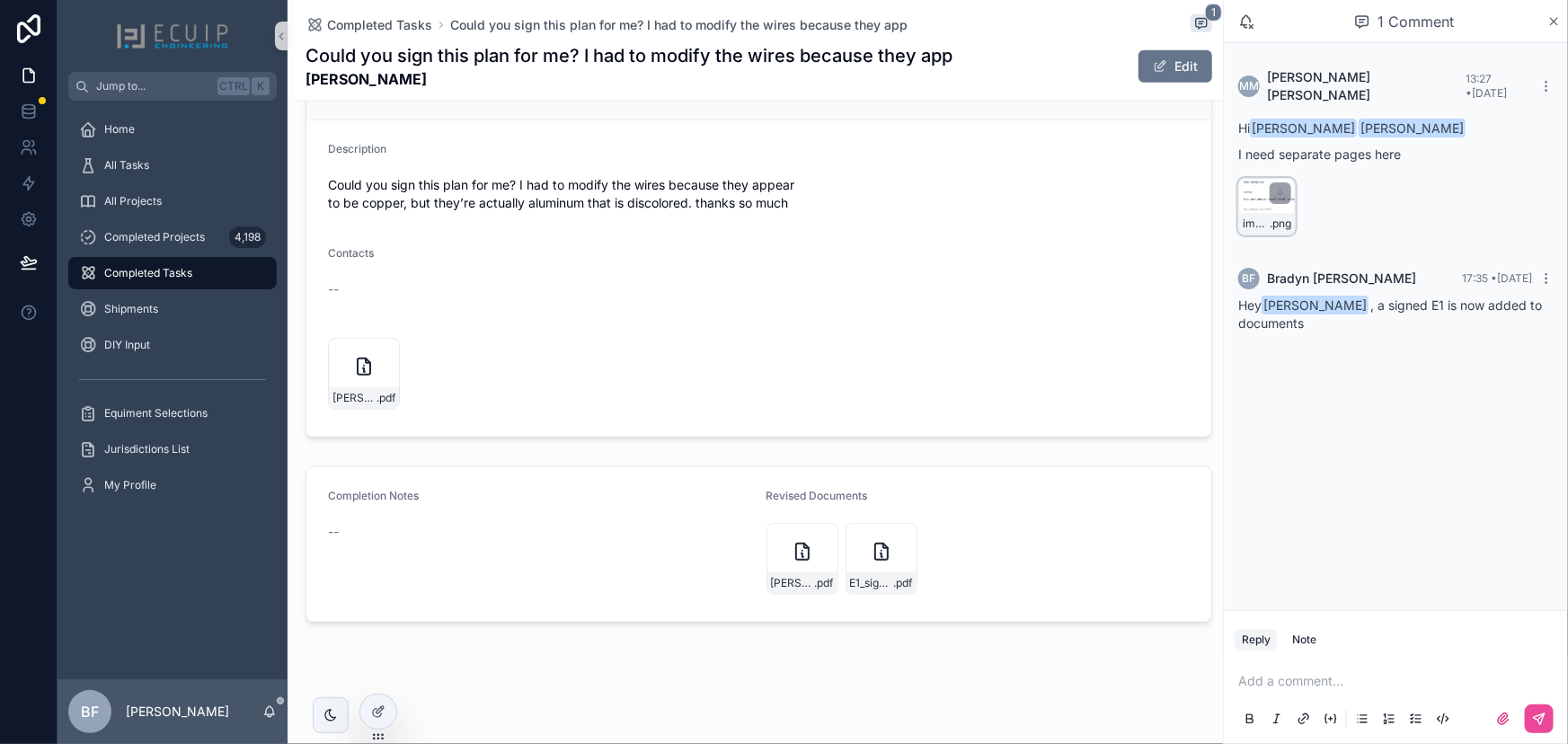
click at [1244, 197] on div "image .png" at bounding box center [1267, 207] width 57 height 57
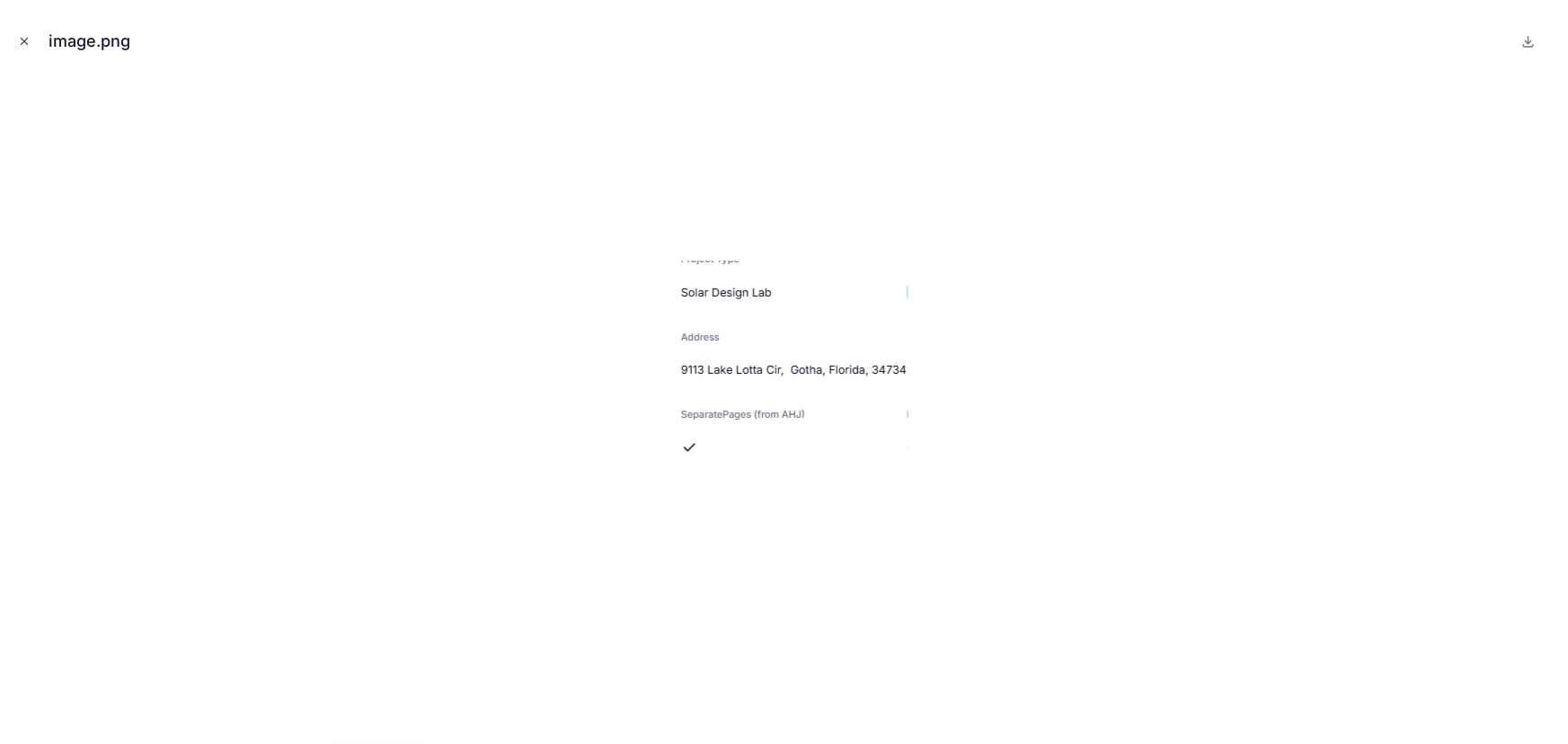
click at [29, 43] on icon "Close modal" at bounding box center [24, 41] width 13 height 13
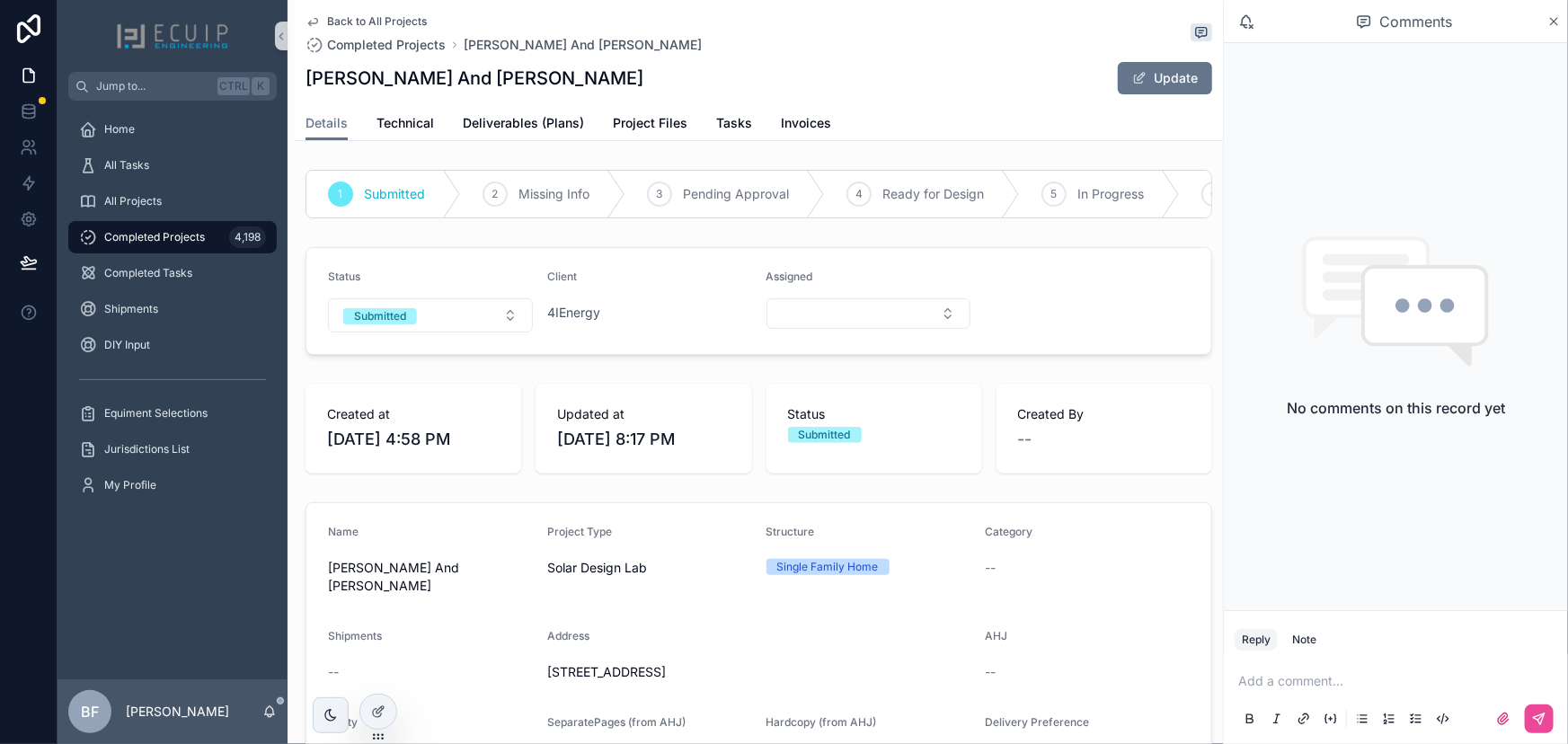
scroll to position [81, 0]
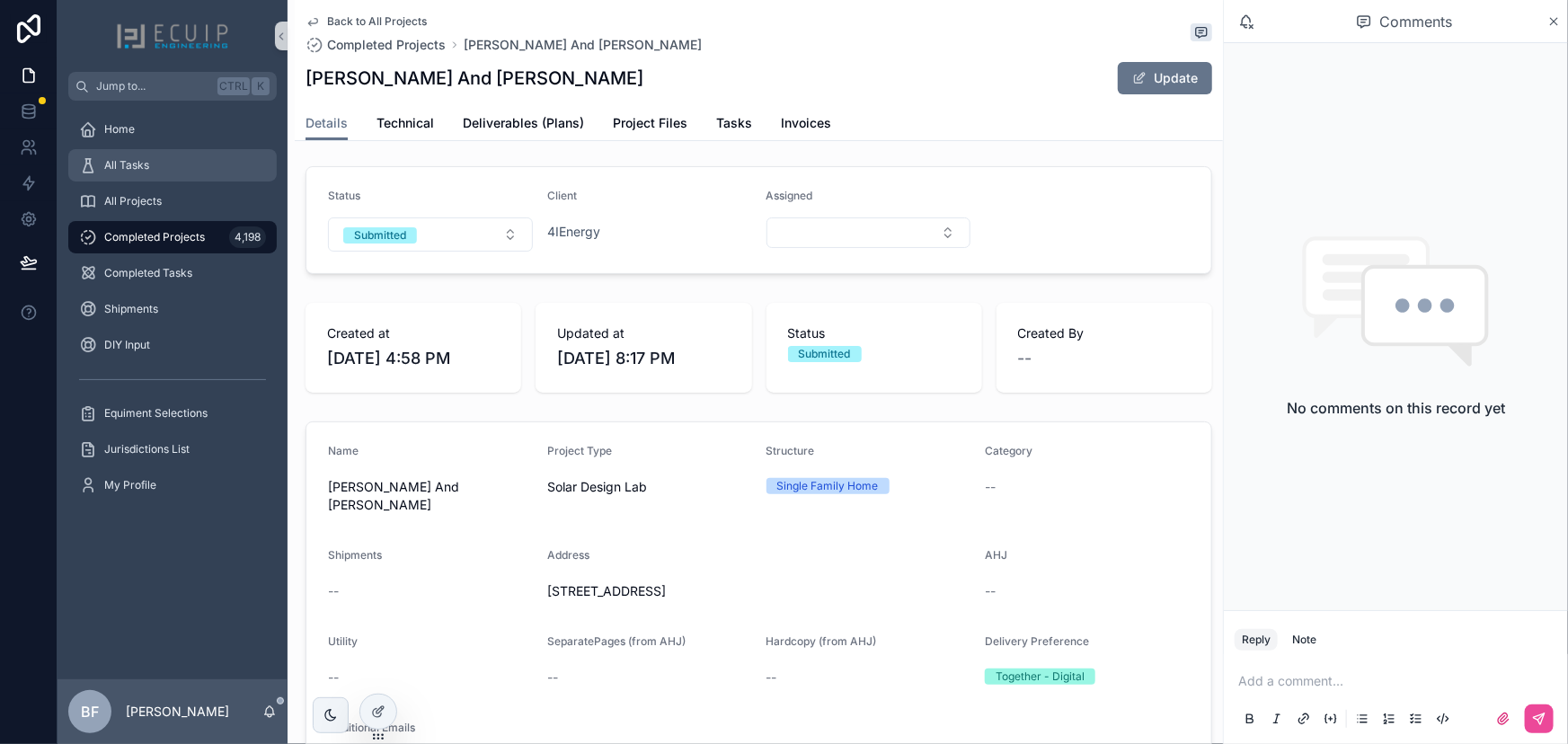
click at [203, 162] on div "All Tasks" at bounding box center [172, 165] width 187 height 29
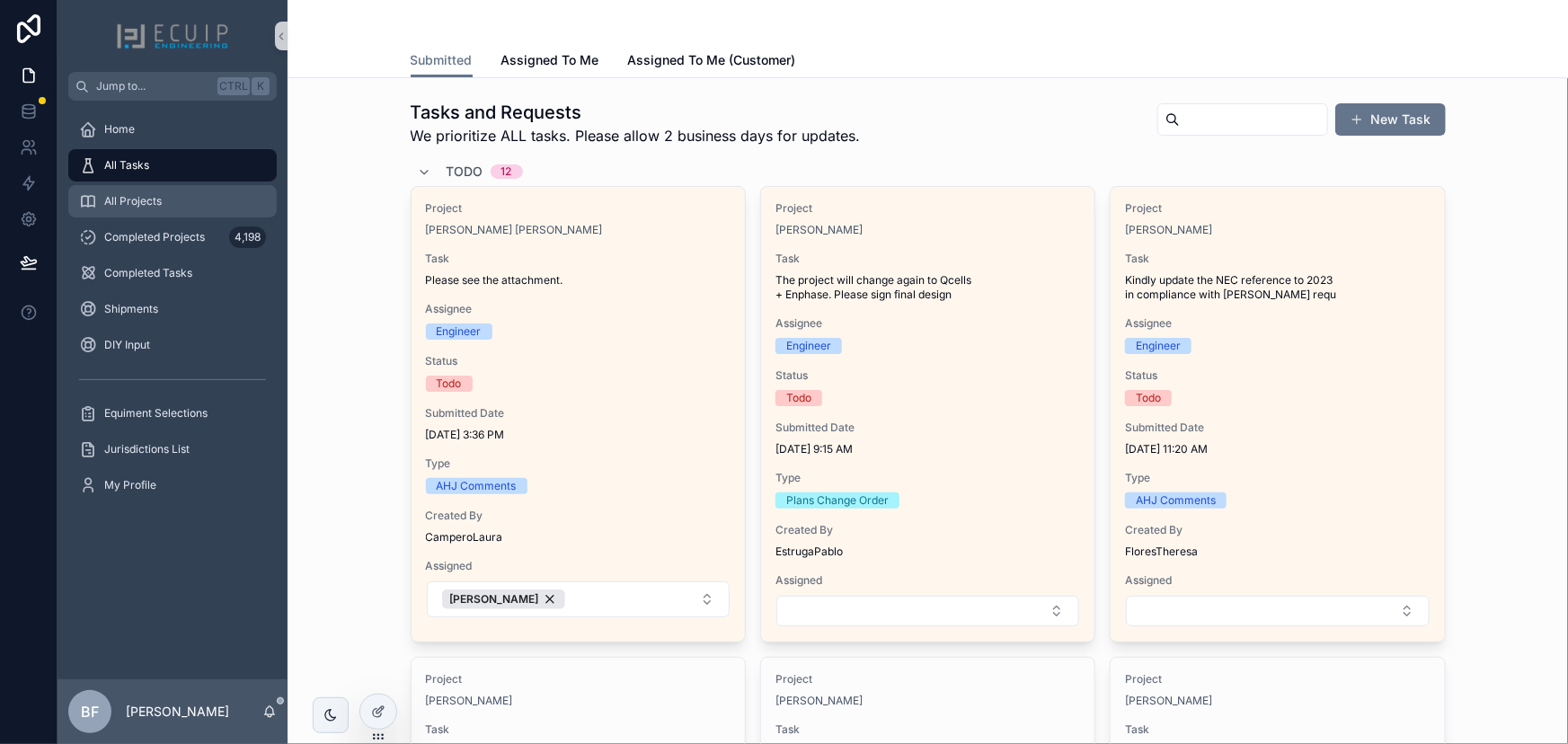
click at [155, 198] on span "All Projects" at bounding box center [133, 201] width 57 height 15
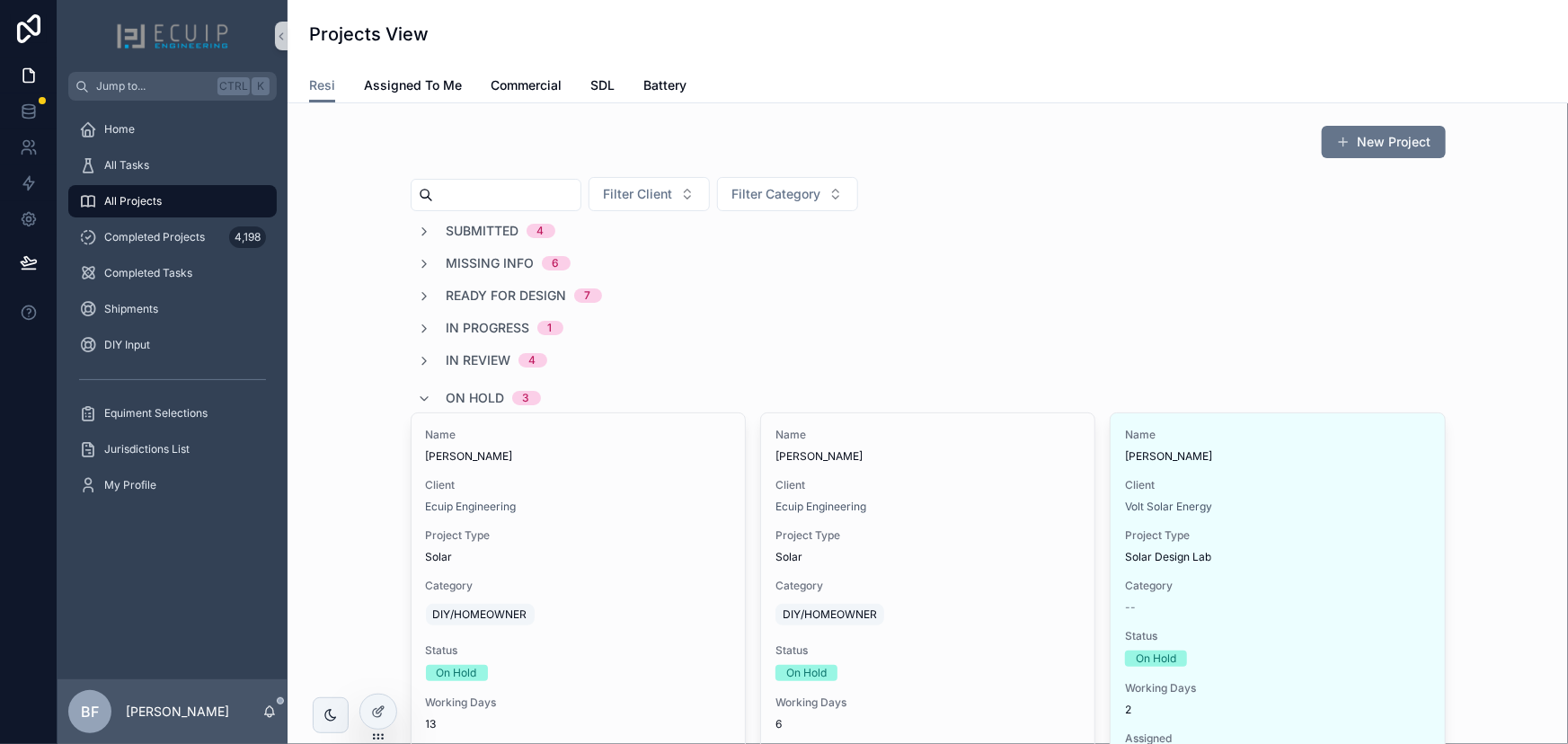
click at [476, 230] on span "Submitted" at bounding box center [483, 231] width 73 height 18
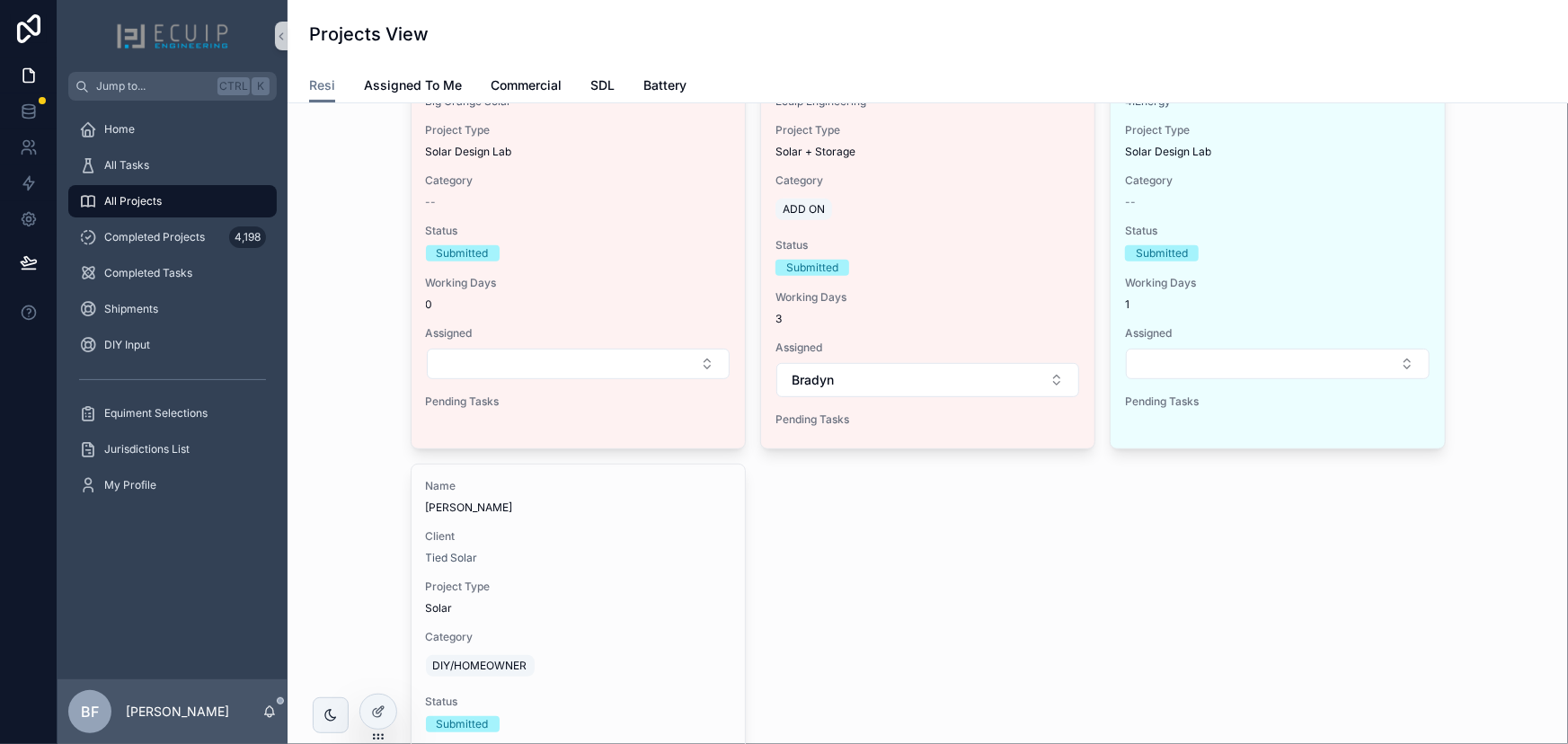
scroll to position [244, 0]
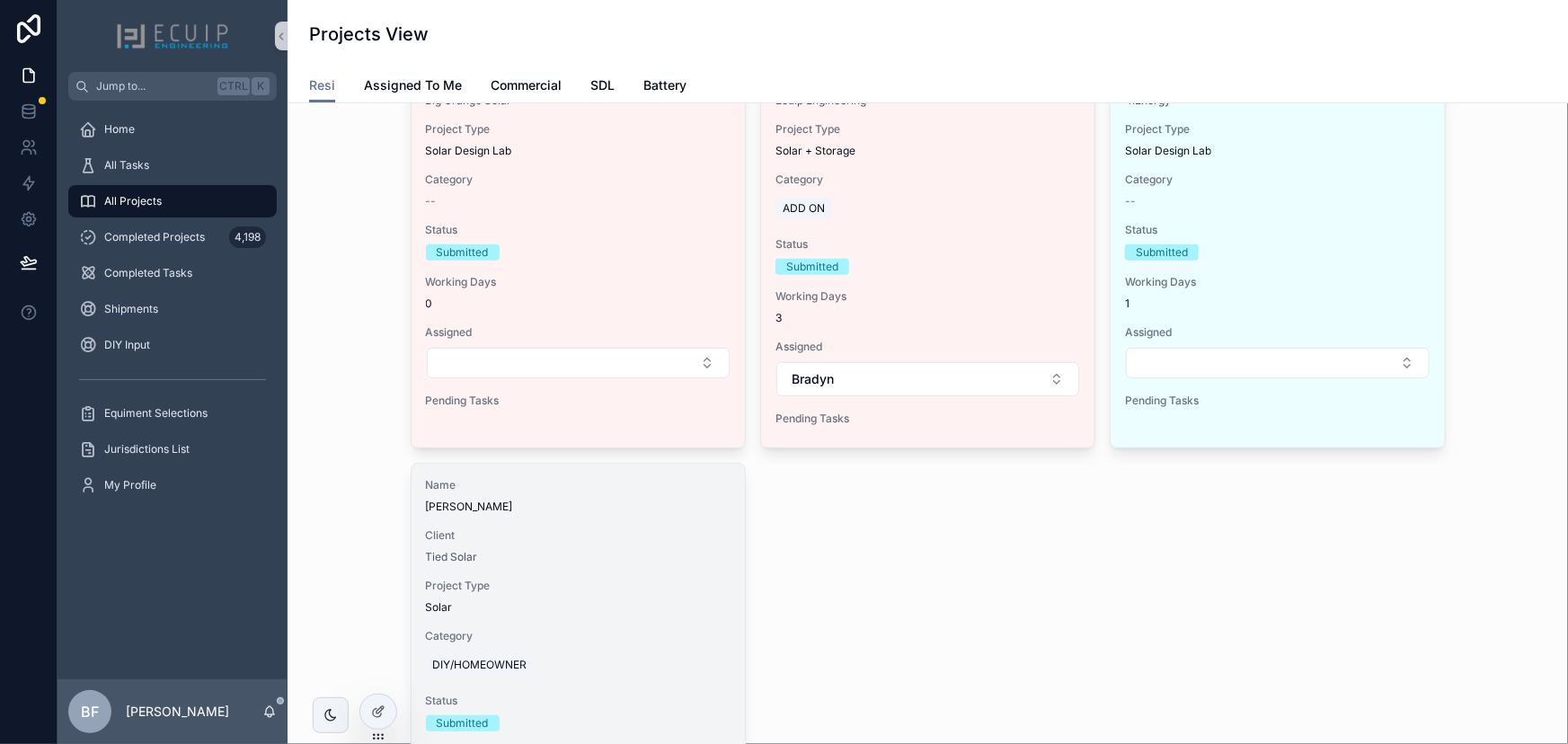
click at [686, 538] on span "Client" at bounding box center [577, 535] width 304 height 15
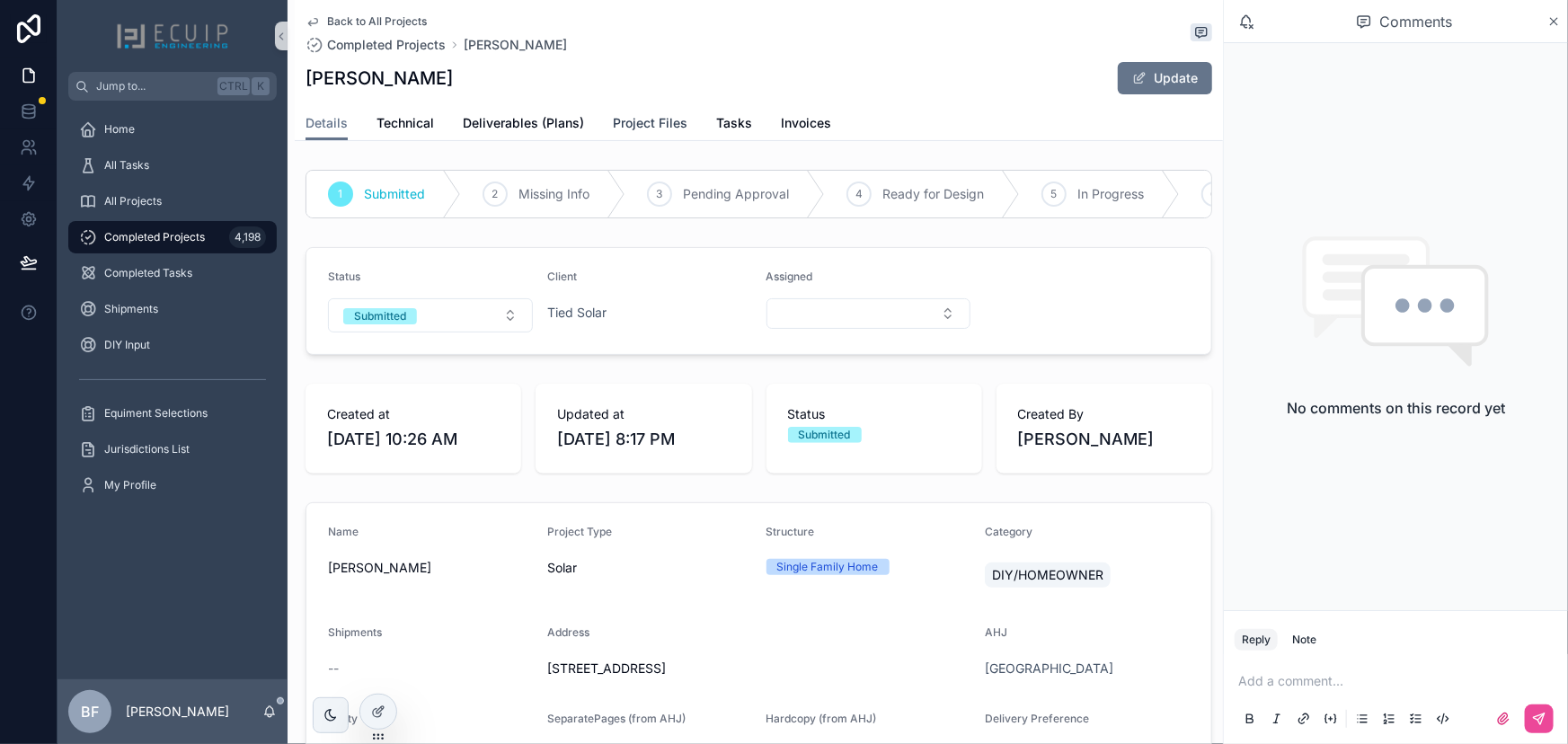
click at [659, 121] on span "Project Files" at bounding box center [650, 123] width 75 height 18
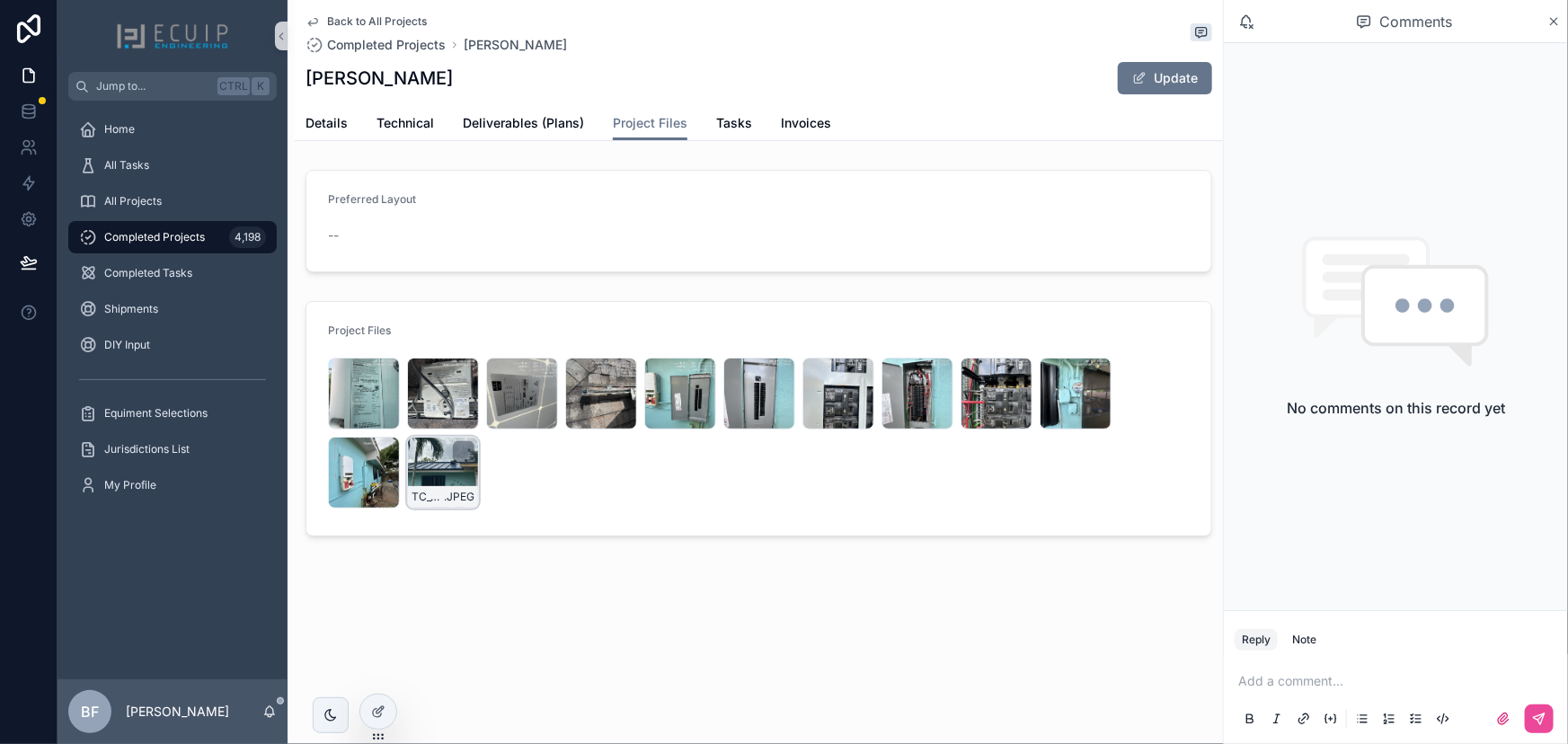
click at [434, 477] on div "TC_01830 .JPEG" at bounding box center [442, 472] width 72 height 72
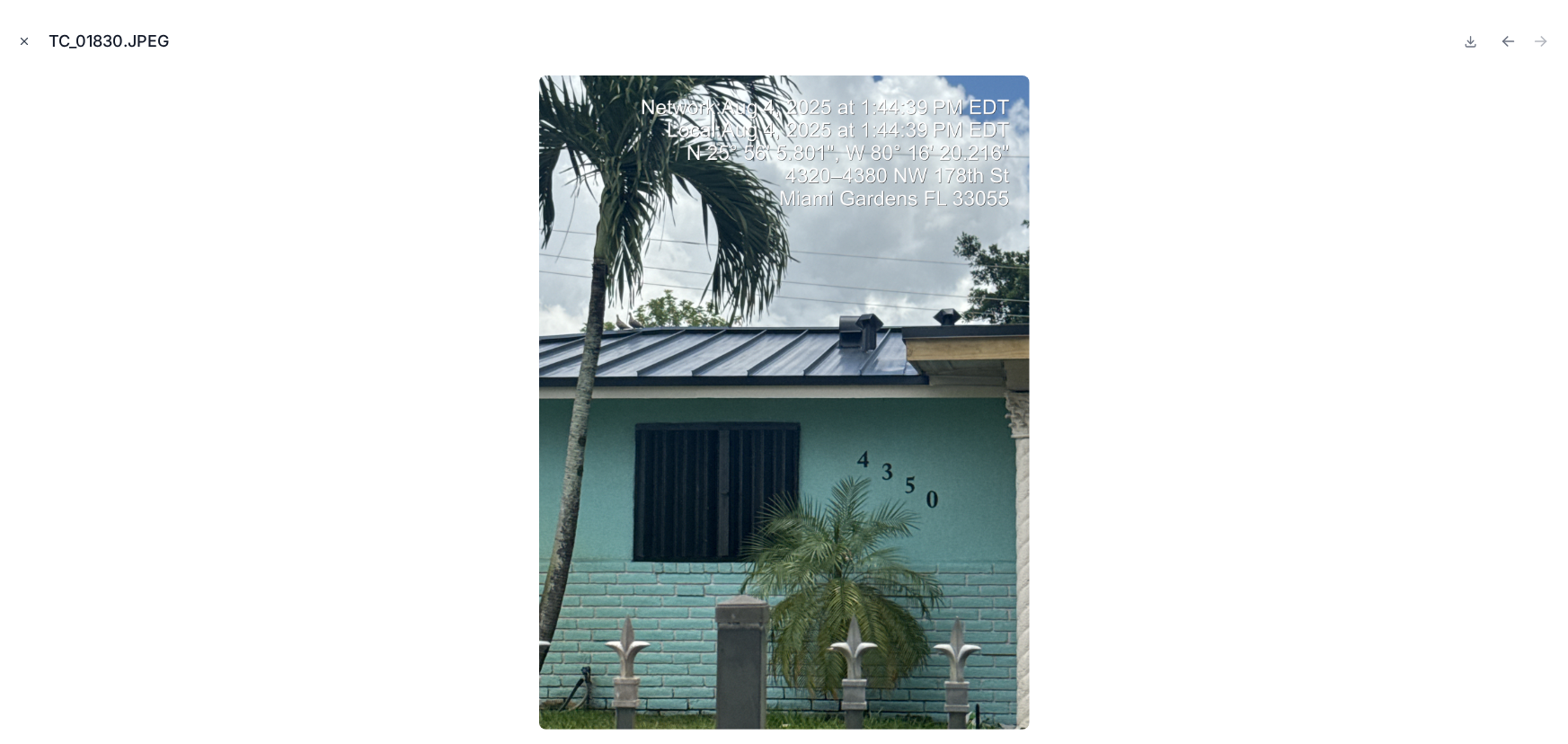
click at [22, 44] on icon "Close modal" at bounding box center [25, 41] width 6 height 6
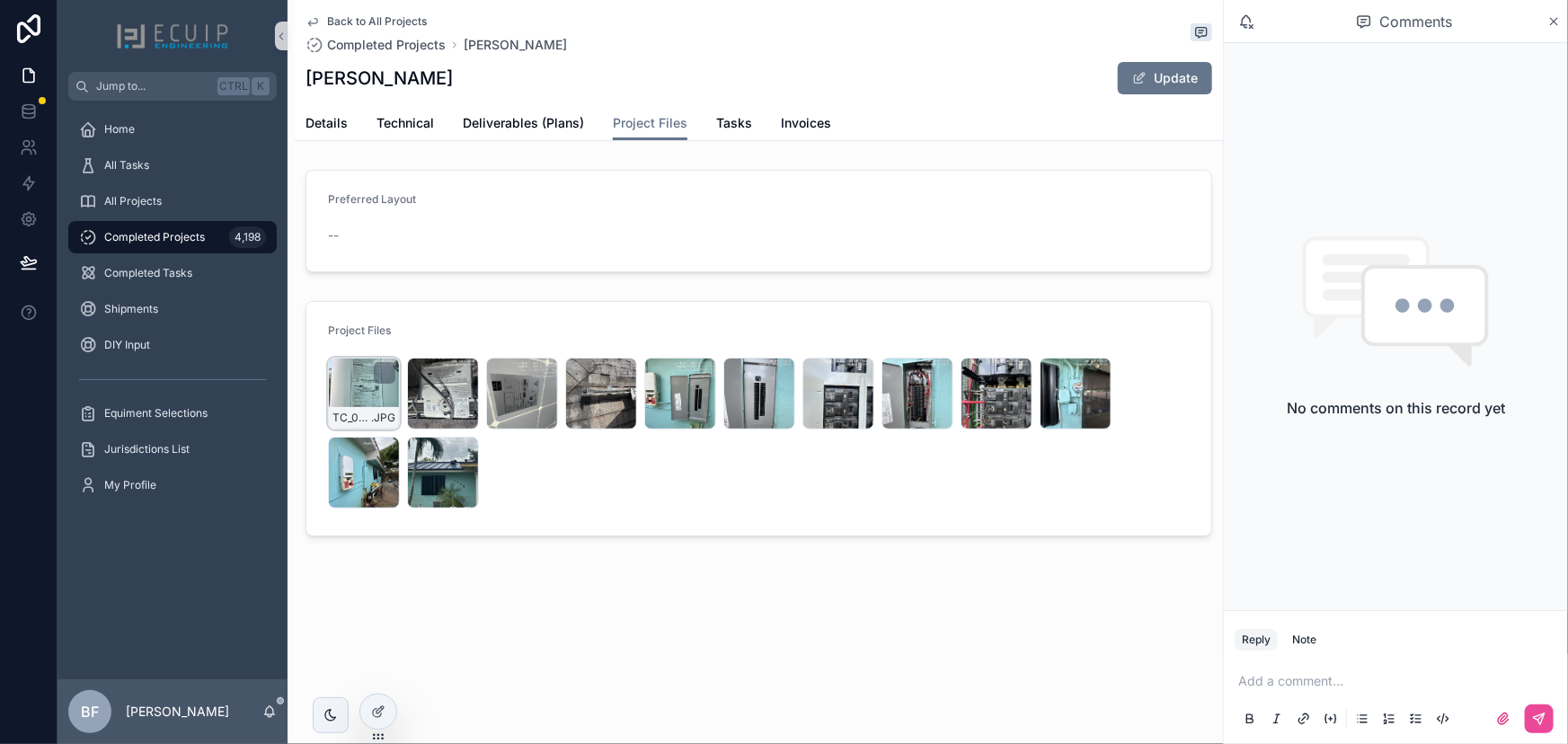
click at [359, 404] on div "TC_01687 .JPG" at bounding box center [363, 393] width 72 height 72
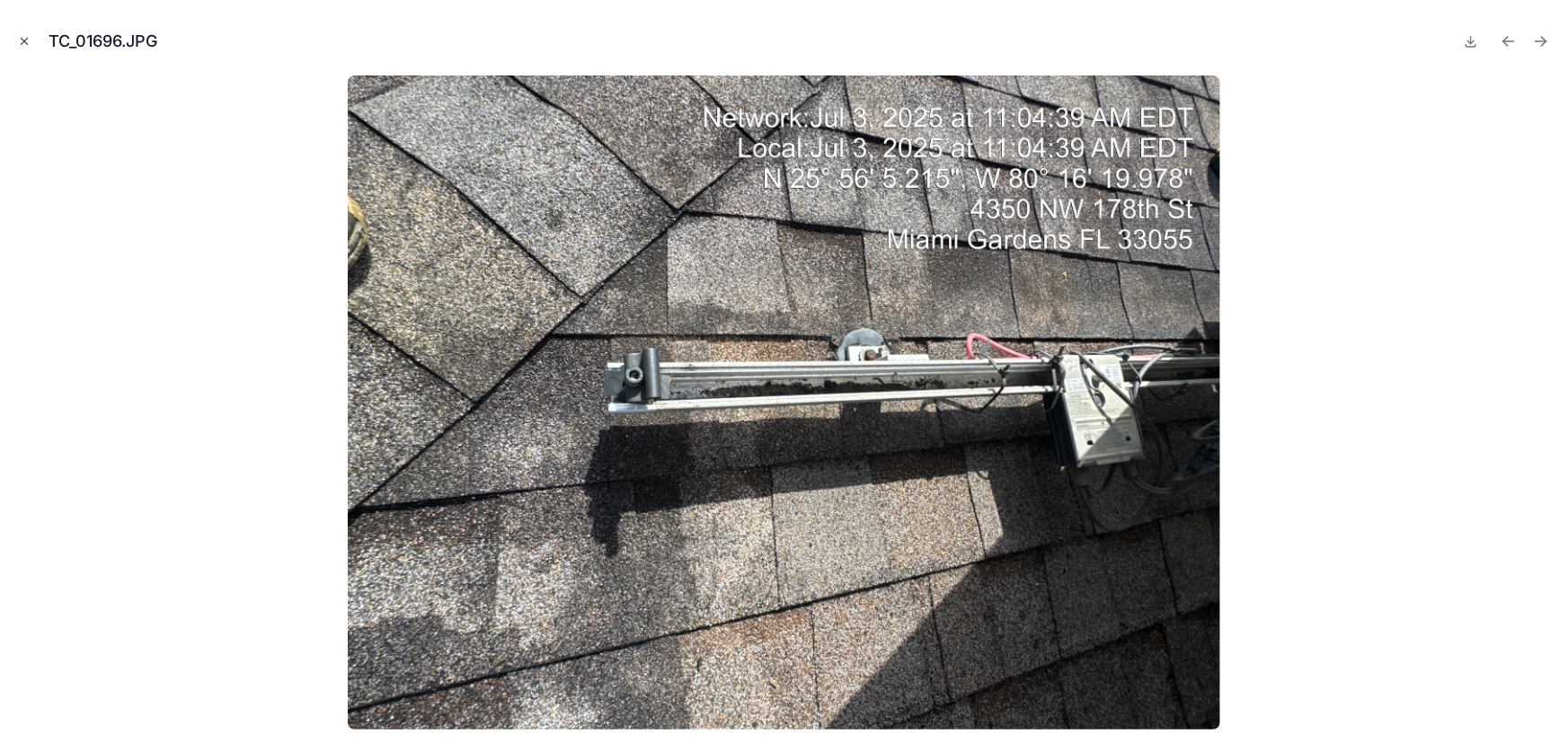
click at [26, 46] on icon "Close modal" at bounding box center [24, 41] width 13 height 13
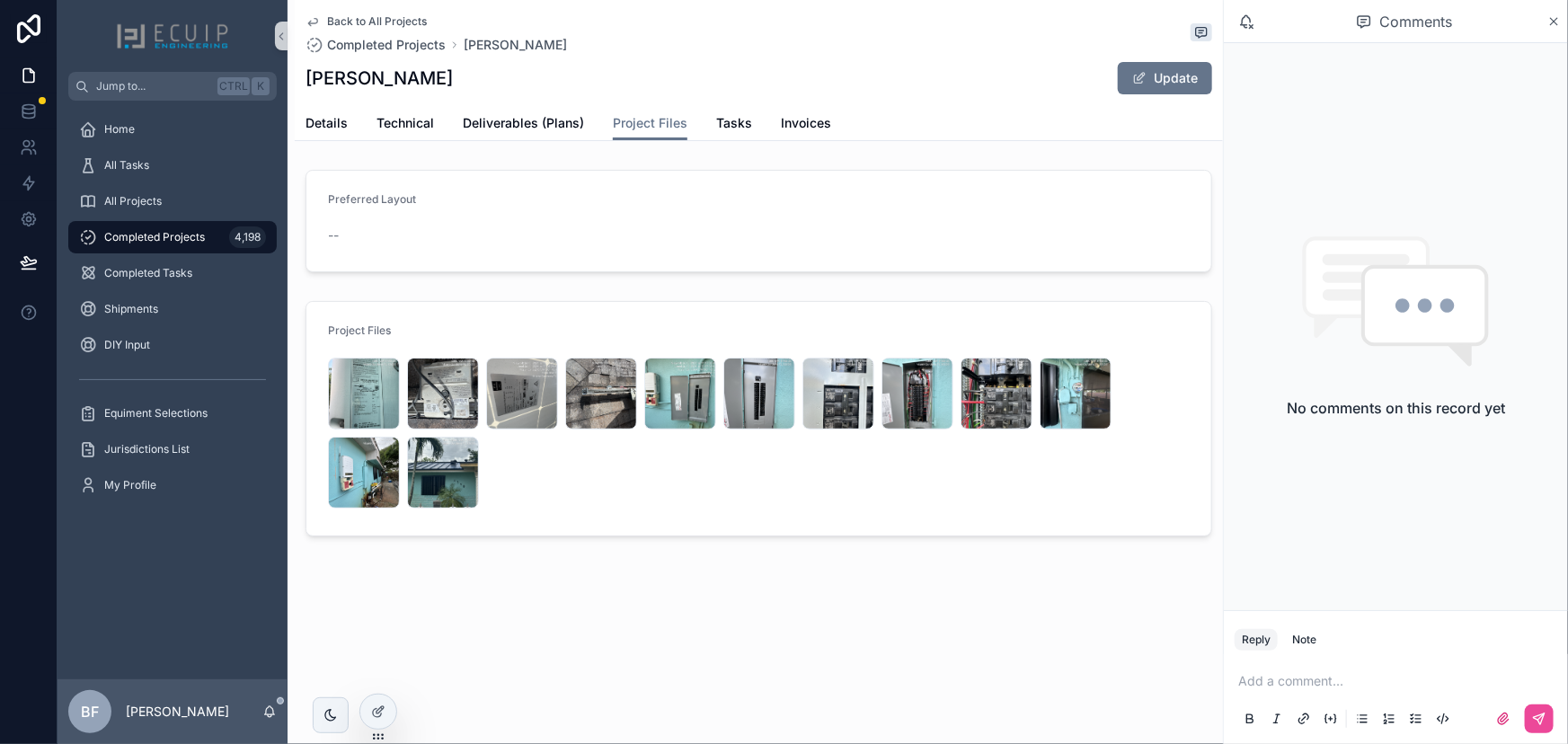
drag, startPoint x: 461, startPoint y: 453, endPoint x: 501, endPoint y: 456, distance: 40.1
click at [0, 0] on icon "scrollable content" at bounding box center [0, 0] width 0 height 0
click at [689, 415] on span ".JPG" at bounding box center [699, 418] width 25 height 15
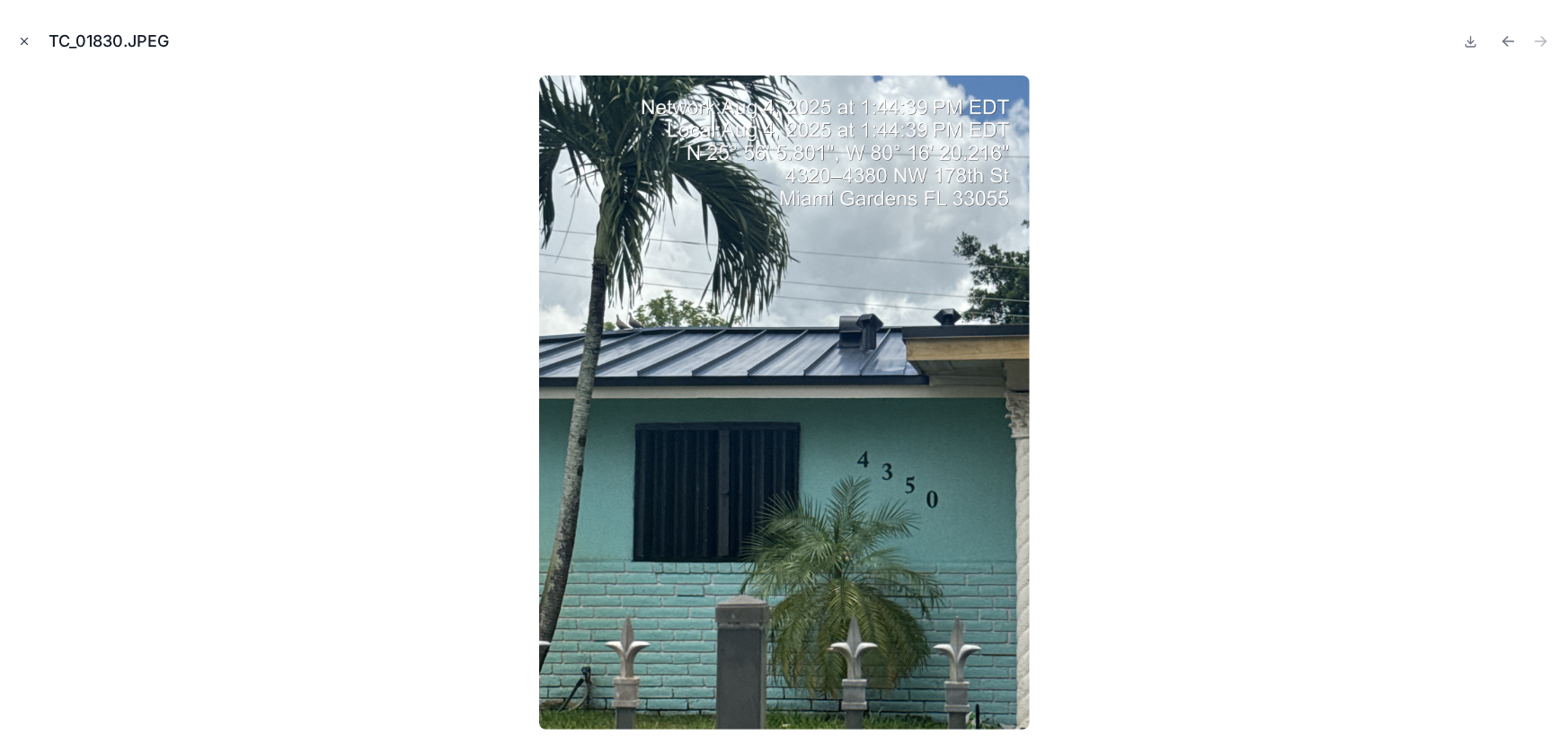
click at [26, 35] on icon "Close modal" at bounding box center [24, 41] width 13 height 13
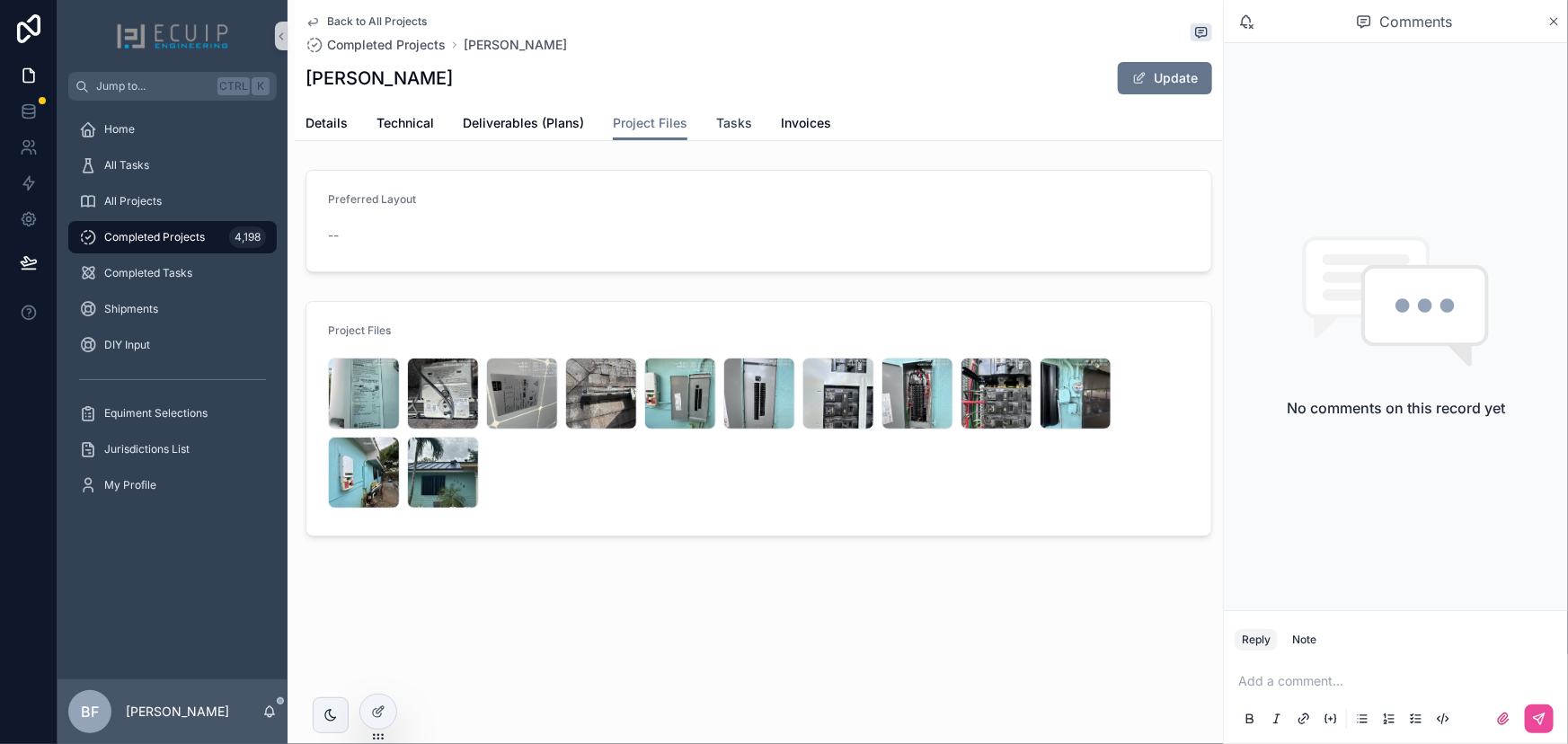
click at [719, 118] on span "Tasks" at bounding box center [734, 123] width 35 height 18
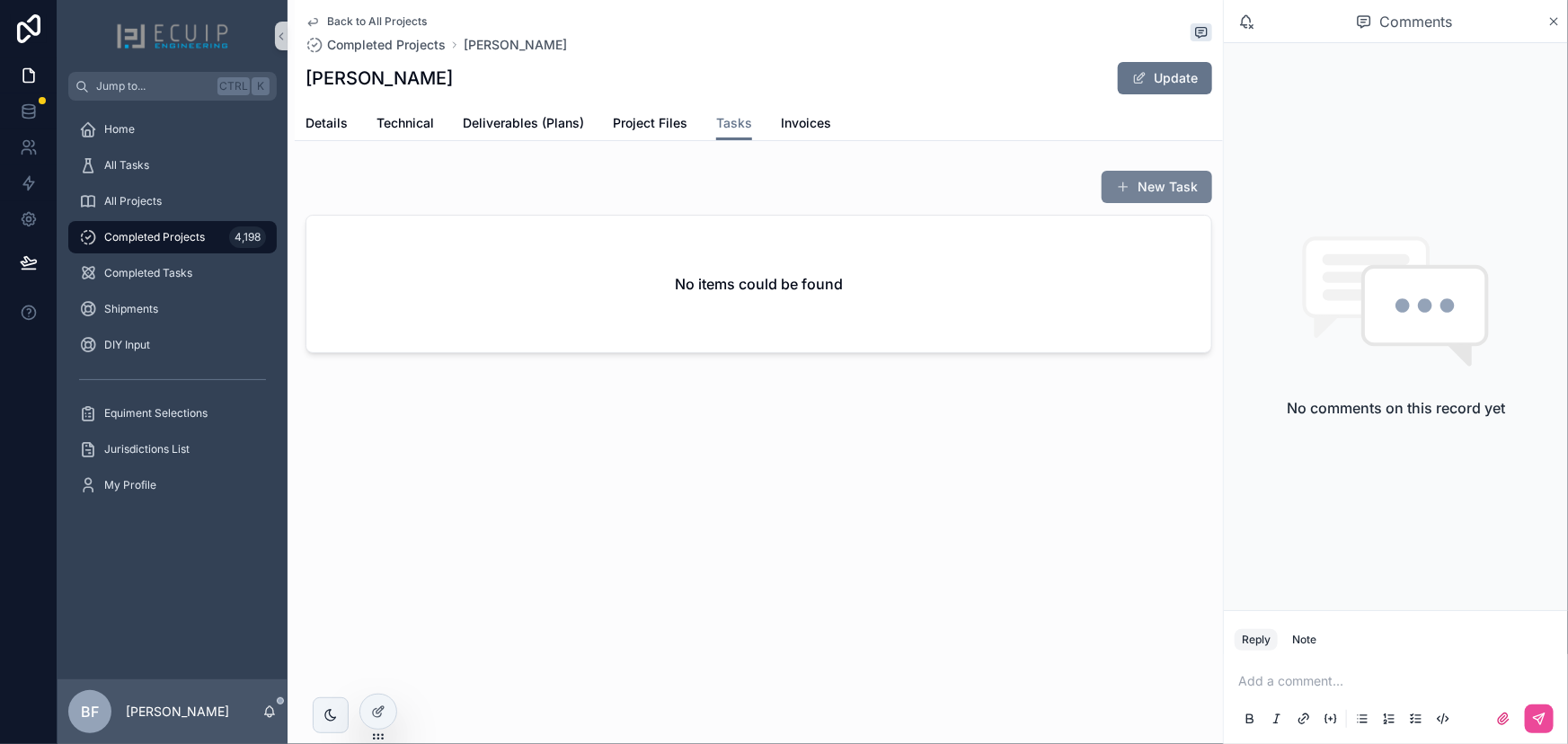
click at [1131, 197] on button "New Task" at bounding box center [1156, 186] width 110 height 33
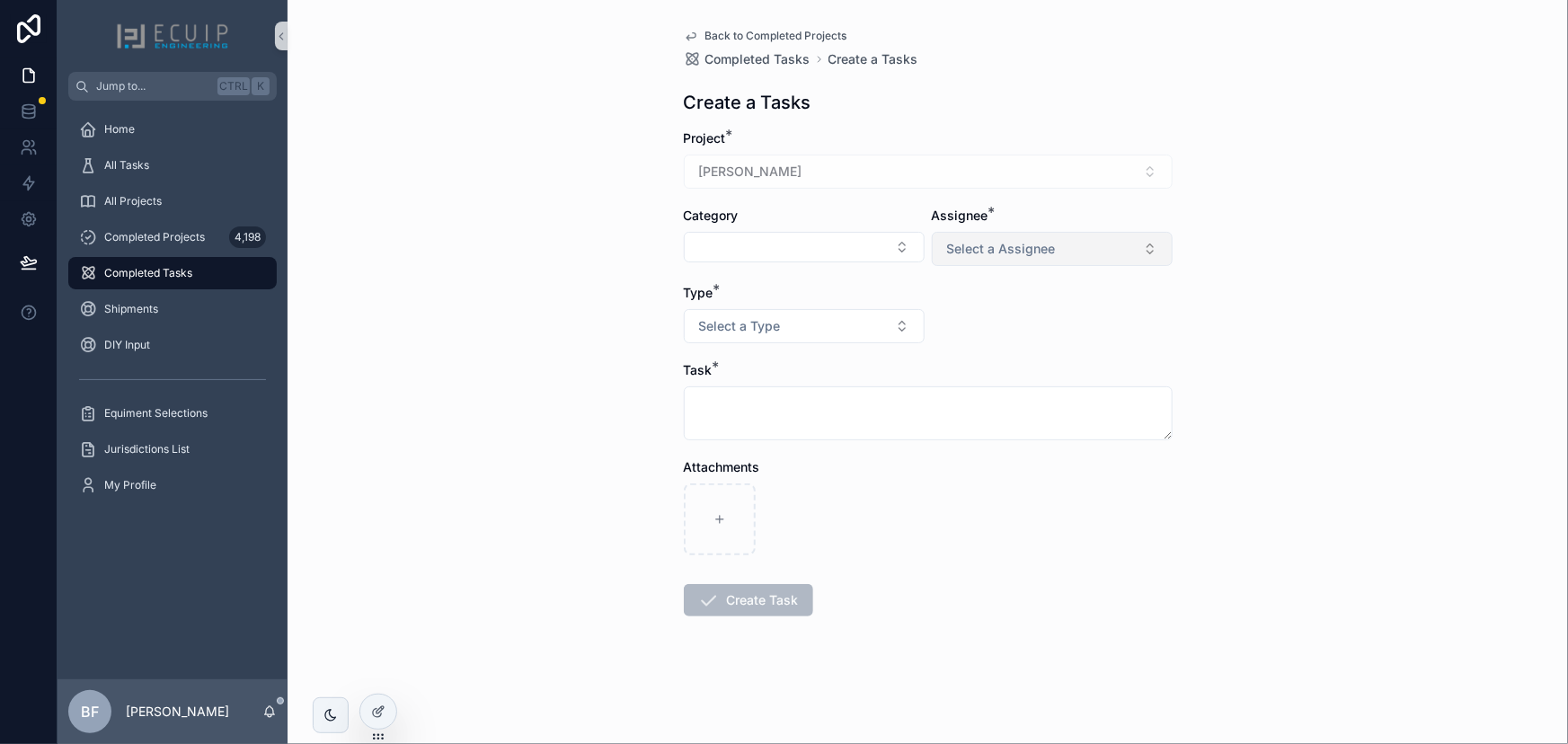
click at [999, 251] on span "Select a Assignee" at bounding box center [1001, 249] width 108 height 18
click at [1013, 342] on div "Client" at bounding box center [1051, 347] width 231 height 27
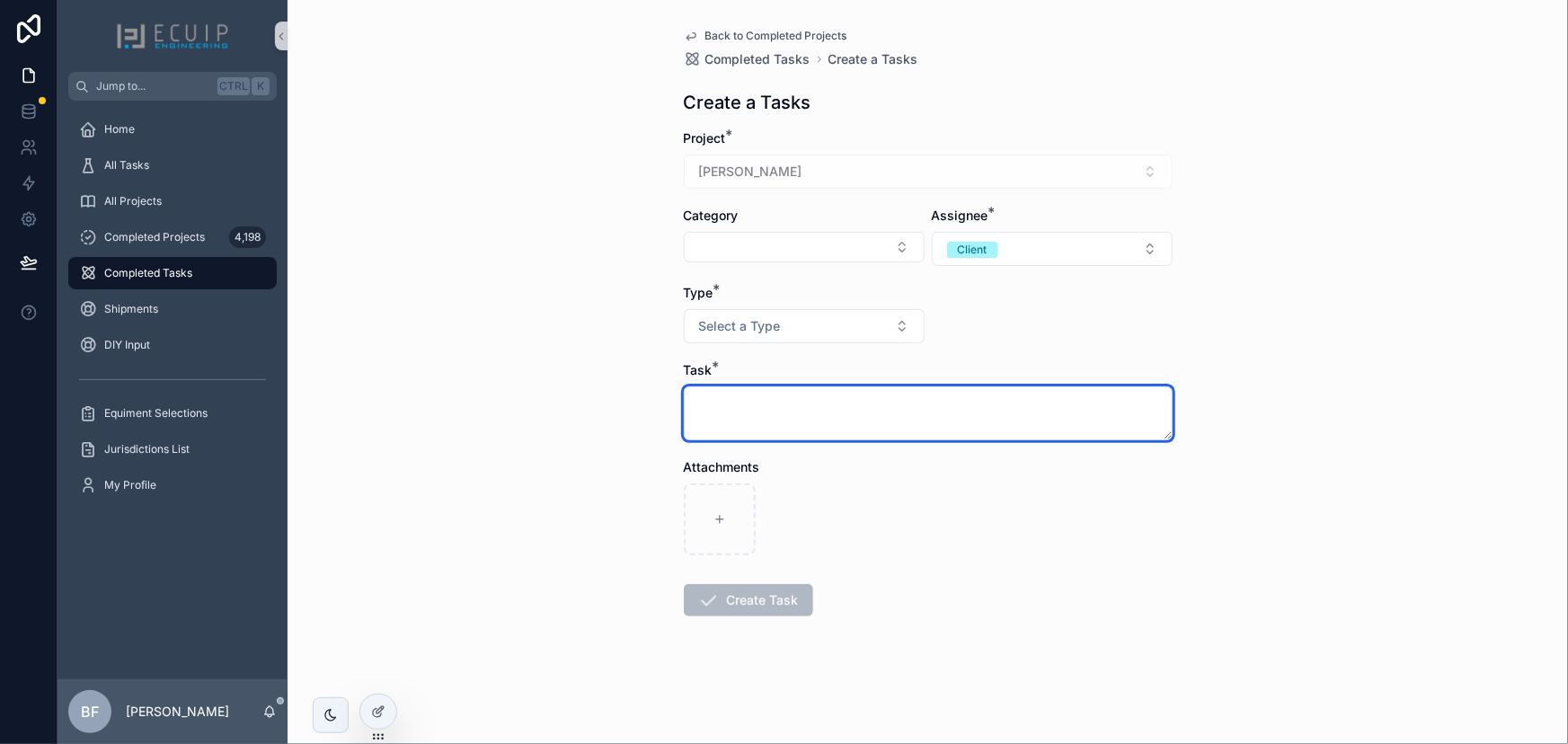
click at [967, 428] on textarea "scrollable content" at bounding box center [928, 413] width 489 height 54
type textarea "********"
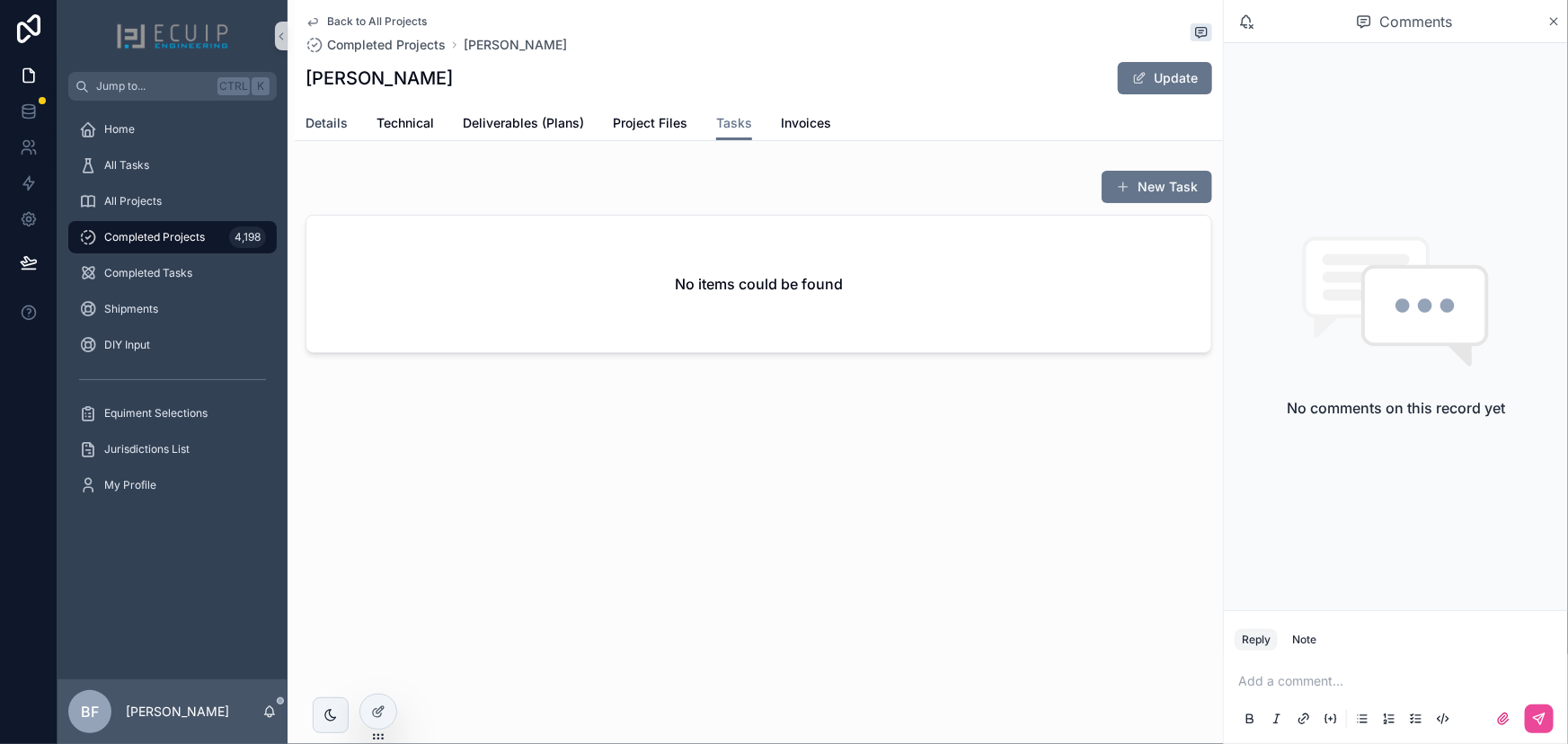
click at [329, 121] on span "Details" at bounding box center [326, 123] width 42 height 18
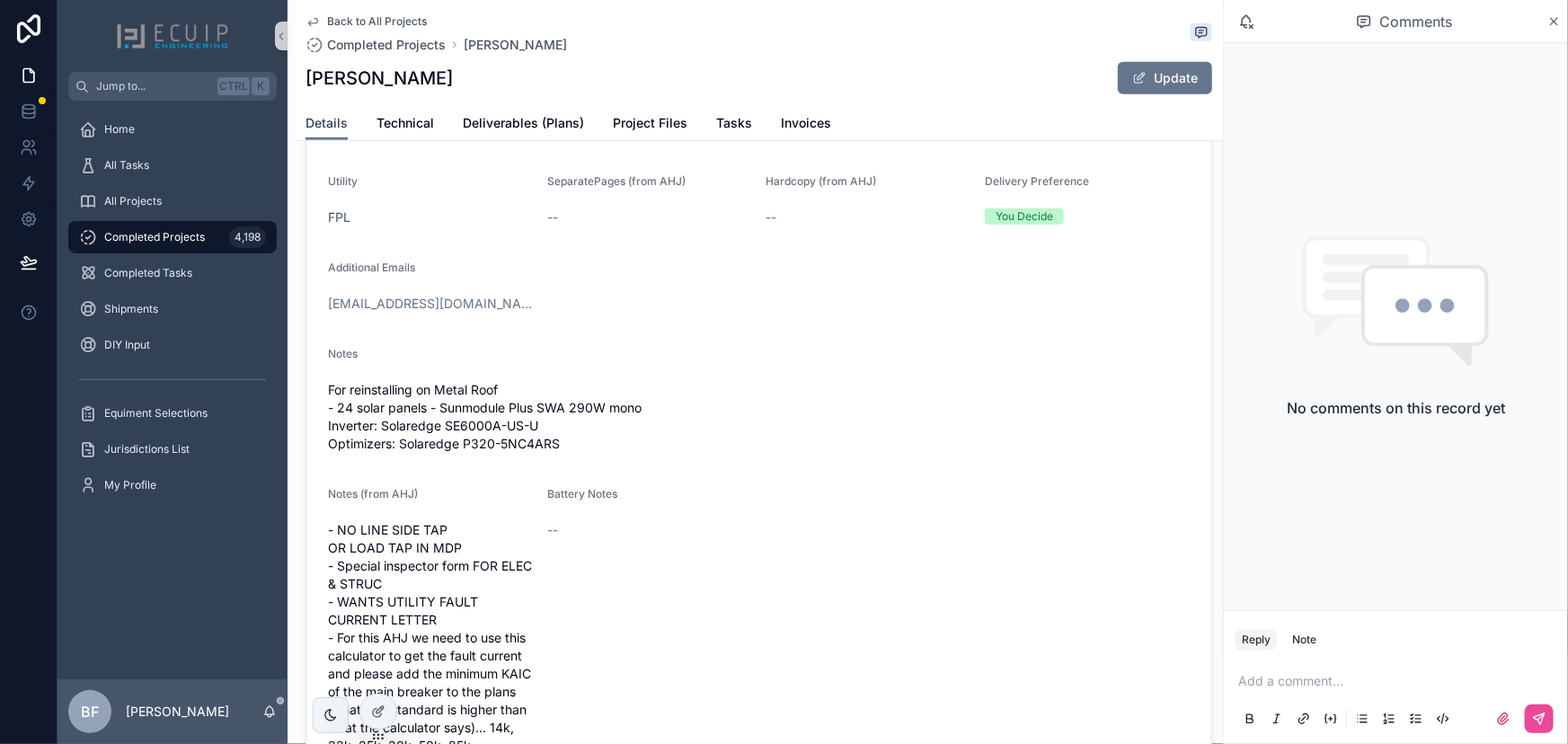
scroll to position [653, 0]
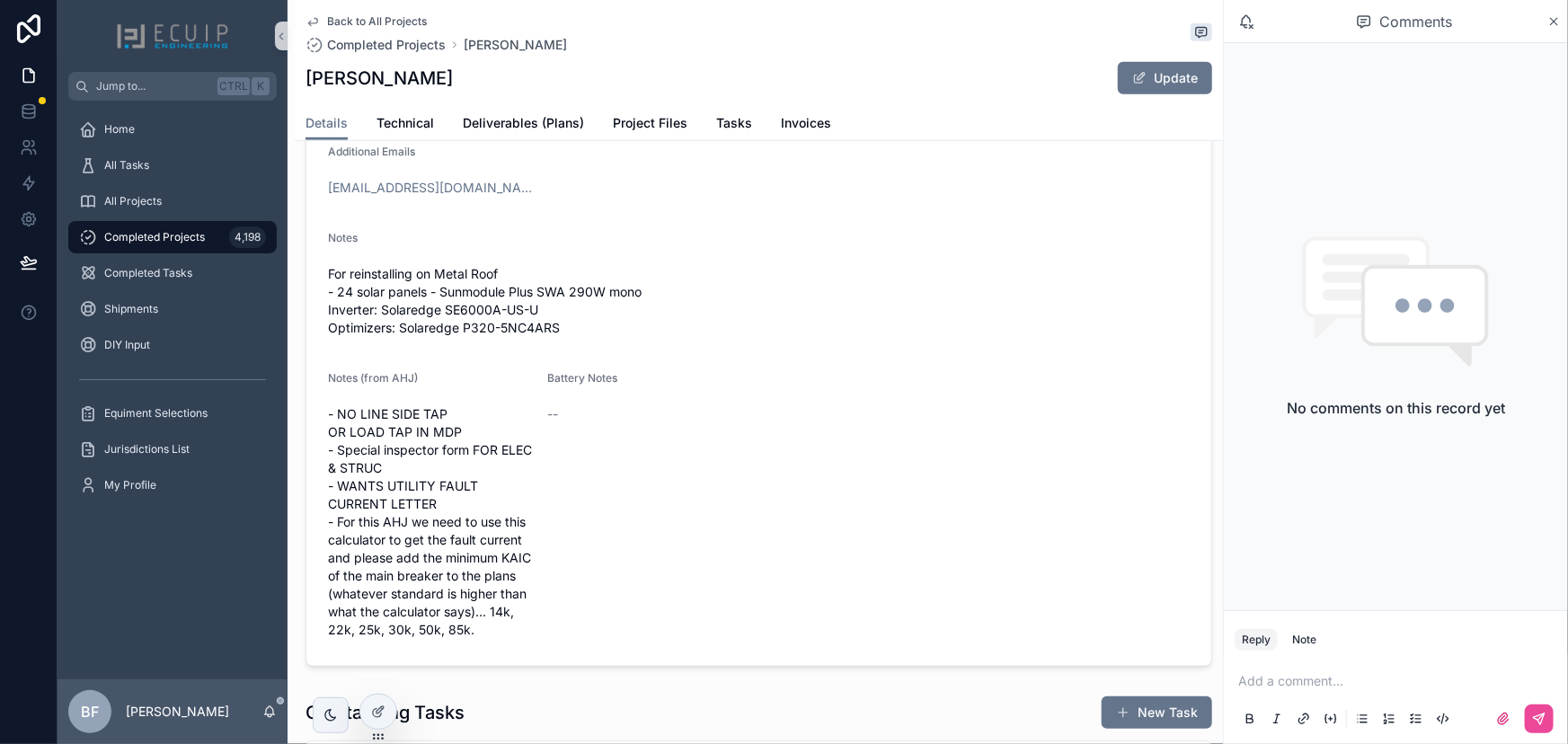
click at [678, 140] on div "Back to All Projects Completed Projects WILLIE EVERETT WILLIE EVERETT Update De…" at bounding box center [758, 70] width 928 height 141
click at [680, 126] on span "Project Files" at bounding box center [650, 123] width 75 height 18
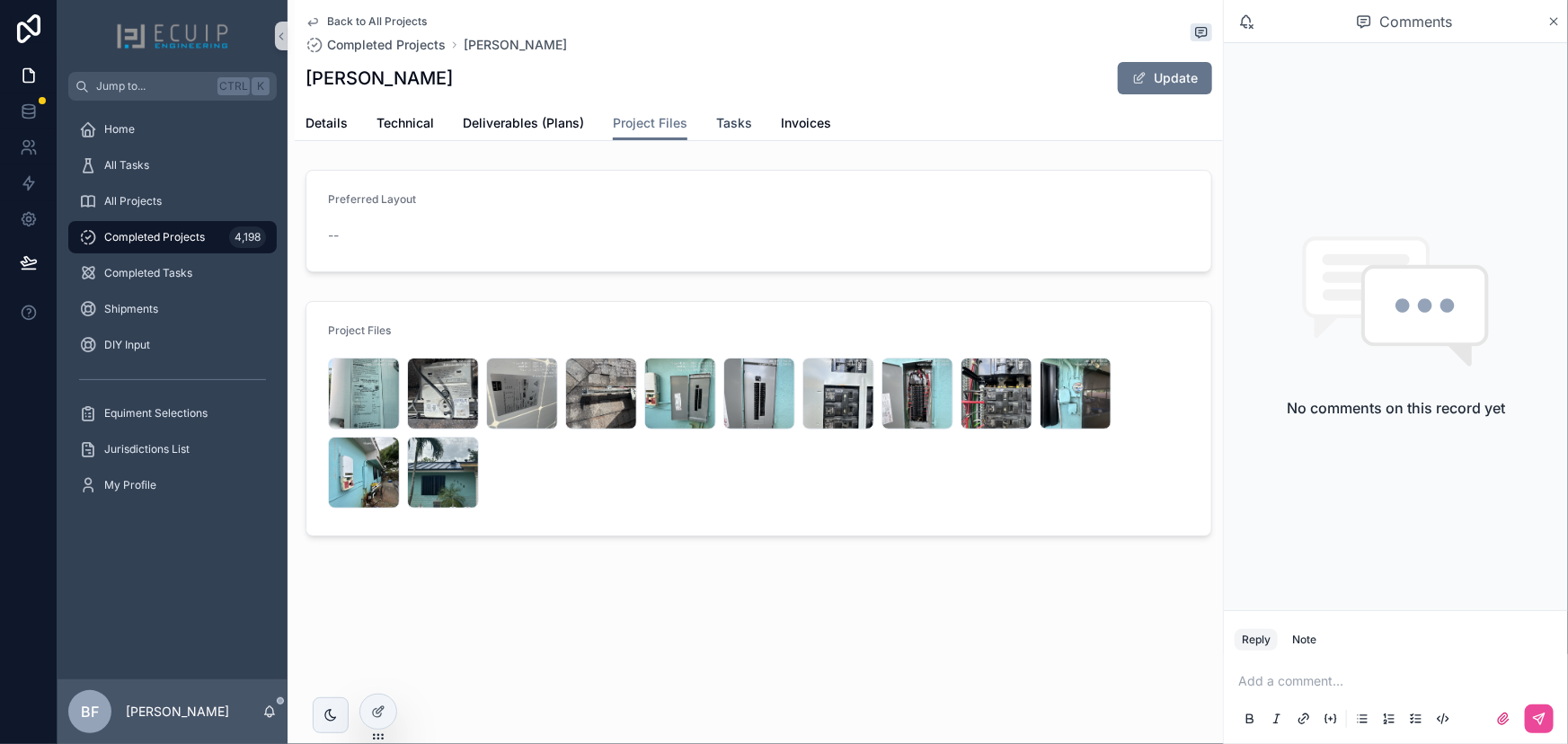
click at [723, 124] on span "Tasks" at bounding box center [734, 123] width 35 height 18
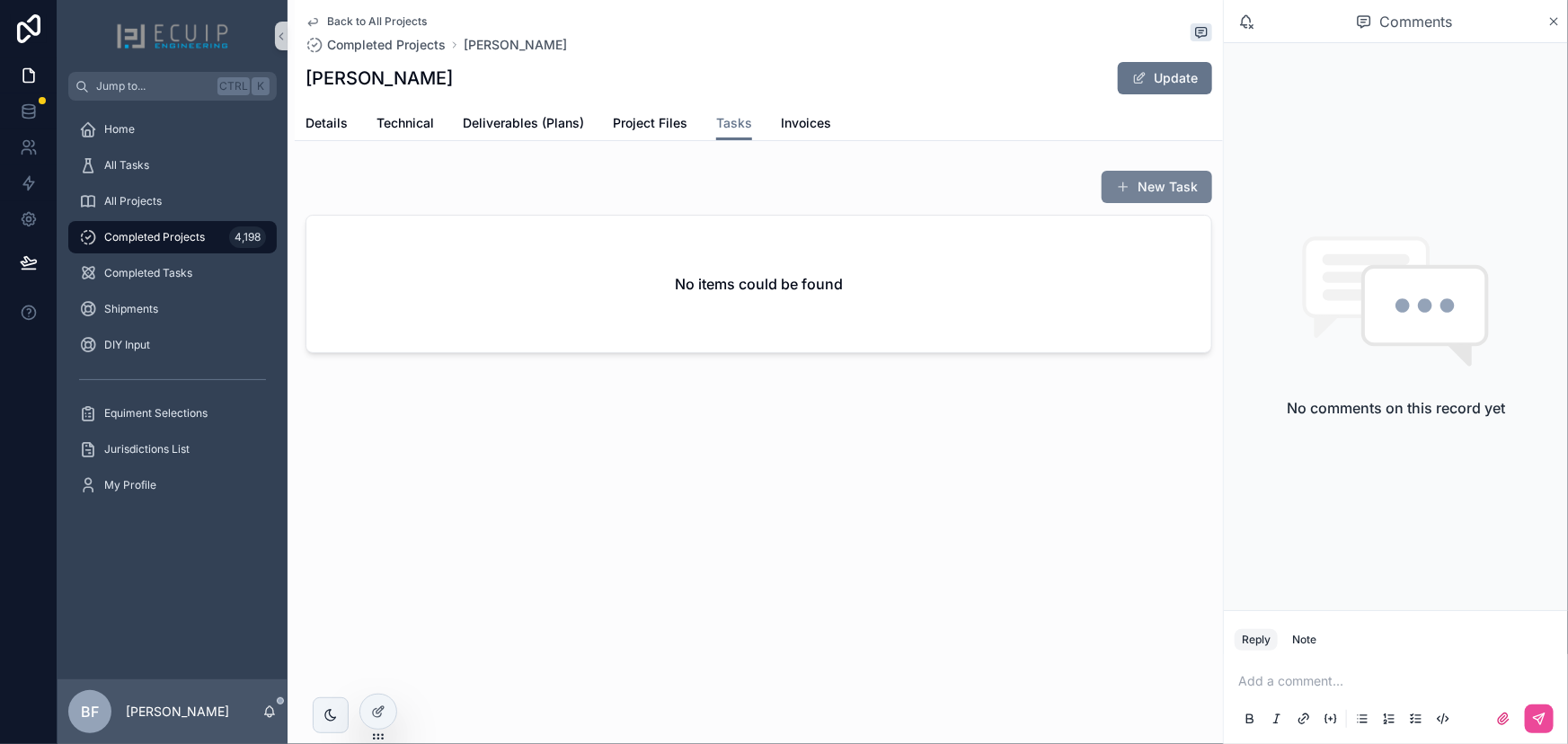
click at [1118, 186] on div "New Task" at bounding box center [1144, 186] width 135 height 34
click at [1140, 187] on button "New Task" at bounding box center [1156, 186] width 110 height 33
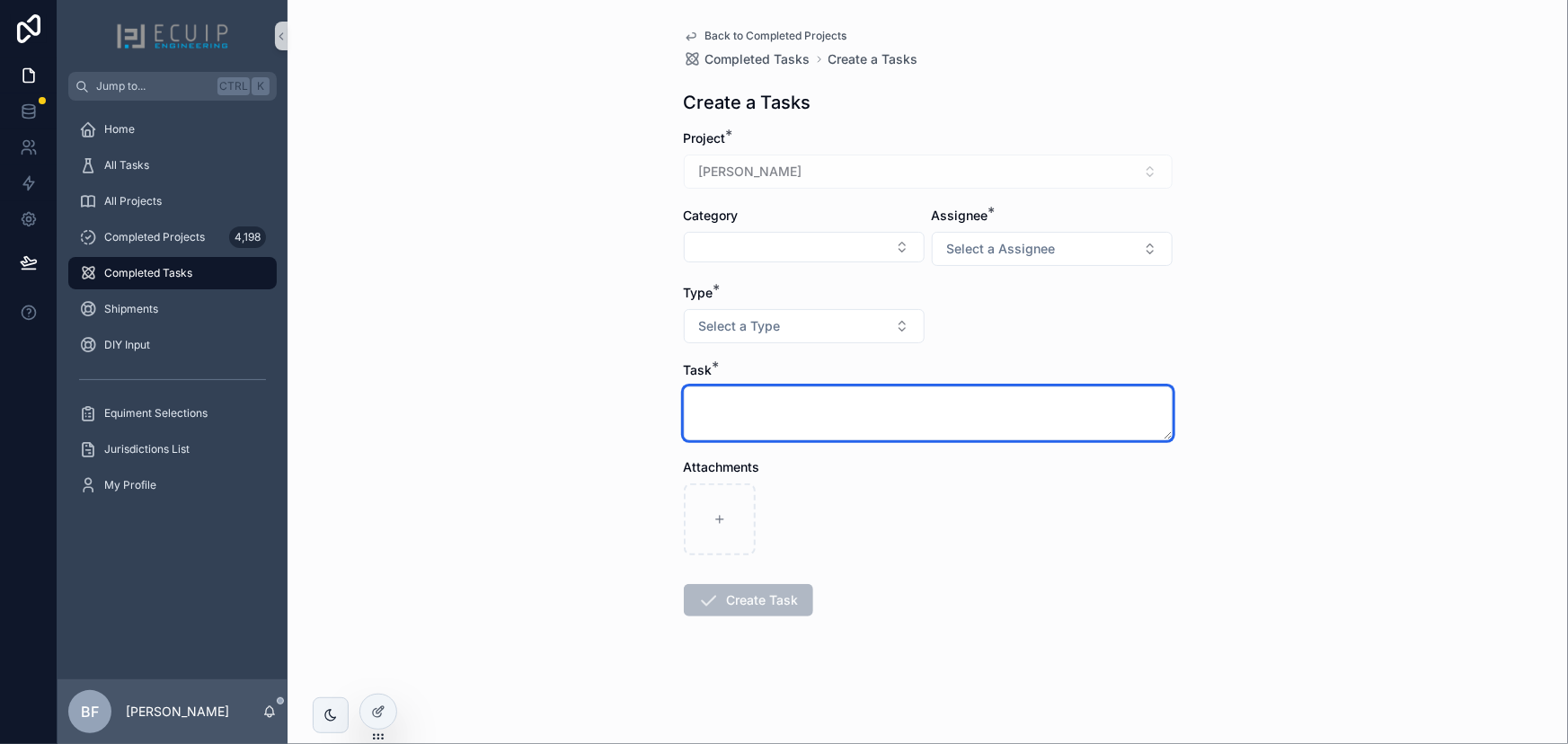
drag, startPoint x: 844, startPoint y: 431, endPoint x: 857, endPoint y: 430, distance: 13.0
click at [847, 431] on textarea "scrollable content" at bounding box center [928, 413] width 489 height 54
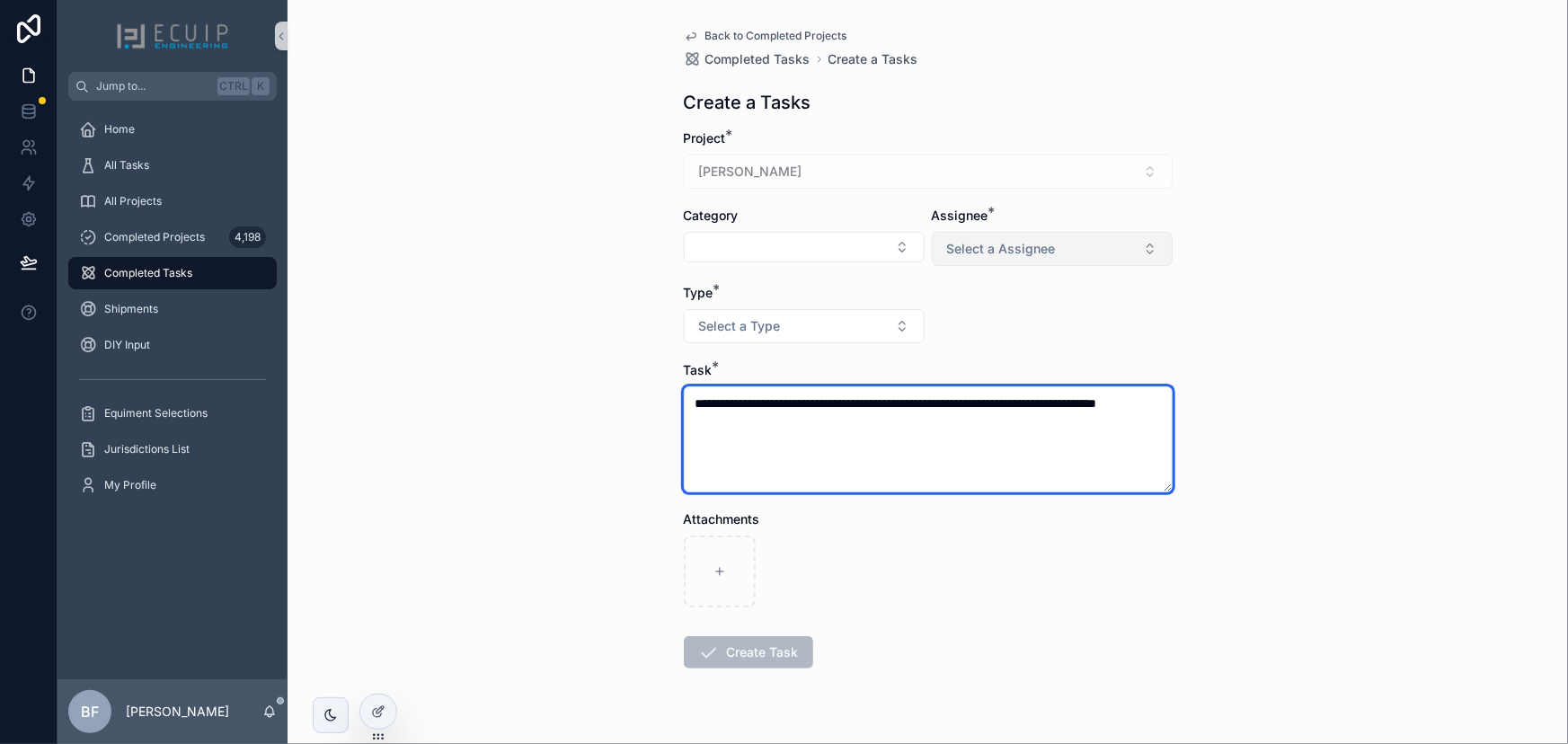
type textarea "**********"
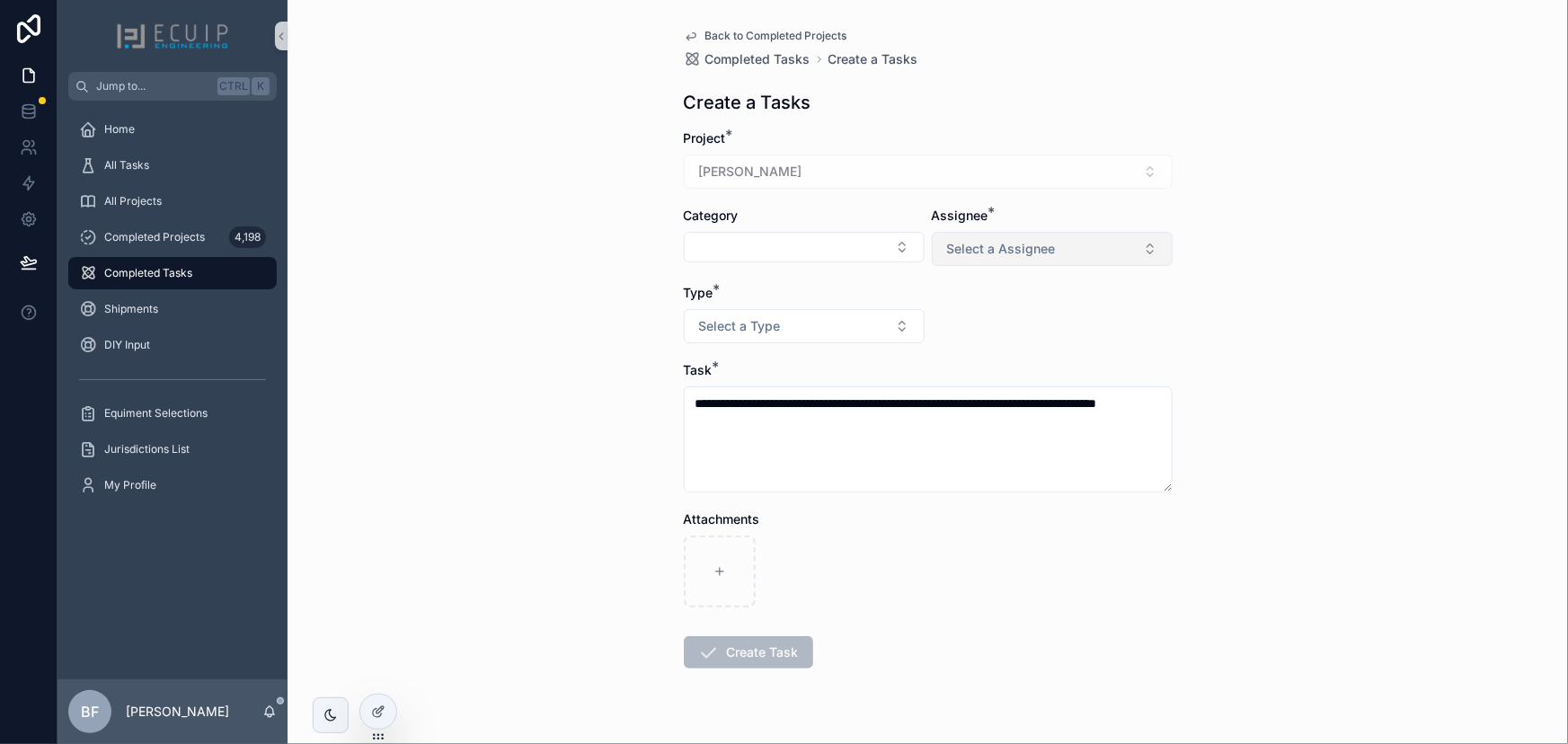
click at [988, 262] on button "Select a Assignee" at bounding box center [1052, 248] width 240 height 34
click at [983, 344] on span "Client" at bounding box center [962, 348] width 51 height 16
click at [832, 337] on button "Select a Type" at bounding box center [804, 326] width 240 height 34
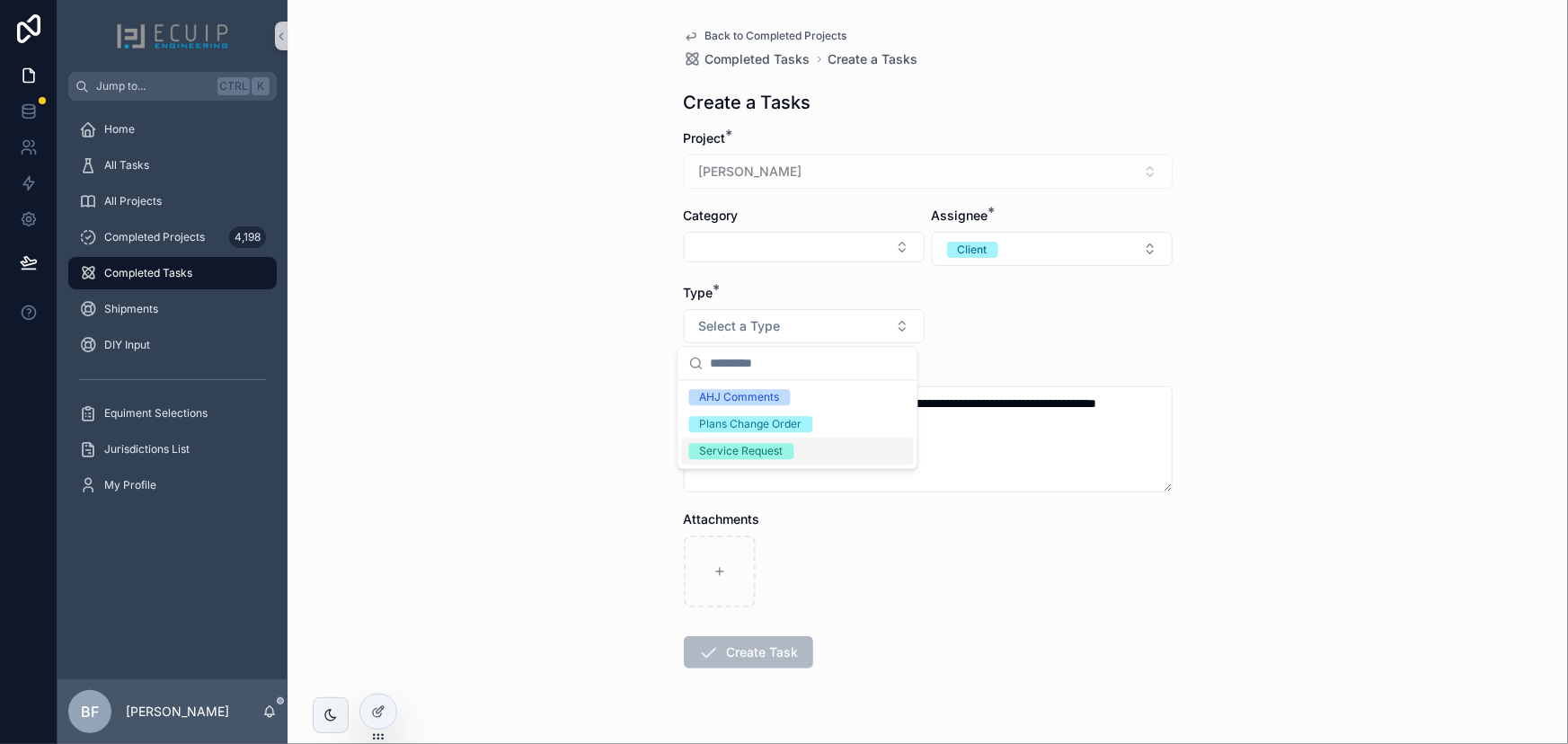
click at [766, 460] on div "Service Request" at bounding box center [797, 450] width 231 height 27
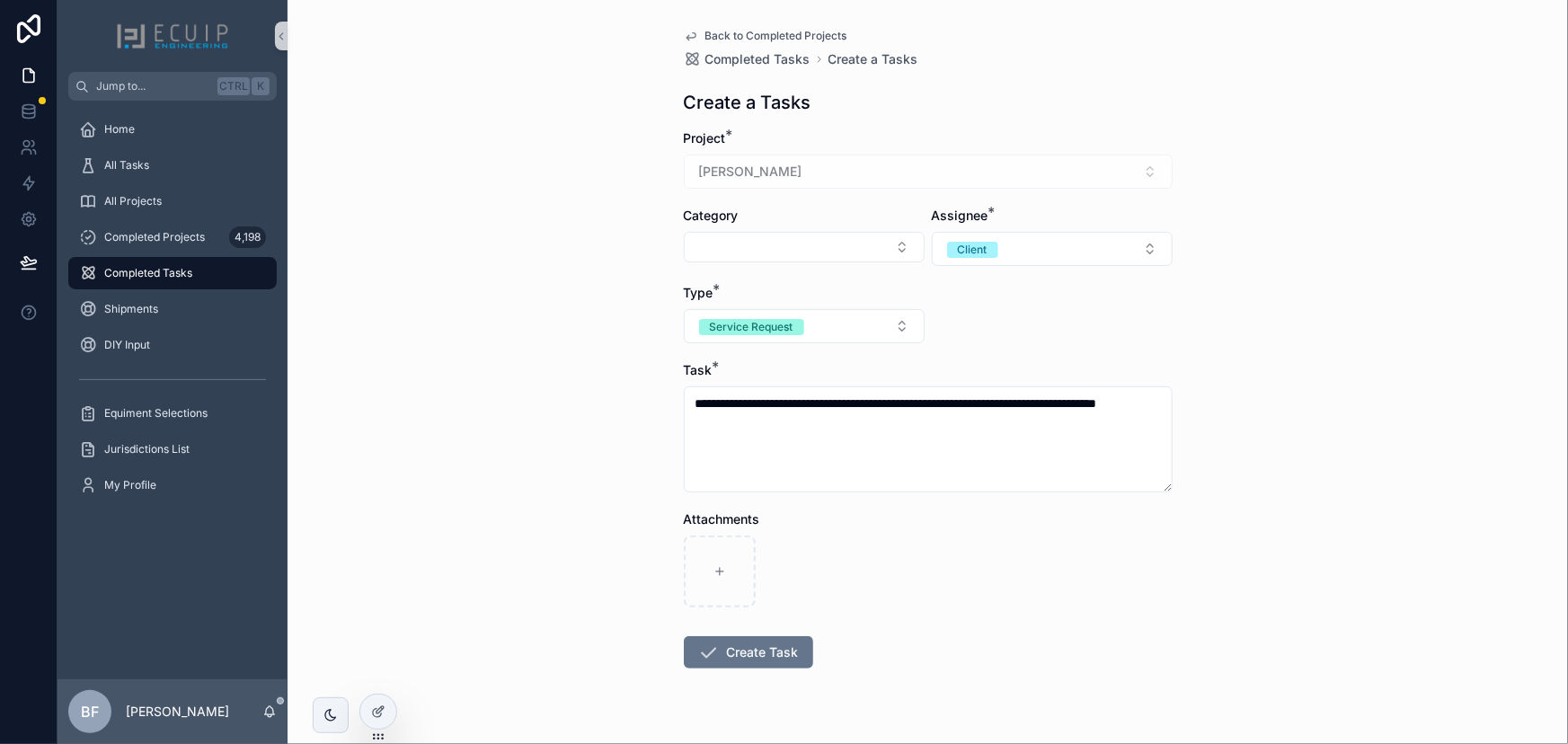
drag, startPoint x: 730, startPoint y: 655, endPoint x: 740, endPoint y: 655, distance: 10.0
click at [731, 655] on button "Create Task" at bounding box center [748, 652] width 129 height 33
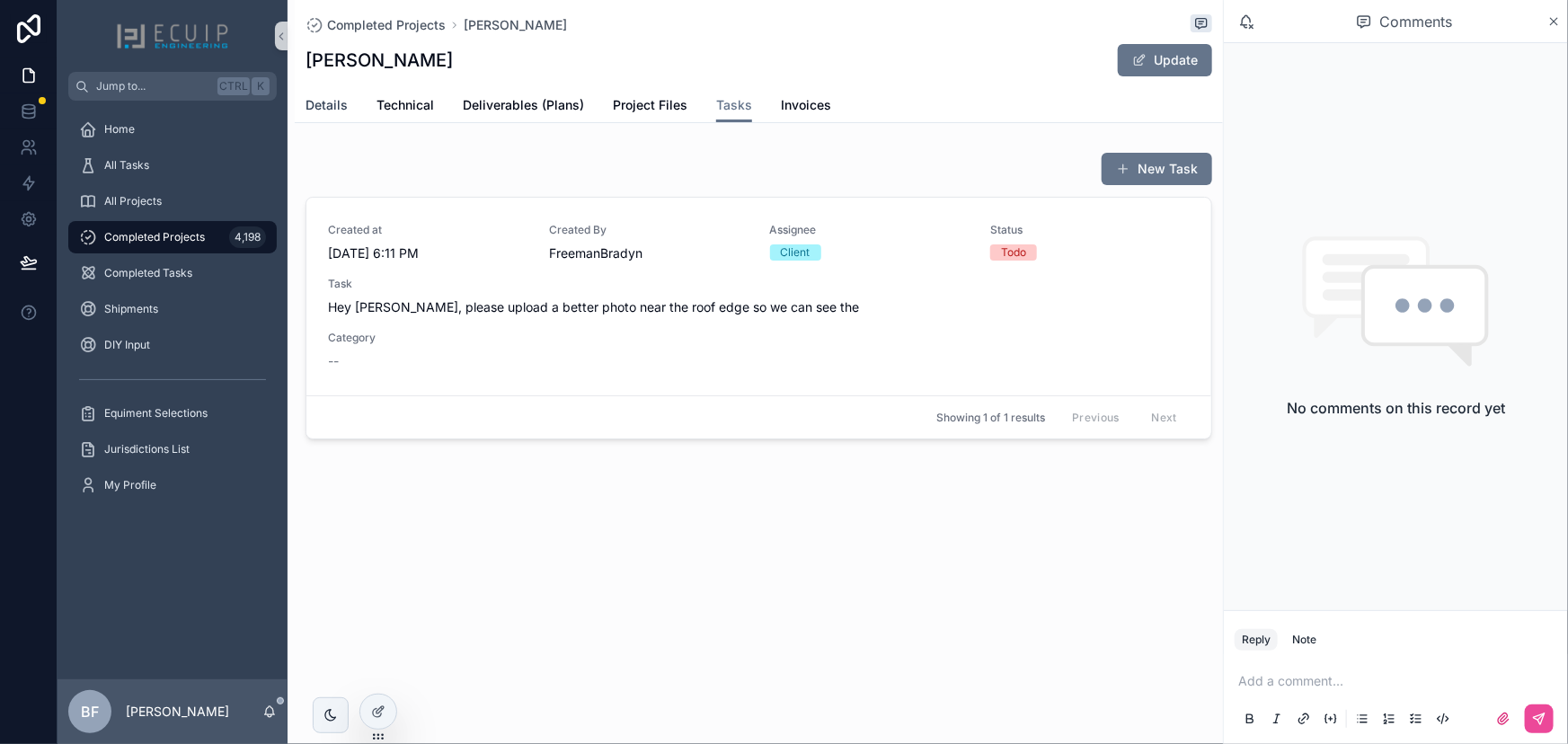
click at [334, 114] on span "Details" at bounding box center [326, 105] width 42 height 18
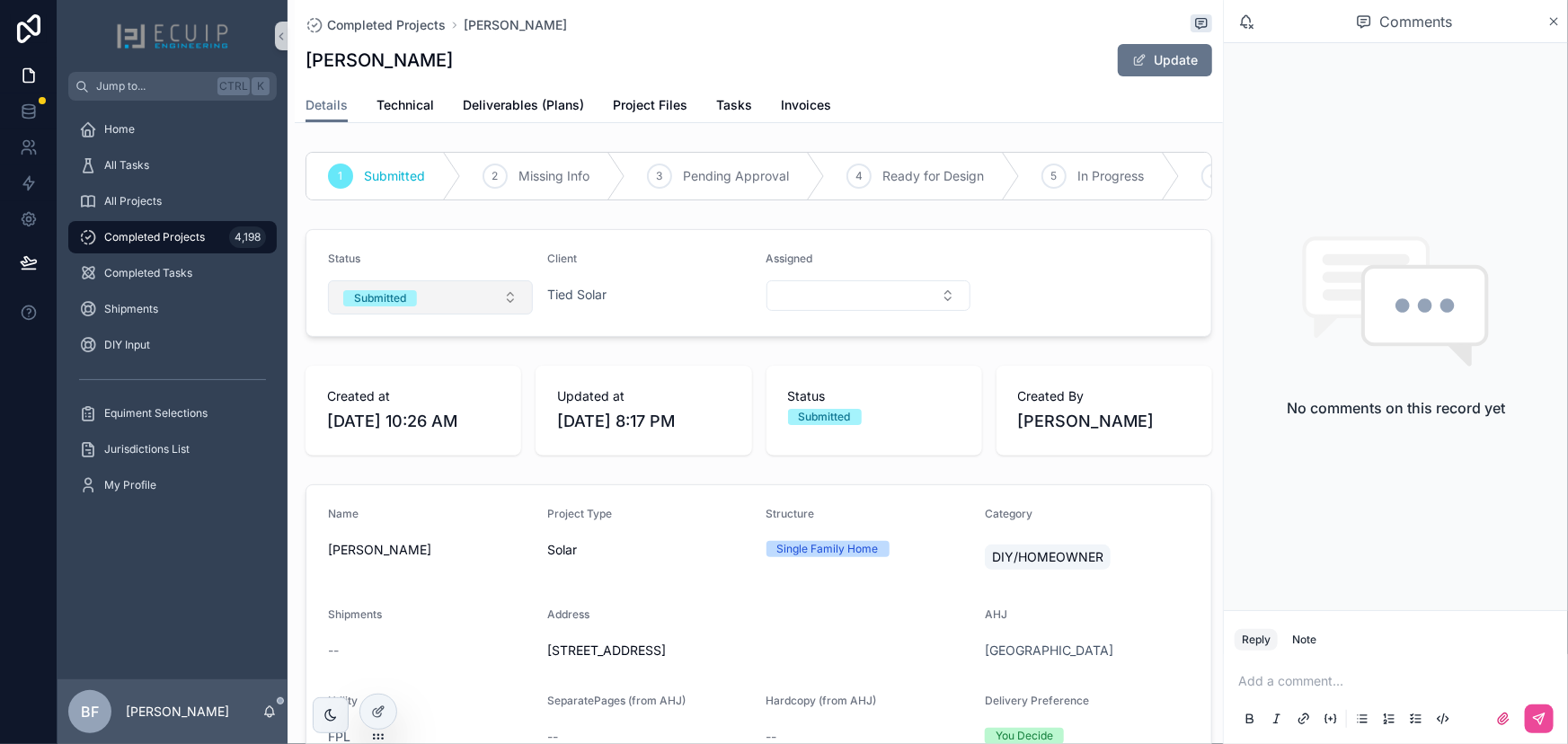
click at [397, 305] on div "Submitted" at bounding box center [379, 299] width 52 height 16
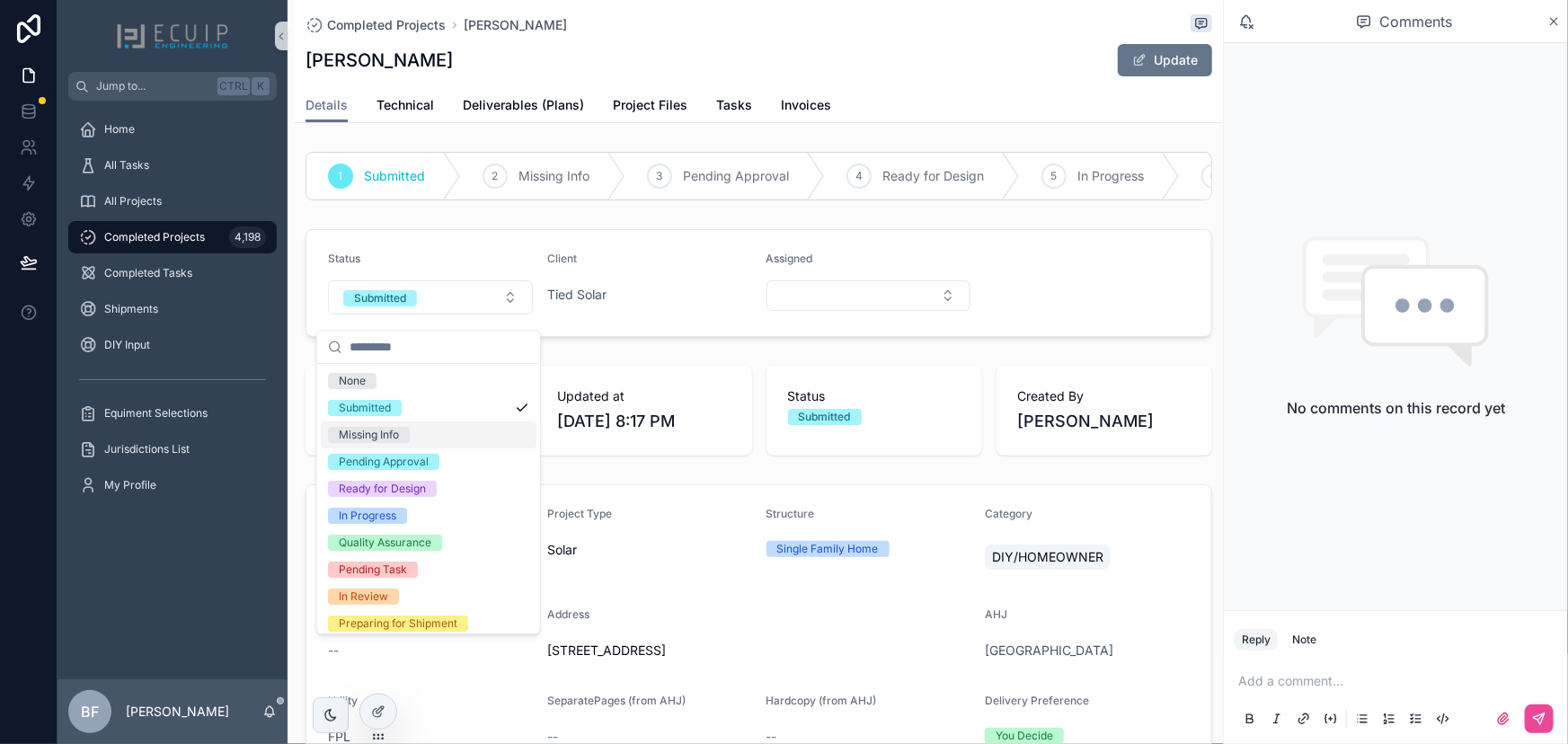
click at [398, 436] on div "Missing Info" at bounding box center [368, 435] width 60 height 16
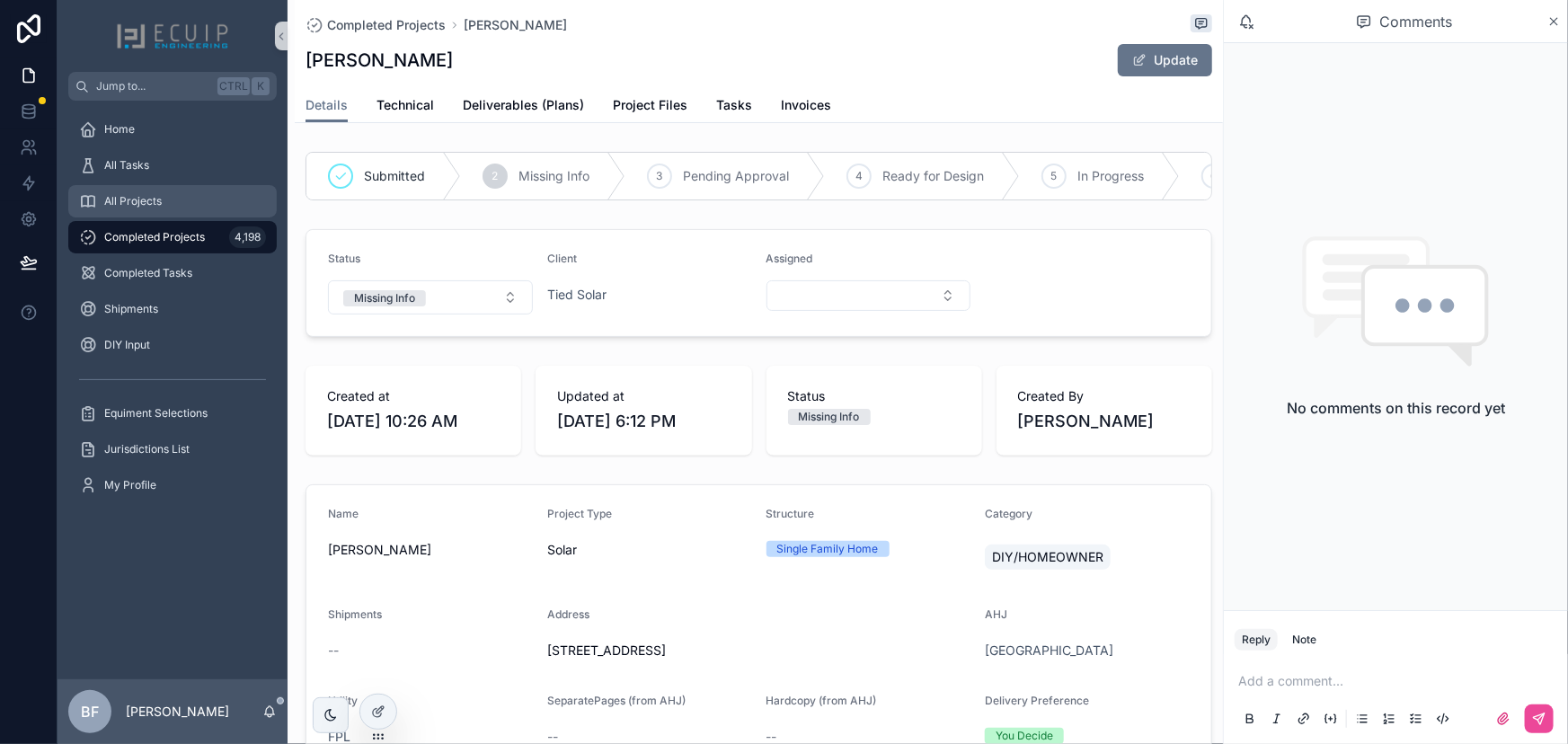
click at [192, 189] on div "All Projects" at bounding box center [172, 201] width 187 height 29
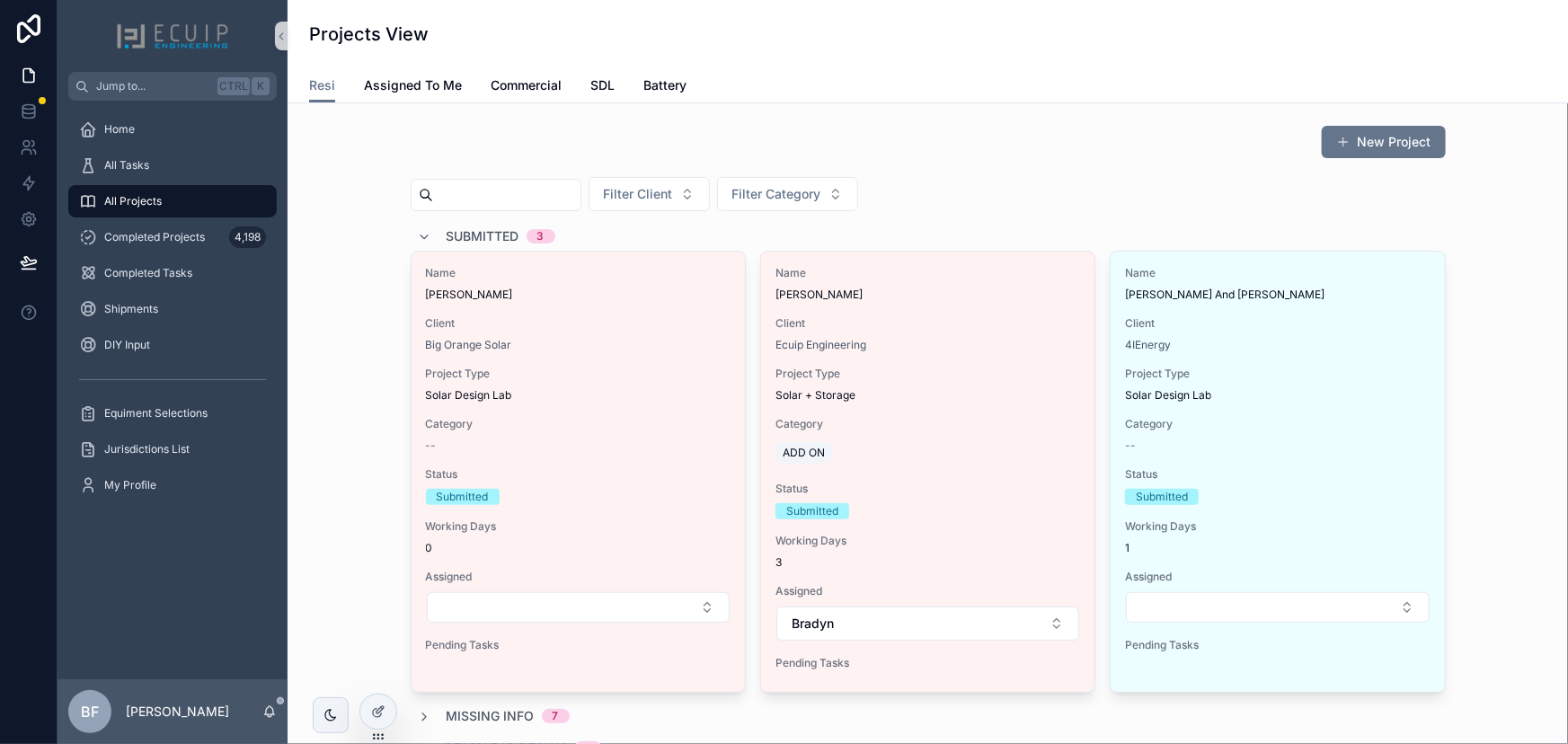
drag, startPoint x: 1241, startPoint y: 323, endPoint x: 1242, endPoint y: 333, distance: 10.0
click at [1239, 323] on span "Client" at bounding box center [1276, 323] width 304 height 15
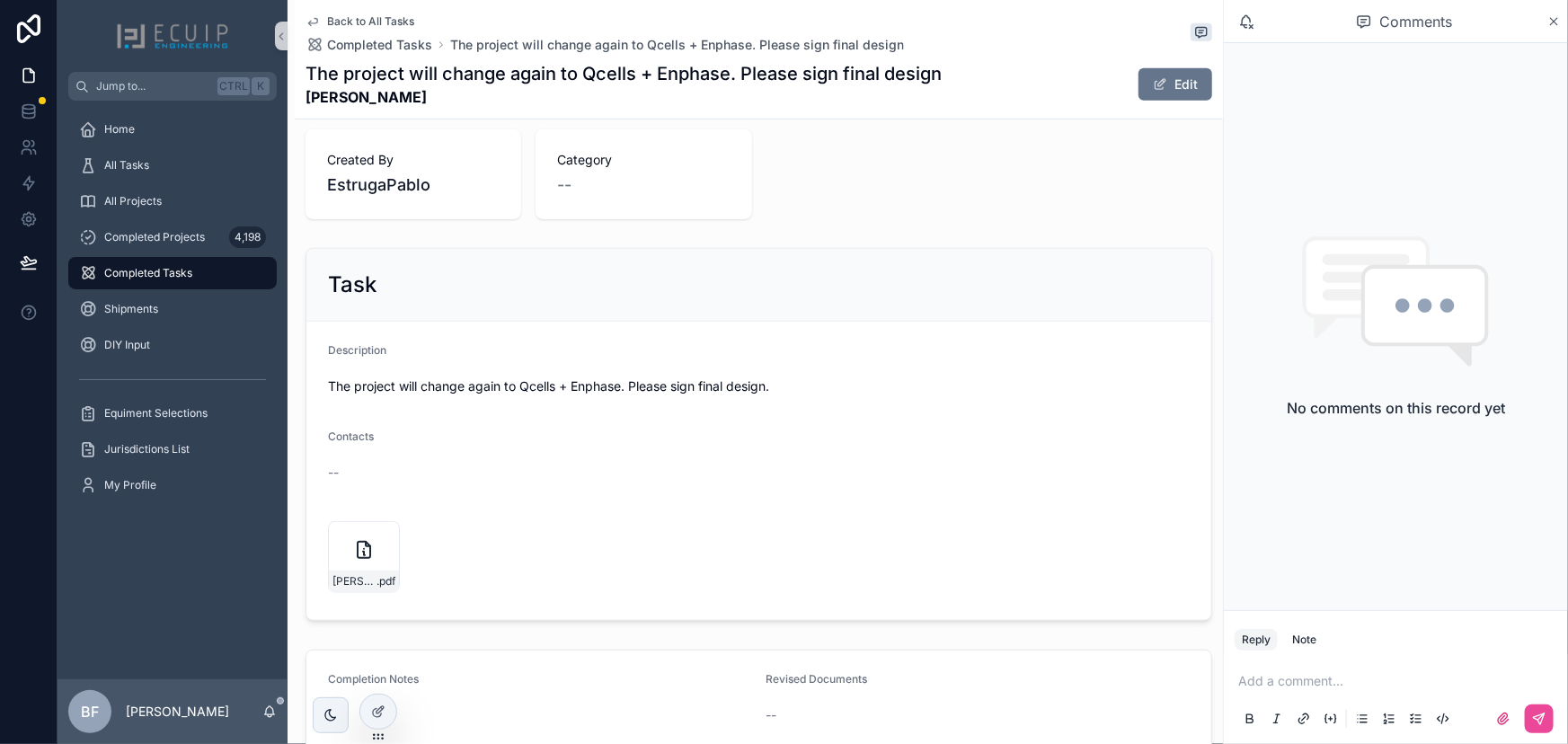
scroll to position [635, 0]
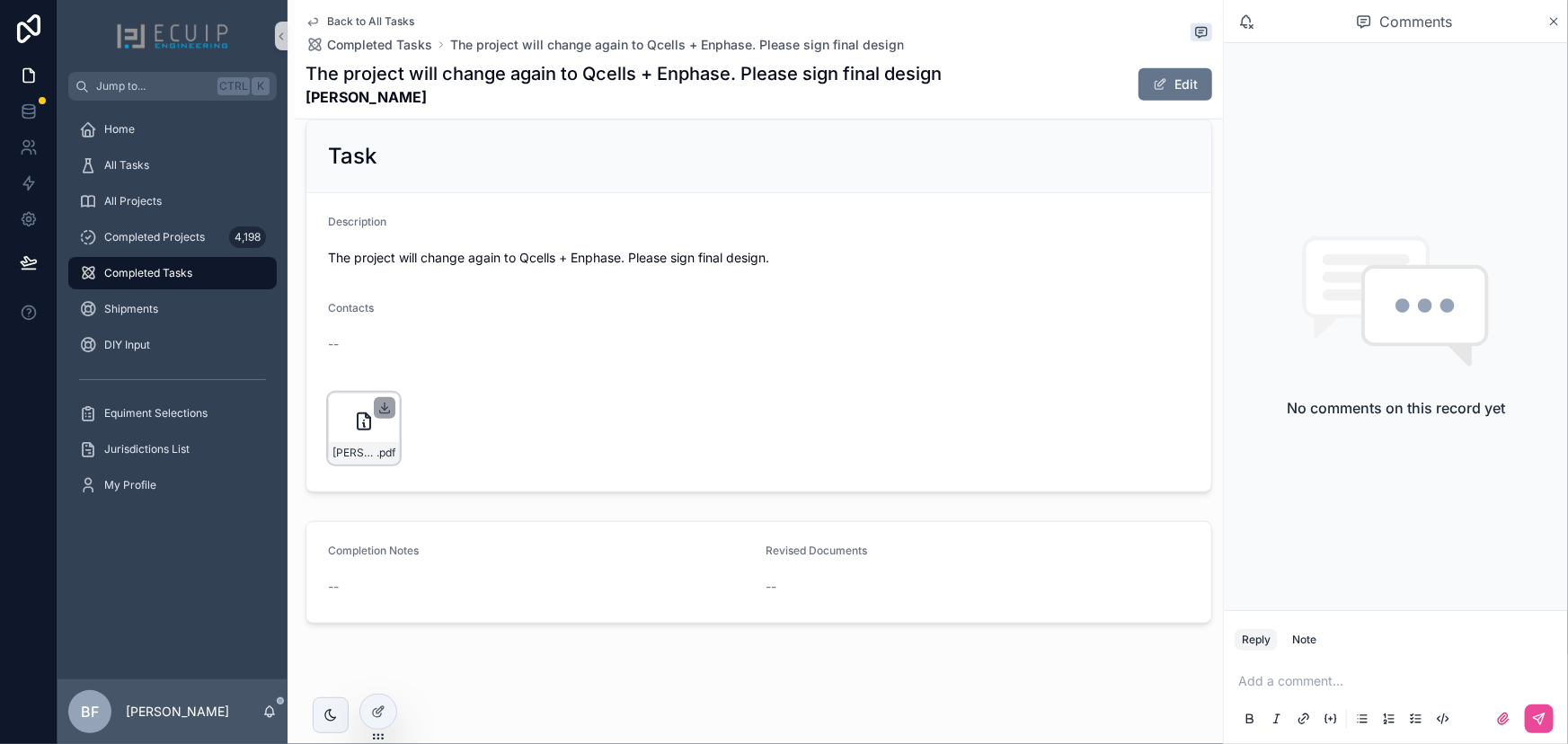
click at [385, 404] on icon "scrollable content" at bounding box center [384, 408] width 15 height 15
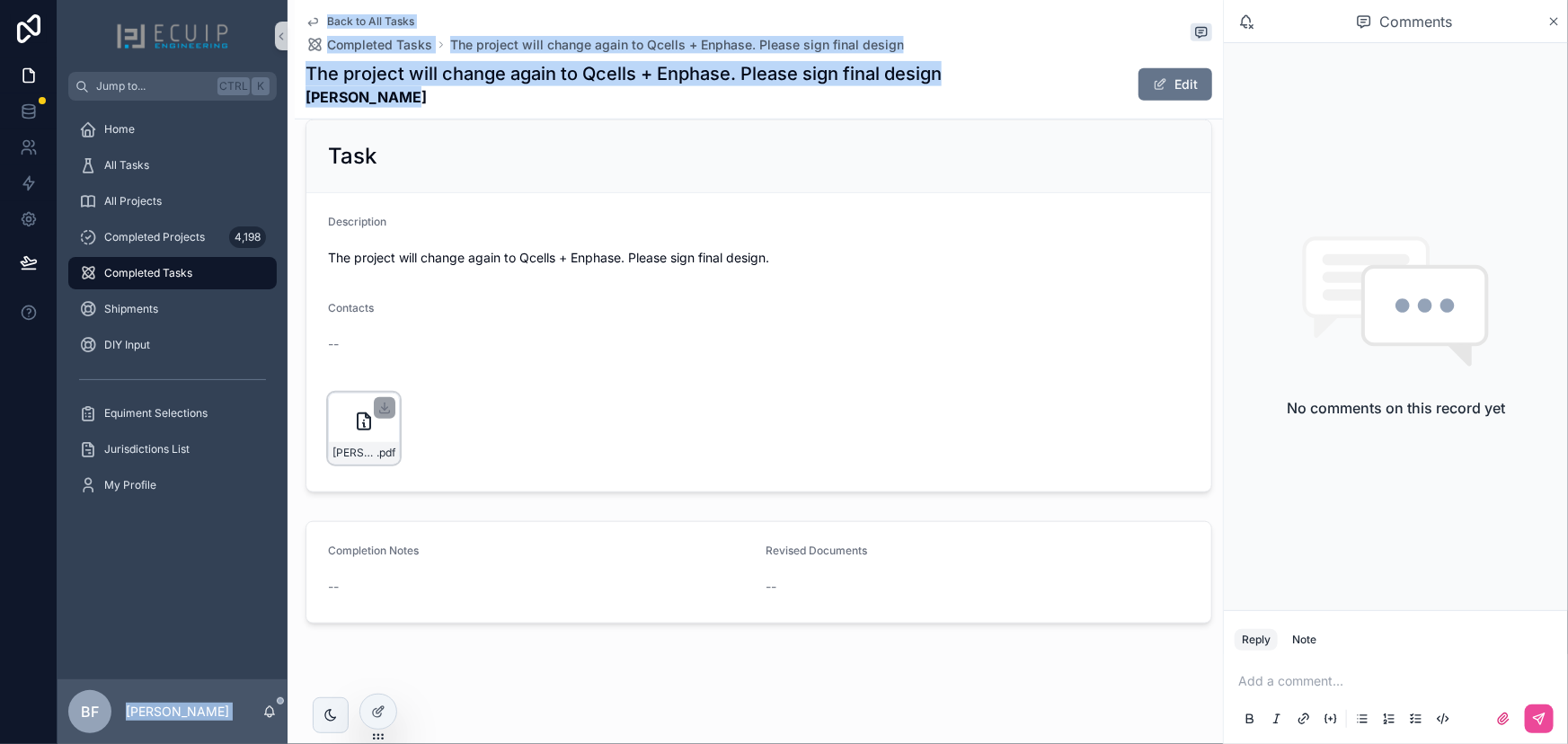
drag, startPoint x: 425, startPoint y: 94, endPoint x: 277, endPoint y: 116, distance: 149.6
click at [277, 116] on div "Jump to... Ctrl K Home All Tasks All Projects Completed Projects 4,198 Complete…" at bounding box center [812, 372] width 1510 height 744
click at [279, 116] on div "Home" at bounding box center [172, 129] width 230 height 35
click at [409, 91] on strong "[PERSON_NAME]" at bounding box center [623, 98] width 636 height 22
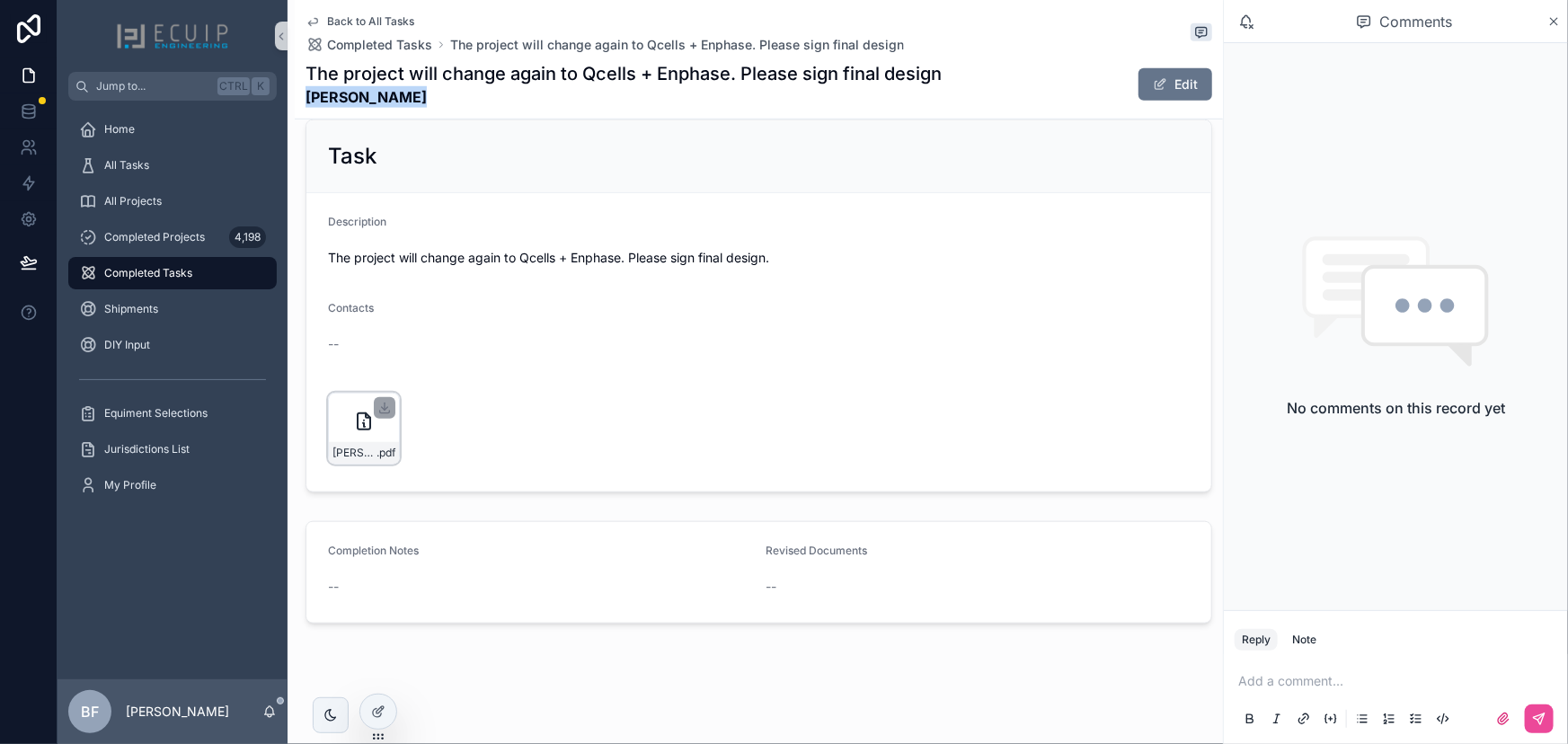
drag, startPoint x: 373, startPoint y: 99, endPoint x: 298, endPoint y: 103, distance: 75.1
click at [298, 103] on div "Back to All Tasks Completed Tasks The project will change again to Qcells + Enp…" at bounding box center [758, 59] width 928 height 119
copy strong "[PERSON_NAME]"
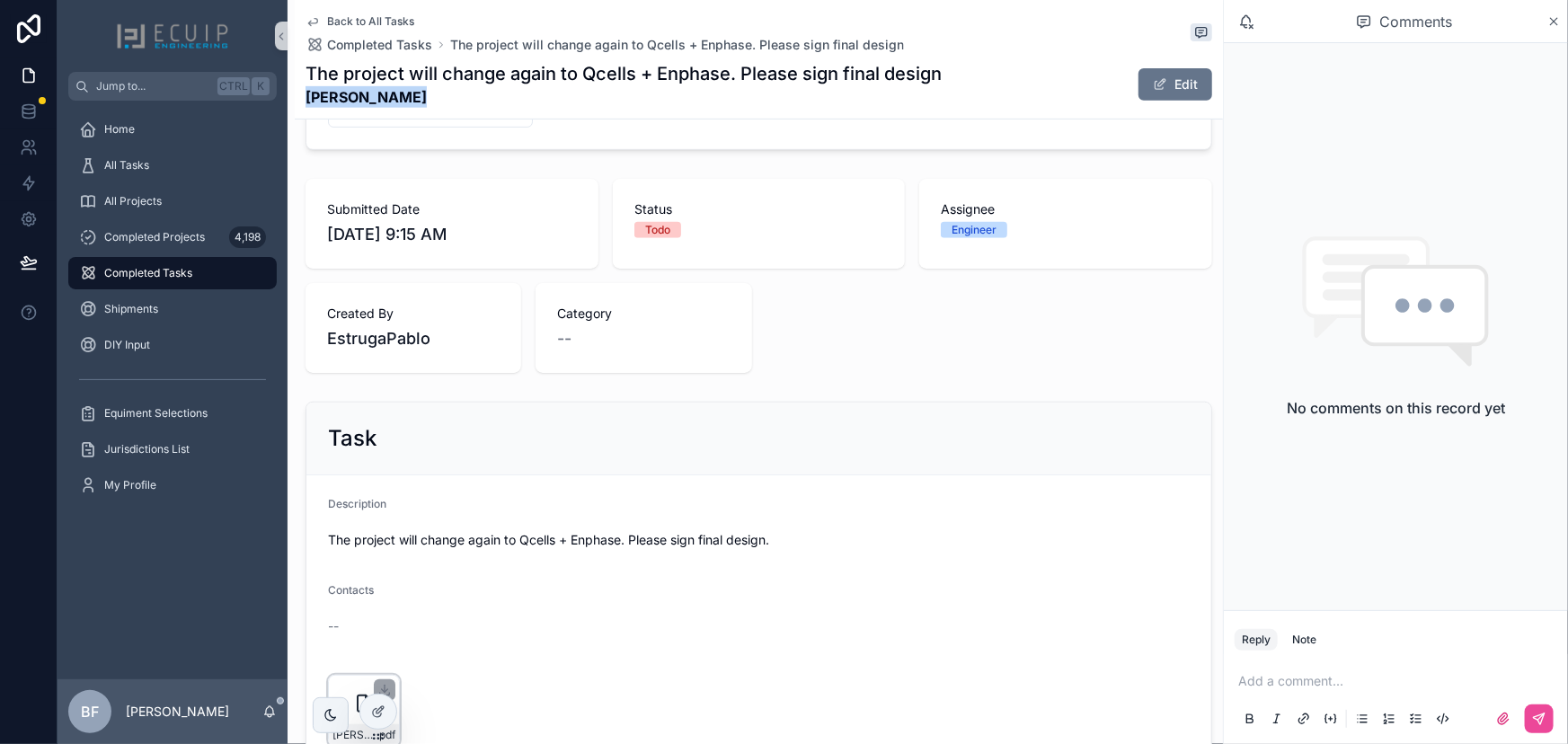
scroll to position [63, 0]
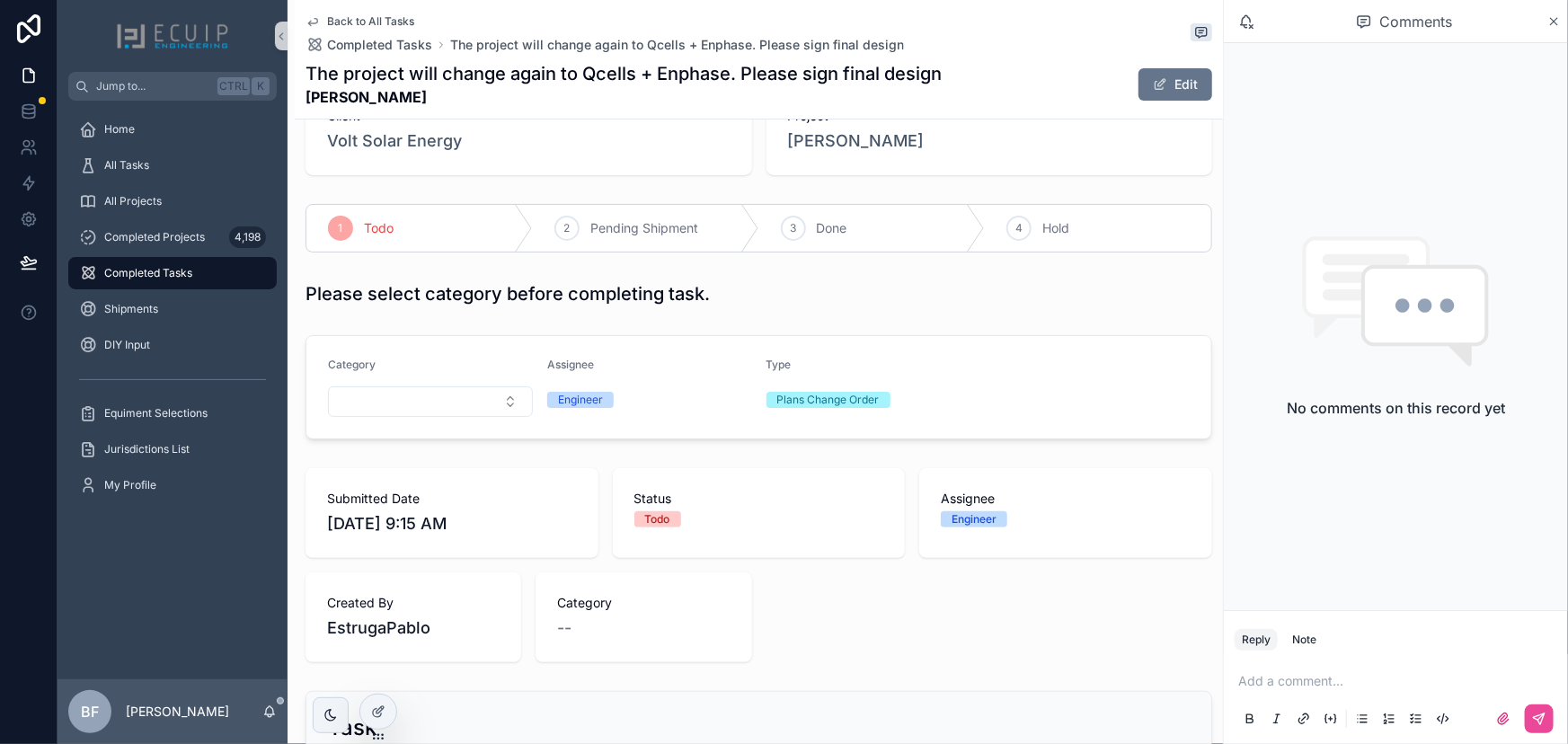
click at [835, 156] on div "Project [PERSON_NAME]" at bounding box center [989, 130] width 446 height 90
click at [840, 148] on span "[PERSON_NAME]" at bounding box center [856, 141] width 137 height 26
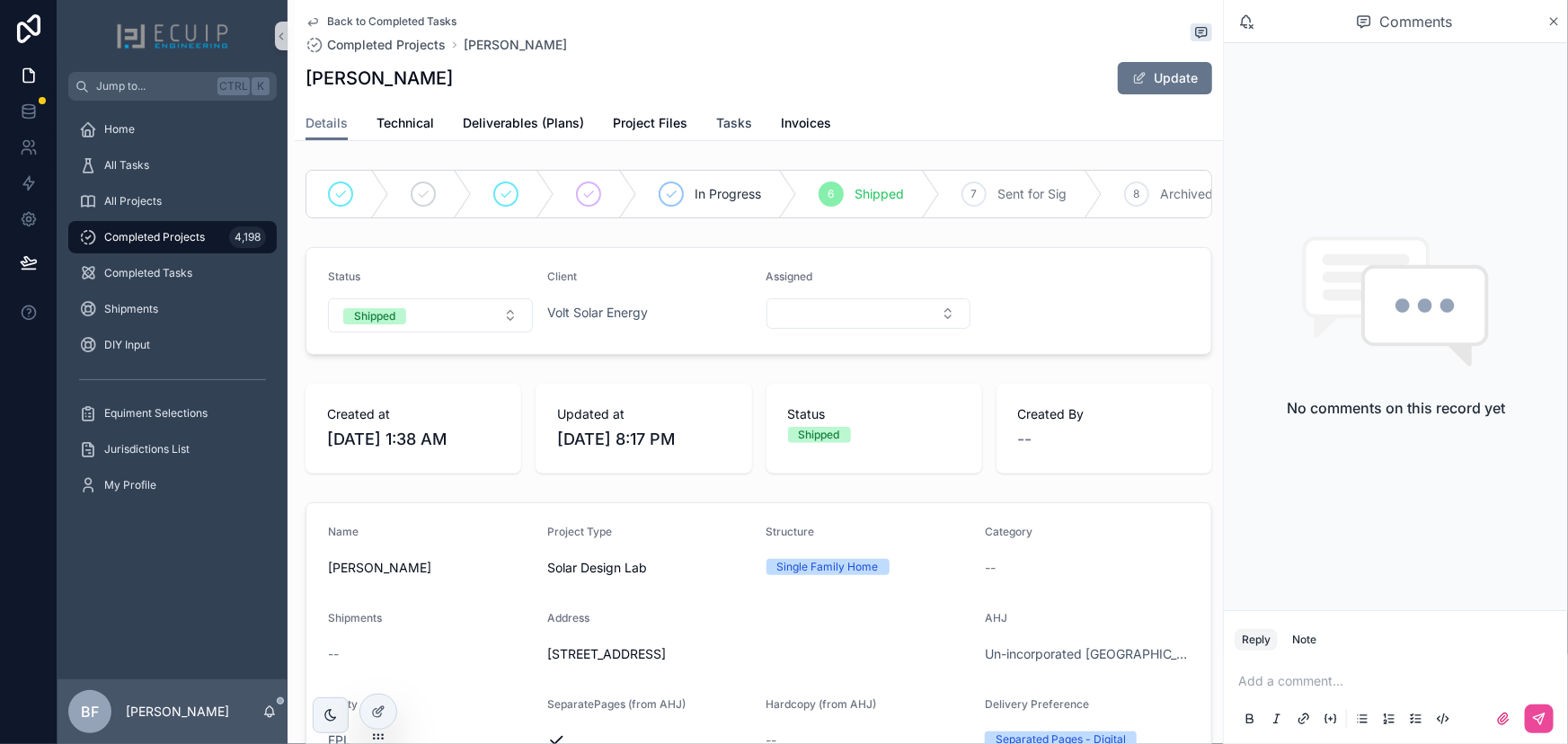
click at [716, 118] on span "Tasks" at bounding box center [734, 123] width 35 height 18
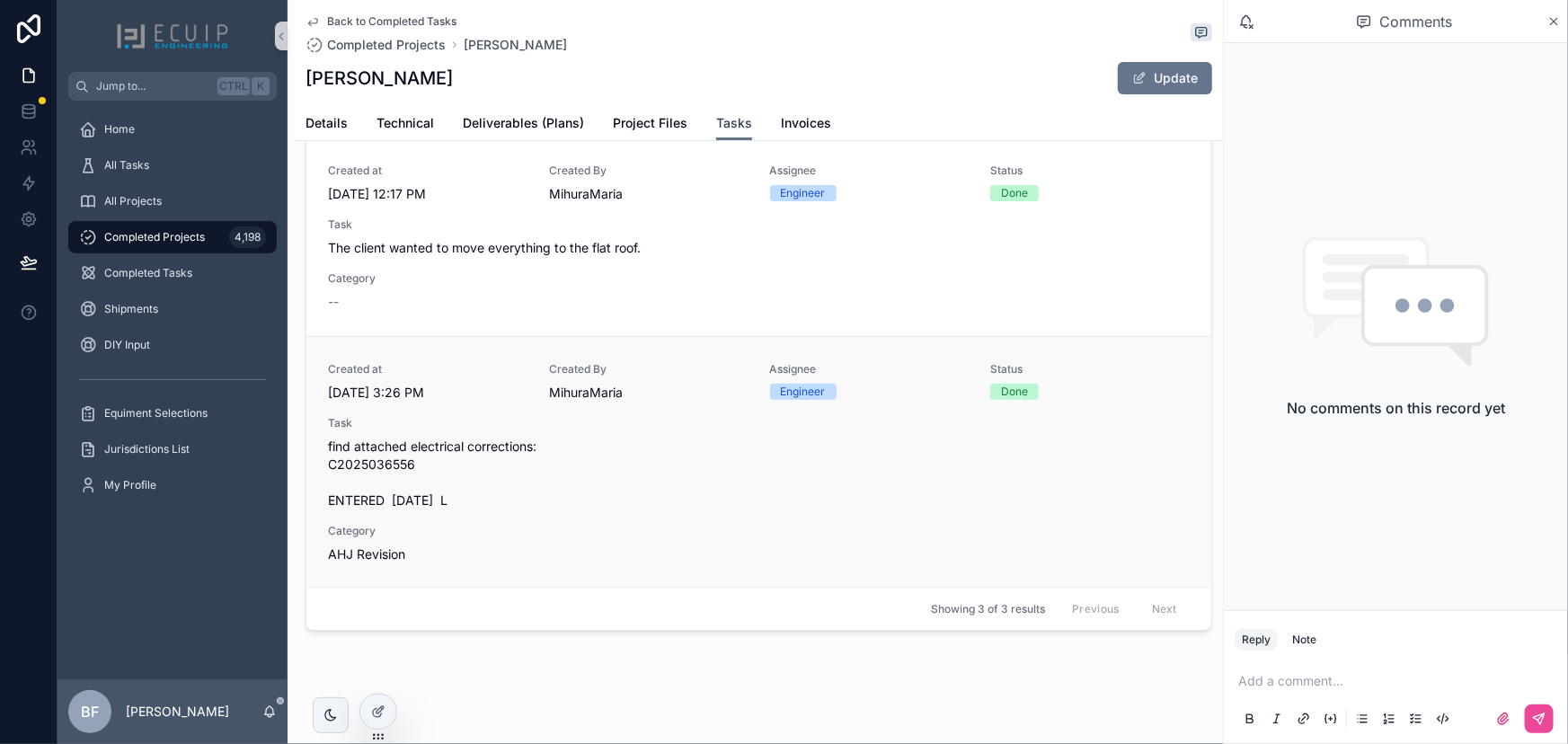
scroll to position [150, 0]
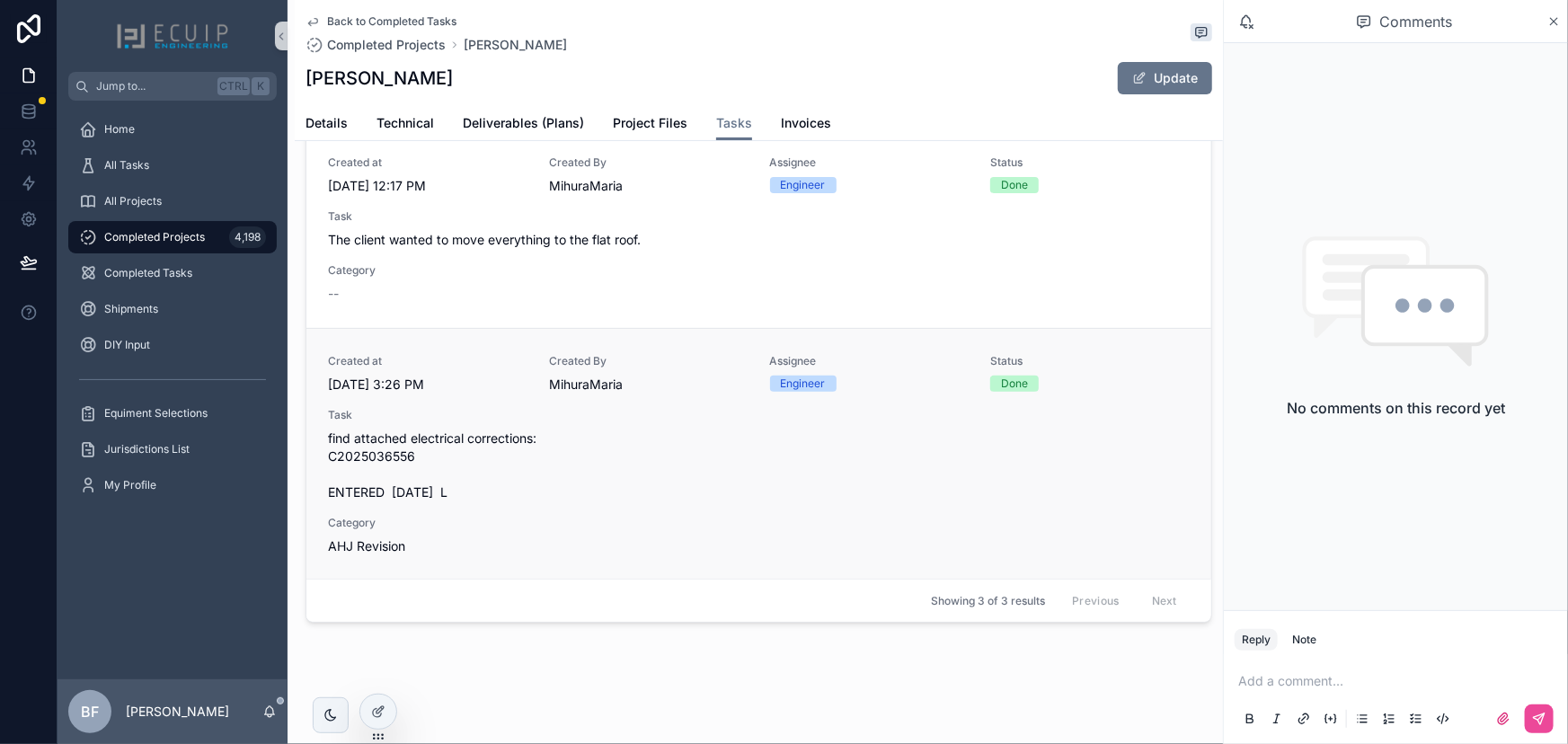
click at [786, 455] on span "find attached electrical corrections: C2025036556 ENTERED [DATE] L" at bounding box center [758, 465] width 862 height 72
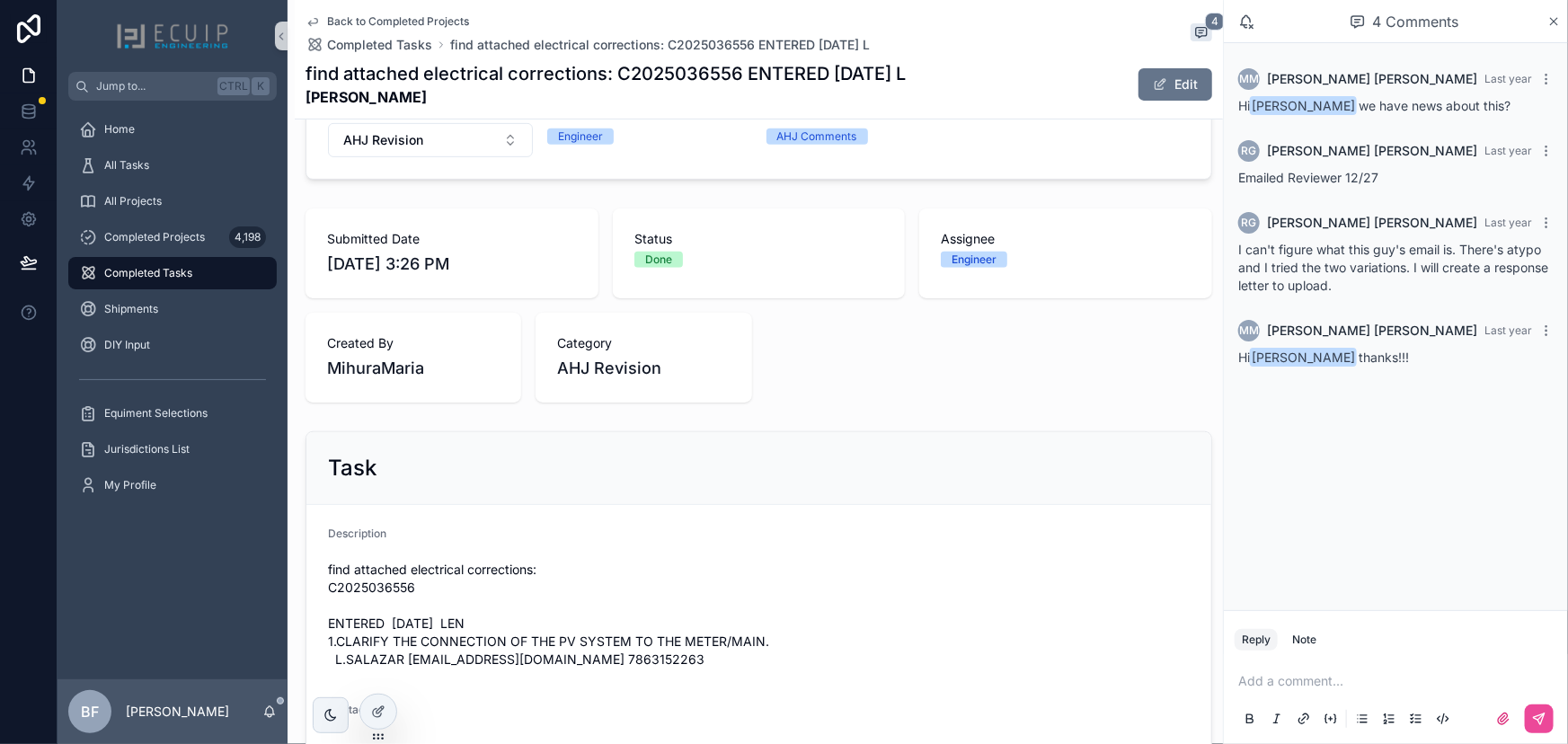
scroll to position [735, 0]
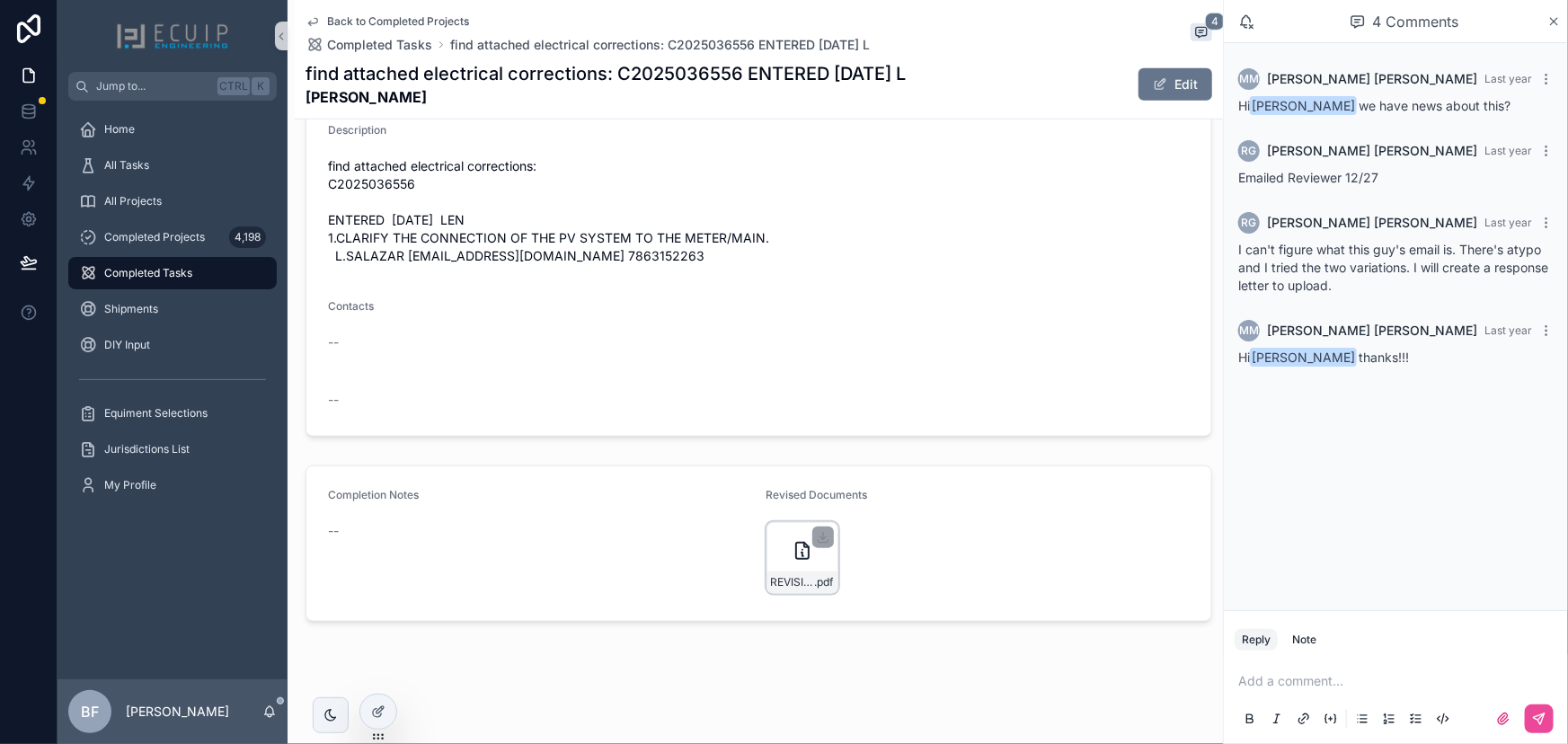
click at [781, 593] on div "REVISION-LETTER_signed .pdf" at bounding box center [802, 558] width 72 height 72
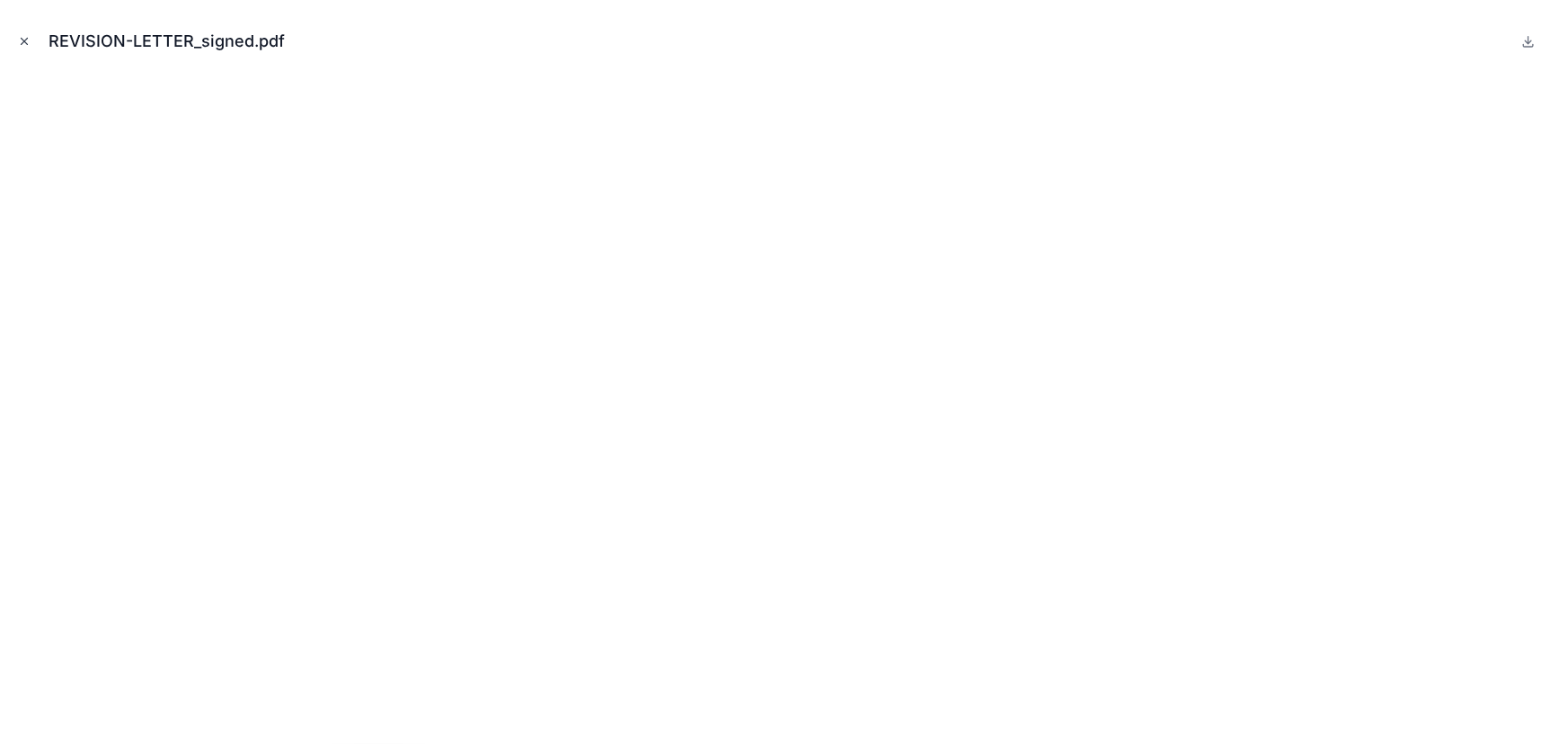
click at [32, 46] on button "Close modal" at bounding box center [25, 41] width 20 height 20
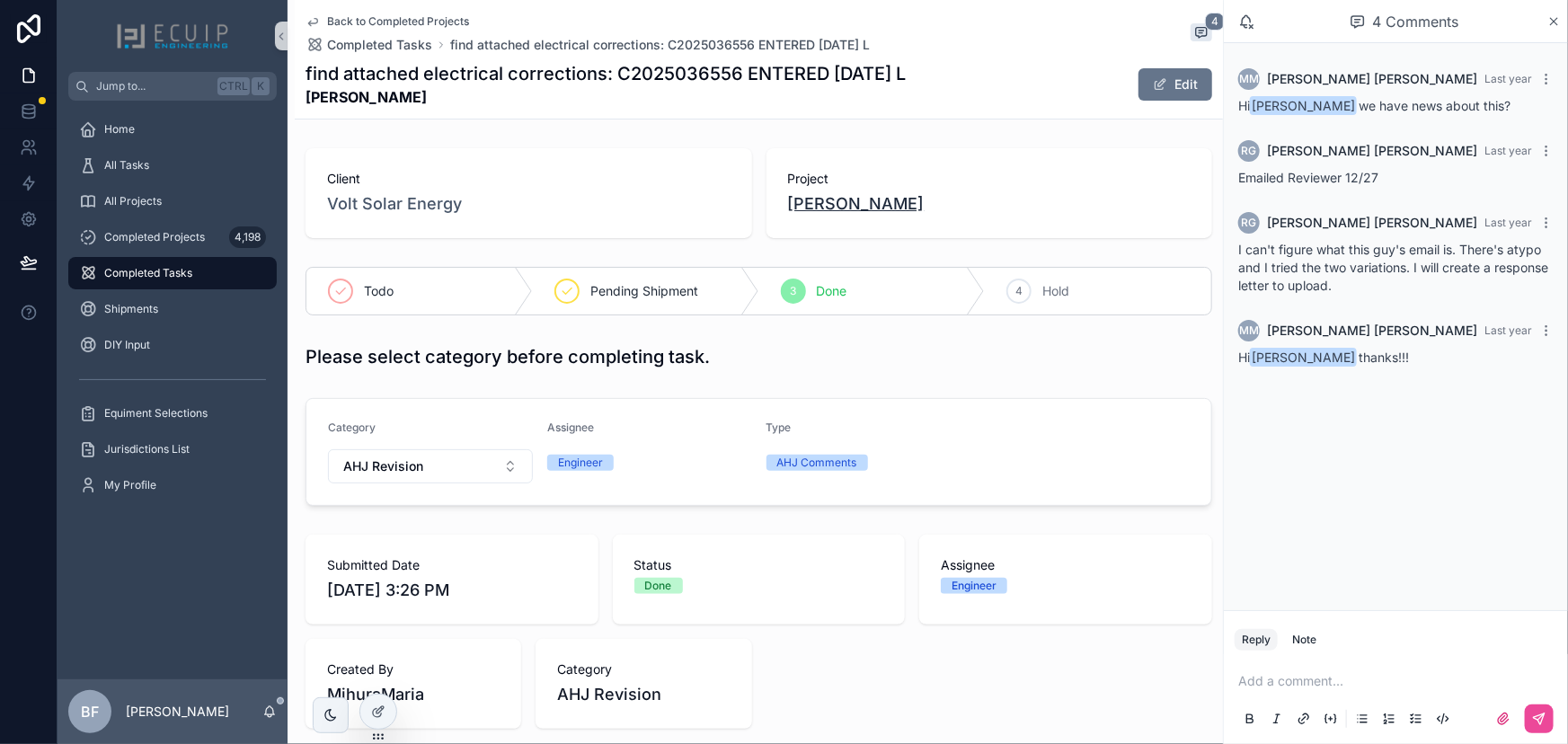
click at [836, 210] on span "[PERSON_NAME]" at bounding box center [856, 204] width 137 height 26
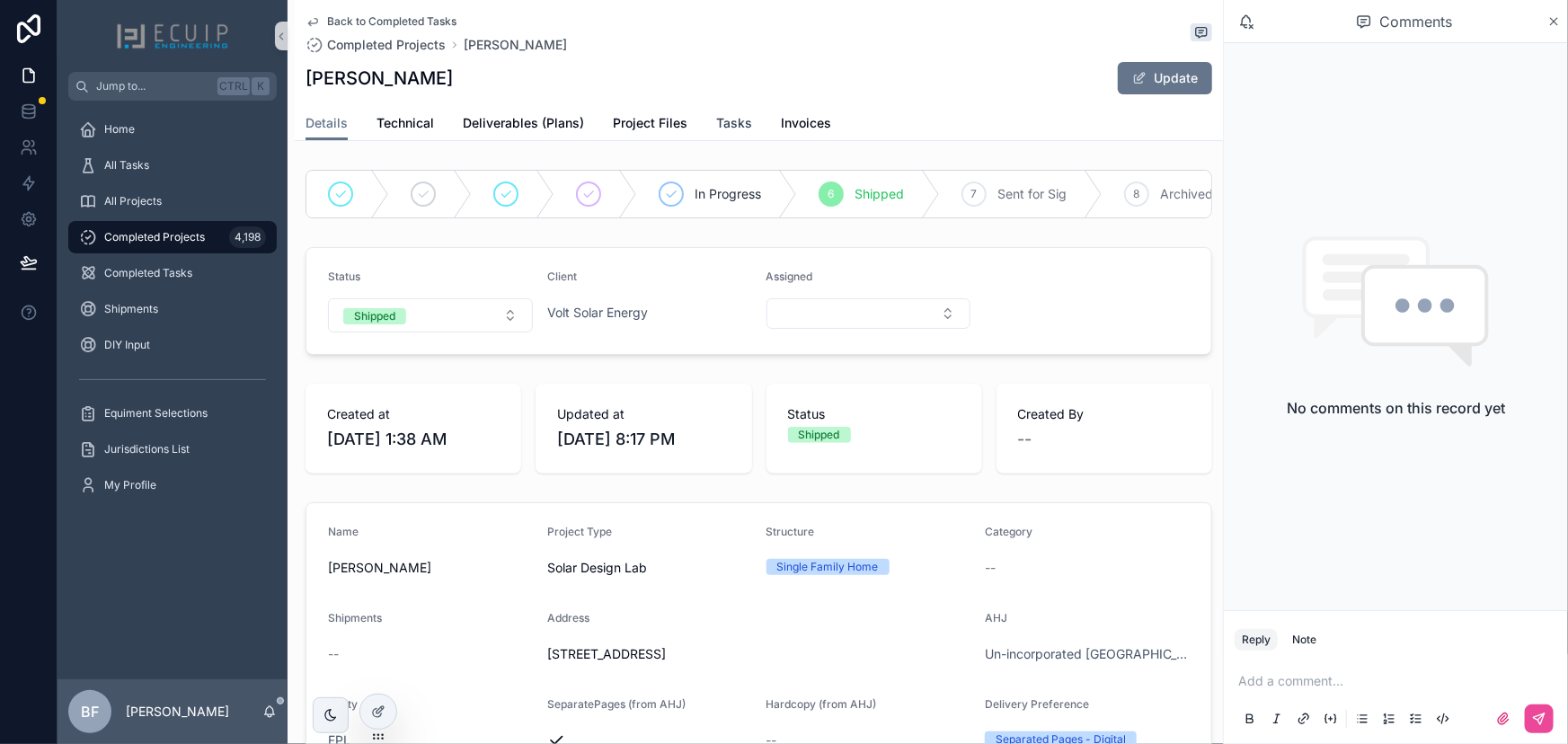
click at [732, 126] on span "Tasks" at bounding box center [734, 123] width 35 height 18
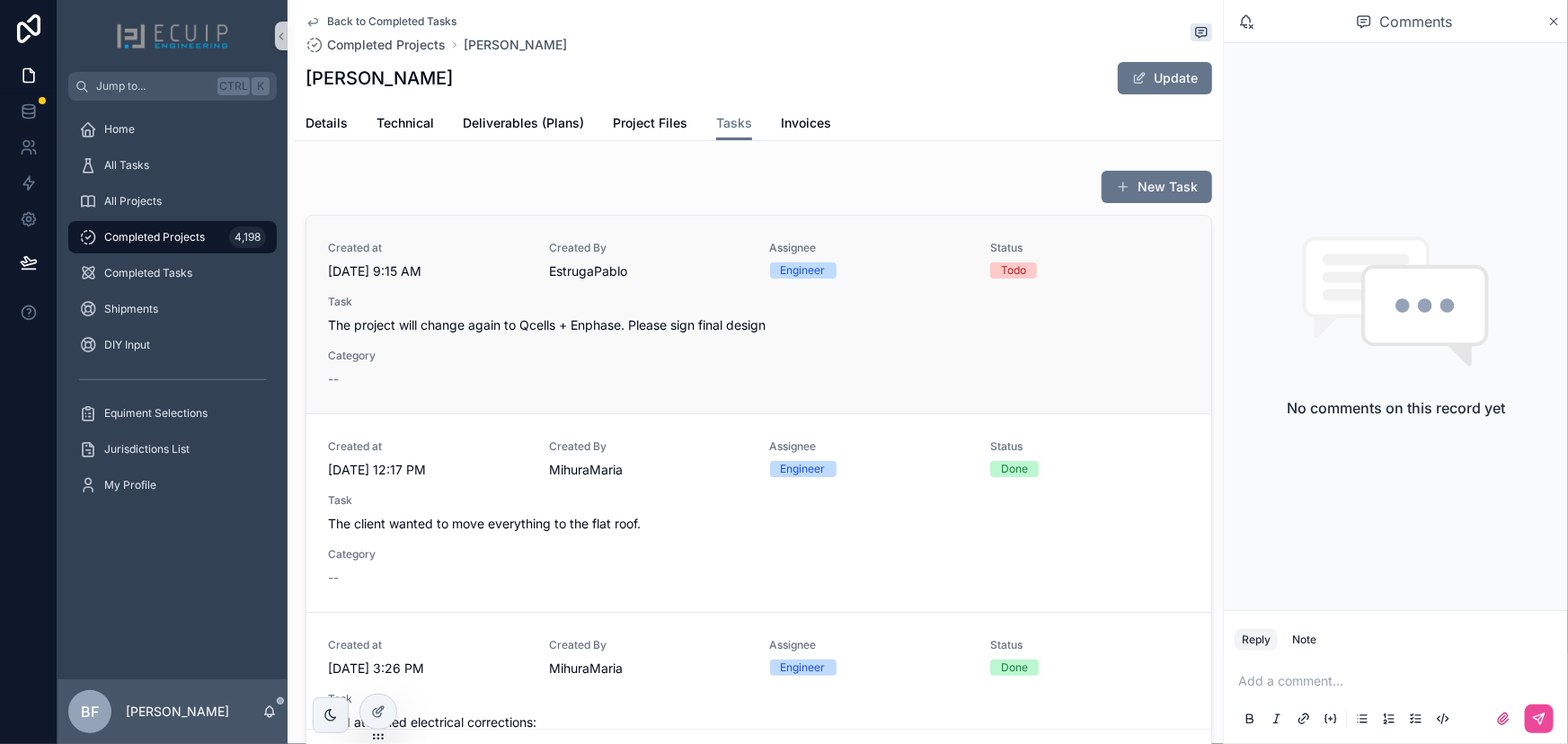
click at [694, 286] on div "Created at [DATE] 9:15 AM Created By EstrugaPablo Assignee Engineer Status Todo…" at bounding box center [758, 314] width 862 height 148
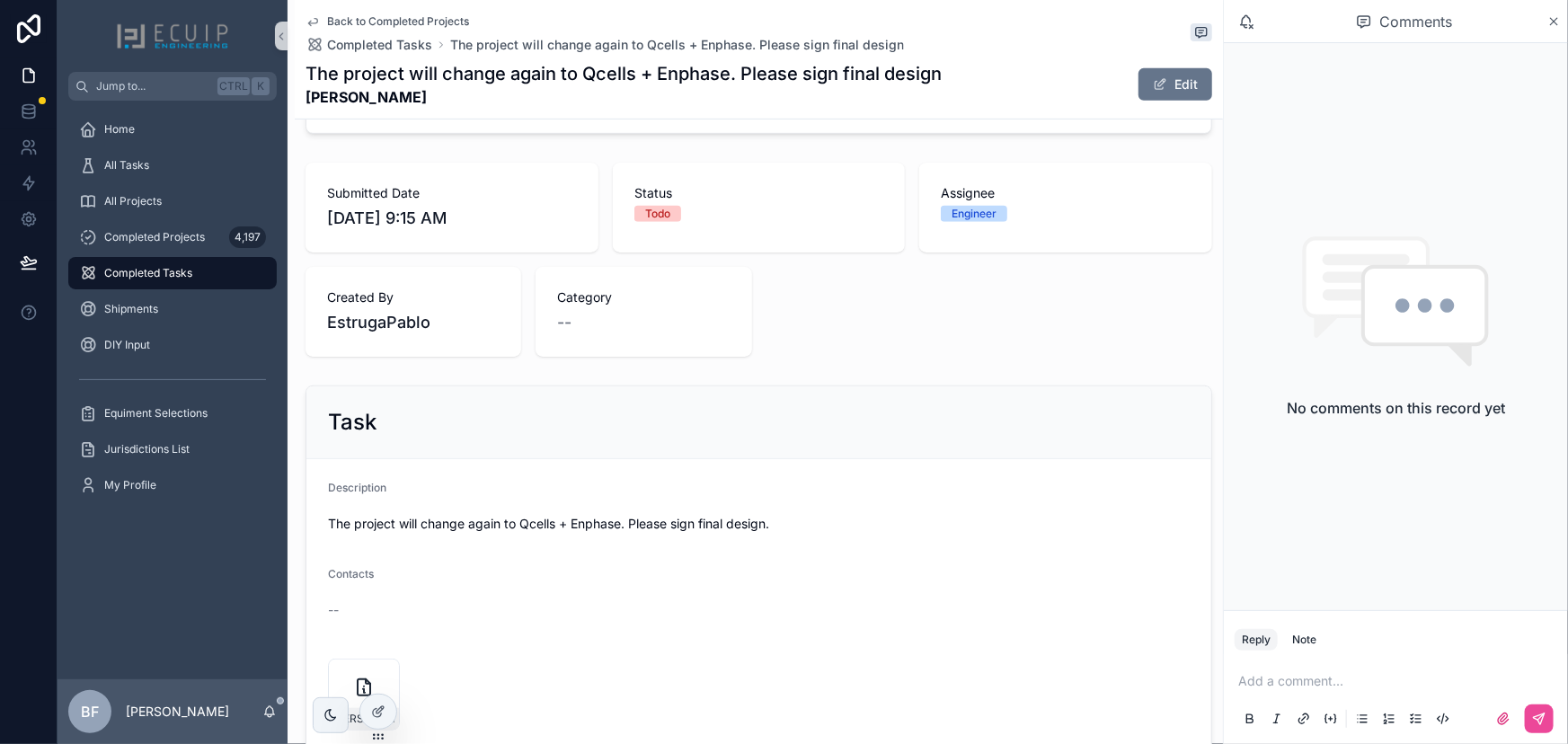
scroll to position [81, 0]
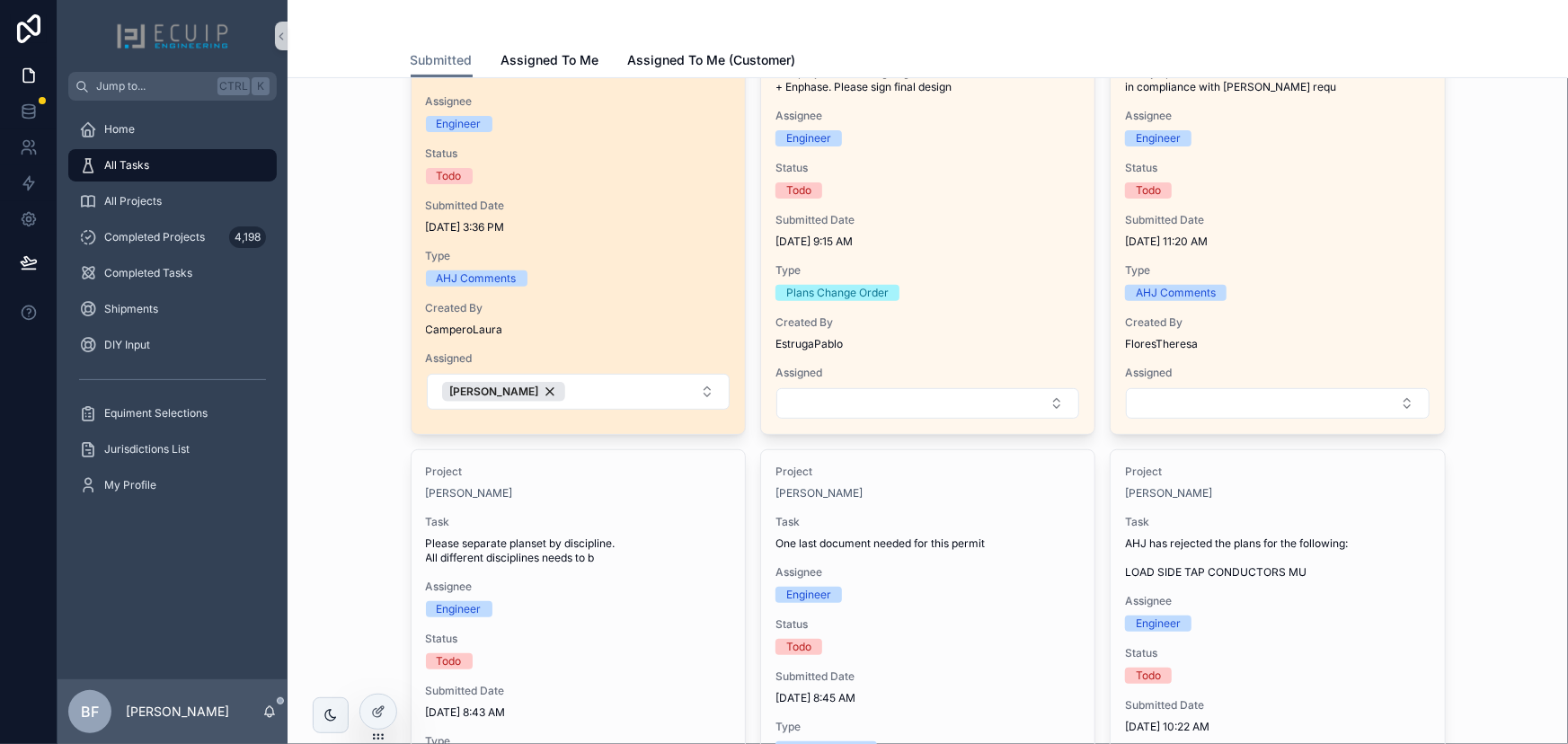
scroll to position [326, 0]
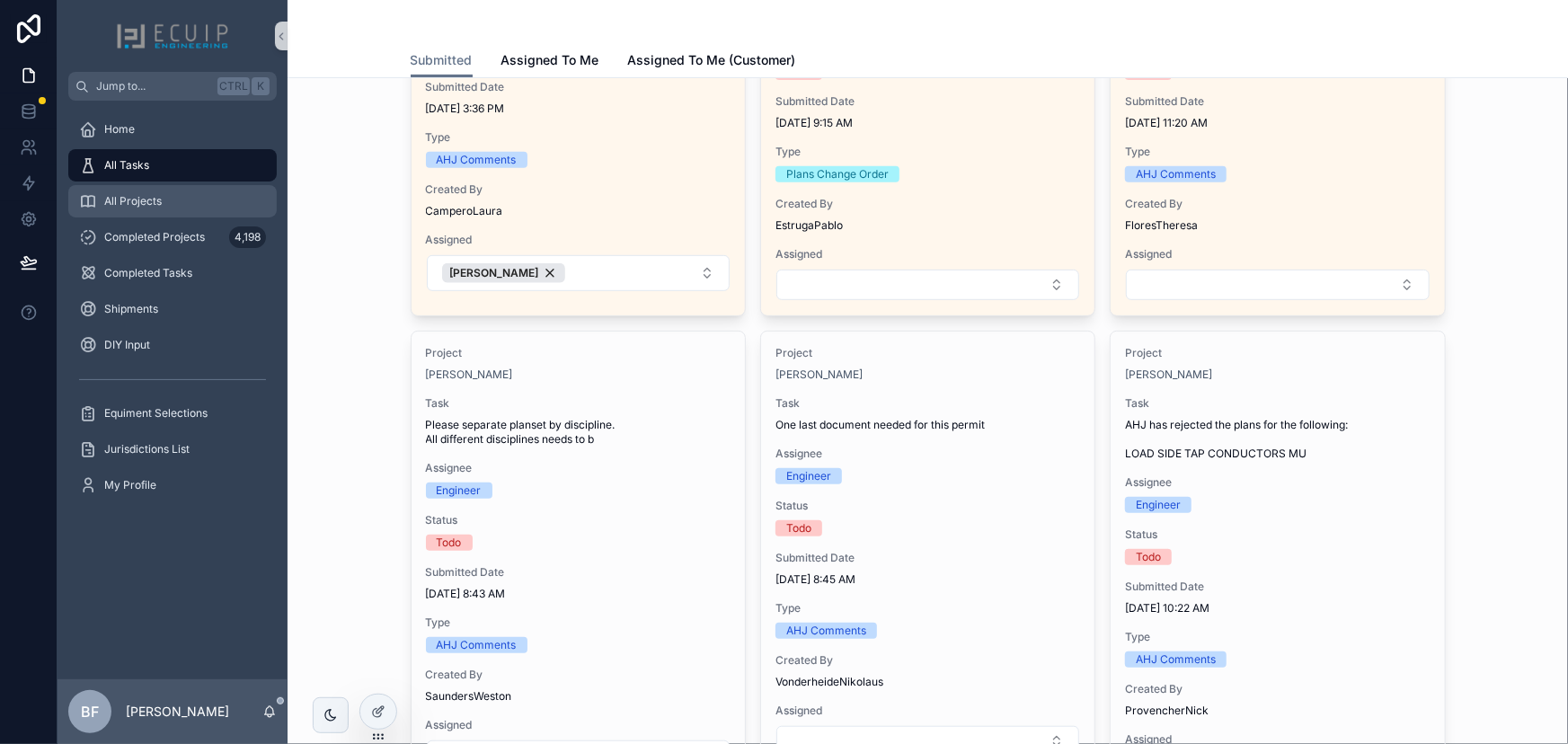
drag, startPoint x: 133, startPoint y: 200, endPoint x: 143, endPoint y: 200, distance: 10.0
click at [133, 200] on span "All Projects" at bounding box center [133, 201] width 57 height 15
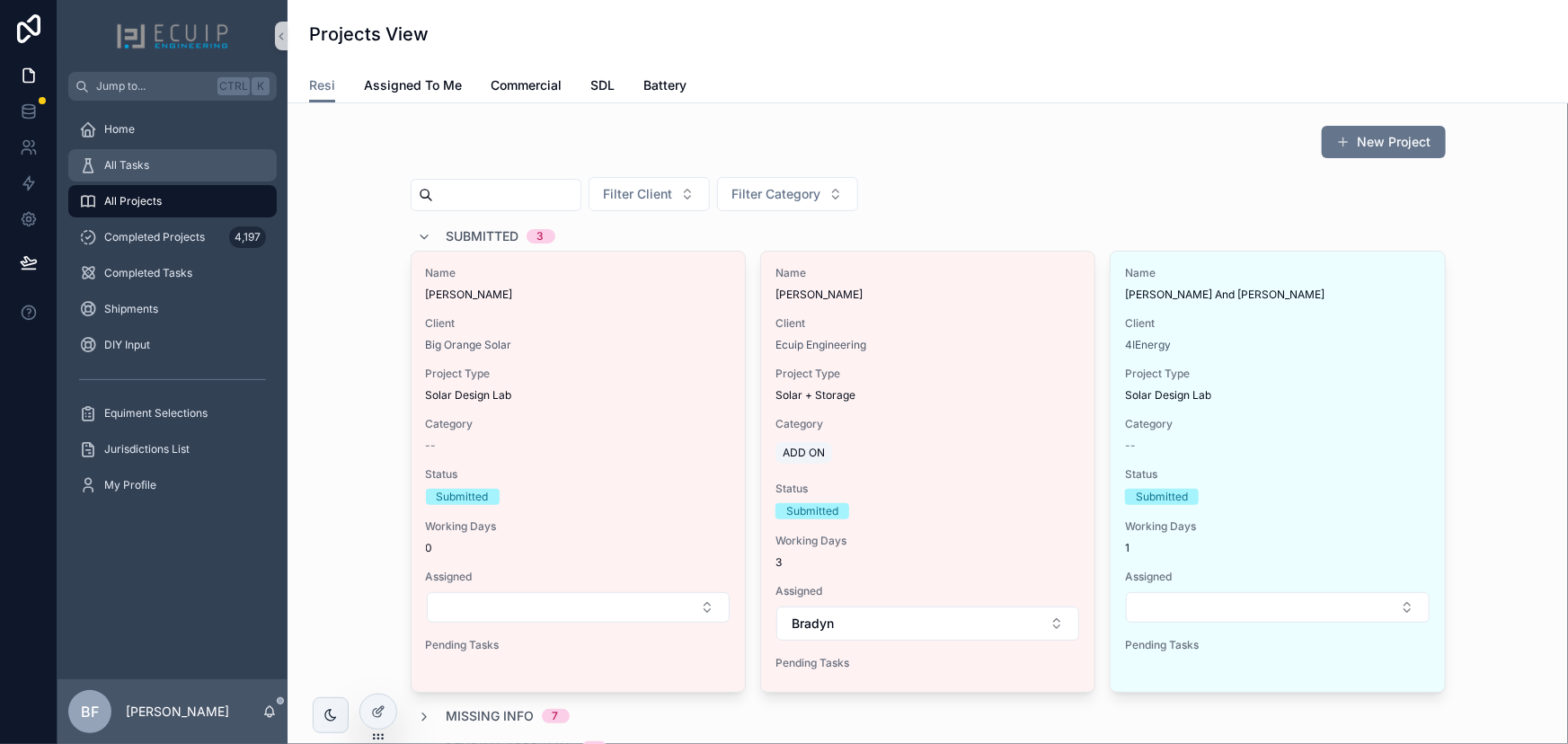
click at [106, 162] on span "All Tasks" at bounding box center [127, 166] width 45 height 15
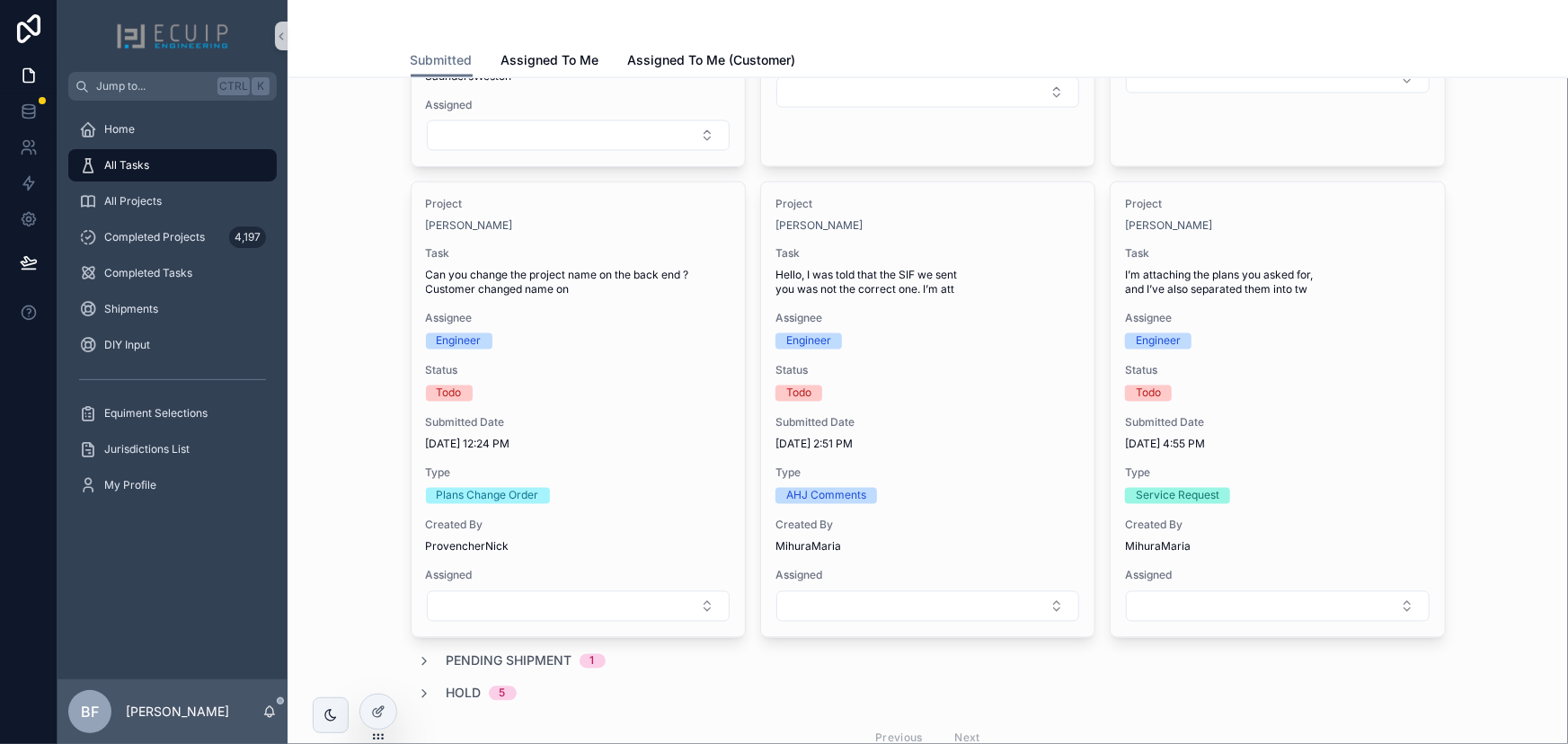
scroll to position [1474, 0]
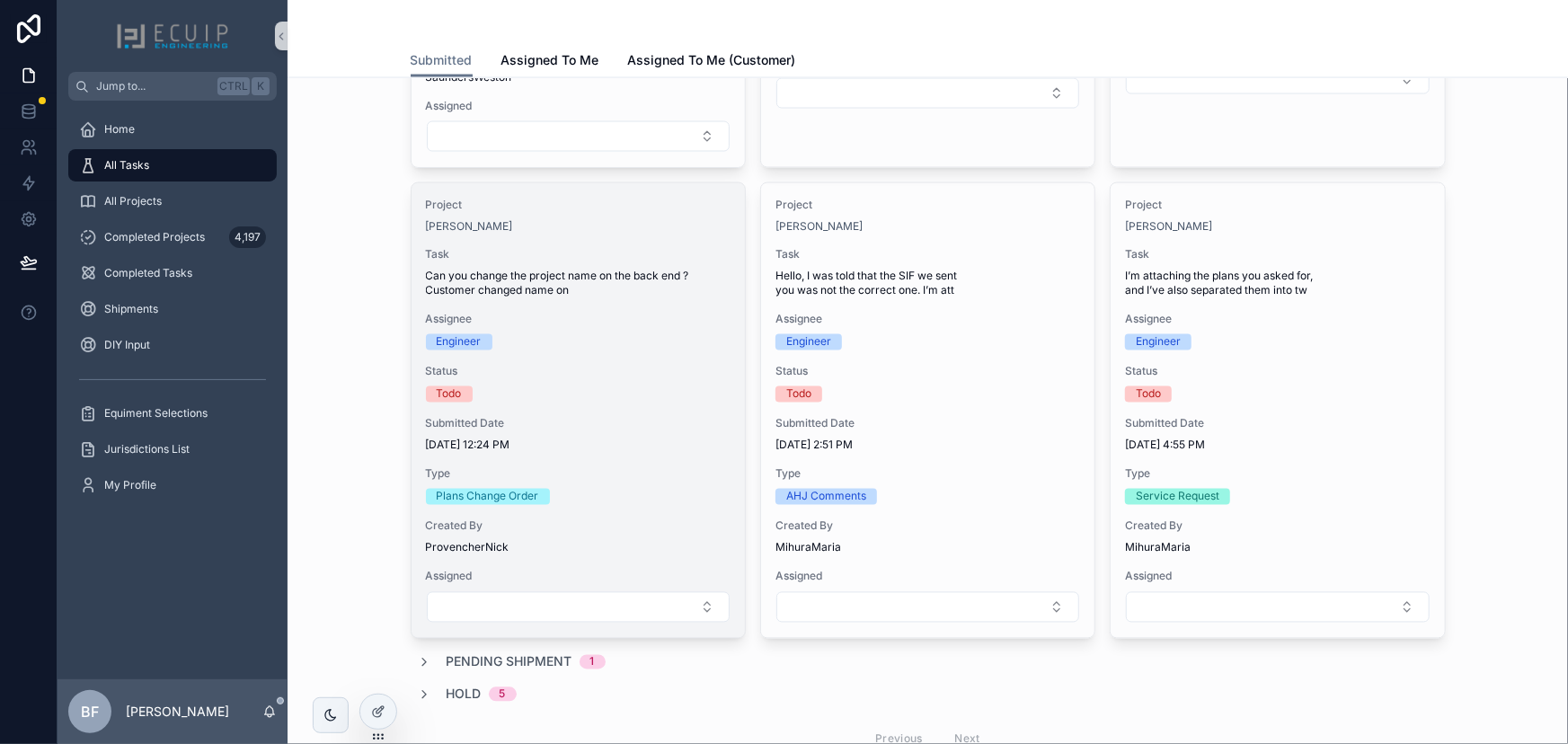
click at [622, 271] on span "Can you change the project name on the back end ? Customer changed name on" at bounding box center [577, 284] width 304 height 29
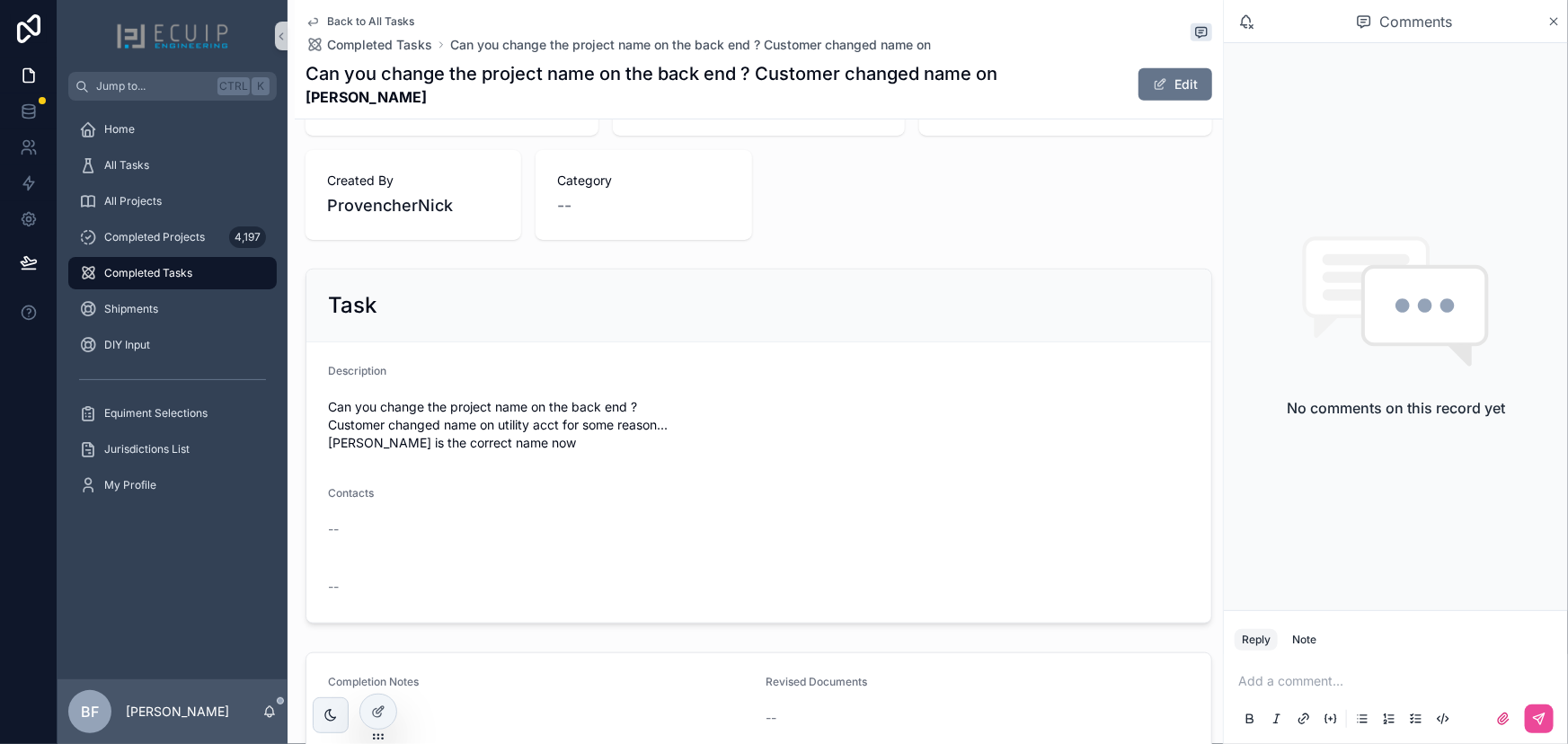
scroll to position [490, 0]
drag, startPoint x: 403, startPoint y: 101, endPoint x: 322, endPoint y: 99, distance: 81.0
click at [322, 99] on strong "Allan Goldman" at bounding box center [651, 98] width 691 height 22
click at [394, 98] on strong "Allan Goldman" at bounding box center [651, 98] width 691 height 22
drag, startPoint x: 410, startPoint y: 94, endPoint x: 298, endPoint y: 98, distance: 112.1
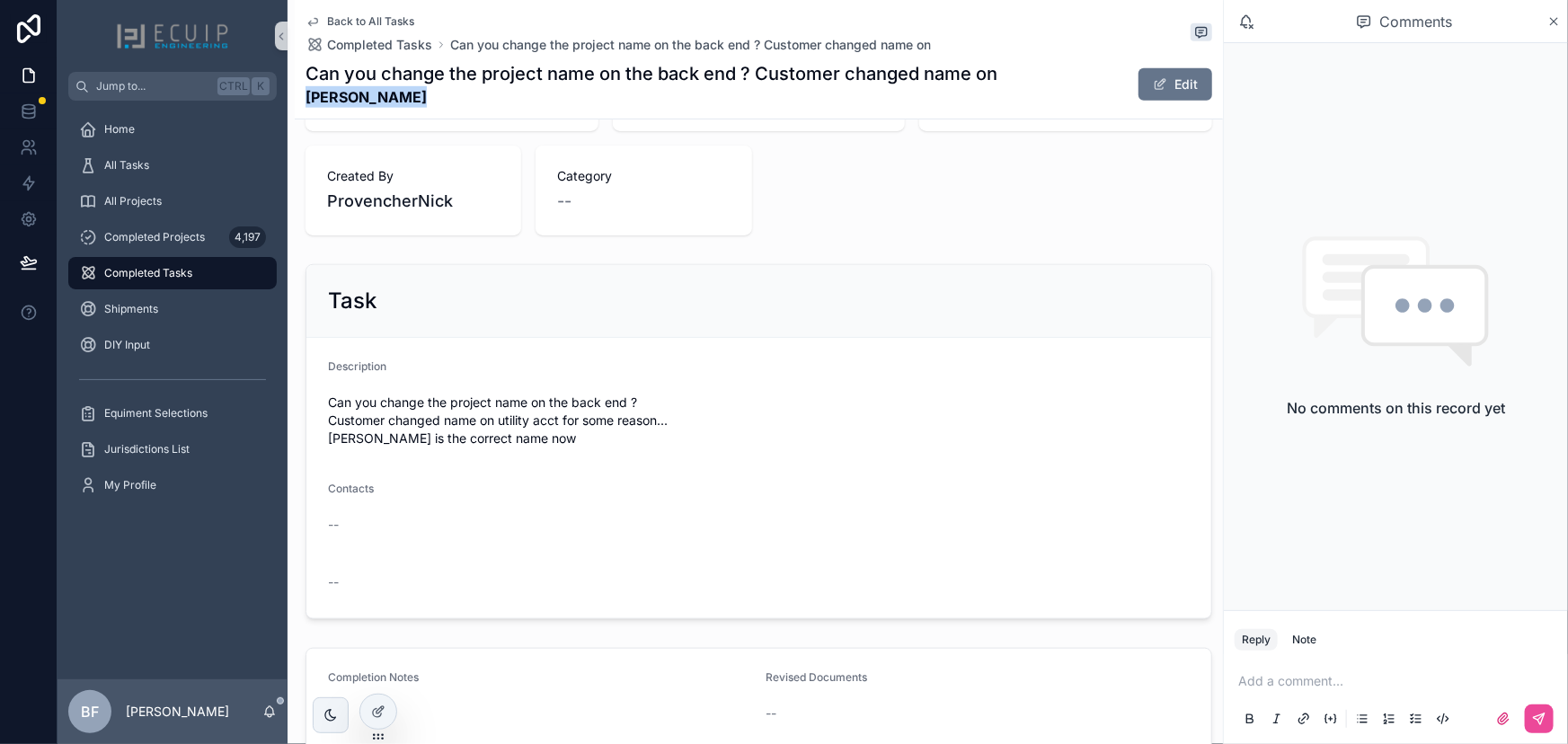
click at [298, 98] on div "Back to All Tasks Completed Tasks Can you change the project name on the back e…" at bounding box center [758, 59] width 928 height 119
copy strong "Allan Goldman"
click at [670, 427] on span "Can you change the project name on the back end ? Customer changed name on util…" at bounding box center [758, 421] width 862 height 54
drag, startPoint x: 328, startPoint y: 436, endPoint x: 423, endPoint y: 432, distance: 95.1
click at [423, 432] on span "Can you change the project name on the back end ? Customer changed name on util…" at bounding box center [758, 421] width 862 height 54
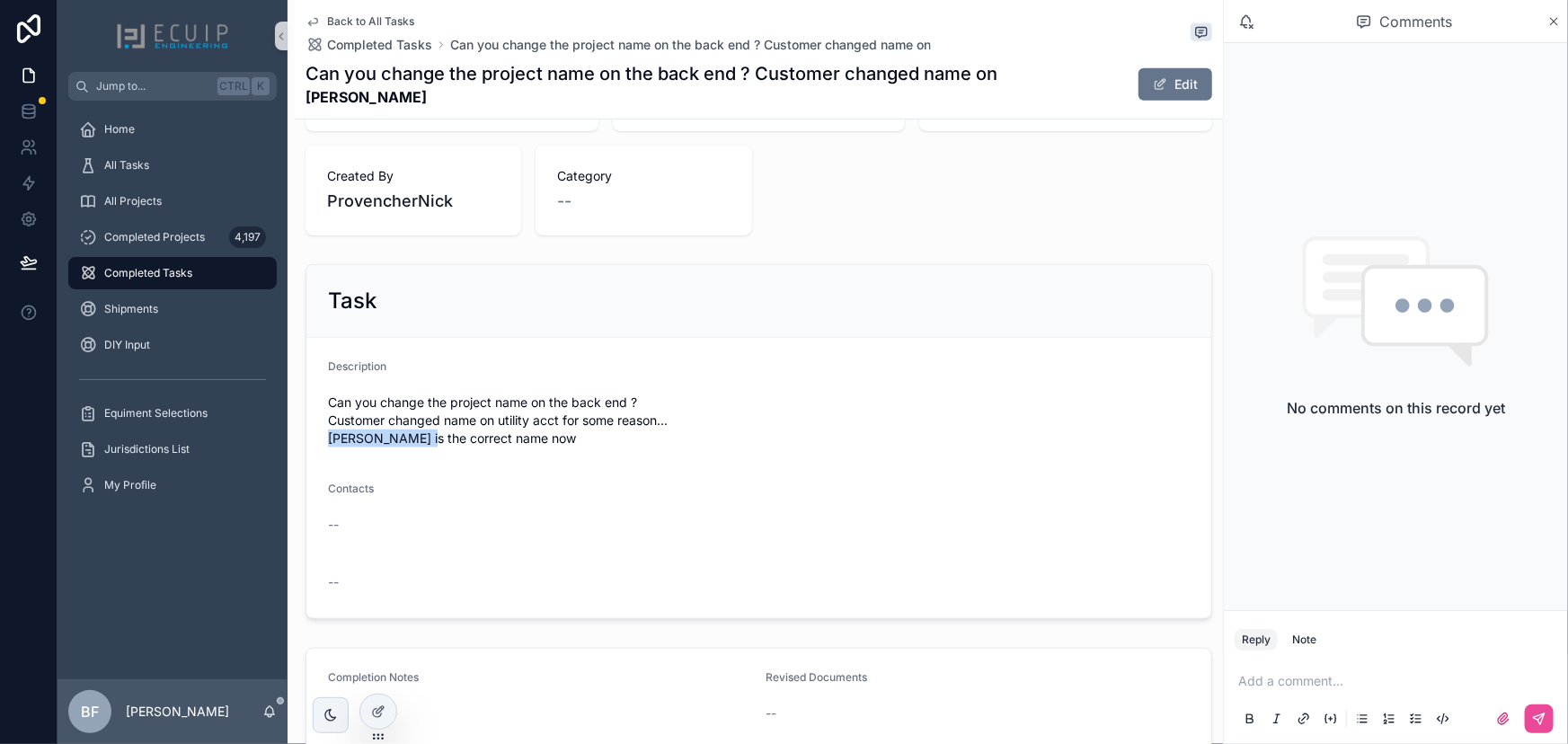
copy span "Doris J Goldman"
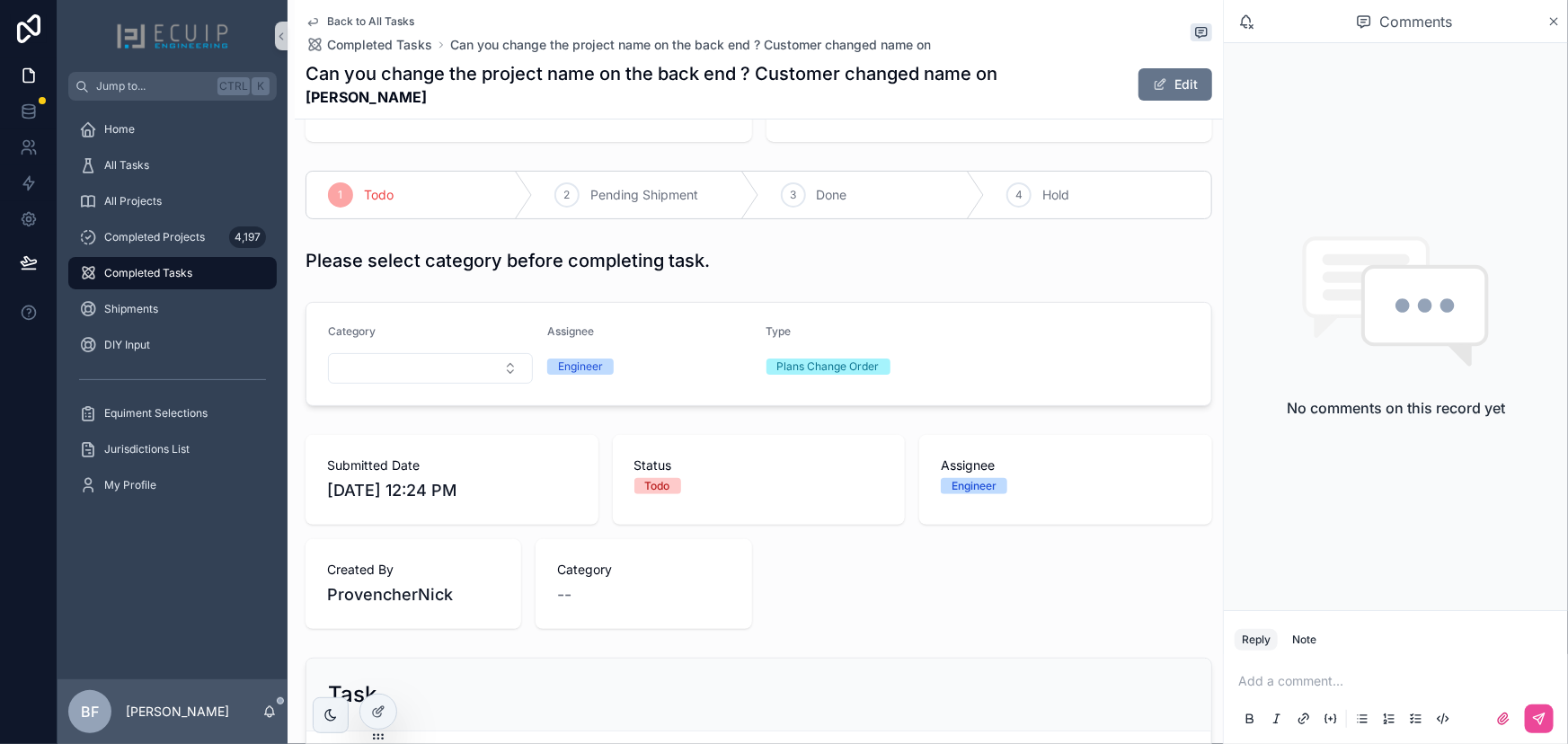
scroll to position [0, 0]
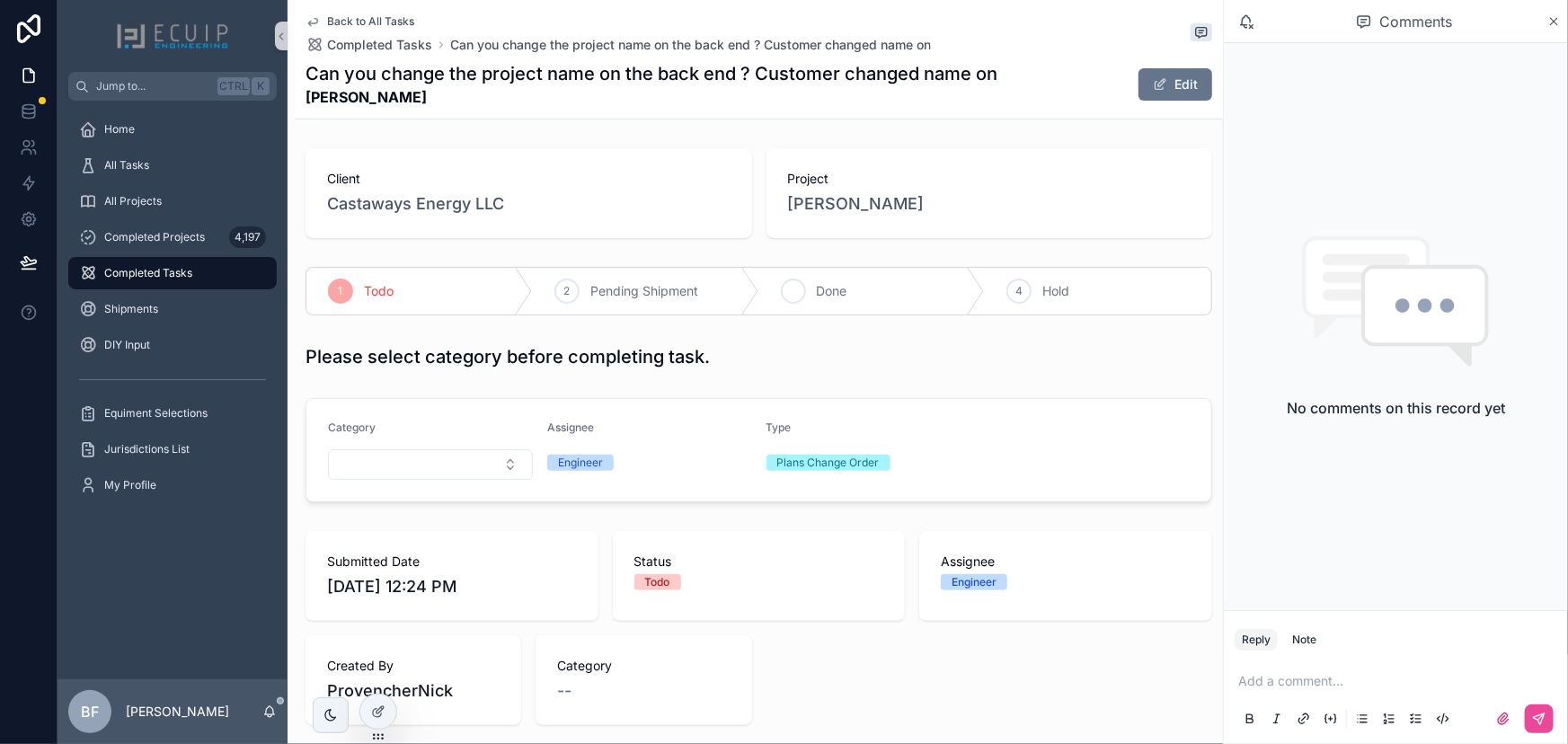
click at [823, 290] on span "Done" at bounding box center [831, 291] width 31 height 18
click at [865, 208] on span "Allan Goldman" at bounding box center [856, 204] width 137 height 26
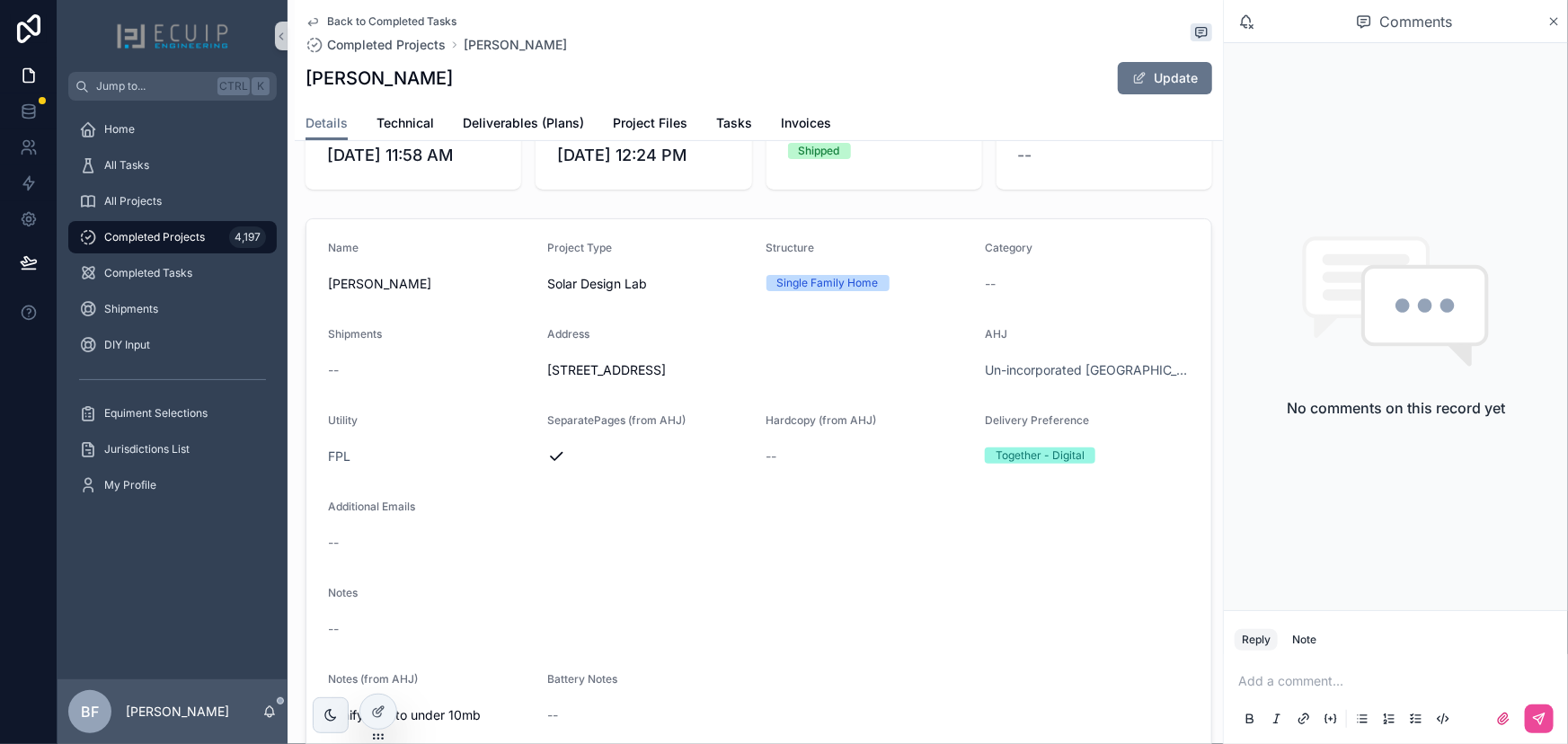
scroll to position [408, 0]
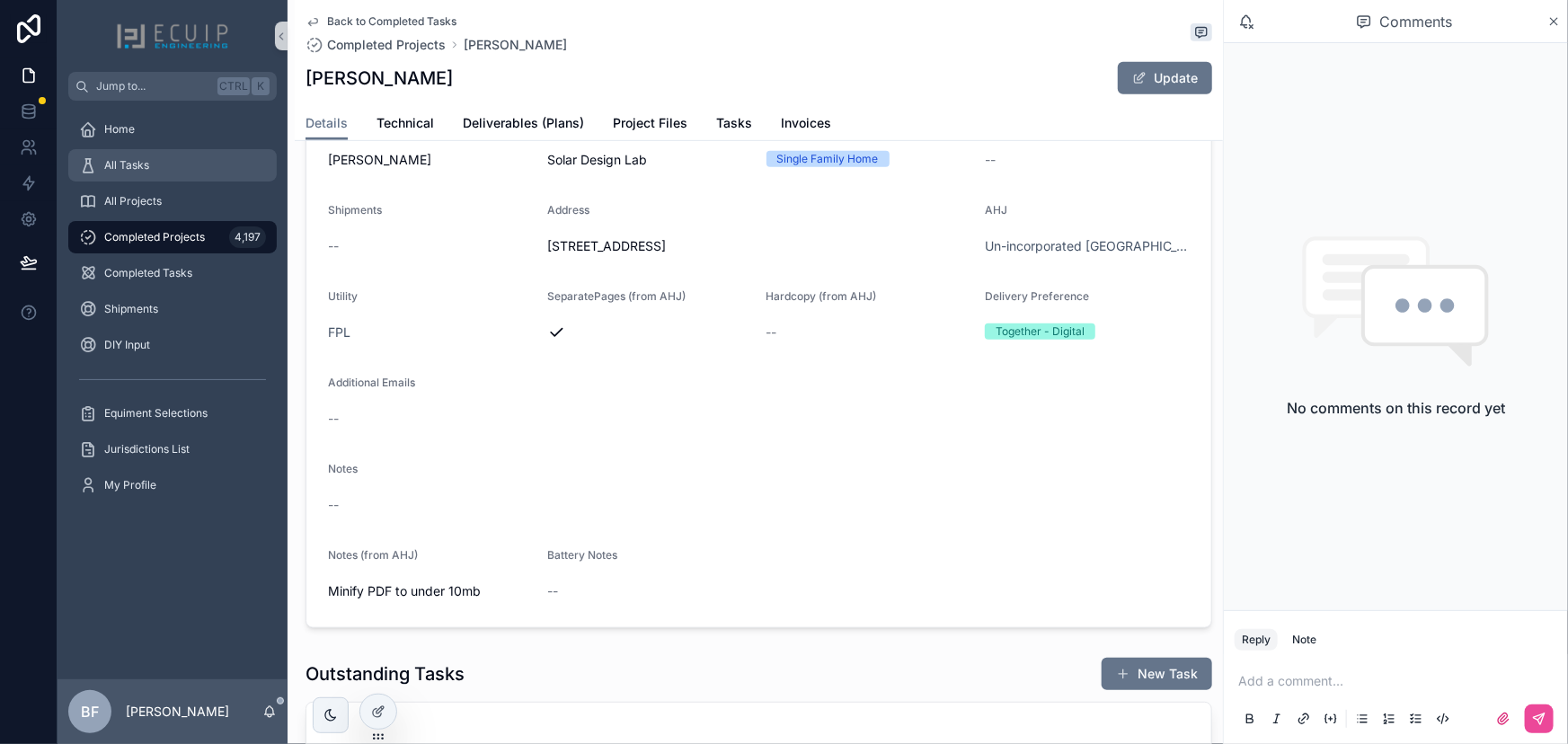
click at [143, 162] on span "All Tasks" at bounding box center [127, 166] width 45 height 15
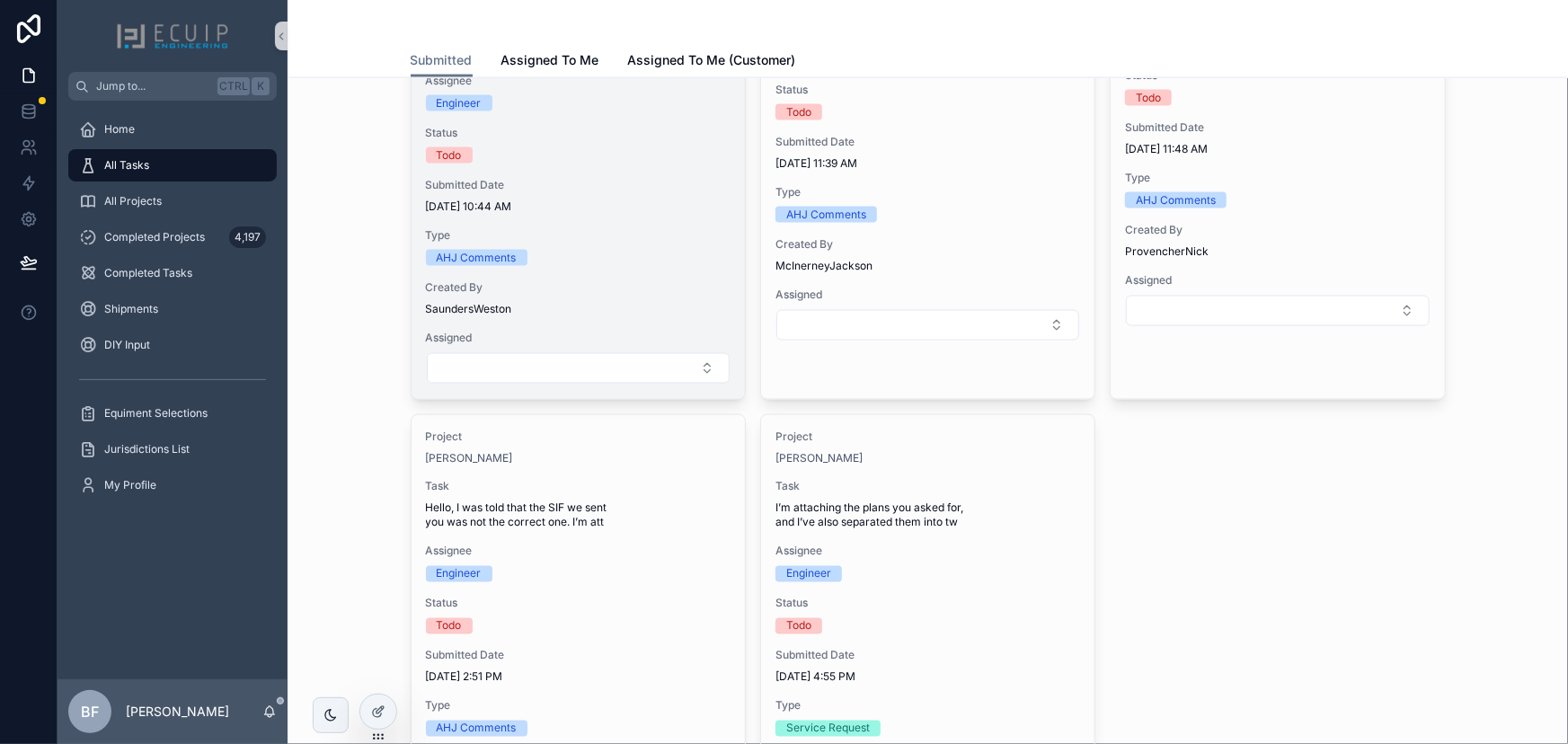
scroll to position [1061, 0]
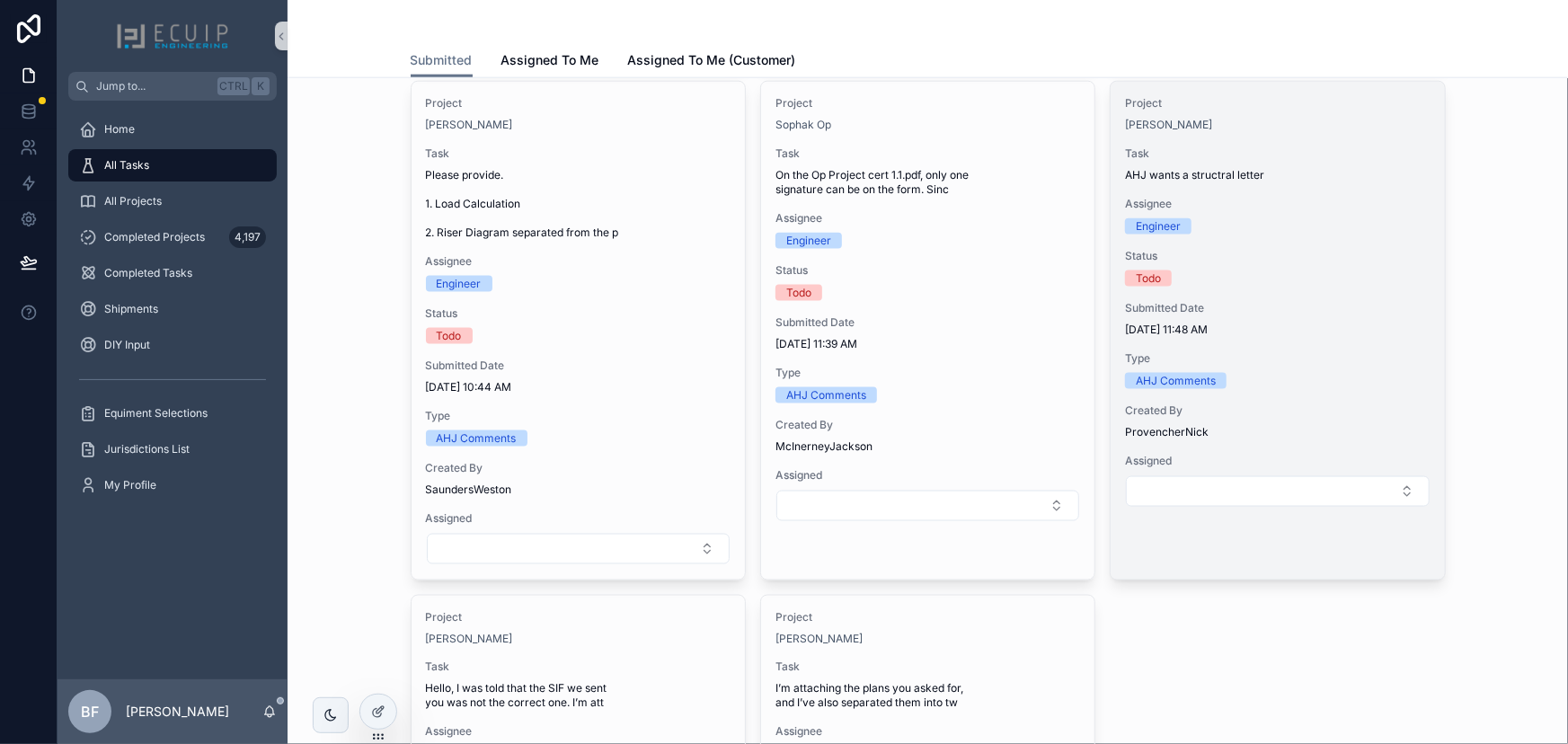
click at [1267, 135] on div "Project Nelda Fell Task AHJ wants a structral letter Assignee Engineer Status T…" at bounding box center [1277, 302] width 333 height 440
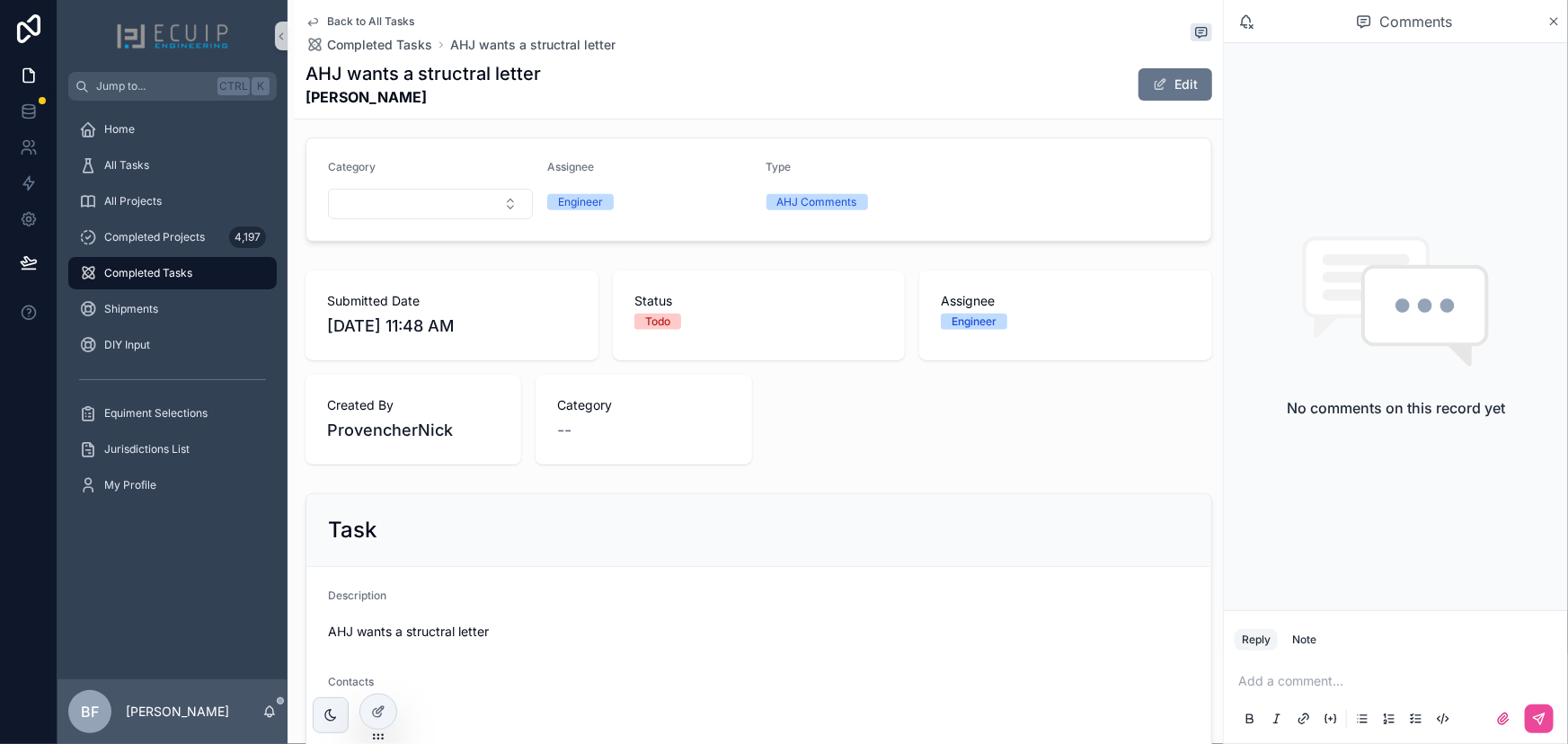
scroll to position [490, 0]
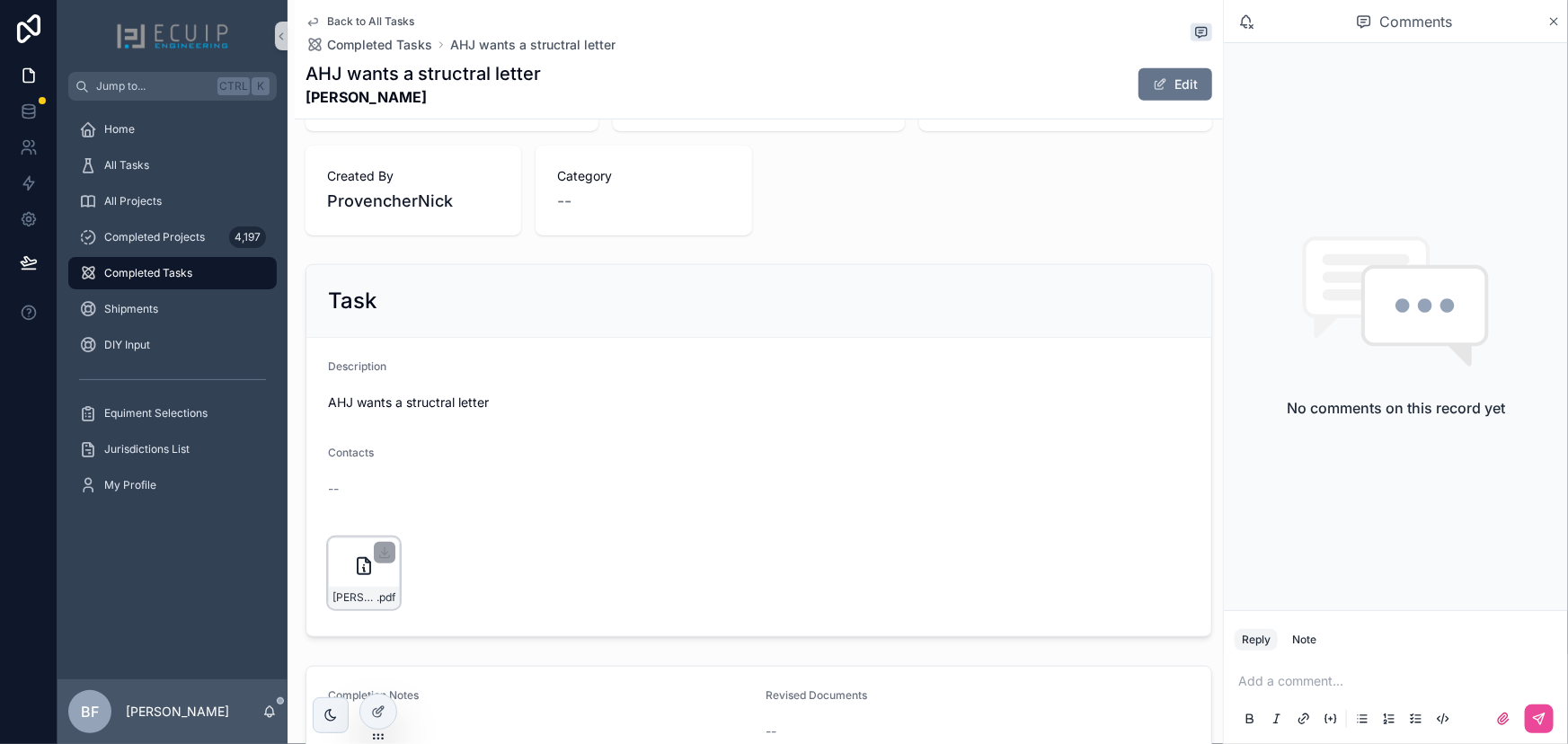
click at [369, 594] on span "Nelda-Fell-Structural-Letter" at bounding box center [355, 597] width 44 height 15
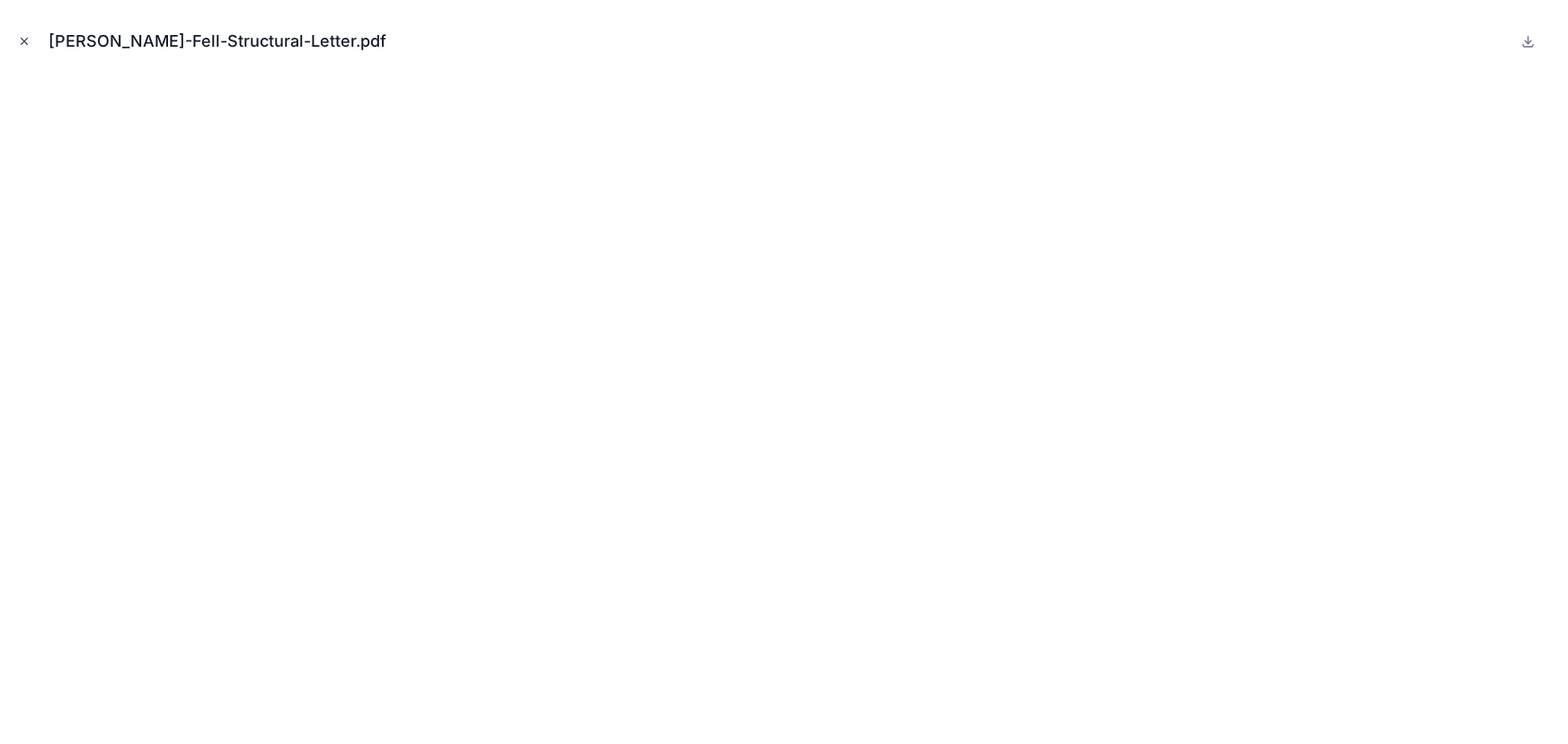
click at [27, 41] on icon "Close modal" at bounding box center [24, 41] width 13 height 13
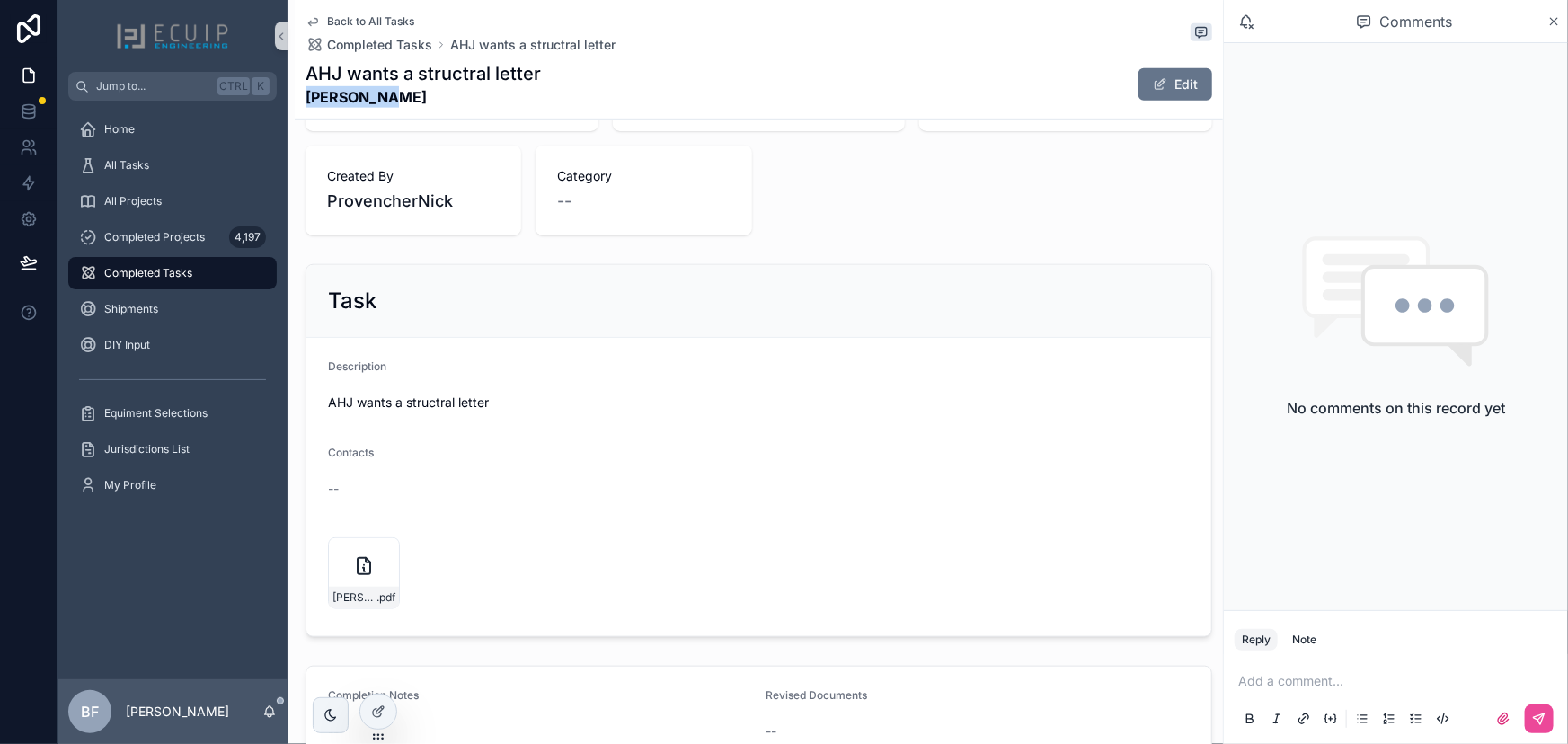
drag, startPoint x: 412, startPoint y: 101, endPoint x: 299, endPoint y: 102, distance: 113.0
click at [299, 102] on div "Back to All Tasks Completed Tasks AHJ wants a structral letter AHJ wants a stru…" at bounding box center [758, 59] width 928 height 119
copy strong "Nelda Fell"
click at [341, 592] on span "Nelda-Fell-Structural-Letter" at bounding box center [355, 597] width 44 height 15
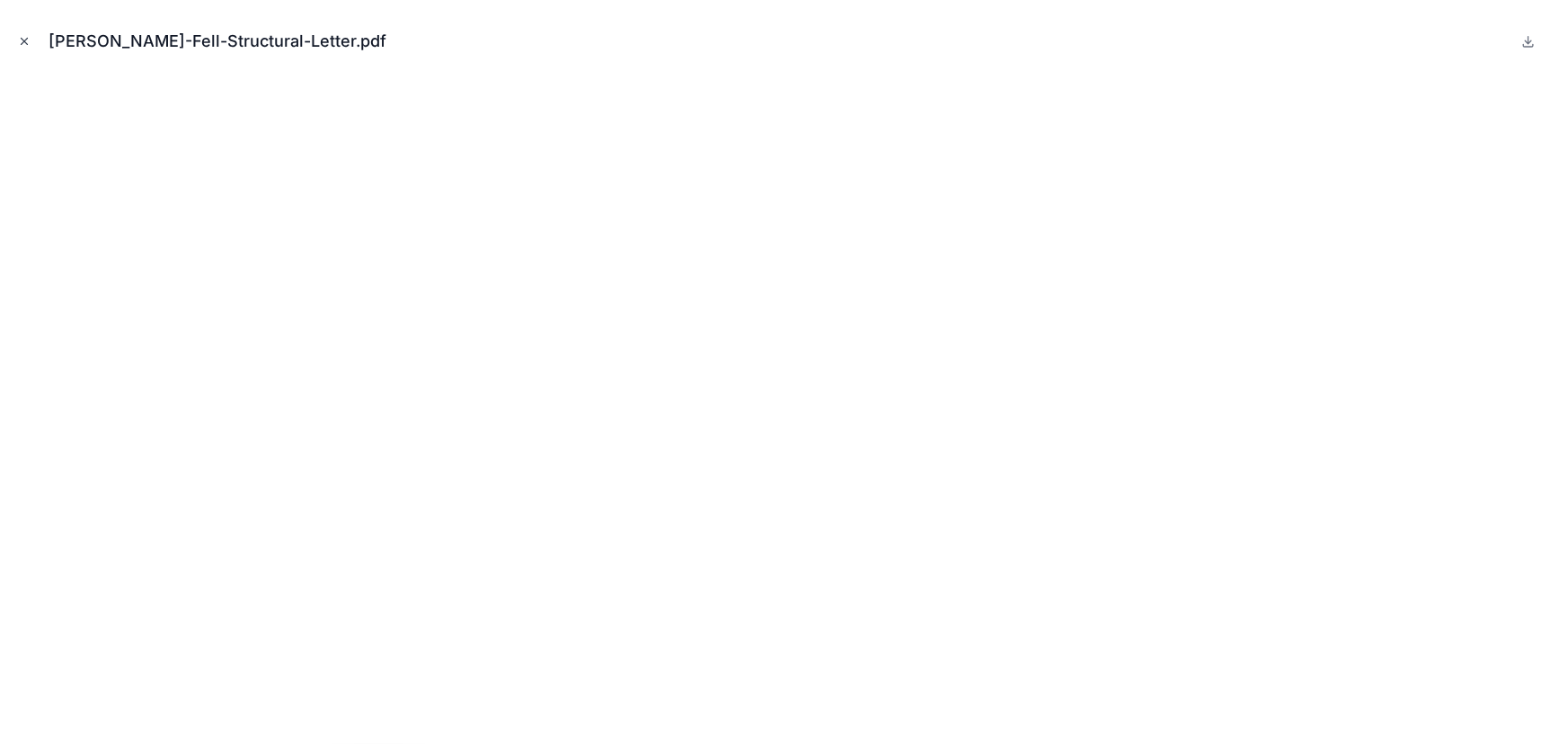
click at [26, 37] on icon "Close modal" at bounding box center [24, 41] width 13 height 13
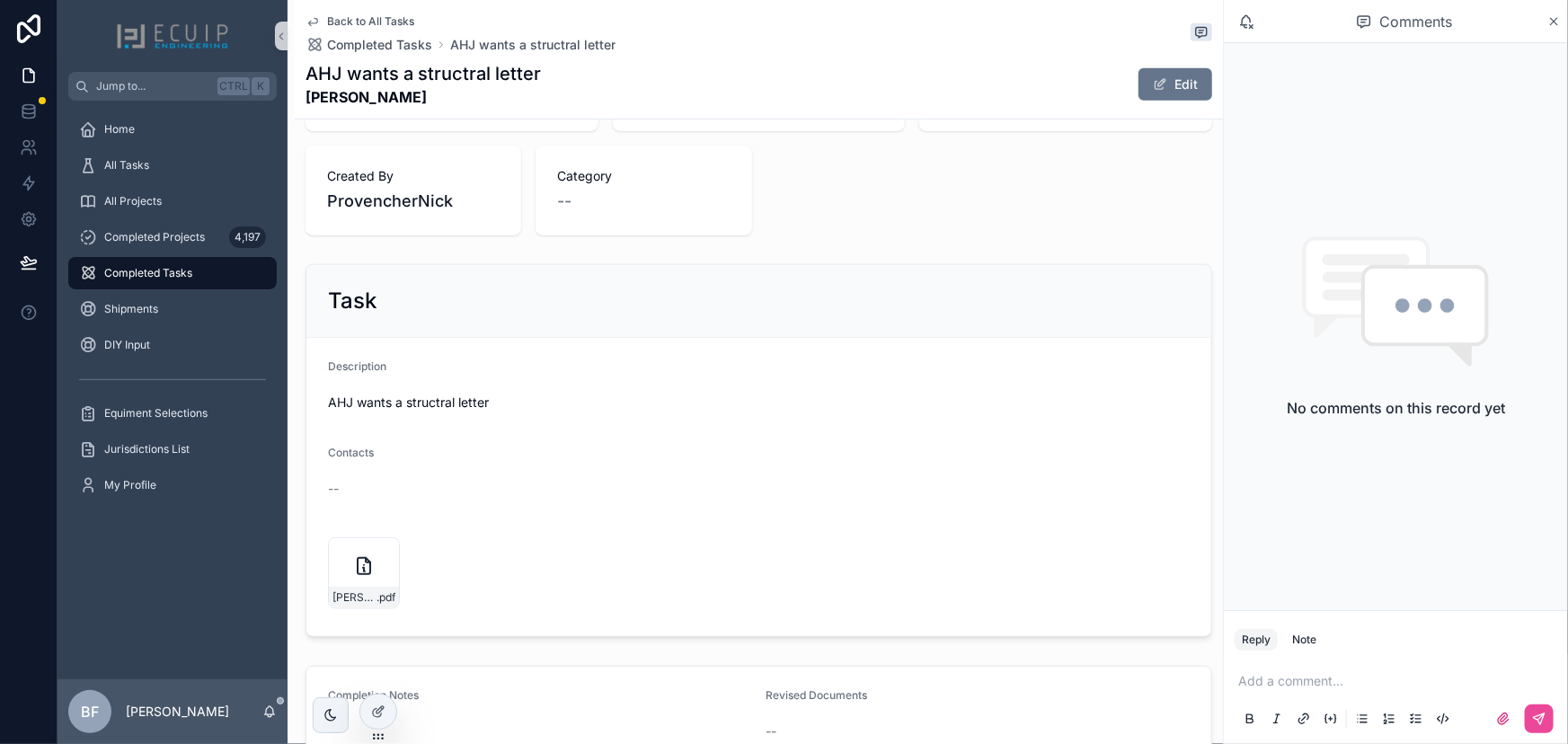
click at [1307, 674] on p "scrollable content" at bounding box center [1399, 681] width 322 height 18
click at [1297, 656] on span "nick@castawaysenergy.com" at bounding box center [1378, 650] width 217 height 18
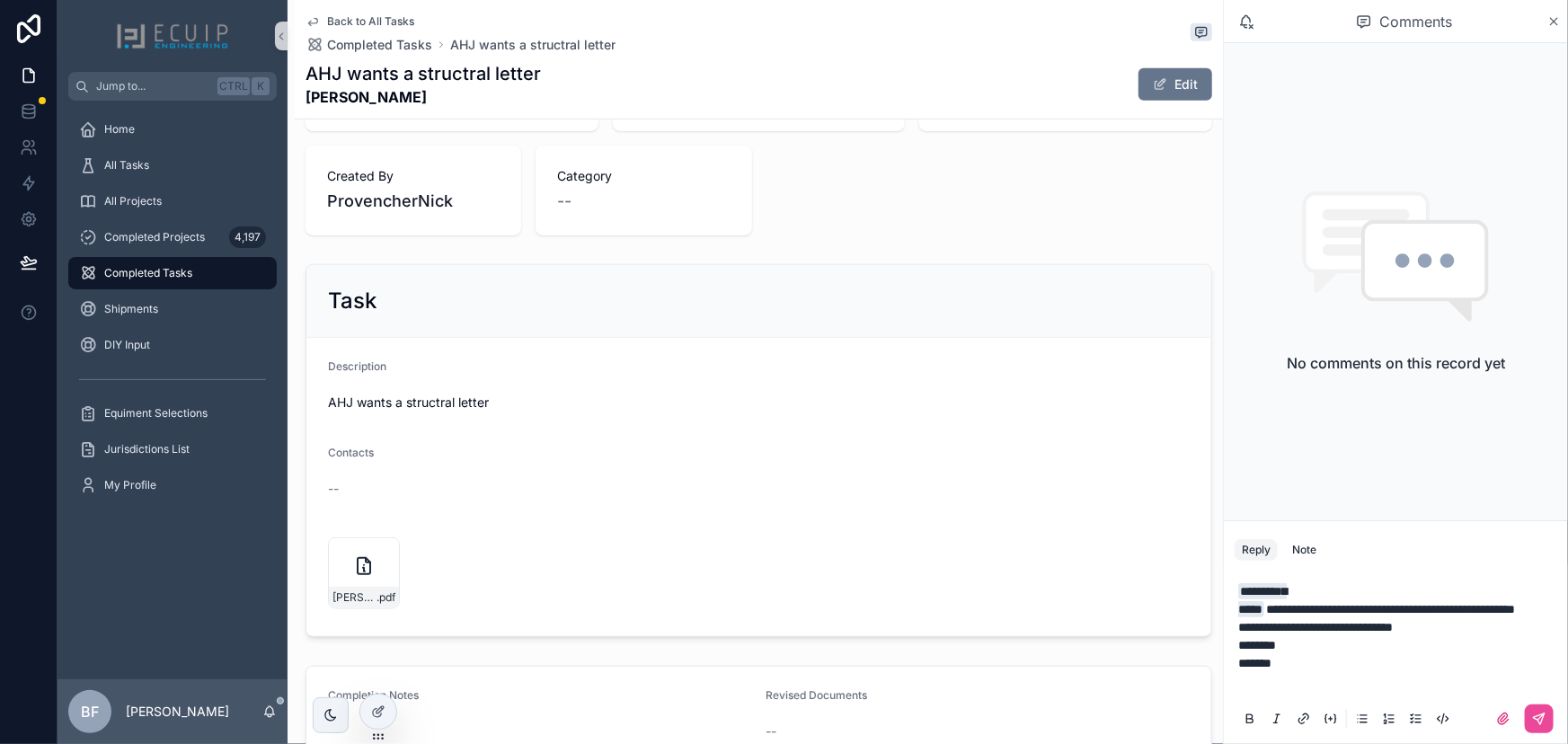
click at [1430, 609] on p "**********" at bounding box center [1399, 600] width 322 height 35
click at [1539, 710] on button "scrollable content" at bounding box center [1538, 718] width 29 height 29
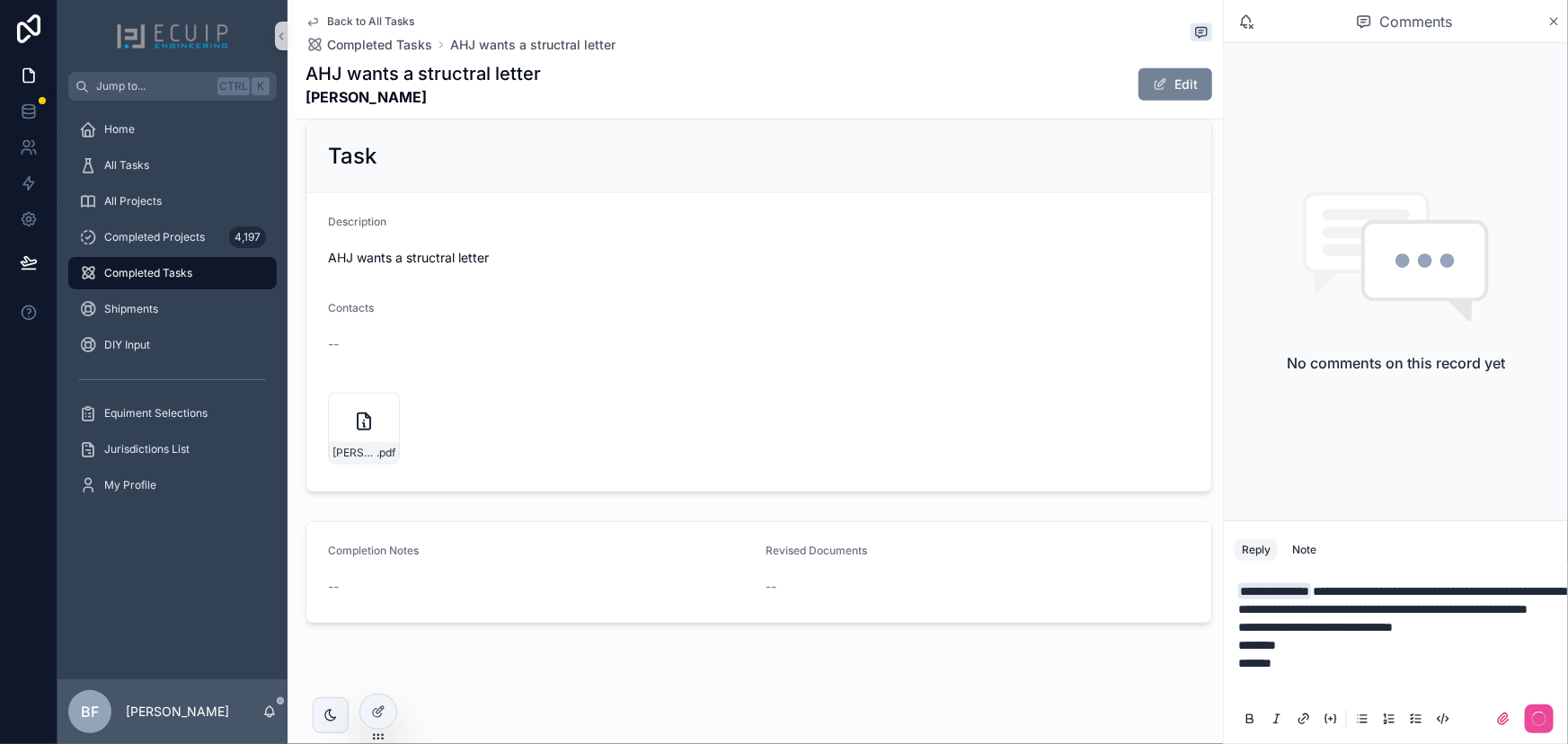
click at [1177, 85] on button "Edit" at bounding box center [1175, 84] width 74 height 33
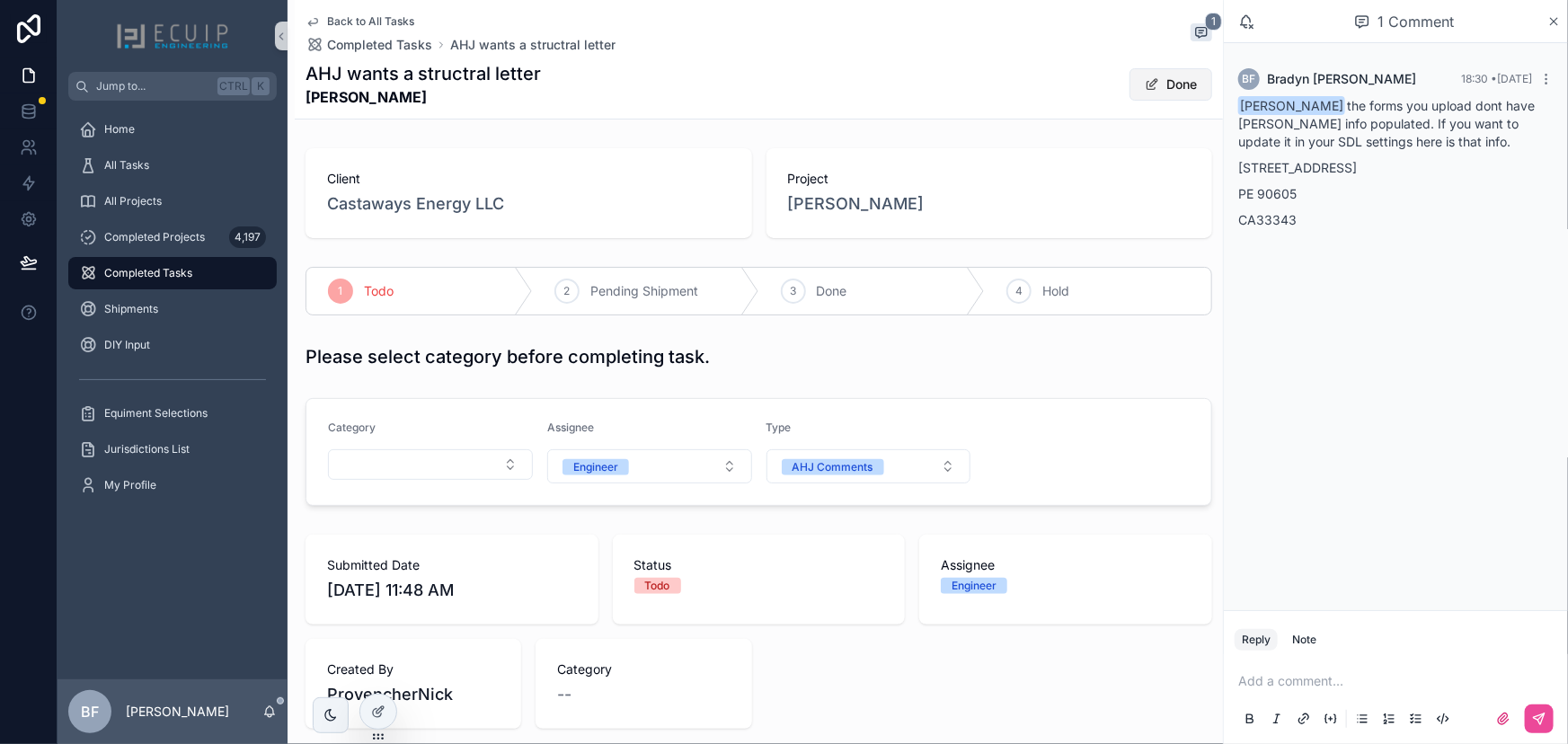
click at [1143, 74] on button "Done" at bounding box center [1171, 84] width 83 height 33
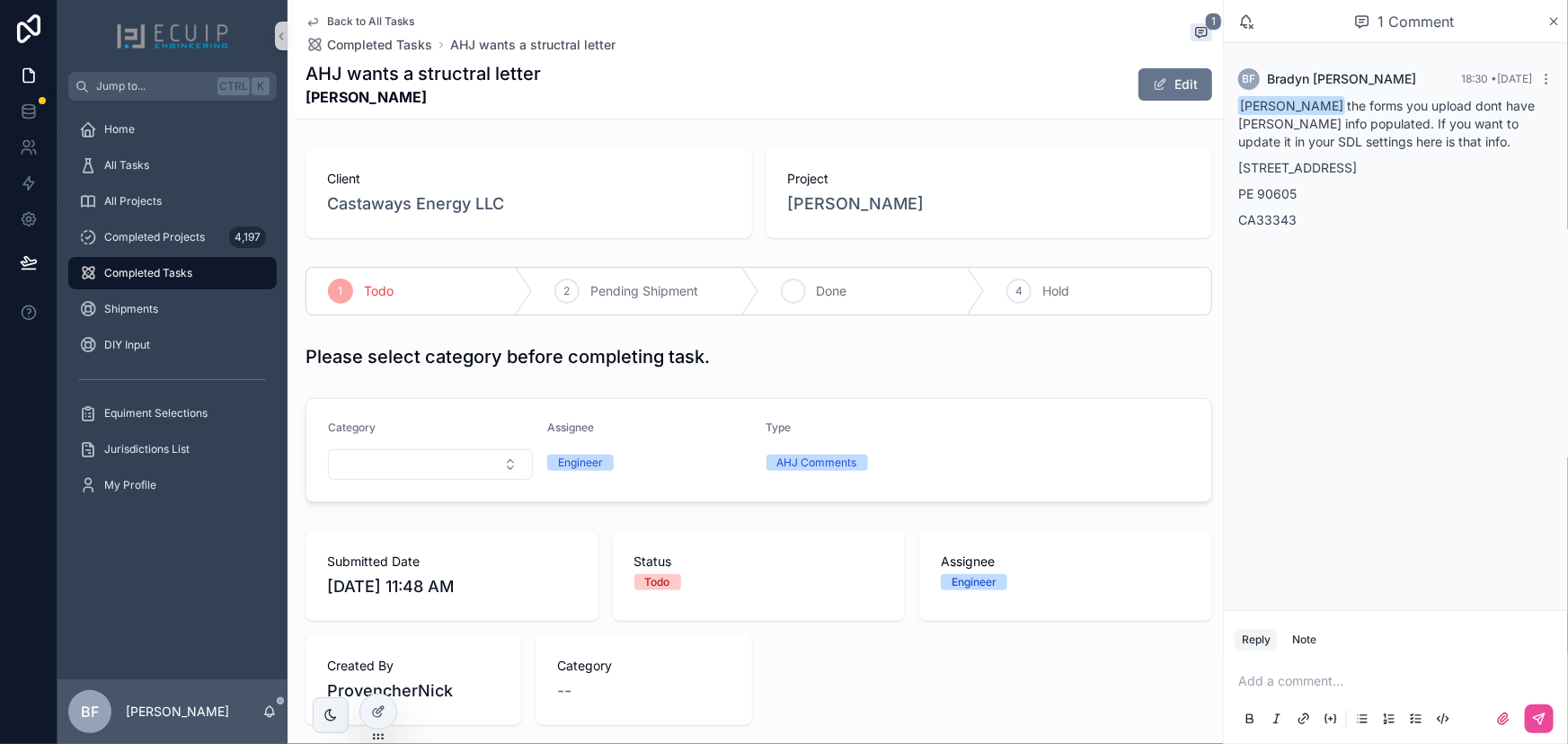
click at [845, 289] on div "3 Done" at bounding box center [873, 291] width 227 height 46
click at [179, 177] on div "All Tasks" at bounding box center [172, 165] width 187 height 29
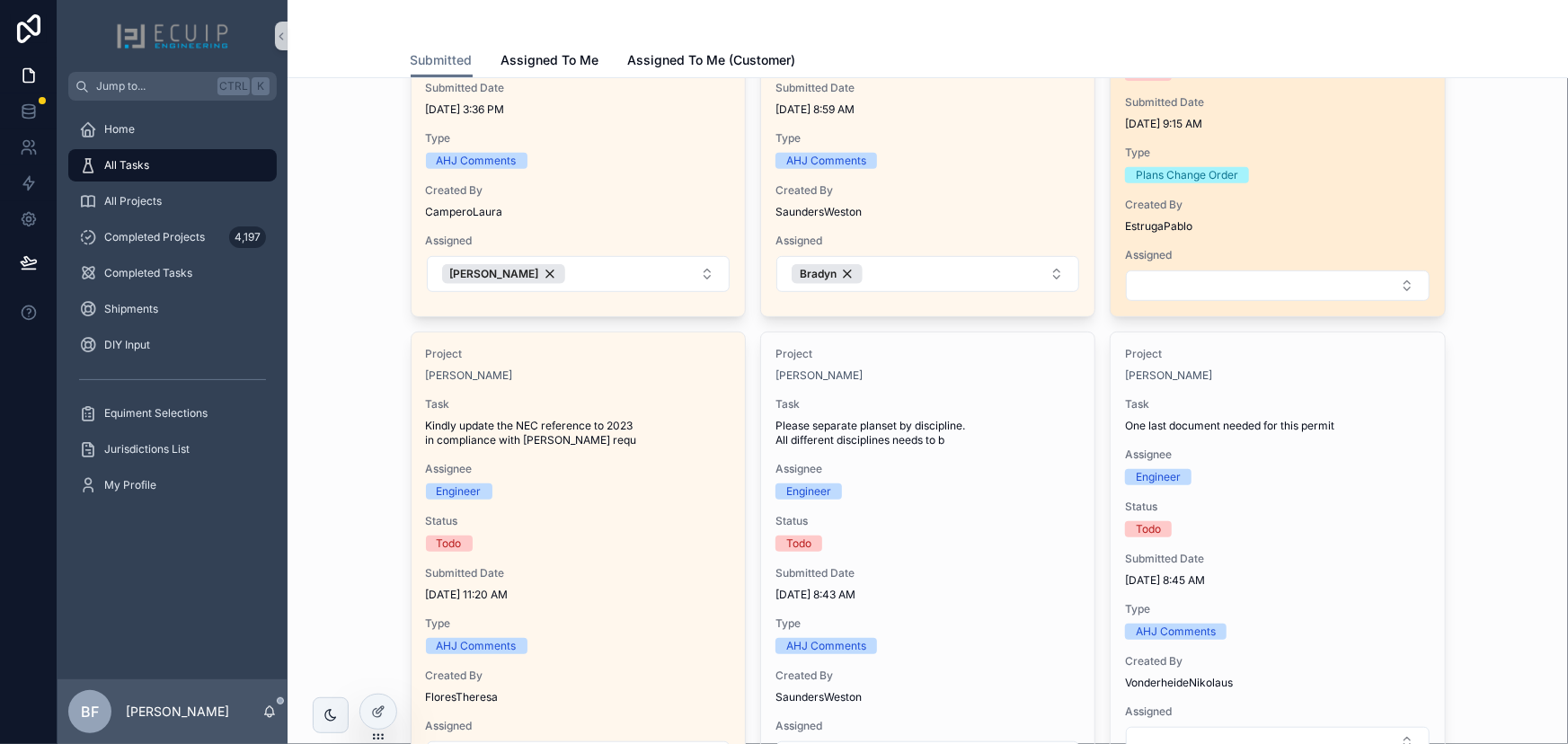
scroll to position [326, 0]
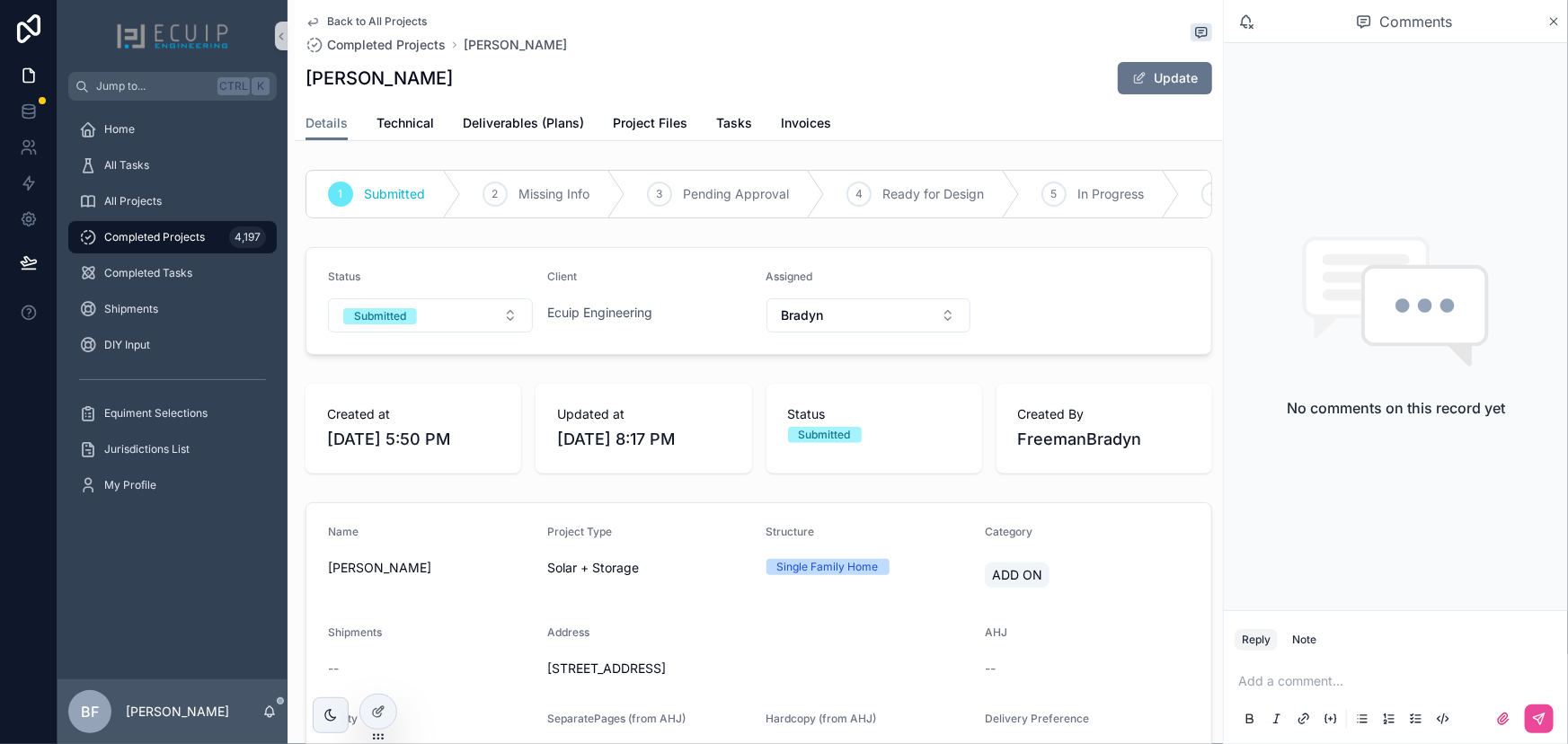
drag, startPoint x: 475, startPoint y: 72, endPoint x: 308, endPoint y: 90, distance: 168.0
click at [308, 90] on div "[PERSON_NAME] Update" at bounding box center [758, 78] width 906 height 34
copy h1 "[PERSON_NAME]"
click at [586, 86] on div "ADAM ALLINGTON Update" at bounding box center [758, 78] width 906 height 34
drag, startPoint x: 155, startPoint y: 200, endPoint x: 198, endPoint y: 210, distance: 44.1
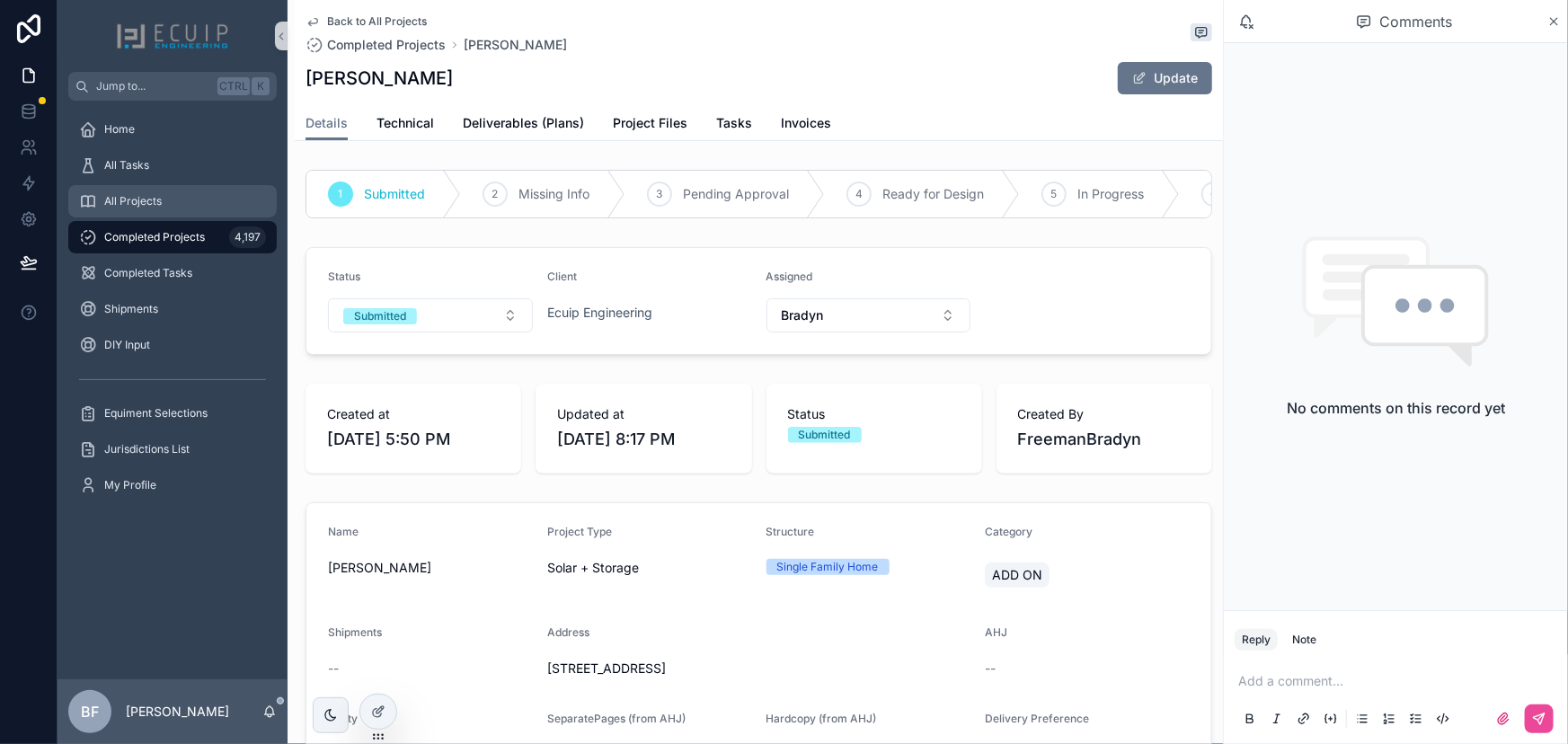
click at [155, 200] on span "All Projects" at bounding box center [133, 201] width 57 height 15
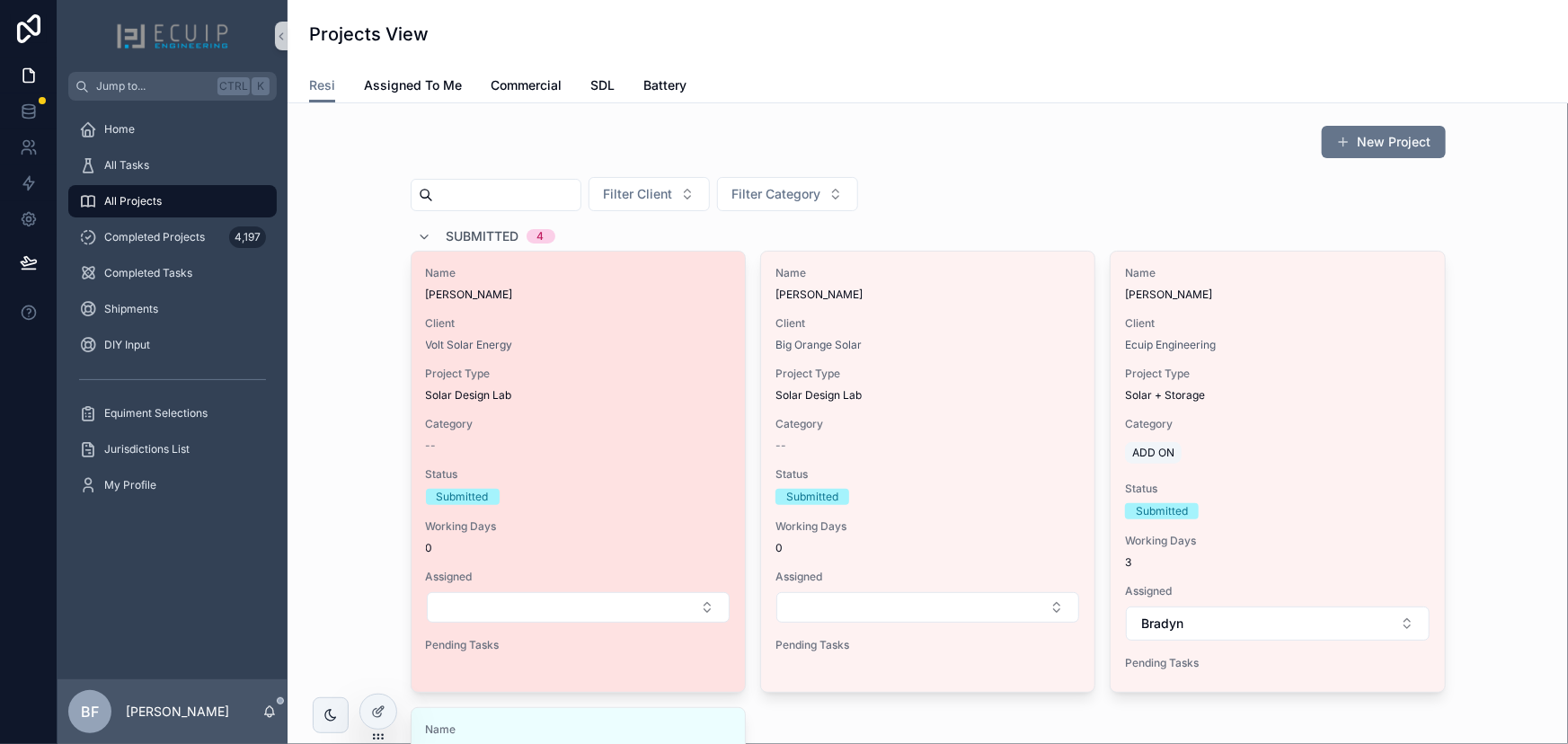
click at [585, 309] on div "Name ANDY OCEGUERA Client Volt Solar Energy Project Type Solar Design Lab Categ…" at bounding box center [578, 462] width 333 height 423
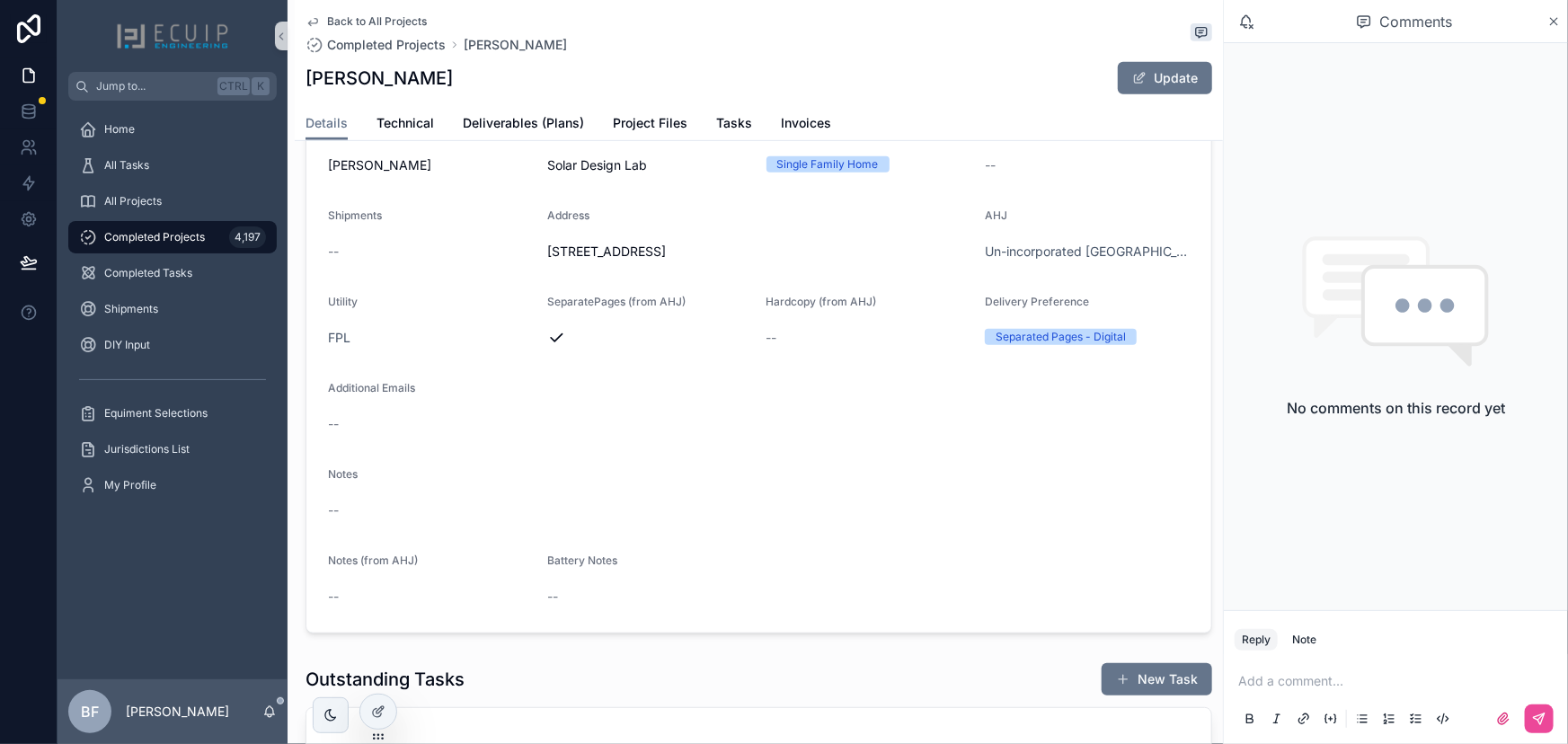
scroll to position [408, 0]
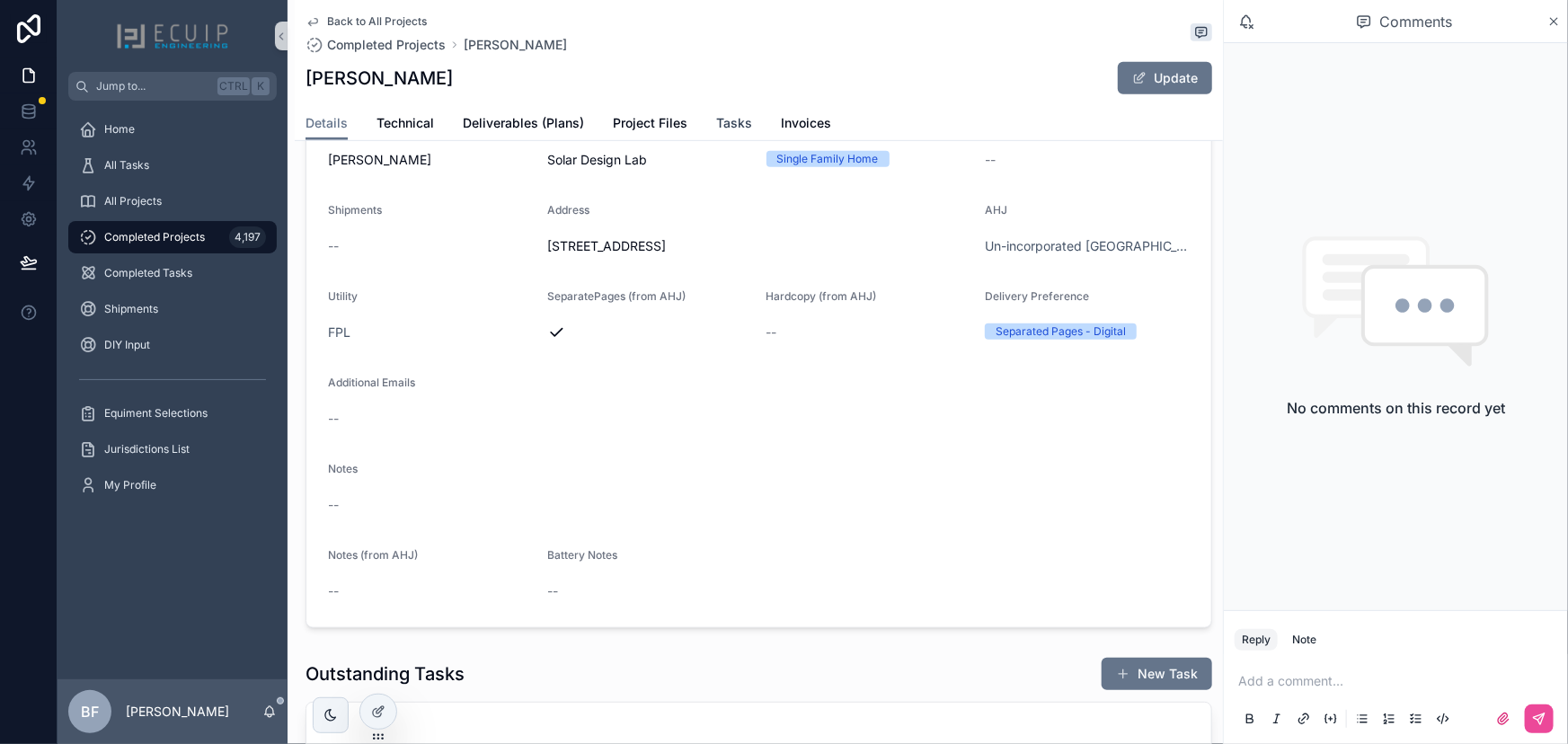
click at [710, 127] on div "Details Technical Deliverables (Plans) Project Files Tasks Invoices" at bounding box center [758, 123] width 906 height 34
click at [550, 112] on link "Deliverables (Plans)" at bounding box center [523, 125] width 121 height 35
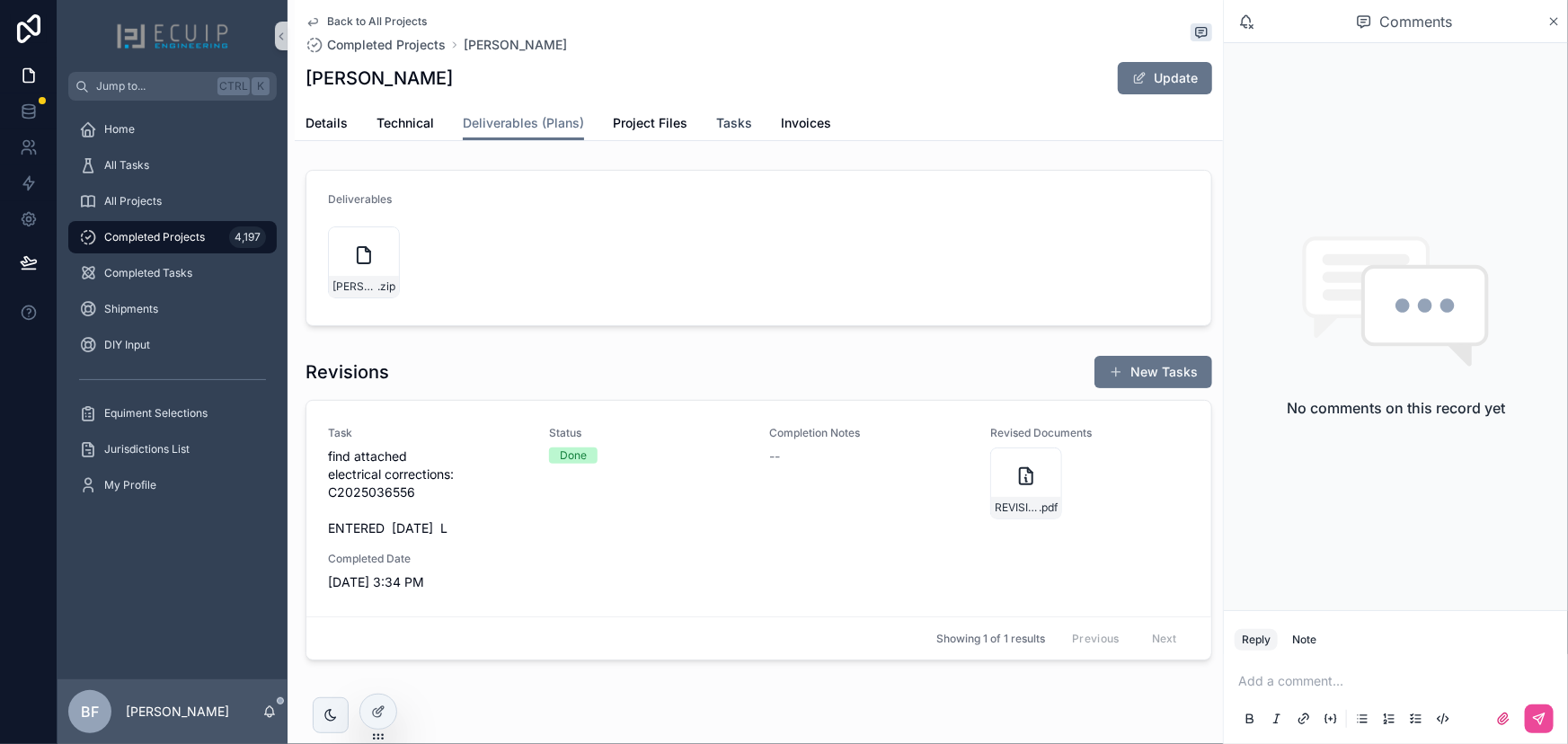
click at [724, 116] on span "Tasks" at bounding box center [734, 123] width 35 height 18
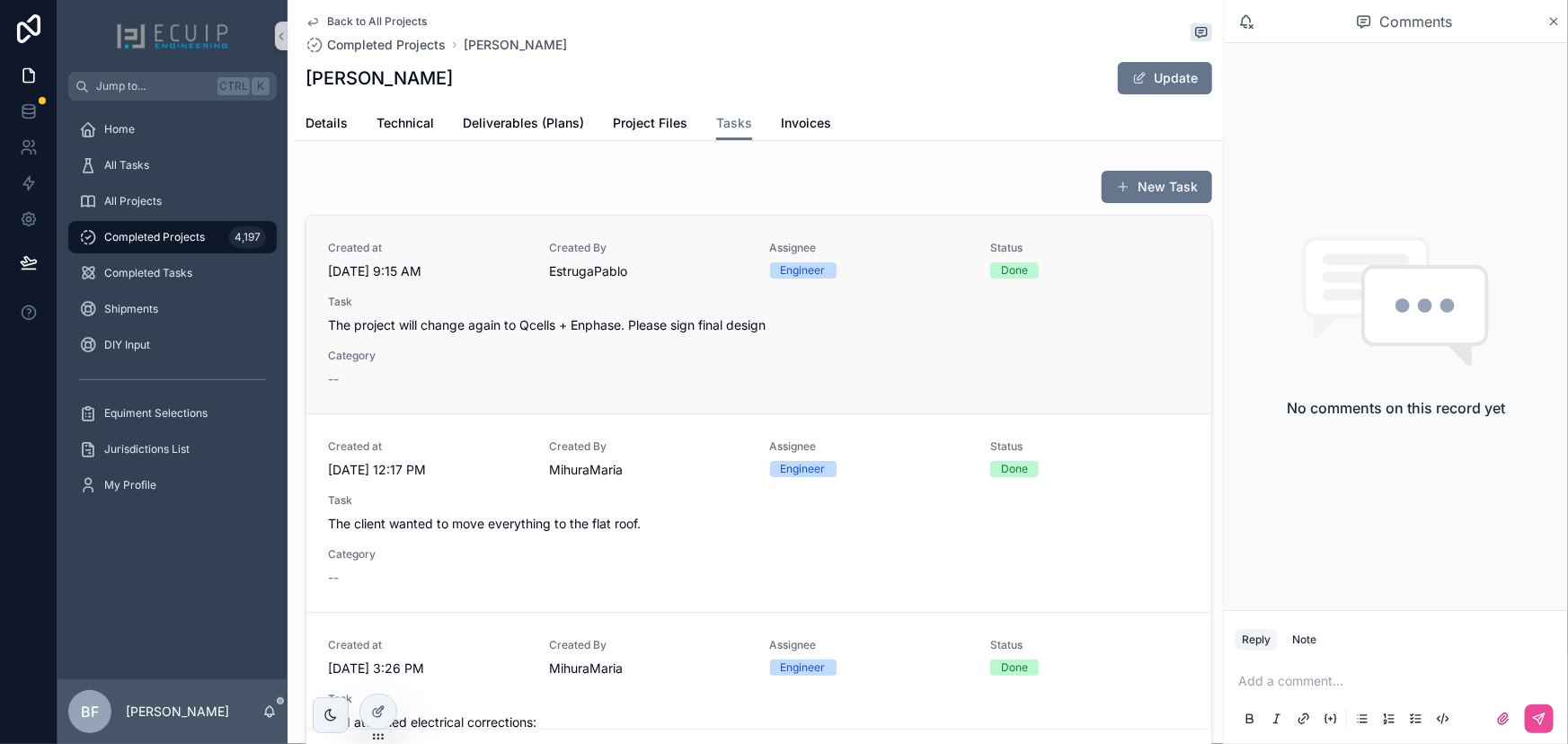
click at [649, 375] on div "Created at 8/8/2025 9:15 AM Created By EstrugaPablo Assignee Engineer Status Do…" at bounding box center [758, 314] width 862 height 148
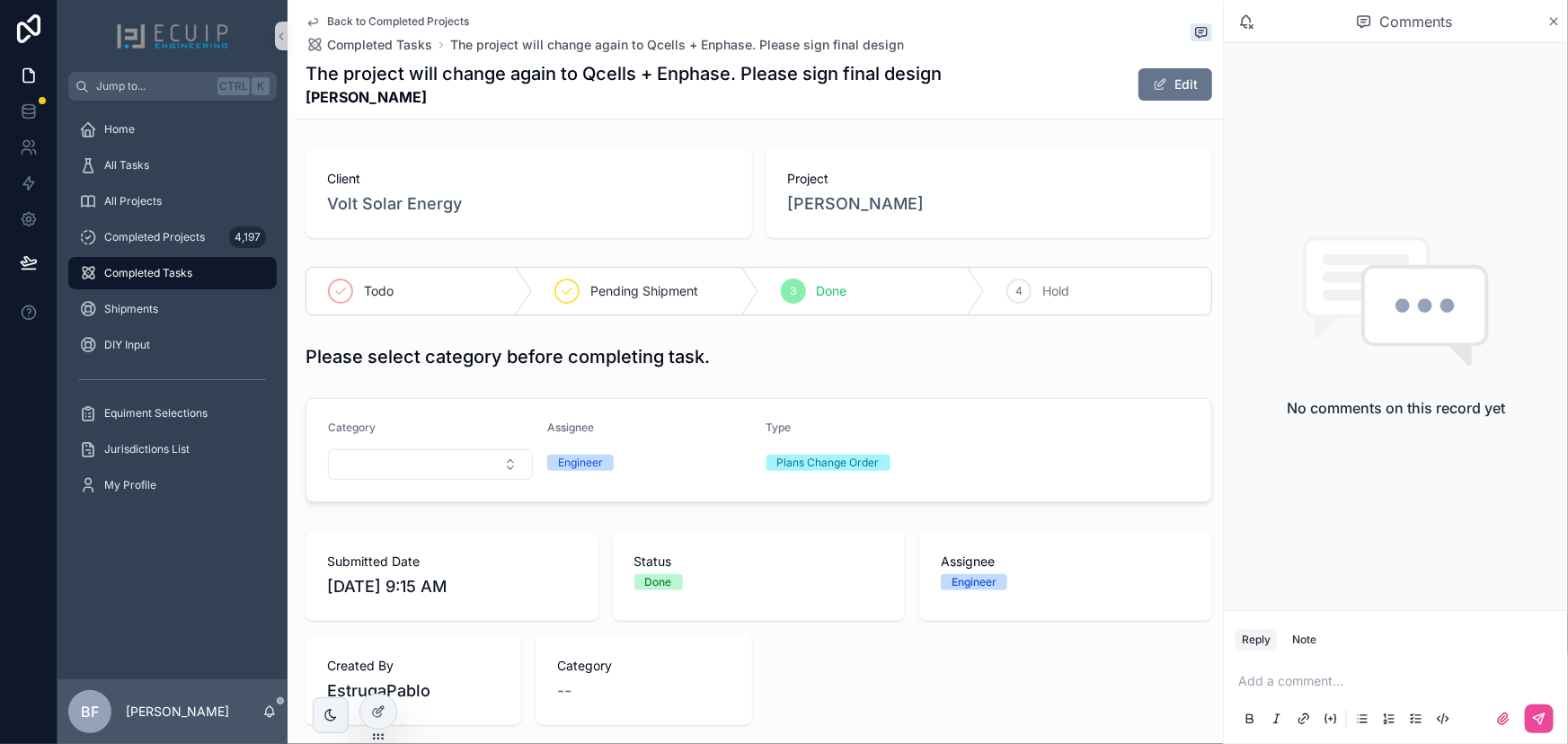
click at [844, 212] on span "[PERSON_NAME]" at bounding box center [856, 204] width 137 height 26
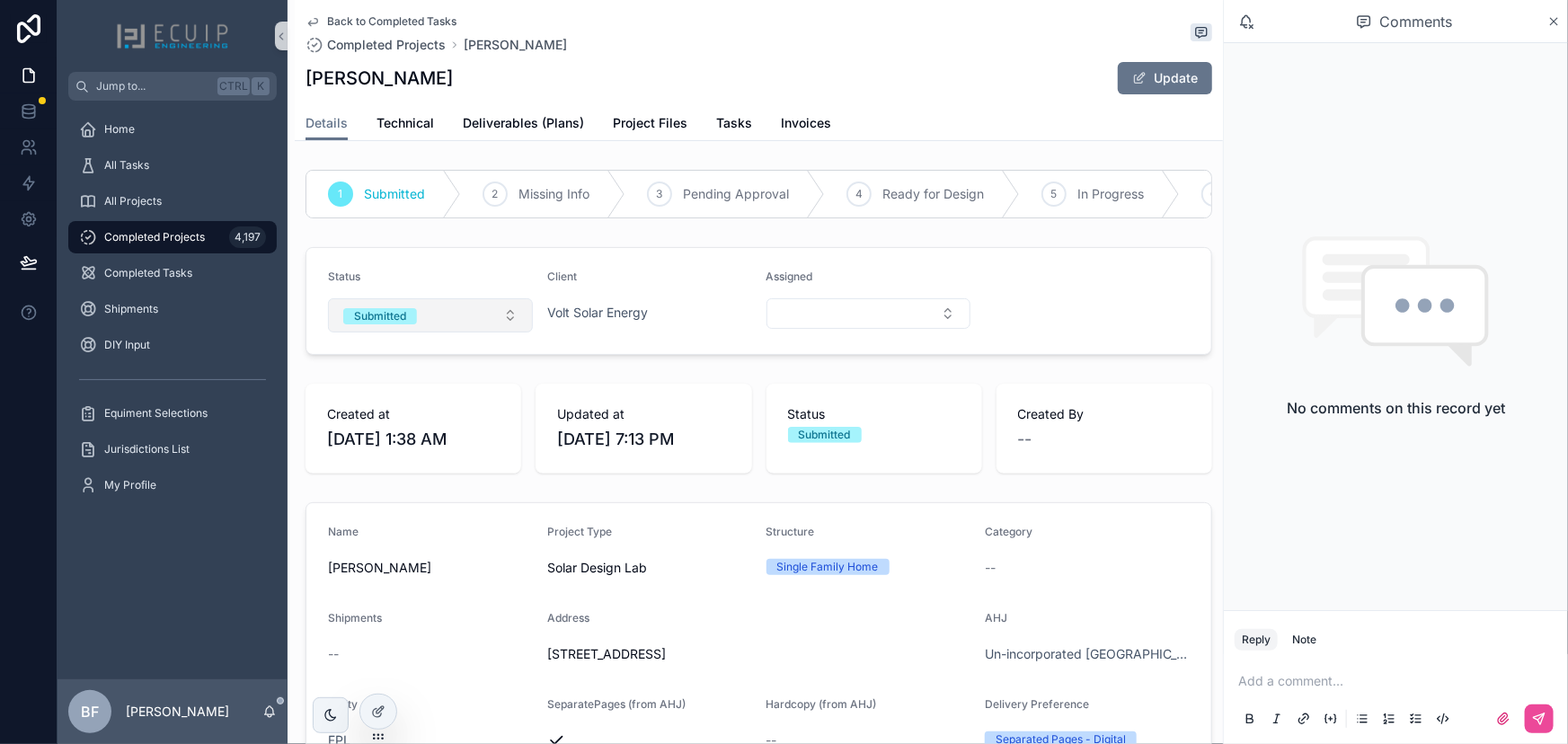
click at [445, 333] on button "Submitted" at bounding box center [430, 315] width 205 height 34
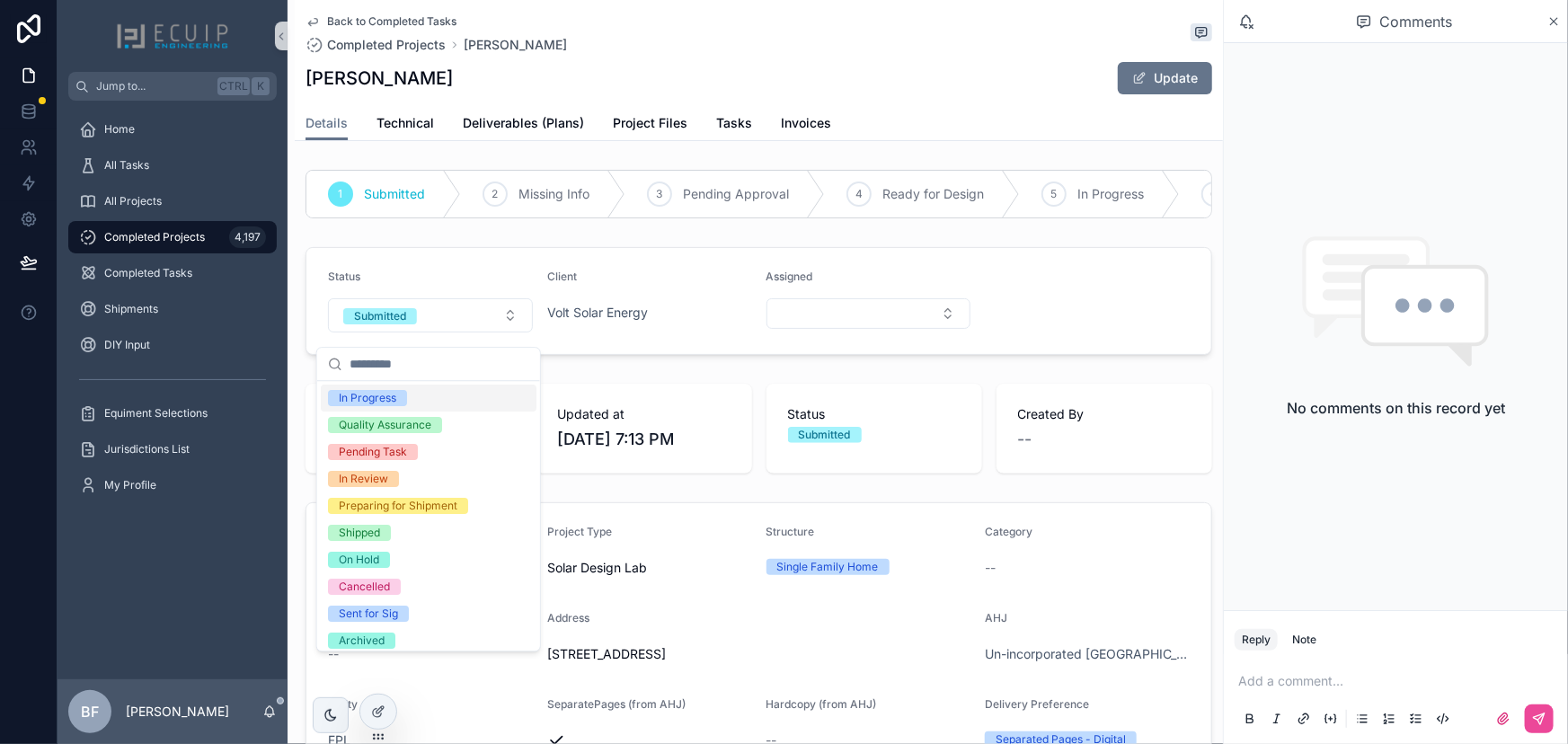
scroll to position [141, 0]
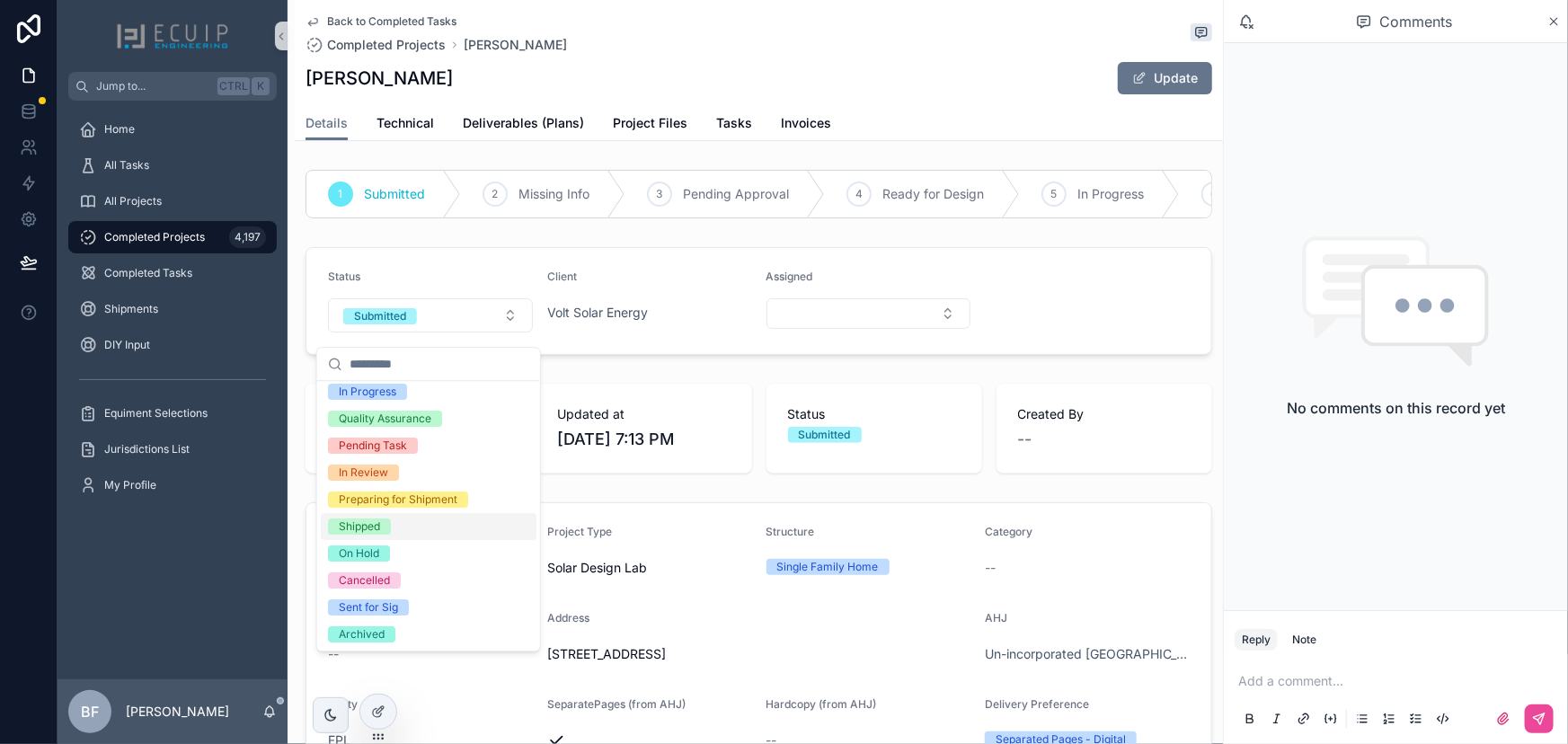
click at [364, 514] on div "Shipped" at bounding box center [428, 526] width 216 height 27
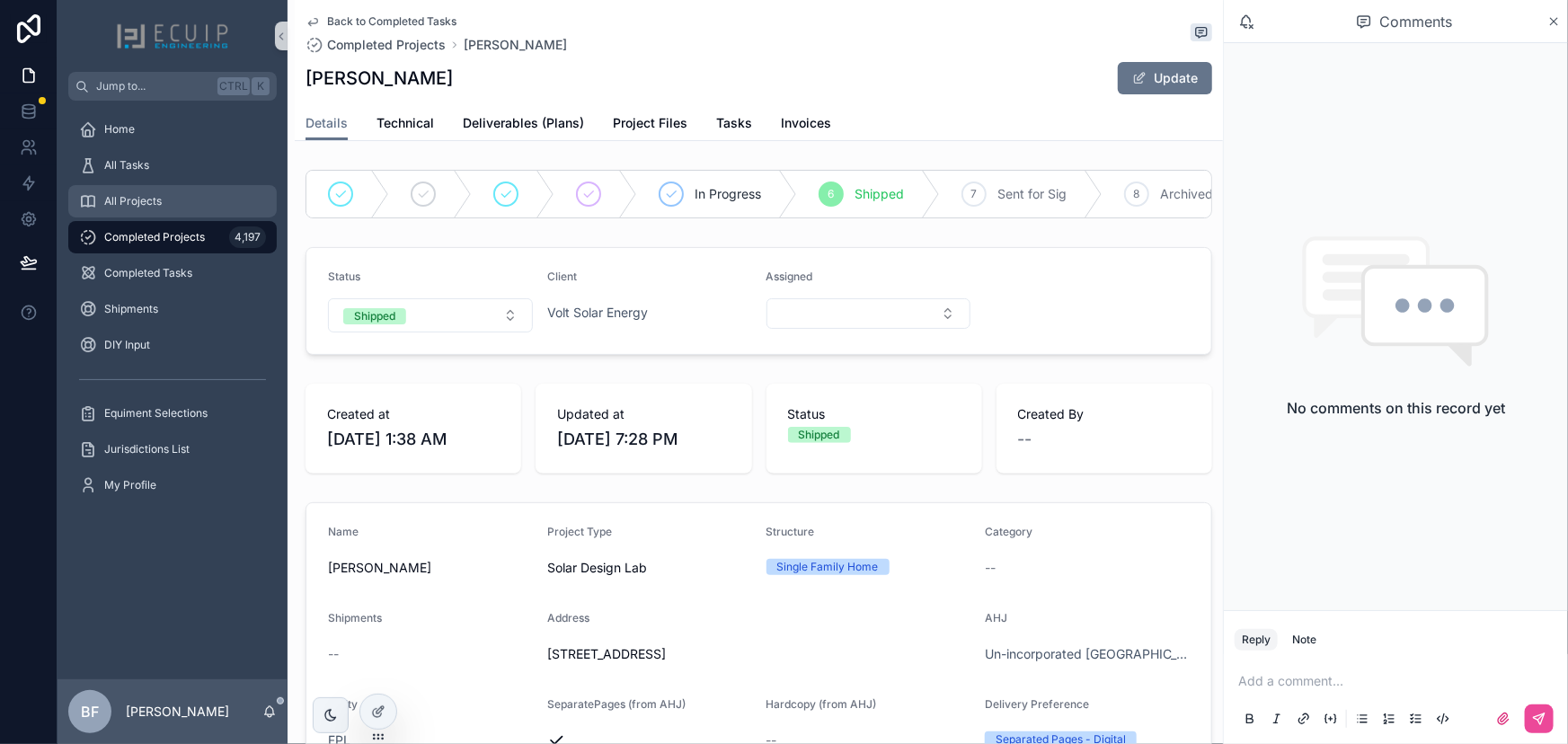
click at [207, 193] on div "All Projects" at bounding box center [172, 201] width 187 height 29
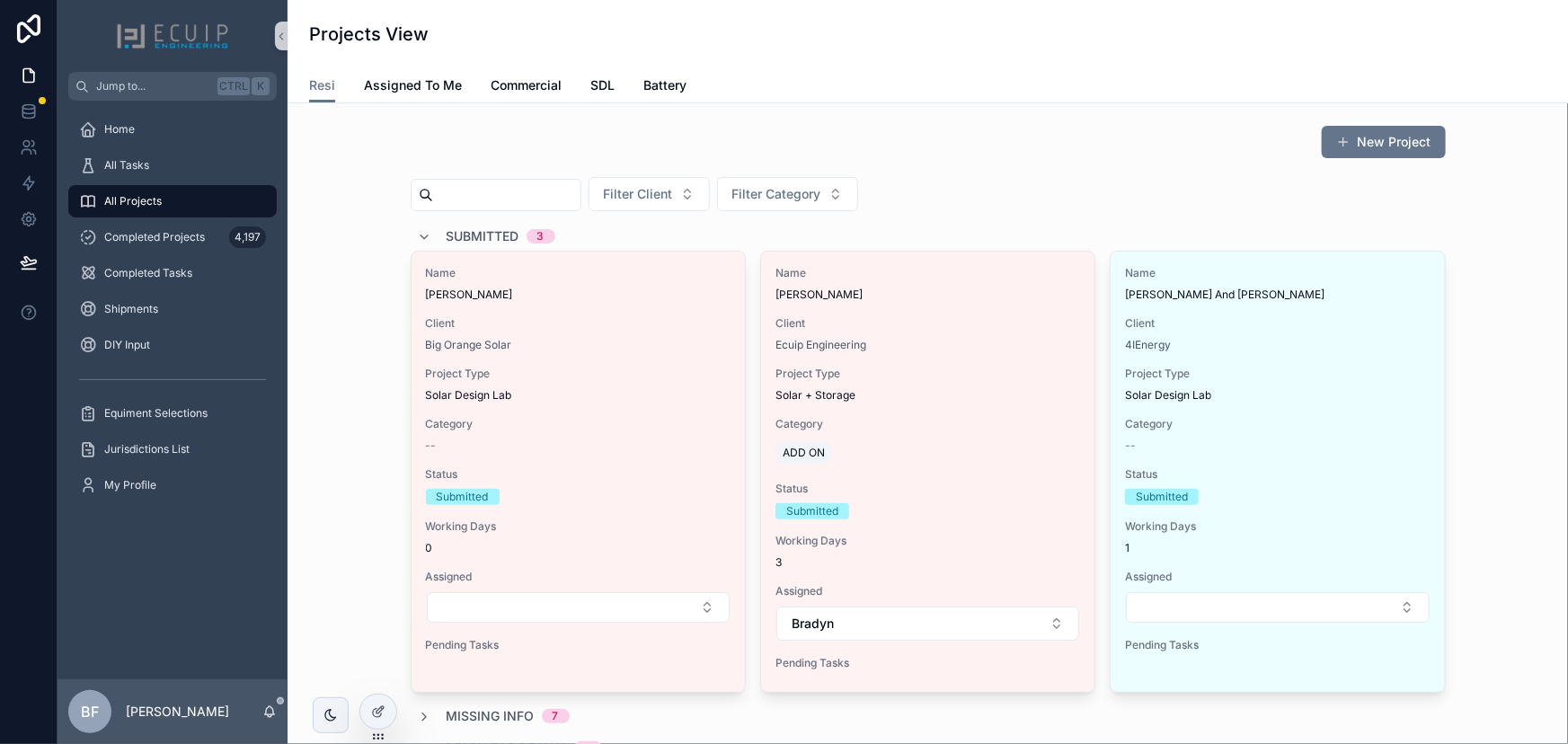
click at [446, 231] on span "Submitted" at bounding box center [483, 237] width 73 height 18
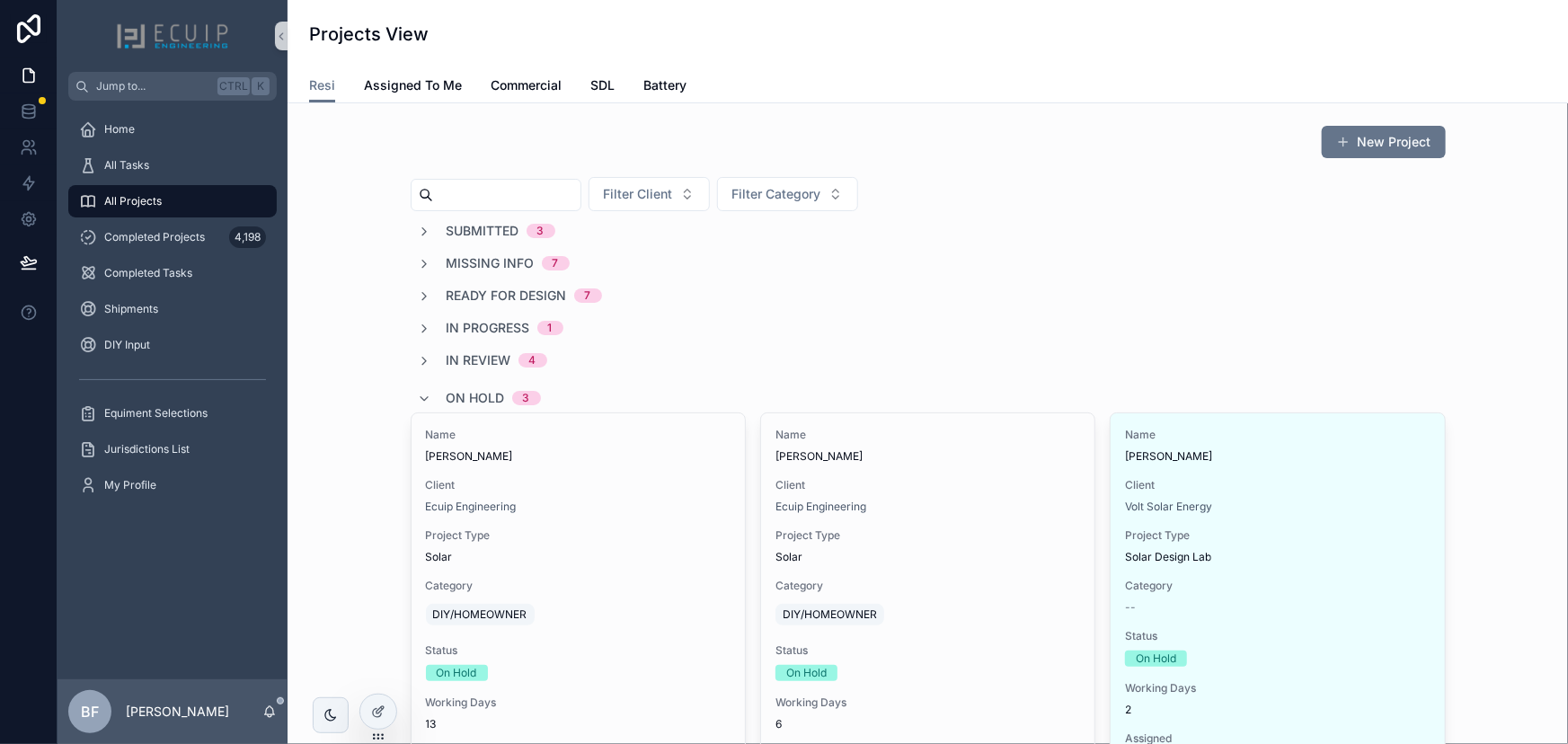
click at [453, 398] on span "On Hold" at bounding box center [475, 398] width 58 height 18
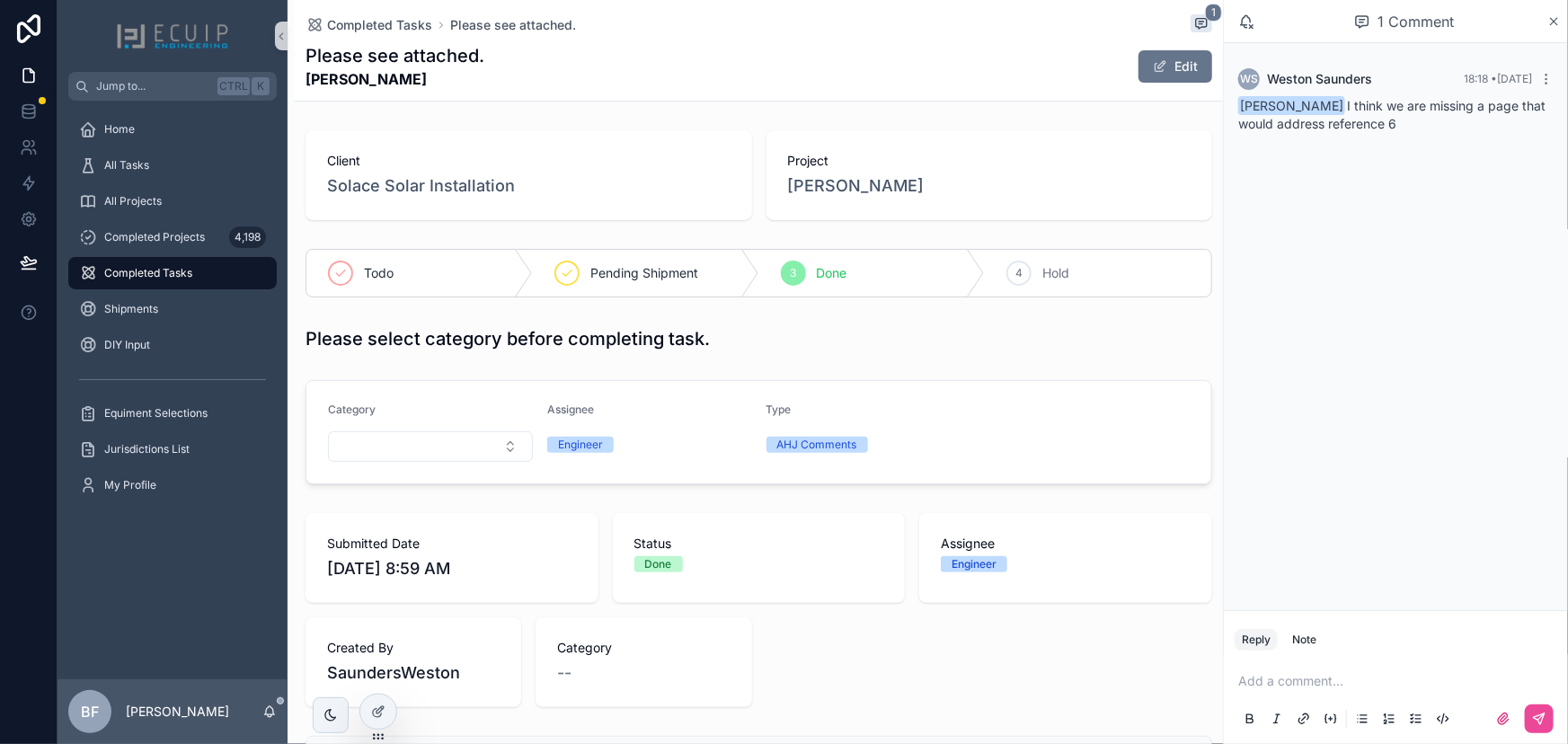
scroll to position [490, 0]
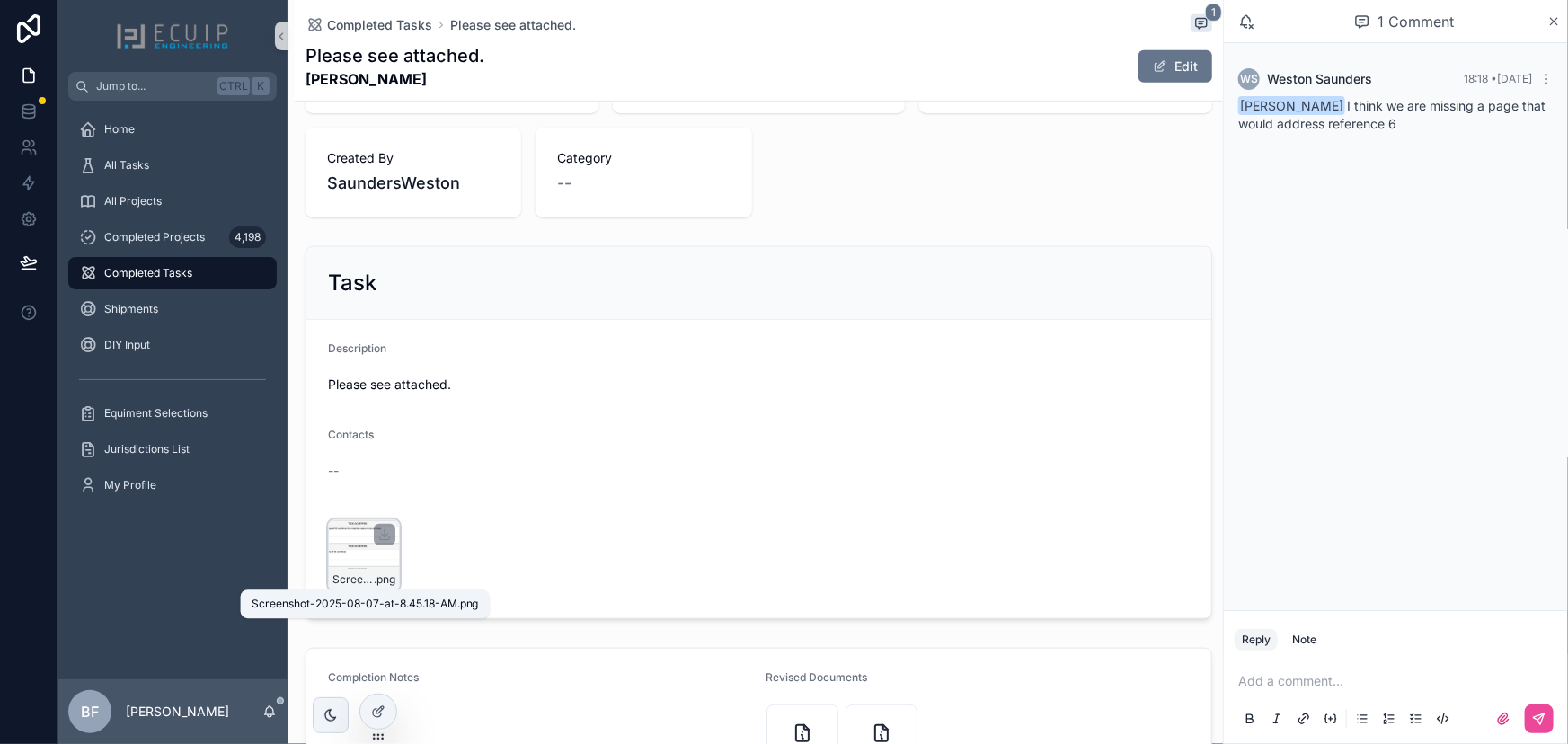
click at [343, 573] on span "Screenshot-2025-08-07-at-8.45.18-AM" at bounding box center [354, 579] width 41 height 15
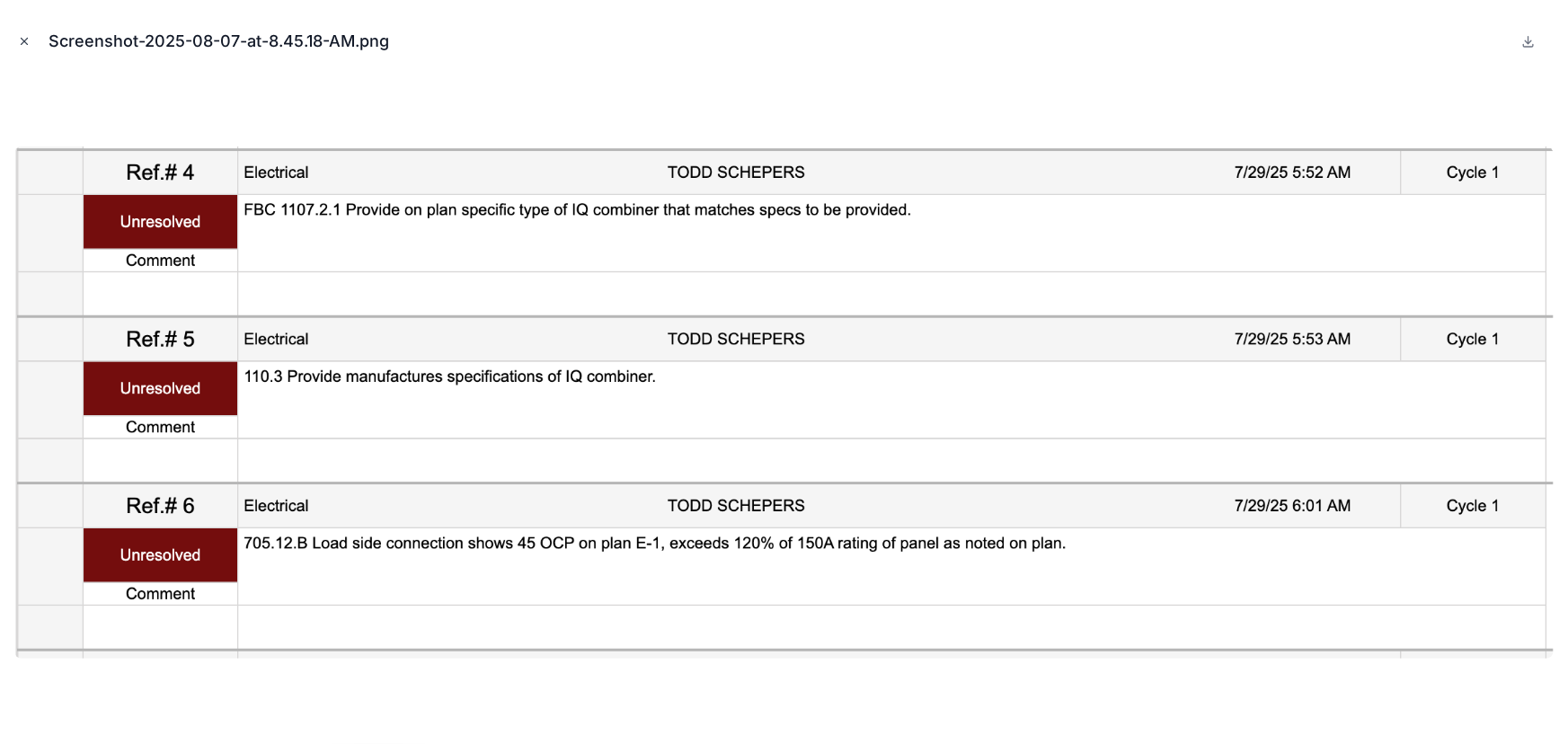
click at [21, 42] on icon "Close modal" at bounding box center [24, 41] width 13 height 13
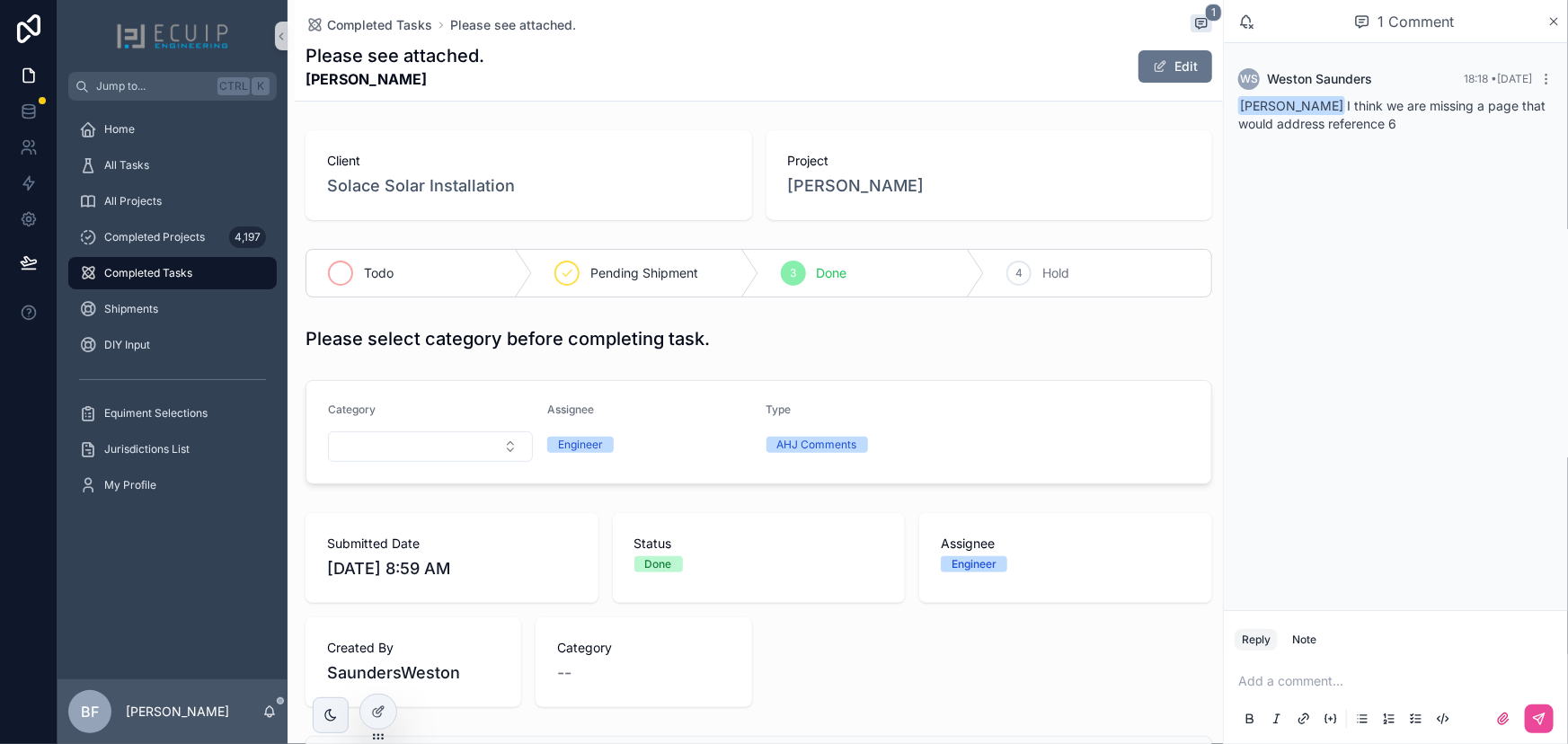
click at [358, 292] on div "Todo" at bounding box center [420, 273] width 227 height 46
click at [799, 178] on span "[PERSON_NAME]" at bounding box center [856, 186] width 137 height 26
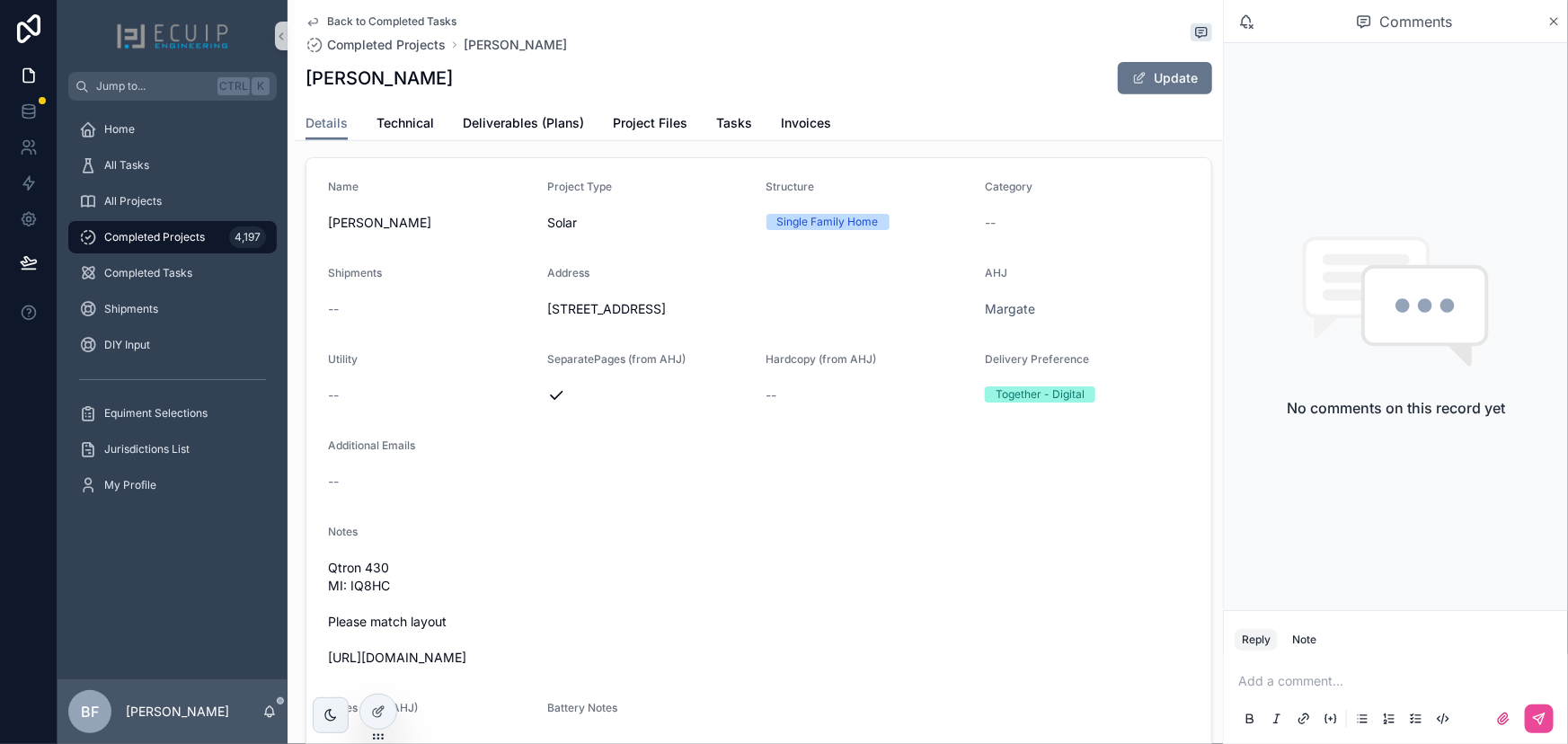
scroll to position [490, 0]
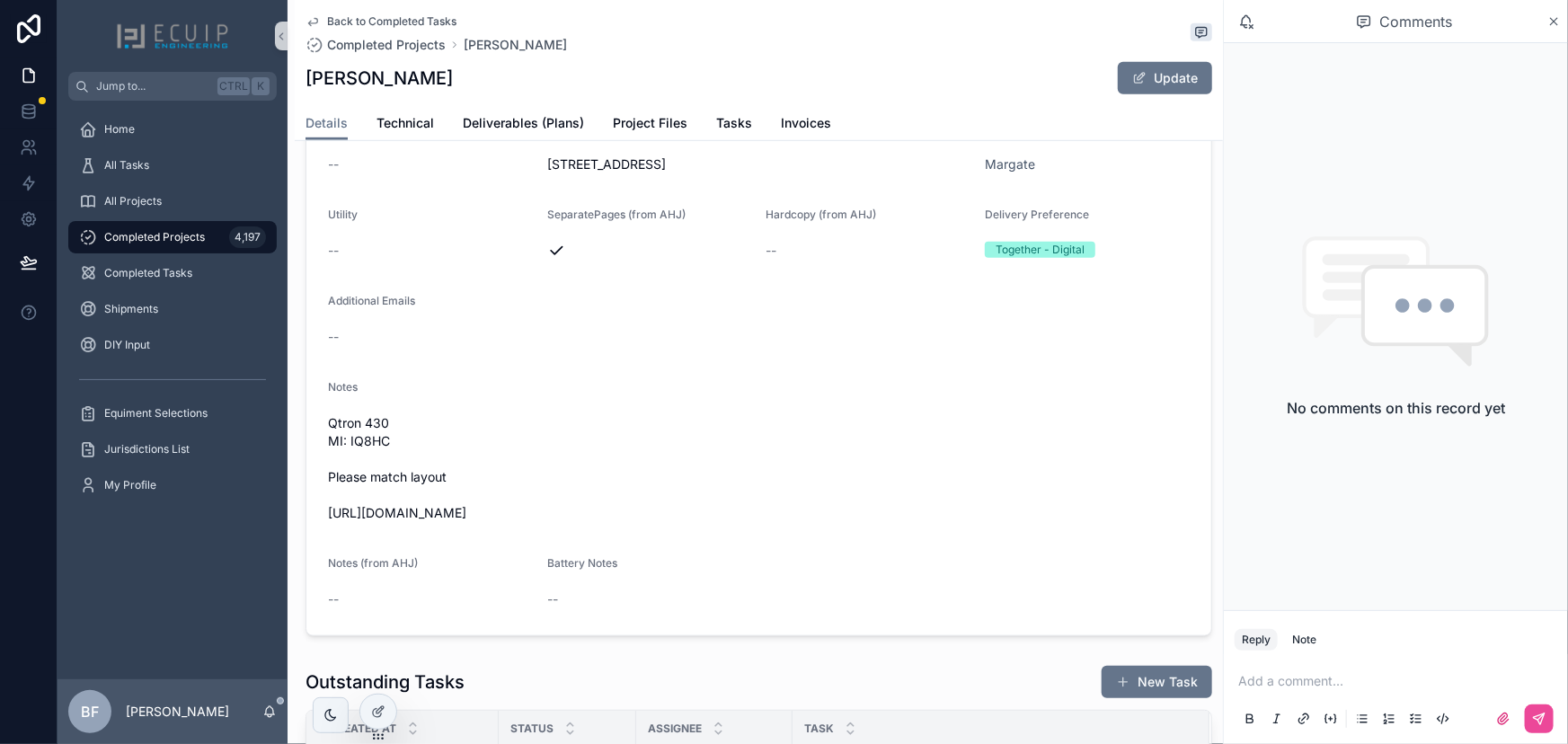
drag, startPoint x: 612, startPoint y: 524, endPoint x: 322, endPoint y: 539, distance: 290.4
click at [322, 539] on form "Name [PERSON_NAME] Project Type Solar Structure Single Family Home Category -- …" at bounding box center [758, 324] width 905 height 622
copy span "[URL][DOMAIN_NAME]"
click at [719, 129] on span "Tasks" at bounding box center [734, 123] width 35 height 18
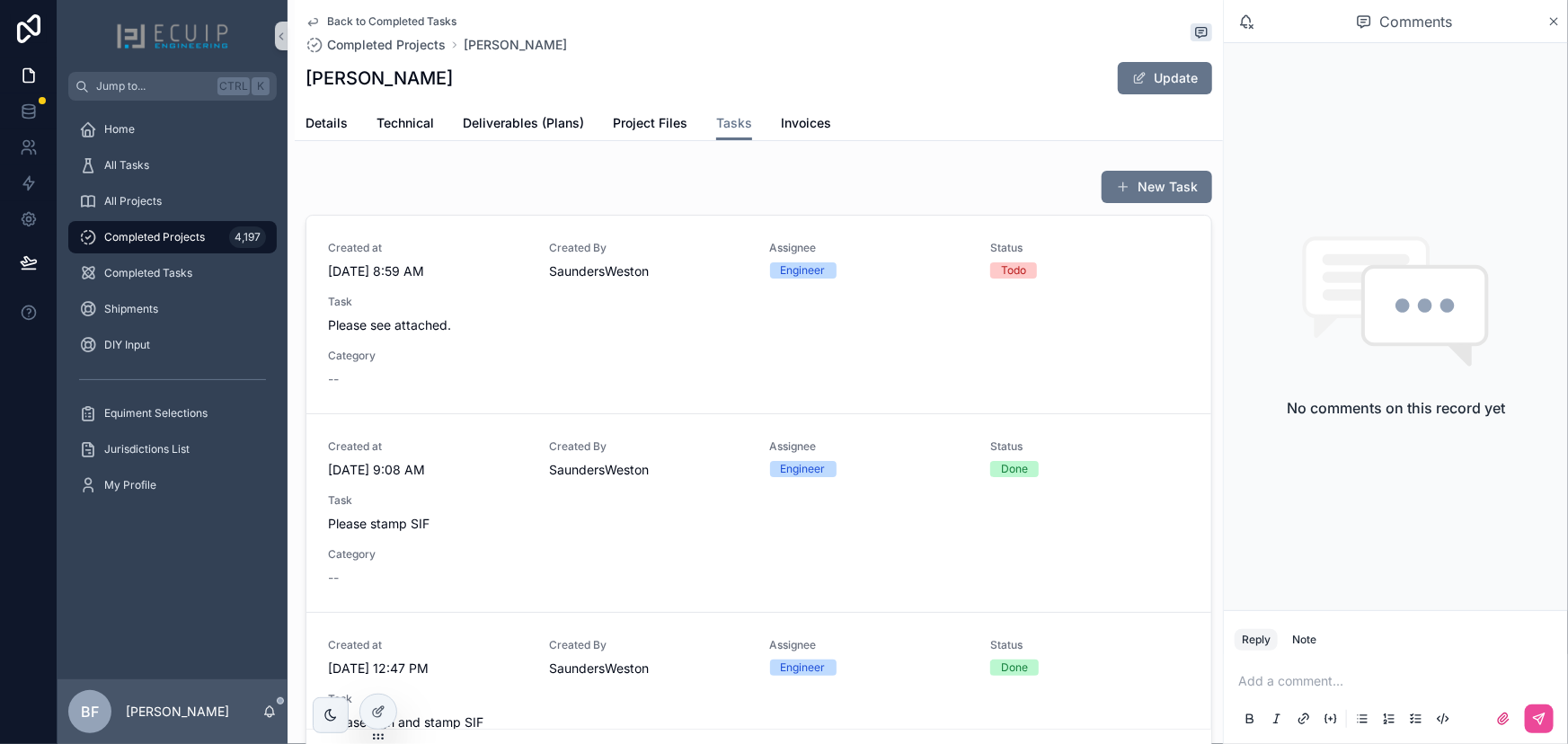
click at [719, 308] on div "Task Please see attached." at bounding box center [758, 314] width 862 height 39
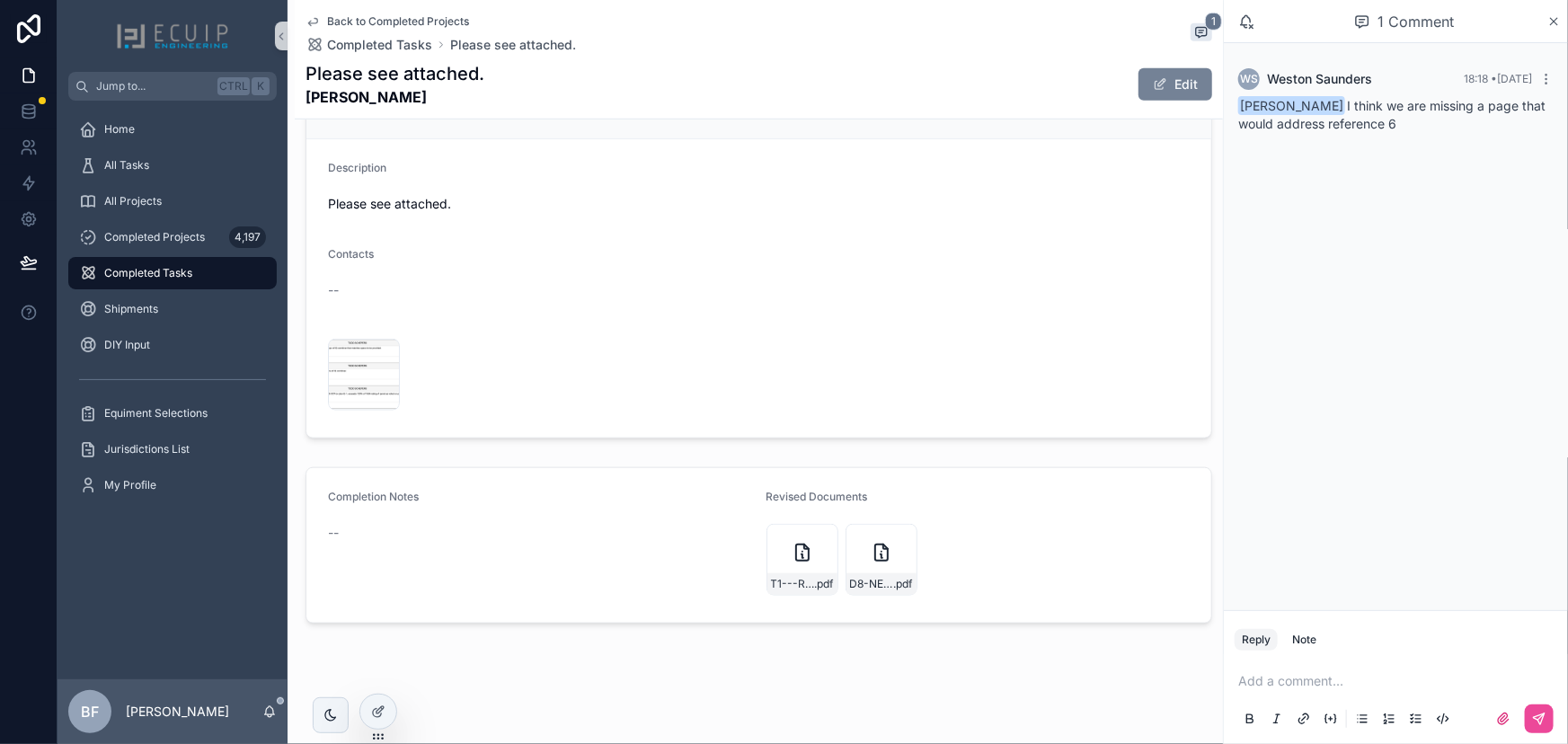
click at [1139, 88] on button "Edit" at bounding box center [1175, 84] width 74 height 33
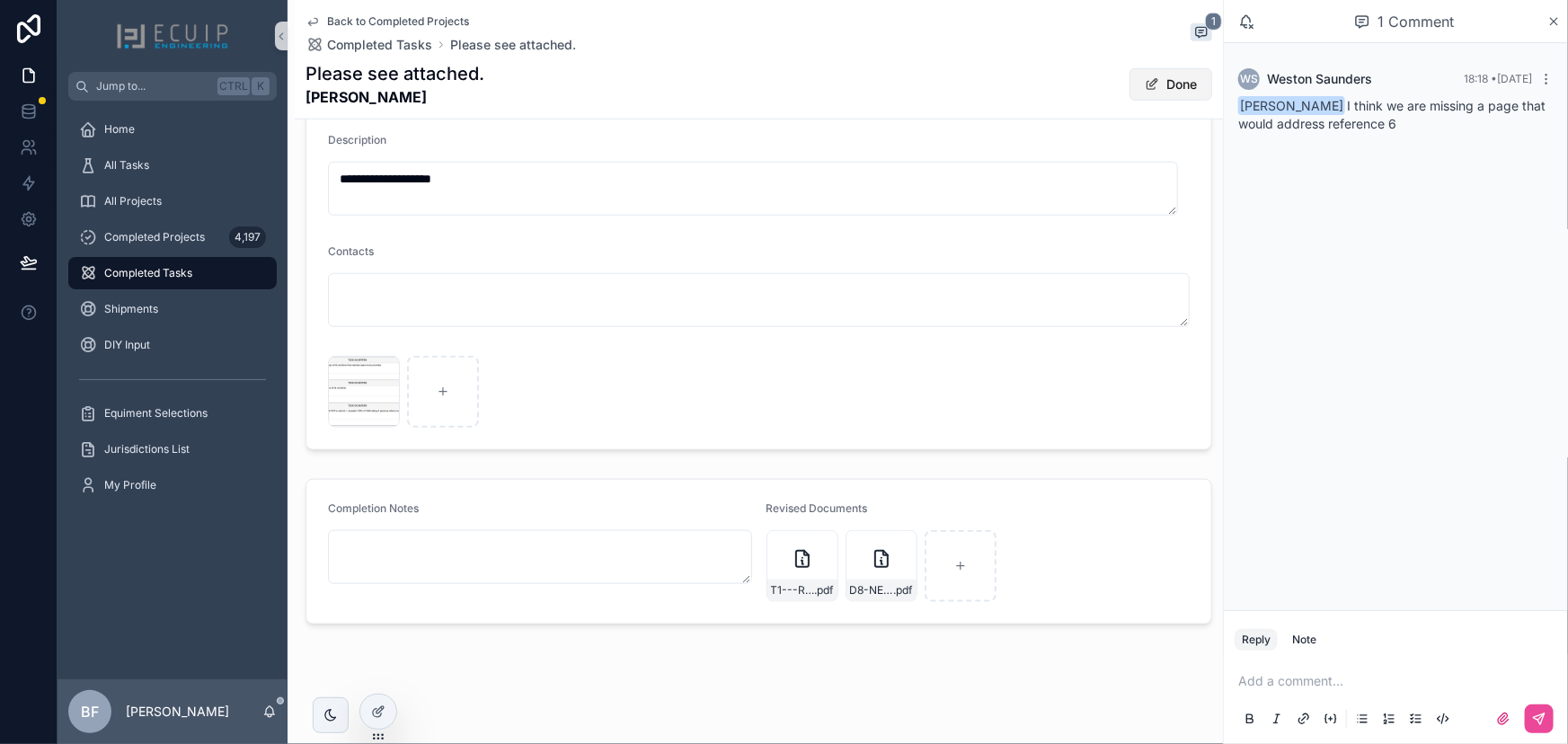
scroll to position [721, 0]
click at [1318, 680] on p "scrollable content" at bounding box center [1399, 681] width 322 height 18
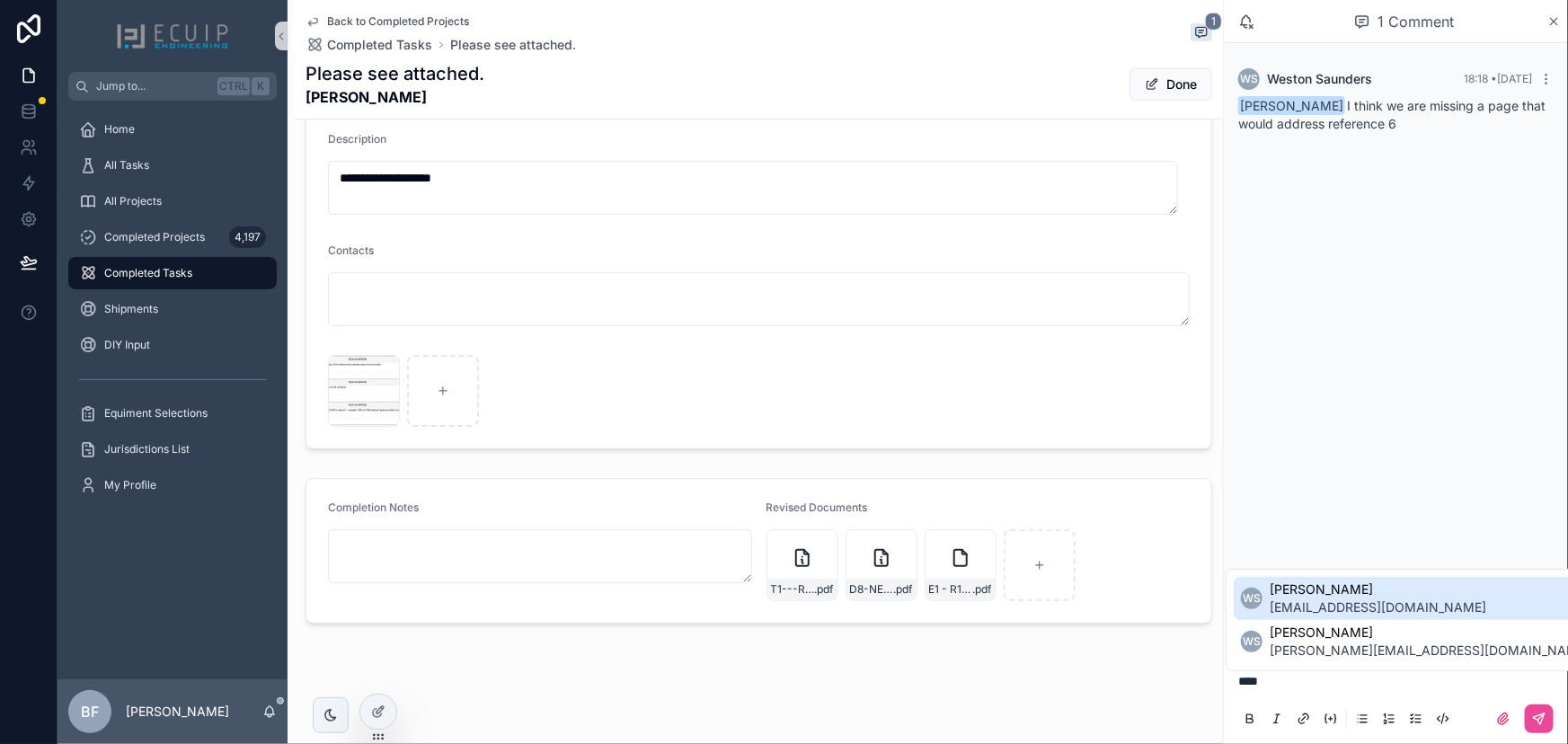
click at [1348, 599] on span "[EMAIL_ADDRESS][DOMAIN_NAME]" at bounding box center [1378, 608] width 217 height 18
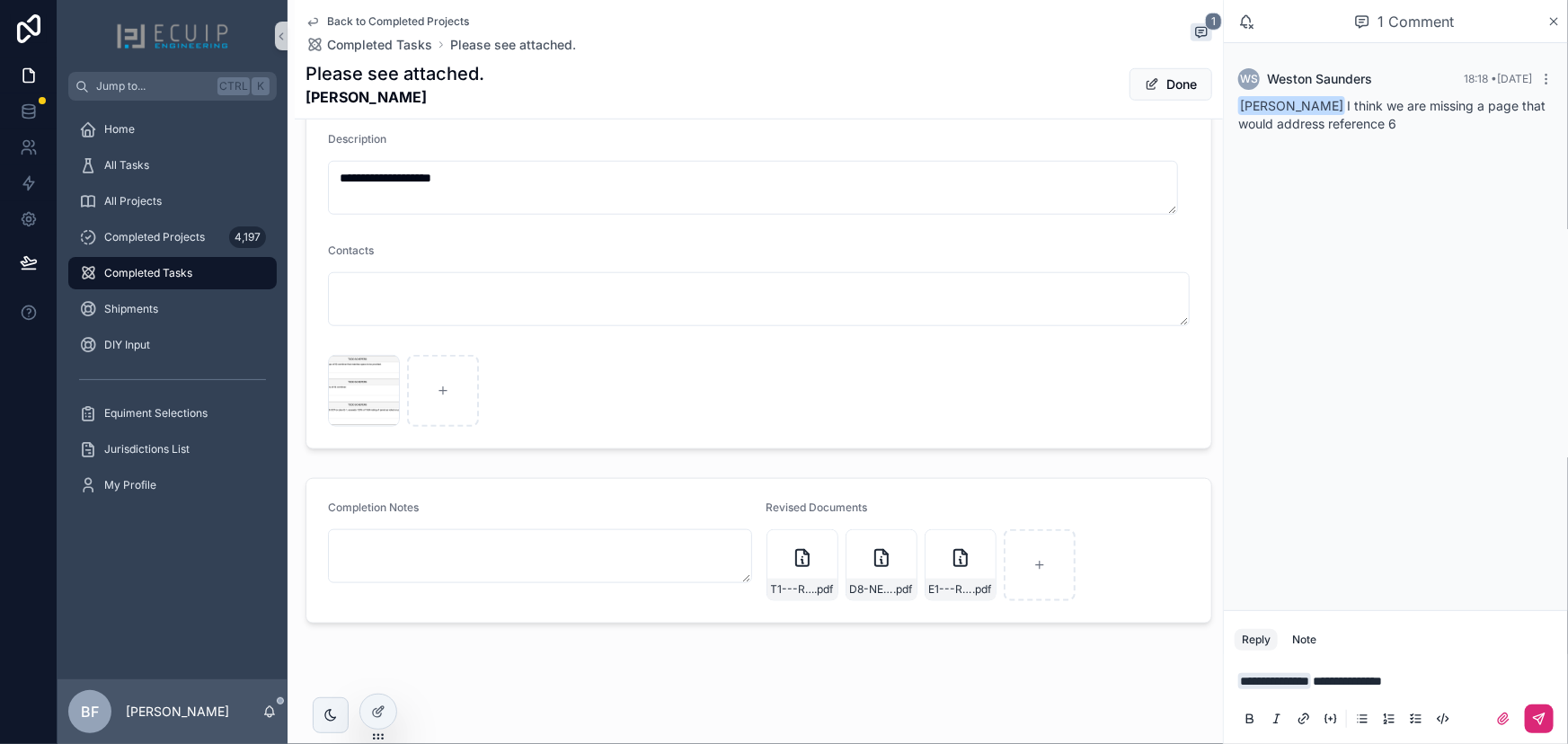
click at [1534, 717] on icon "scrollable content" at bounding box center [1538, 718] width 11 height 11
click at [1170, 84] on button "Done" at bounding box center [1171, 84] width 83 height 33
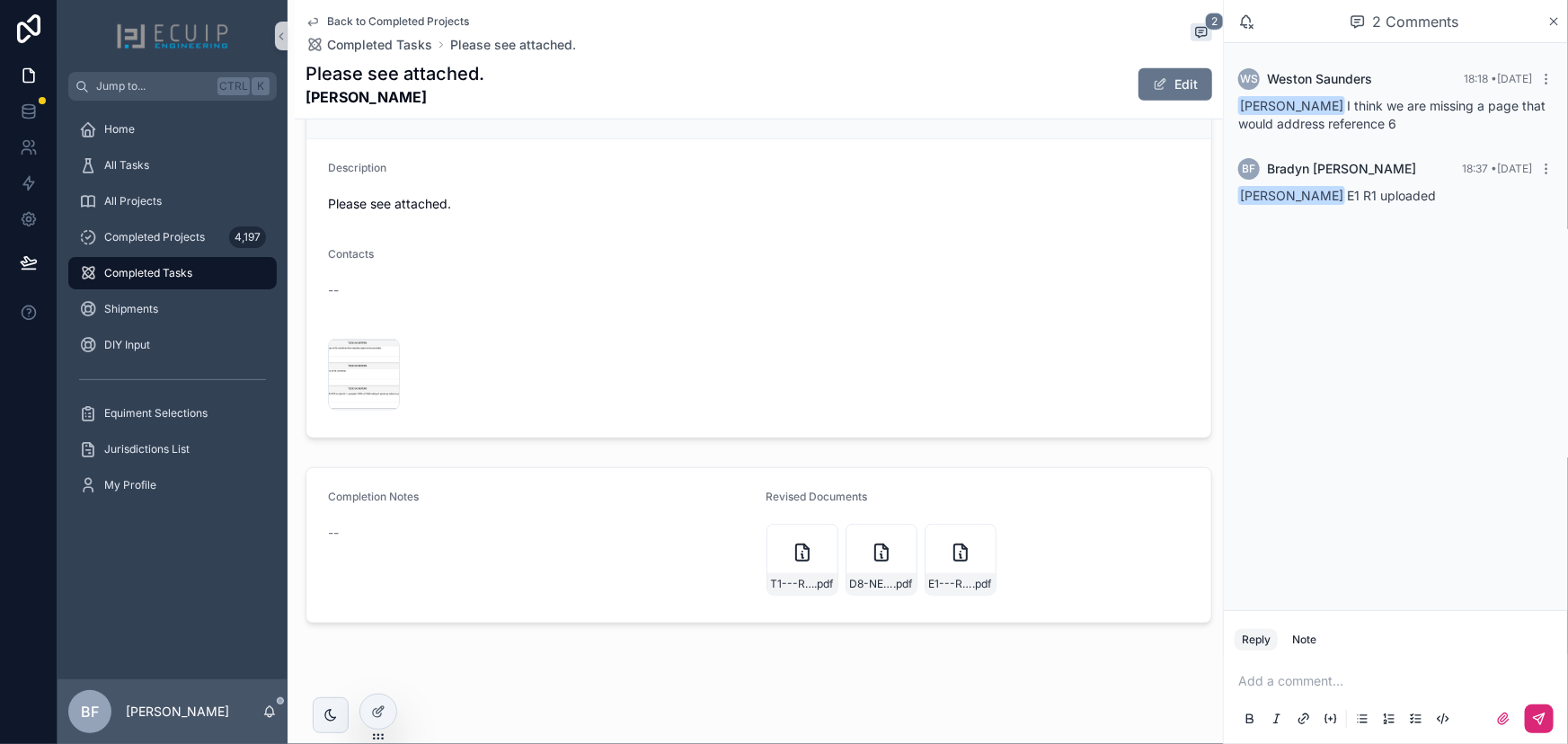
click at [1311, 681] on p "scrollable content" at bounding box center [1399, 681] width 322 height 18
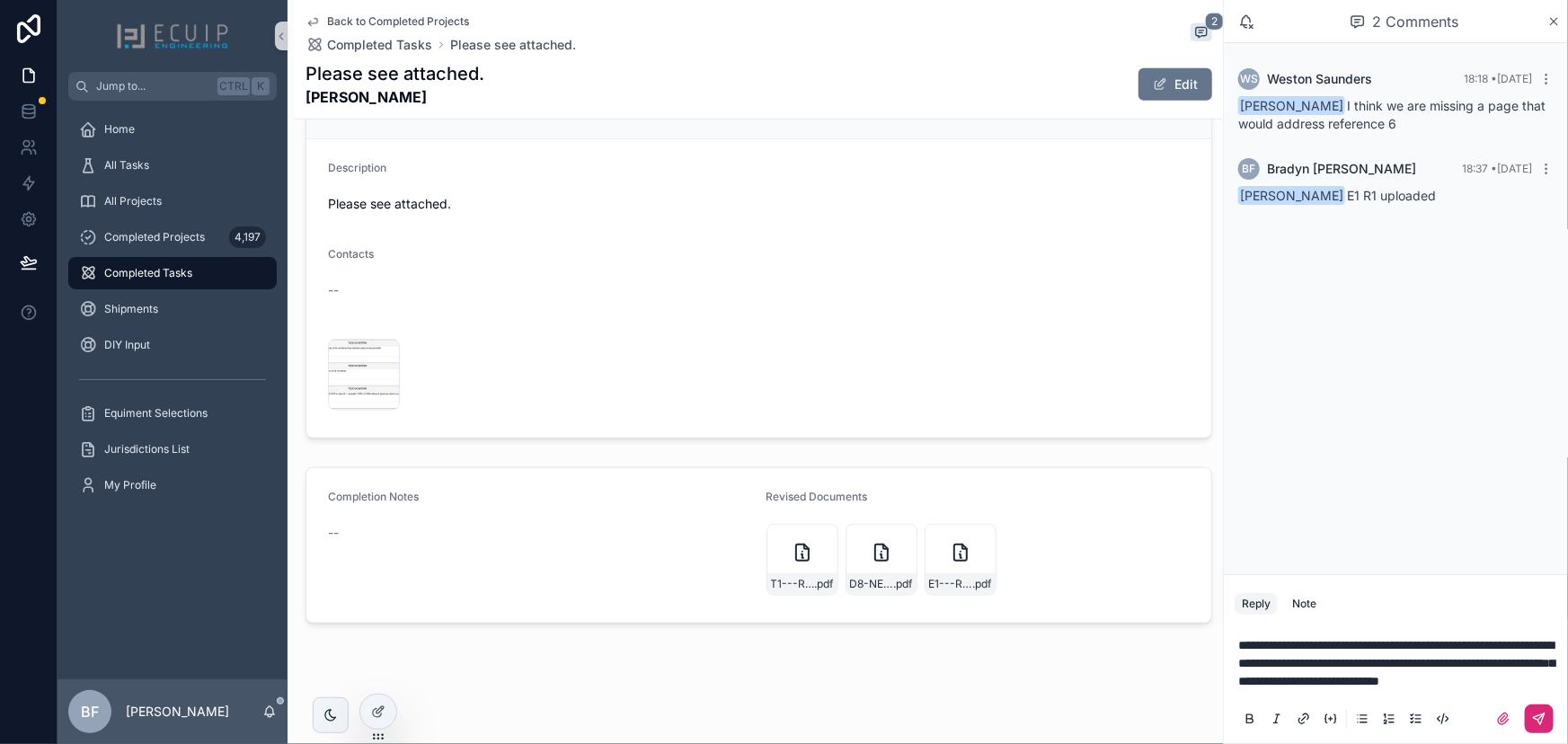
click at [1546, 717] on button "scrollable content" at bounding box center [1538, 718] width 29 height 29
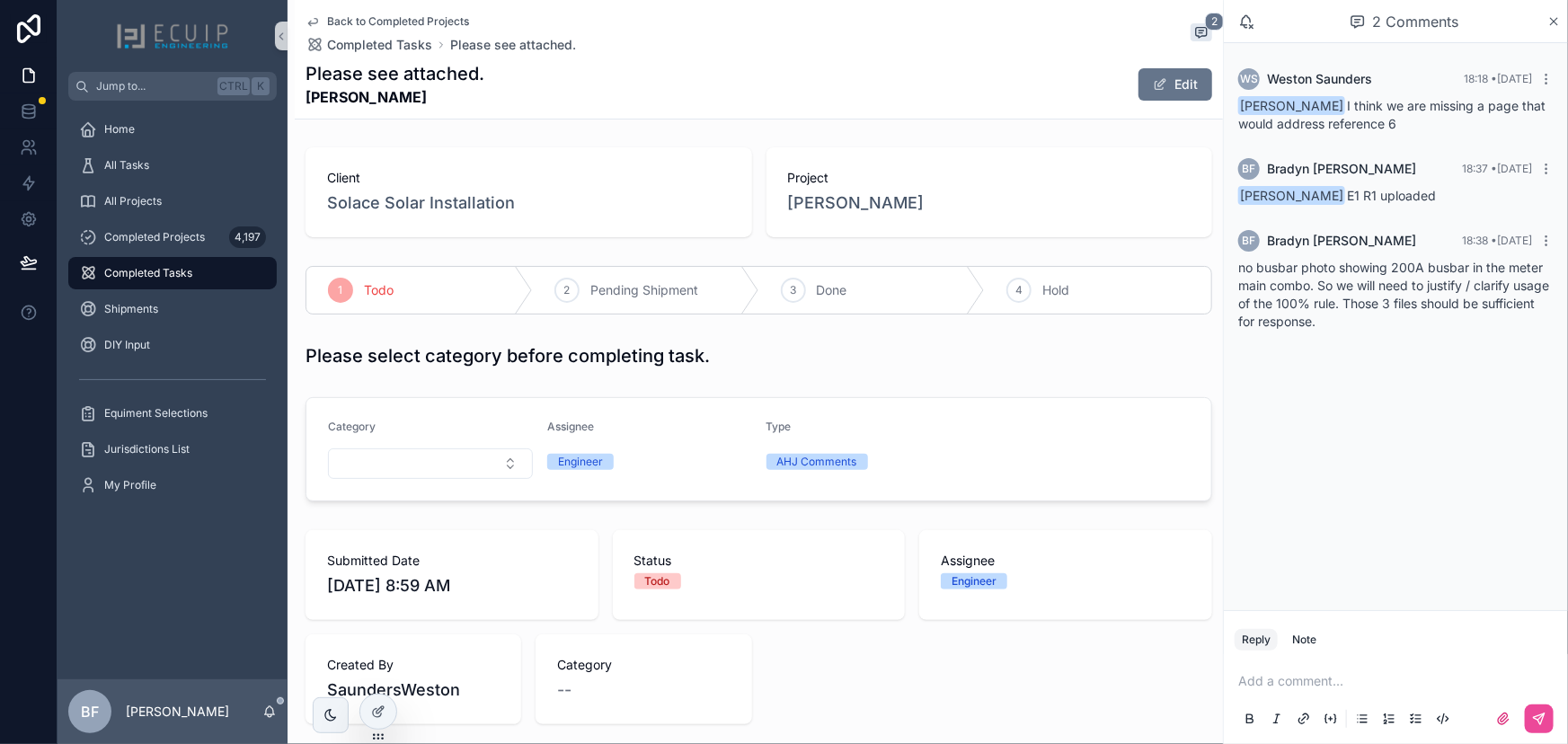
scroll to position [0, 0]
click at [788, 288] on icon "scrollable content" at bounding box center [793, 291] width 15 height 15
drag, startPoint x: 255, startPoint y: 169, endPoint x: 278, endPoint y: 181, distance: 25.9
click at [255, 169] on div "All Tasks" at bounding box center [172, 165] width 187 height 29
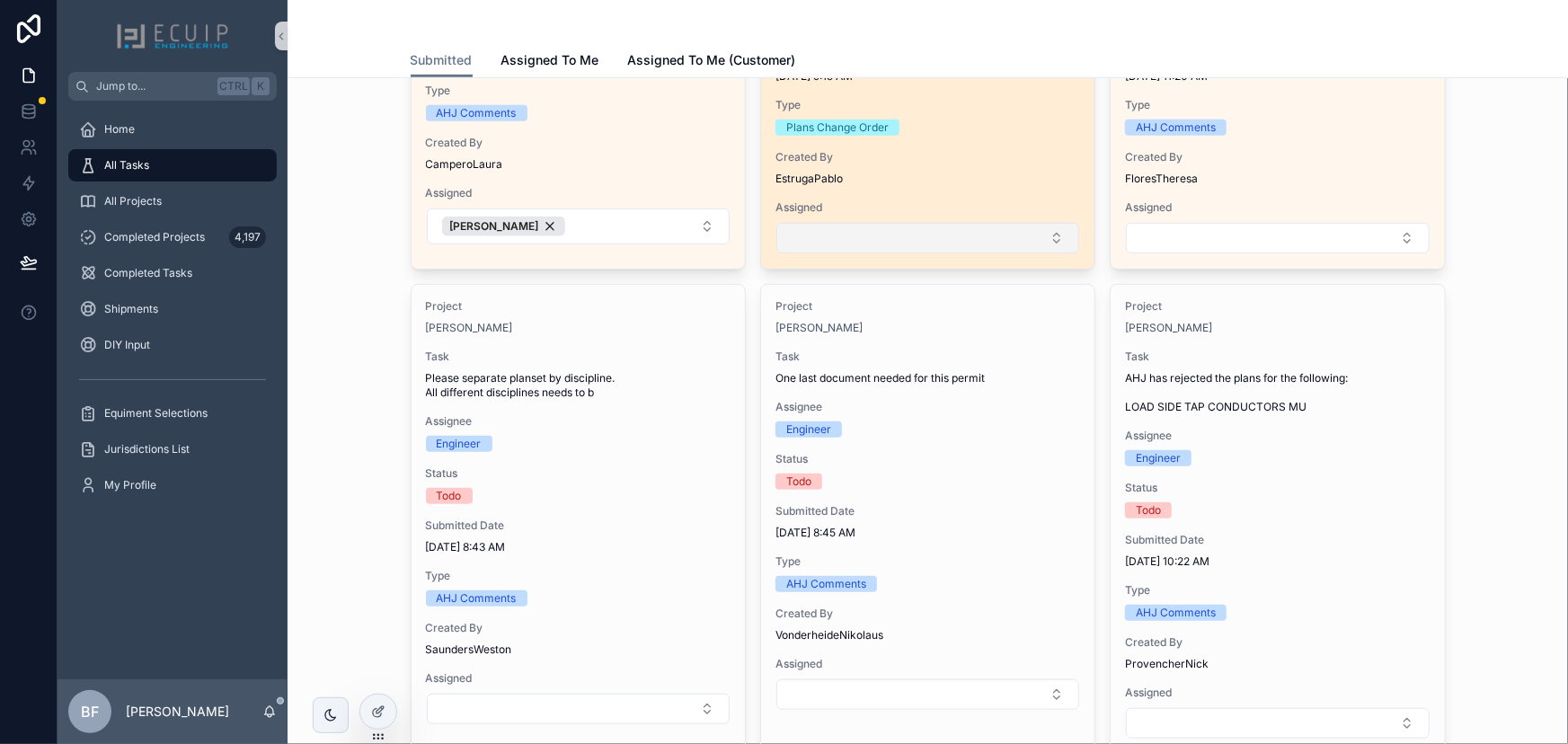
scroll to position [408, 0]
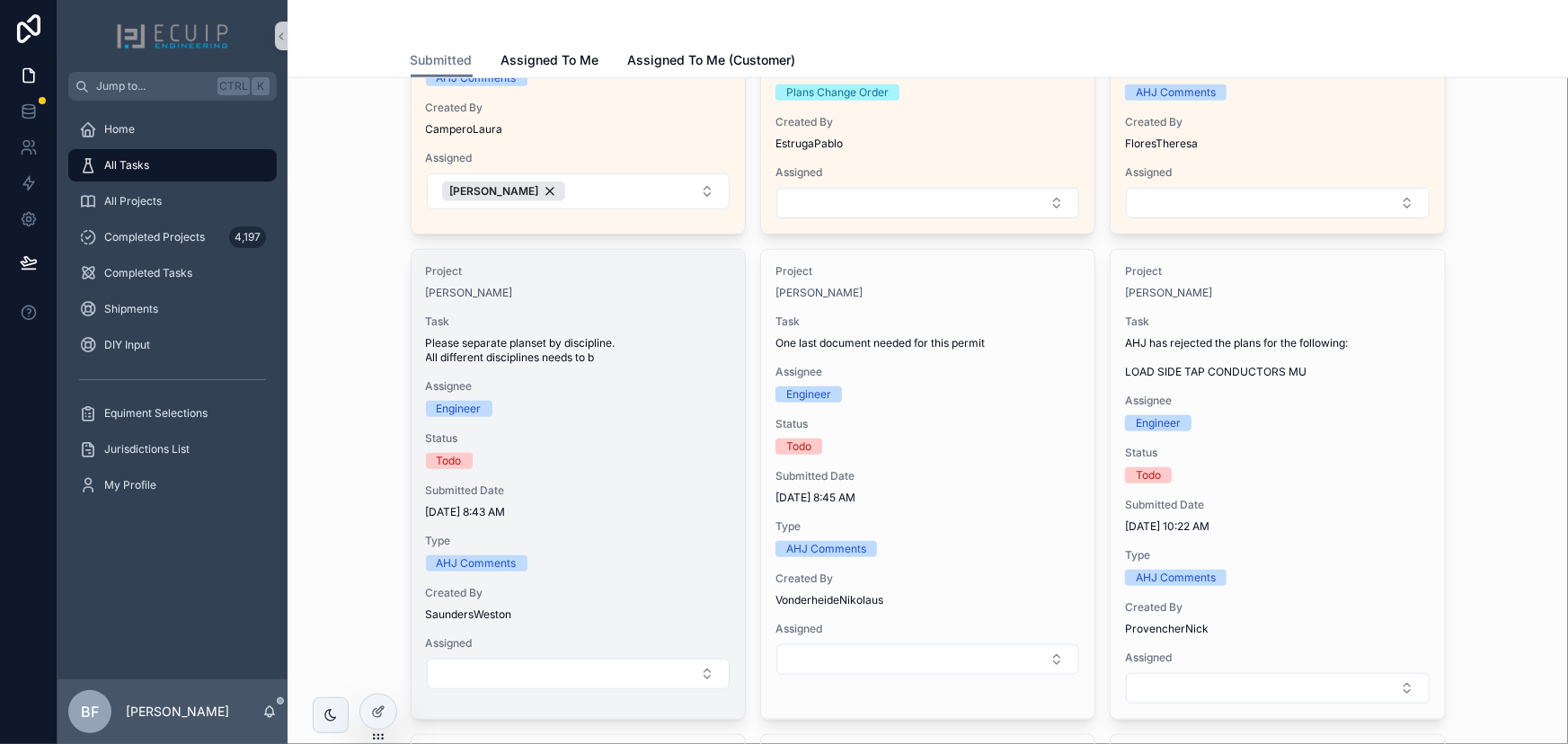
click at [691, 336] on span "Please separate planset by discipline. All different disciplines needs to b" at bounding box center [577, 350] width 304 height 29
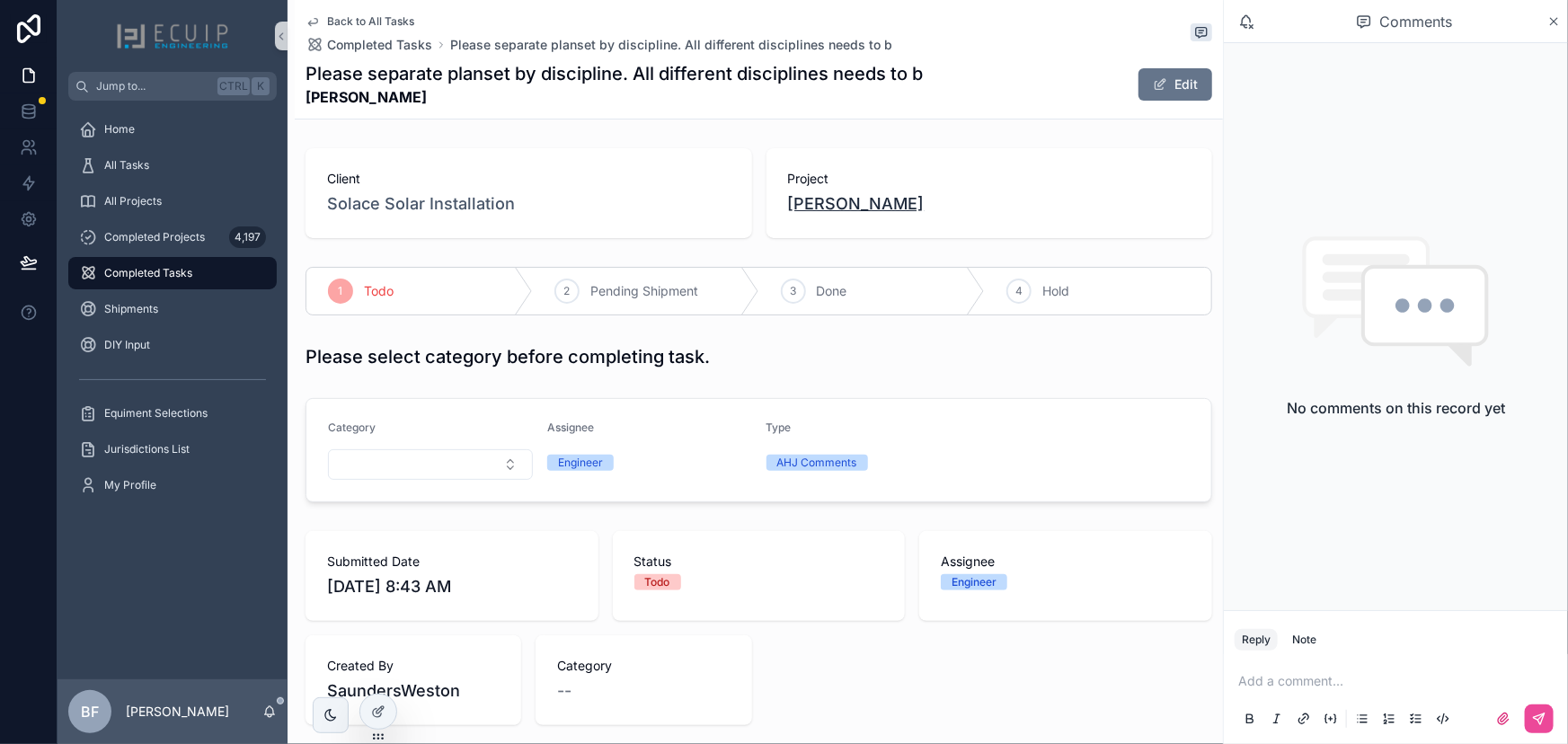
click at [809, 209] on span "[PERSON_NAME]" at bounding box center [856, 204] width 137 height 26
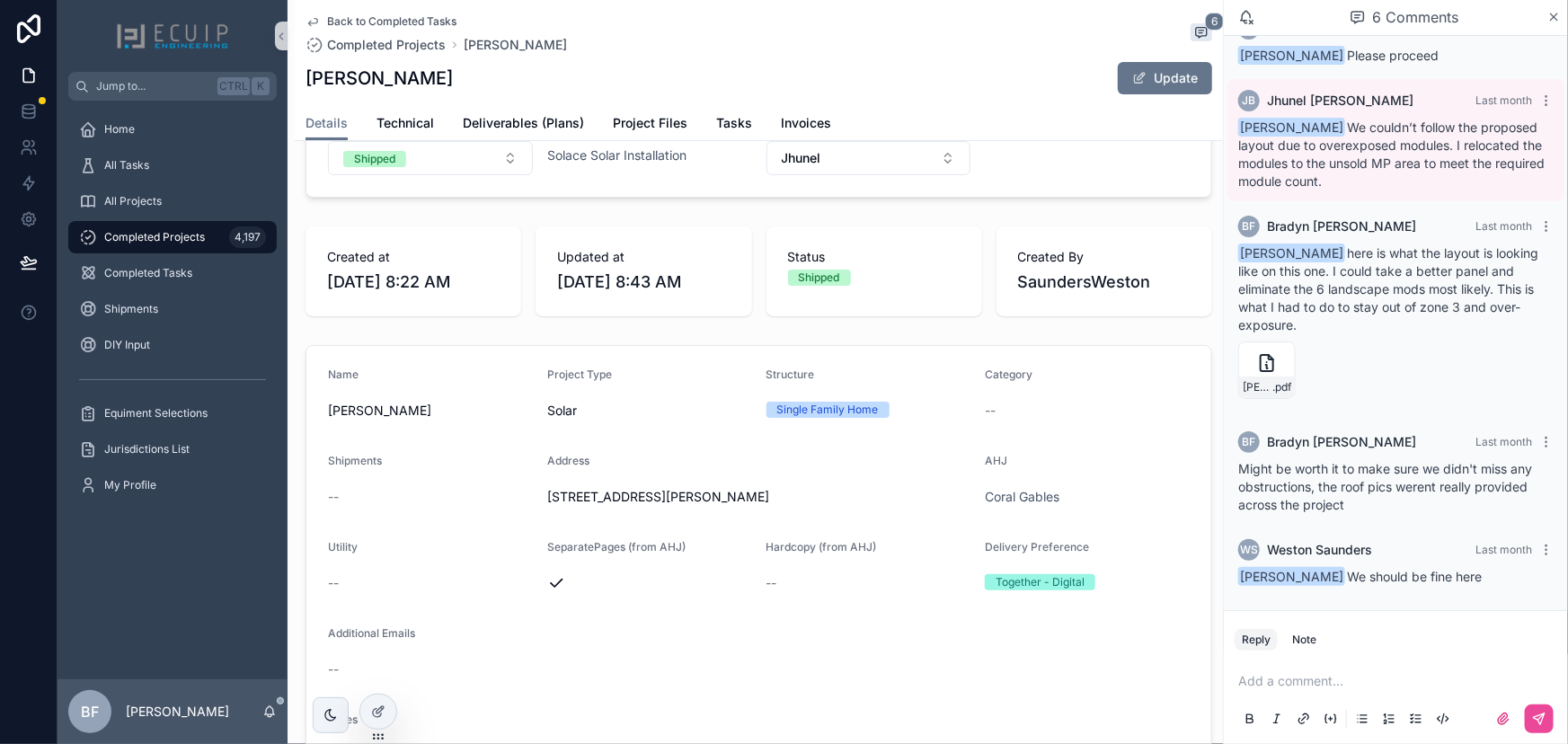
scroll to position [163, 0]
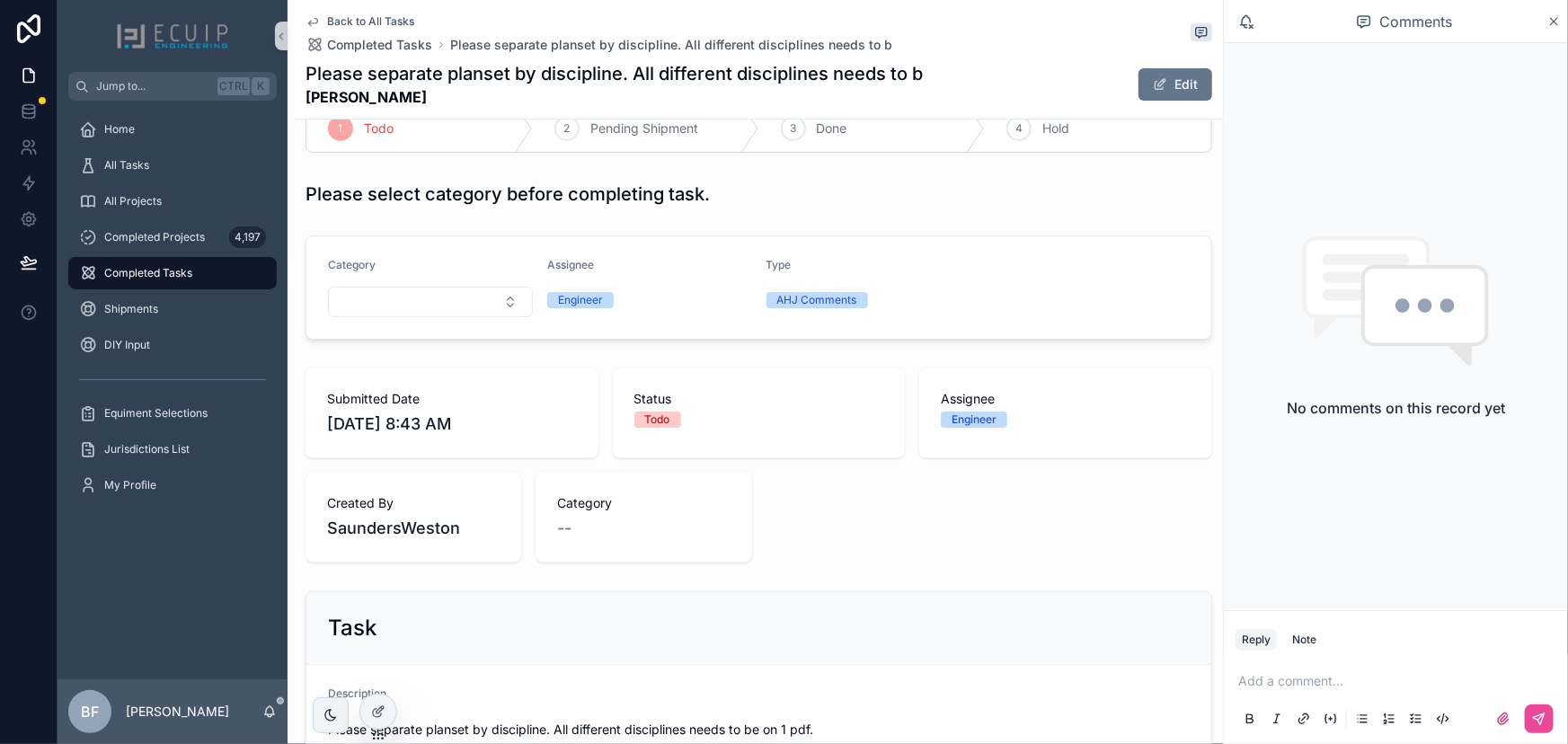
drag, startPoint x: 449, startPoint y: 94, endPoint x: 304, endPoint y: 101, distance: 145.2
click at [305, 101] on strong "[PERSON_NAME]" at bounding box center [614, 98] width 618 height 22
copy strong "[PERSON_NAME]"
click at [867, 210] on div "Please select category before completing task." at bounding box center [758, 194] width 928 height 39
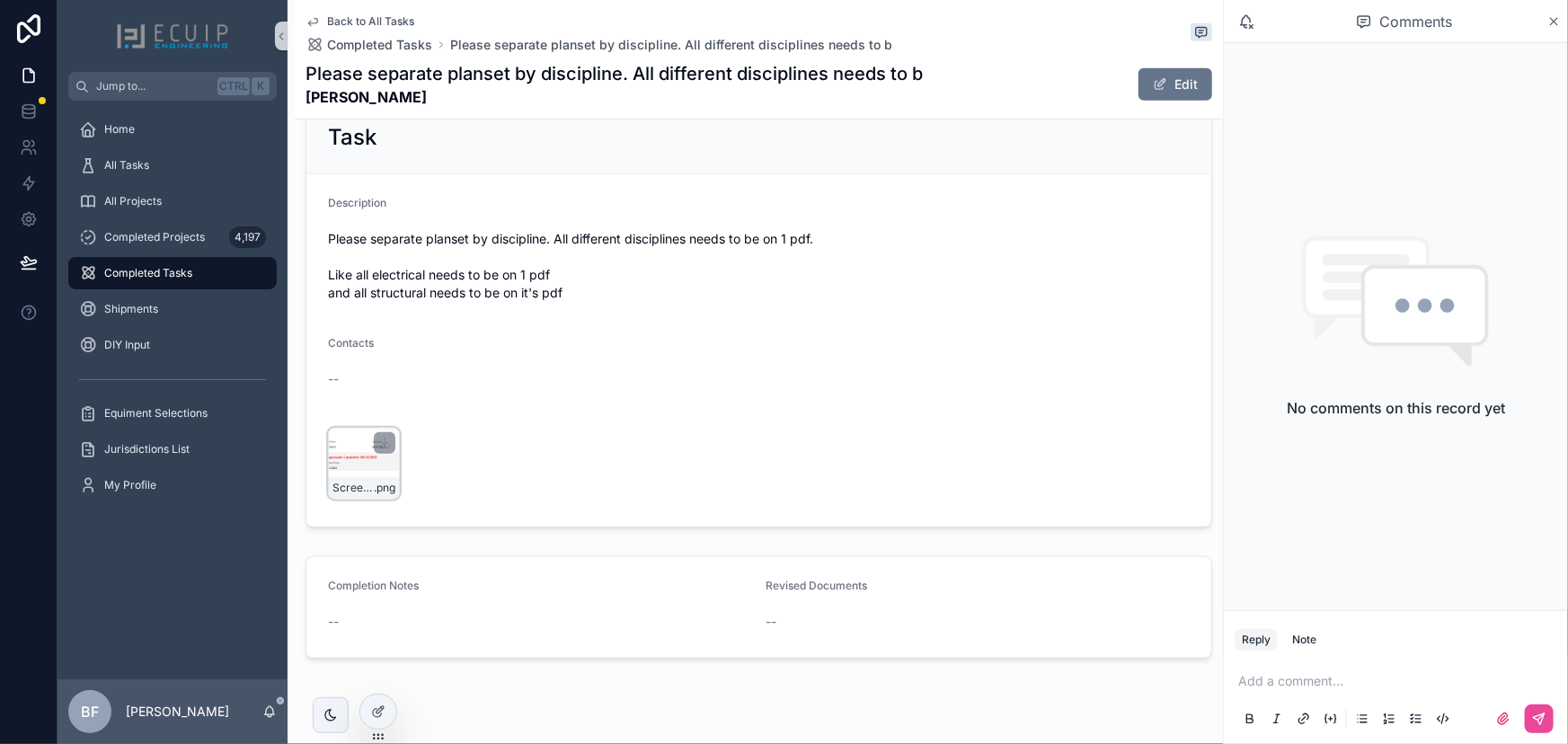
drag, startPoint x: 319, startPoint y: 486, endPoint x: 341, endPoint y: 485, distance: 22.0
click at [320, 486] on form "Description Please separate planset by discipline. All different disciplines ne…" at bounding box center [758, 351] width 905 height 353
click at [357, 481] on span "Screenshot-2025-08-11-at-8.42.23-AM" at bounding box center [354, 488] width 41 height 15
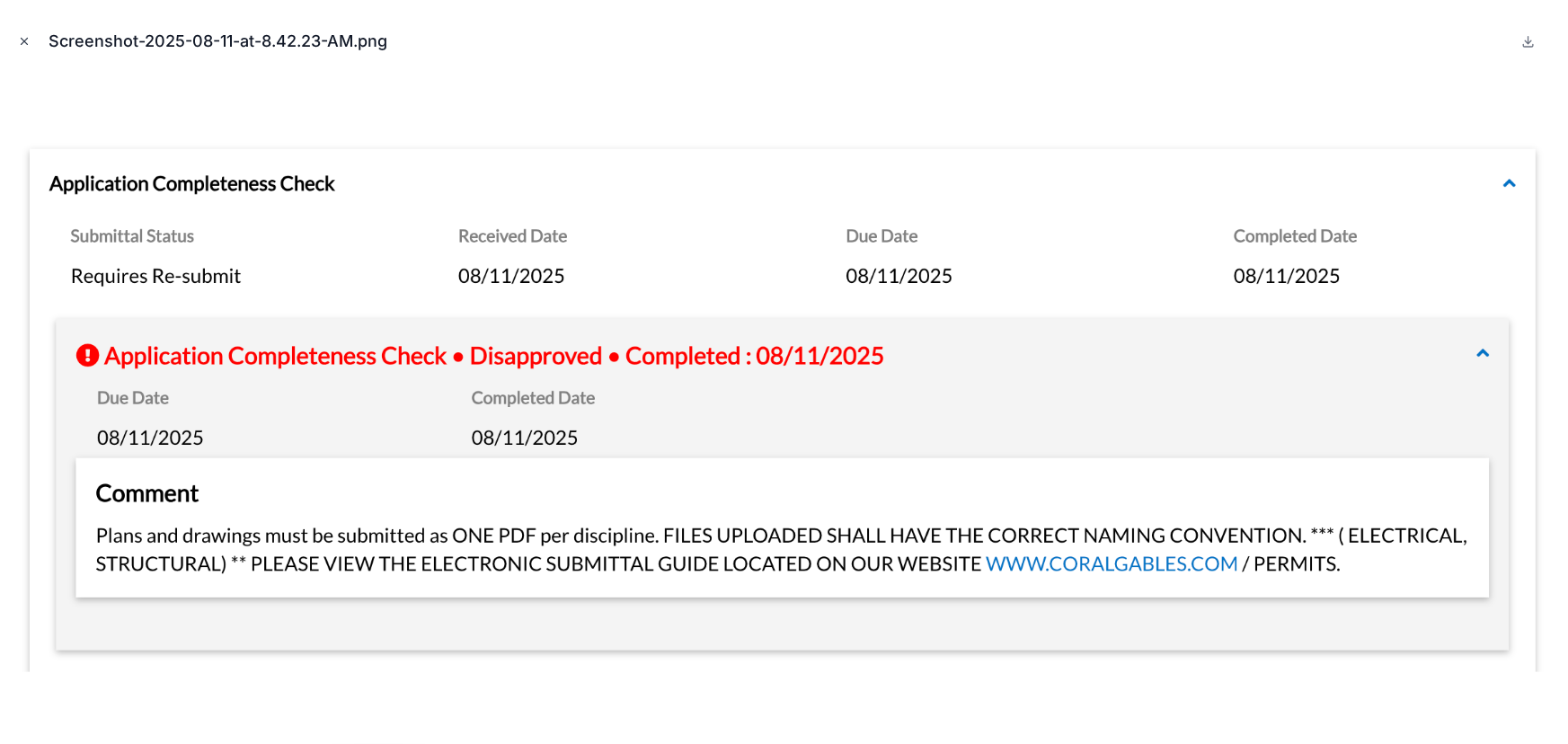
click at [28, 41] on icon "Close modal" at bounding box center [24, 41] width 13 height 13
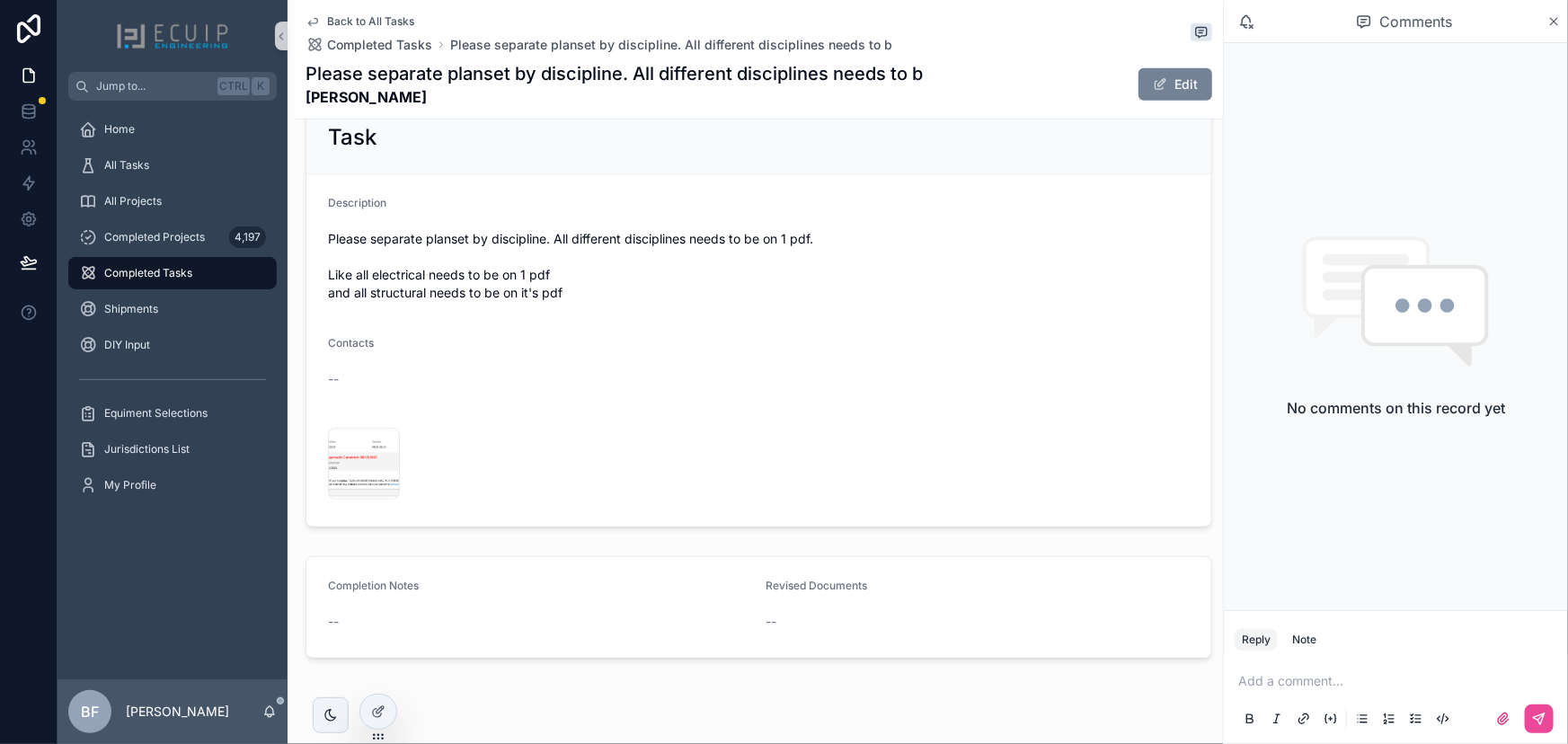
click at [1171, 94] on button "Edit" at bounding box center [1175, 84] width 74 height 33
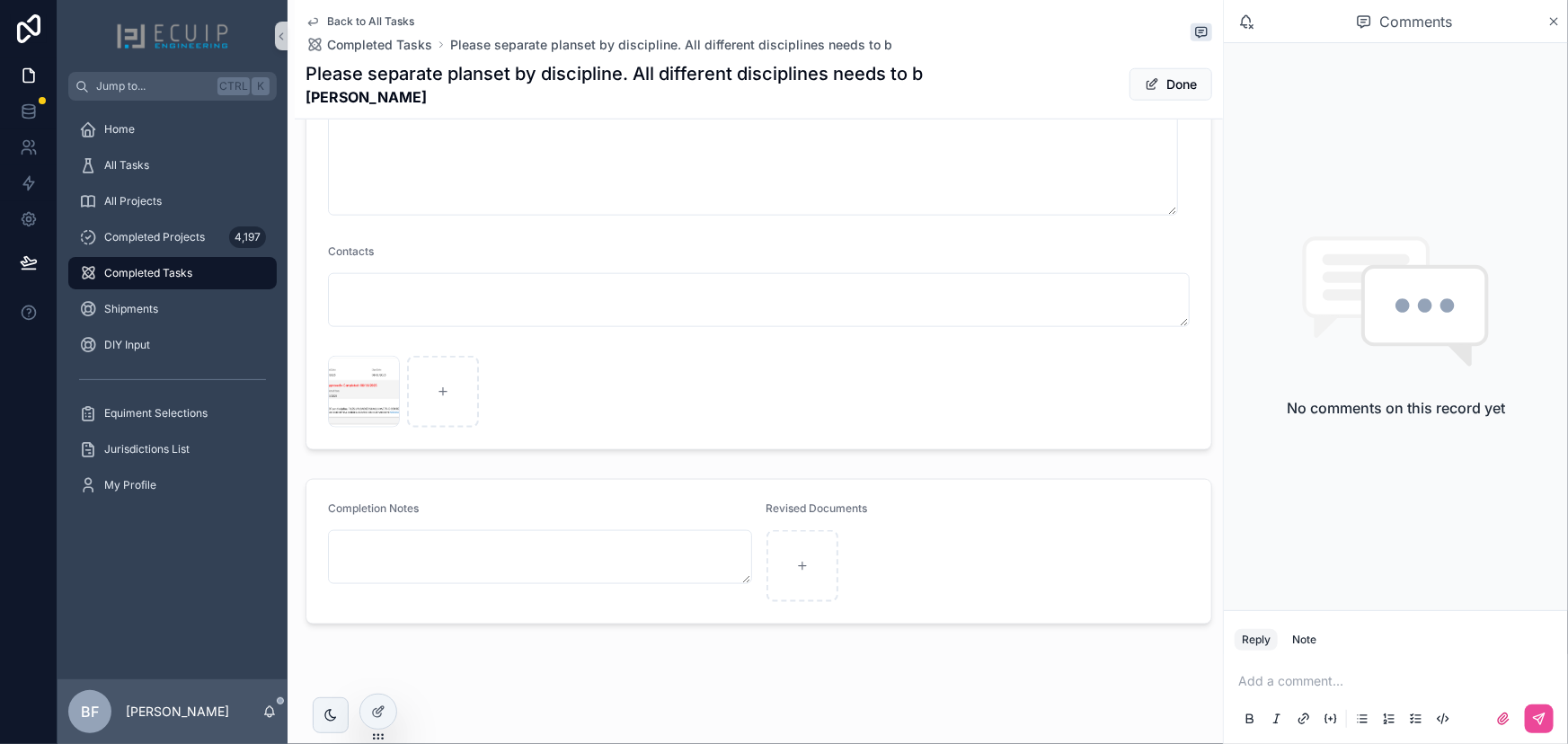
scroll to position [899, 0]
drag, startPoint x: 966, startPoint y: 383, endPoint x: 1039, endPoint y: 393, distance: 73.7
click at [966, 383] on div "Screenshot-2025-08-11-at-8.42.23-AM .png" at bounding box center [758, 390] width 862 height 72
click at [1164, 89] on button "Done" at bounding box center [1171, 84] width 83 height 33
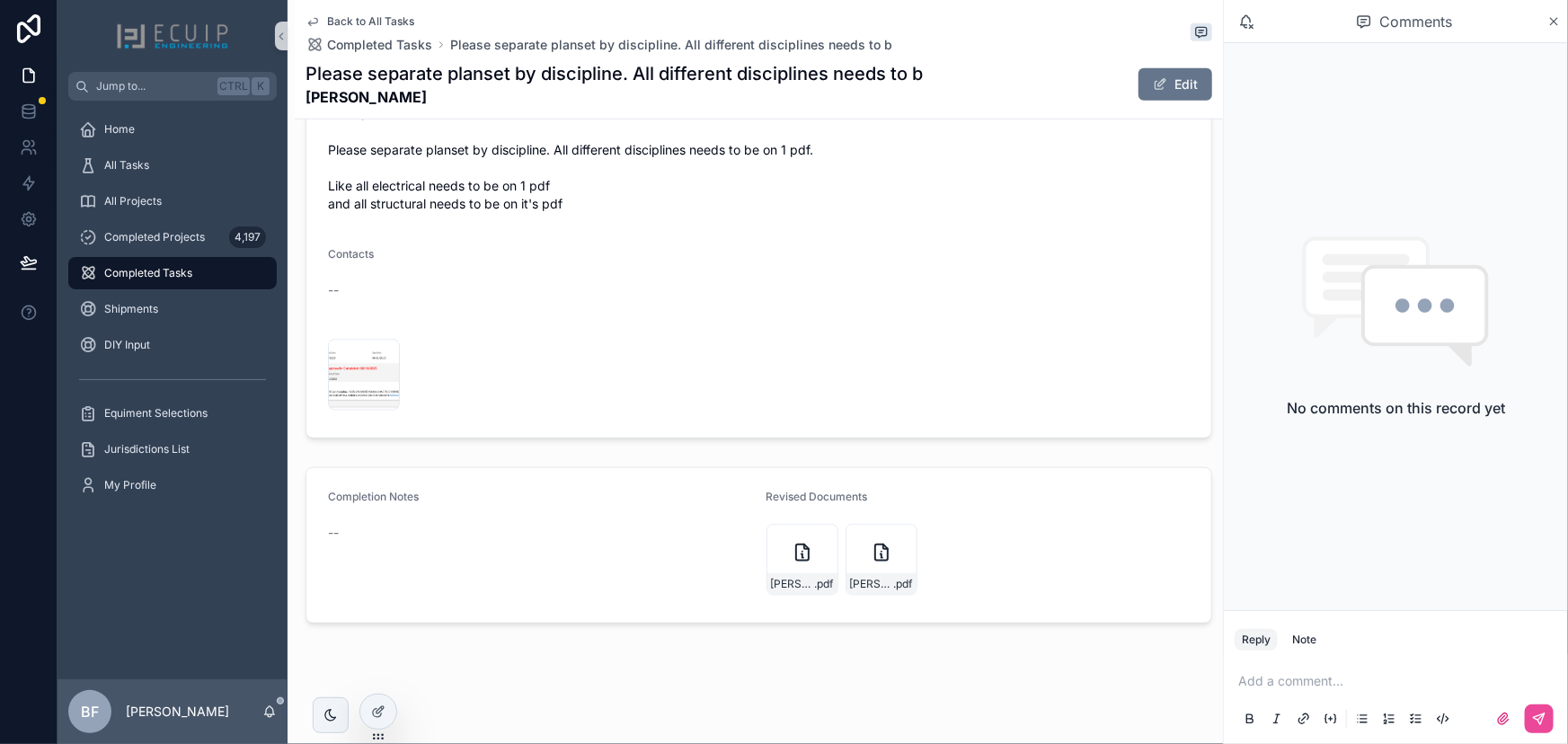
scroll to position [170, 0]
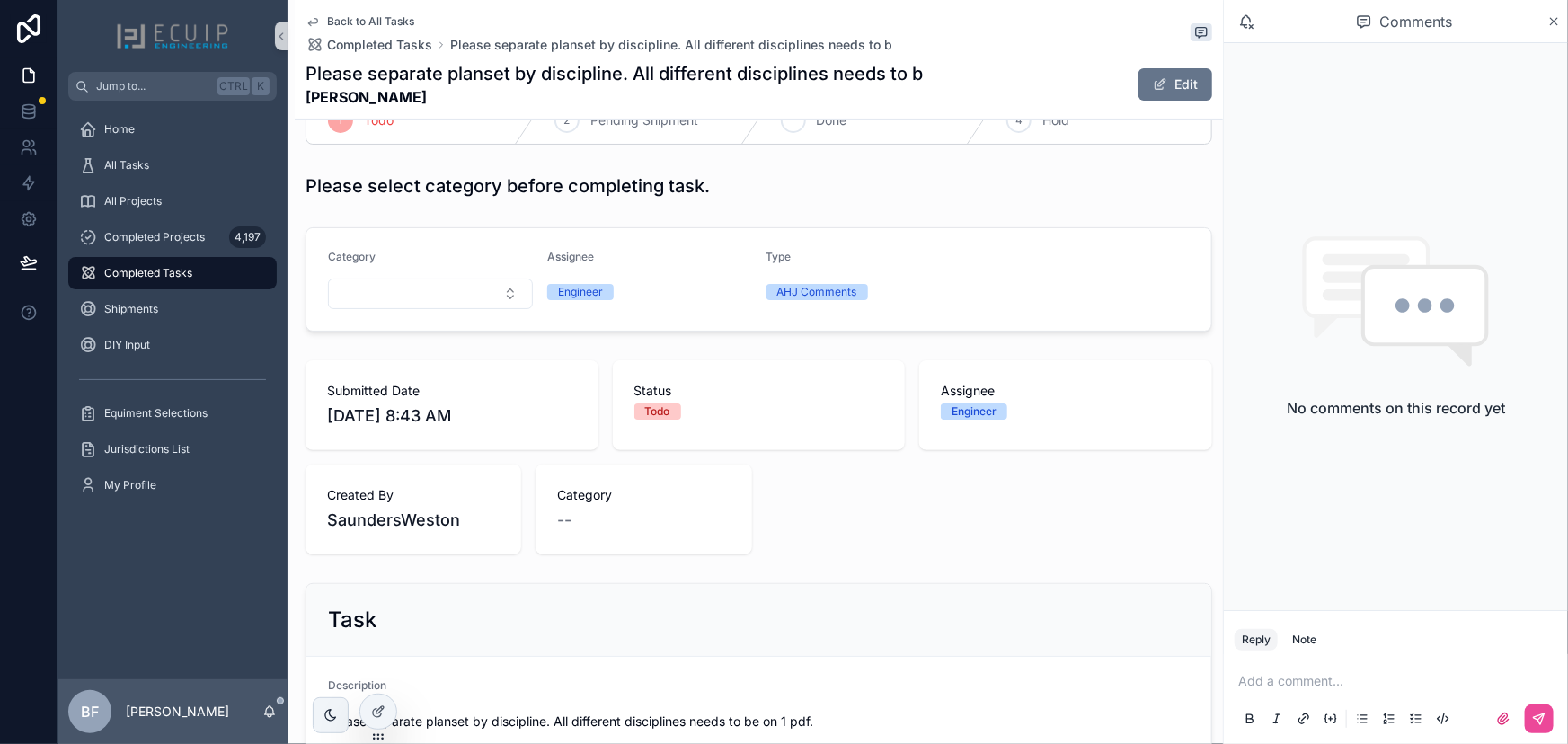
click at [800, 135] on div "3 Done" at bounding box center [873, 120] width 227 height 46
click at [159, 160] on div "All Tasks" at bounding box center [172, 165] width 187 height 29
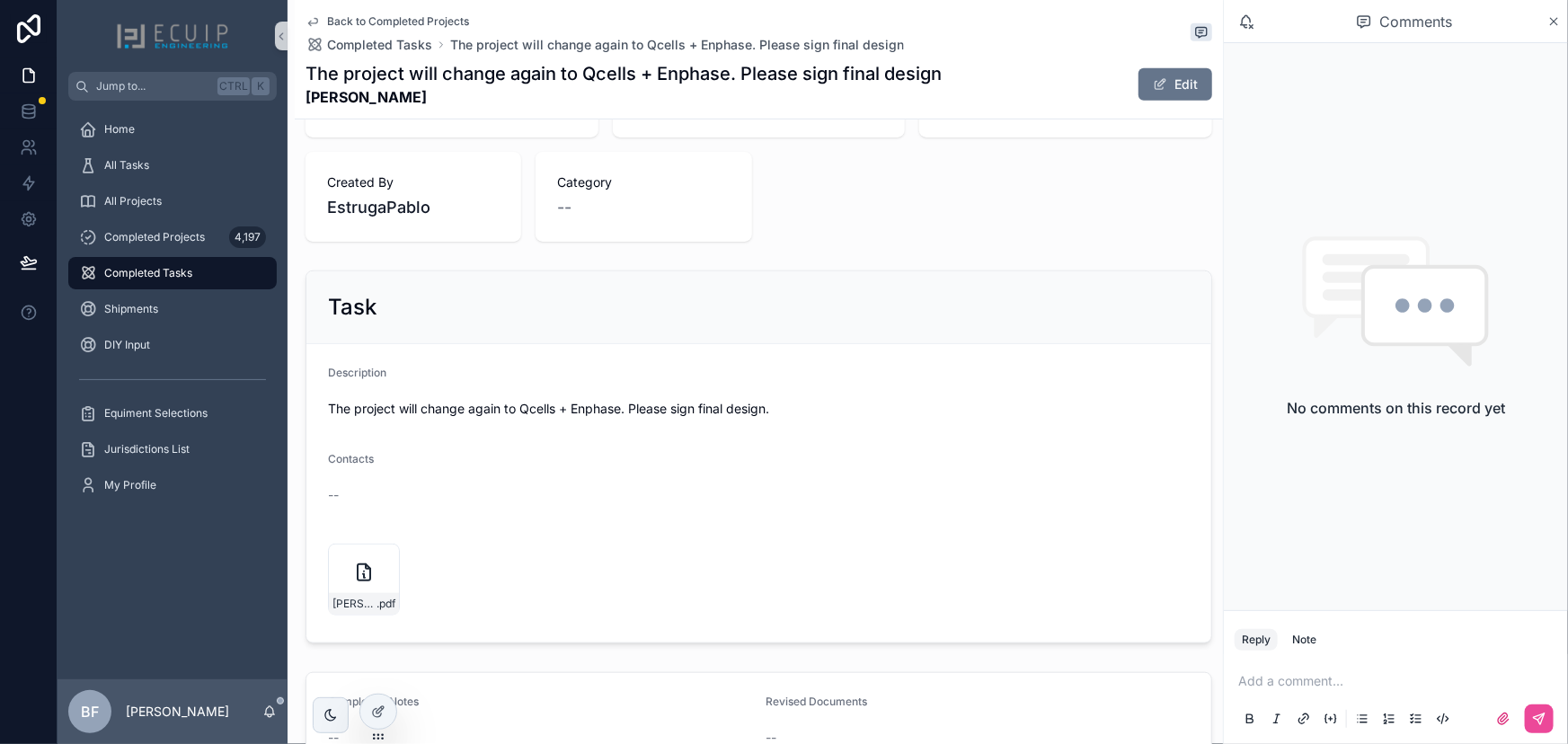
scroll to position [490, 0]
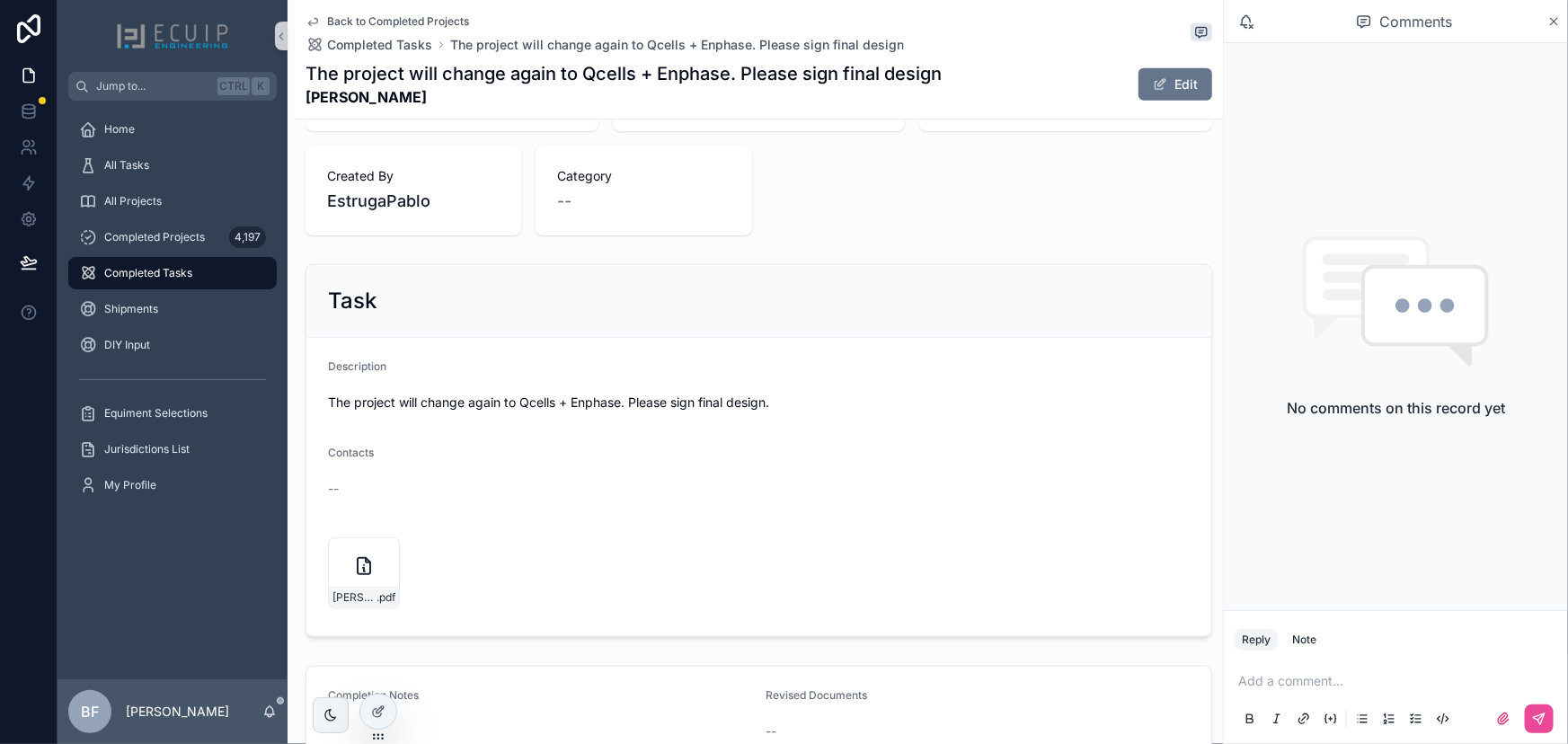
drag, startPoint x: 381, startPoint y: 553, endPoint x: 405, endPoint y: 382, distance: 172.7
click at [0, 0] on icon "scrollable content" at bounding box center [0, 0] width 0 height 0
drag, startPoint x: 433, startPoint y: 95, endPoint x: 296, endPoint y: 98, distance: 137.0
click at [296, 98] on div "Back to Completed Projects Completed Tasks The project will change again to Qce…" at bounding box center [758, 59] width 928 height 119
copy strong "ANDY OCEGUERA"
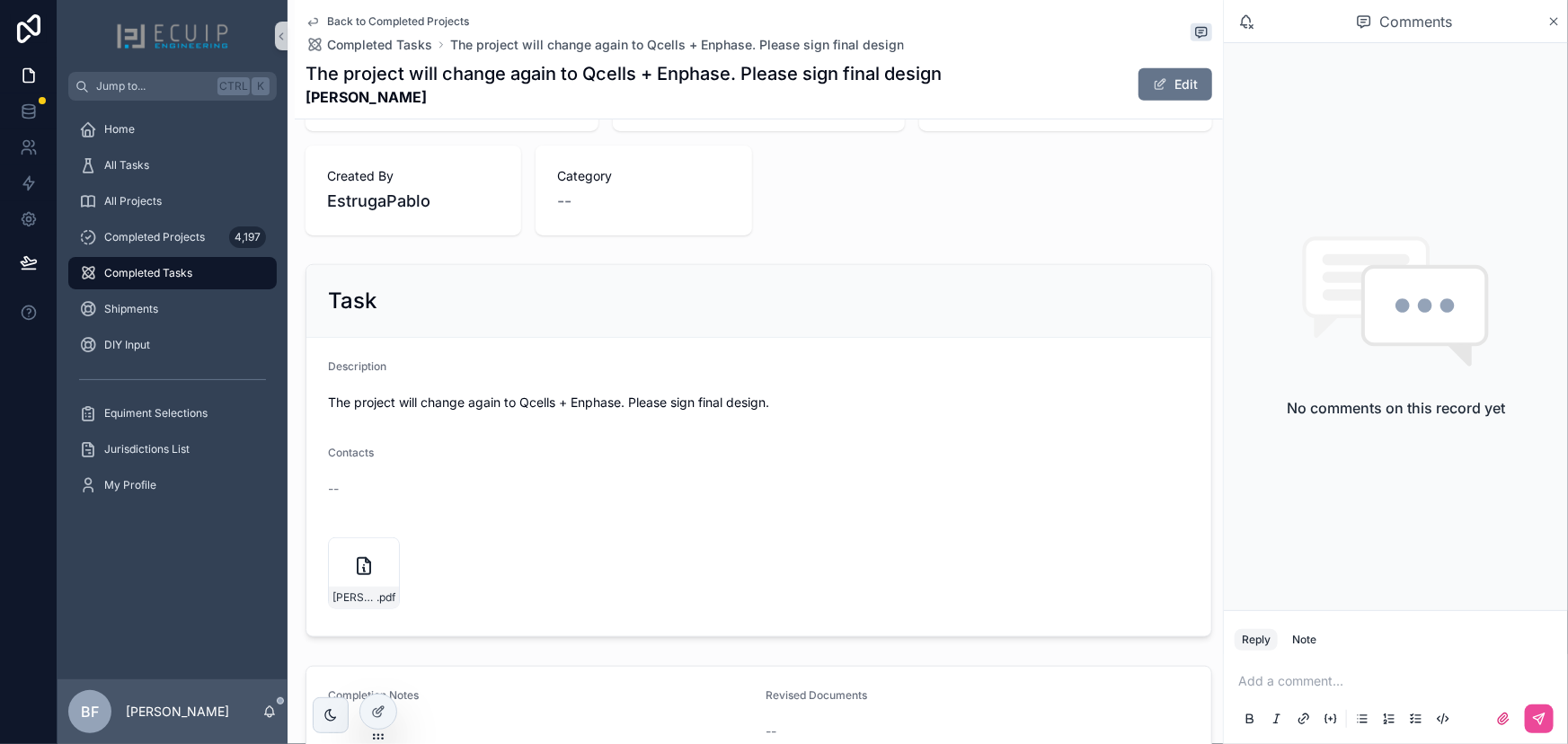
click at [830, 360] on div "Description" at bounding box center [758, 371] width 862 height 22
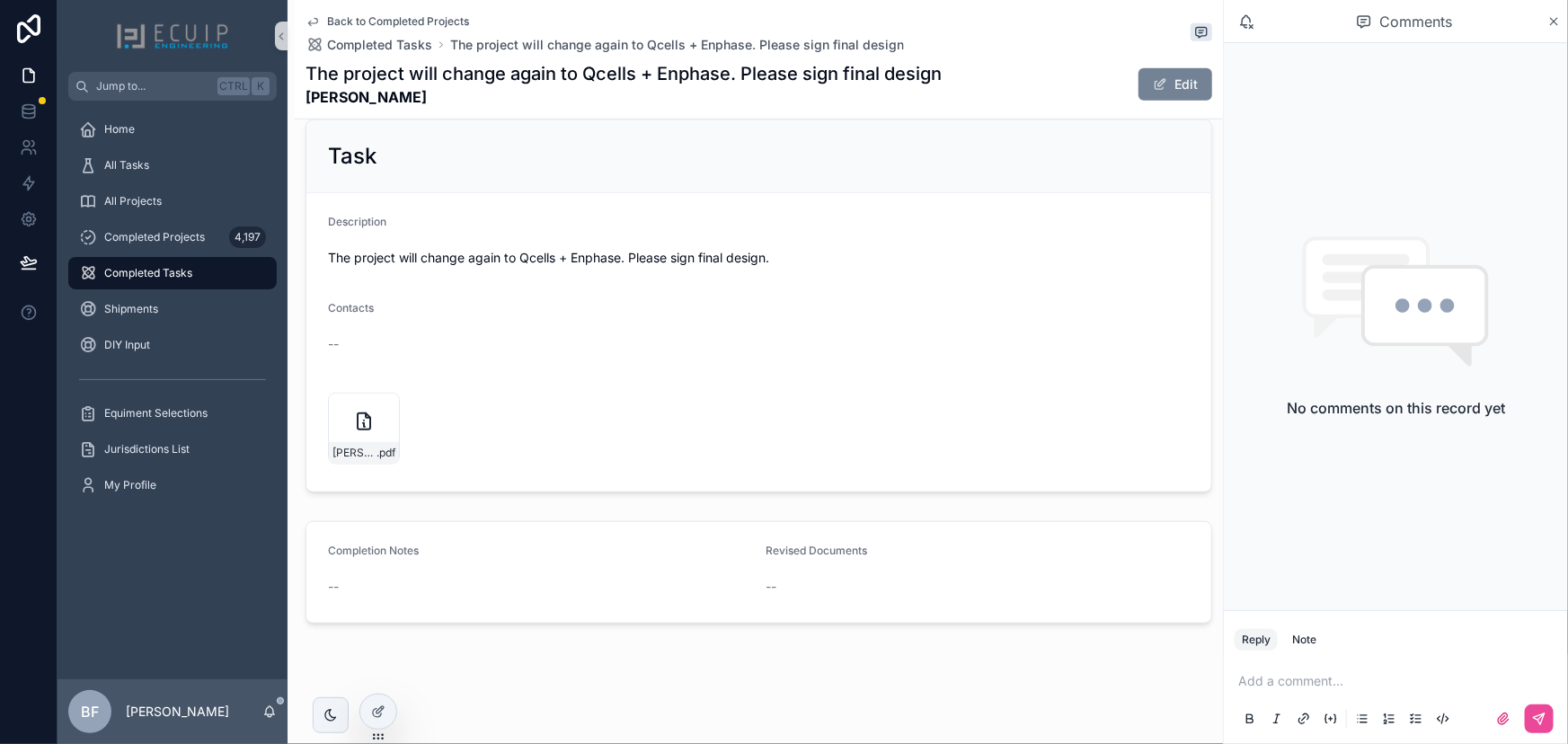
click at [1161, 79] on button "Edit" at bounding box center [1175, 84] width 74 height 33
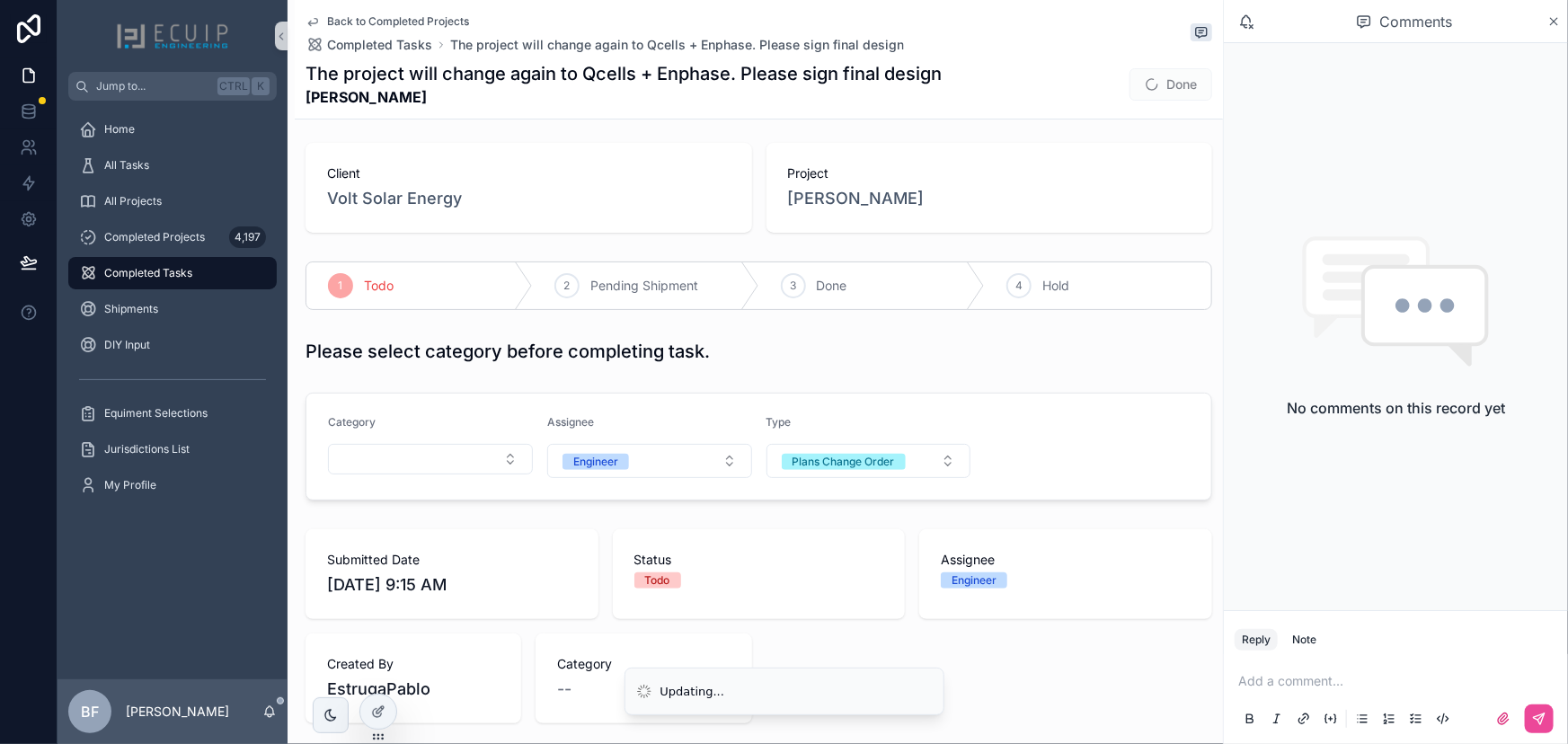
scroll to position [0, 0]
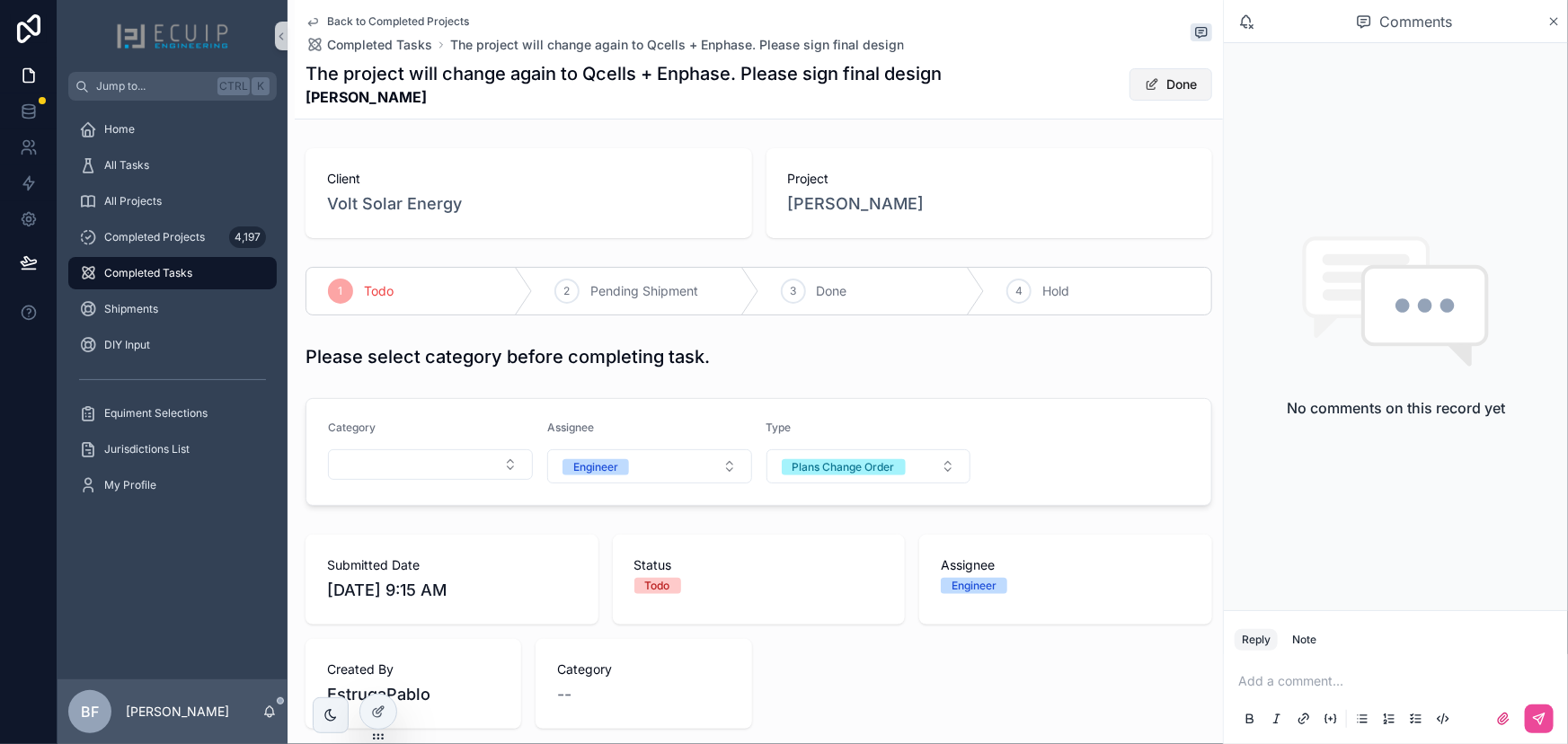
click at [1137, 72] on button "Done" at bounding box center [1171, 84] width 83 height 33
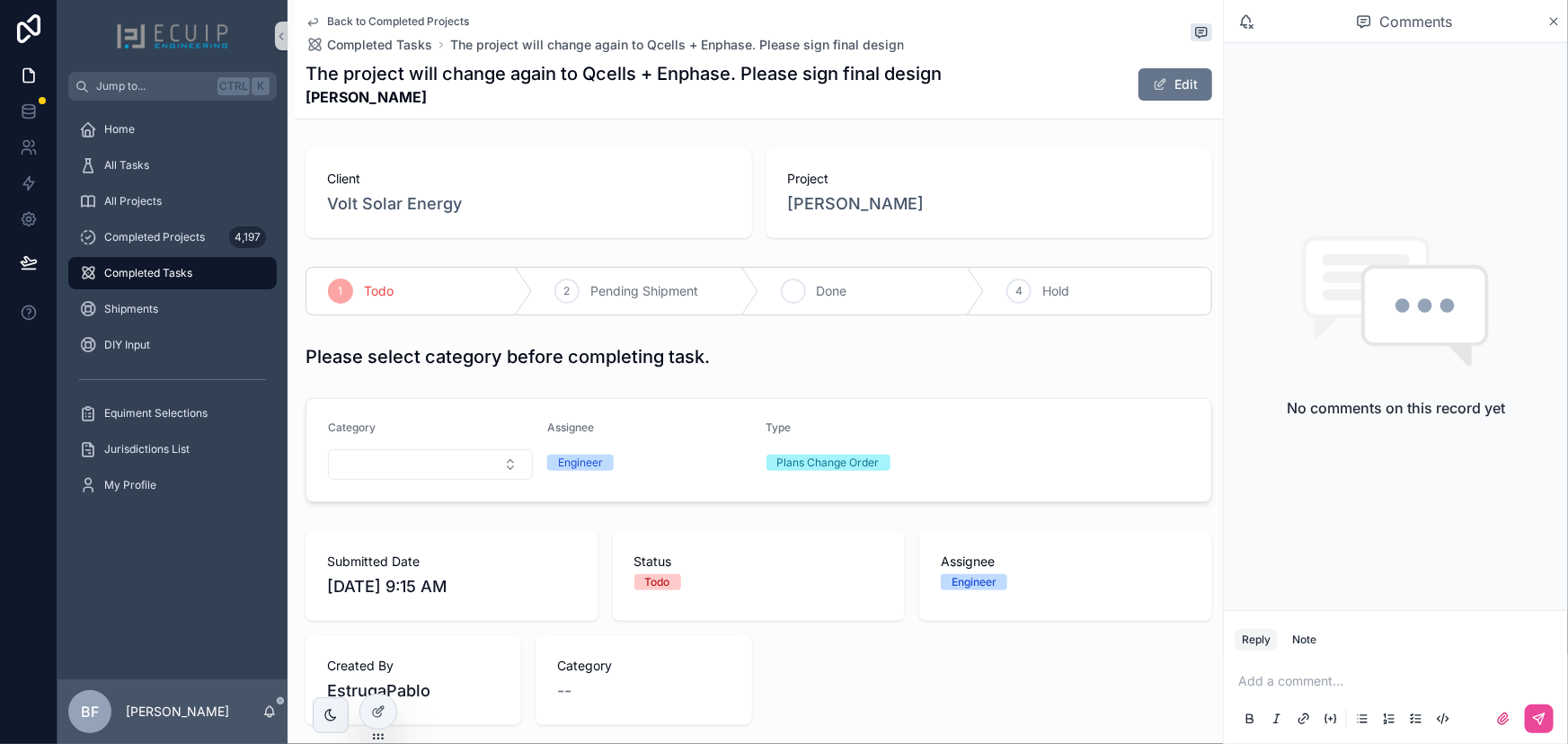
click at [837, 279] on div "3 Done" at bounding box center [873, 291] width 227 height 46
click at [221, 169] on div "All Tasks" at bounding box center [172, 165] width 187 height 29
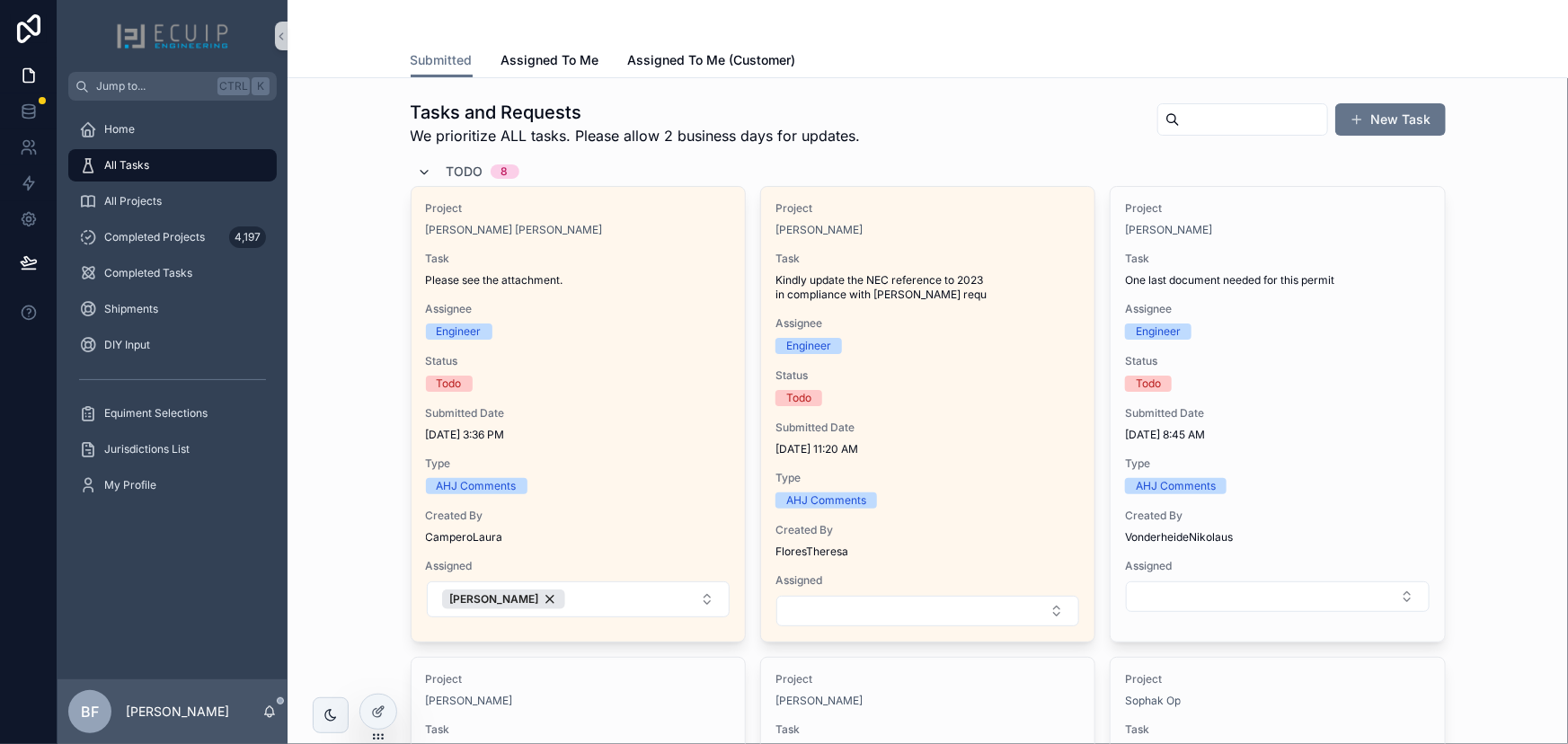
click at [423, 176] on icon "scrollable content" at bounding box center [425, 172] width 15 height 15
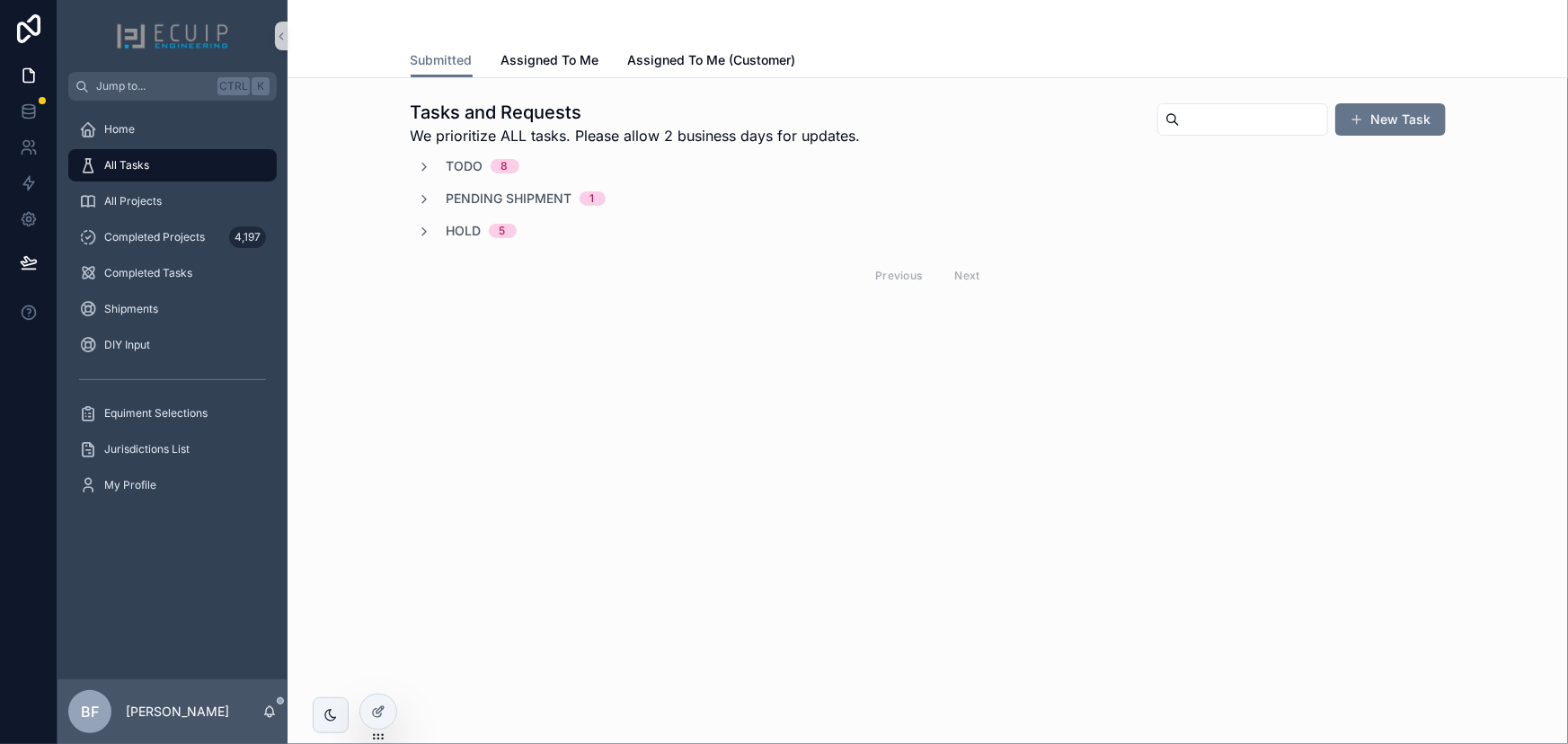
click at [432, 193] on div "Pending Shipment 1" at bounding box center [511, 198] width 188 height 18
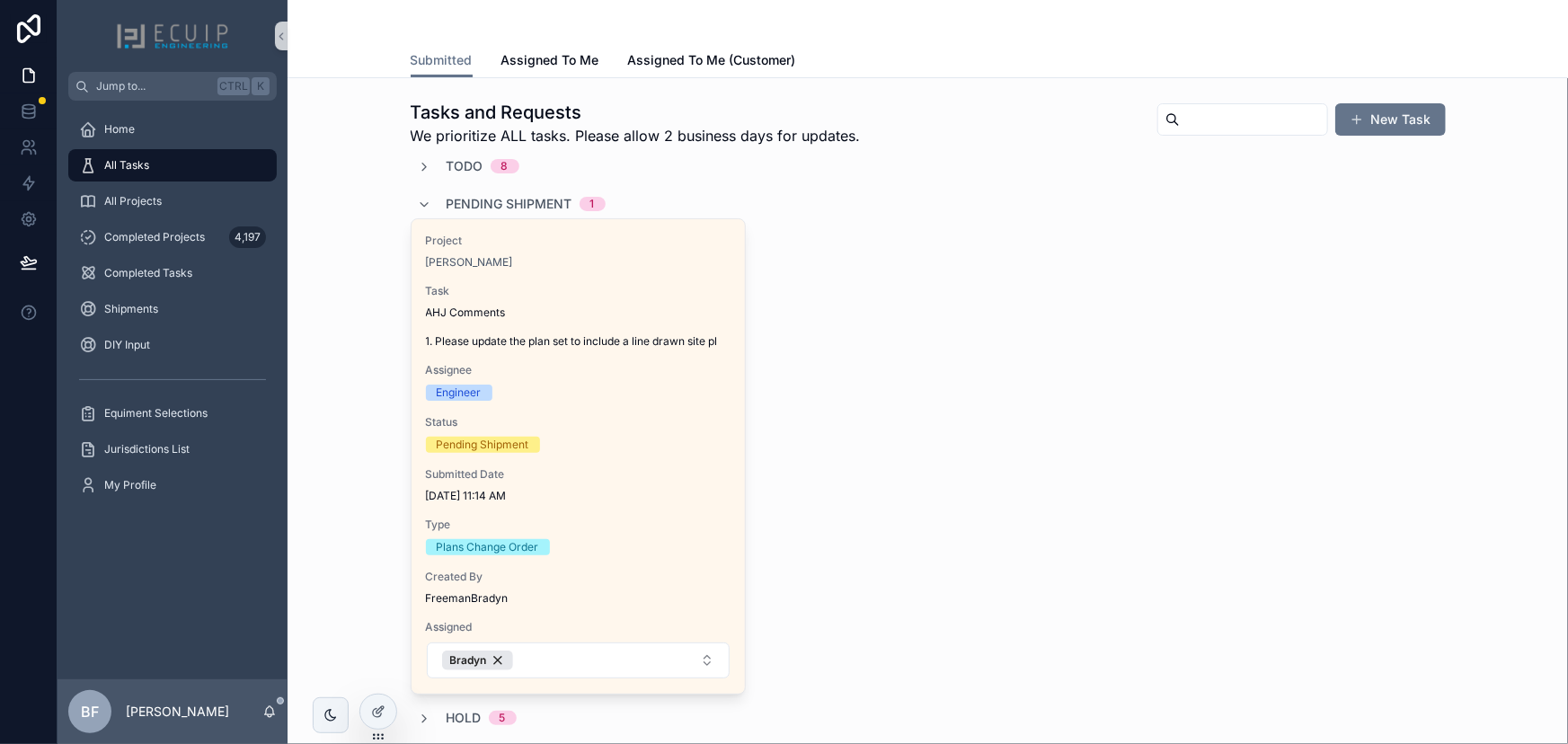
click at [432, 193] on div "Pending Shipment 1" at bounding box center [511, 203] width 188 height 29
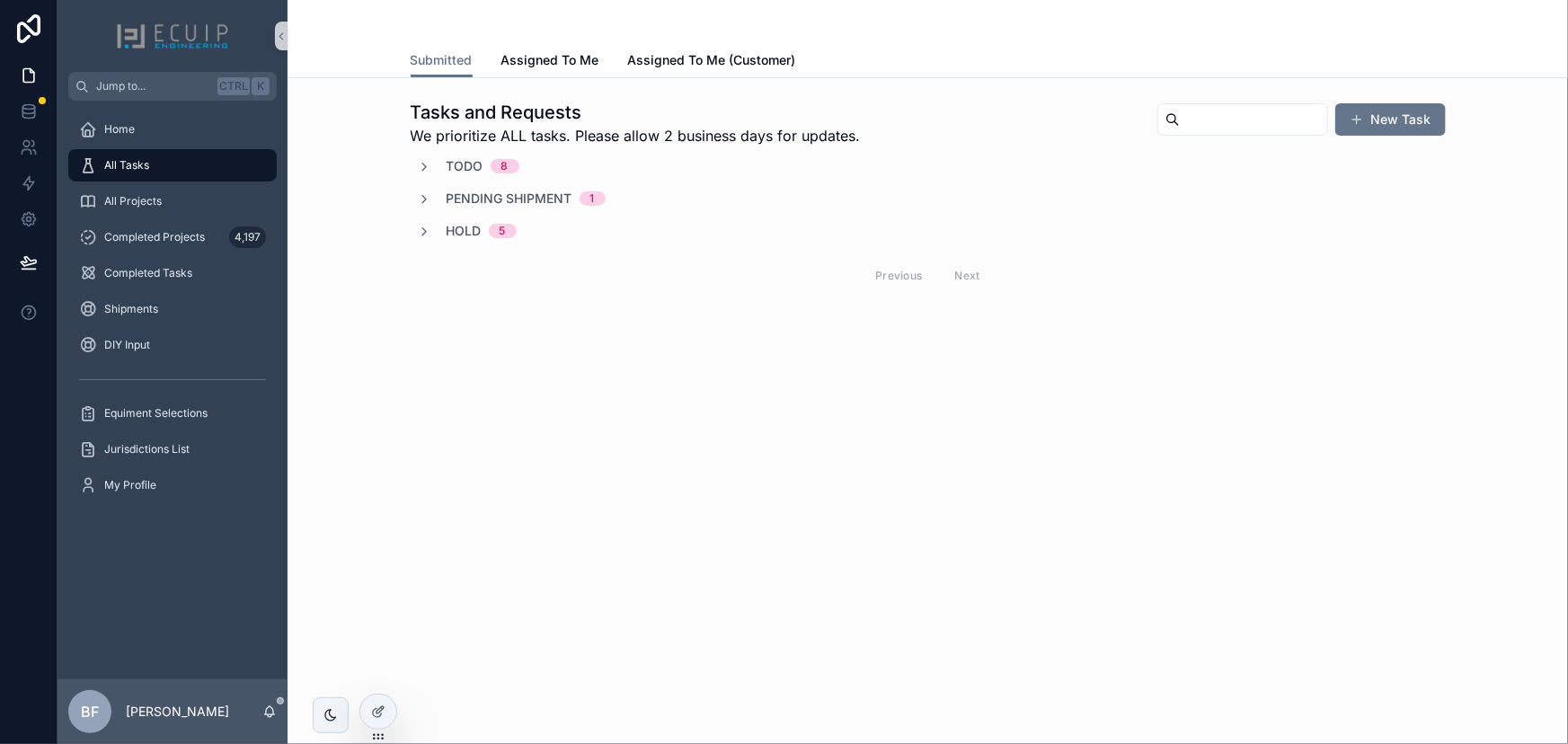
click at [433, 231] on div "Hold 5" at bounding box center [467, 231] width 98 height 18
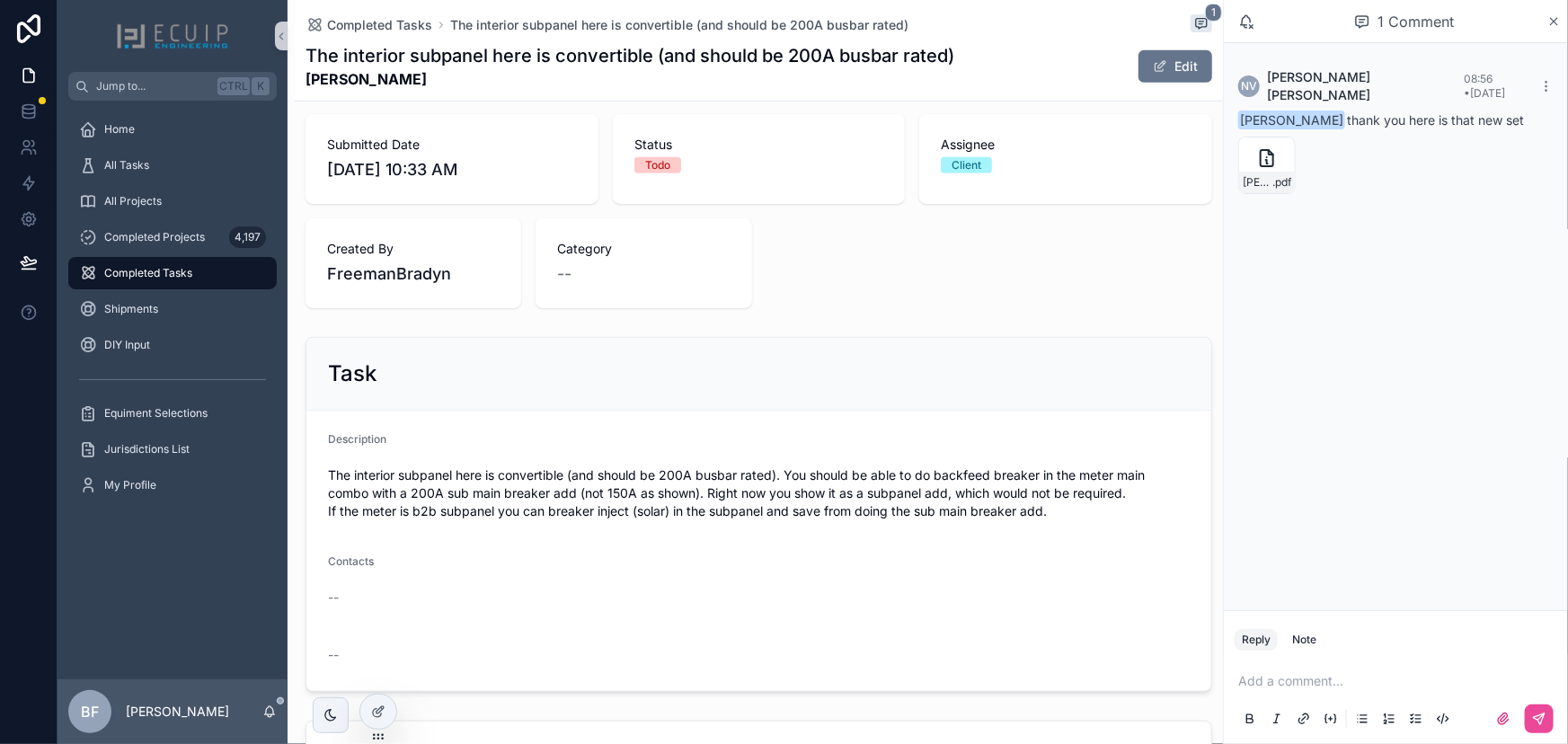
scroll to position [490, 0]
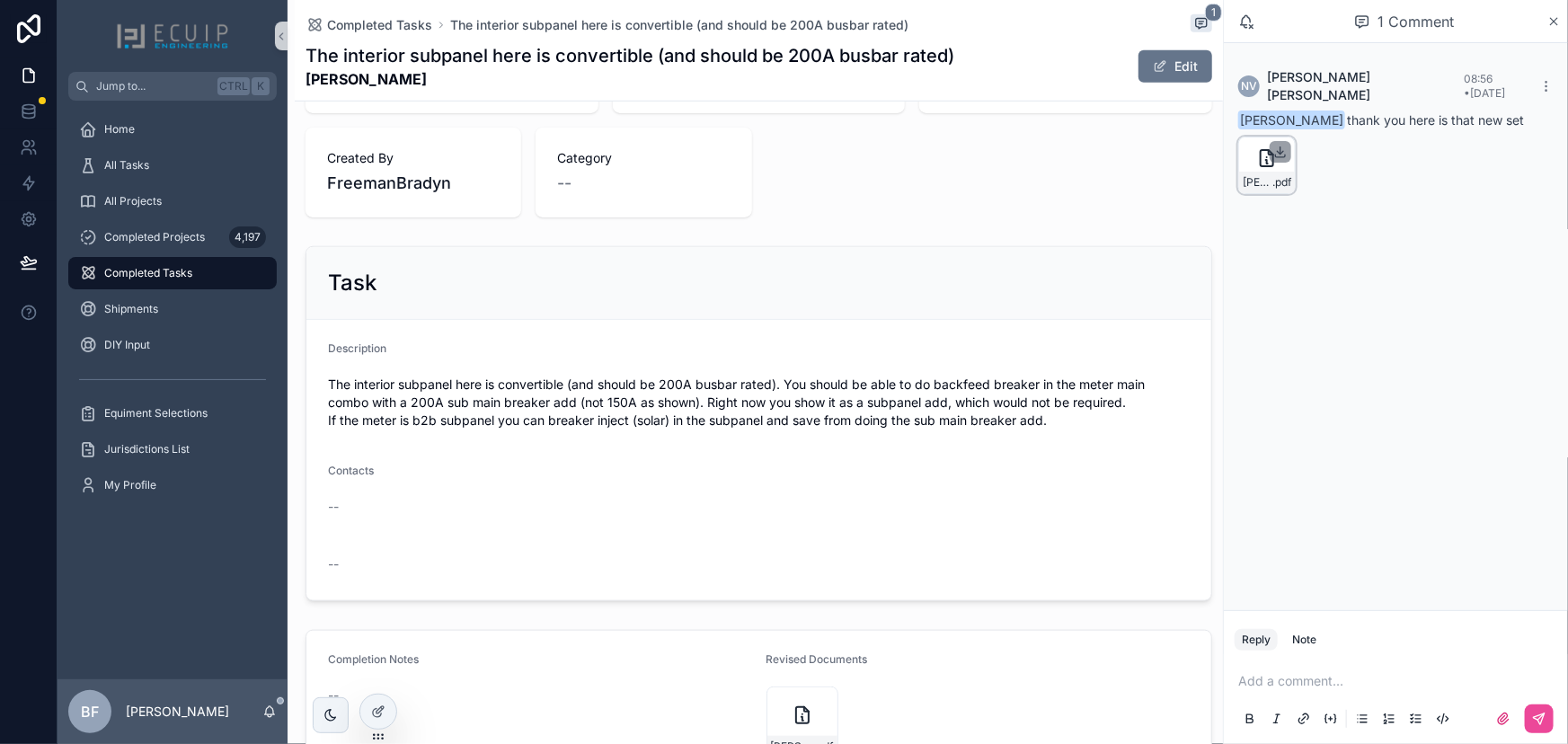
click at [1276, 145] on icon "scrollable content" at bounding box center [1280, 152] width 15 height 15
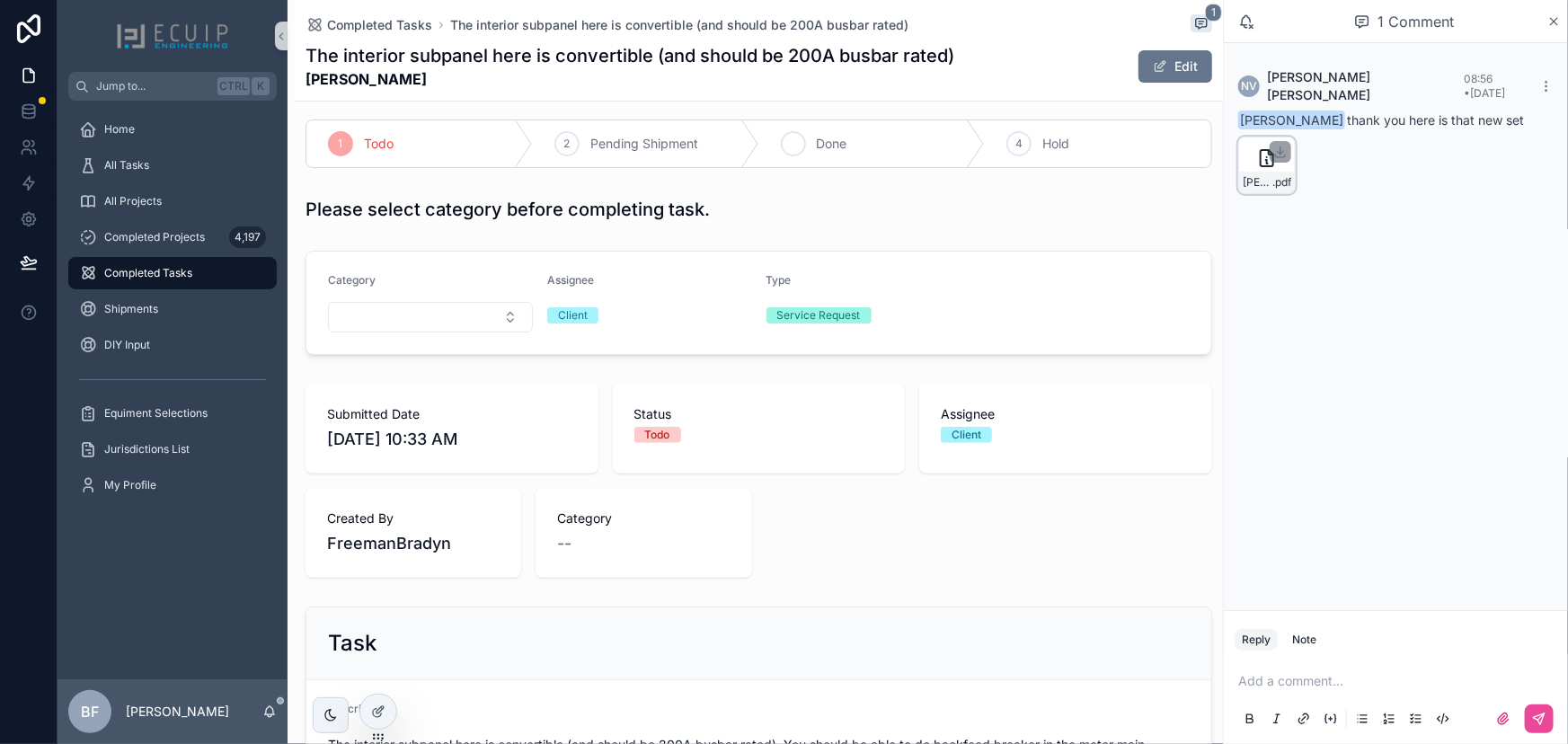
scroll to position [0, 0]
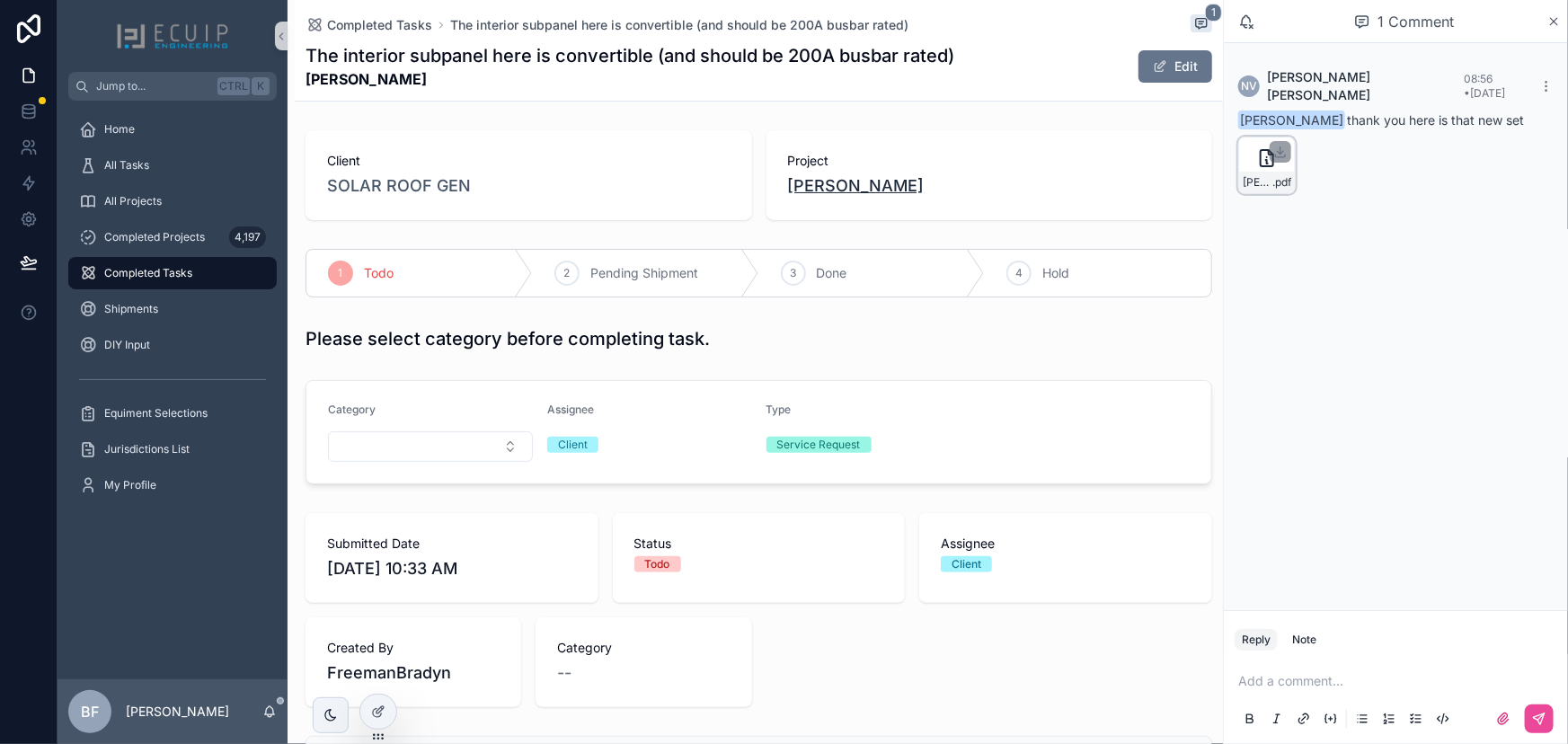
click at [820, 197] on span "[PERSON_NAME]" at bounding box center [856, 186] width 137 height 26
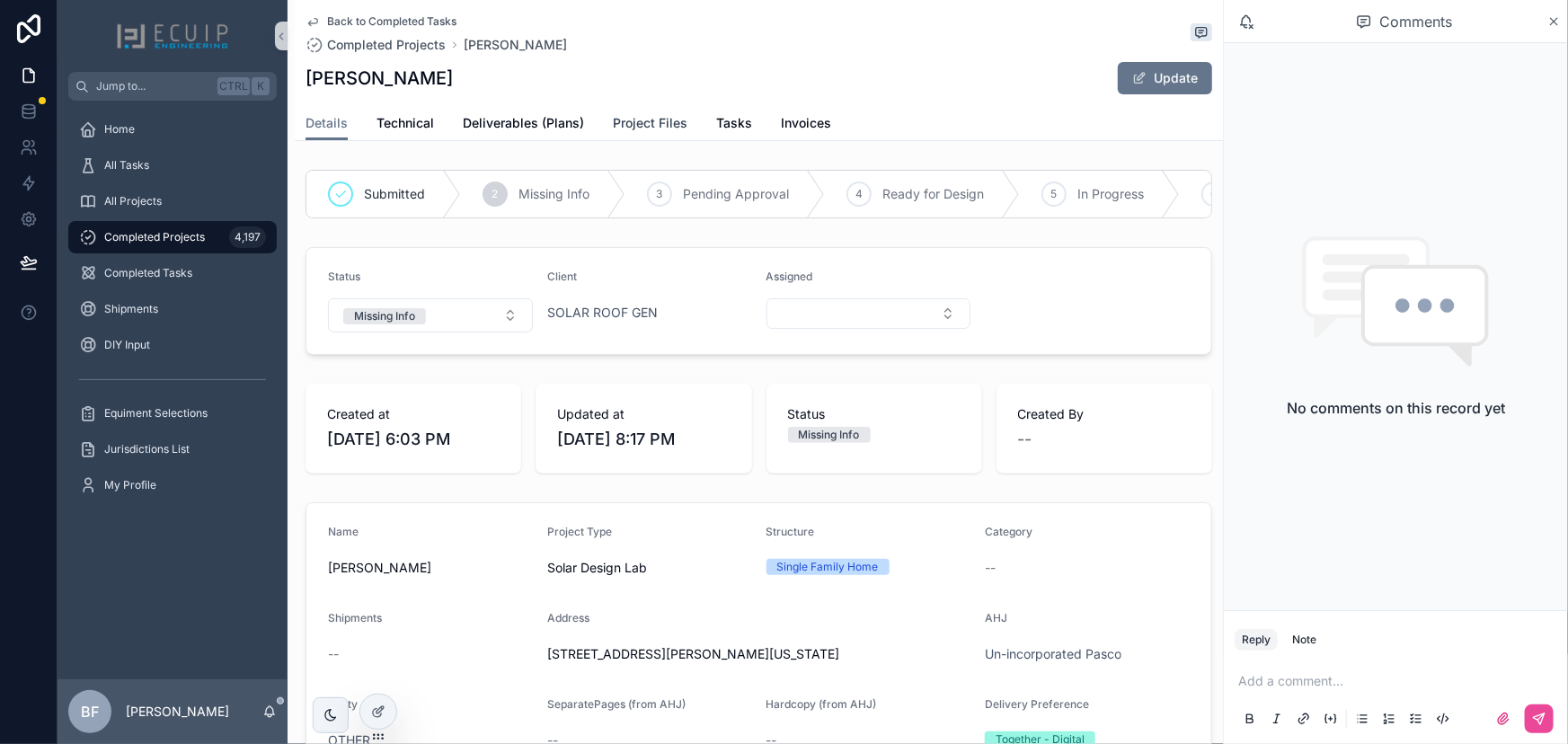
click at [653, 109] on link "Project Files" at bounding box center [650, 125] width 75 height 35
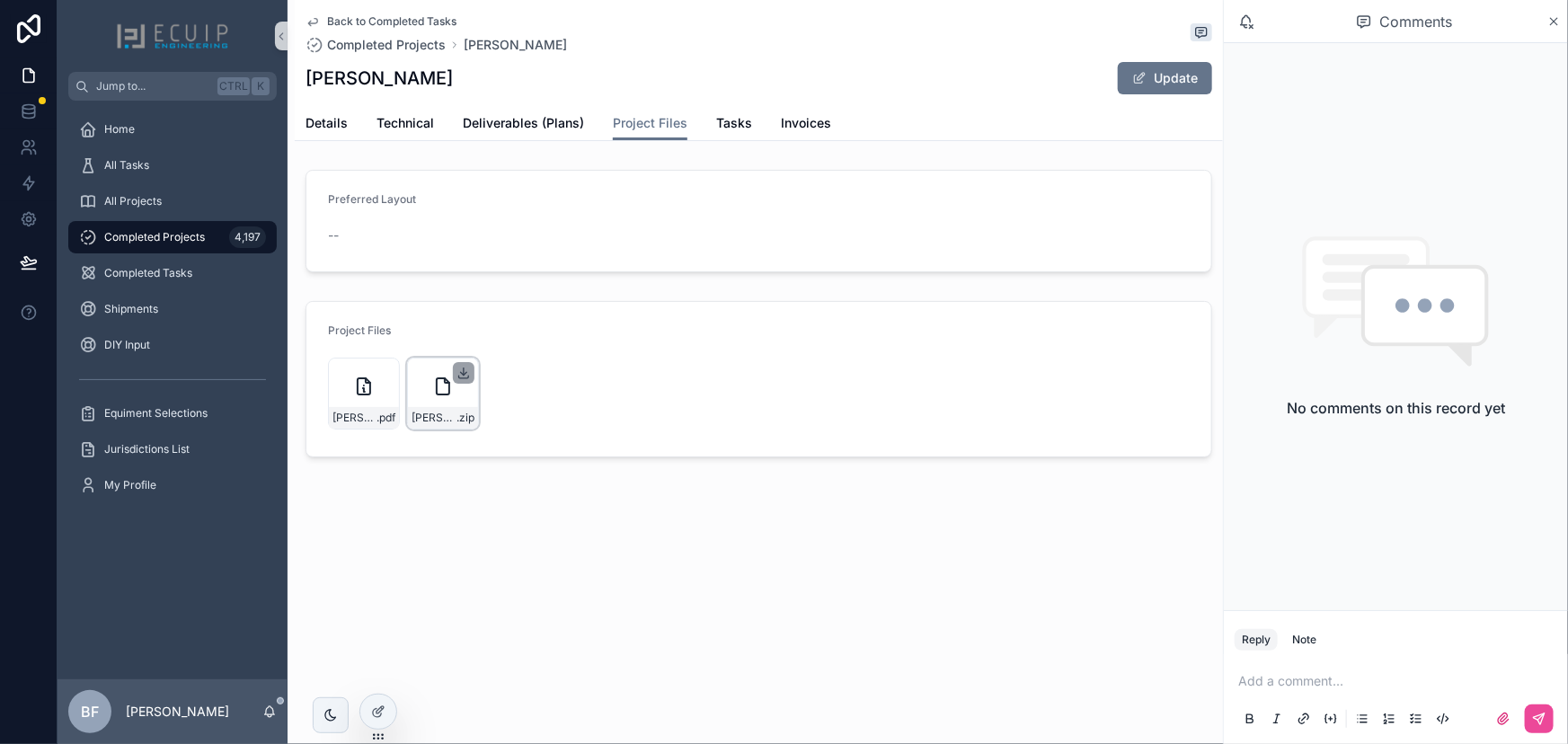
click at [462, 370] on icon "scrollable content" at bounding box center [463, 372] width 15 height 15
click at [716, 128] on span "Tasks" at bounding box center [734, 123] width 35 height 18
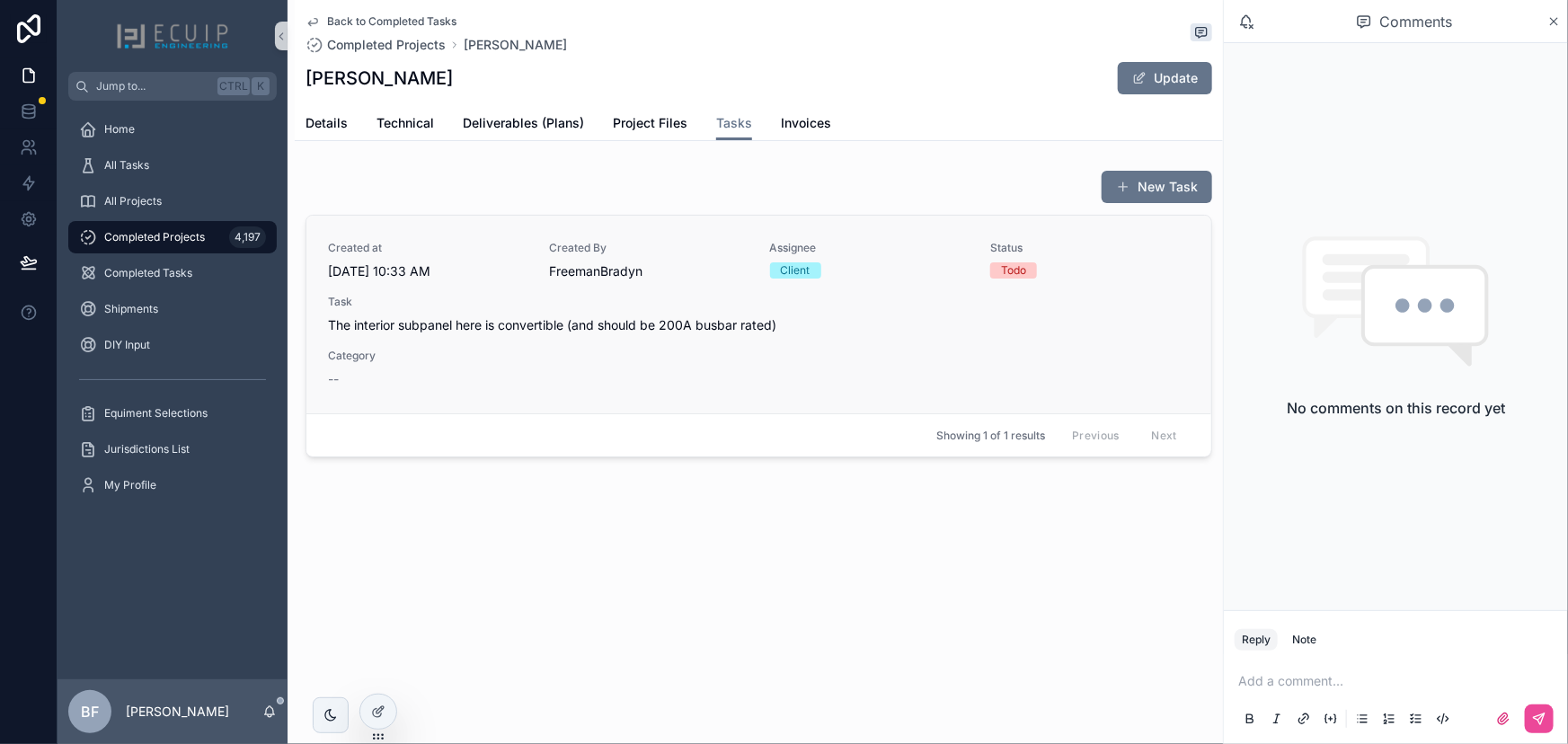
click at [823, 311] on div "Task The interior subpanel here is convertible (and should be 200A busbar rated)" at bounding box center [758, 314] width 862 height 39
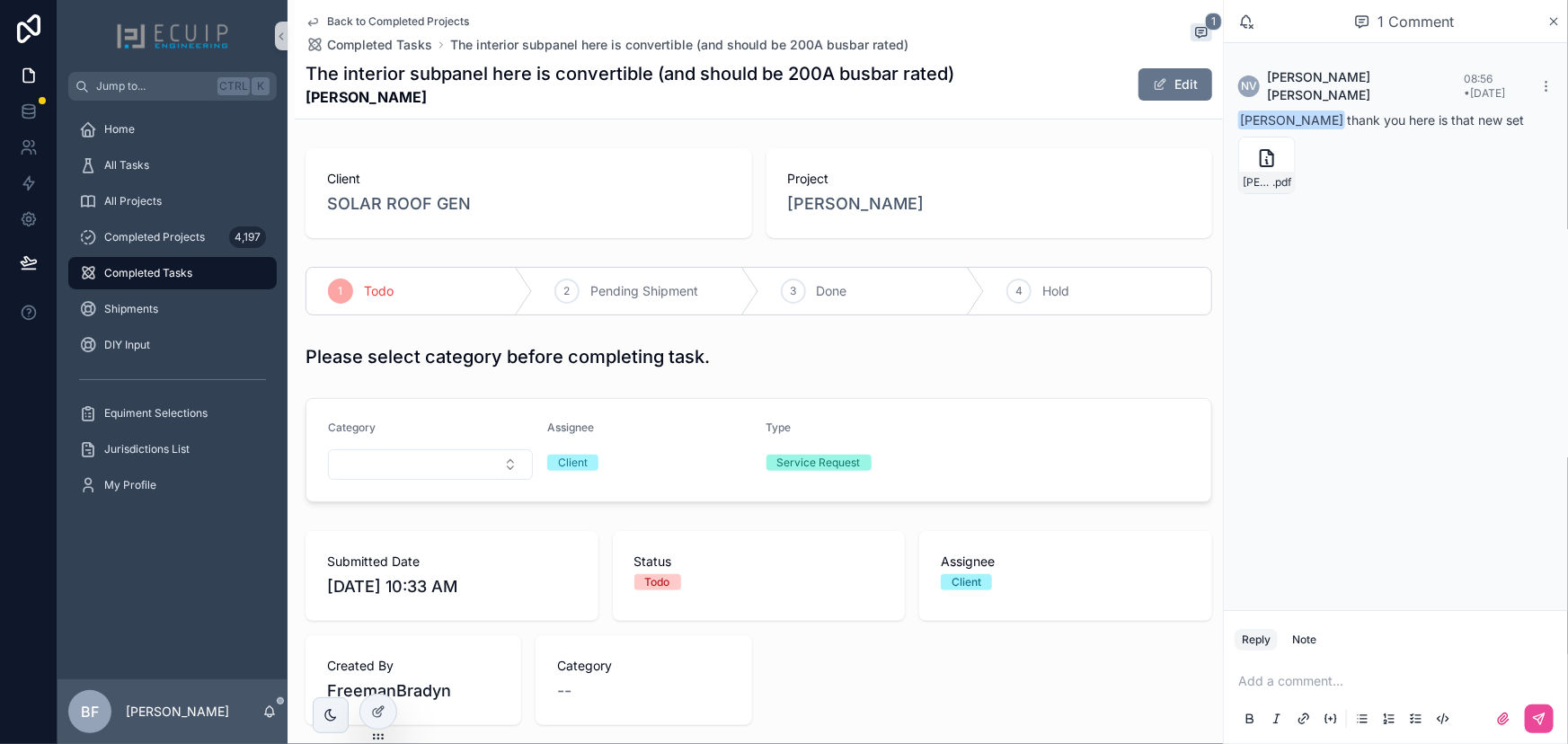
click at [1340, 686] on p "scrollable content" at bounding box center [1399, 681] width 322 height 18
click at [1353, 644] on span "[EMAIL_ADDRESS][DOMAIN_NAME]" at bounding box center [1378, 650] width 217 height 18
click at [1468, 680] on span "**********" at bounding box center [1402, 681] width 132 height 13
click at [1427, 658] on span "**********" at bounding box center [1402, 672] width 327 height 31
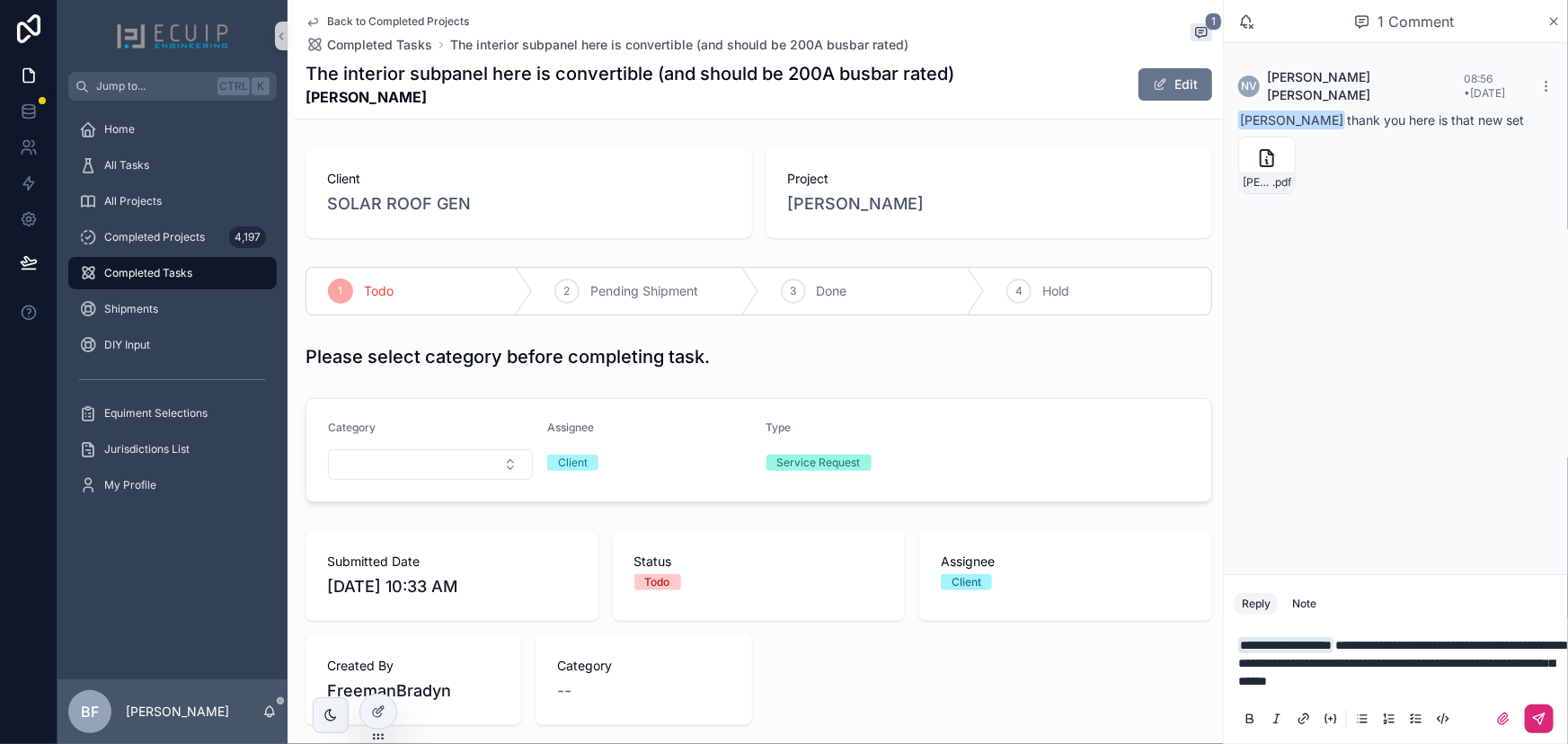
click at [1541, 730] on button "scrollable content" at bounding box center [1538, 718] width 29 height 29
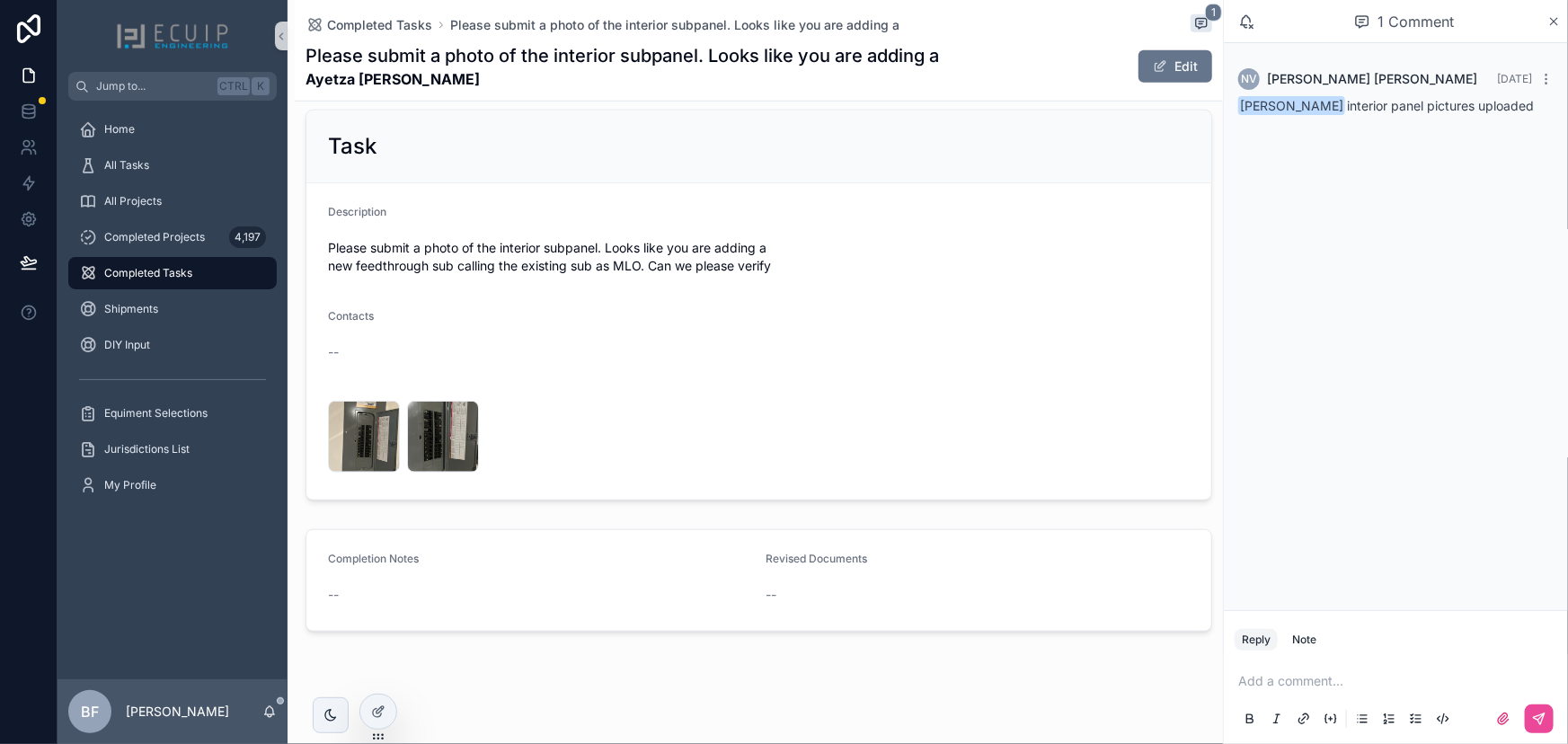
scroll to position [636, 0]
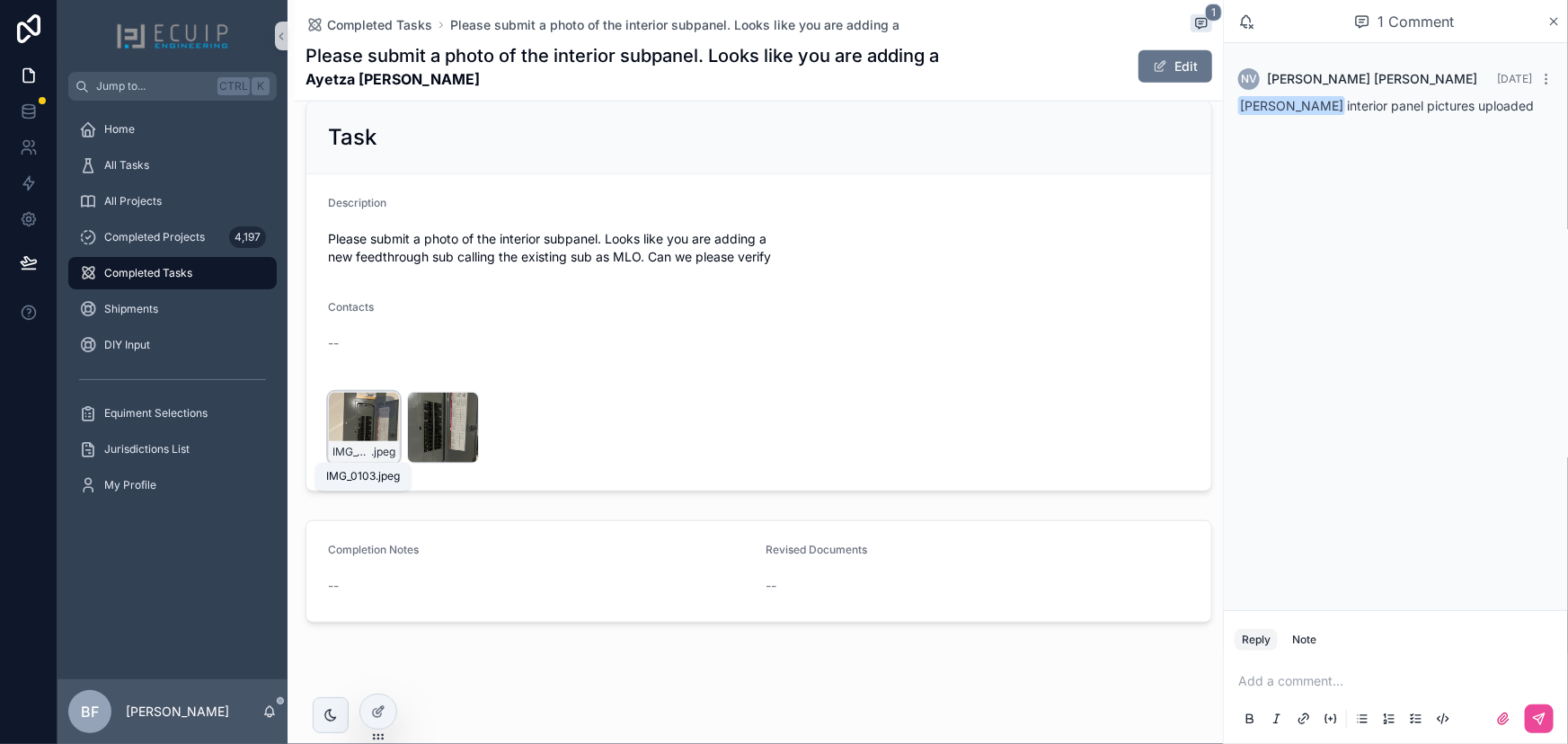
click at [337, 445] on span "IMG_0103" at bounding box center [352, 452] width 38 height 15
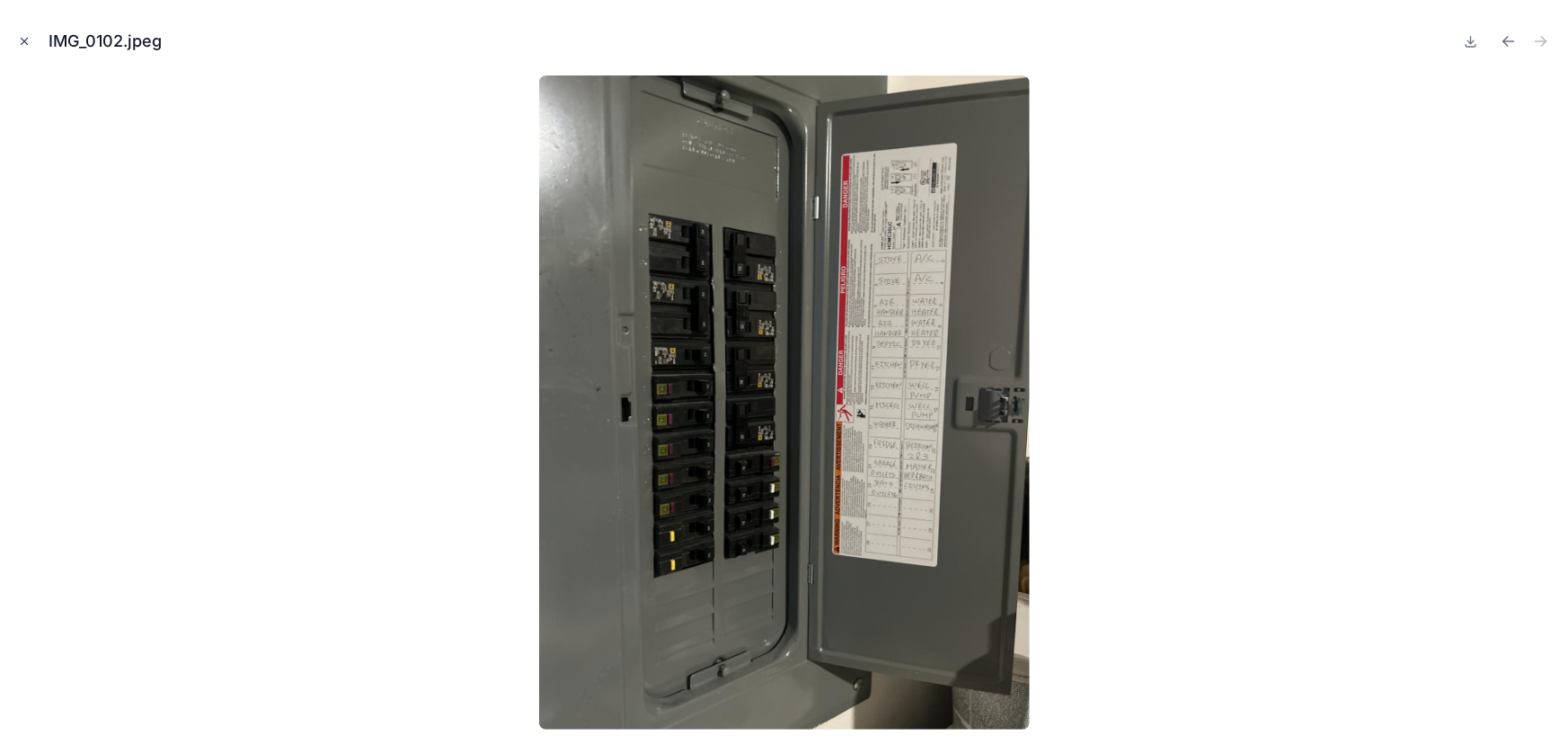
click at [25, 44] on icon "Close modal" at bounding box center [24, 41] width 13 height 13
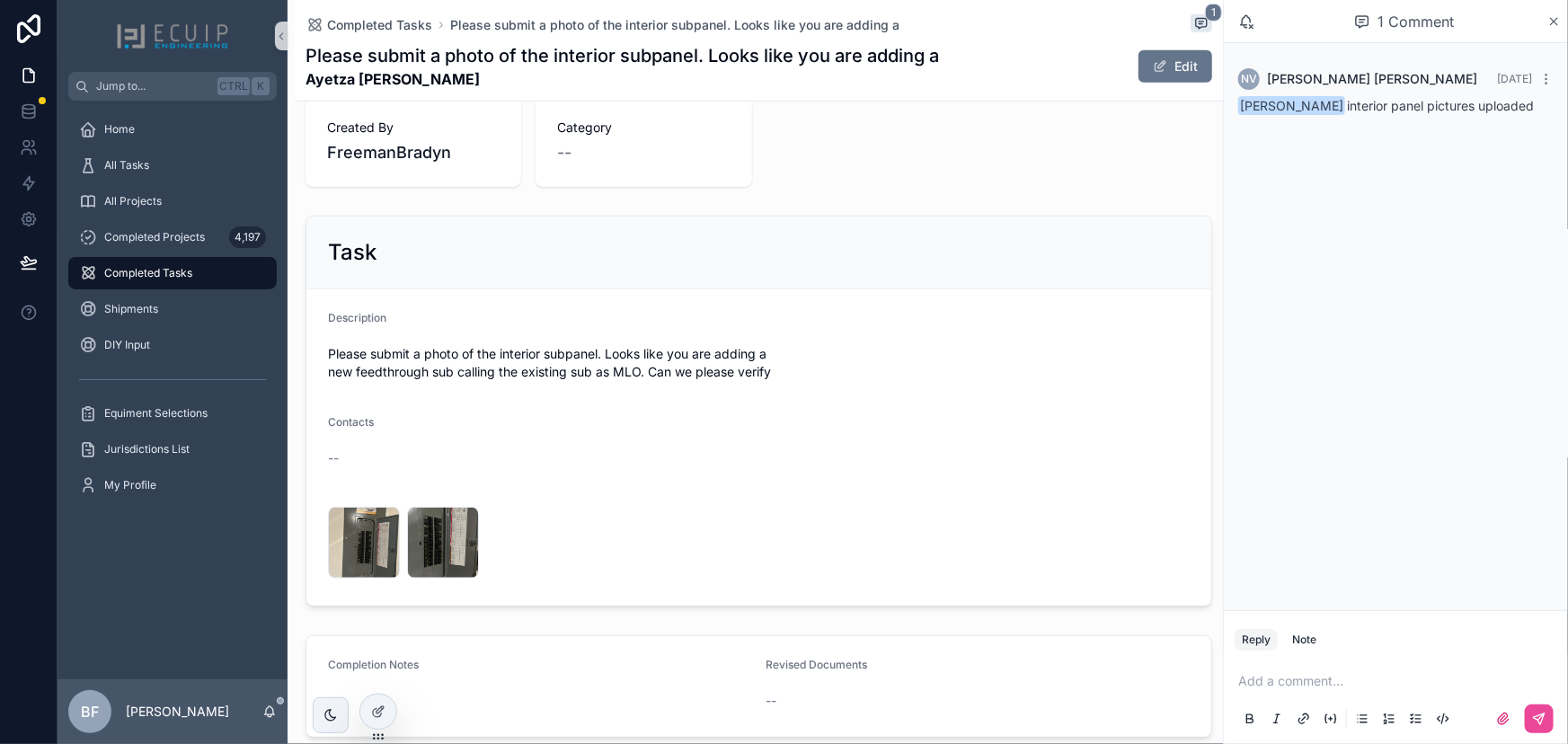
scroll to position [636, 0]
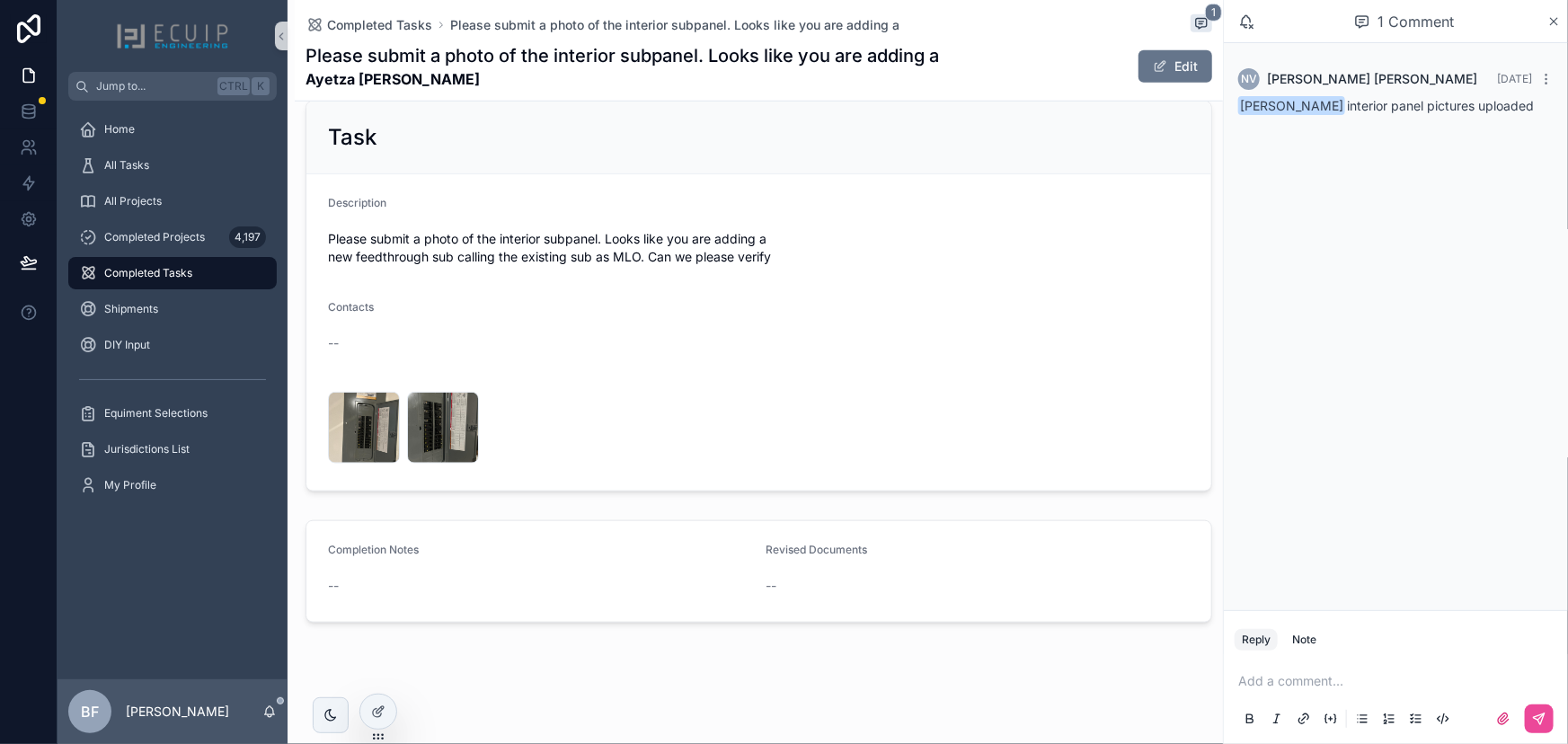
click at [1292, 691] on p "scrollable content" at bounding box center [1399, 681] width 322 height 18
click at [1284, 640] on span "Nikolaus Vonderheide" at bounding box center [1378, 633] width 217 height 18
click at [1531, 719] on button "scrollable content" at bounding box center [1538, 718] width 29 height 29
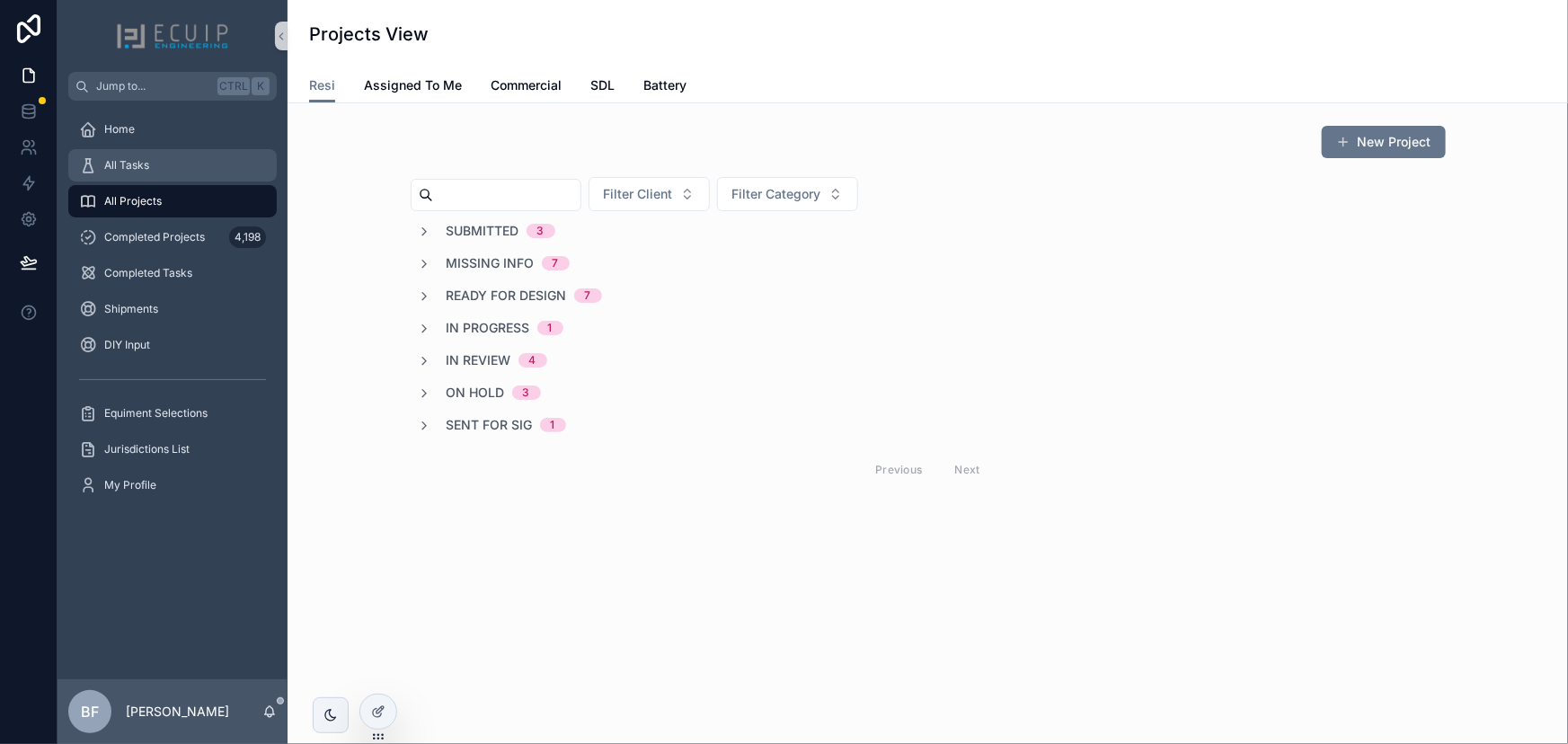
click at [186, 172] on div "All Tasks" at bounding box center [172, 165] width 187 height 29
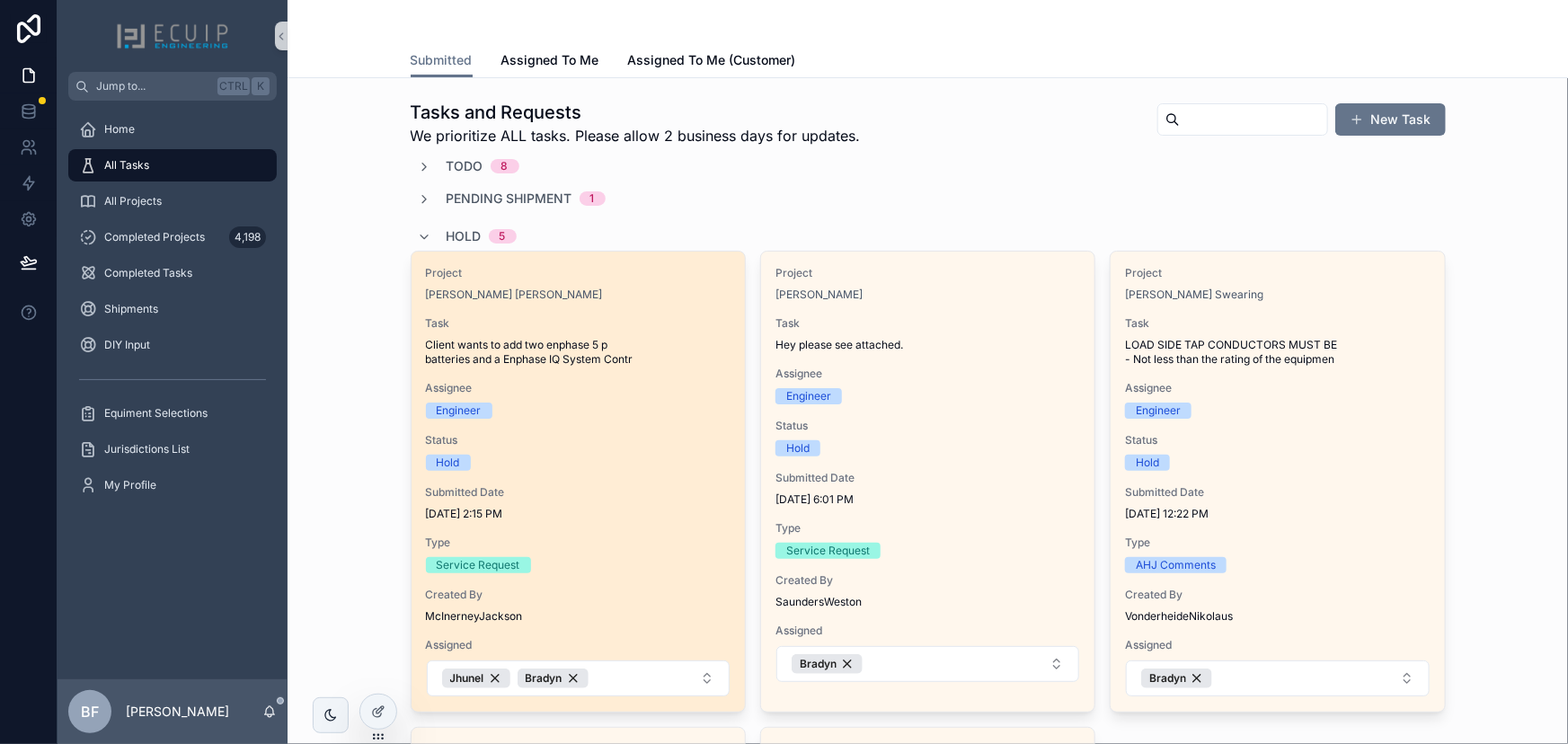
click at [461, 251] on div "Project [PERSON_NAME] [PERSON_NAME] Task Client wants to add two enphase 5 p ba…" at bounding box center [578, 481] width 333 height 460
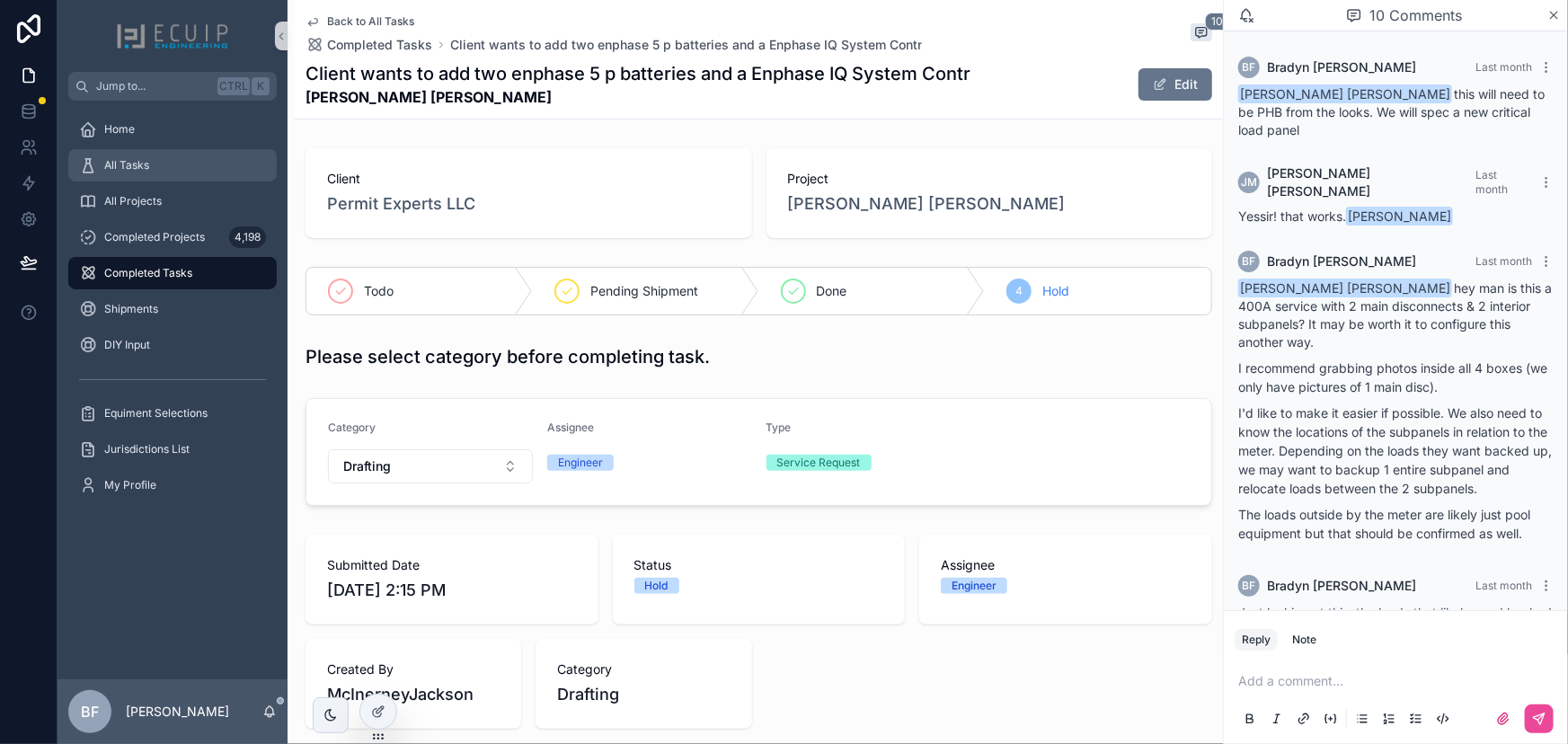
scroll to position [1715, 0]
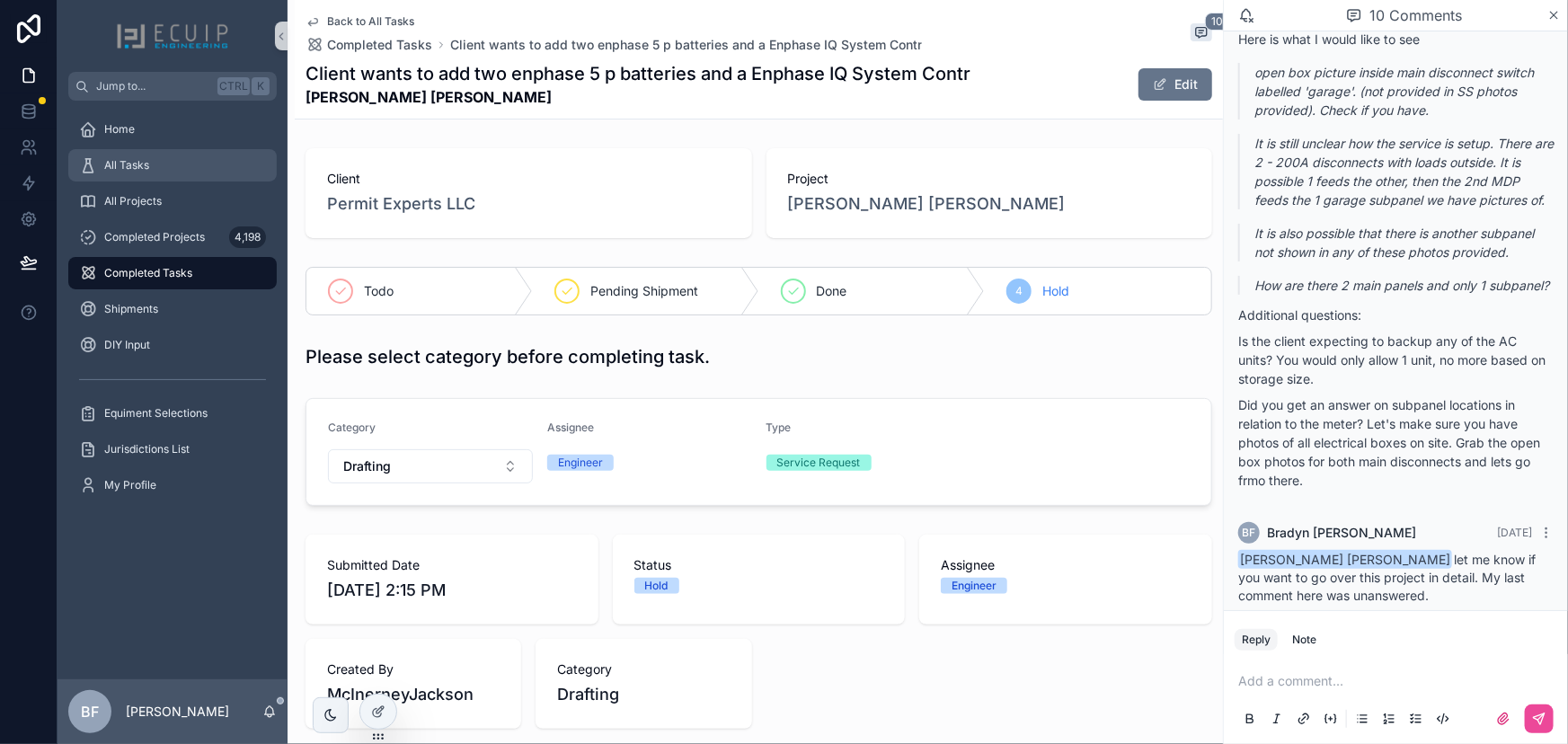
click at [162, 165] on div "All Tasks" at bounding box center [172, 165] width 187 height 29
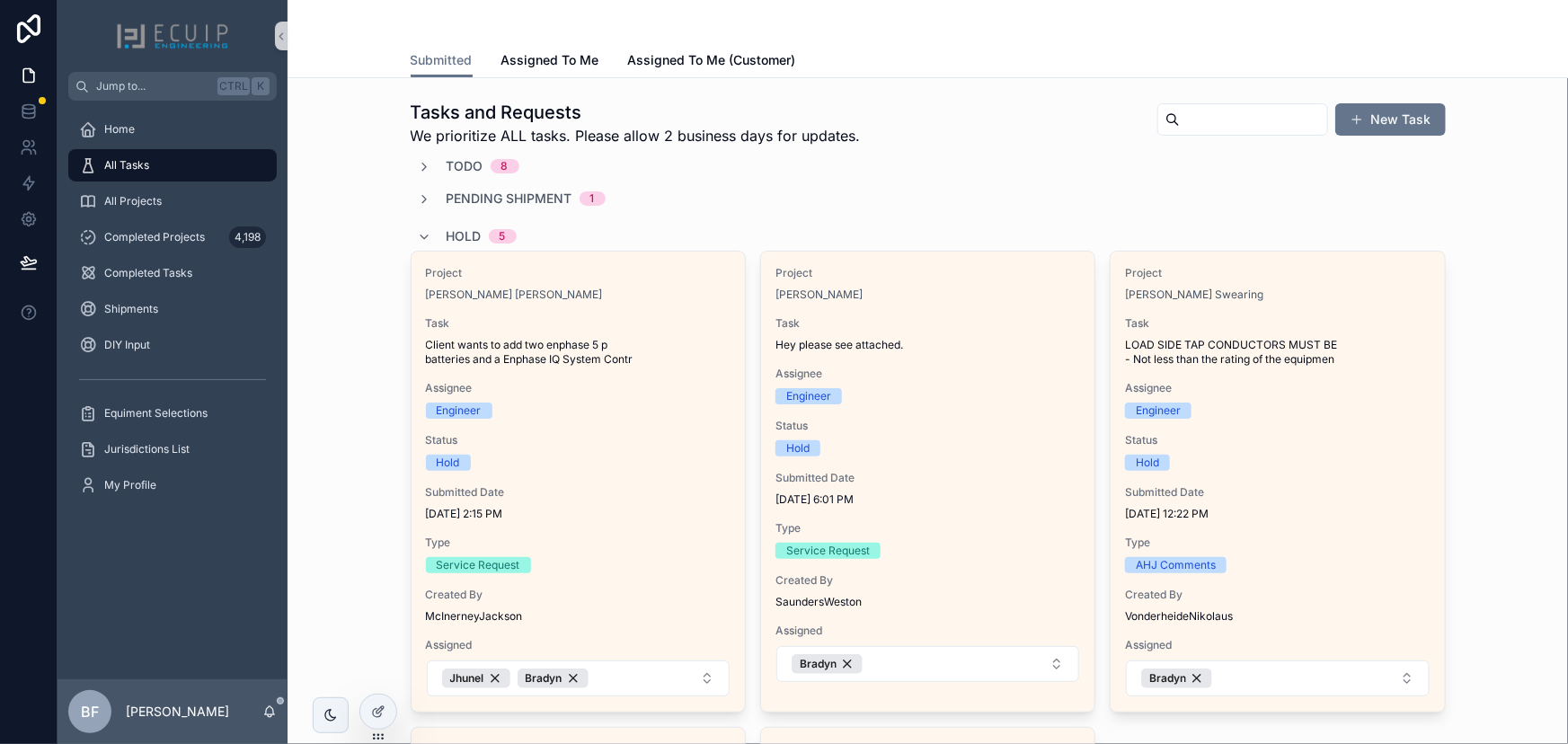
click at [447, 230] on span "Hold" at bounding box center [464, 237] width 35 height 18
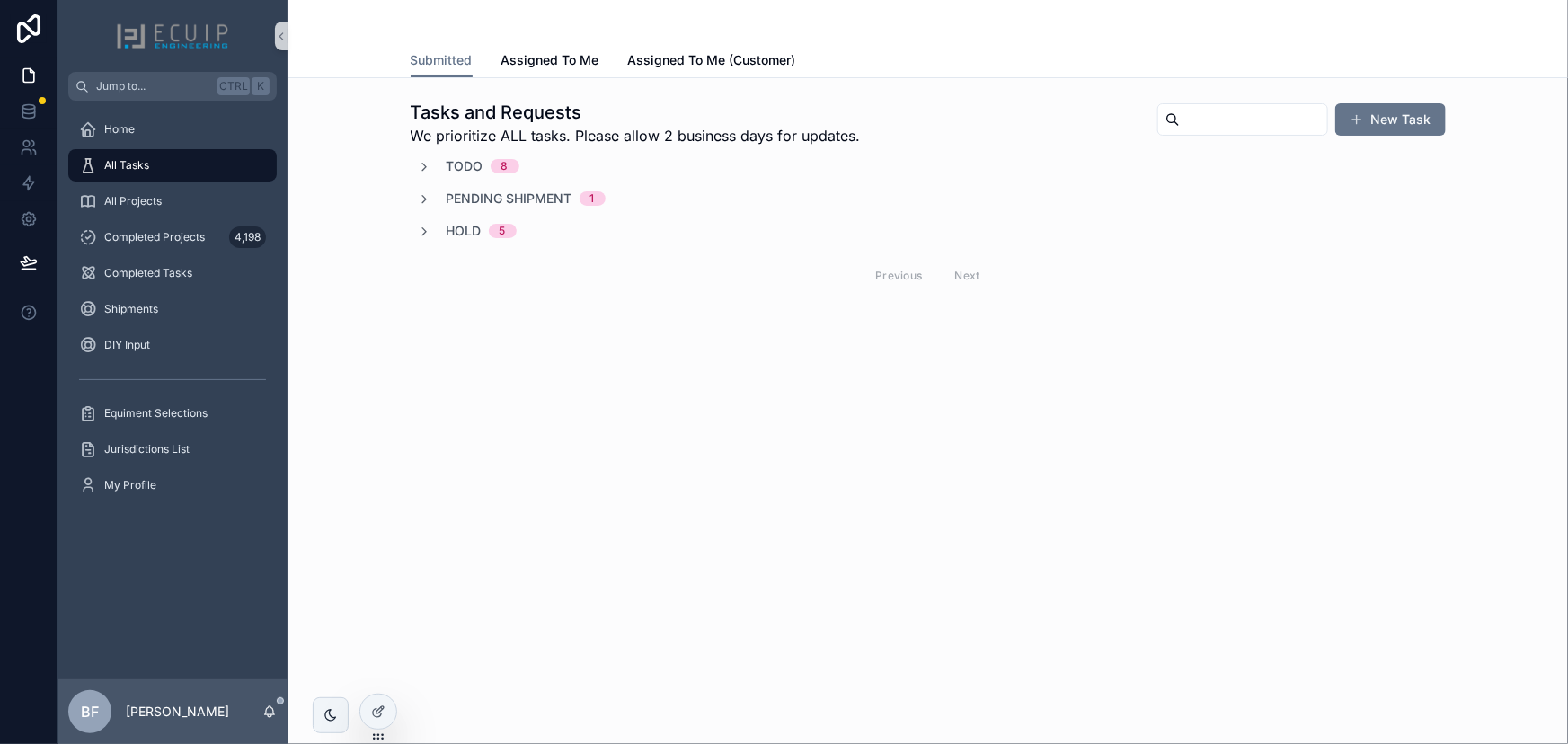
click at [467, 170] on span "Todo" at bounding box center [464, 167] width 36 height 18
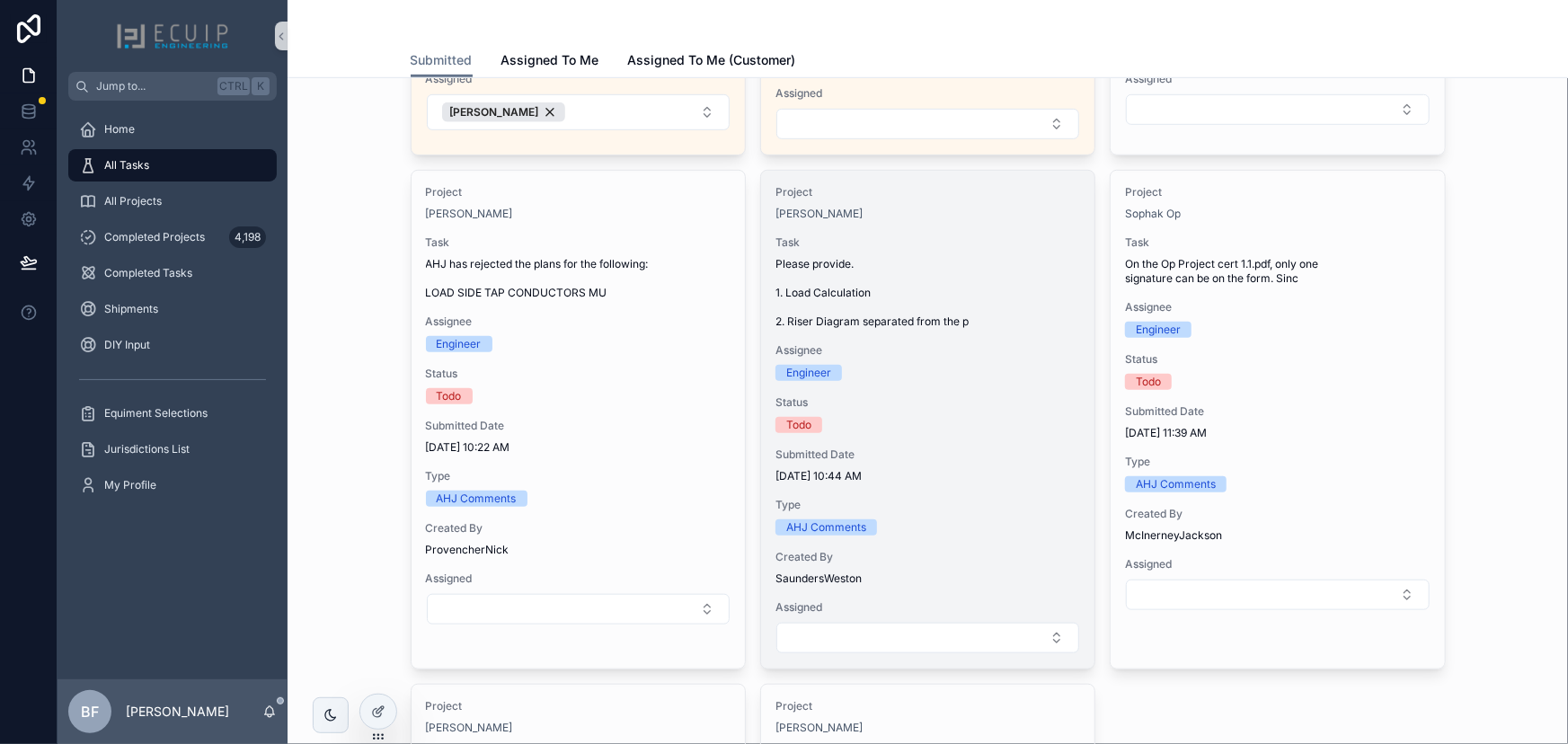
scroll to position [490, 0]
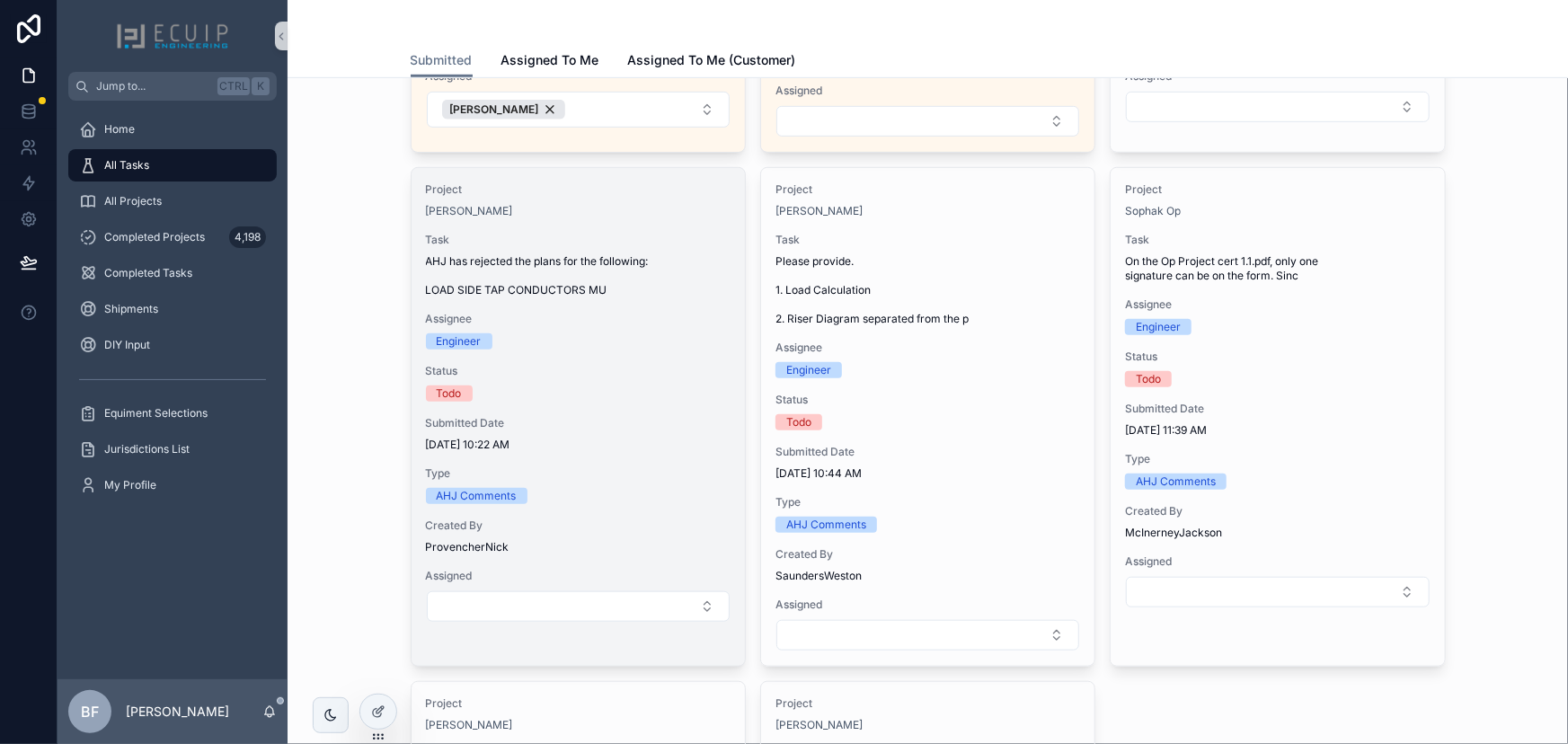
click at [711, 278] on span "AHJ has rejected the plans for the following: LOAD SIDE TAP CONDUCTORS MU" at bounding box center [577, 276] width 304 height 43
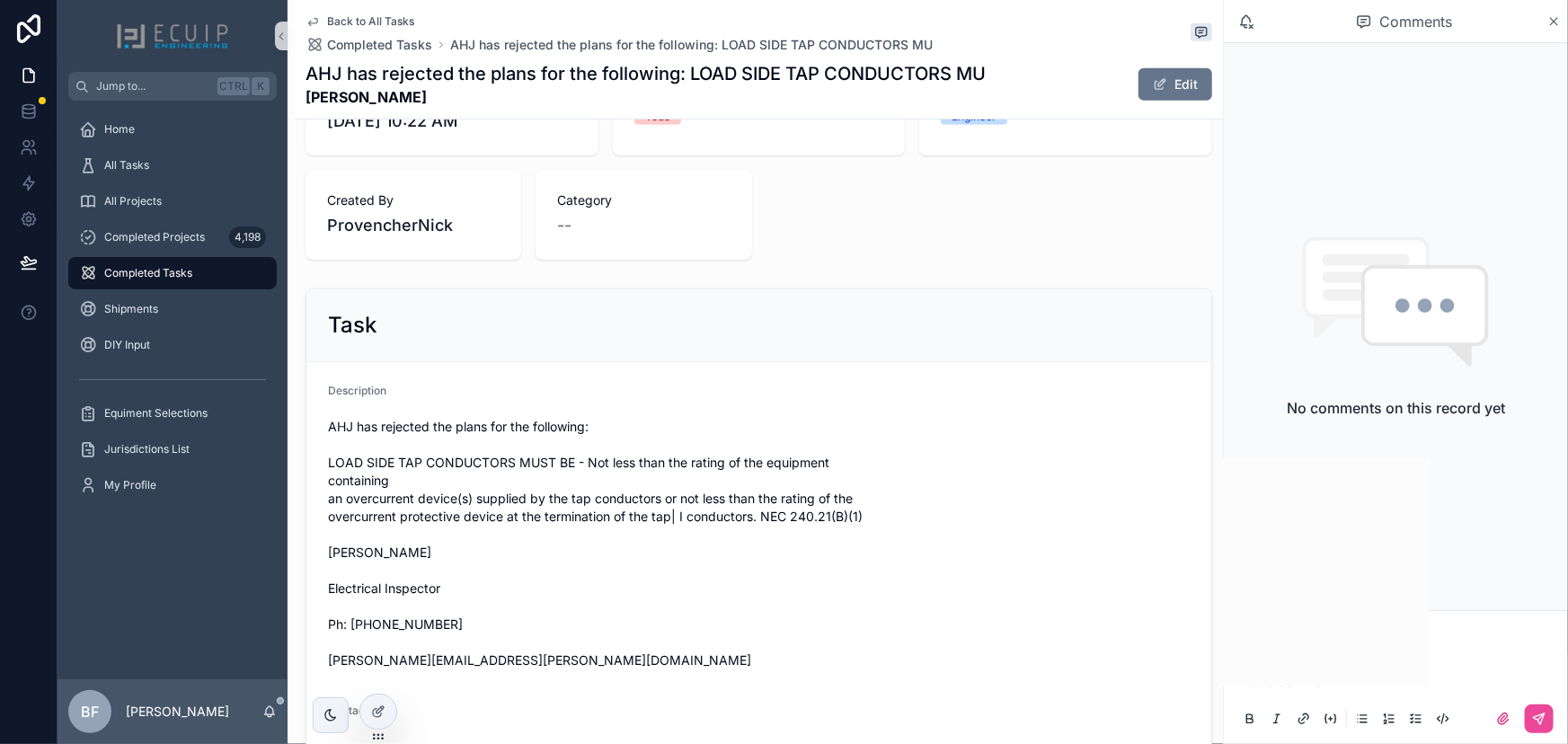
scroll to position [653, 0]
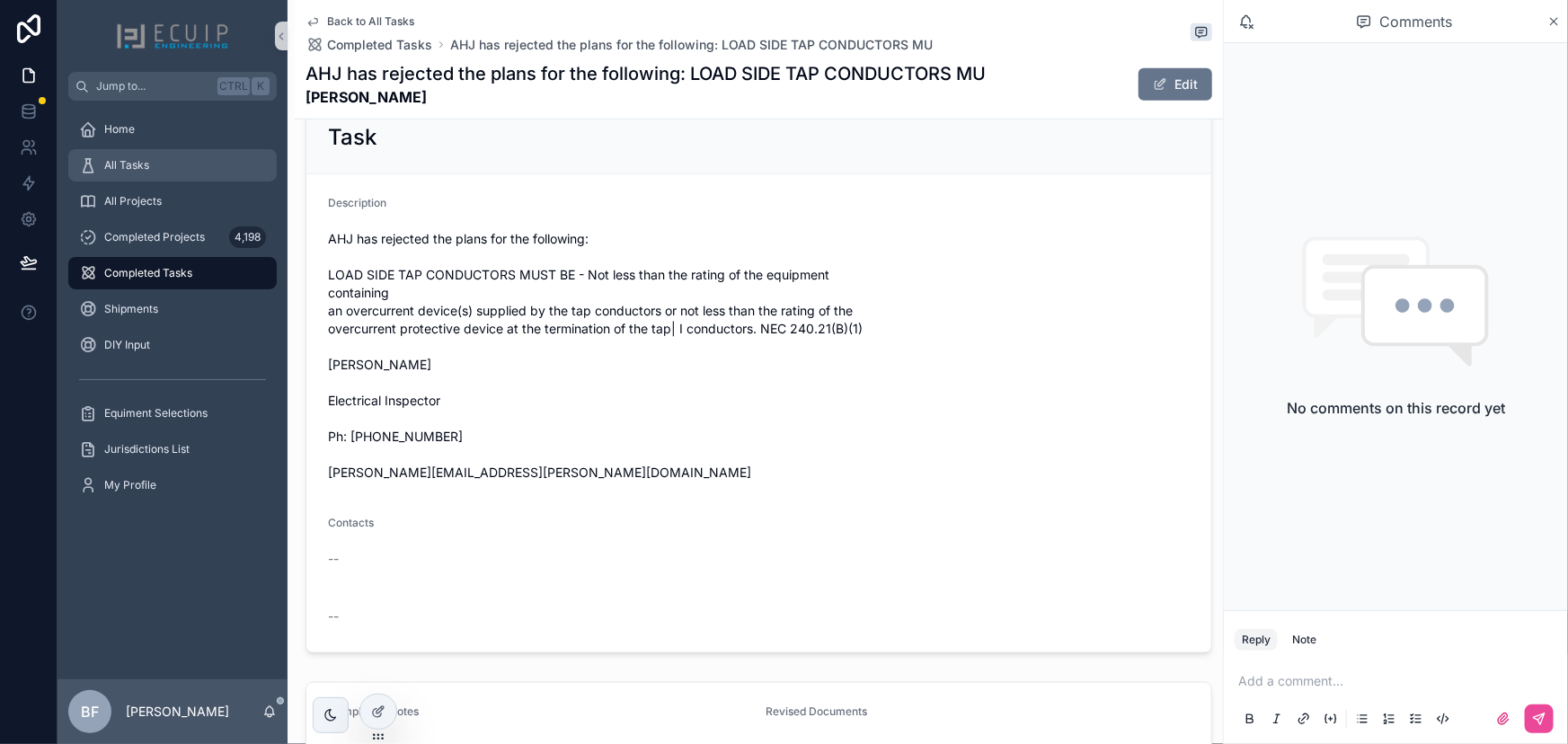
click at [149, 169] on span "All Tasks" at bounding box center [127, 166] width 45 height 15
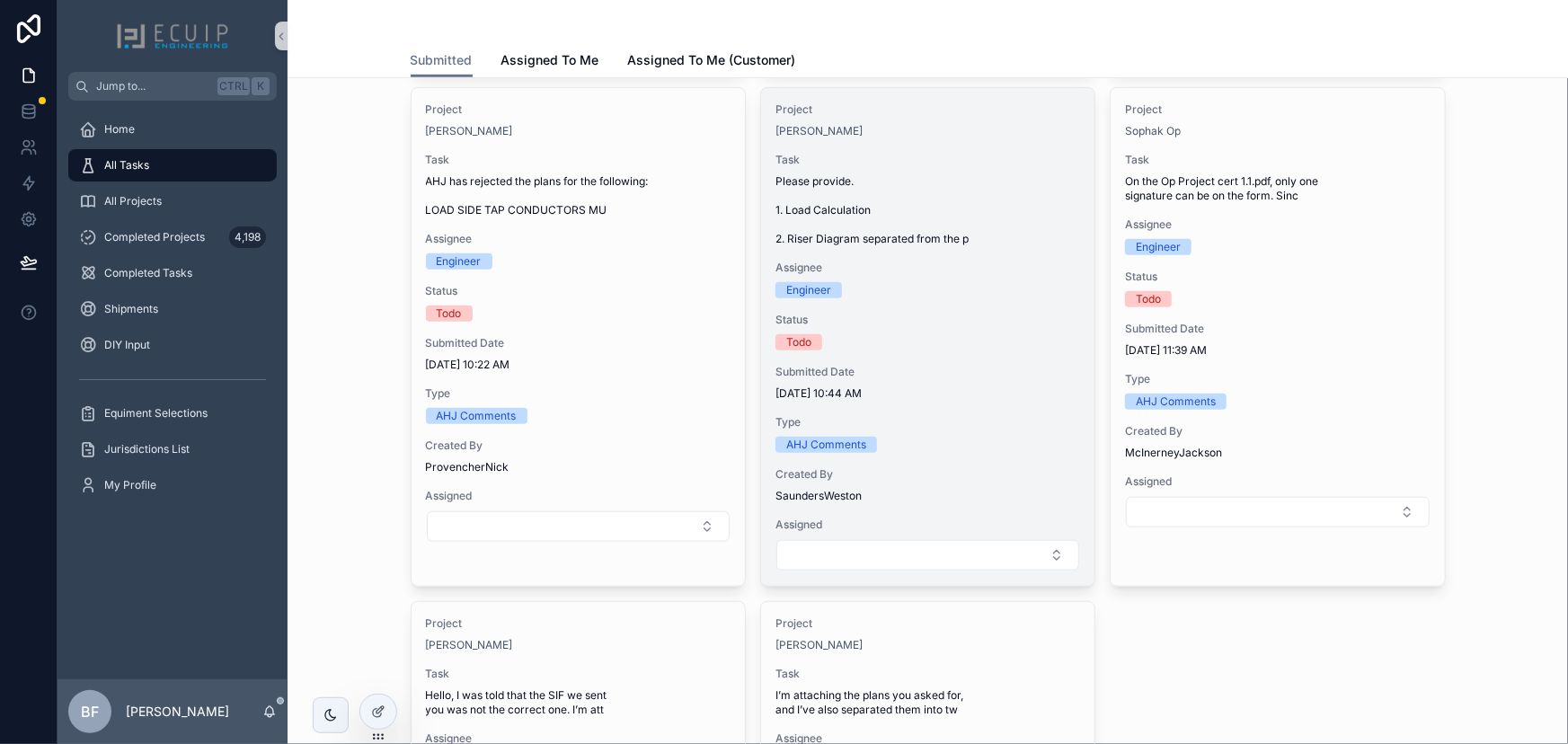
scroll to position [572, 0]
click at [1024, 237] on span "Please provide. 1. Load Calculation 2. Riser Diagram separated from the p" at bounding box center [927, 208] width 304 height 72
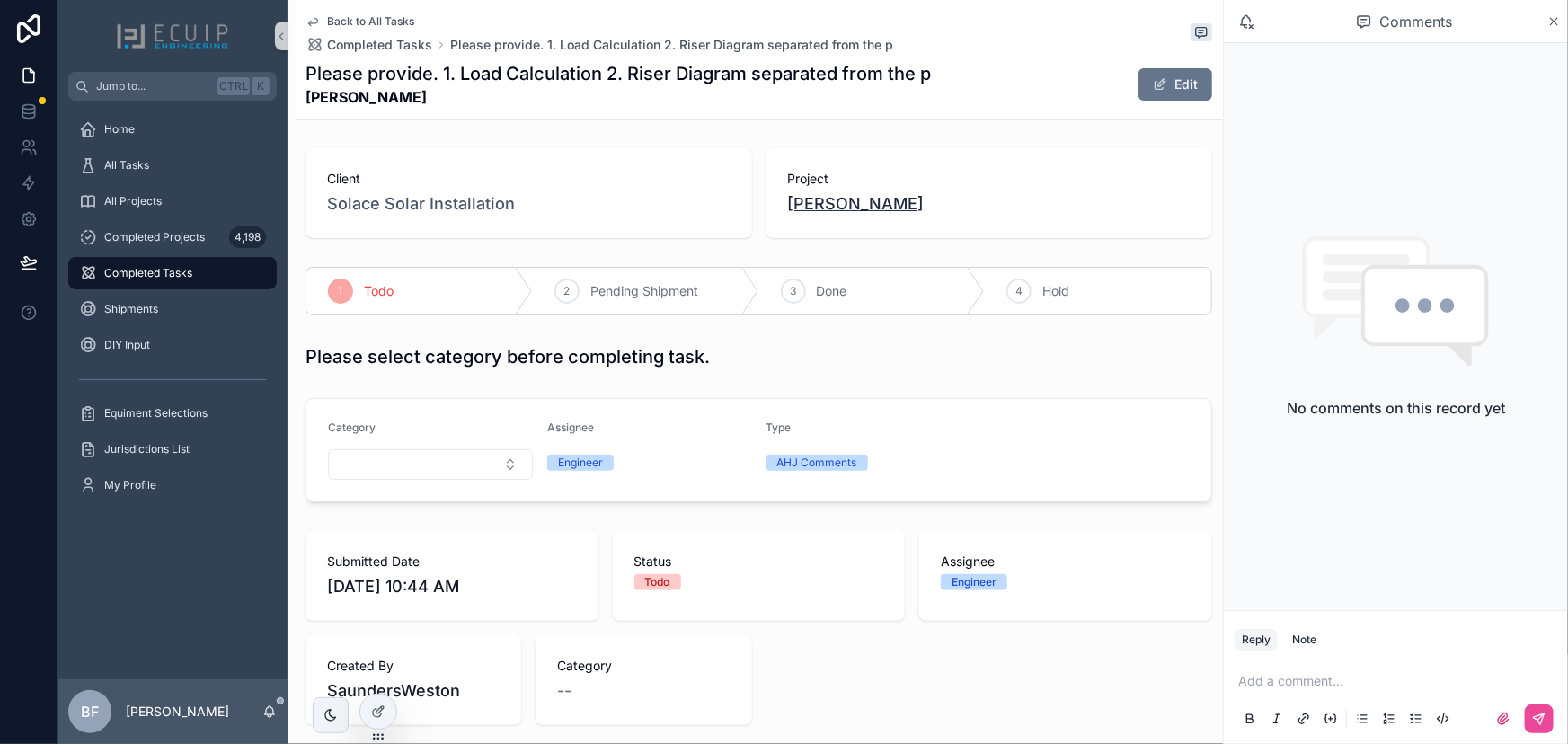
click at [857, 198] on span "[PERSON_NAME]" at bounding box center [856, 204] width 137 height 26
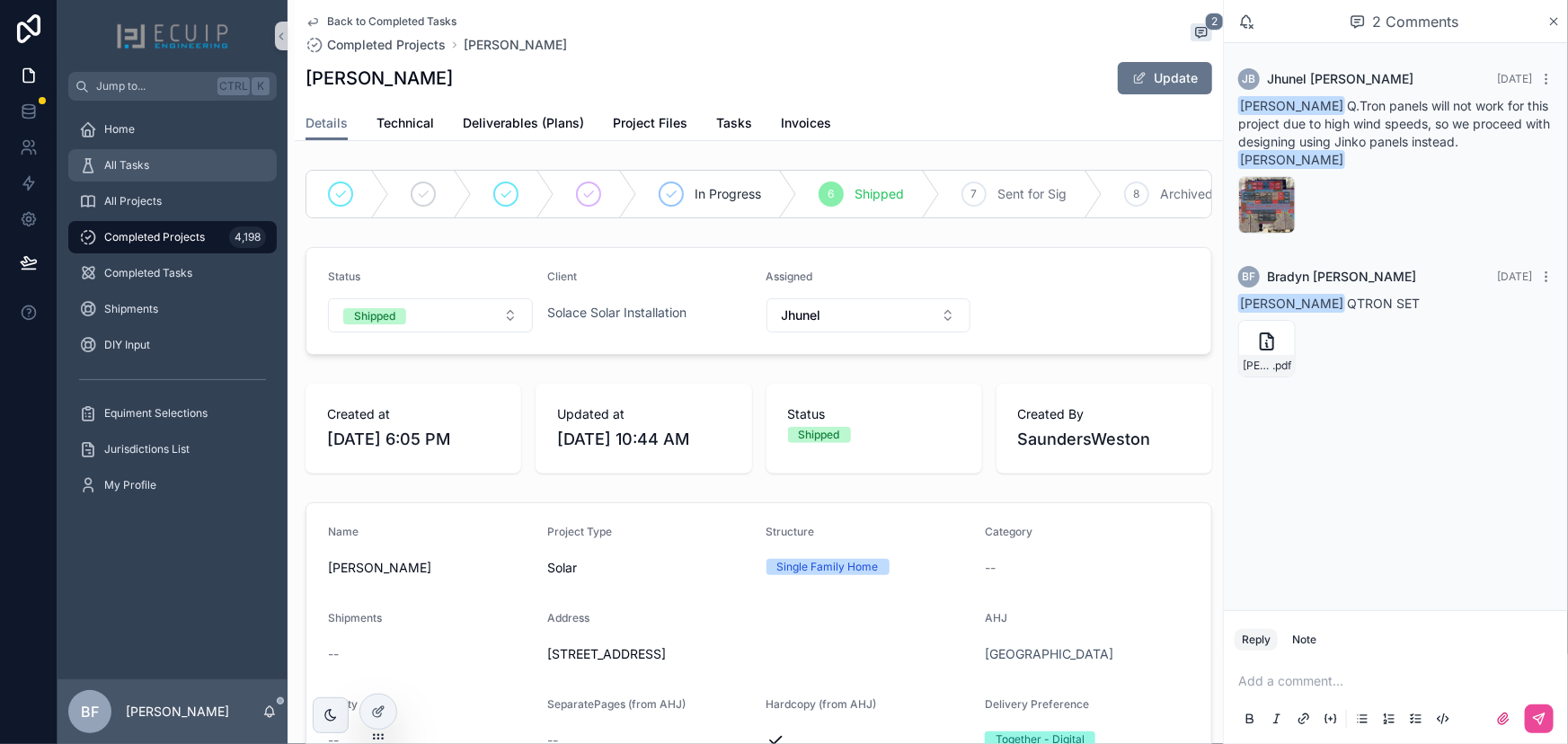
click at [201, 162] on div "All Tasks" at bounding box center [172, 165] width 187 height 29
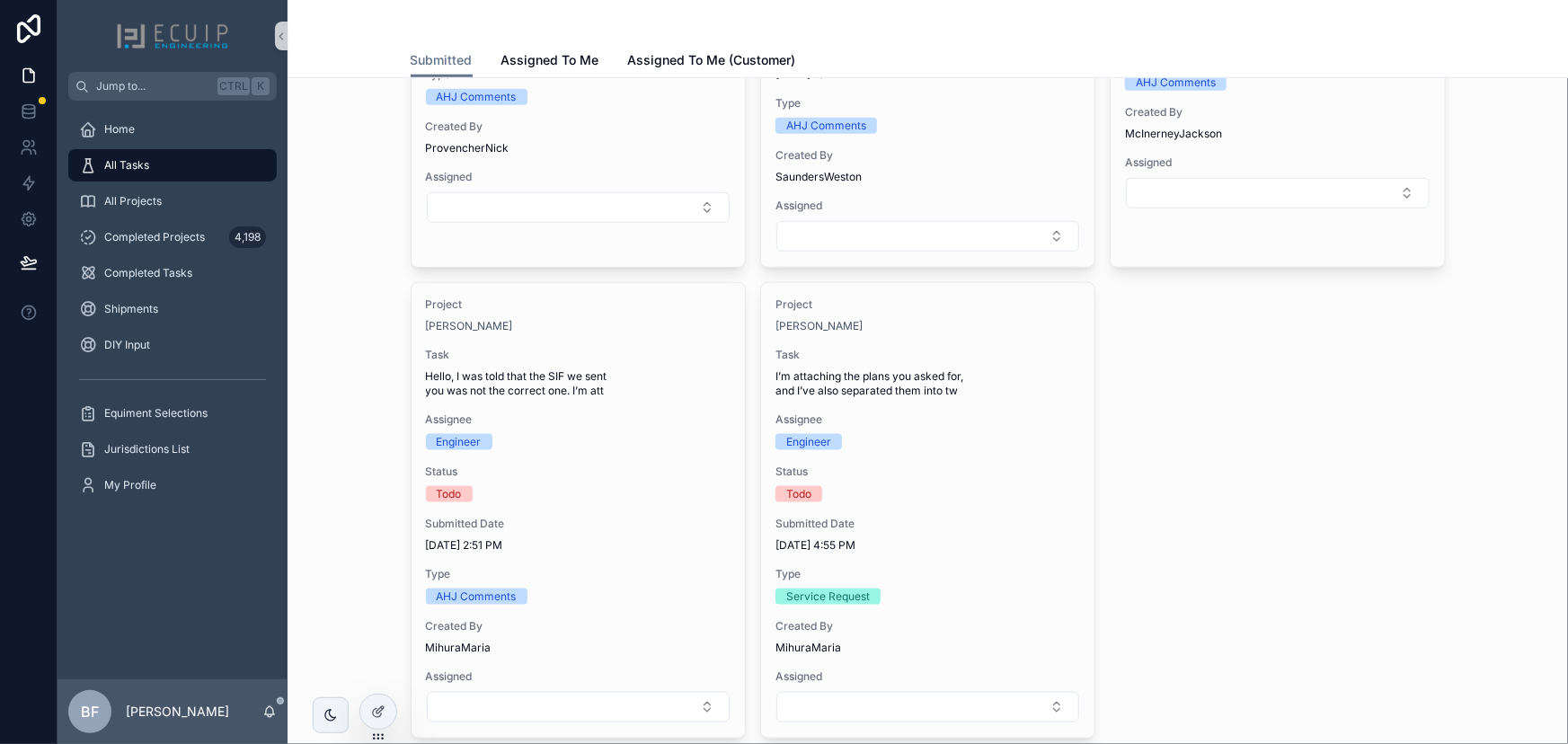
scroll to position [899, 0]
